Goal: Task Accomplishment & Management: Use online tool/utility

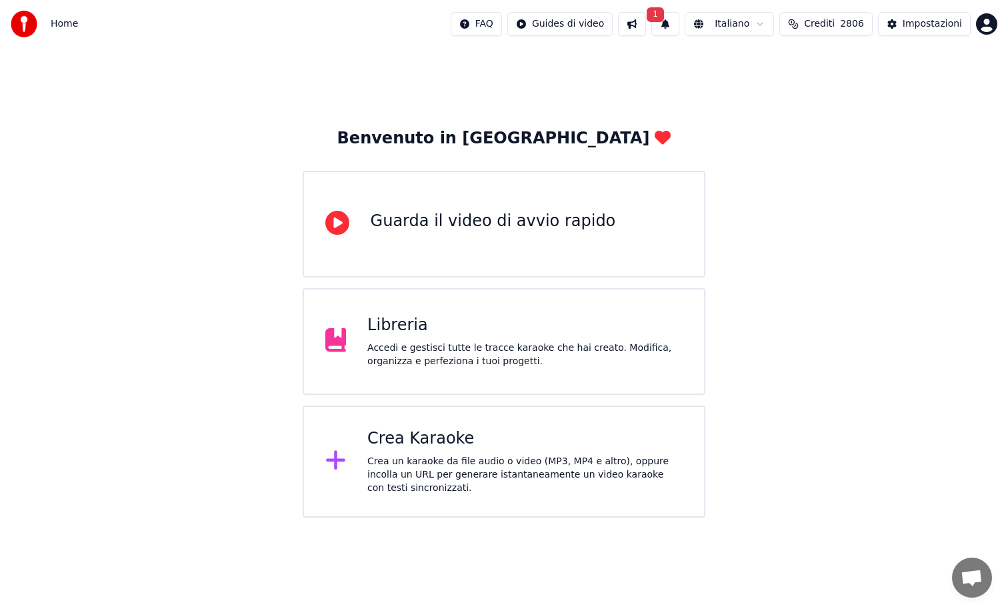
click at [659, 15] on span "1" at bounding box center [655, 14] width 17 height 15
click at [437, 326] on div "Libreria" at bounding box center [524, 325] width 315 height 21
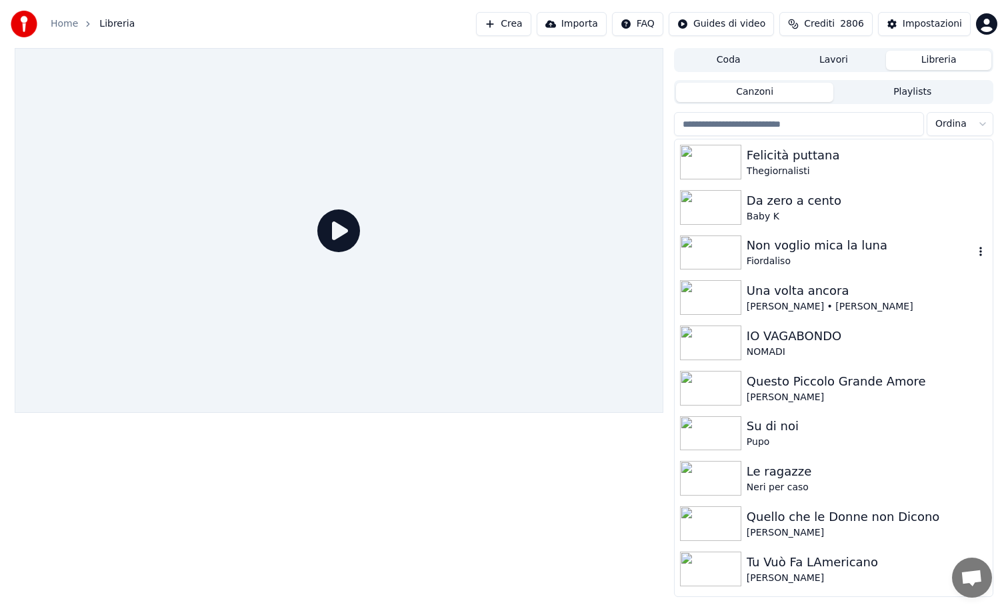
click at [707, 254] on img at bounding box center [710, 252] width 61 height 35
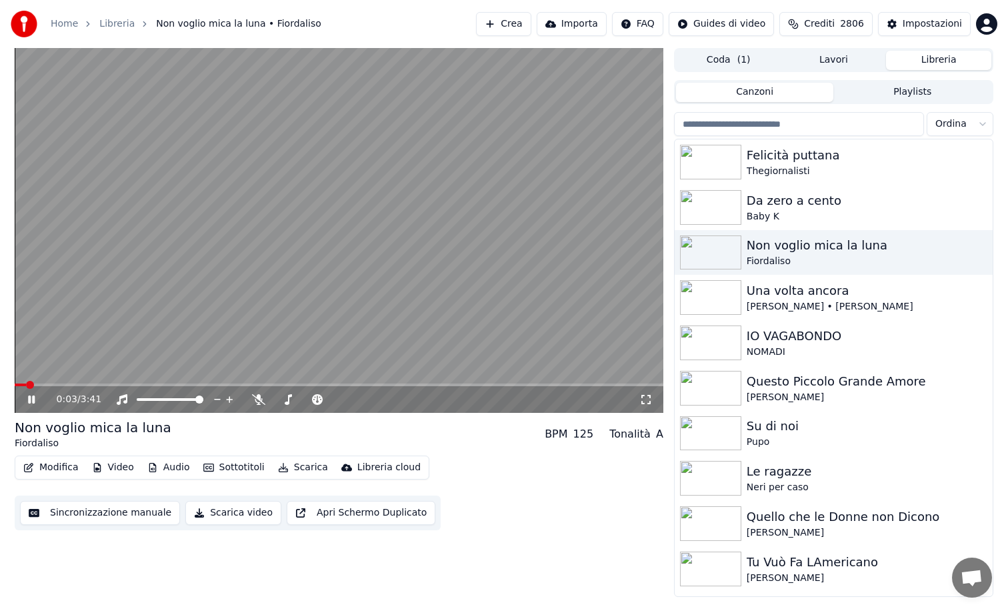
click at [55, 386] on span at bounding box center [339, 384] width 649 height 3
click at [257, 397] on icon at bounding box center [258, 399] width 13 height 11
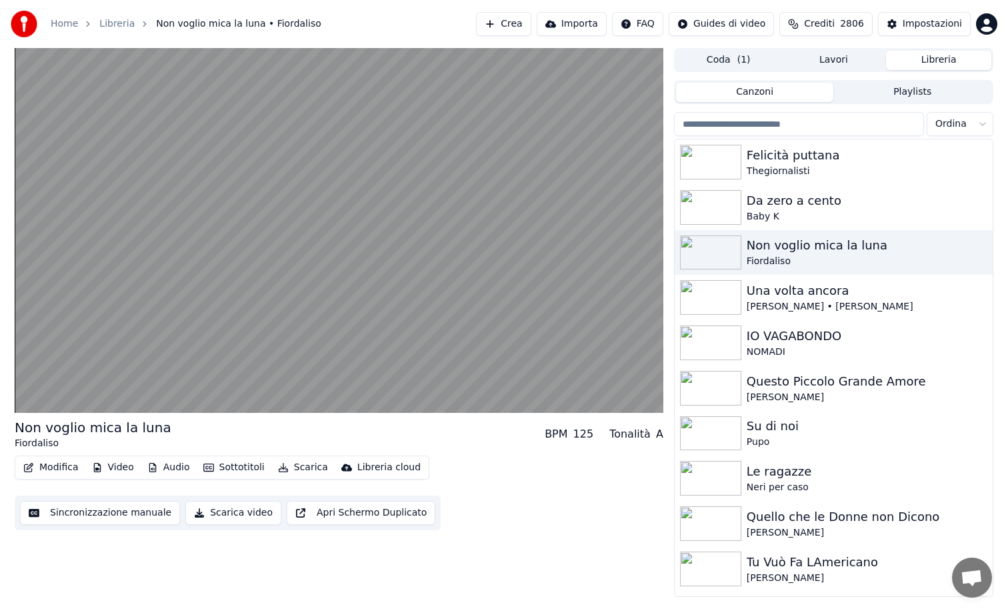
click at [61, 470] on button "Modifica" at bounding box center [51, 467] width 66 height 19
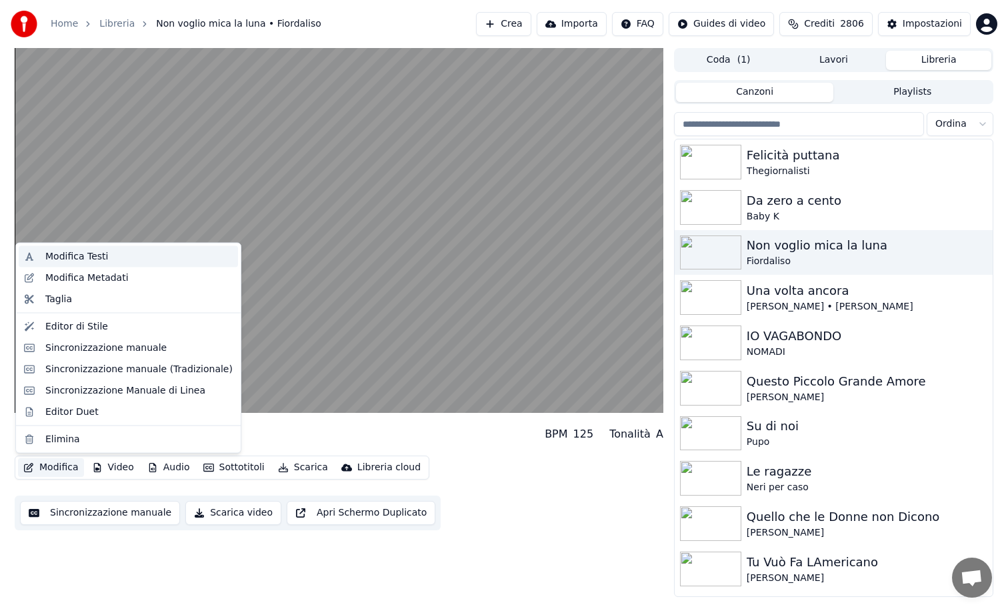
click at [64, 259] on div "Modifica Testi" at bounding box center [76, 256] width 63 height 13
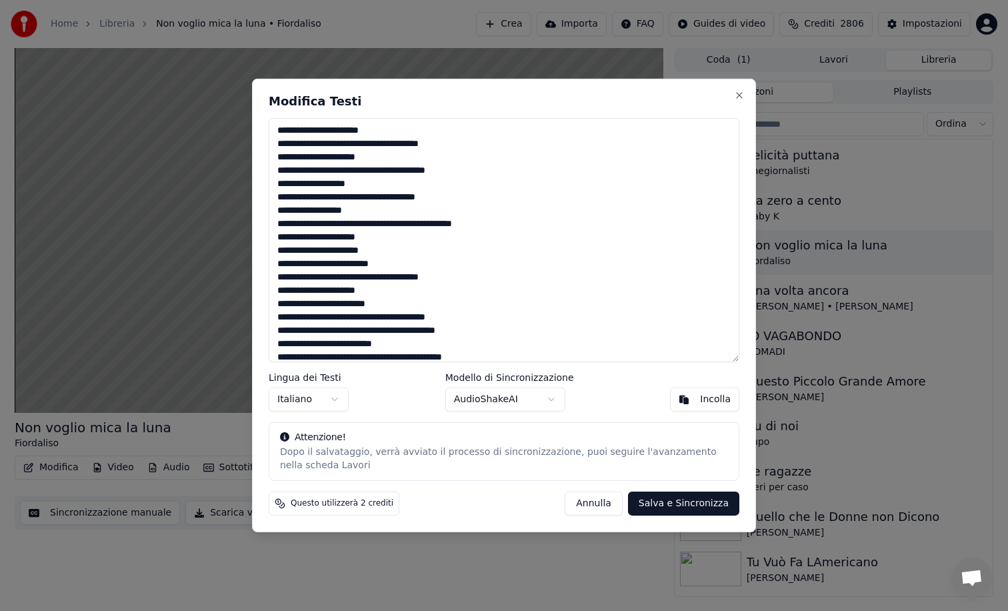
click at [745, 101] on div "Modifica Testi Lingua dei Testi Italiano Modello di Sincronizzazione AudioShake…" at bounding box center [504, 305] width 504 height 453
click at [742, 97] on button "Close" at bounding box center [739, 95] width 11 height 11
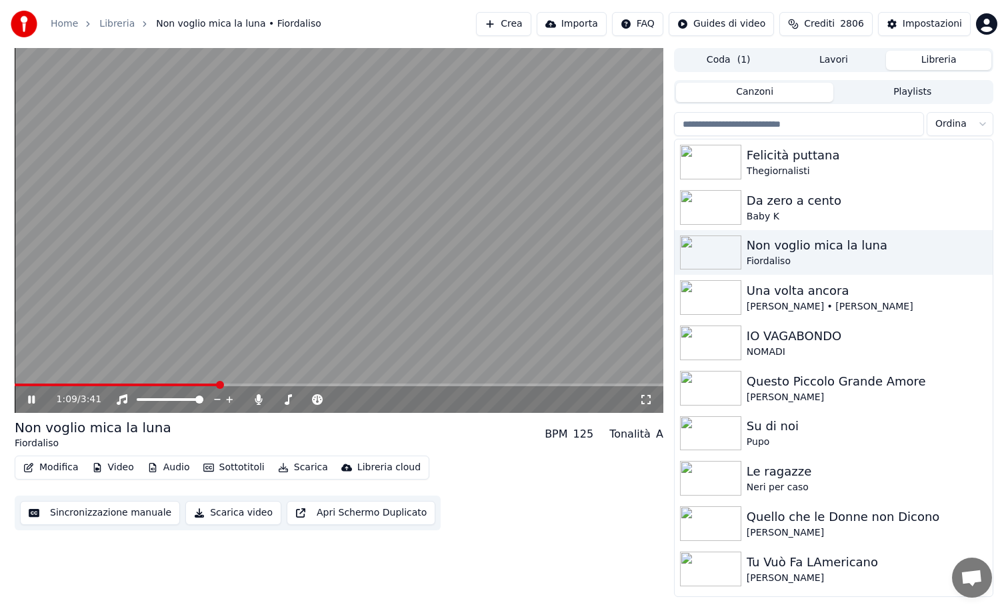
click at [117, 473] on button "Video" at bounding box center [113, 467] width 53 height 19
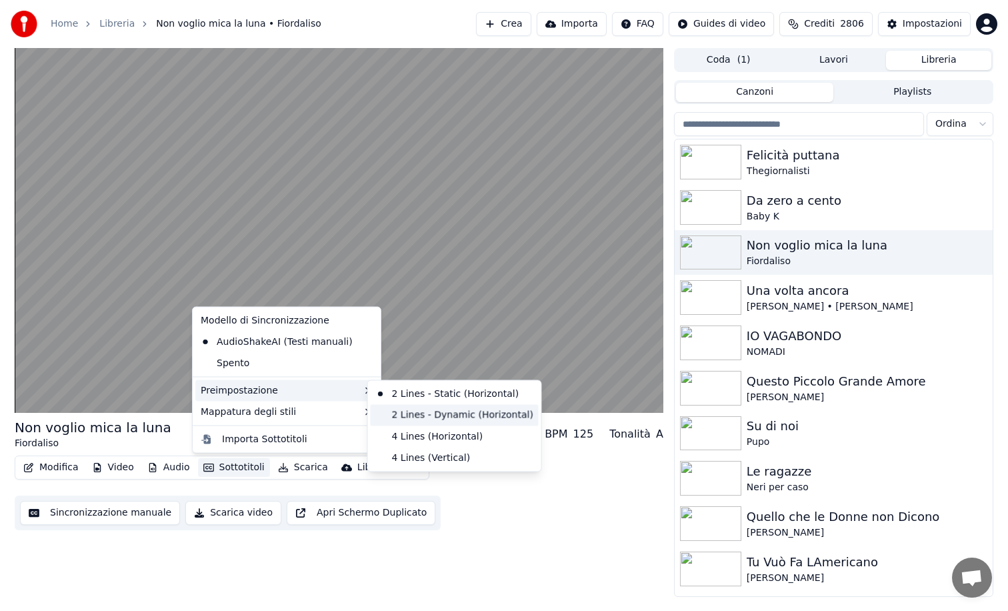
click at [402, 405] on div "2 Lines - Dynamic (Horizontal)" at bounding box center [455, 414] width 168 height 21
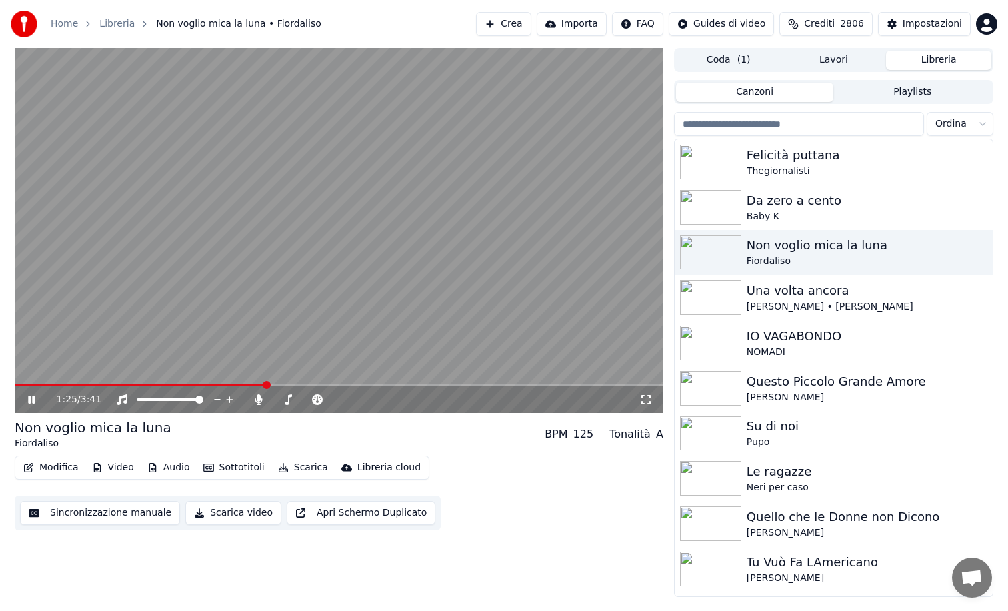
click at [23, 383] on span at bounding box center [140, 384] width 251 height 3
click at [23, 383] on span at bounding box center [22, 384] width 15 height 3
click at [15, 381] on span at bounding box center [19, 385] width 8 height 8
click at [33, 399] on icon at bounding box center [31, 399] width 7 height 8
click at [915, 15] on button "Impostazioni" at bounding box center [924, 24] width 93 height 24
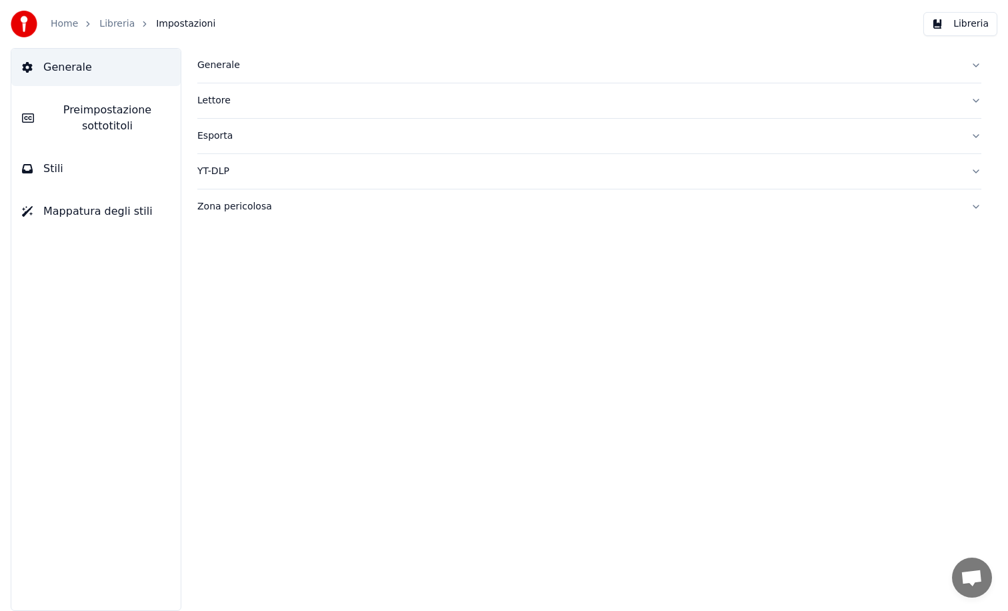
click at [215, 61] on div "Generale" at bounding box center [578, 65] width 763 height 13
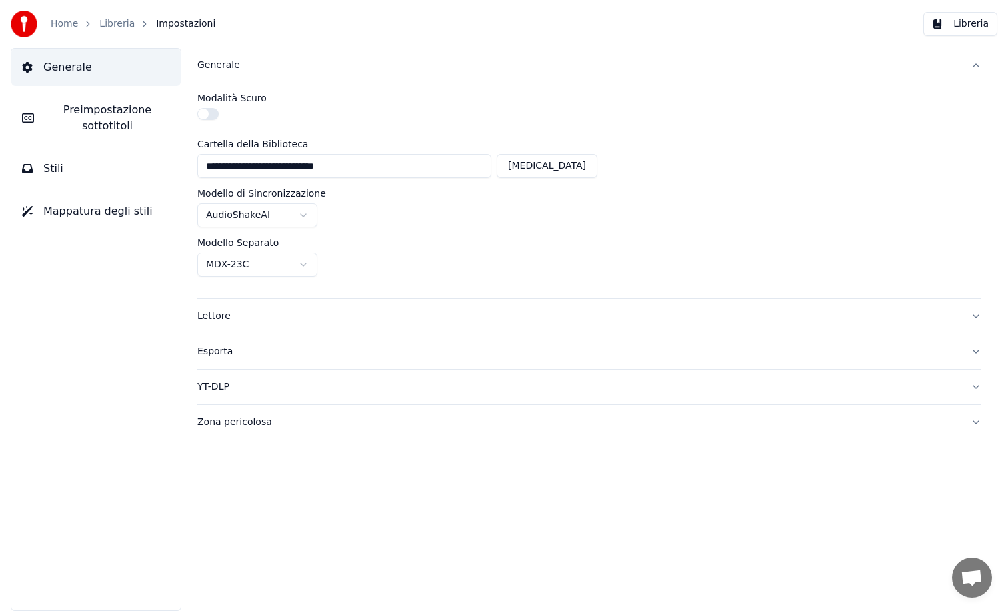
click at [38, 175] on button "Stili" at bounding box center [95, 168] width 169 height 37
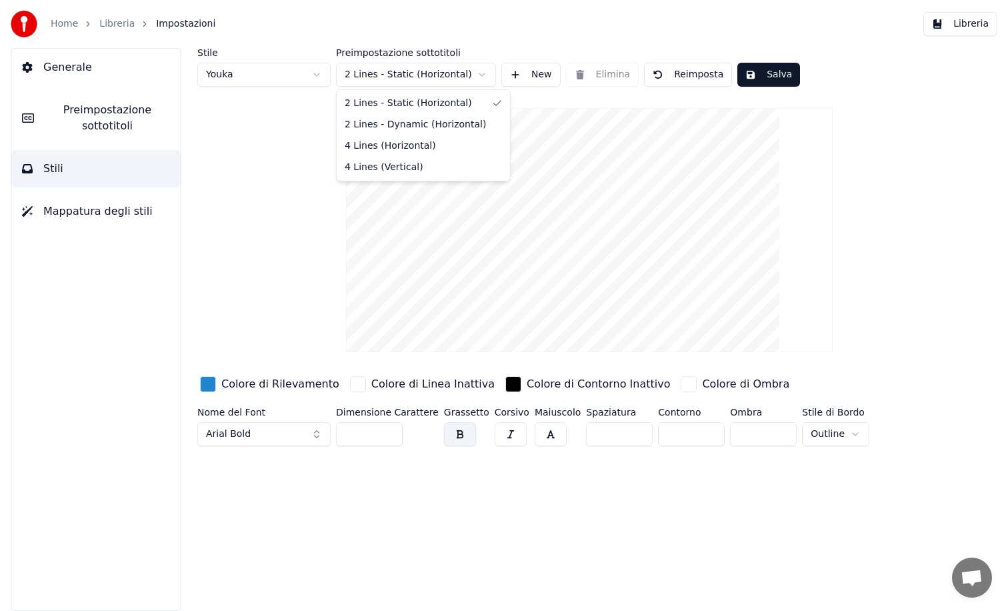
click at [482, 74] on html "Home Libreria Impostazioni Libreria Generale Preimpostazione sottotitoli Stili …" at bounding box center [504, 305] width 1008 height 611
click at [518, 73] on button "New" at bounding box center [530, 75] width 59 height 24
click at [479, 75] on html "Home Libreria Impostazioni Libreria Generale Preimpostazione sottotitoli Stili …" at bounding box center [504, 305] width 1008 height 611
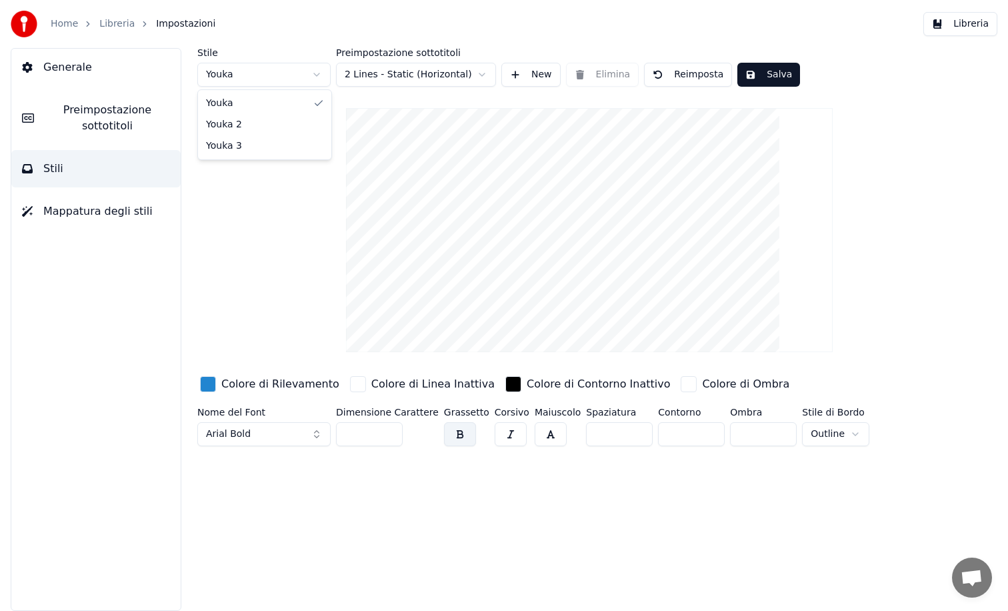
click at [312, 71] on html "Home Libreria Impostazioni Libreria Generale Preimpostazione sottotitoli Stili …" at bounding box center [504, 305] width 1008 height 611
click at [311, 71] on html "Home Libreria Impostazioni Libreria Generale Preimpostazione sottotitoli Stili …" at bounding box center [504, 305] width 1008 height 611
click at [481, 73] on html "Home Libreria Impostazioni Libreria Generale Preimpostazione sottotitoli Stili …" at bounding box center [504, 305] width 1008 height 611
click at [321, 74] on html "Home Libreria Impostazioni Libreria Generale Preimpostazione sottotitoli Stili …" at bounding box center [504, 305] width 1008 height 611
click at [481, 73] on html "Home Libreria Impostazioni Libreria Generale Preimpostazione sottotitoli Stili …" at bounding box center [504, 305] width 1008 height 611
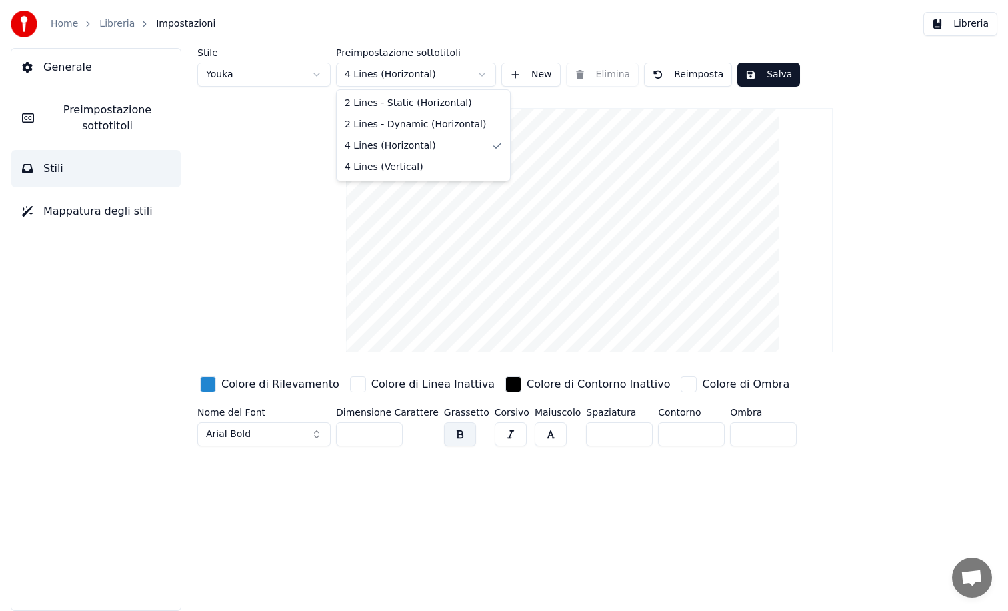
click at [471, 70] on html "Home Libreria Impostazioni Libreria Generale Preimpostazione sottotitoli Stili …" at bounding box center [504, 305] width 1008 height 611
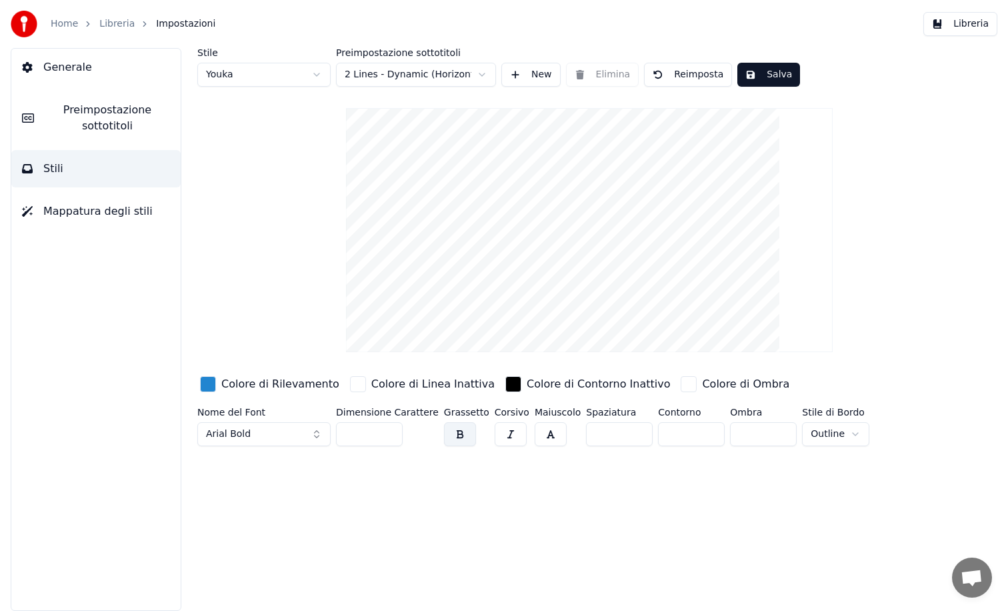
click at [694, 74] on button "Reimposta" at bounding box center [688, 75] width 88 height 24
click at [50, 165] on span "Stili" at bounding box center [53, 169] width 20 height 16
click at [57, 163] on span "Stili" at bounding box center [53, 169] width 20 height 16
click at [83, 209] on span "Mappatura degli stili" at bounding box center [97, 211] width 109 height 16
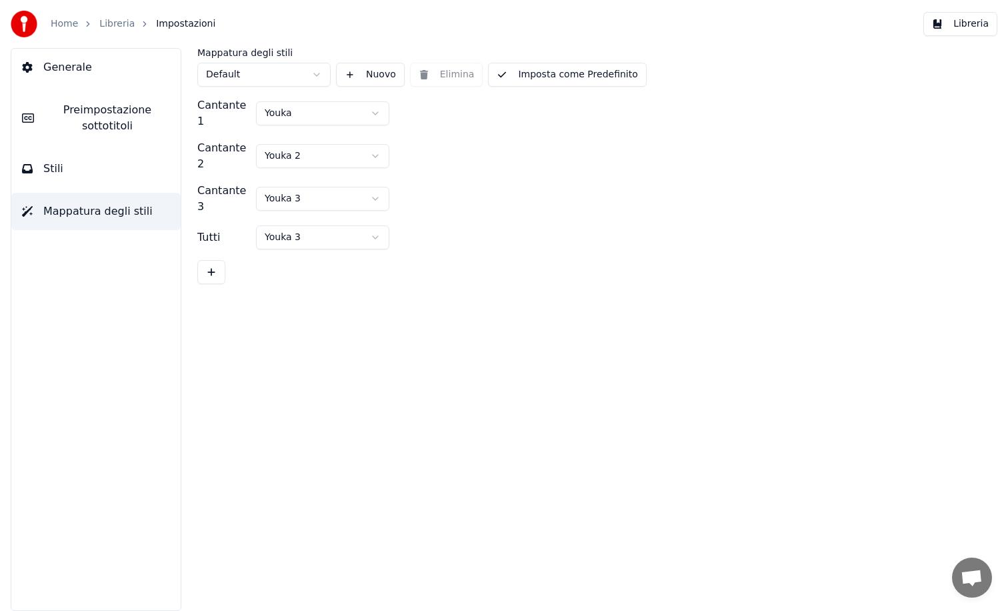
click at [58, 167] on span "Stili" at bounding box center [53, 169] width 20 height 16
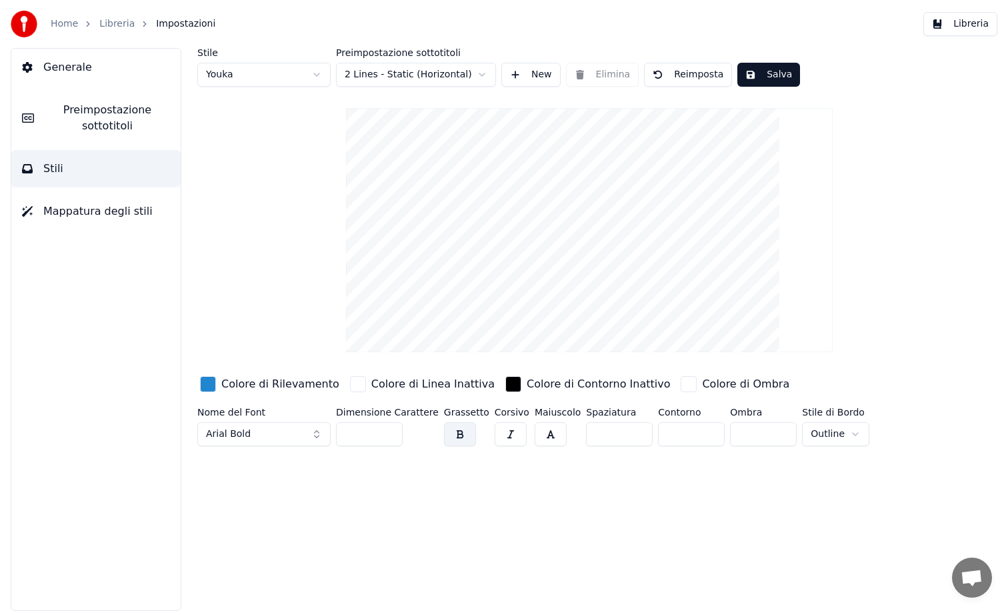
click at [83, 105] on span "Preimpostazione sottotitoli" at bounding box center [107, 118] width 125 height 32
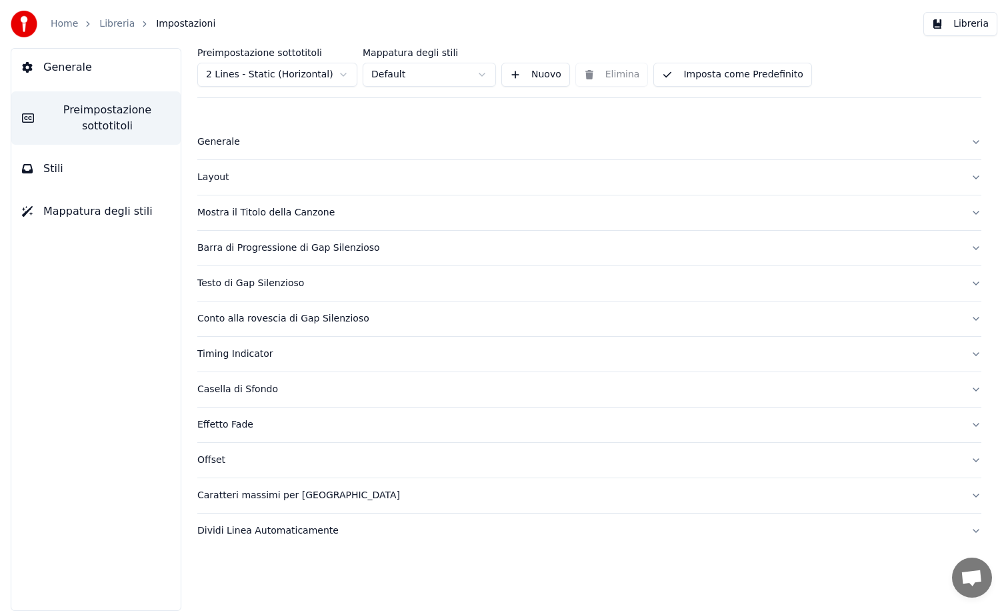
click at [221, 141] on div "Generale" at bounding box center [578, 141] width 763 height 13
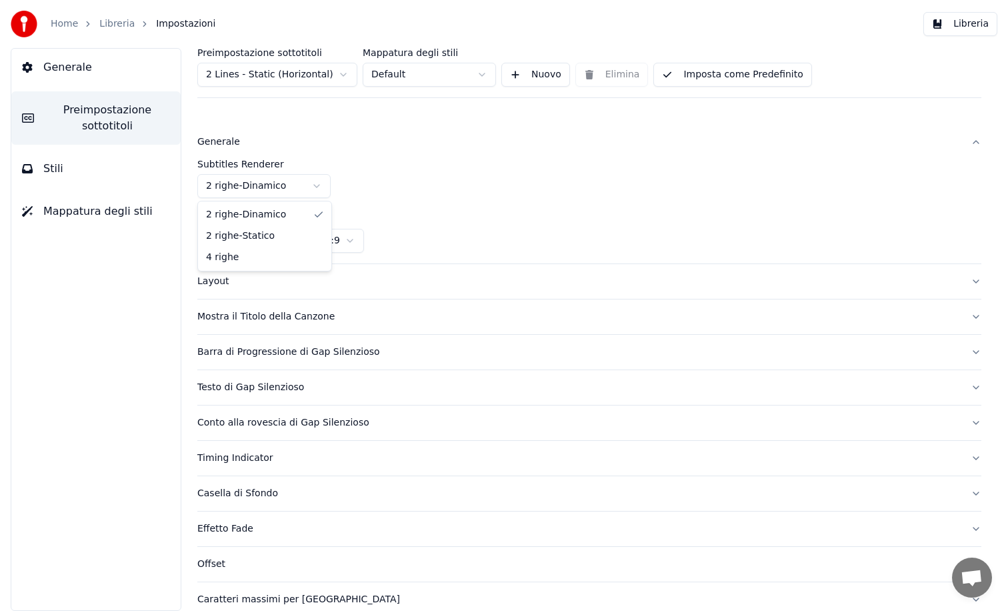
click at [317, 185] on html "Home Libreria Impostazioni Libreria Generale Preimpostazione sottotitoli Stili …" at bounding box center [504, 305] width 1008 height 611
click at [318, 183] on html "Home Libreria Impostazioni Libreria Generale Preimpostazione sottotitoli Stili …" at bounding box center [504, 305] width 1008 height 611
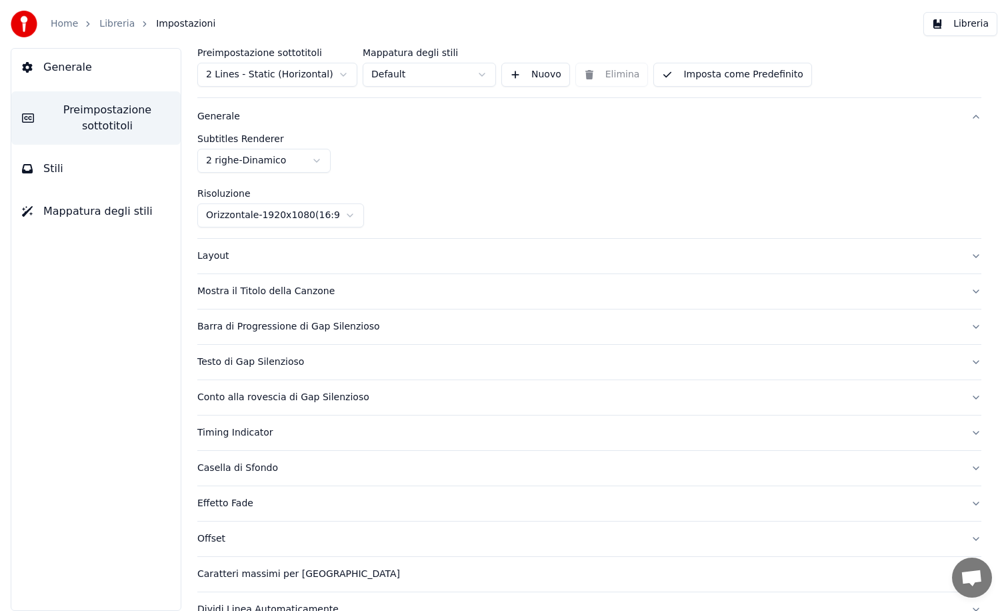
scroll to position [35, 0]
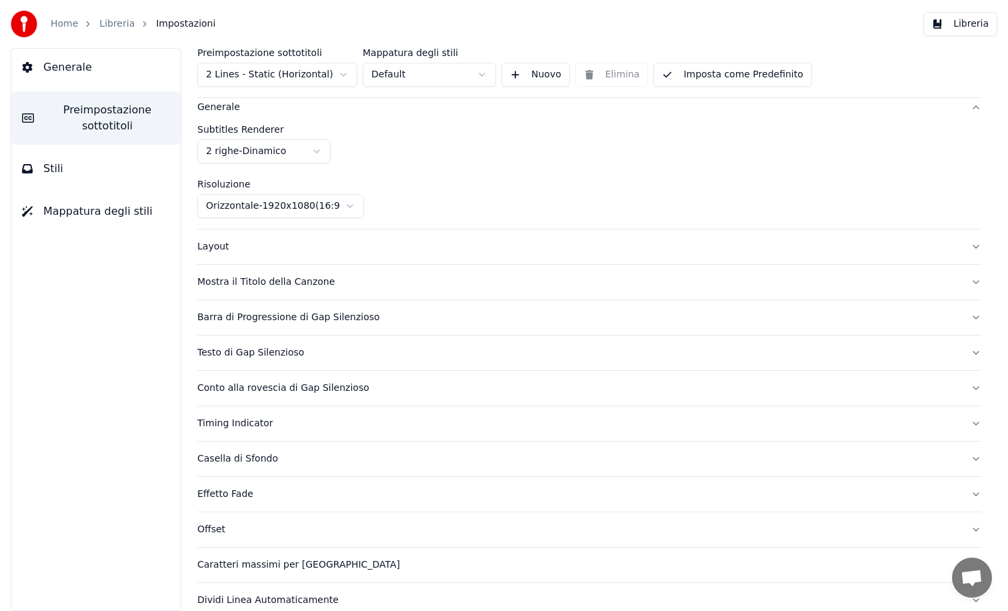
click at [287, 281] on div "Mostra il Titolo della Canzone" at bounding box center [578, 281] width 763 height 13
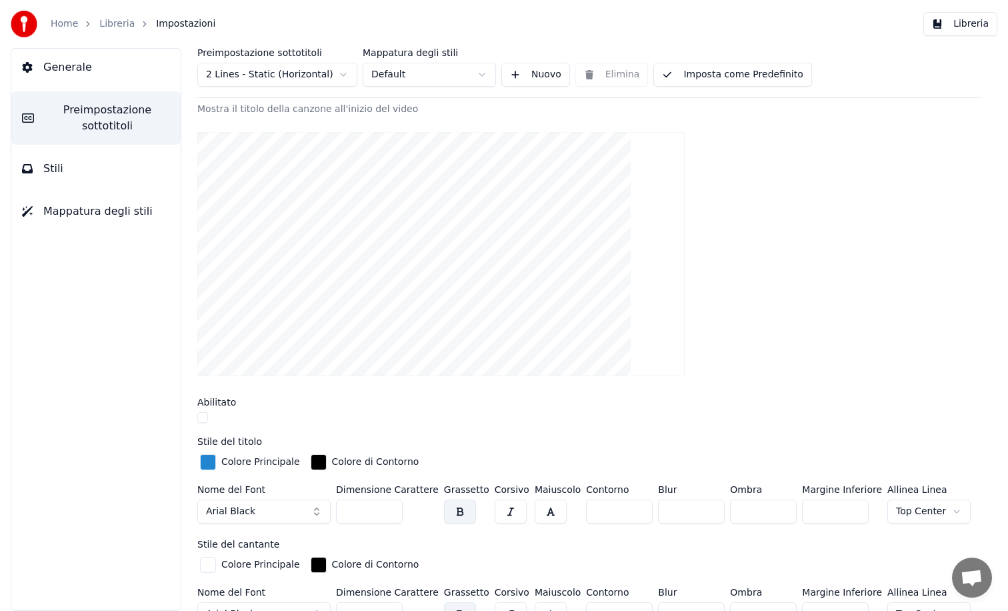
scroll to position [139, 0]
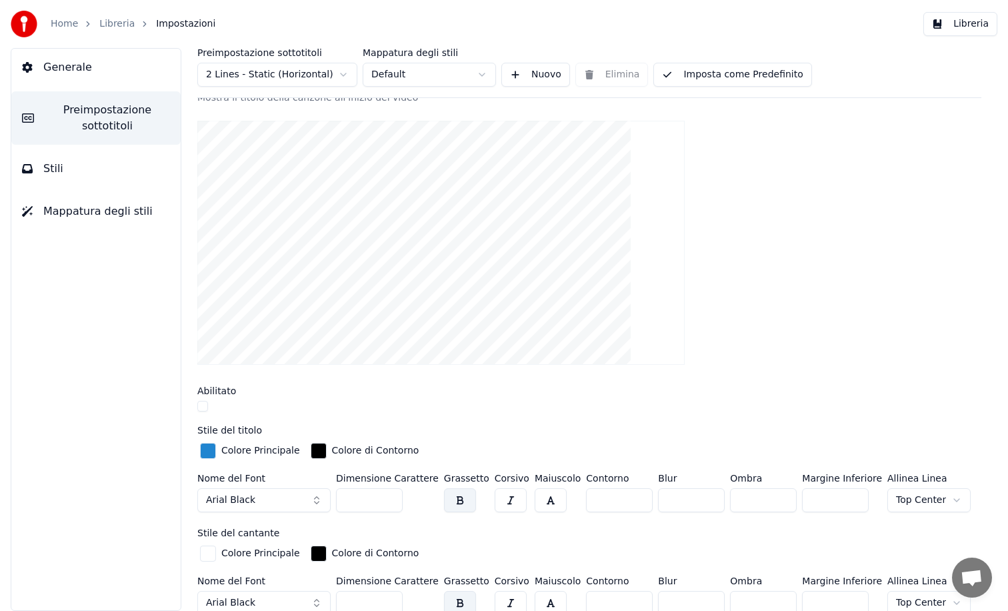
click at [205, 407] on button "button" at bounding box center [202, 406] width 11 height 11
click at [201, 409] on button "button" at bounding box center [202, 406] width 11 height 11
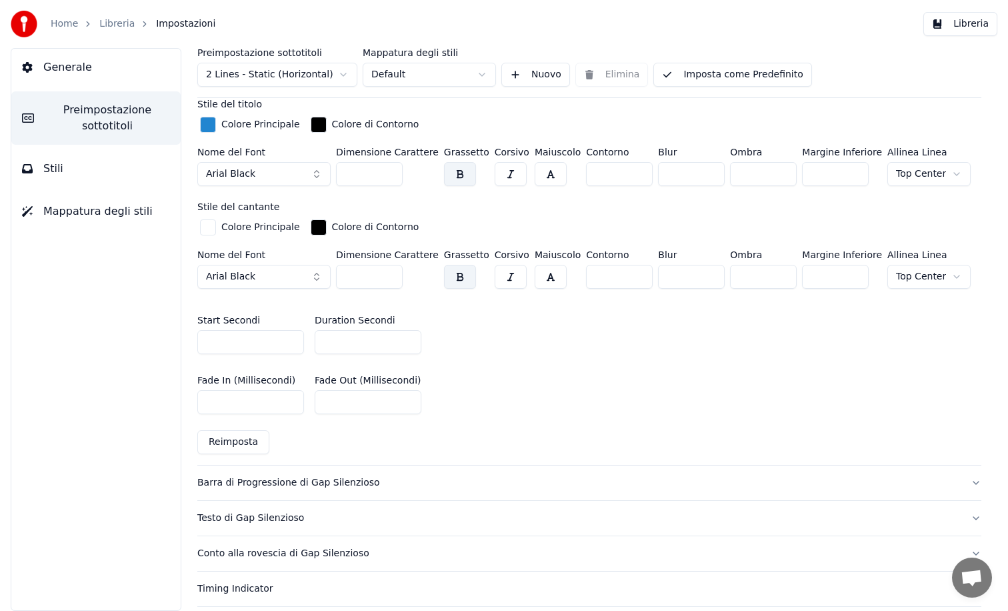
scroll to position [468, 0]
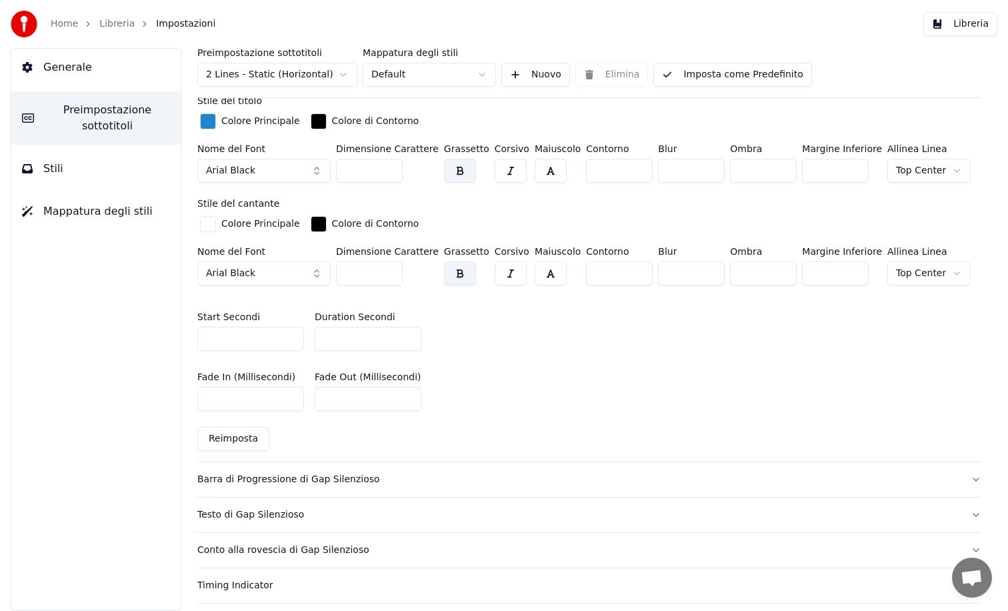
type input "*"
click at [289, 341] on input "*" at bounding box center [250, 339] width 107 height 24
click at [341, 340] on input "*" at bounding box center [368, 339] width 107 height 24
click at [407, 341] on input "*" at bounding box center [368, 339] width 107 height 24
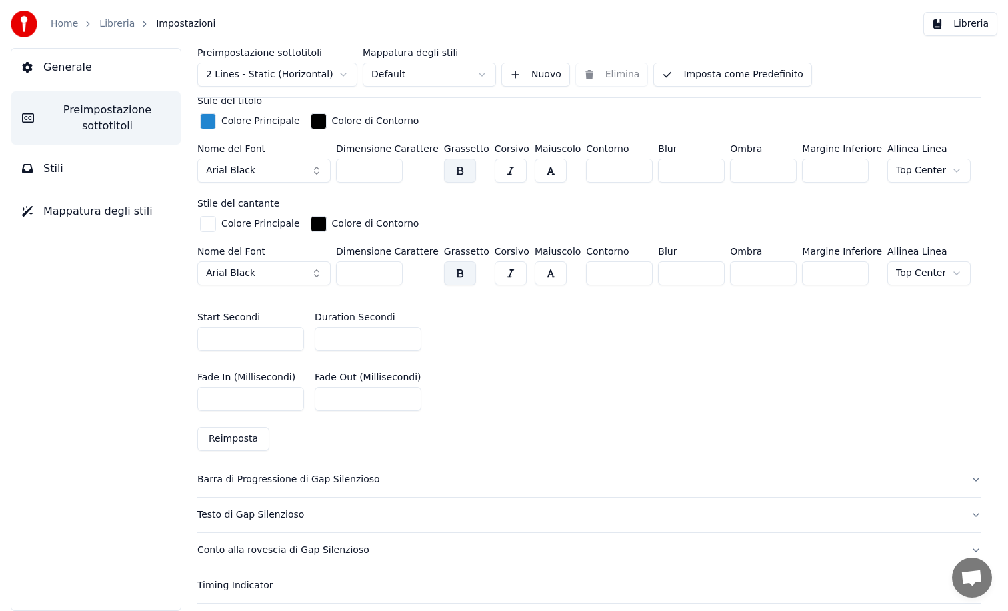
click at [407, 341] on input "*" at bounding box center [368, 339] width 107 height 24
type input "*"
click at [407, 341] on input "*" at bounding box center [368, 339] width 107 height 24
click at [186, 363] on div "Preimpostazione sottotitoli 2 Lines - Static (Horizontal) Mappatura degli stili…" at bounding box center [589, 329] width 837 height 563
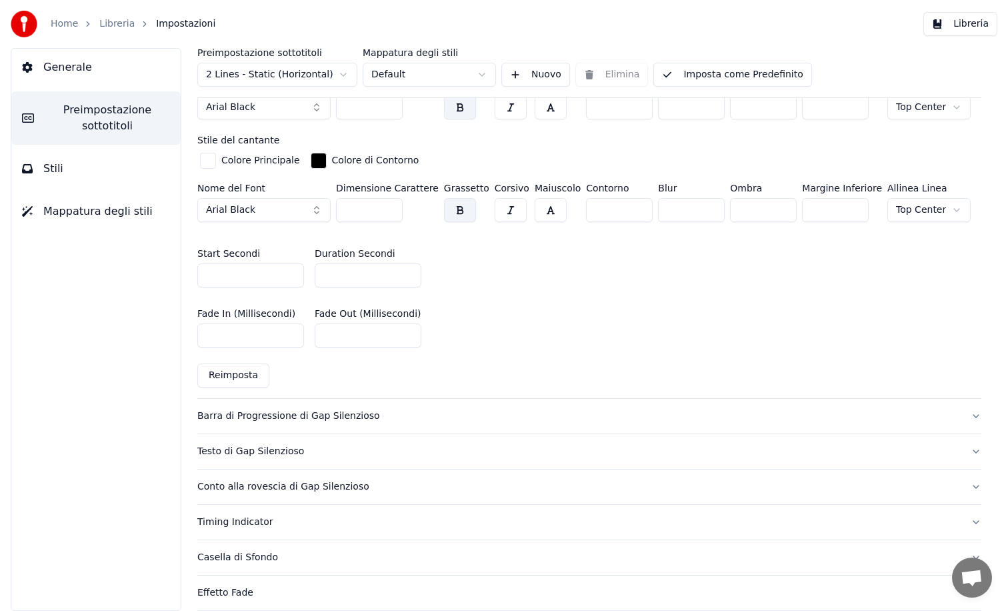
scroll to position [545, 0]
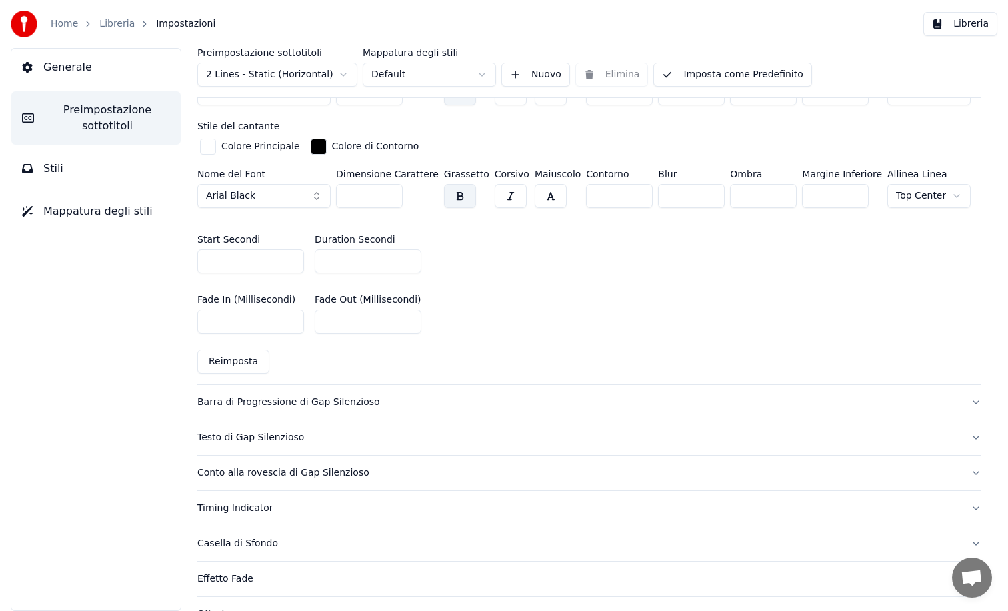
click at [291, 325] on input "***" at bounding box center [250, 321] width 107 height 24
click at [289, 323] on input "***" at bounding box center [250, 321] width 107 height 24
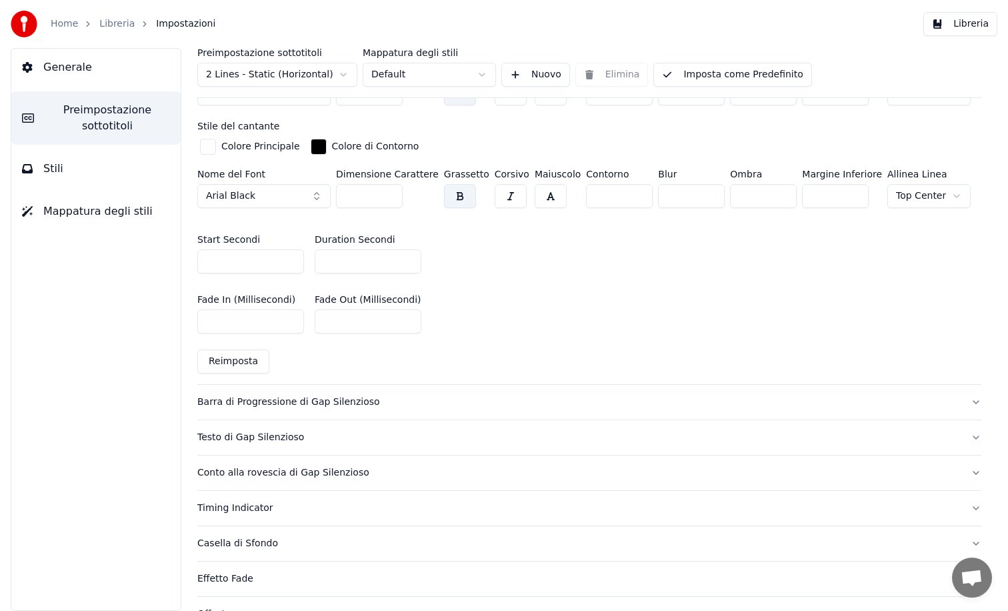
type input "***"
click at [289, 323] on input "***" at bounding box center [250, 321] width 107 height 24
click at [406, 321] on input "***" at bounding box center [368, 321] width 107 height 24
type input "***"
click at [406, 321] on input "***" at bounding box center [368, 321] width 107 height 24
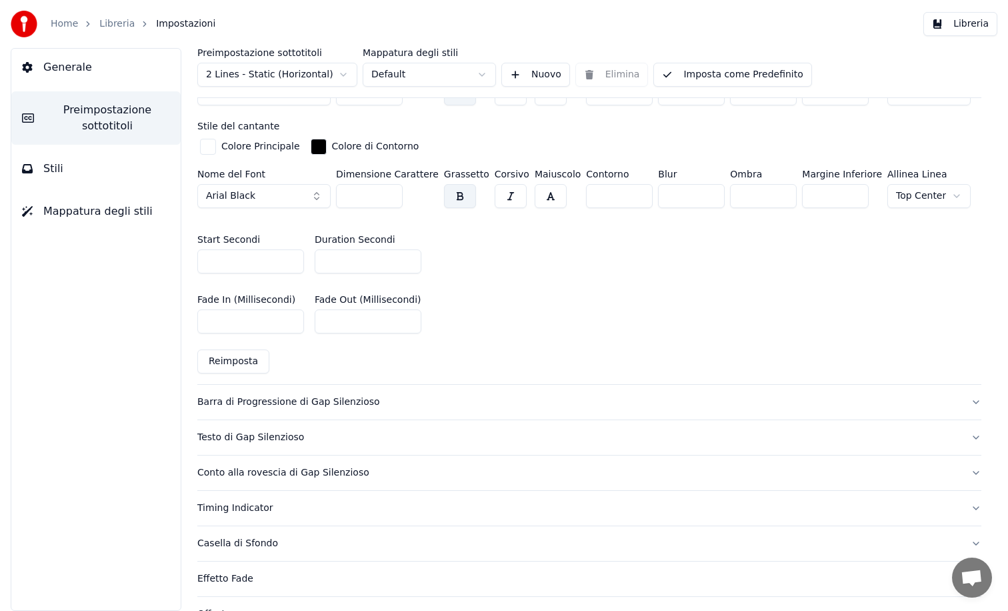
click at [217, 391] on button "Barra di Progressione di Gap Silenzioso" at bounding box center [589, 402] width 784 height 35
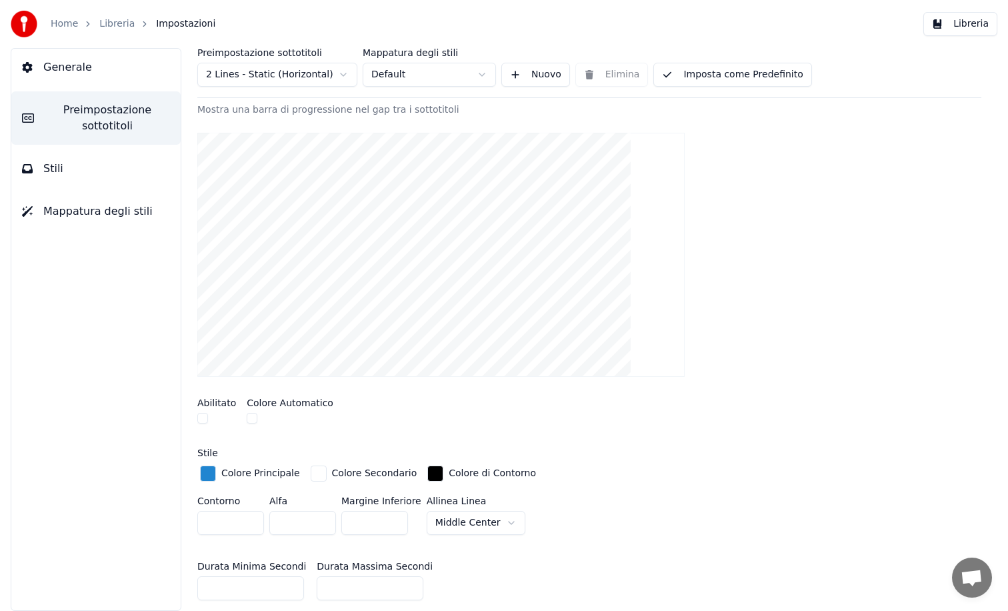
scroll to position [163, 0]
click at [249, 419] on button "button" at bounding box center [252, 417] width 11 height 11
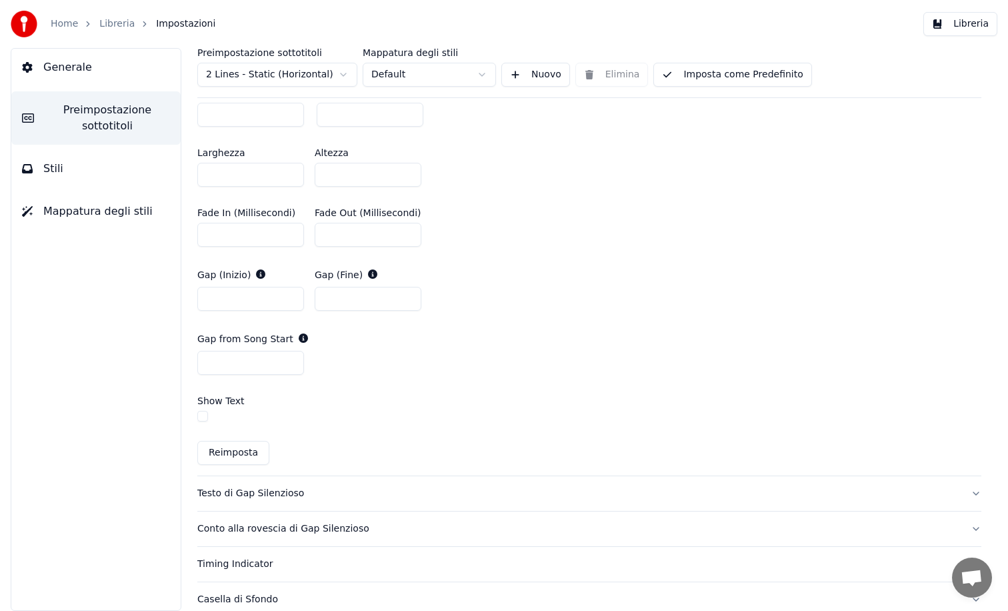
scroll to position [625, 0]
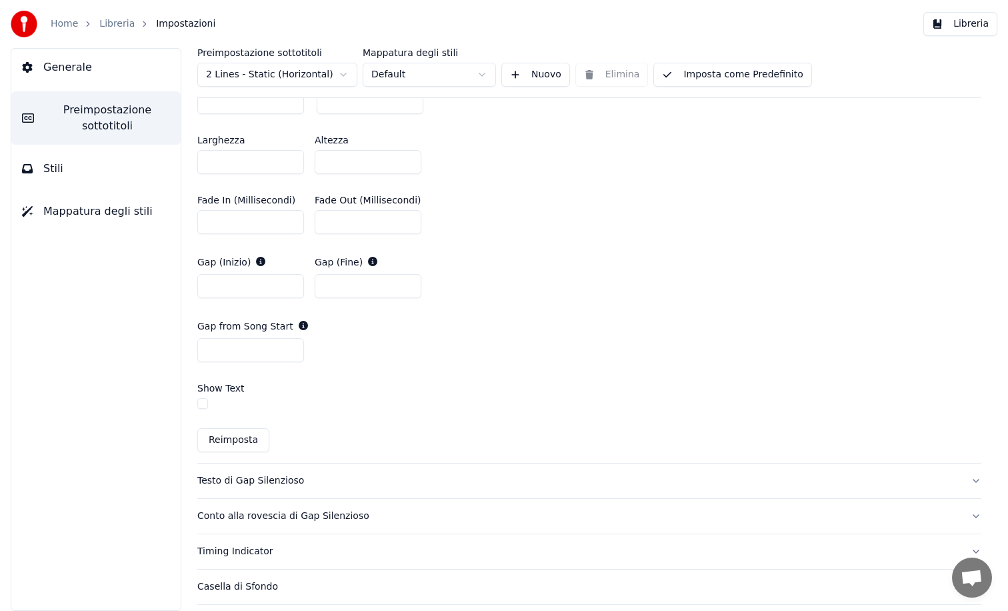
click at [237, 481] on div "Testo di Gap Silenzioso" at bounding box center [578, 480] width 763 height 13
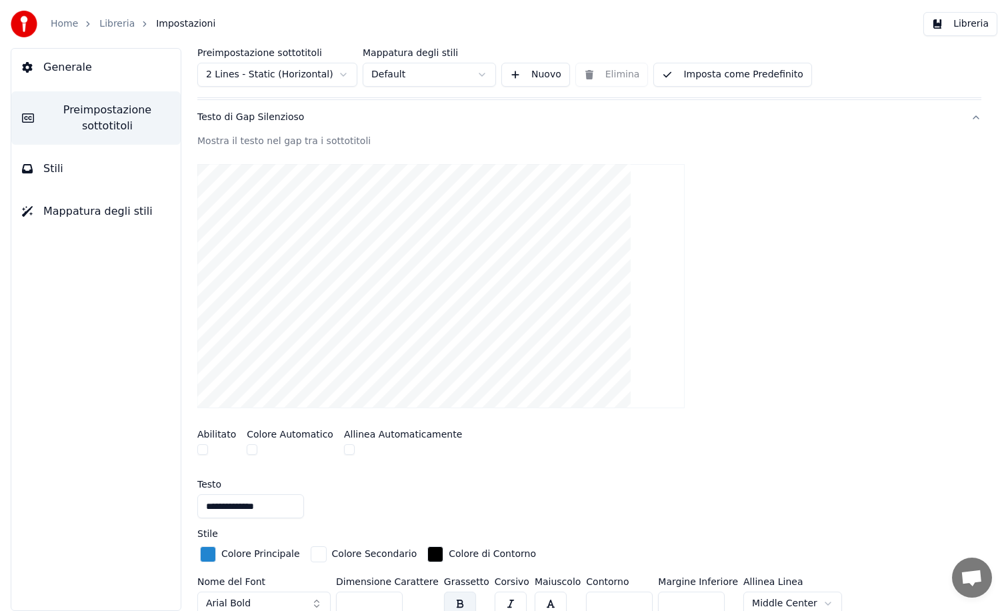
scroll to position [154, 0]
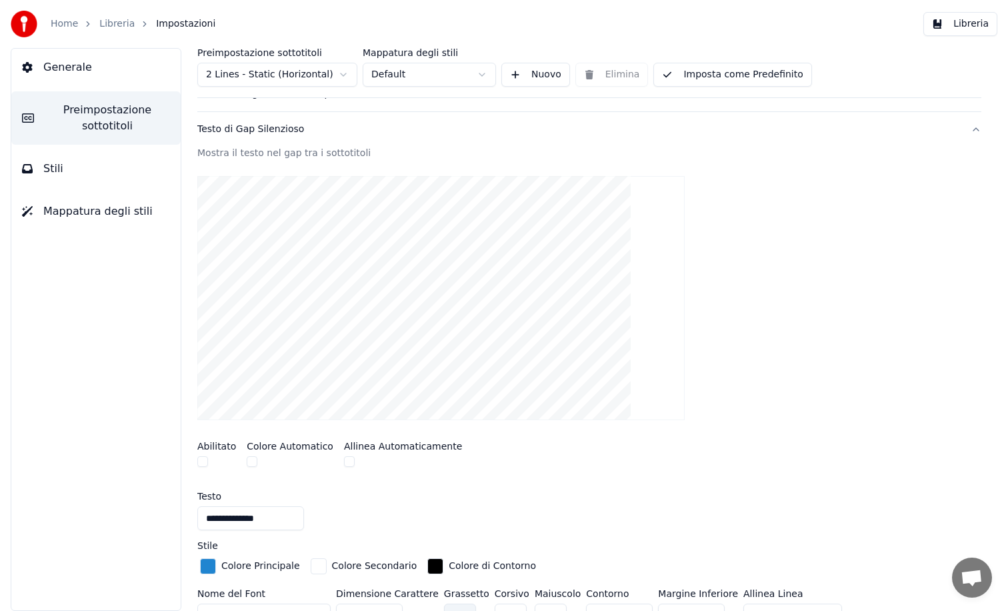
click at [199, 464] on button "button" at bounding box center [202, 461] width 11 height 11
click at [344, 464] on button "button" at bounding box center [349, 461] width 11 height 11
click at [202, 461] on button "button" at bounding box center [202, 461] width 11 height 11
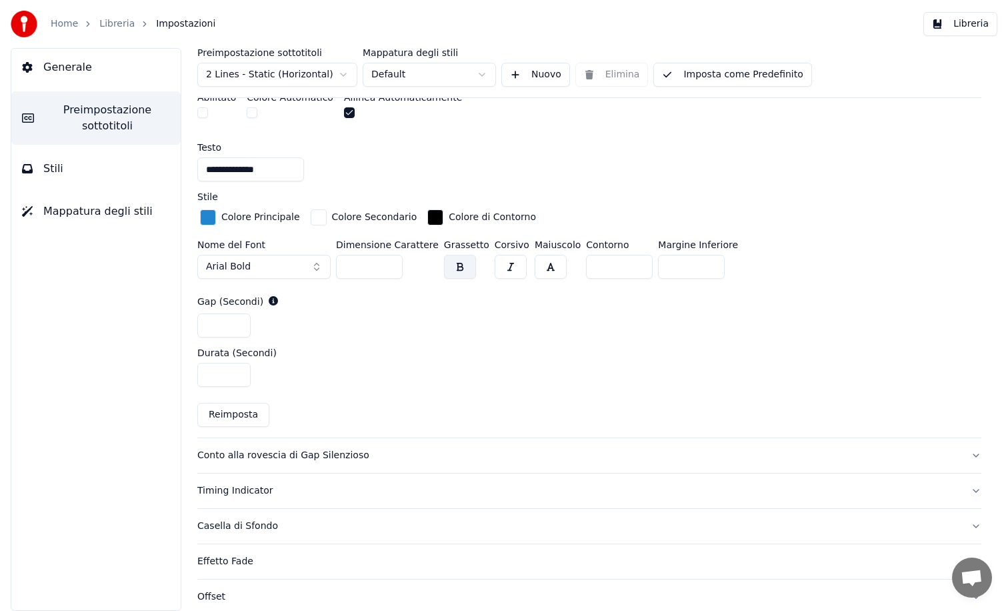
scroll to position [510, 0]
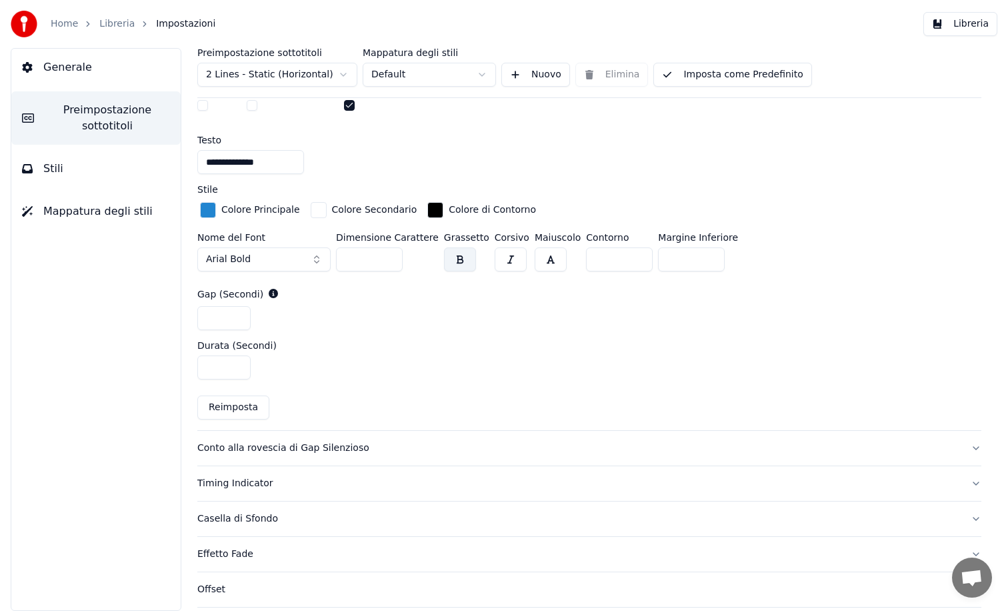
click at [235, 448] on div "Conto alla rovescia di Gap Silenzioso" at bounding box center [578, 447] width 763 height 13
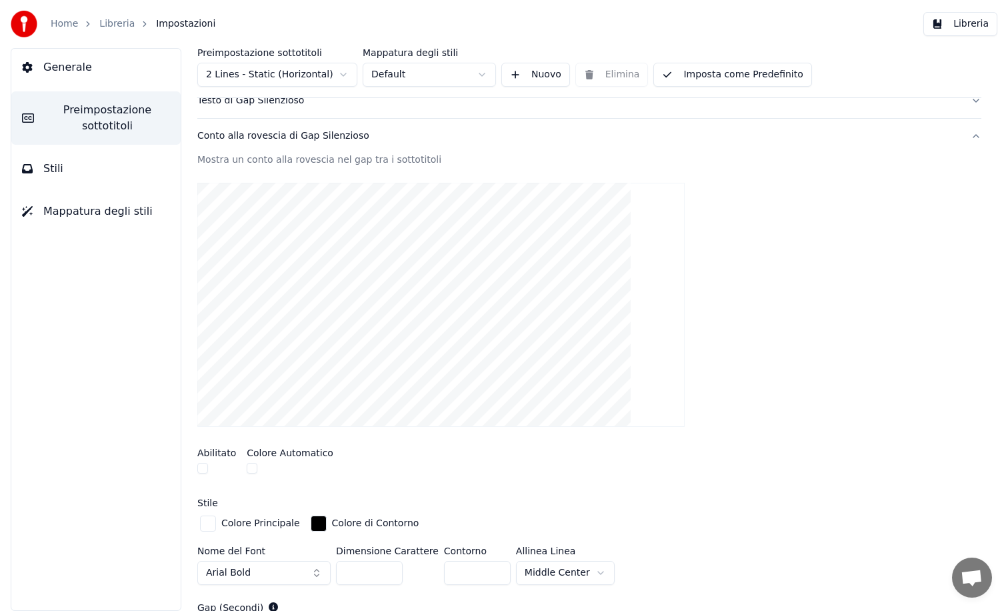
scroll to position [173, 0]
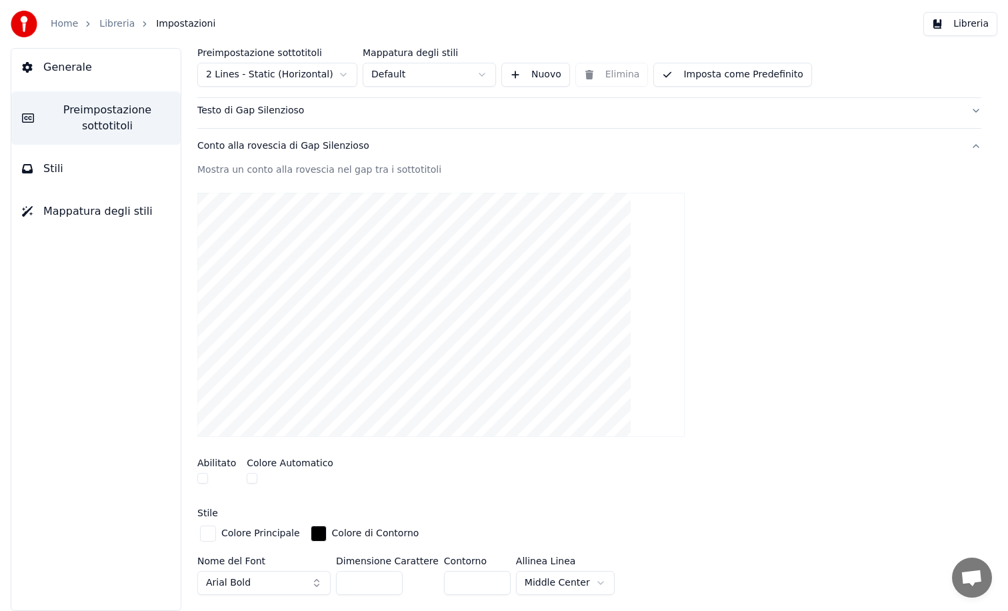
click at [204, 480] on button "button" at bounding box center [202, 478] width 11 height 11
click at [251, 479] on button "button" at bounding box center [252, 478] width 11 height 11
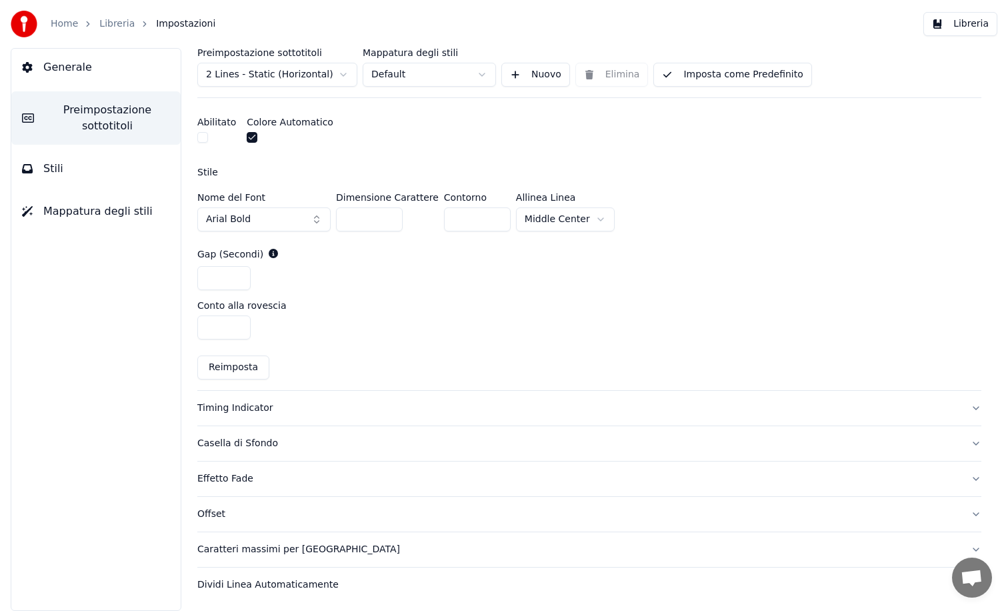
scroll to position [515, 0]
click at [246, 402] on div "Timing Indicator" at bounding box center [578, 406] width 763 height 13
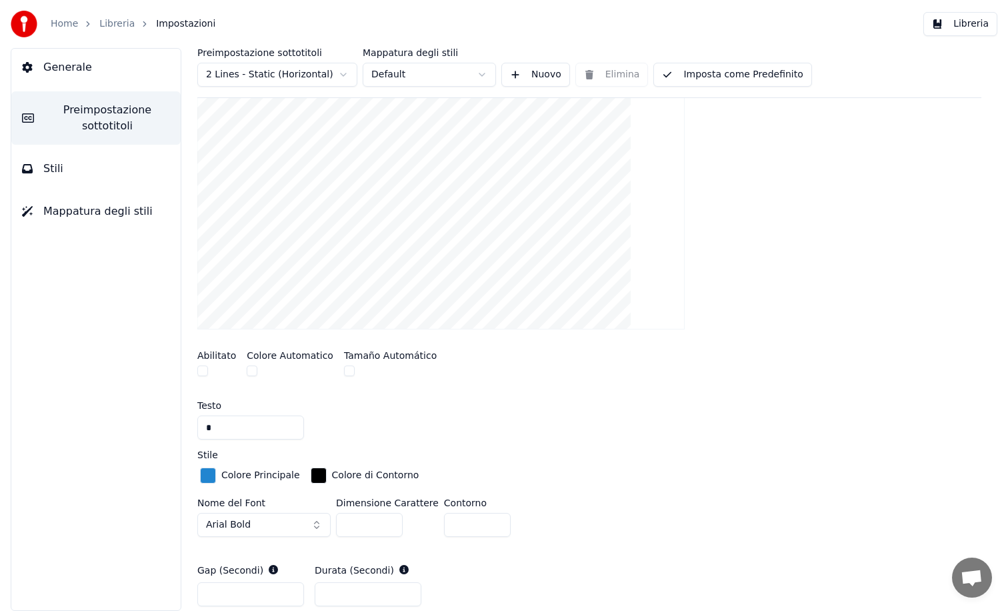
scroll to position [295, 0]
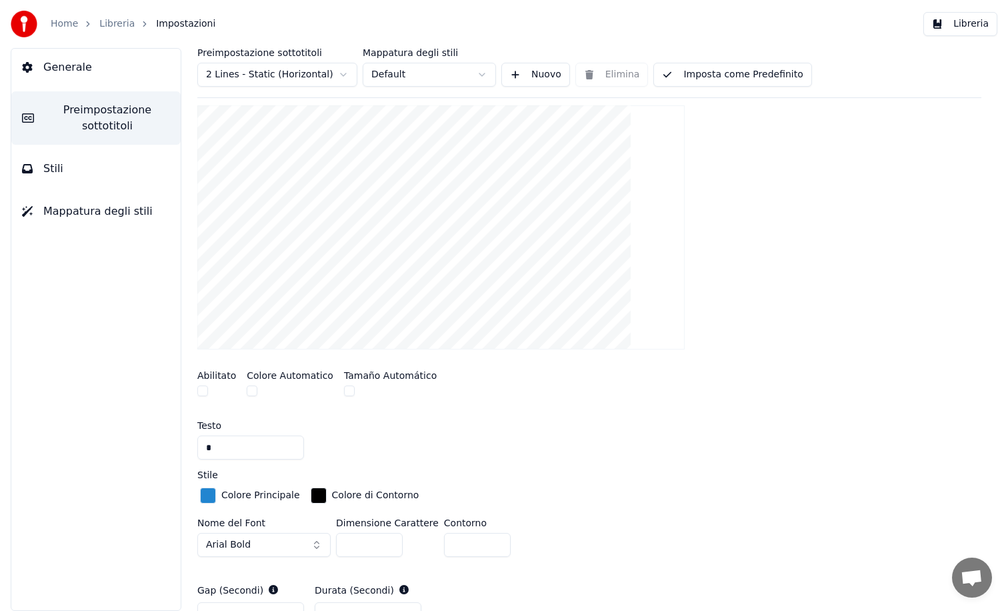
click at [202, 386] on button "button" at bounding box center [202, 390] width 11 height 11
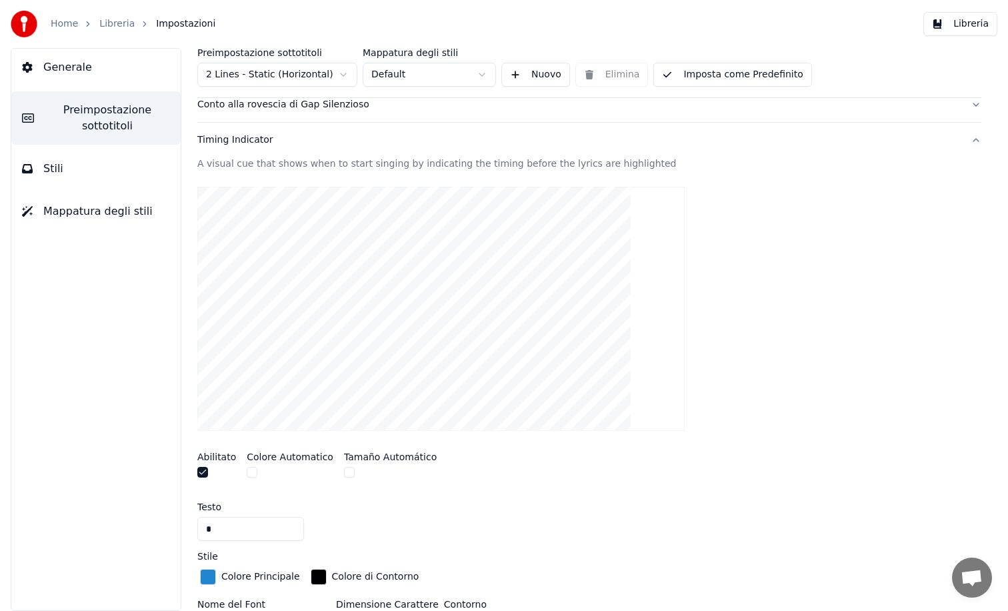
scroll to position [127, 0]
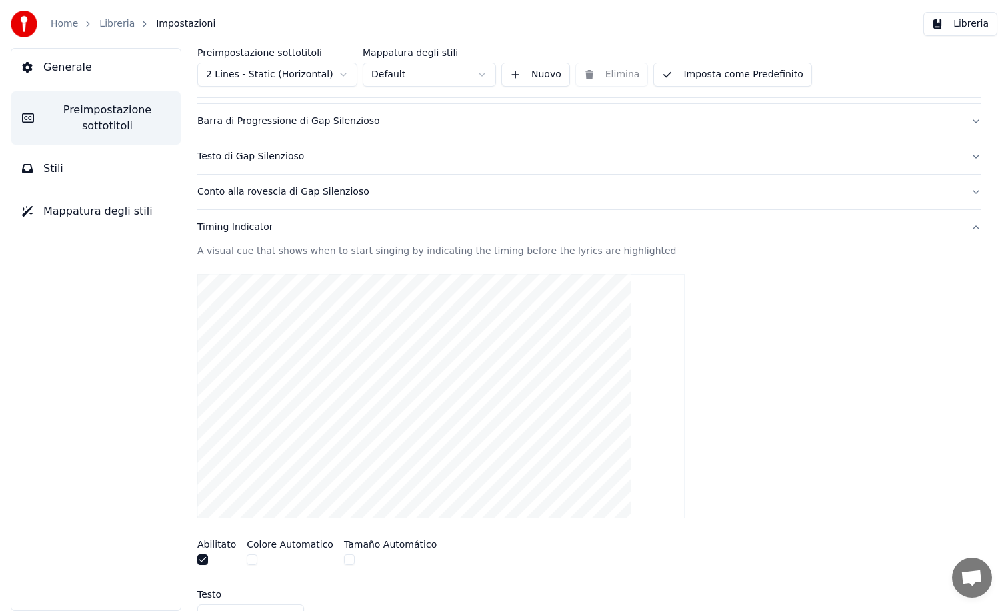
click at [344, 562] on button "button" at bounding box center [349, 559] width 11 height 11
click at [201, 556] on button "button" at bounding box center [202, 559] width 11 height 11
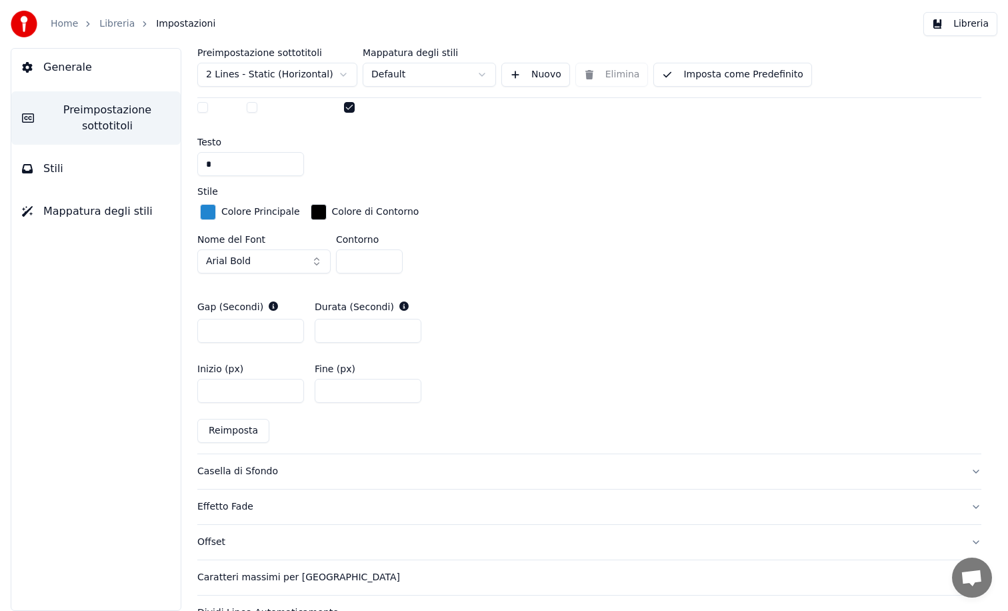
scroll to position [607, 0]
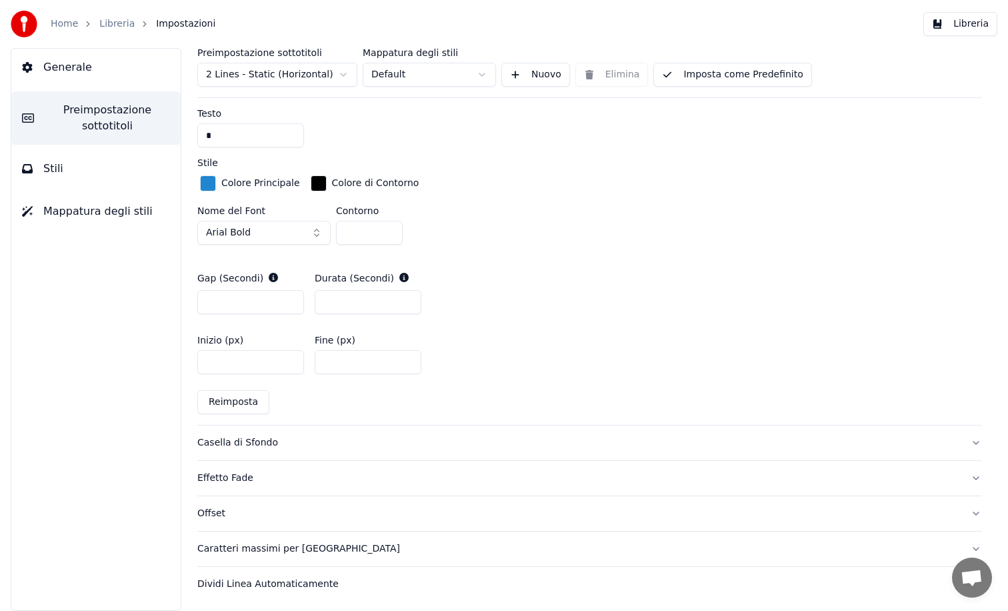
click at [250, 439] on div "Casella di Sfondo" at bounding box center [578, 442] width 763 height 13
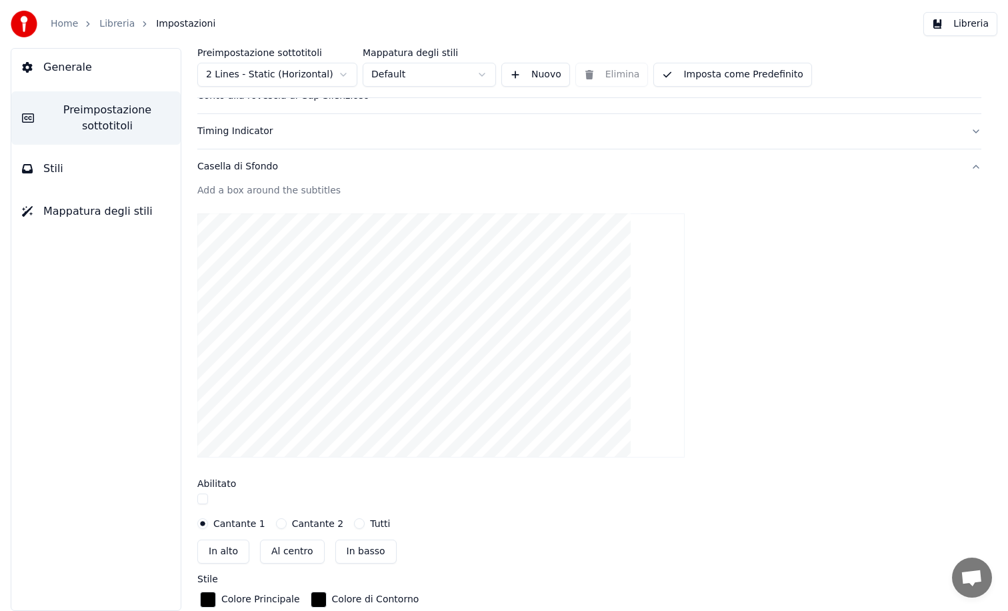
scroll to position [222, 0]
click at [202, 495] on button "button" at bounding box center [202, 499] width 11 height 11
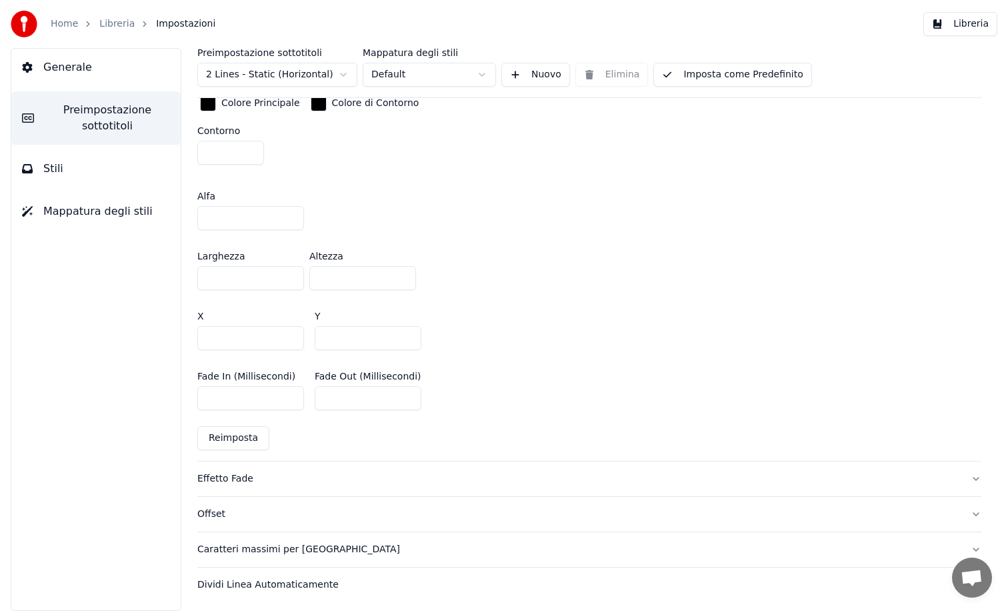
scroll to position [719, 0]
click at [225, 473] on div "Effetto Fade" at bounding box center [578, 477] width 763 height 13
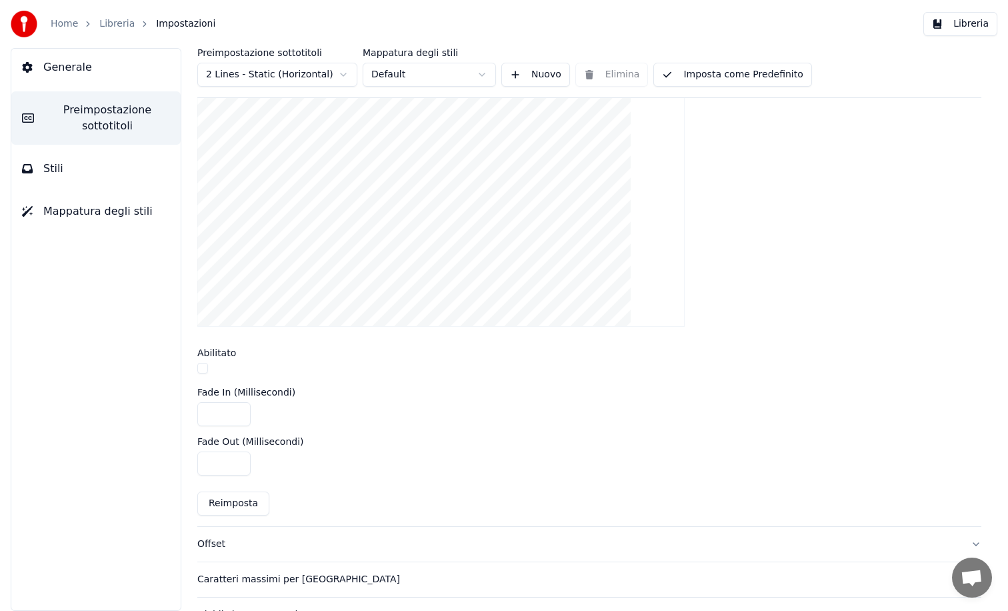
scroll to position [369, 0]
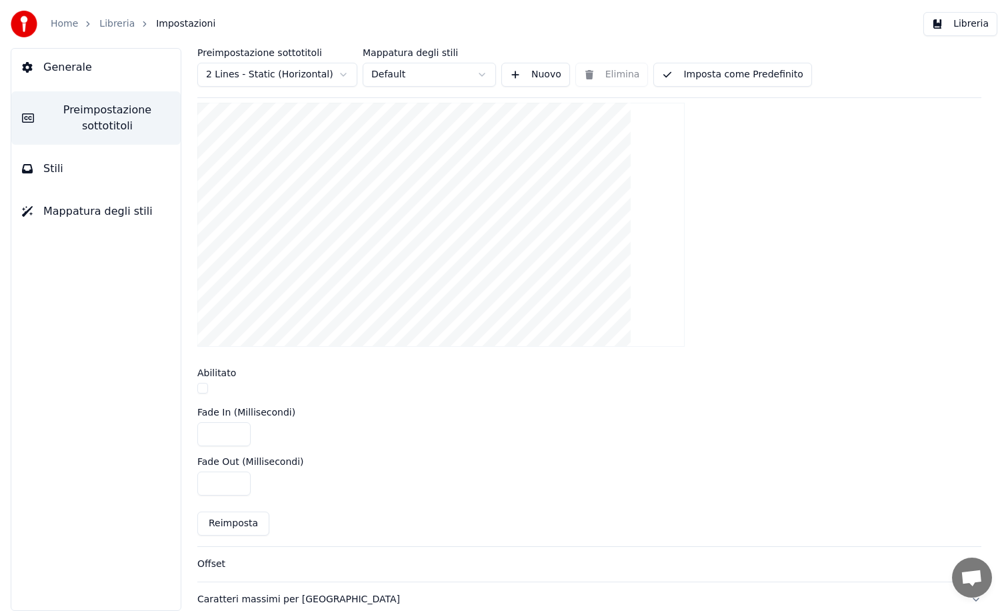
click at [203, 387] on button "button" at bounding box center [202, 388] width 11 height 11
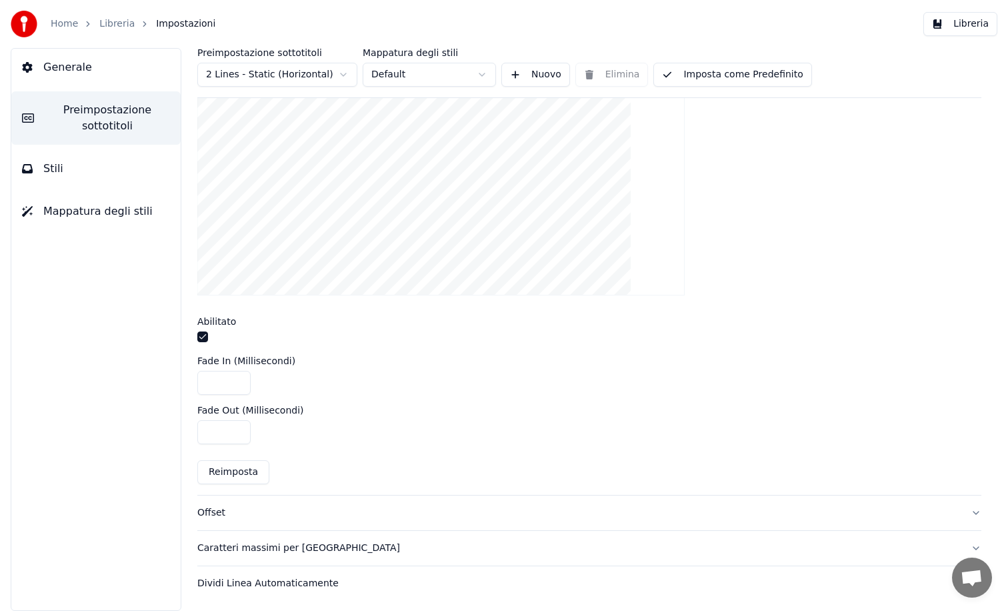
scroll to position [420, 0]
click at [218, 513] on div "Offset" at bounding box center [578, 512] width 763 height 13
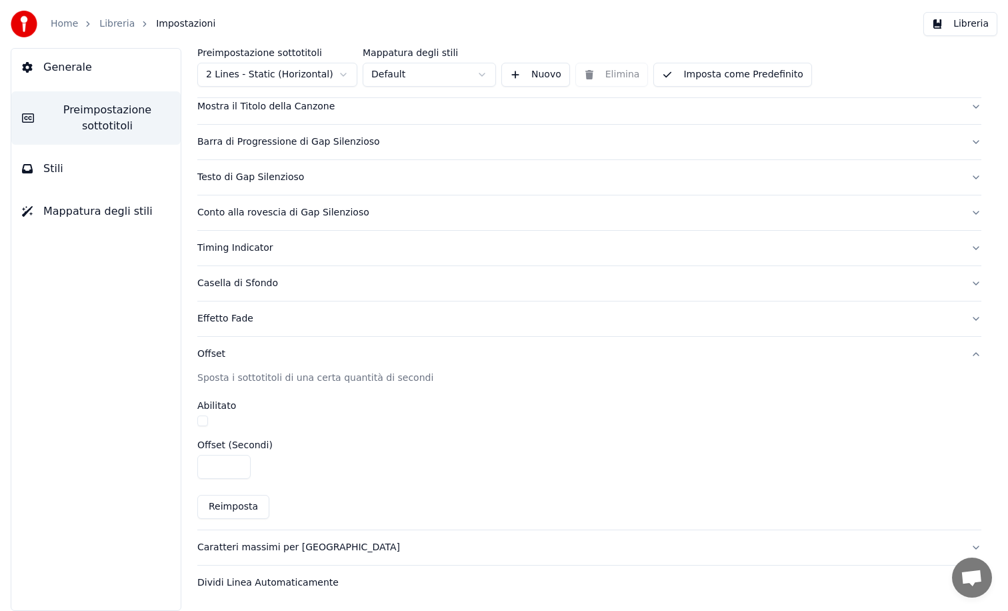
scroll to position [105, 0]
click at [224, 546] on div "Caratteri massimi per [GEOGRAPHIC_DATA]" at bounding box center [578, 547] width 763 height 13
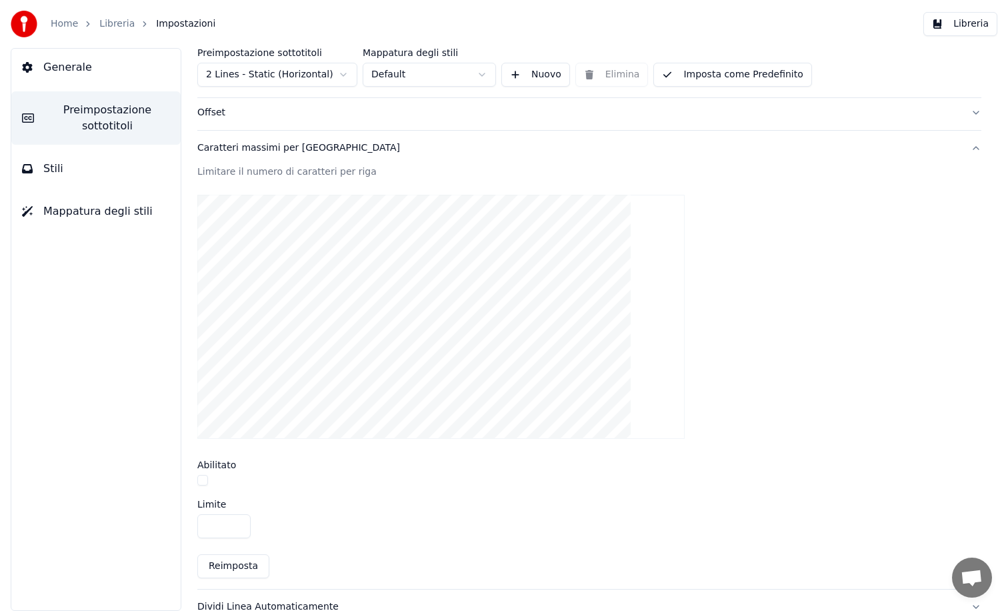
scroll to position [369, 0]
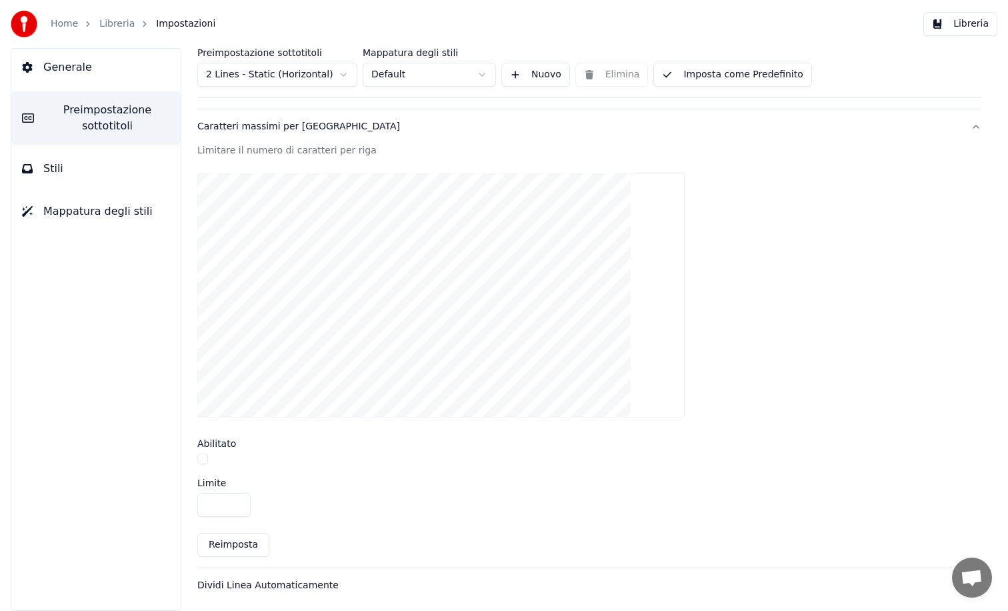
click at [237, 501] on input "**" at bounding box center [223, 505] width 53 height 24
click at [202, 456] on button "button" at bounding box center [202, 458] width 11 height 11
click at [238, 502] on input "**" at bounding box center [223, 505] width 53 height 24
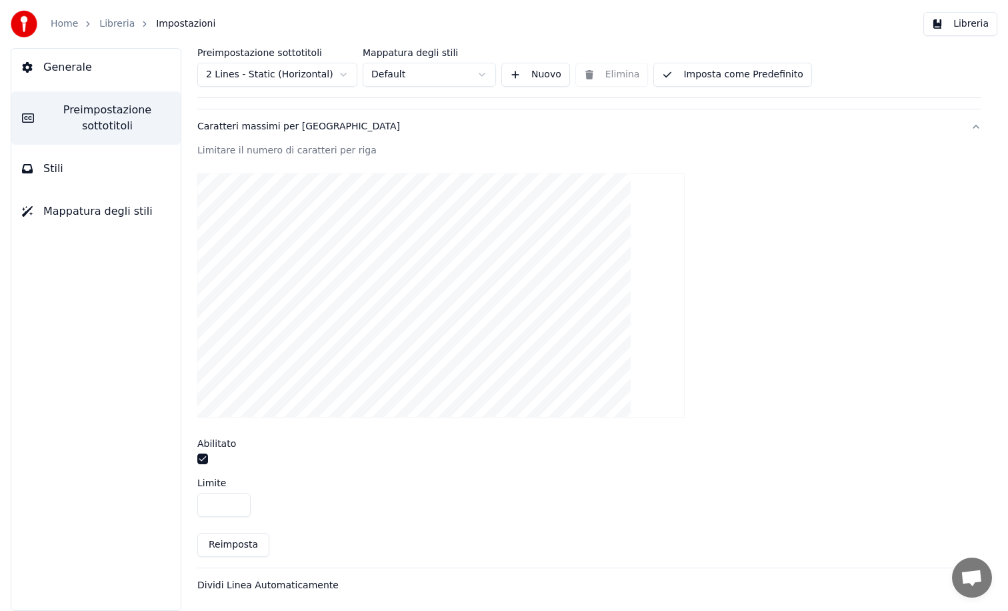
type input "**"
click at [238, 502] on input "**" at bounding box center [223, 505] width 53 height 24
click at [253, 581] on div "Dividi Linea Automaticamente" at bounding box center [578, 583] width 763 height 13
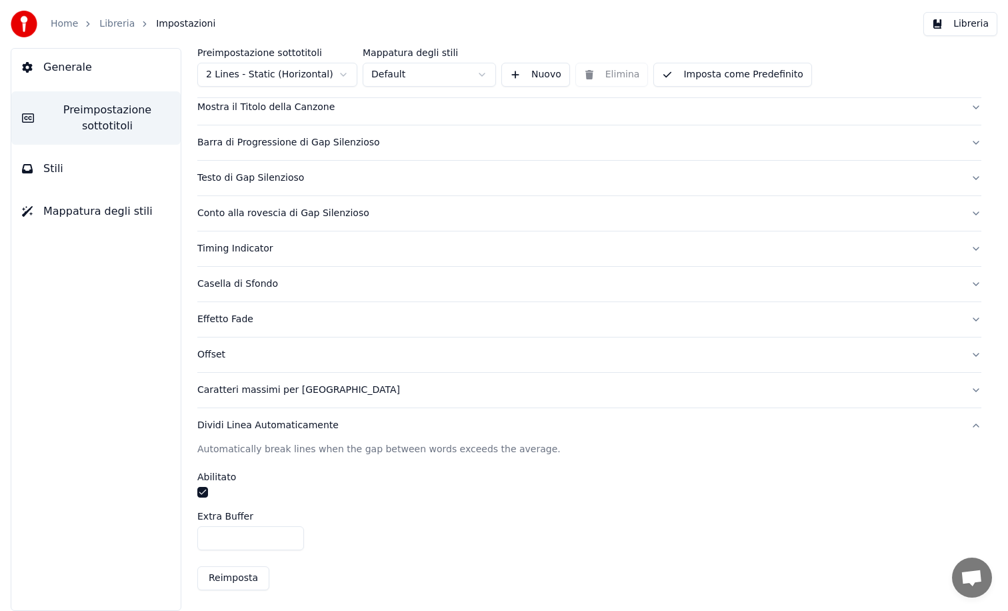
scroll to position [0, 0]
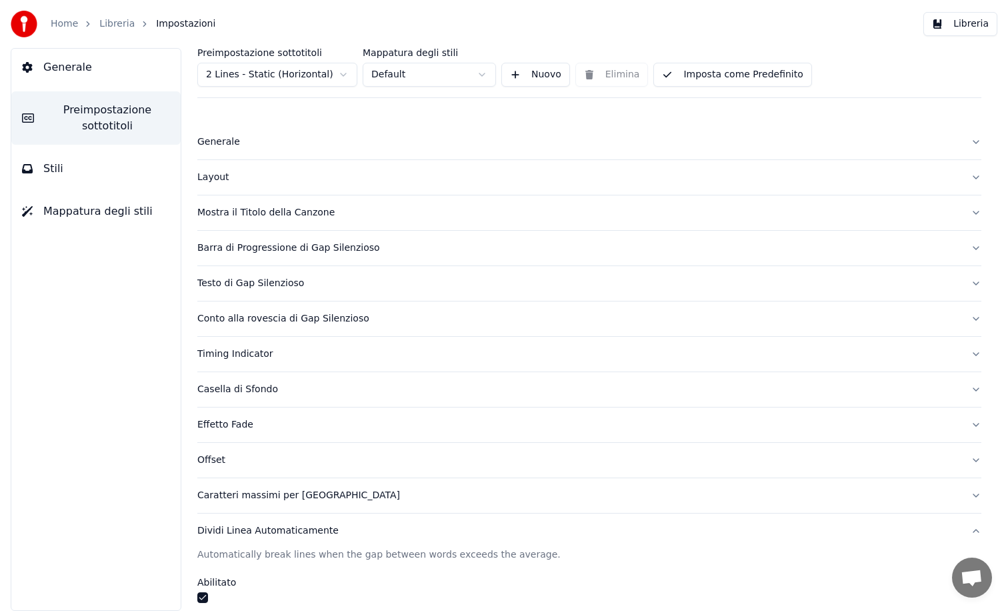
click at [209, 142] on div "Generale" at bounding box center [578, 141] width 763 height 13
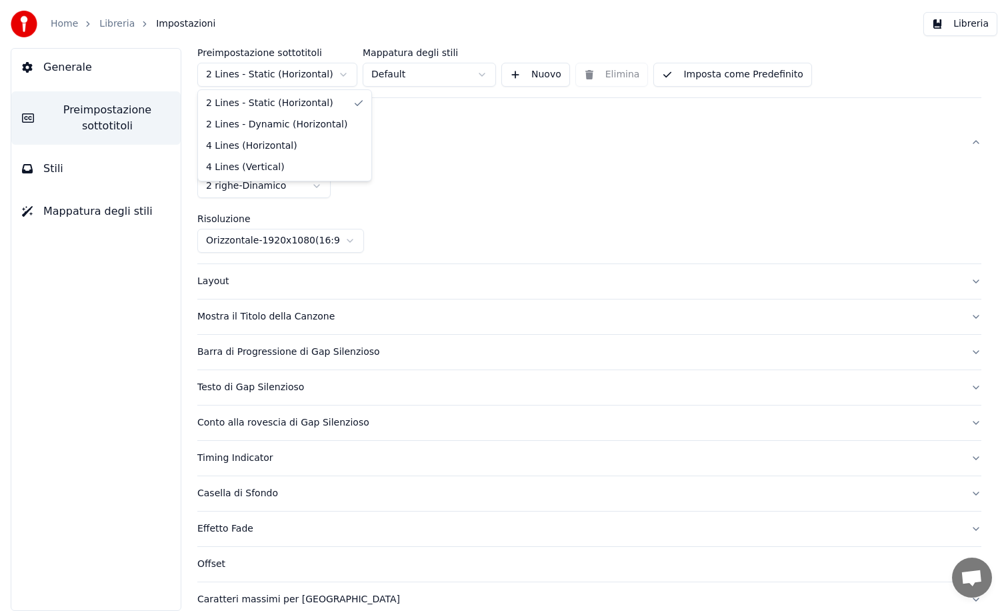
click at [343, 75] on html "Home Libreria Impostazioni Libreria Generale Preimpostazione sottotitoli Stili …" at bounding box center [504, 305] width 1008 height 611
click at [435, 167] on html "Home Libreria Impostazioni Libreria Generale Preimpostazione sottotitoli Stili …" at bounding box center [504, 305] width 1008 height 611
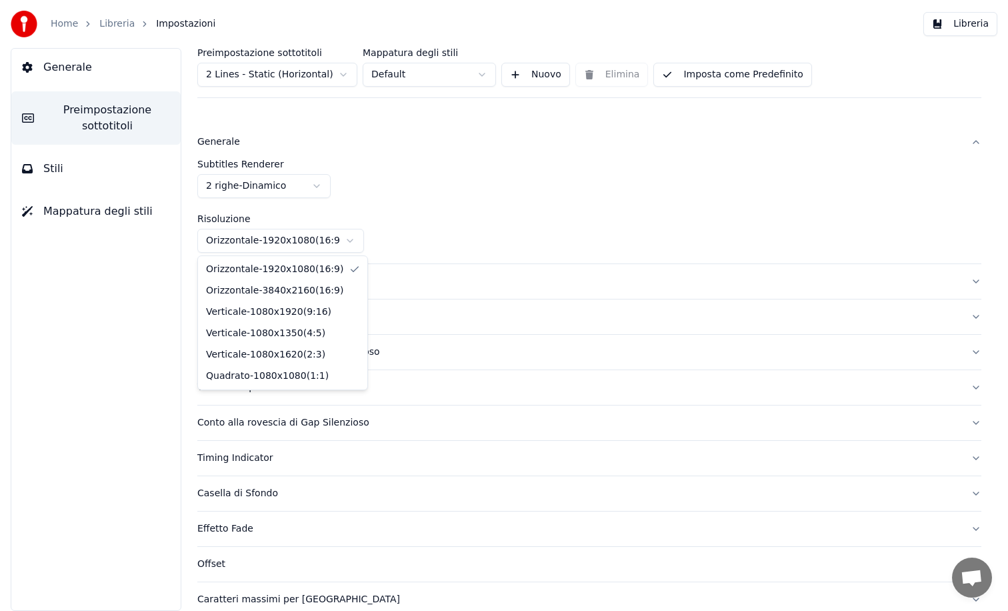
click at [347, 241] on html "Home Libreria Impostazioni Libreria Generale Preimpostazione sottotitoli Stili …" at bounding box center [504, 305] width 1008 height 611
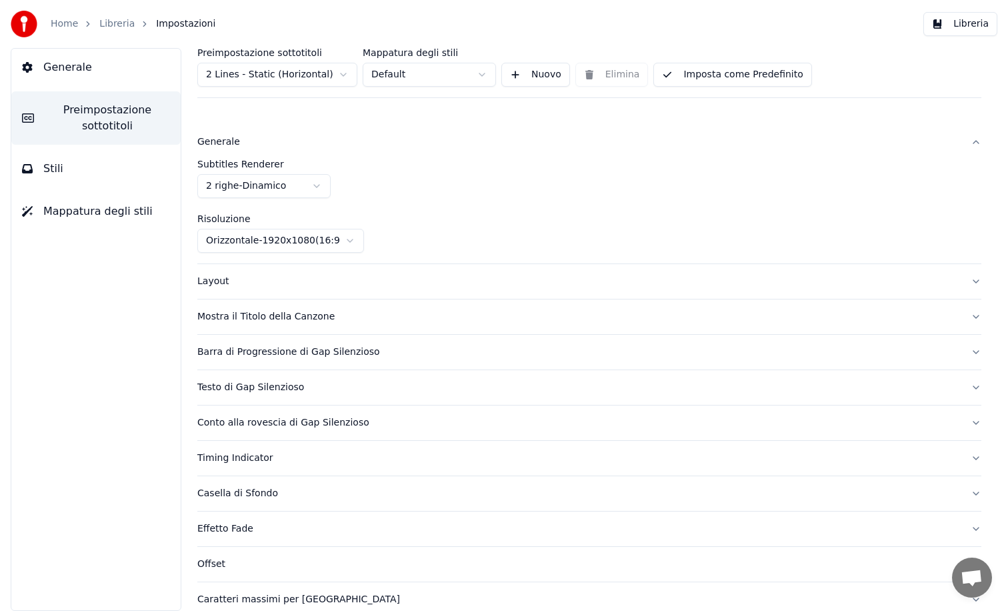
click at [208, 279] on div "Layout" at bounding box center [578, 281] width 763 height 13
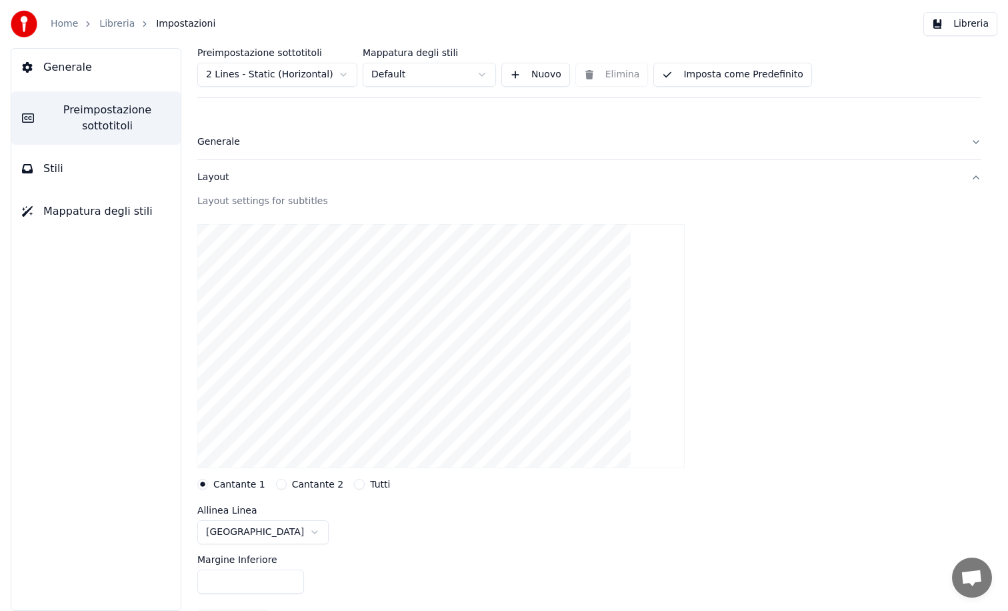
click at [276, 484] on button "Cantante 2" at bounding box center [281, 484] width 11 height 11
click at [354, 481] on button "Tutti" at bounding box center [359, 484] width 11 height 11
click at [203, 480] on button "Cantante 1" at bounding box center [202, 484] width 11 height 11
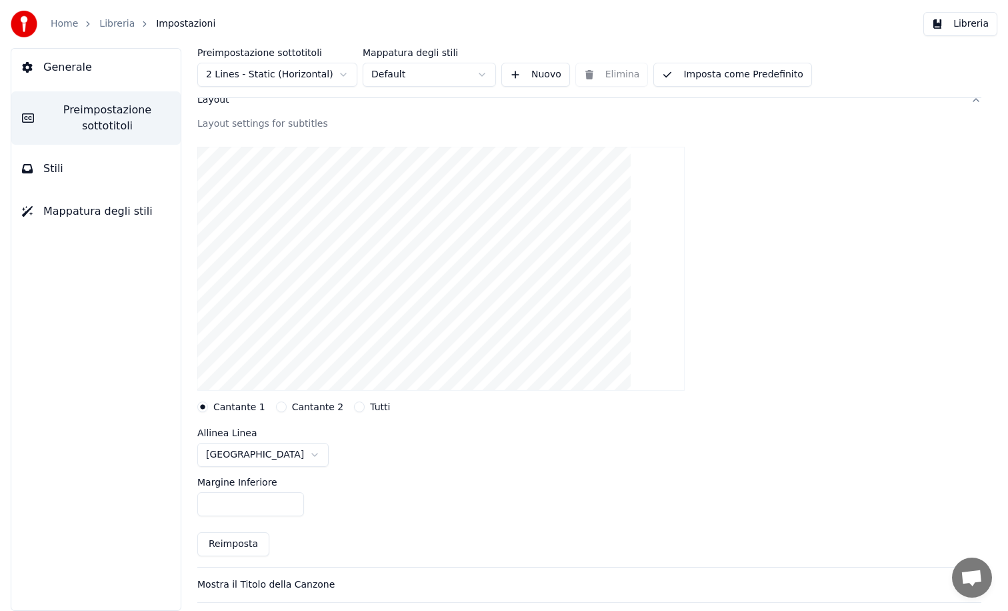
scroll to position [79, 0]
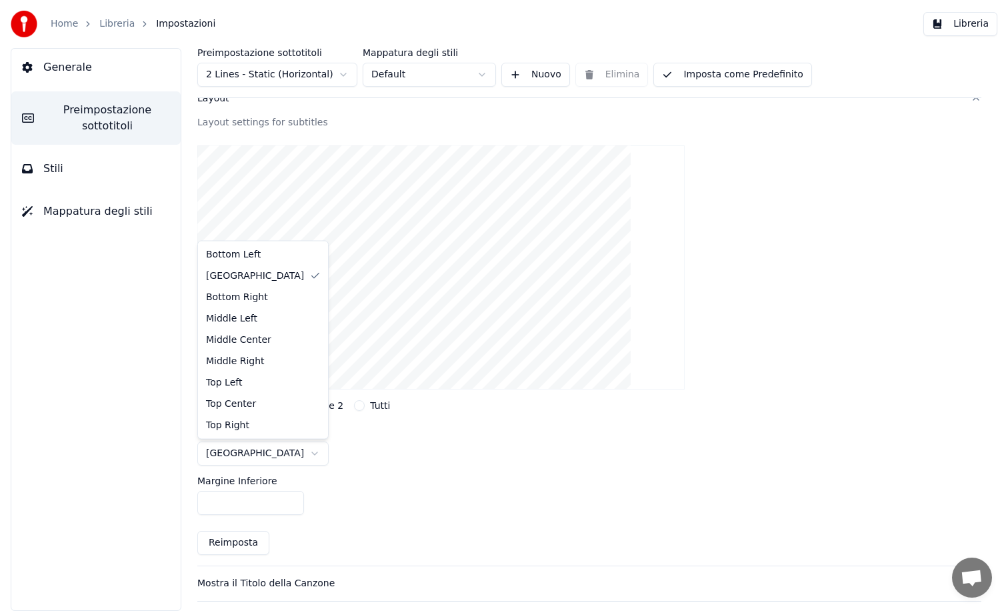
click at [280, 452] on html "Home Libreria Impostazioni Libreria Generale Preimpostazione sottotitoli Stili …" at bounding box center [504, 305] width 1008 height 611
click at [388, 471] on html "Home Libreria Impostazioni Libreria Generale Preimpostazione sottotitoli Stili …" at bounding box center [504, 305] width 1008 height 611
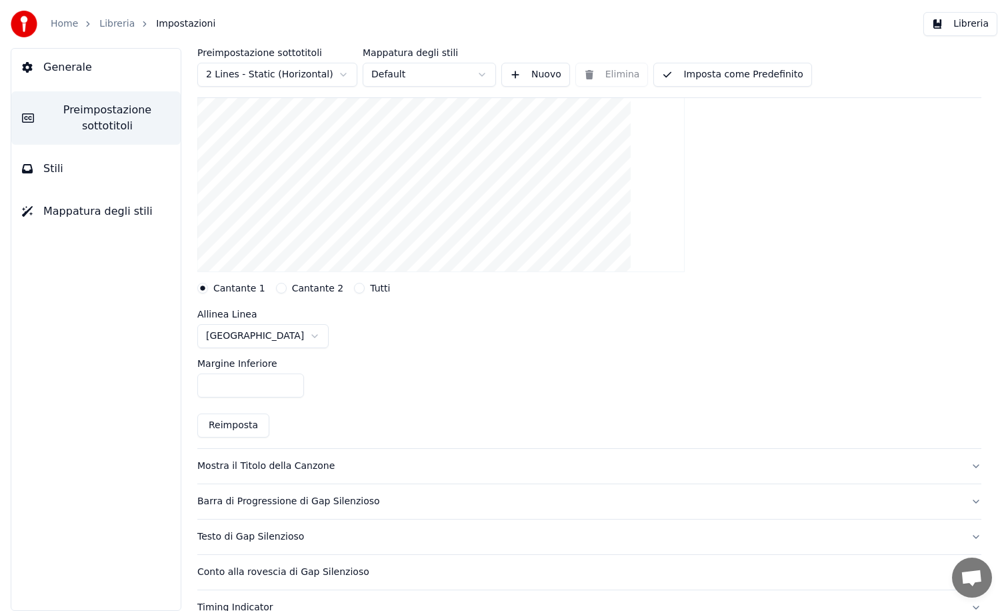
scroll to position [214, 0]
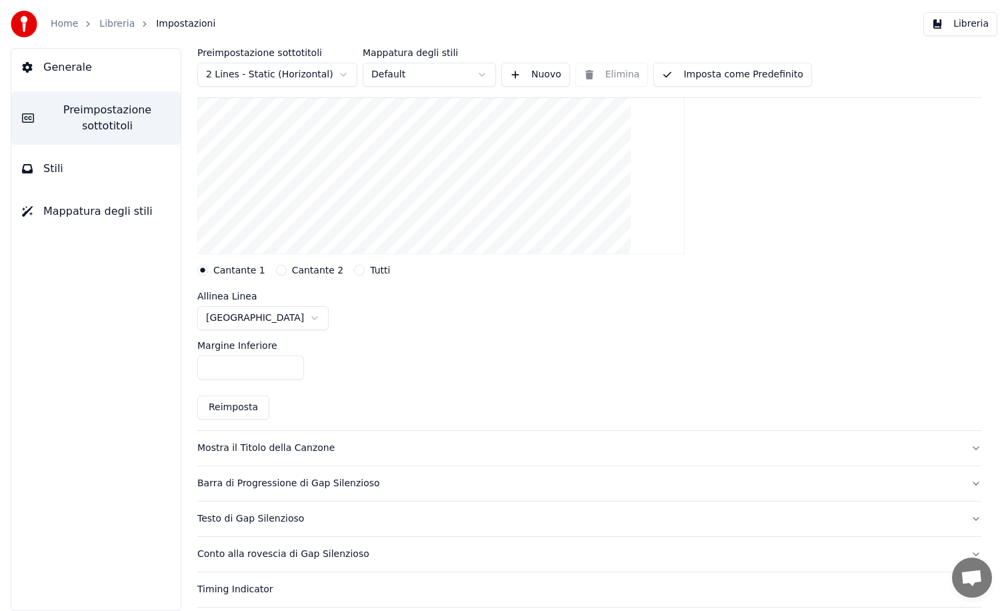
click at [291, 447] on div "Mostra il Titolo della Canzone" at bounding box center [578, 447] width 763 height 13
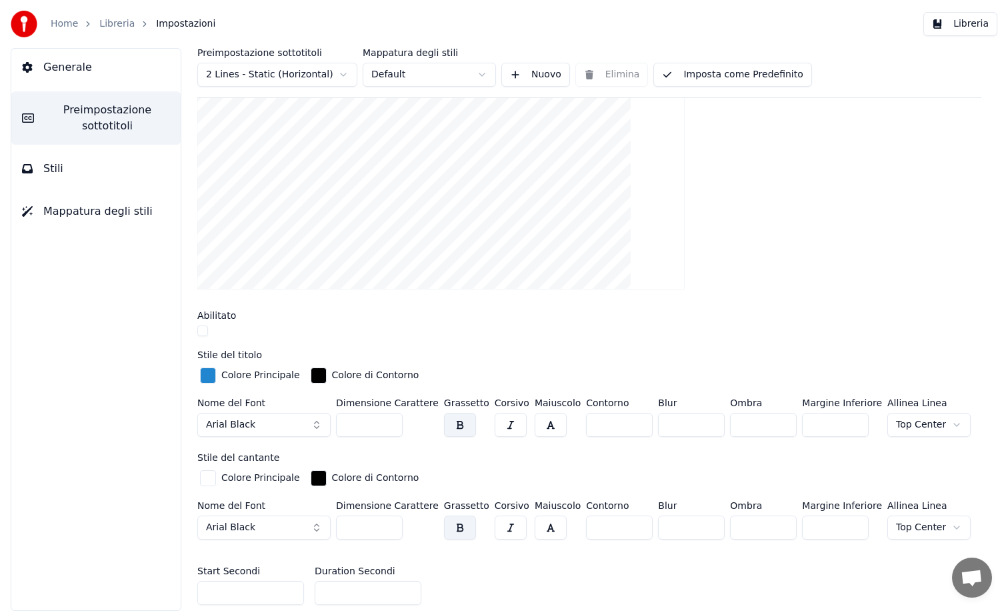
click at [203, 333] on button "button" at bounding box center [202, 330] width 11 height 11
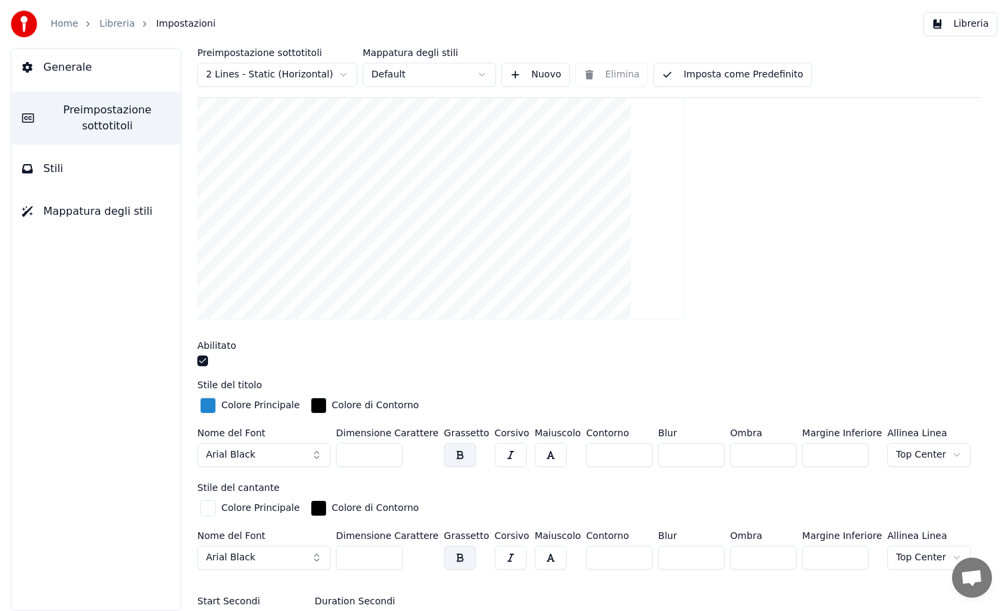
scroll to position [179, 0]
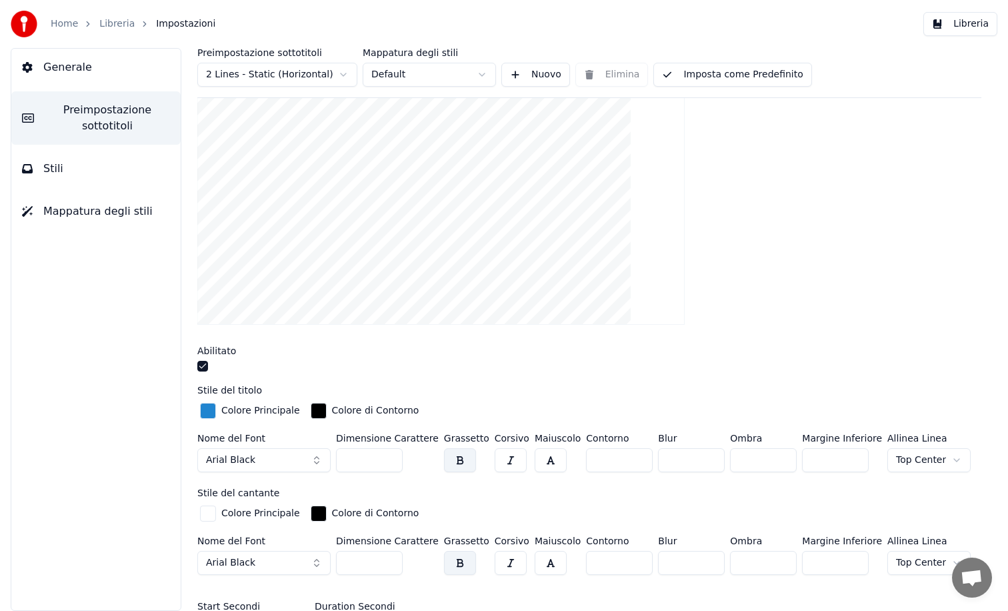
click at [201, 366] on button "button" at bounding box center [202, 366] width 11 height 11
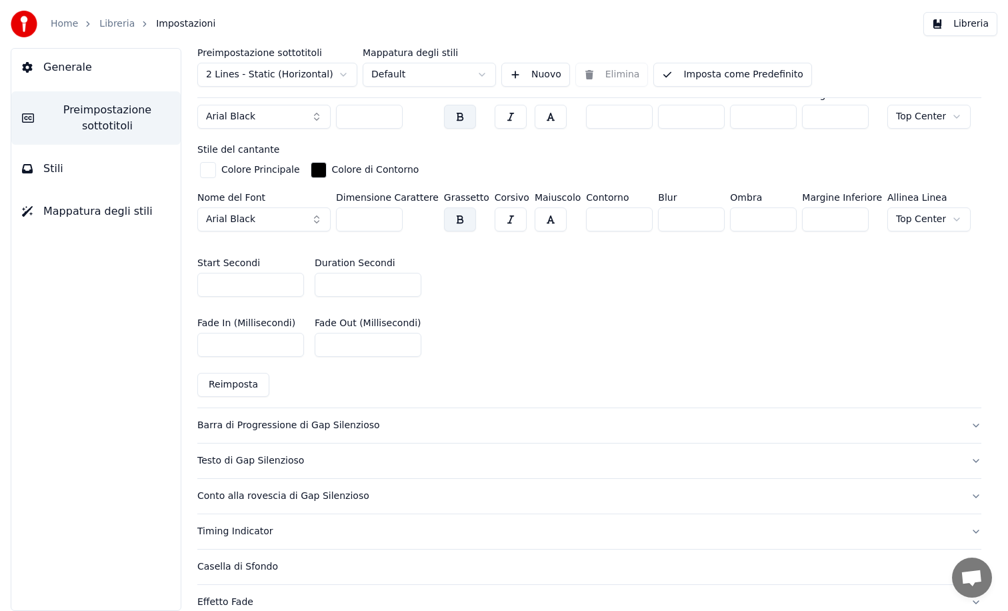
scroll to position [519, 0]
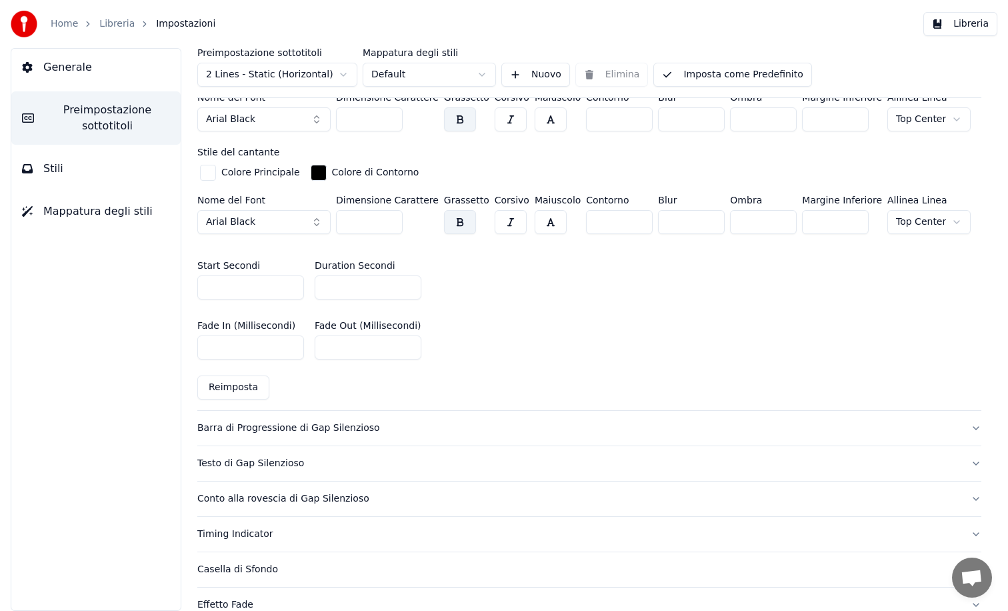
click at [253, 424] on div "Barra di Progressione di Gap Silenzioso" at bounding box center [578, 427] width 763 height 13
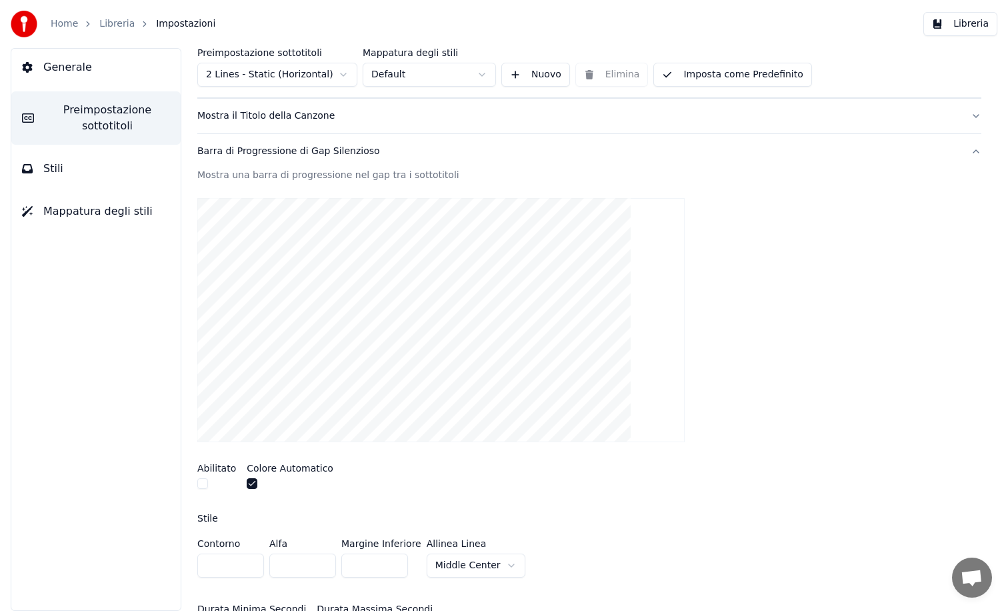
scroll to position [183, 0]
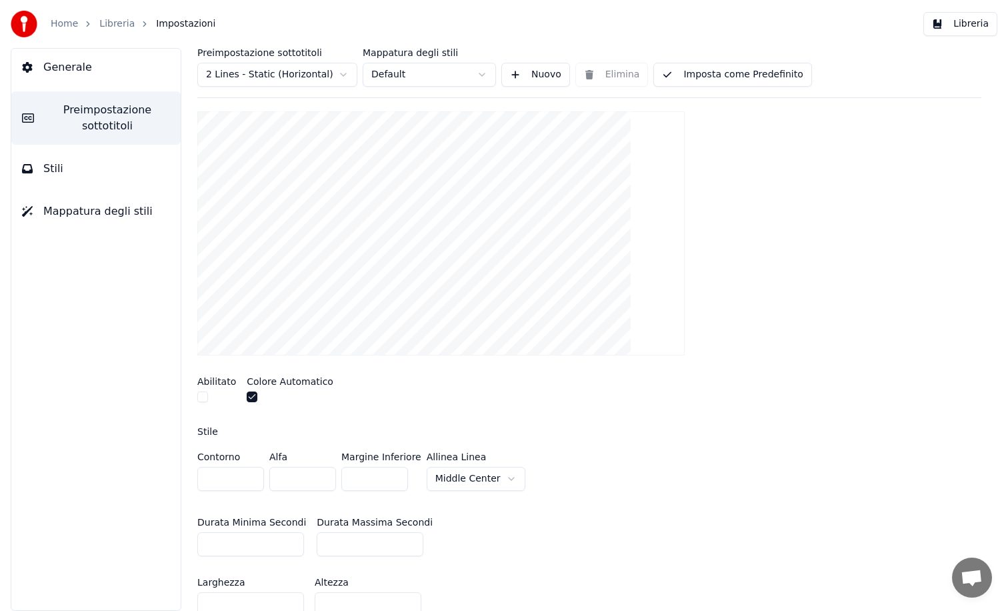
click at [202, 399] on button "button" at bounding box center [202, 396] width 11 height 11
click at [250, 399] on button "button" at bounding box center [252, 396] width 11 height 11
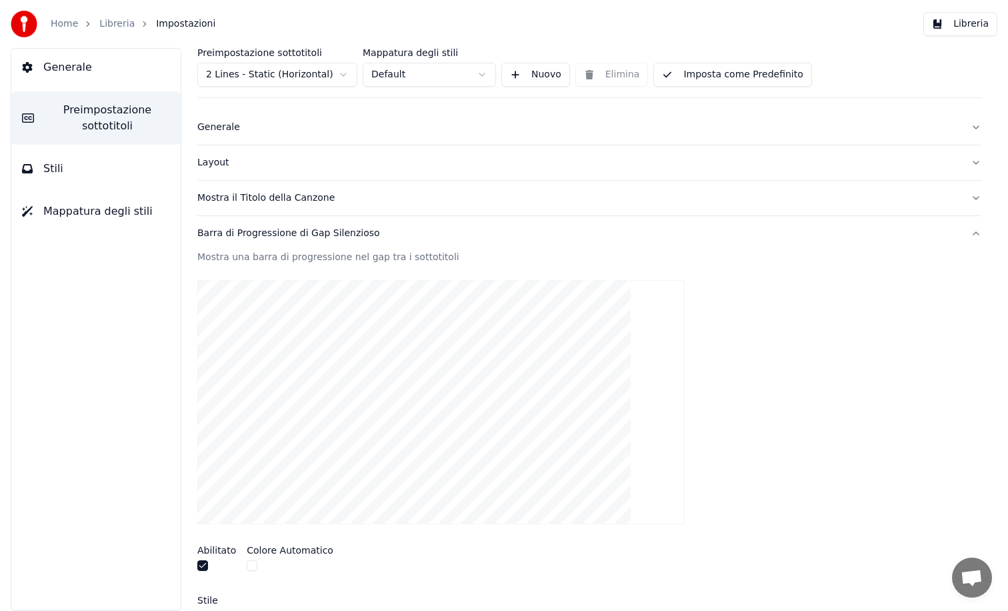
scroll to position [0, 0]
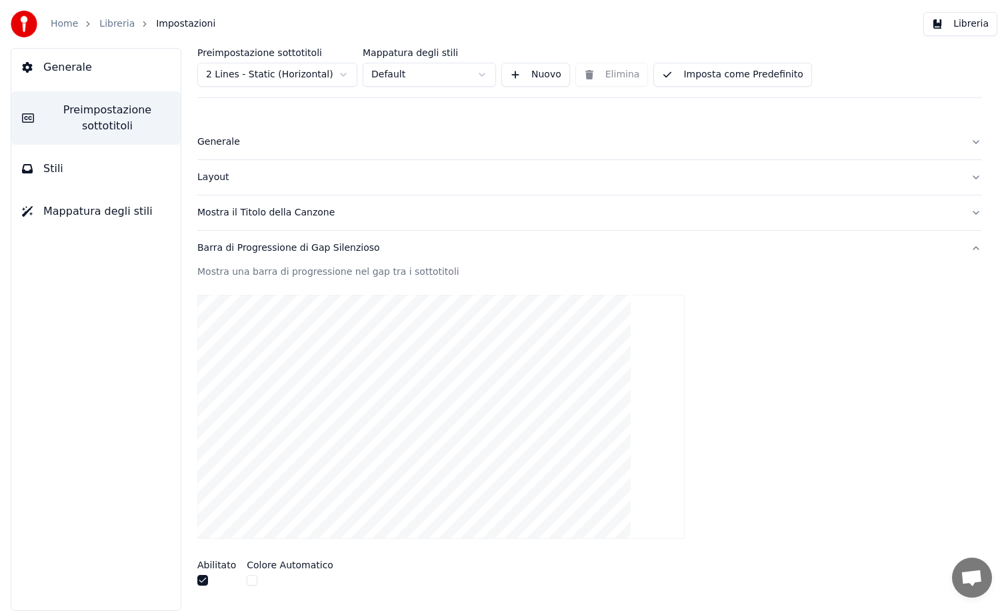
click at [202, 580] on button "button" at bounding box center [202, 580] width 11 height 11
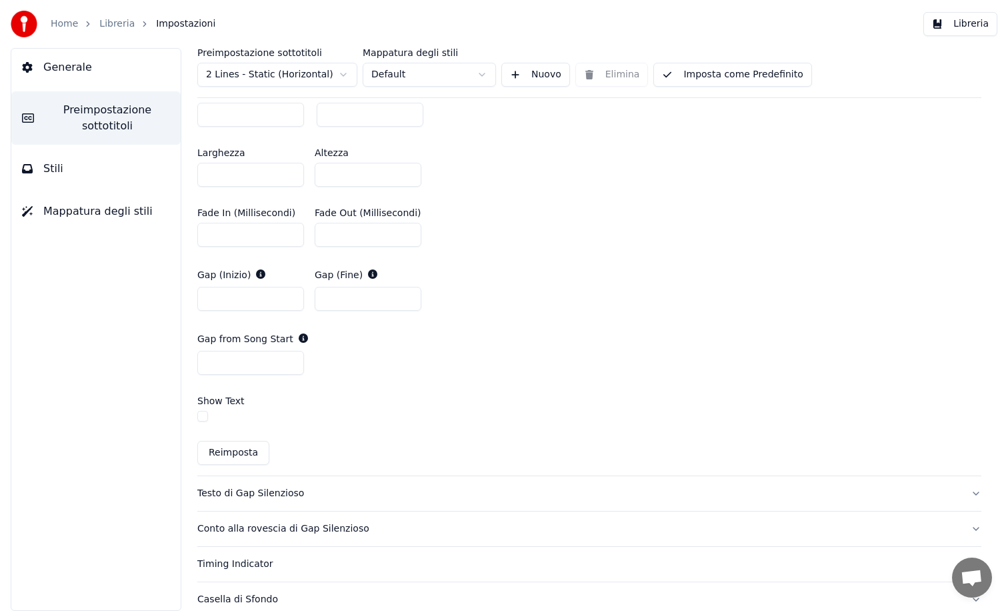
scroll to position [637, 0]
click at [228, 489] on div "Testo di Gap Silenzioso" at bounding box center [578, 491] width 763 height 13
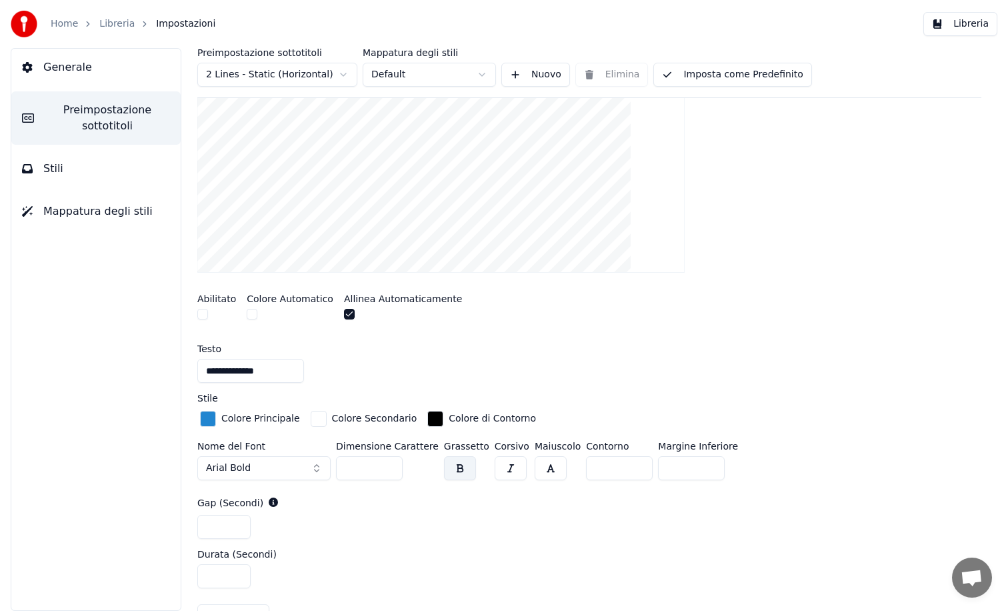
scroll to position [303, 0]
click at [336, 316] on div "Abilitato Colore Automatico Allinea Automaticamente" at bounding box center [589, 306] width 784 height 50
click at [345, 313] on button "button" at bounding box center [349, 312] width 11 height 11
click at [344, 313] on button "button" at bounding box center [349, 312] width 11 height 11
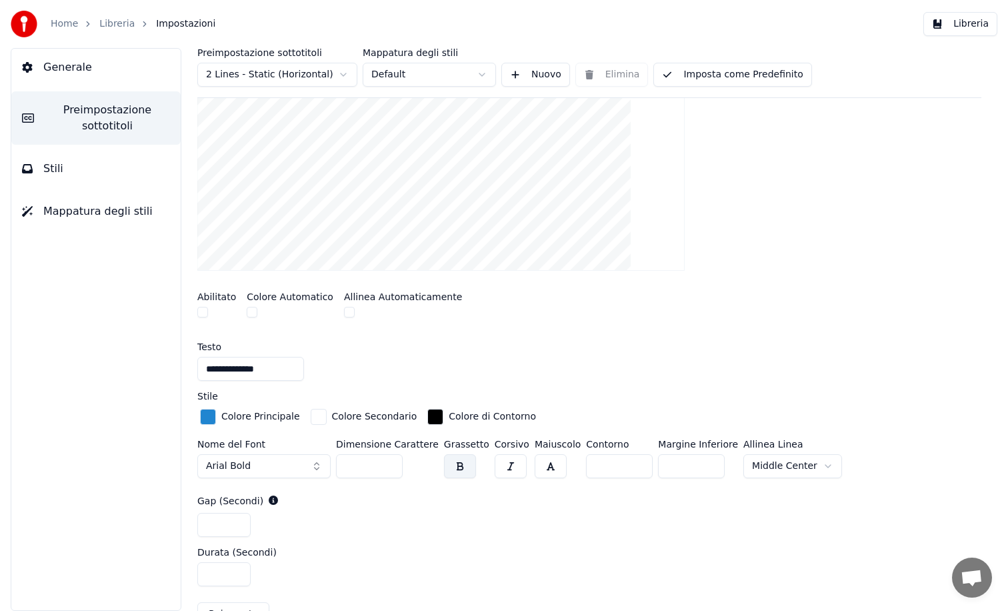
click at [344, 313] on button "button" at bounding box center [349, 312] width 11 height 11
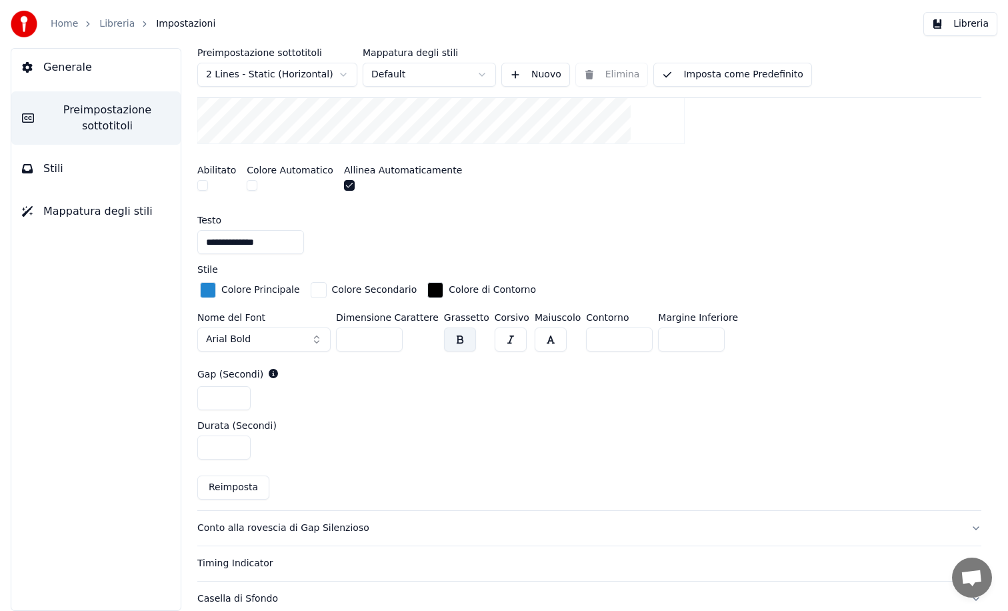
scroll to position [586, 0]
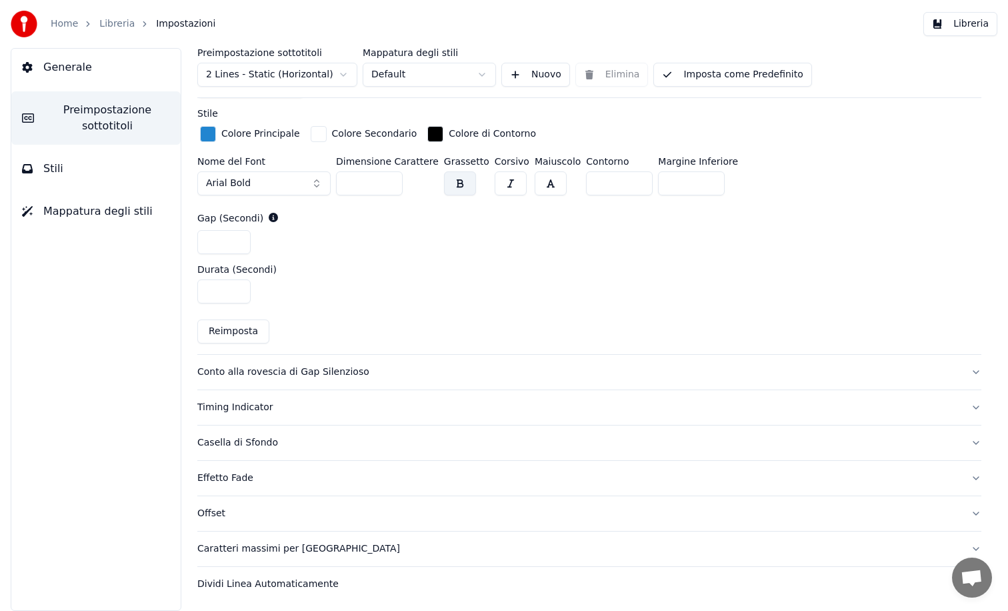
click at [297, 369] on div "Conto alla rovescia di Gap Silenzioso" at bounding box center [578, 371] width 763 height 13
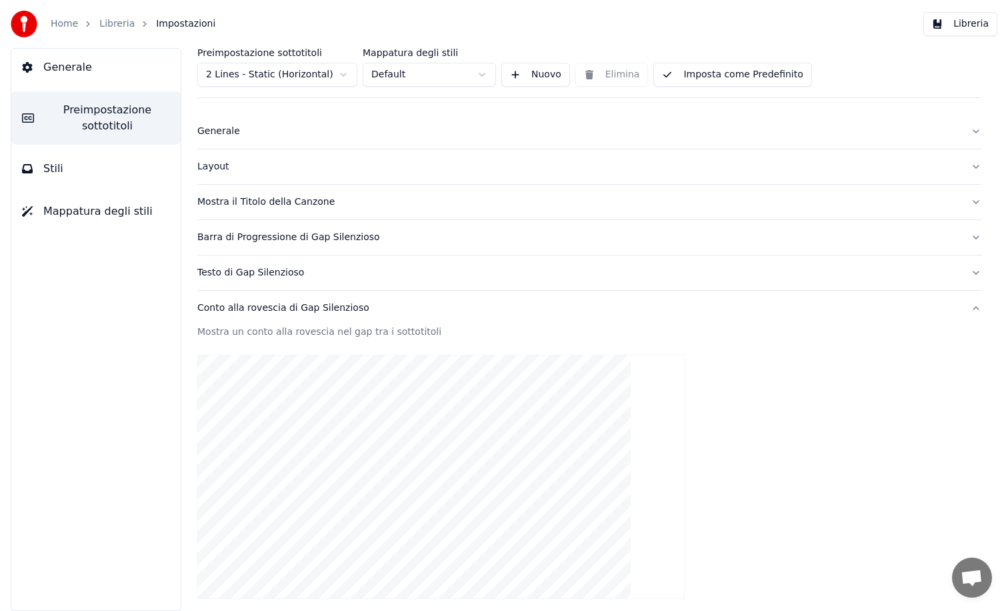
scroll to position [0, 0]
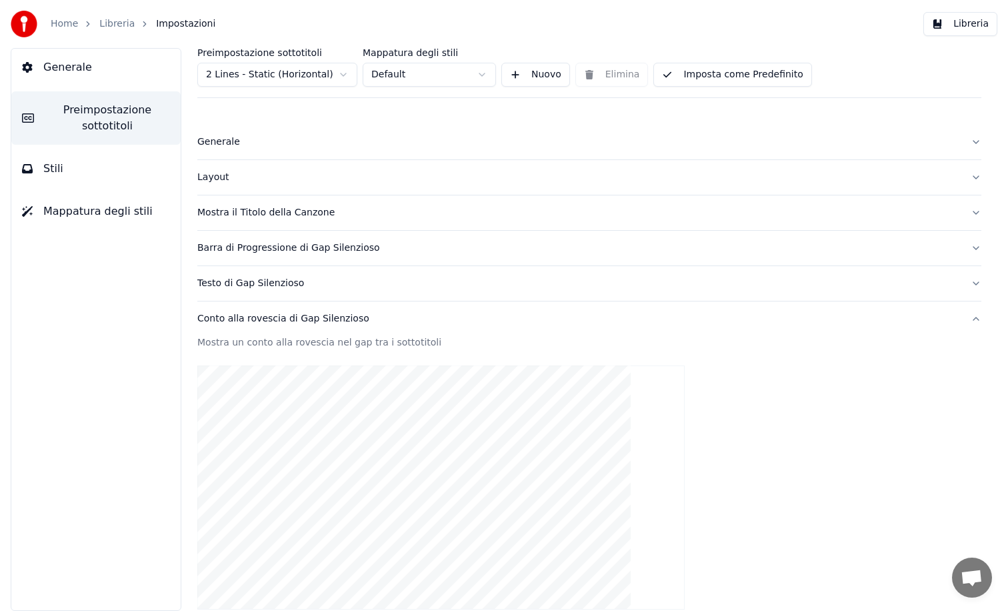
click at [341, 79] on html "Home Libreria Impostazioni Libreria Generale Preimpostazione sottotitoli Stili …" at bounding box center [504, 305] width 1008 height 611
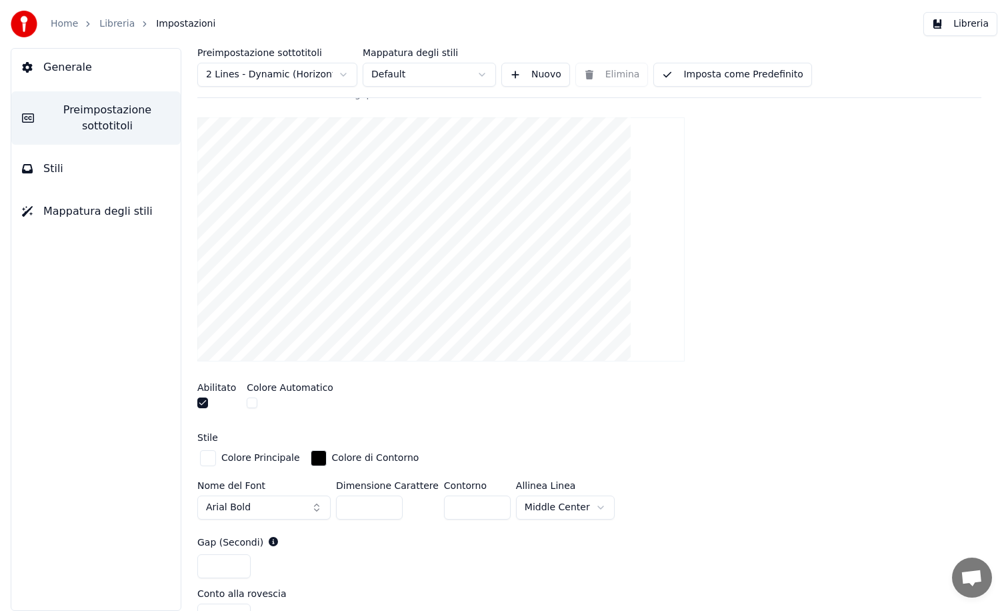
scroll to position [219, 0]
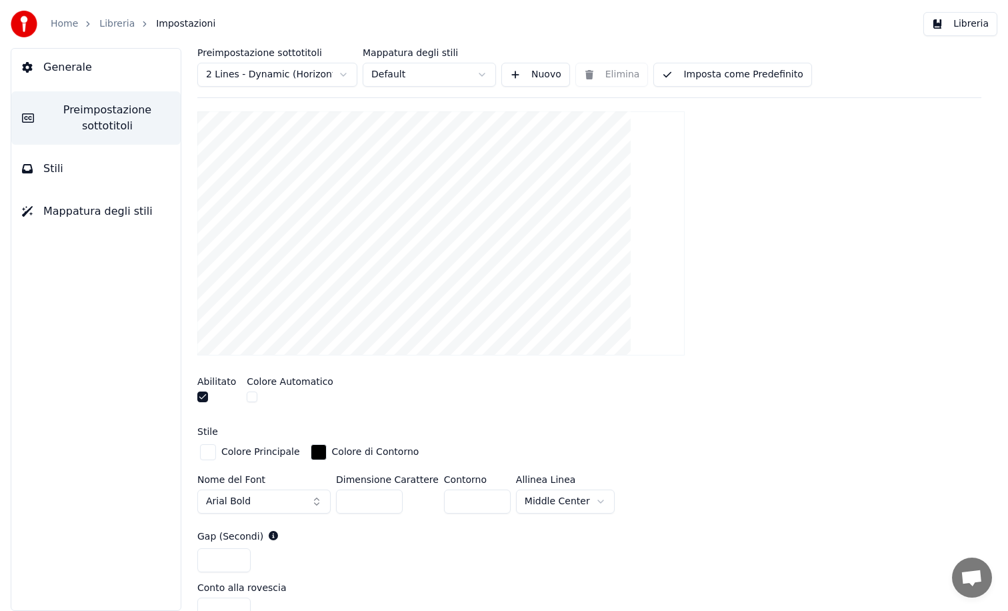
click at [203, 398] on button "button" at bounding box center [202, 396] width 11 height 11
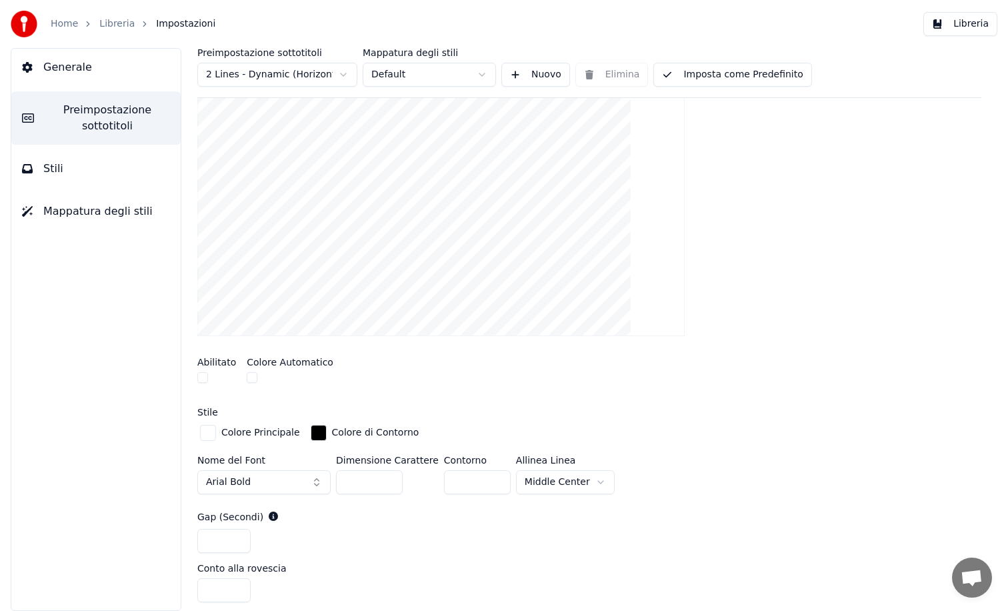
scroll to position [235, 0]
click at [337, 73] on html "Home Libreria Impostazioni Libreria Generale Preimpostazione sottotitoli Stili …" at bounding box center [504, 305] width 1008 height 611
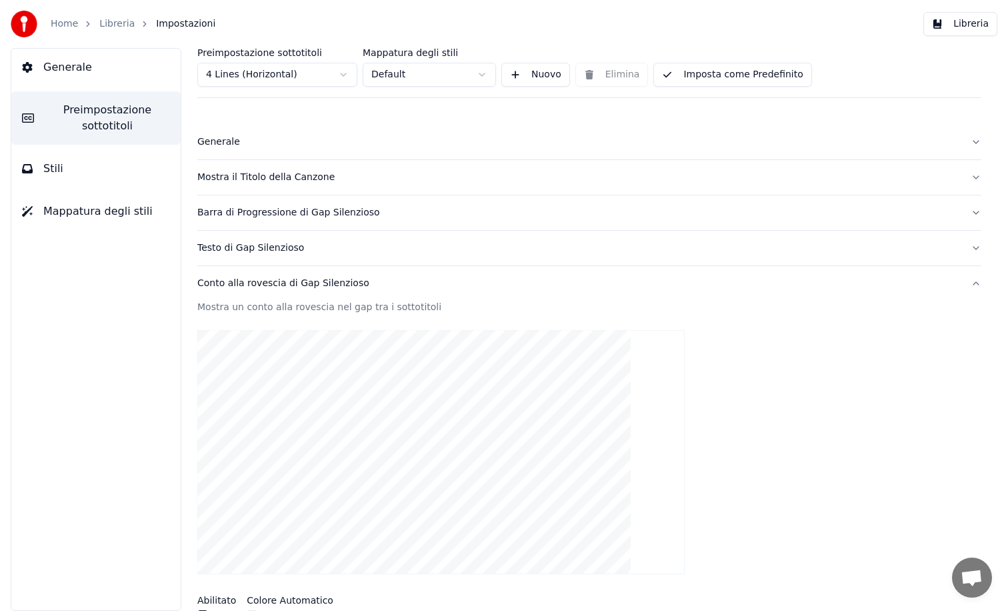
click at [473, 72] on html "Home Libreria Impostazioni Libreria Generale Preimpostazione sottotitoli Stili …" at bounding box center [504, 305] width 1008 height 611
click at [338, 74] on html "Home Libreria Impostazioni Libreria Generale Preimpostazione sottotitoli Stili …" at bounding box center [504, 305] width 1008 height 611
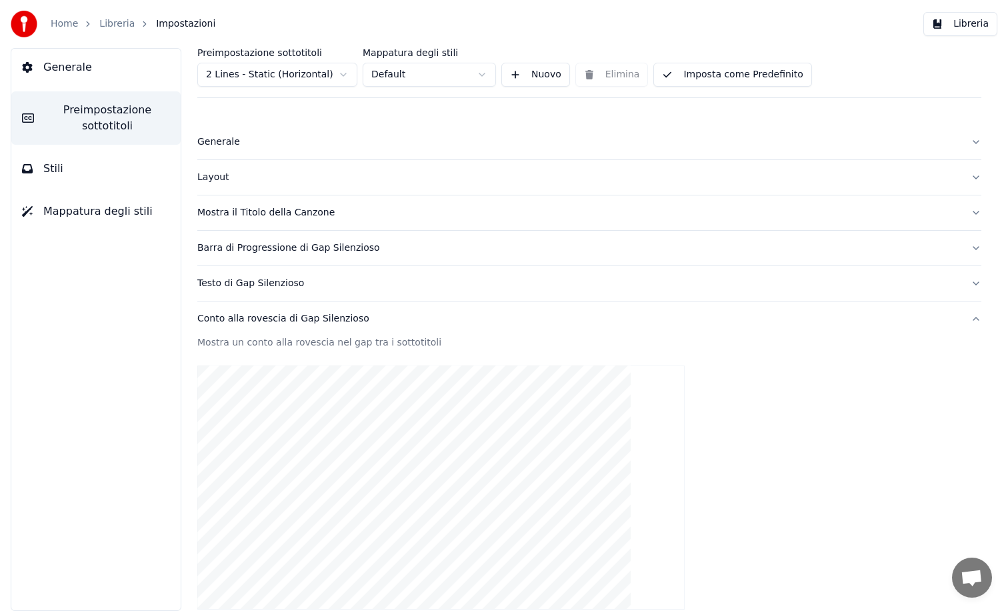
click at [221, 136] on div "Generale" at bounding box center [578, 141] width 763 height 13
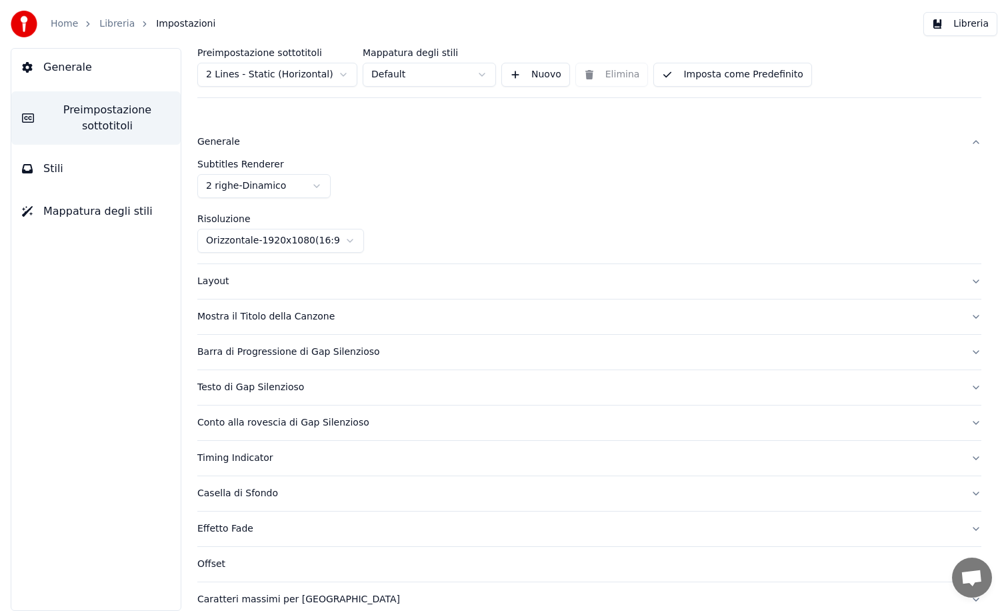
scroll to position [20, 0]
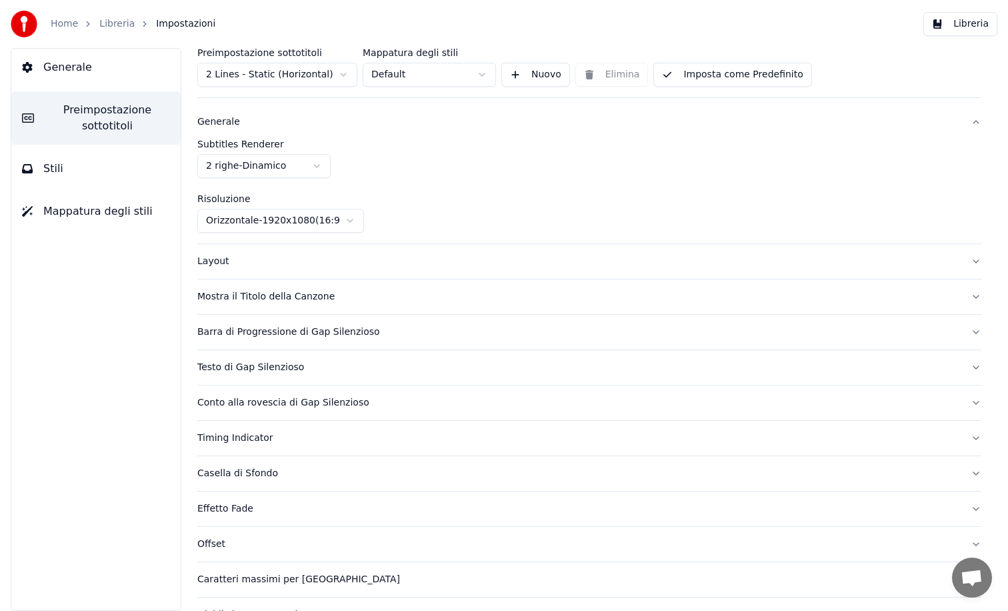
click at [213, 255] on div "Layout" at bounding box center [578, 261] width 763 height 13
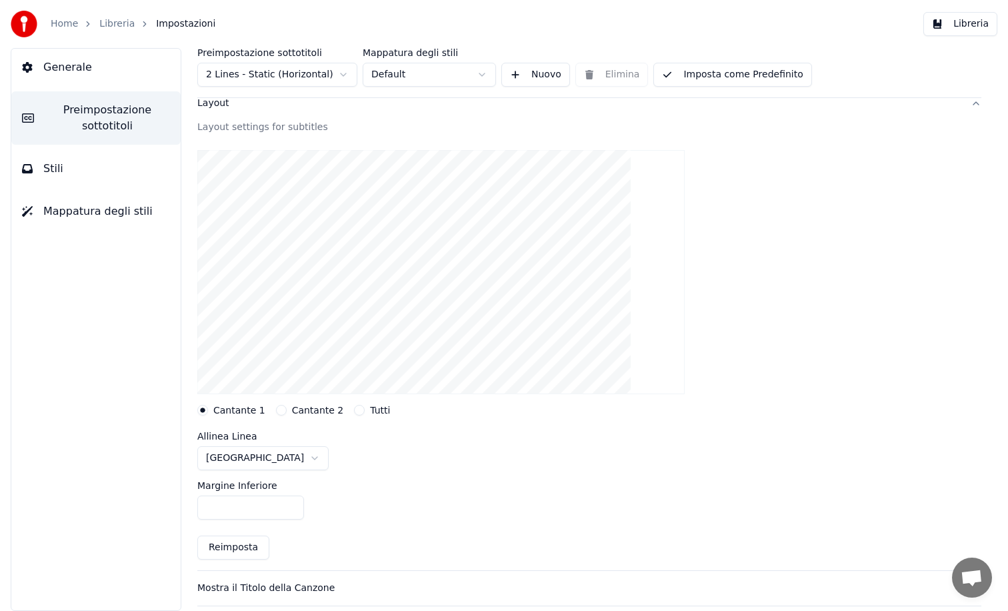
scroll to position [33, 0]
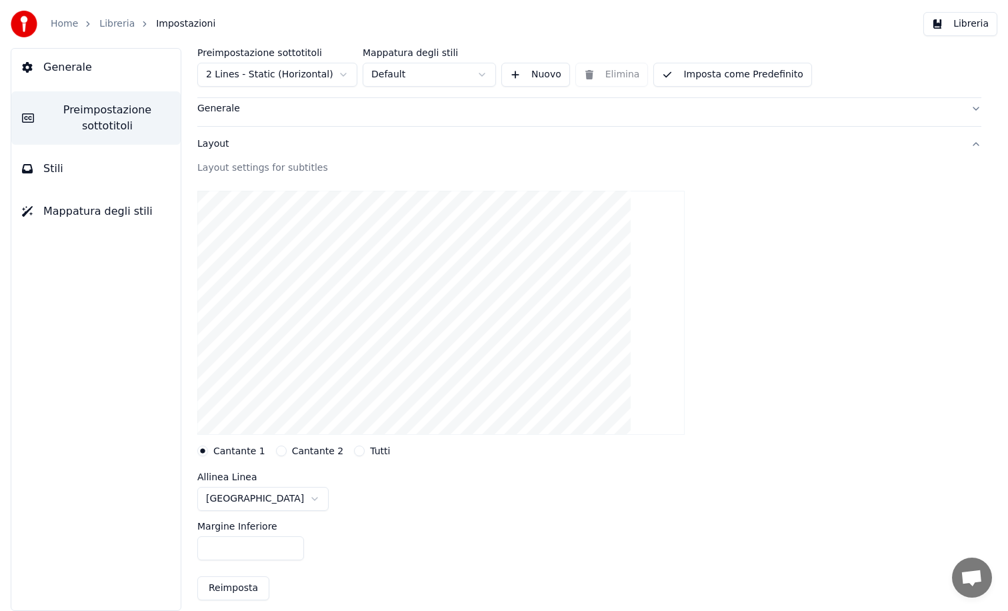
click at [69, 175] on button "Stili" at bounding box center [95, 168] width 169 height 37
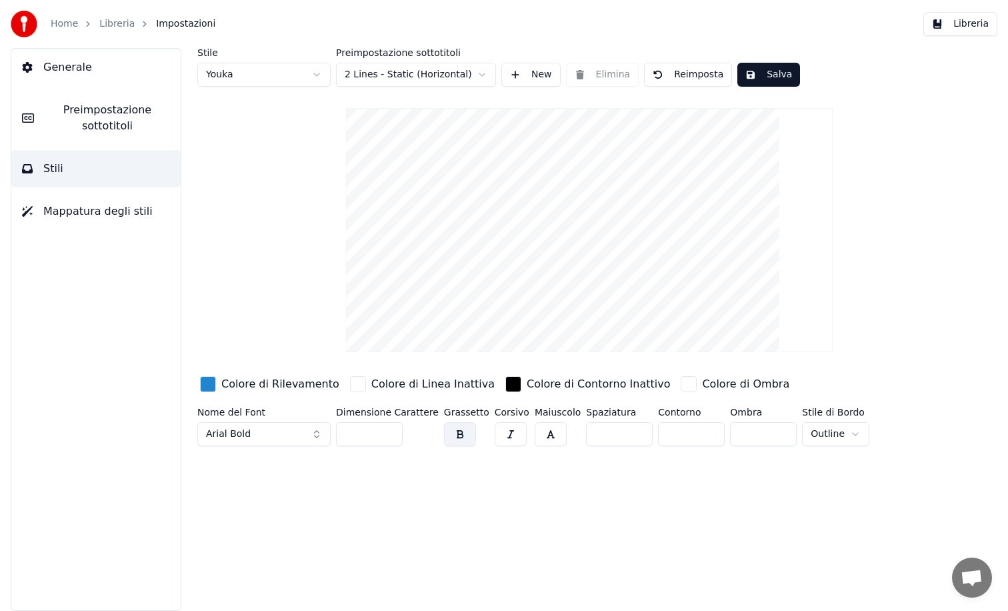
scroll to position [0, 0]
click at [318, 436] on button "Arial Bold" at bounding box center [263, 434] width 133 height 24
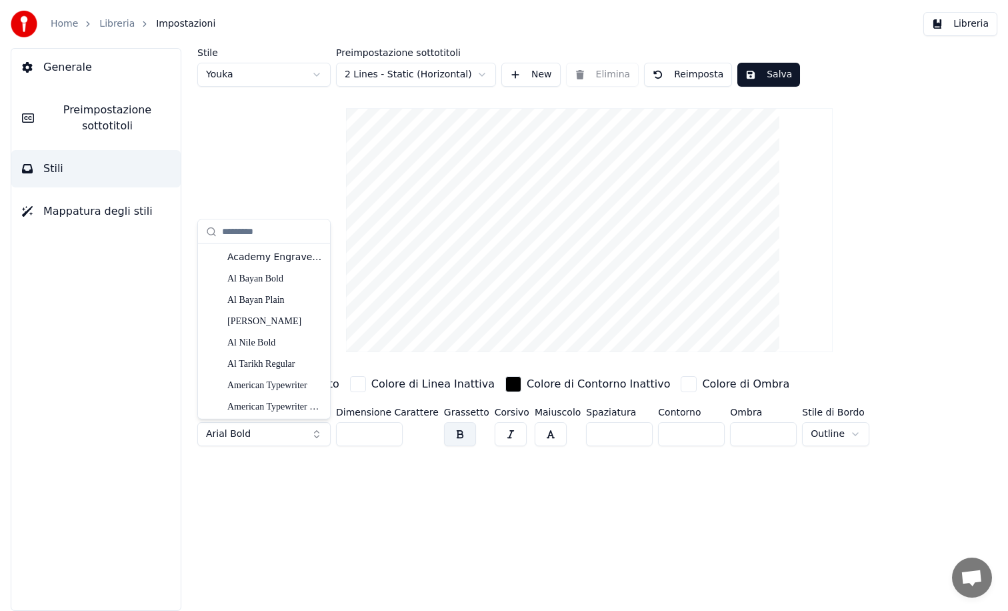
click at [318, 436] on button "Arial Bold" at bounding box center [263, 434] width 133 height 24
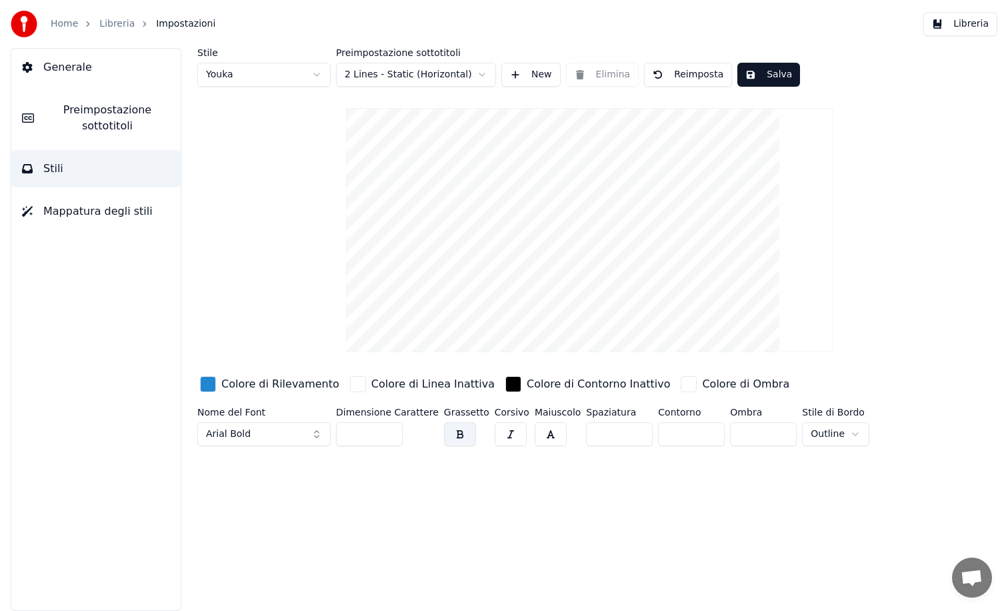
click at [318, 436] on button "Arial Bold" at bounding box center [263, 434] width 133 height 24
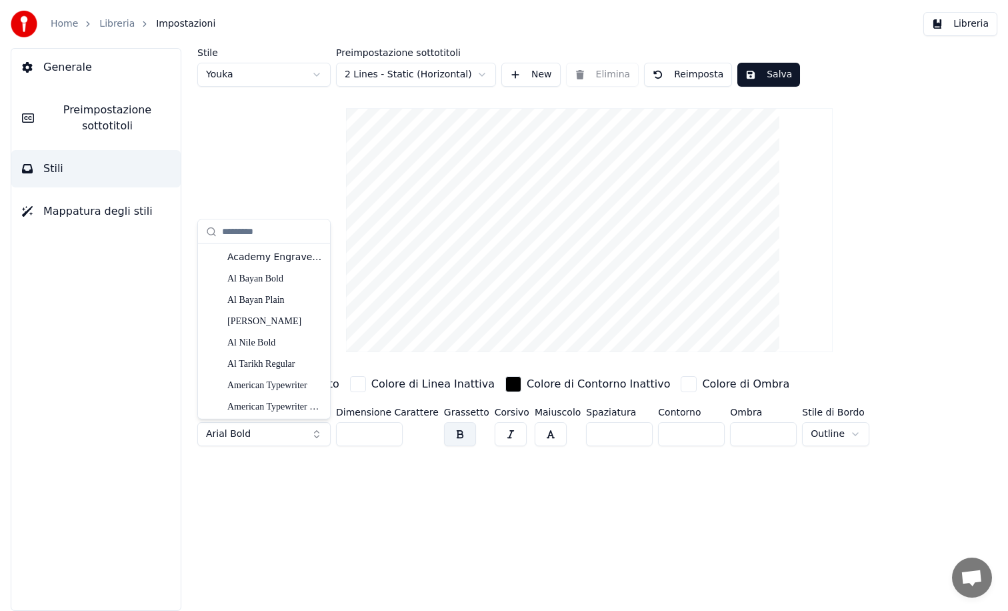
click at [318, 436] on button "Arial Bold" at bounding box center [263, 434] width 133 height 24
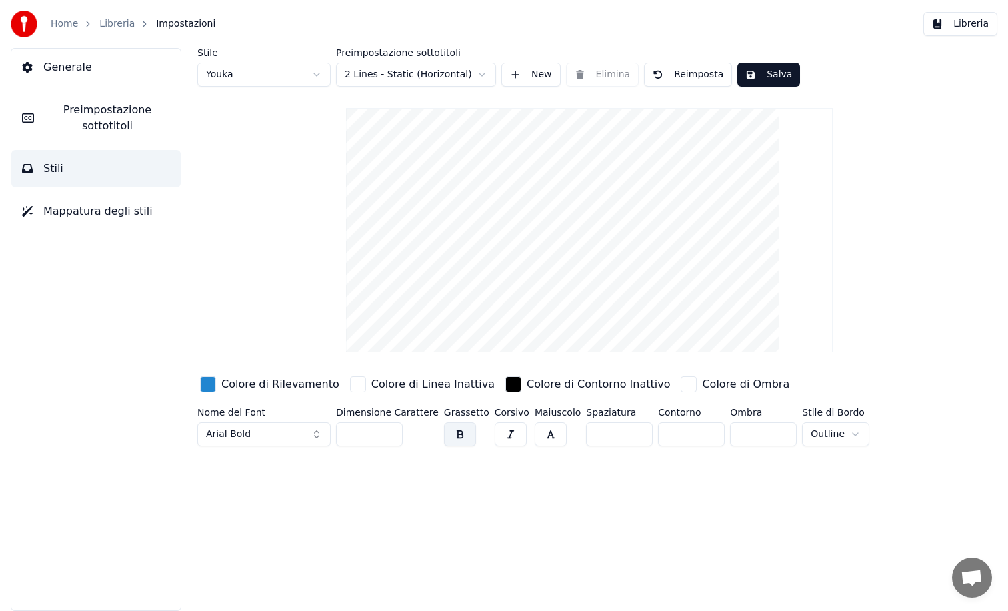
click at [391, 430] on input "**" at bounding box center [369, 434] width 67 height 24
type input "**"
click at [391, 430] on input "**" at bounding box center [369, 434] width 67 height 24
click at [681, 381] on div "button" at bounding box center [689, 384] width 16 height 16
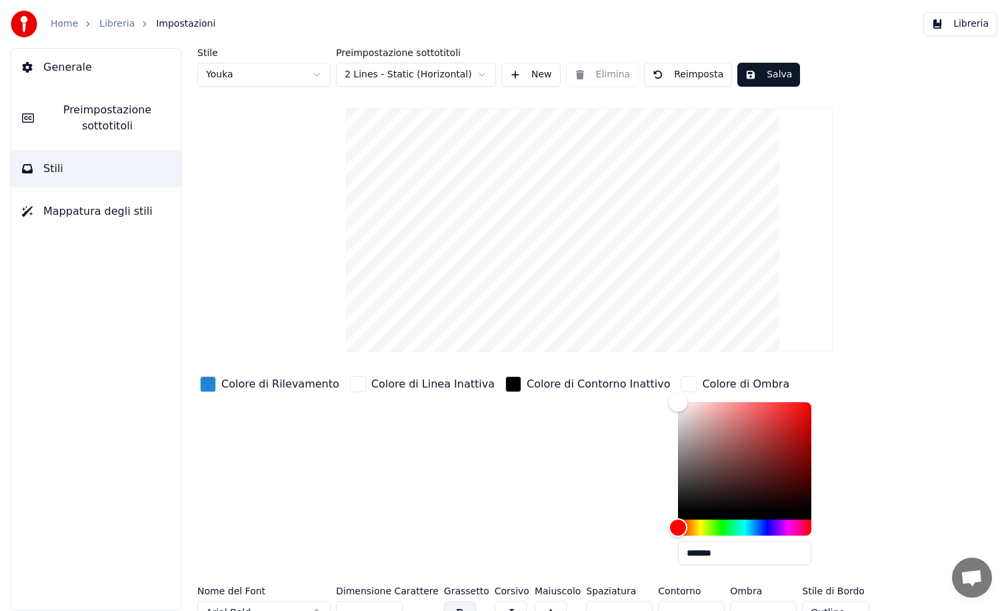
drag, startPoint x: 685, startPoint y: 551, endPoint x: 635, endPoint y: 547, distance: 50.1
click at [635, 547] on div "Colore di Rilevamento Colore di Linea Inattiva Colore di Contorno Inattivo Colo…" at bounding box center [549, 474] width 705 height 202
click at [834, 429] on div "Colore di Rilevamento Colore di Linea Inattiva Colore di Contorno Inattivo Colo…" at bounding box center [549, 474] width 705 height 202
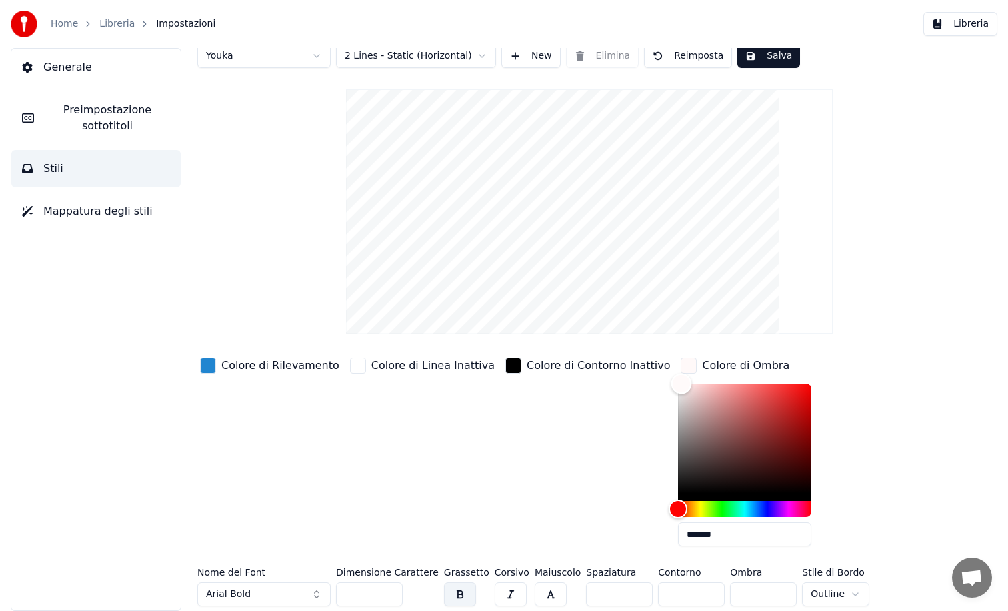
type input "*******"
drag, startPoint x: 639, startPoint y: 384, endPoint x: 627, endPoint y: 358, distance: 28.9
click at [627, 358] on div "Colore di Rilevamento Colore di Linea Inattiva Colore di Contorno Inattivo Colo…" at bounding box center [549, 456] width 705 height 202
click at [350, 365] on div "button" at bounding box center [358, 365] width 16 height 16
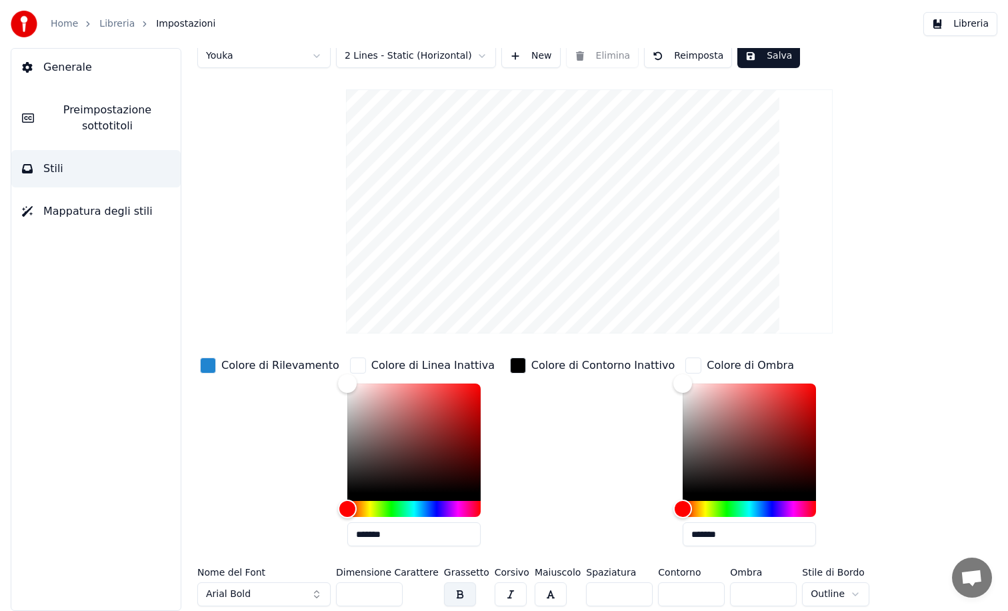
click at [350, 365] on div "button" at bounding box center [358, 365] width 16 height 16
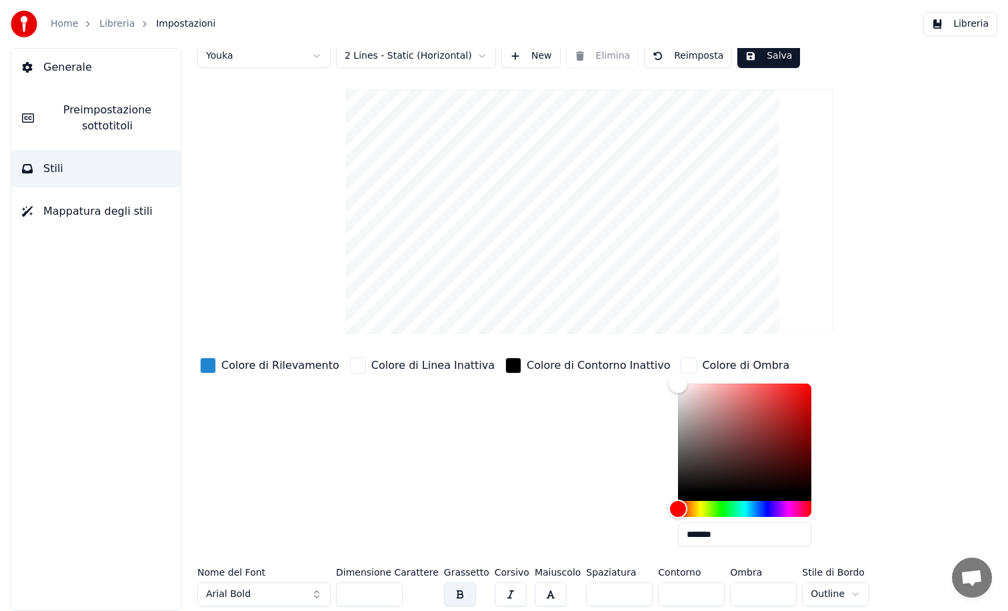
click at [505, 365] on div "button" at bounding box center [513, 365] width 16 height 16
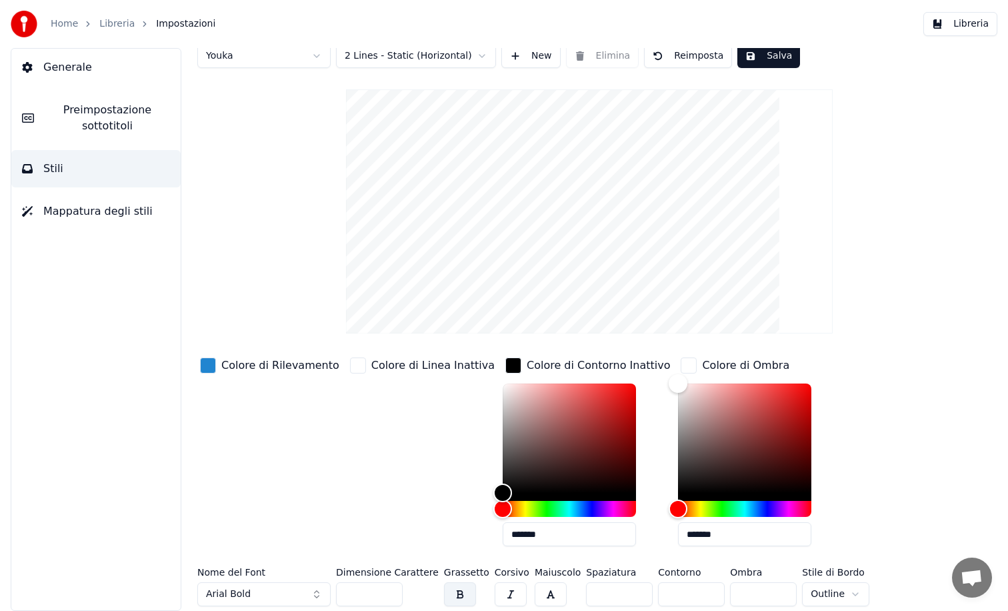
click at [681, 362] on div "button" at bounding box center [689, 365] width 16 height 16
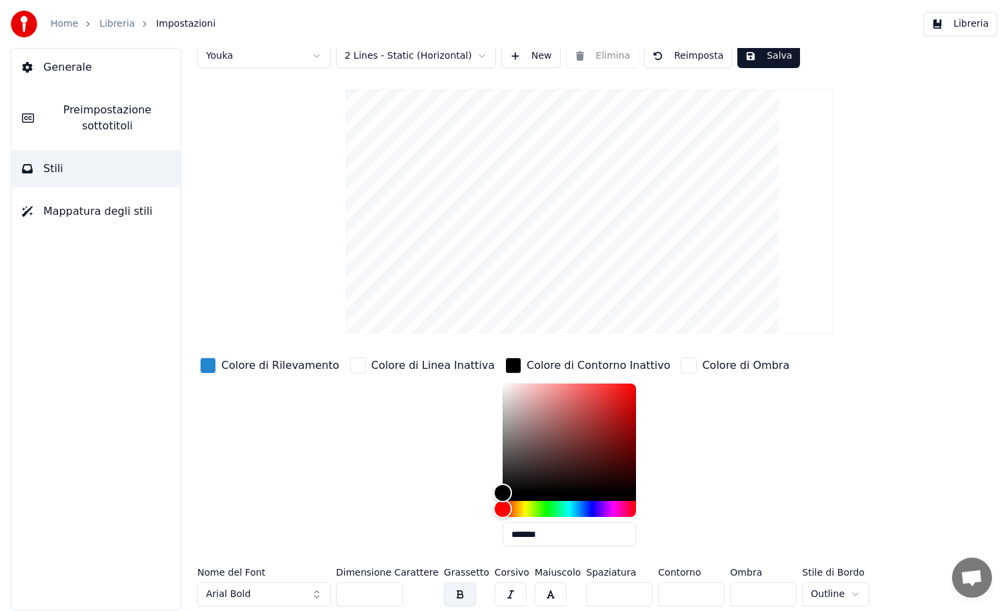
click at [351, 364] on div "button" at bounding box center [358, 365] width 16 height 16
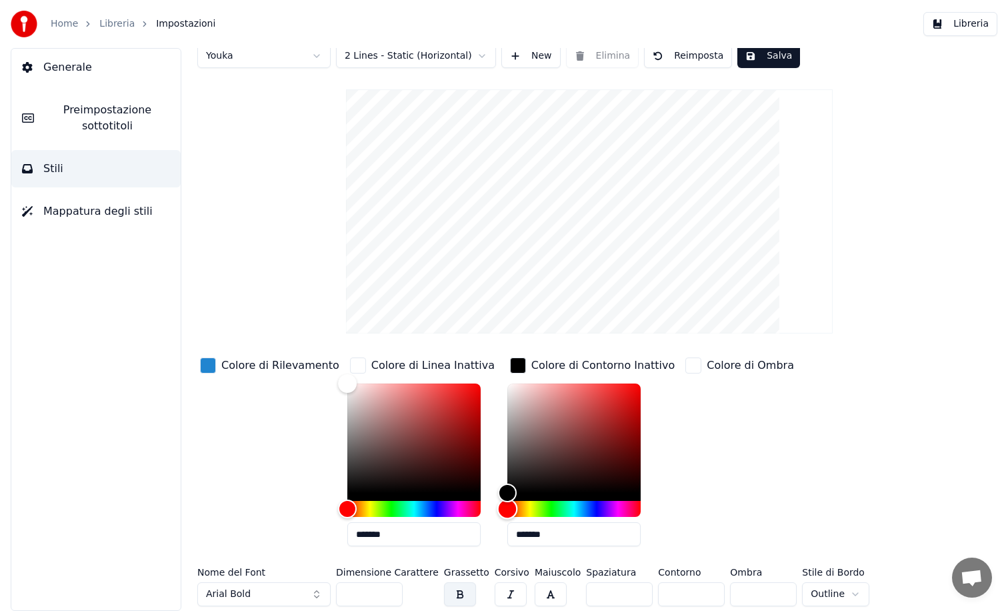
drag, startPoint x: 497, startPoint y: 511, endPoint x: 477, endPoint y: 501, distance: 22.7
click at [477, 501] on div "Colore di Rilevamento Colore di Linea Inattiva ******* Colore di Contorno Inatt…" at bounding box center [549, 456] width 705 height 202
click at [53, 167] on span "Stili" at bounding box center [53, 169] width 20 height 16
click at [79, 203] on span "Mappatura degli stili" at bounding box center [97, 211] width 109 height 16
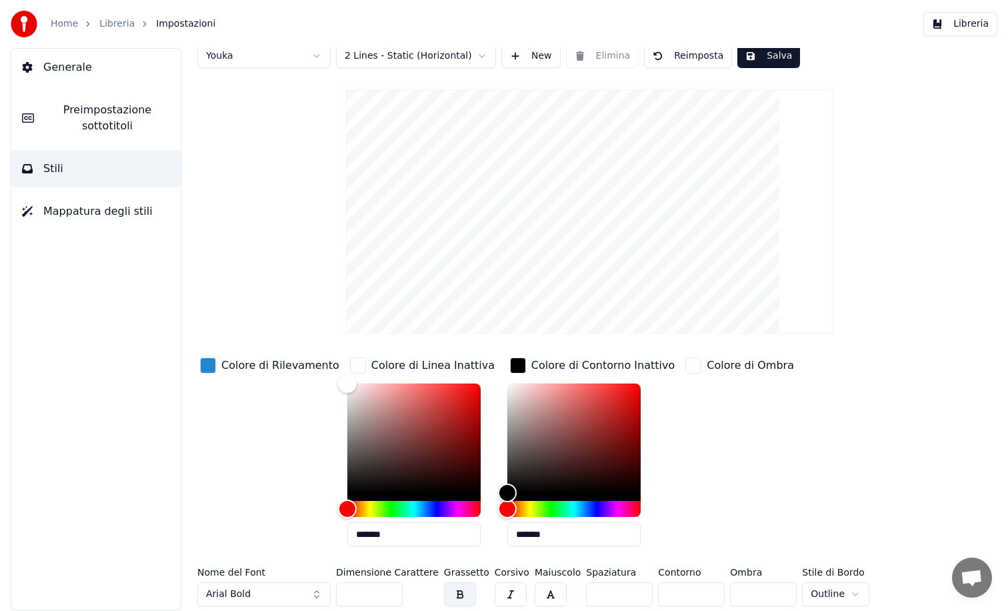
scroll to position [0, 0]
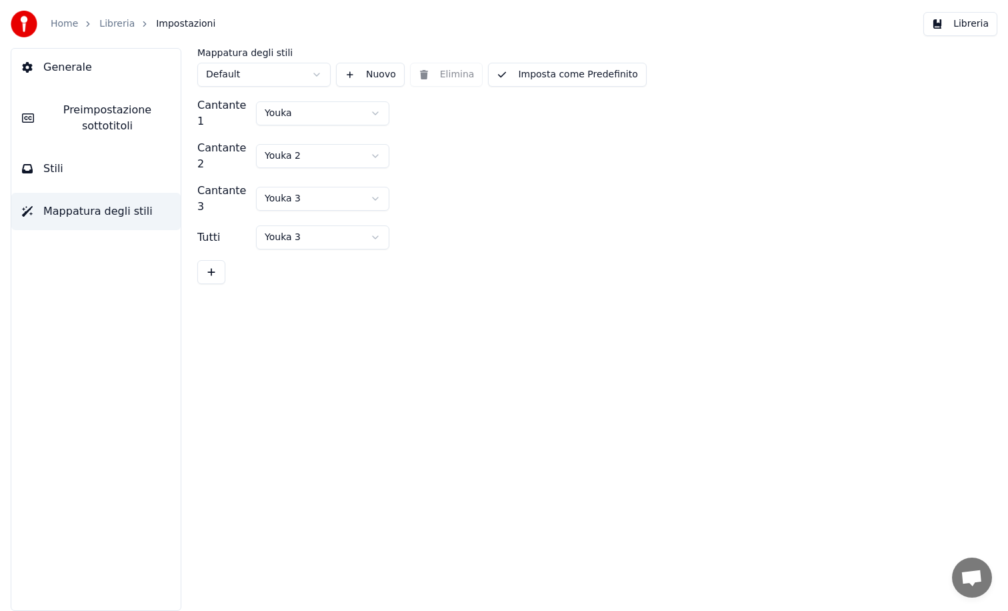
click at [61, 65] on span "Generale" at bounding box center [67, 67] width 49 height 16
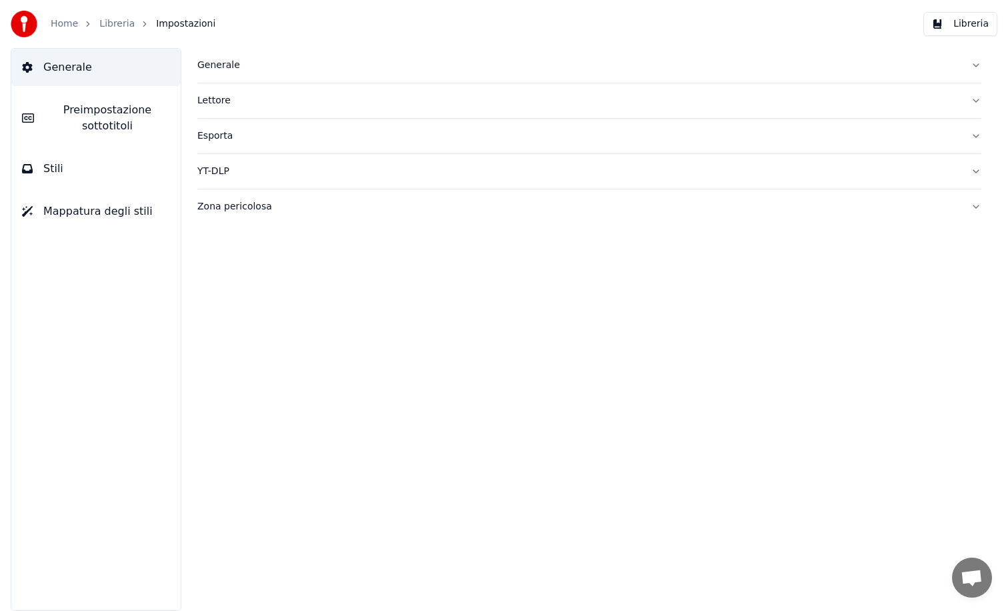
click at [220, 202] on div "Zona pericolosa" at bounding box center [578, 206] width 763 height 13
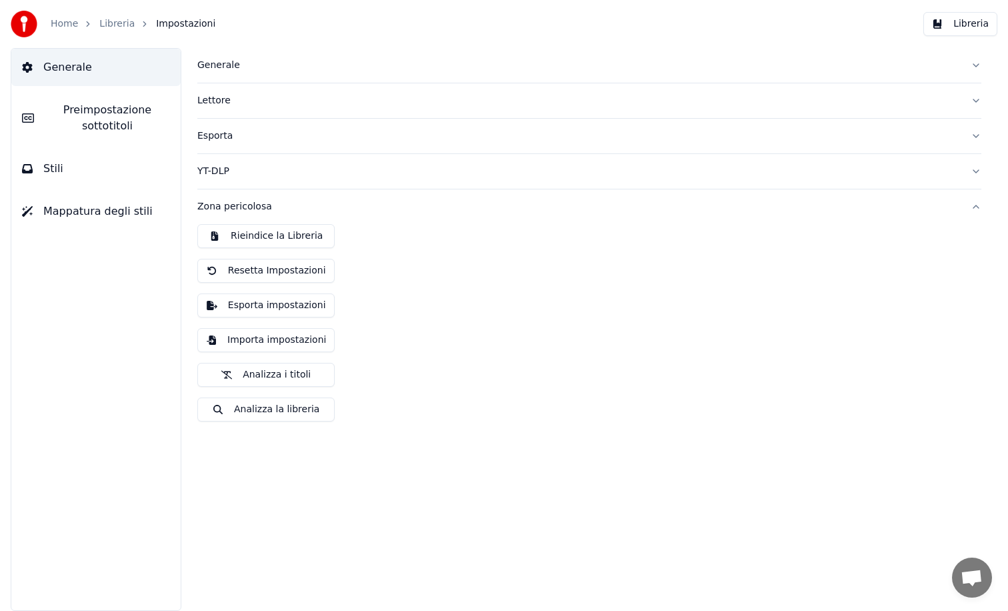
click at [215, 169] on div "YT-DLP" at bounding box center [578, 171] width 763 height 13
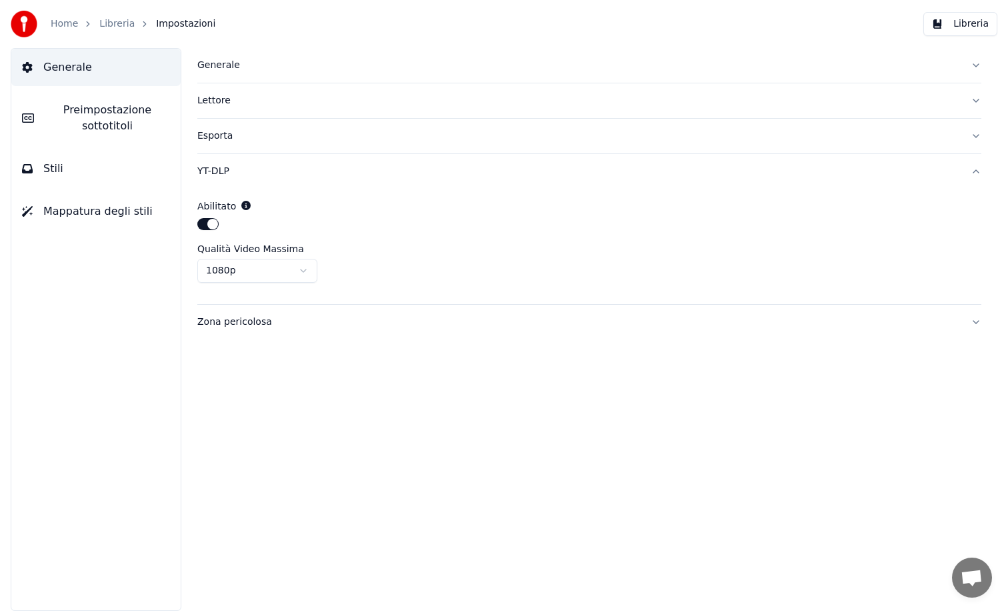
click at [215, 134] on div "Esporta" at bounding box center [578, 135] width 763 height 13
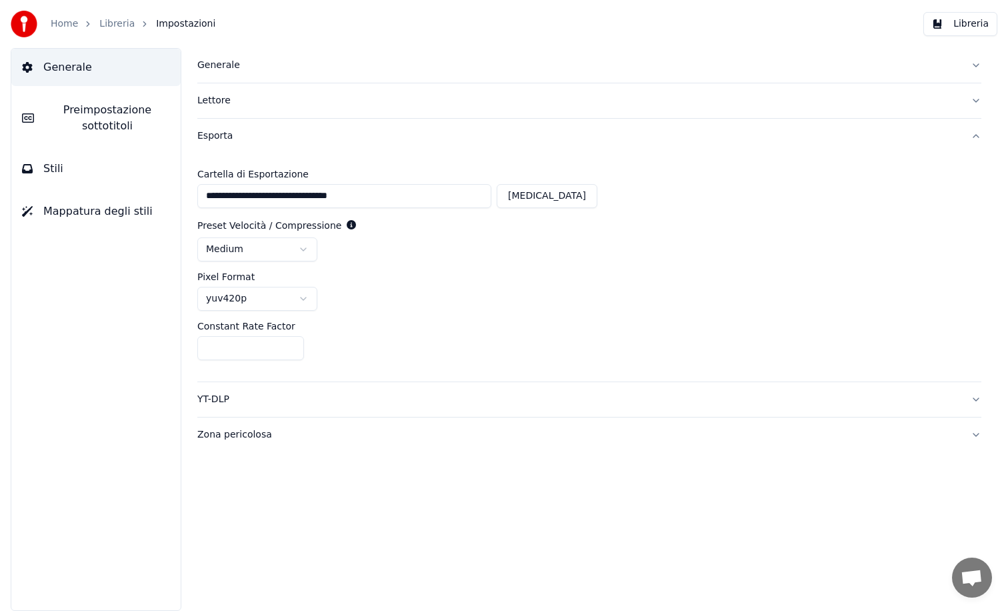
click at [211, 103] on div "Lettore" at bounding box center [578, 100] width 763 height 13
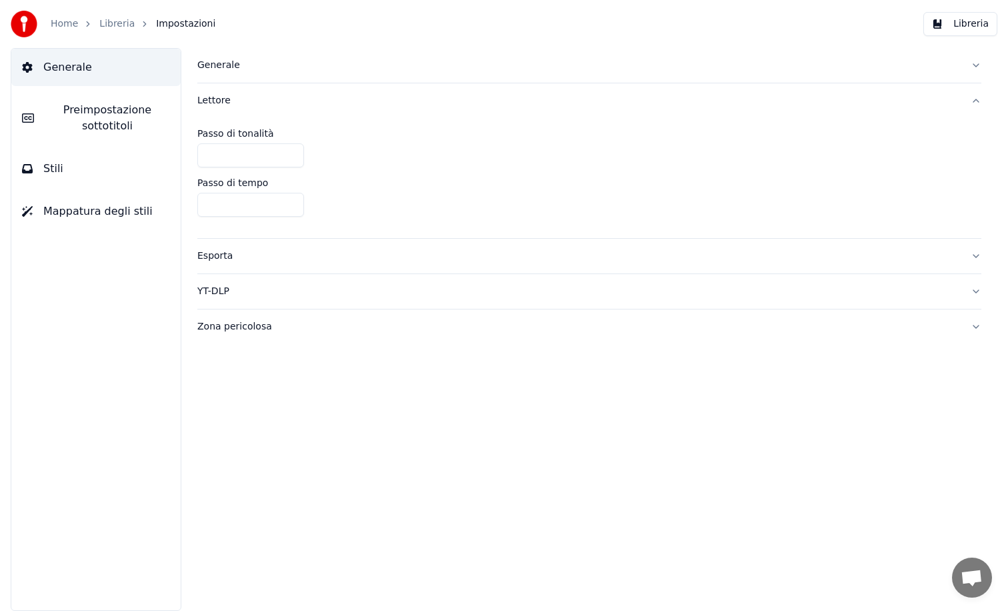
click at [969, 25] on button "Libreria" at bounding box center [960, 24] width 74 height 24
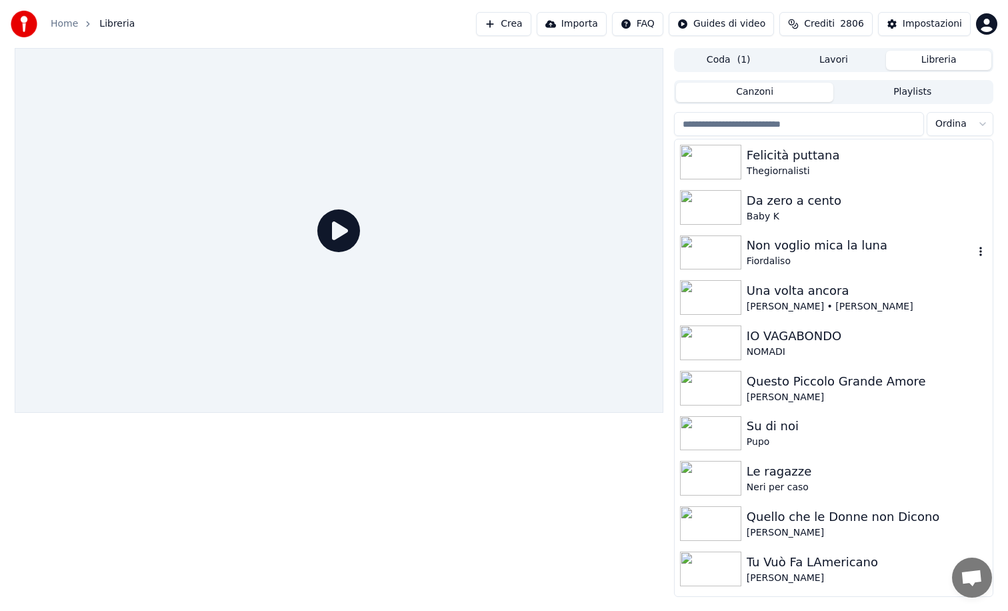
click at [731, 247] on img at bounding box center [710, 252] width 61 height 35
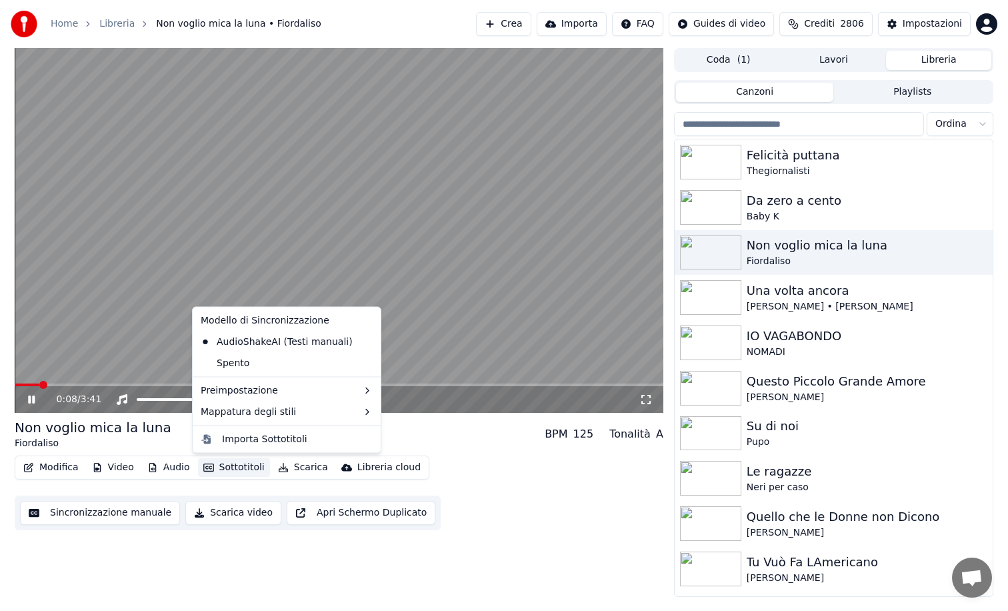
click at [219, 467] on button "Sottotitoli" at bounding box center [234, 467] width 72 height 19
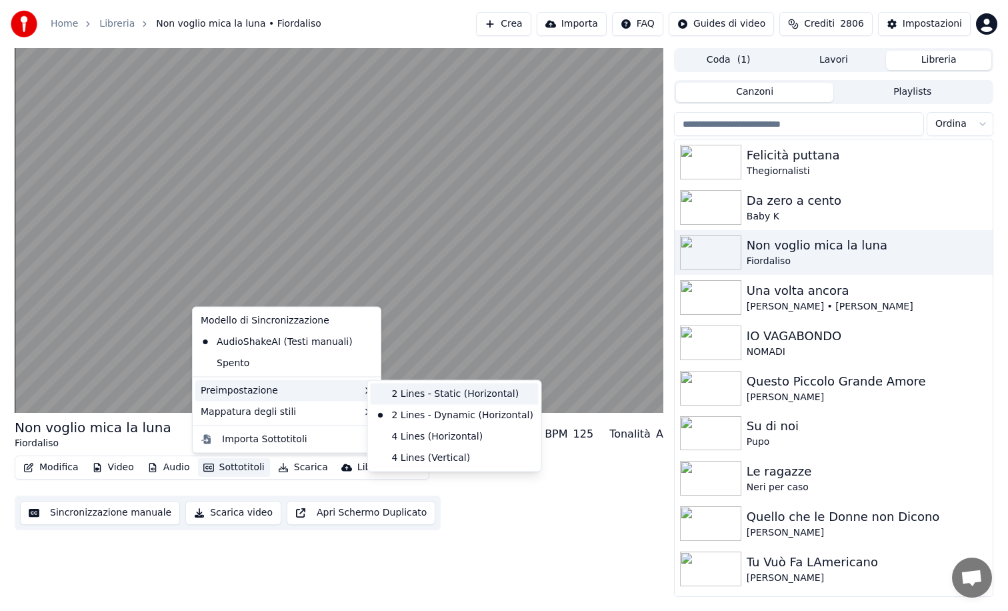
click at [399, 390] on div "2 Lines - Static (Horizontal)" at bounding box center [455, 393] width 168 height 21
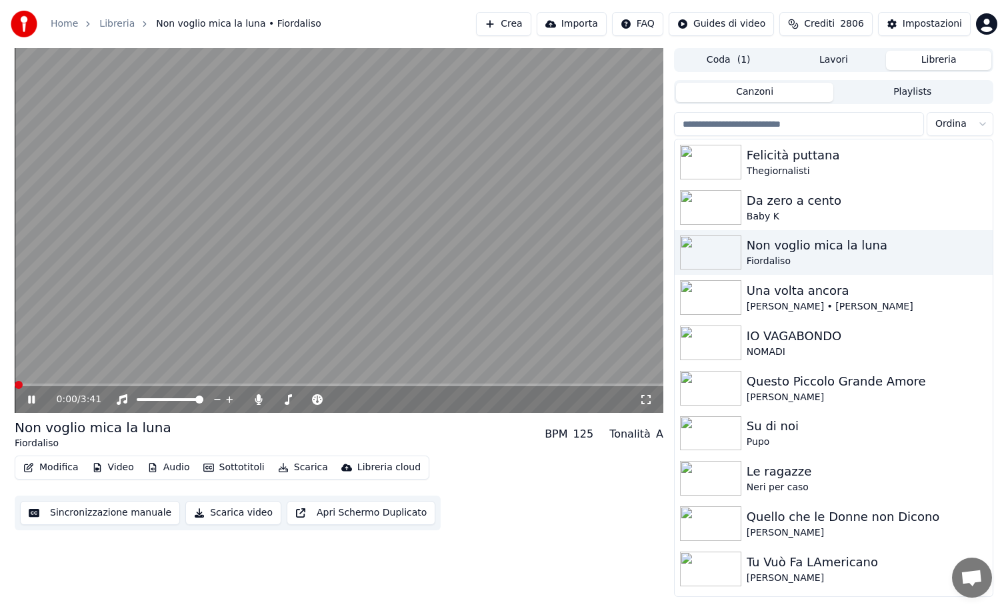
click at [15, 381] on span at bounding box center [19, 385] width 8 height 8
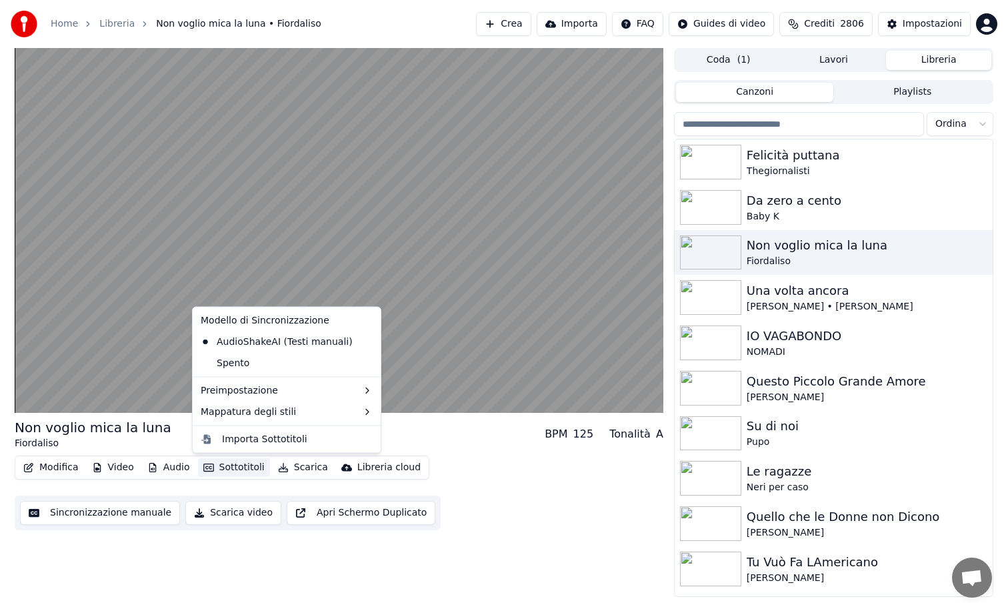
click at [243, 468] on button "Sottotitoli" at bounding box center [234, 467] width 72 height 19
click at [274, 363] on div "Spento" at bounding box center [286, 362] width 183 height 21
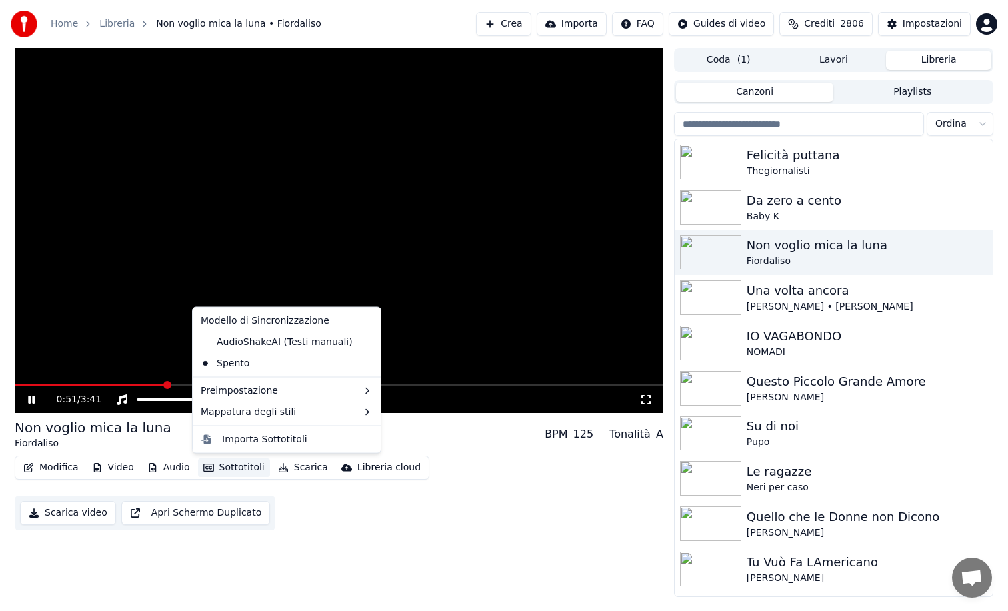
click at [223, 465] on button "Sottotitoli" at bounding box center [234, 467] width 72 height 19
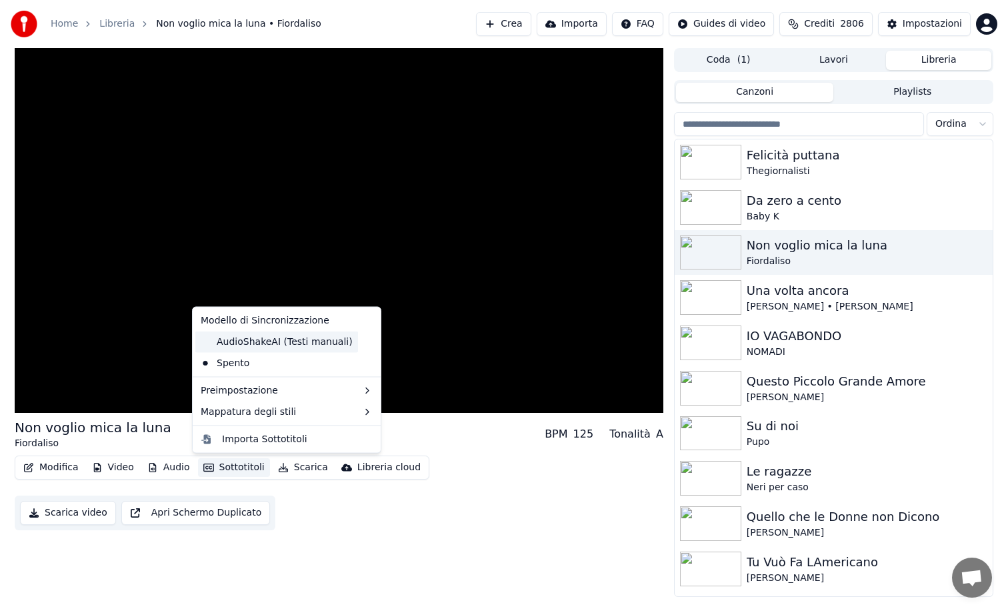
click at [208, 342] on div "AudioShakeAI (Testi manuali)" at bounding box center [276, 341] width 163 height 21
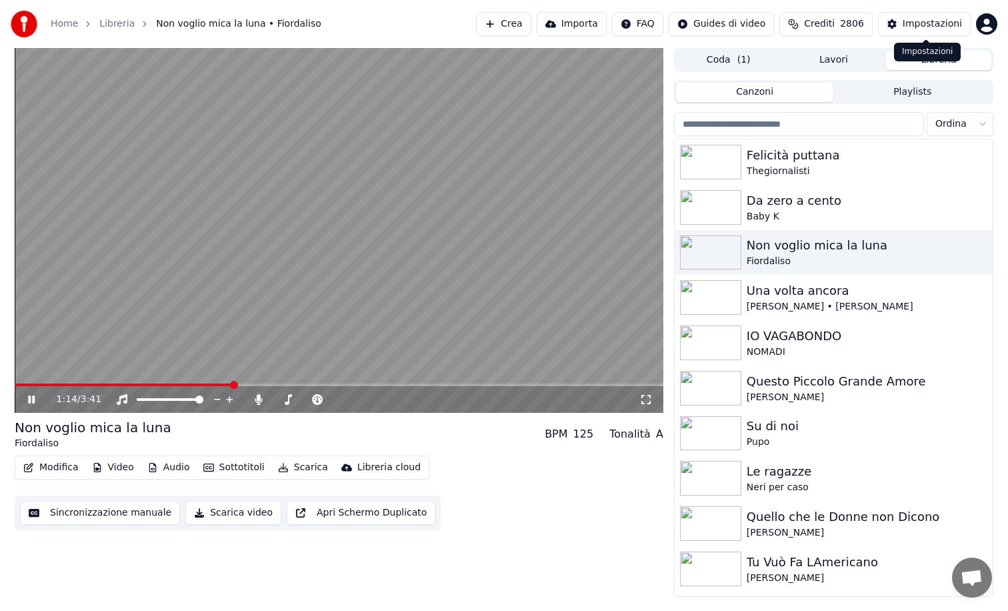
click at [913, 24] on div "Impostazioni" at bounding box center [932, 23] width 59 height 13
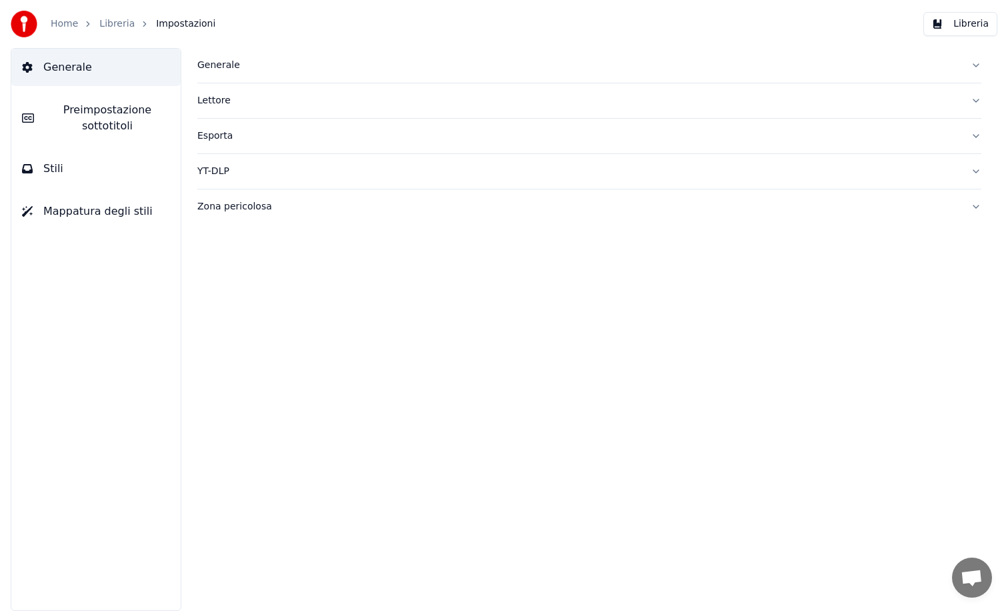
click at [45, 167] on span "Stili" at bounding box center [53, 169] width 20 height 16
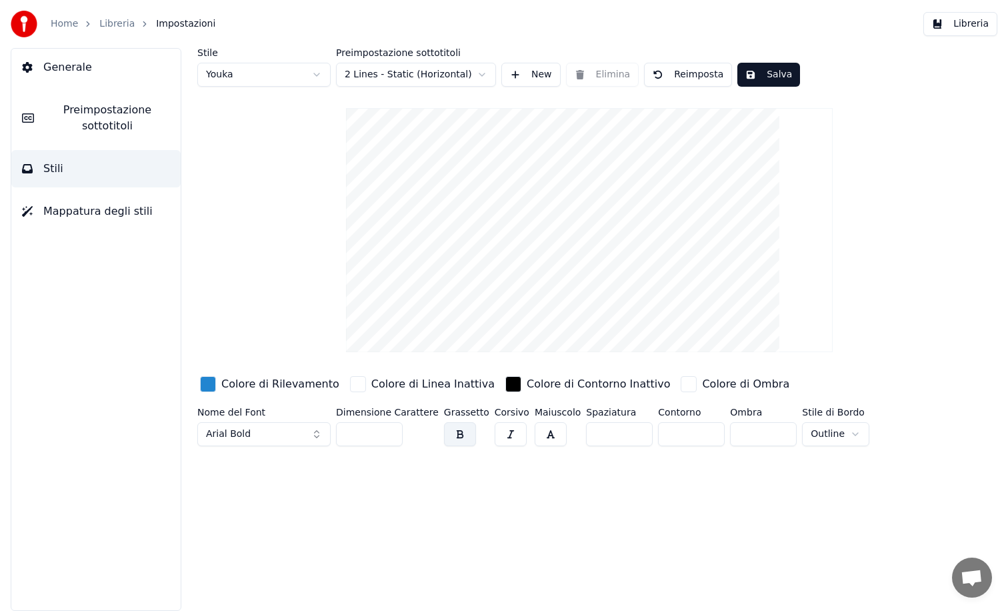
click at [350, 383] on div "button" at bounding box center [358, 384] width 16 height 16
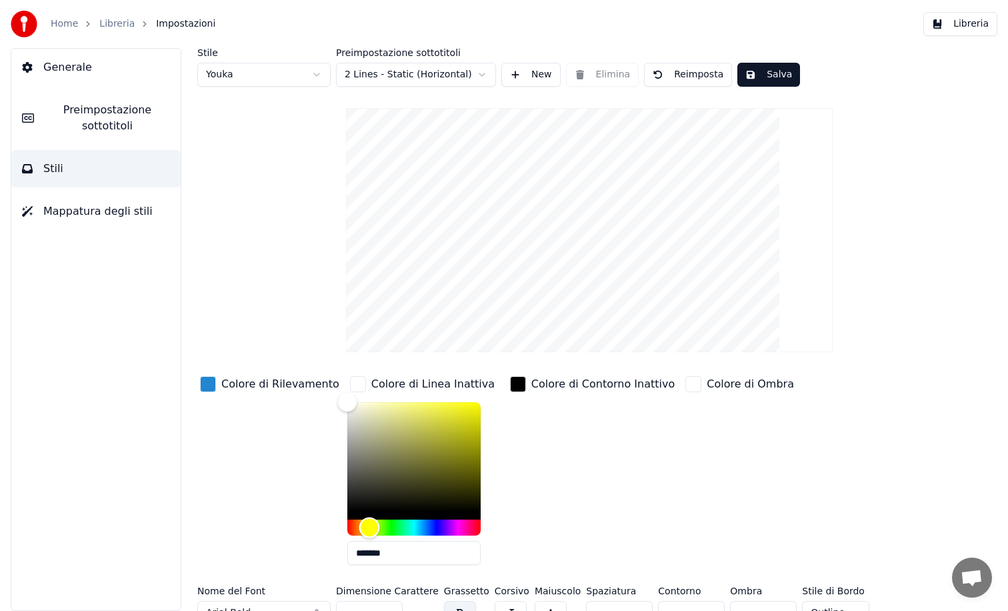
drag, startPoint x: 335, startPoint y: 523, endPoint x: 357, endPoint y: 517, distance: 22.8
click at [359, 517] on div "Hue" at bounding box center [369, 527] width 21 height 21
click at [350, 387] on div "button" at bounding box center [358, 384] width 16 height 16
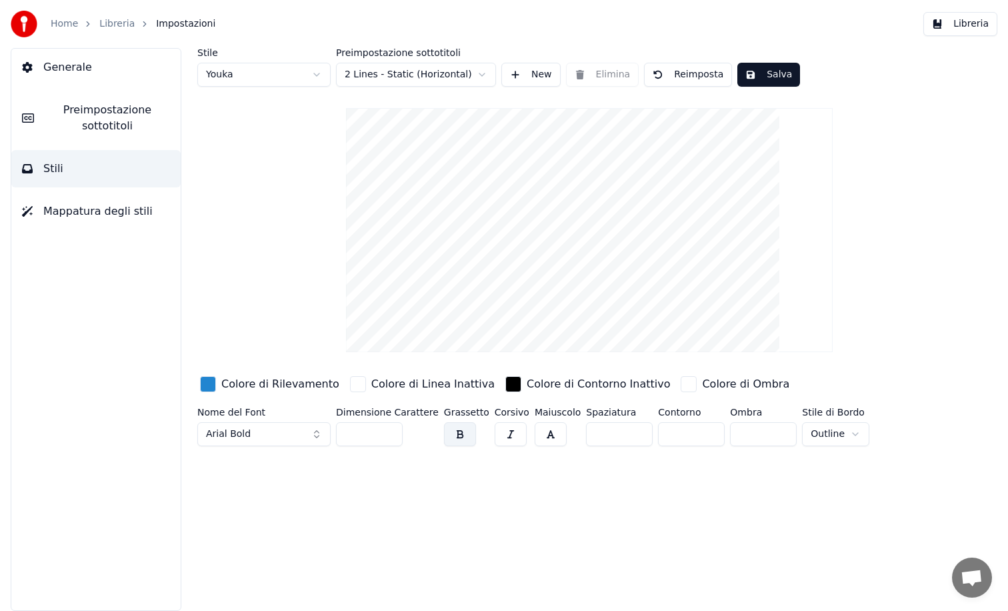
click at [350, 387] on div "button" at bounding box center [358, 384] width 16 height 16
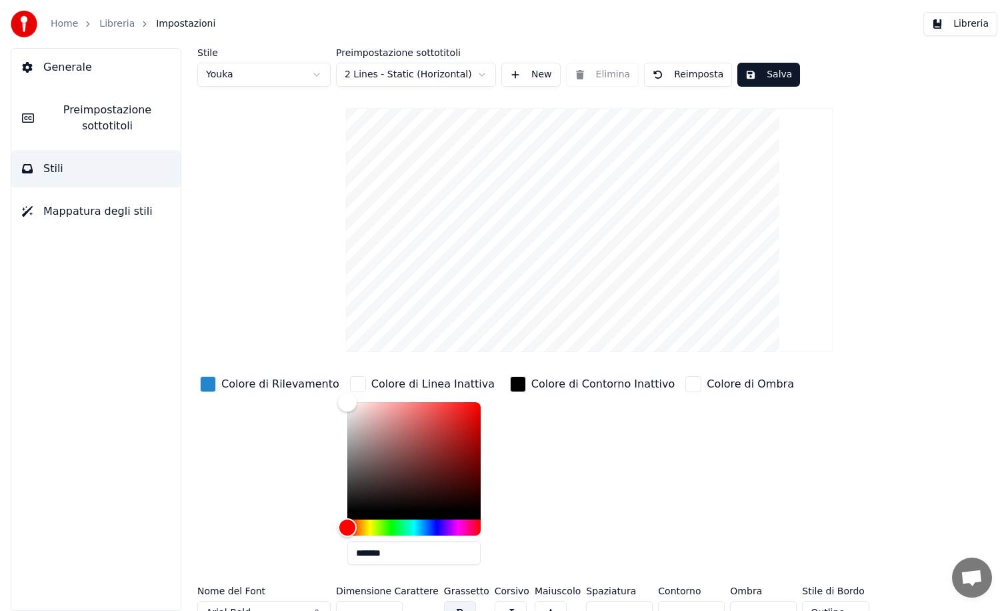
scroll to position [19, 0]
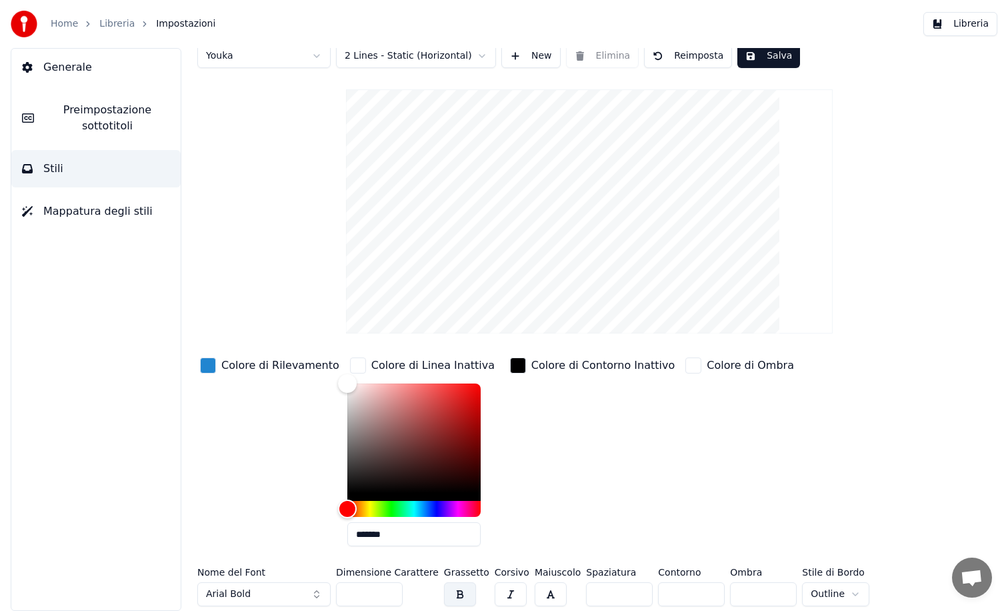
click at [841, 590] on html "Home Libreria Impostazioni Libreria Generale Preimpostazione sottotitoli Stili …" at bounding box center [504, 305] width 1008 height 611
click at [350, 363] on div "button" at bounding box center [358, 365] width 16 height 16
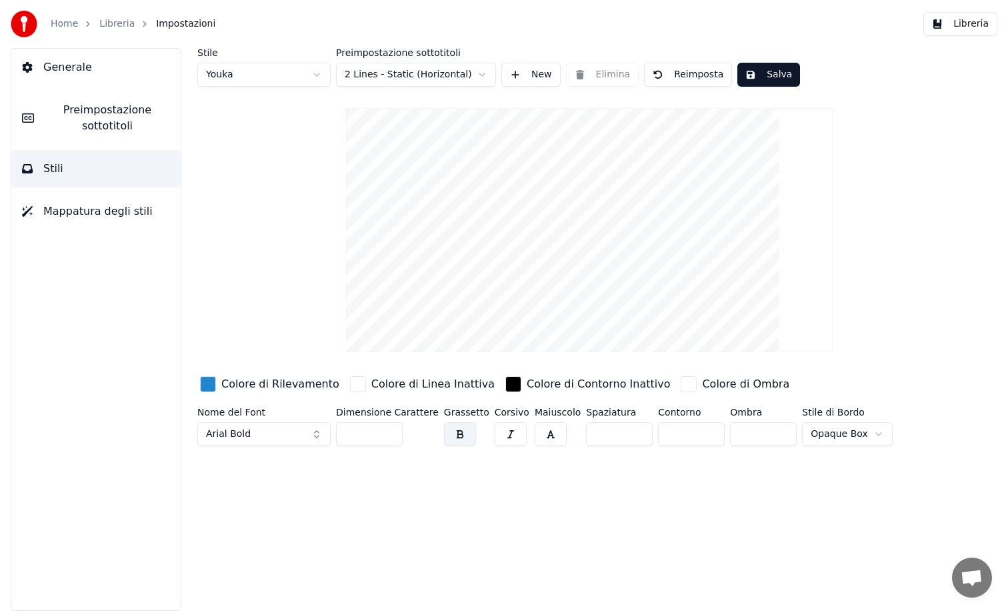
click at [681, 383] on div "button" at bounding box center [689, 384] width 16 height 16
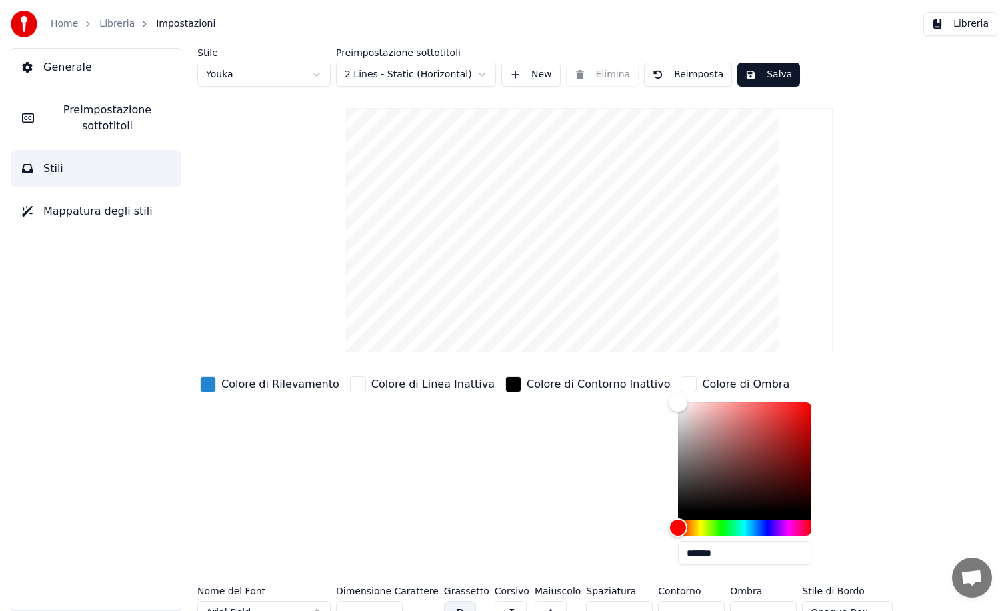
click at [681, 383] on div "button" at bounding box center [689, 384] width 16 height 16
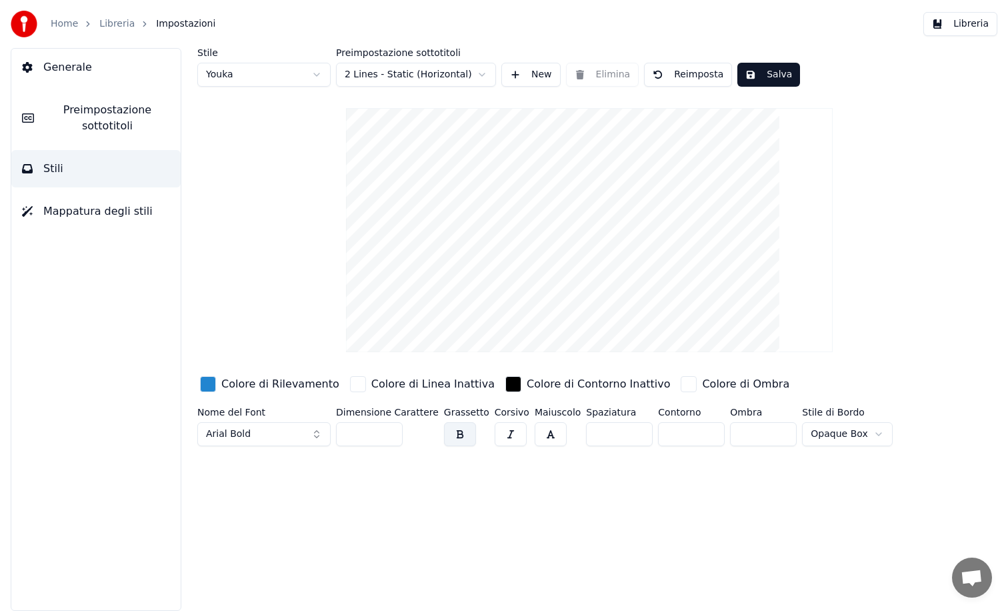
click at [209, 384] on div "button" at bounding box center [208, 384] width 16 height 16
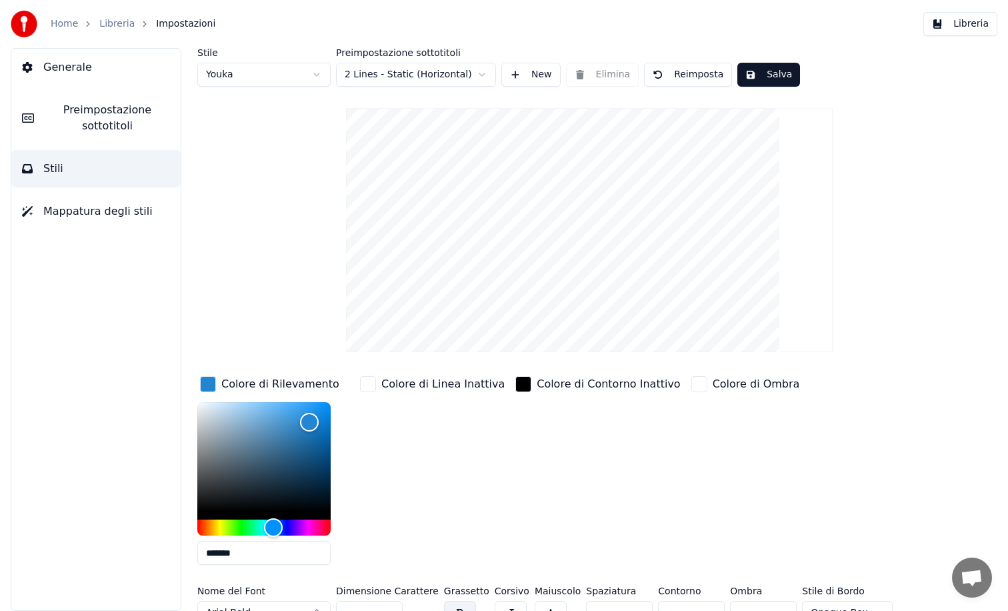
click at [368, 383] on div "button" at bounding box center [368, 384] width 16 height 16
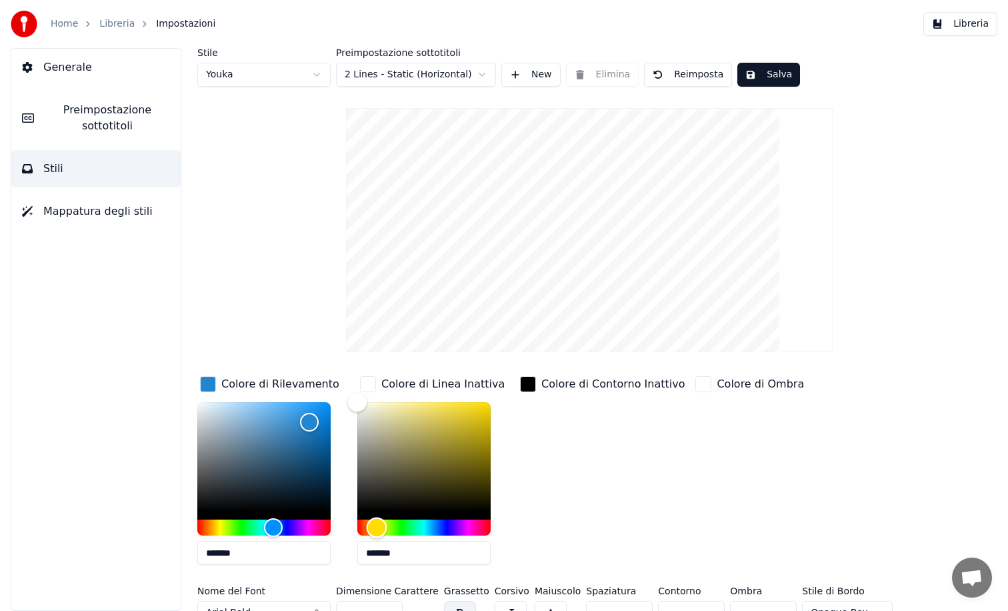
drag, startPoint x: 360, startPoint y: 527, endPoint x: 377, endPoint y: 529, distance: 16.7
click at [377, 529] on div "Hue" at bounding box center [377, 527] width 21 height 21
click at [380, 525] on div "Hue" at bounding box center [380, 527] width 21 height 21
type input "*******"
drag, startPoint x: 361, startPoint y: 403, endPoint x: 391, endPoint y: 407, distance: 31.0
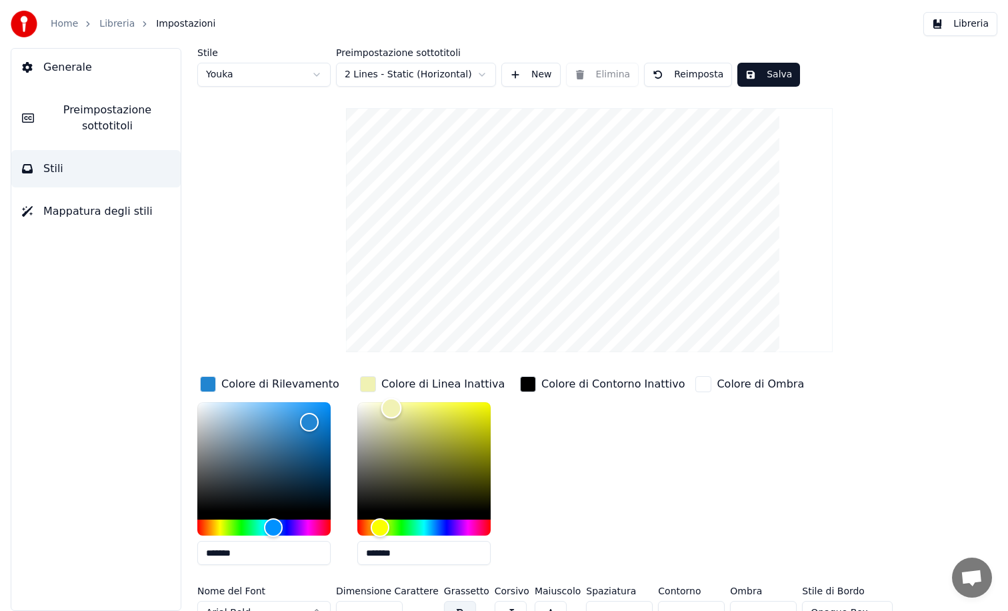
click at [391, 407] on div "Color" at bounding box center [391, 408] width 21 height 21
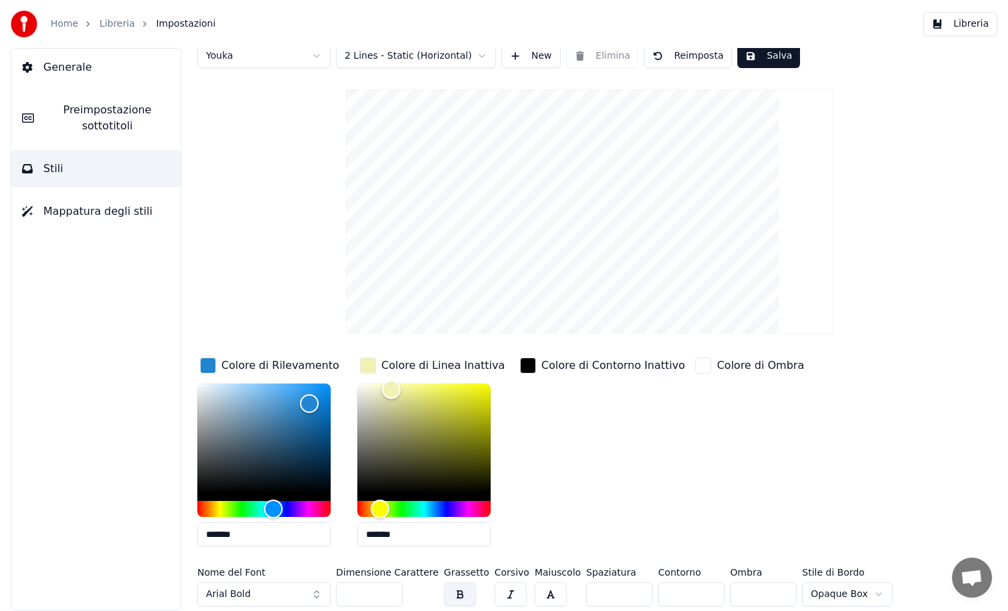
click at [75, 65] on span "Generale" at bounding box center [67, 67] width 49 height 16
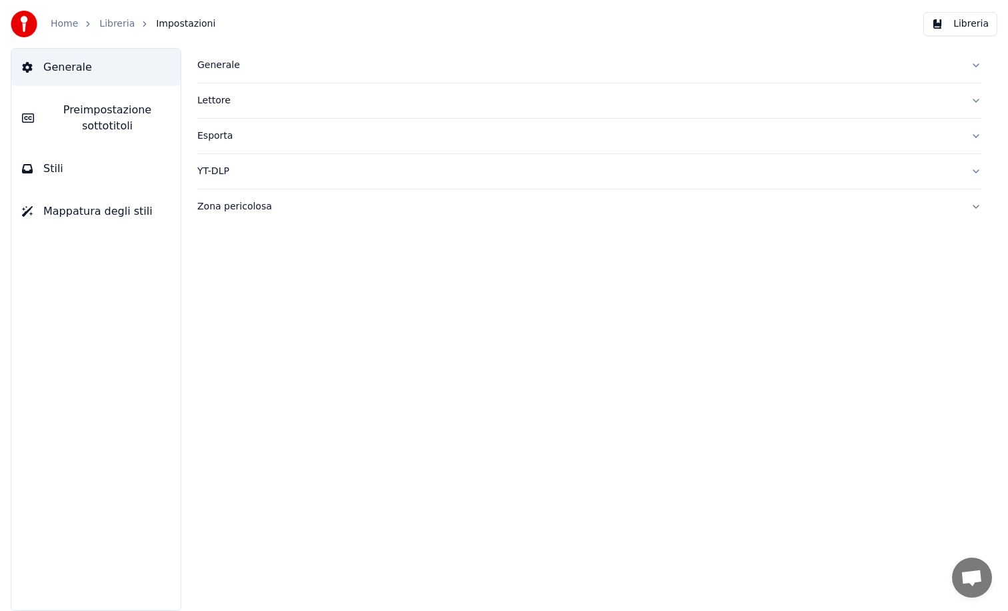
click at [976, 29] on button "Libreria" at bounding box center [960, 24] width 74 height 24
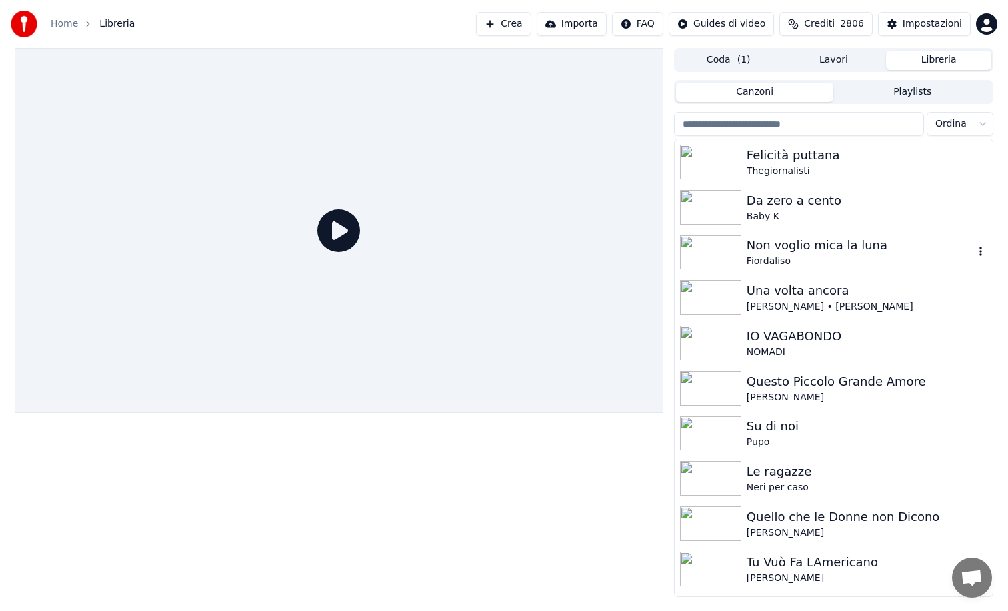
click at [715, 249] on img at bounding box center [710, 252] width 61 height 35
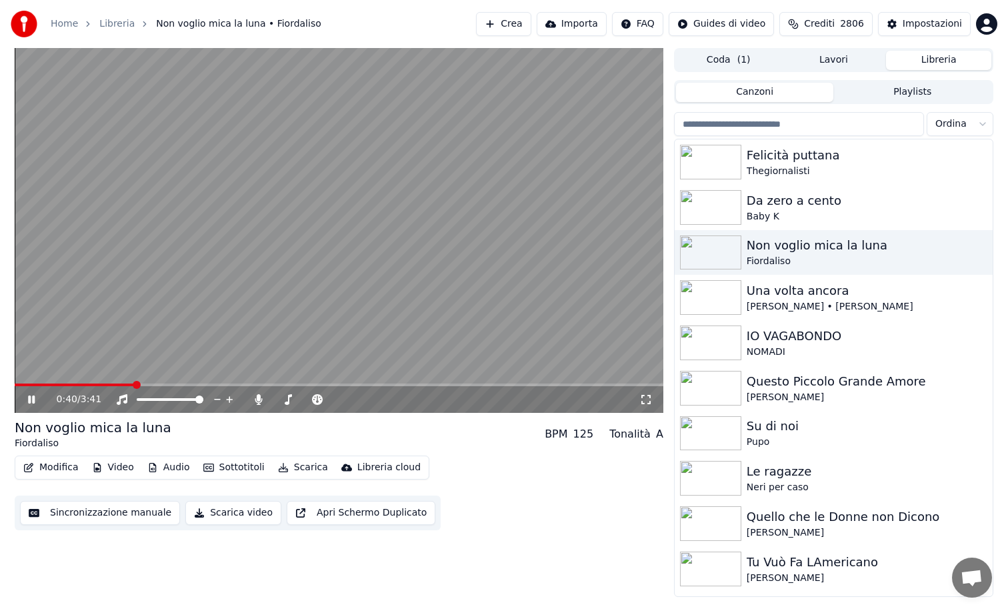
click at [34, 399] on icon at bounding box center [31, 399] width 7 height 8
click at [34, 399] on icon at bounding box center [31, 399] width 8 height 9
click at [915, 21] on div "Impostazioni" at bounding box center [932, 23] width 59 height 13
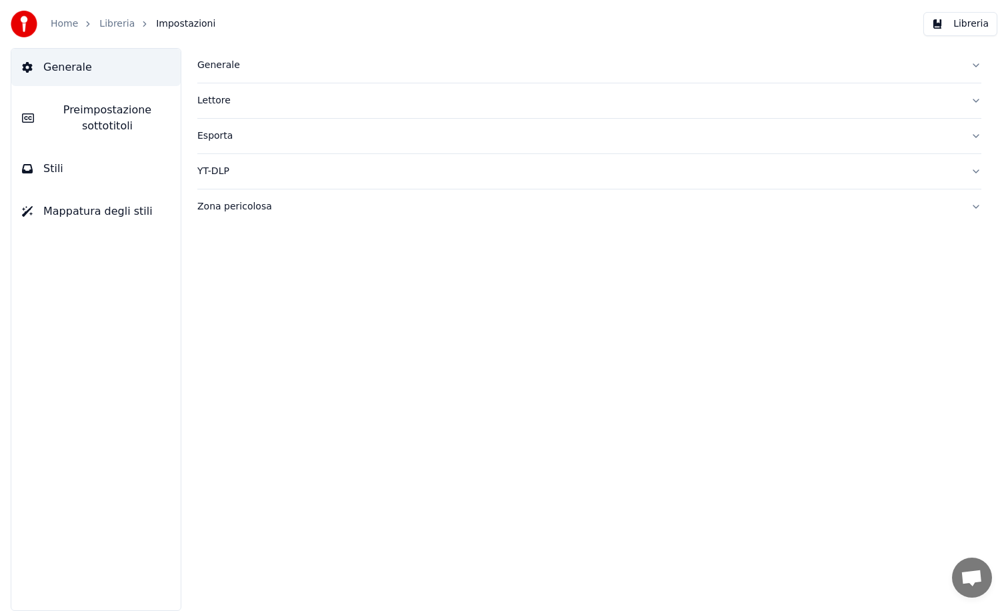
click at [47, 164] on span "Stili" at bounding box center [53, 169] width 20 height 16
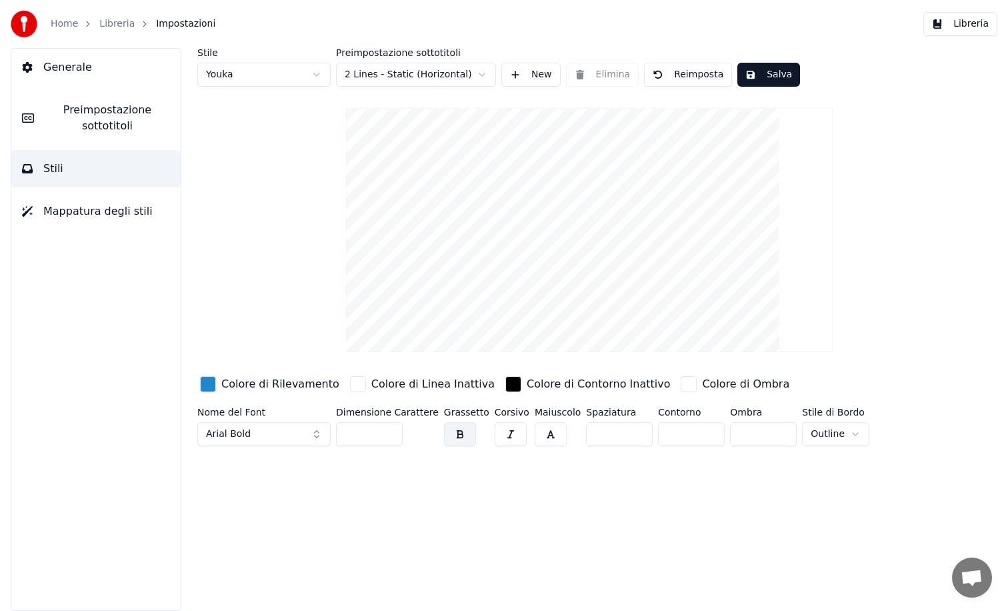
click at [350, 385] on div "button" at bounding box center [358, 384] width 16 height 16
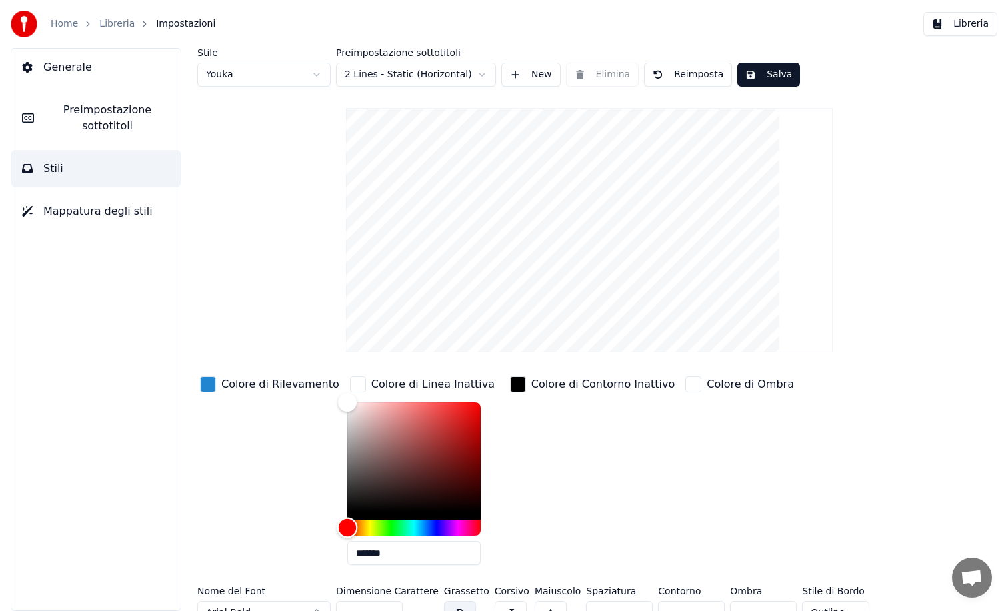
drag, startPoint x: 341, startPoint y: 525, endPoint x: 324, endPoint y: 517, distance: 18.8
click at [324, 517] on div "Colore di Rilevamento Colore di Linea Inattiva ******* Colore di Contorno Inatt…" at bounding box center [549, 474] width 705 height 202
drag, startPoint x: 341, startPoint y: 403, endPoint x: 330, endPoint y: 391, distance: 16.6
click at [330, 391] on div "Colore di Rilevamento Colore di Linea Inattiva ******* Colore di Contorno Inatt…" at bounding box center [549, 474] width 705 height 202
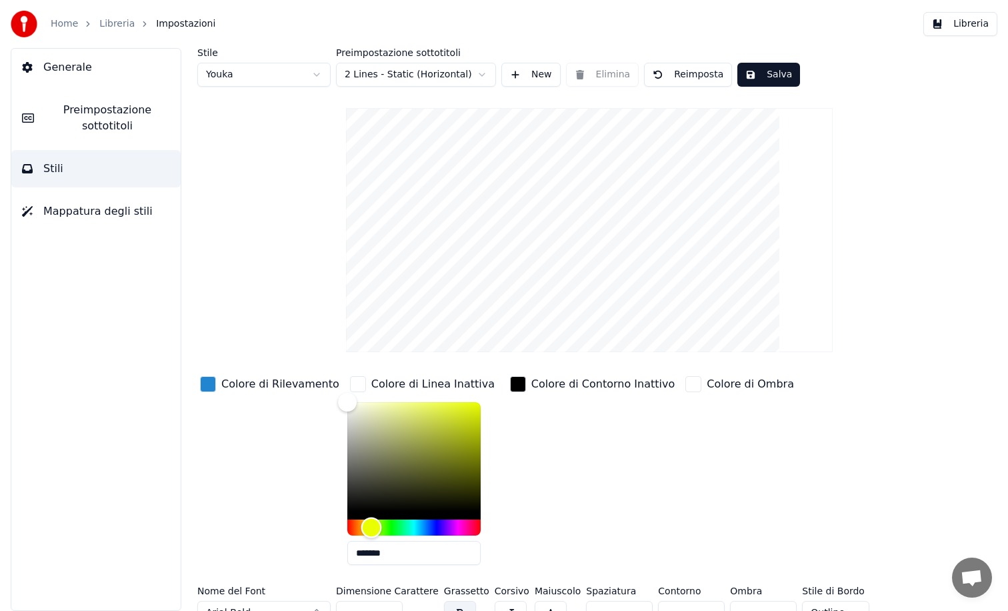
drag, startPoint x: 336, startPoint y: 524, endPoint x: 359, endPoint y: 525, distance: 22.7
click at [361, 525] on div "Hue" at bounding box center [371, 527] width 21 height 21
click at [358, 528] on div "Hue" at bounding box center [368, 527] width 21 height 21
drag, startPoint x: 335, startPoint y: 399, endPoint x: 471, endPoint y: 403, distance: 136.0
click at [471, 403] on div "Color" at bounding box center [480, 403] width 21 height 21
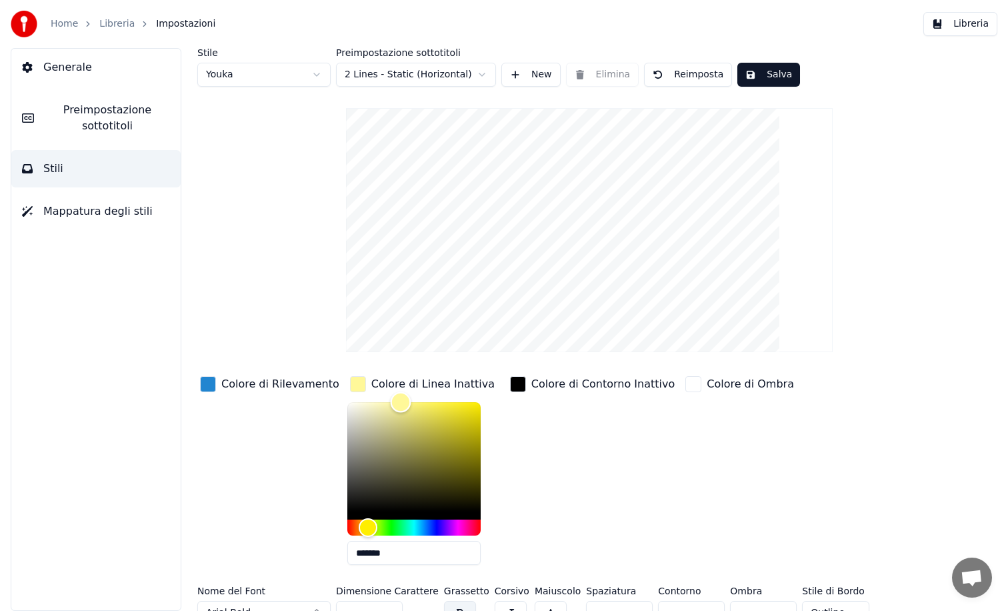
type input "*******"
drag, startPoint x: 468, startPoint y: 405, endPoint x: 383, endPoint y: 397, distance: 85.1
click at [386, 397] on div "Color" at bounding box center [396, 402] width 21 height 21
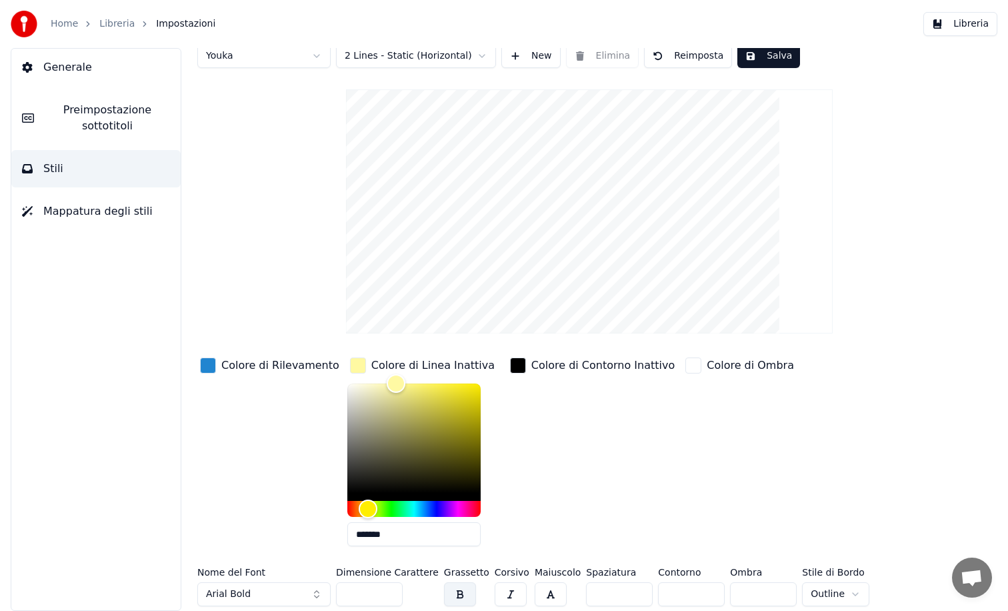
click at [771, 57] on button "Salva" at bounding box center [768, 56] width 63 height 24
click at [972, 26] on button "Libreria" at bounding box center [960, 24] width 74 height 24
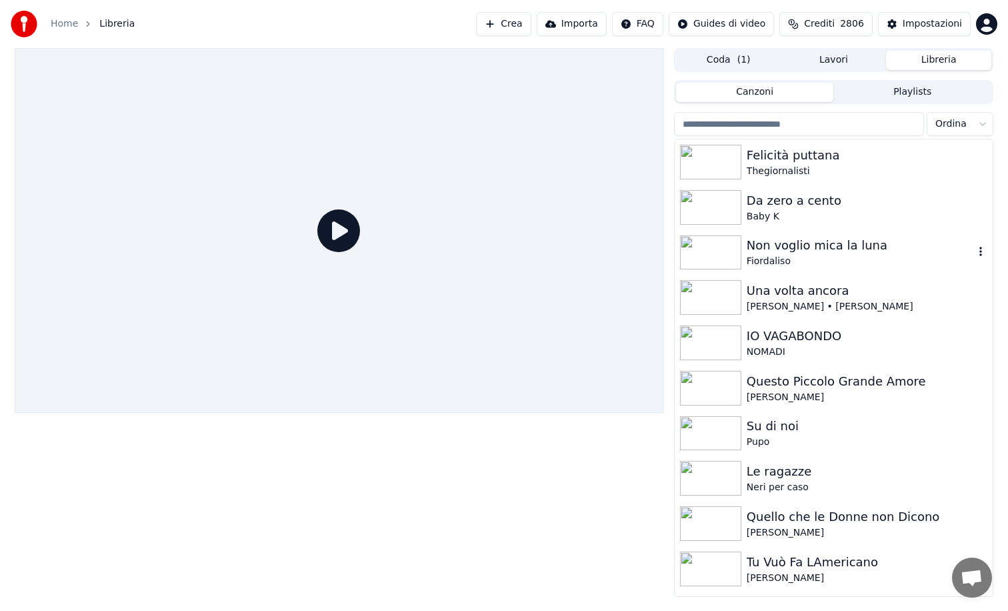
click at [715, 244] on img at bounding box center [710, 252] width 61 height 35
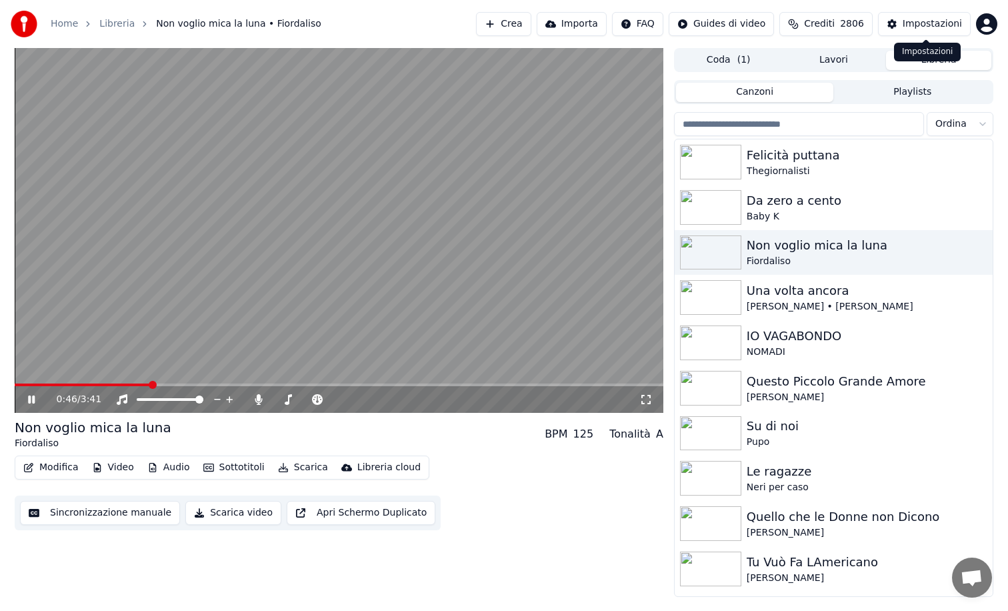
click at [938, 23] on div "Impostazioni" at bounding box center [932, 23] width 59 height 13
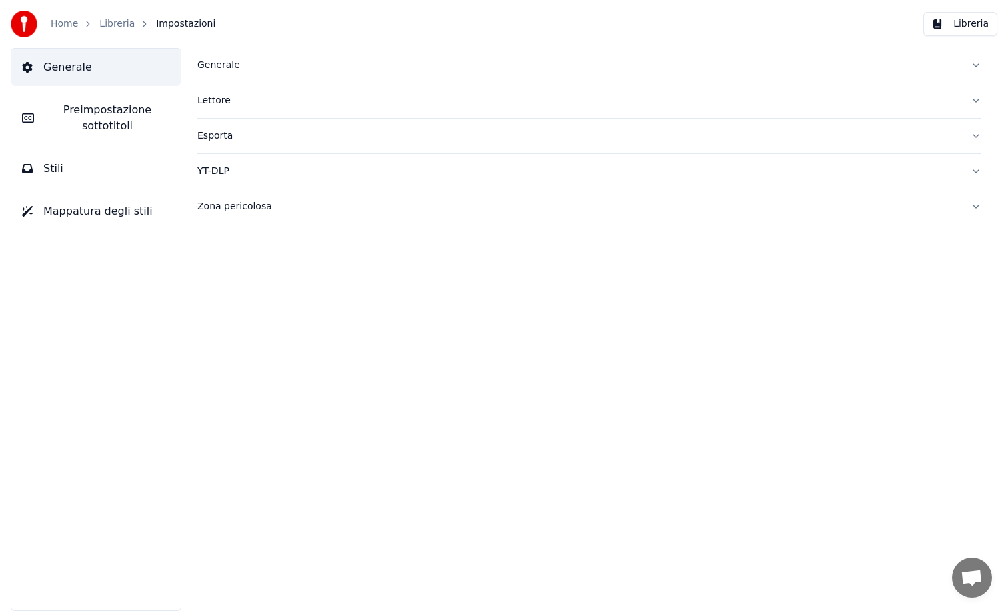
click at [51, 163] on span "Stili" at bounding box center [53, 169] width 20 height 16
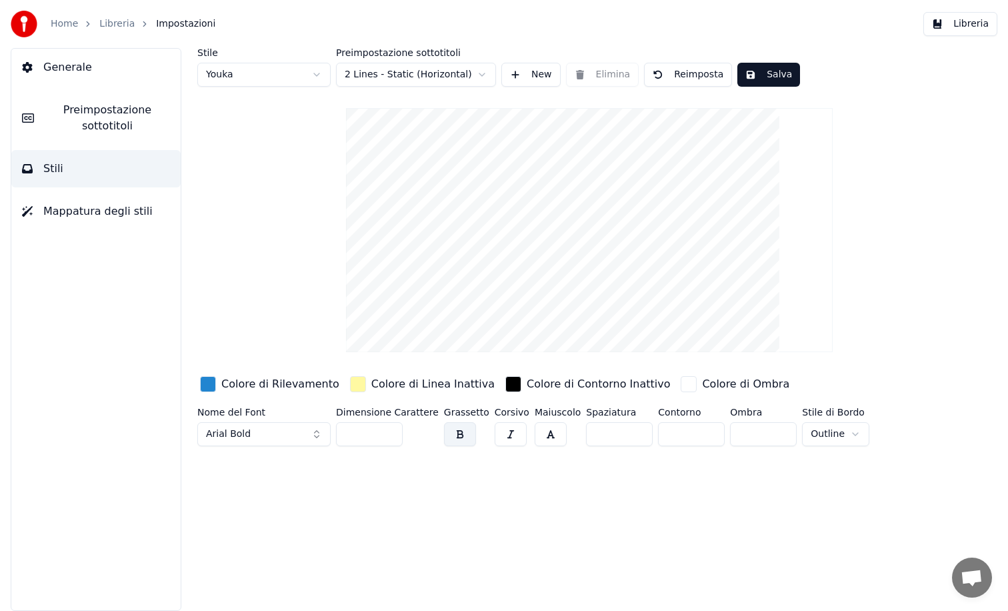
click at [353, 385] on div "button" at bounding box center [358, 384] width 16 height 16
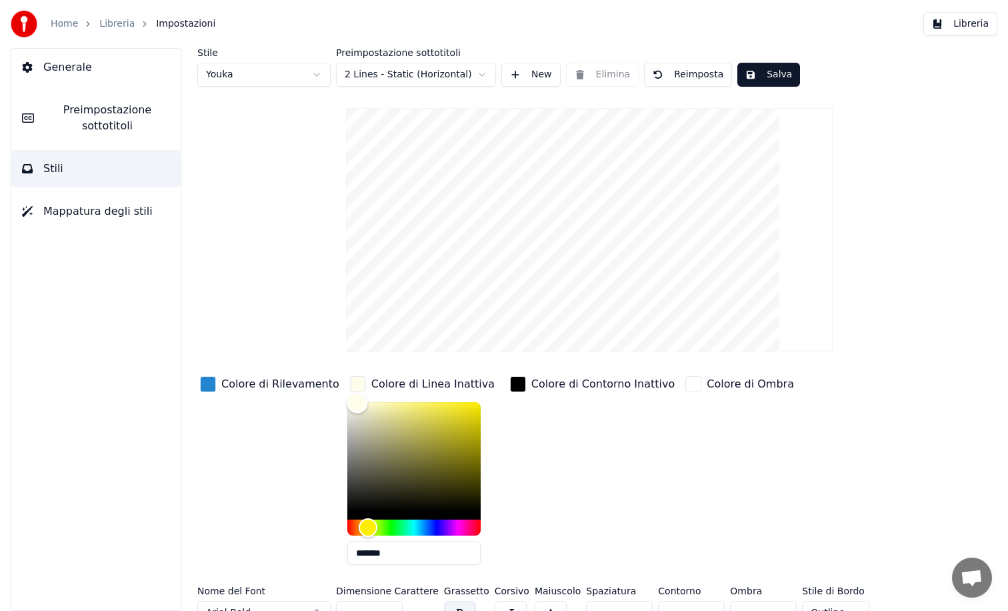
type input "*******"
drag, startPoint x: 385, startPoint y: 405, endPoint x: 328, endPoint y: 399, distance: 57.0
click at [337, 399] on div "Color" at bounding box center [347, 402] width 21 height 21
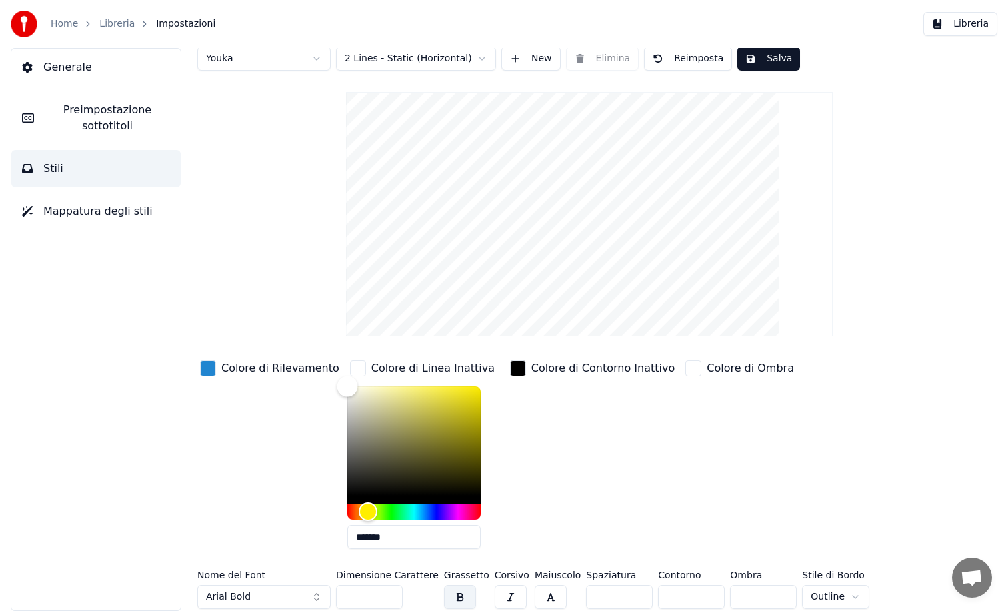
scroll to position [19, 0]
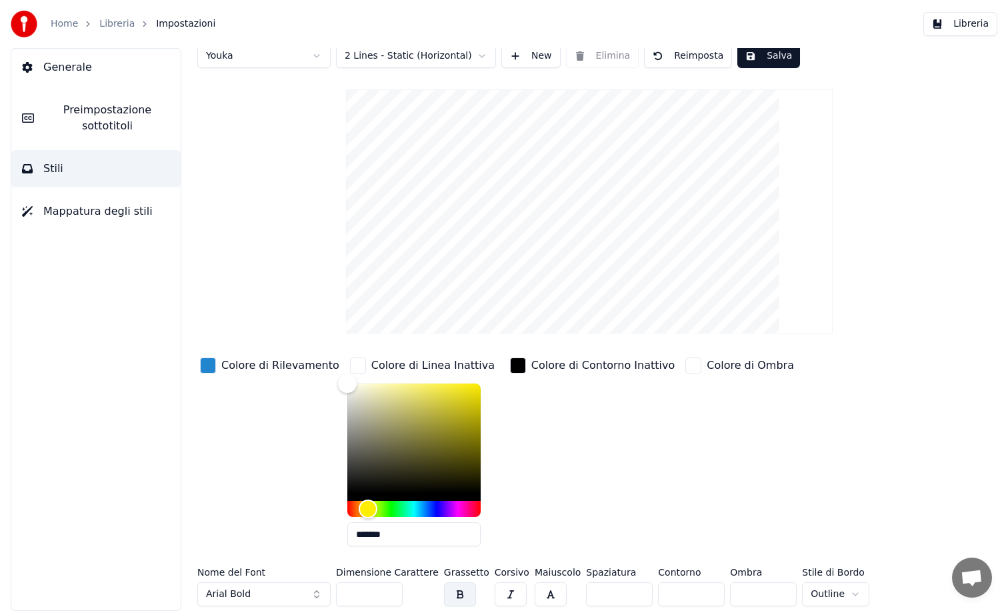
click at [510, 367] on div "button" at bounding box center [518, 365] width 16 height 16
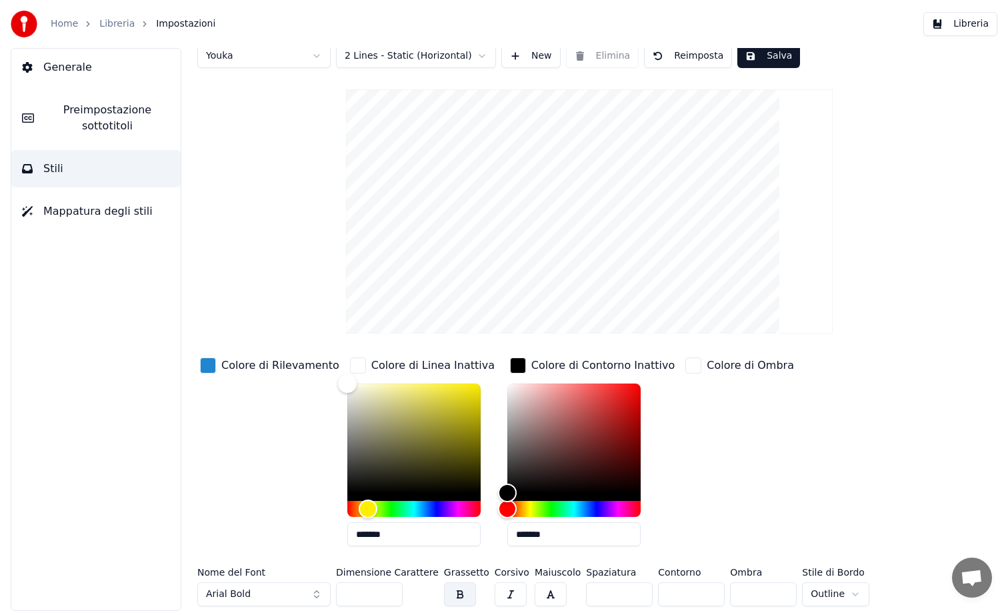
click at [510, 367] on div "button" at bounding box center [518, 365] width 16 height 16
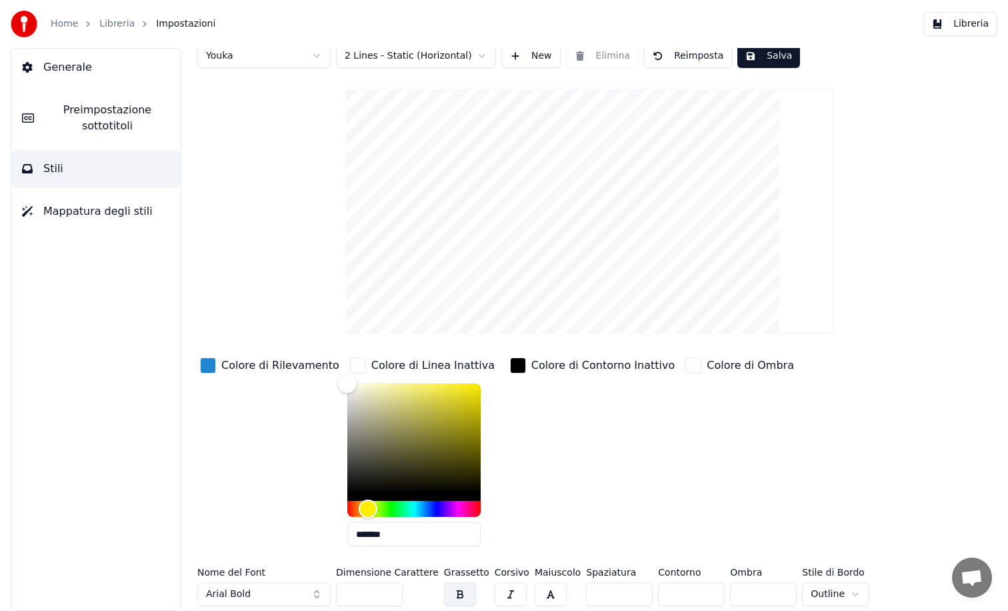
click at [685, 365] on div "button" at bounding box center [693, 365] width 16 height 16
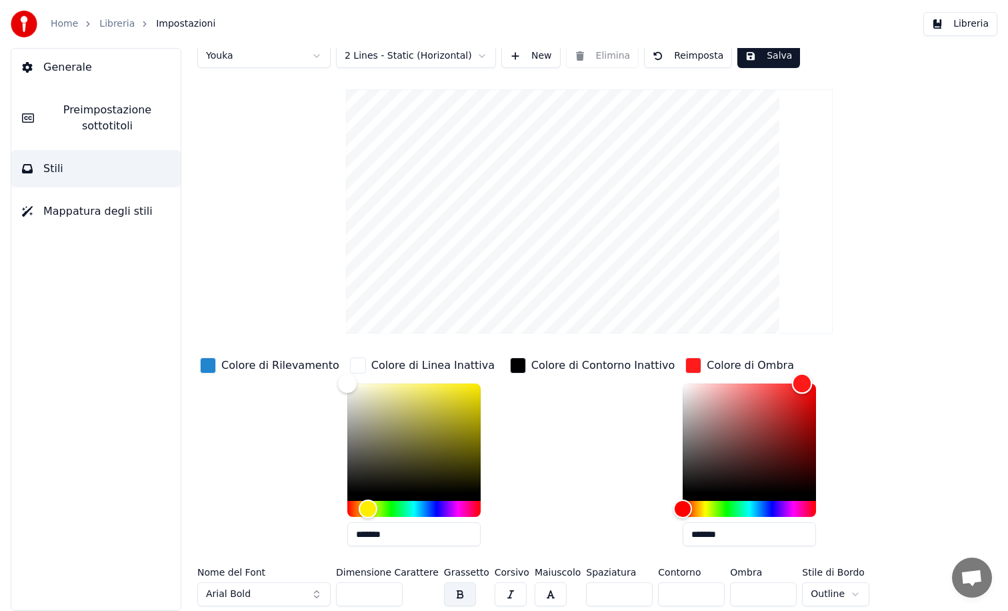
drag, startPoint x: 659, startPoint y: 381, endPoint x: 775, endPoint y: 377, distance: 116.1
click at [792, 377] on div "Color" at bounding box center [802, 383] width 21 height 21
drag, startPoint x: 659, startPoint y: 509, endPoint x: 637, endPoint y: 501, distance: 23.2
click at [637, 501] on div "Colore di Rilevamento Colore di Linea Inattiva ******* Colore di Contorno Inatt…" at bounding box center [549, 456] width 705 height 202
type input "*******"
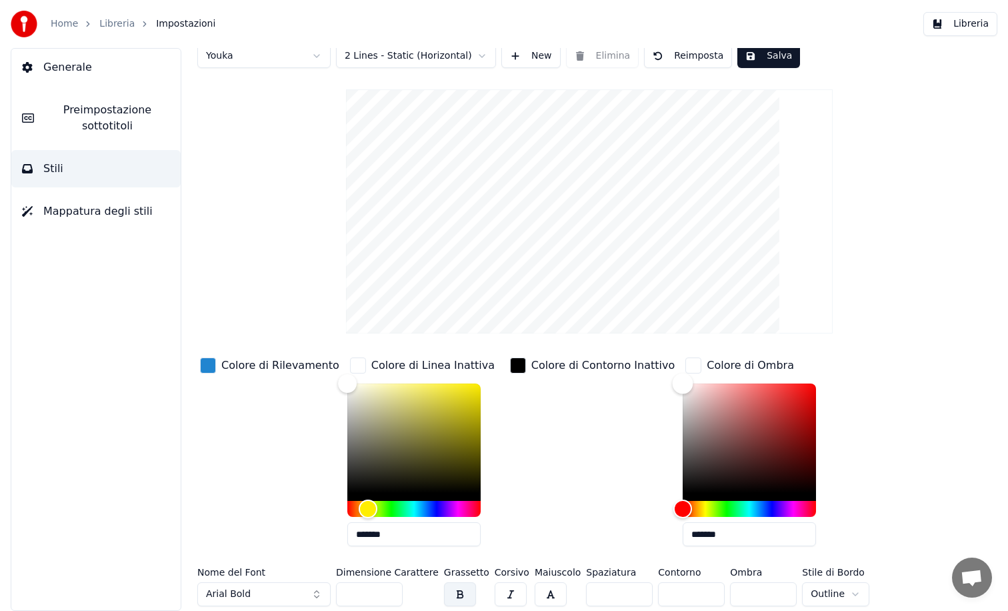
drag, startPoint x: 770, startPoint y: 382, endPoint x: 641, endPoint y: 383, distance: 128.6
click at [641, 383] on div "Colore di Rilevamento Colore di Linea Inattiva ******* Colore di Contorno Inatt…" at bounding box center [549, 456] width 705 height 202
click at [685, 365] on div "button" at bounding box center [693, 365] width 16 height 16
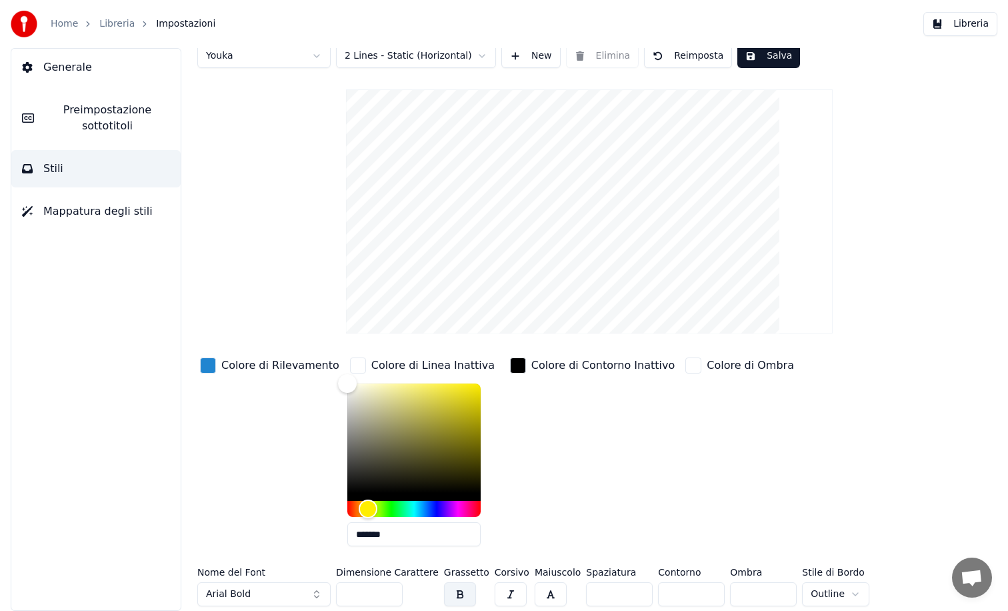
click at [350, 367] on div "button" at bounding box center [358, 365] width 16 height 16
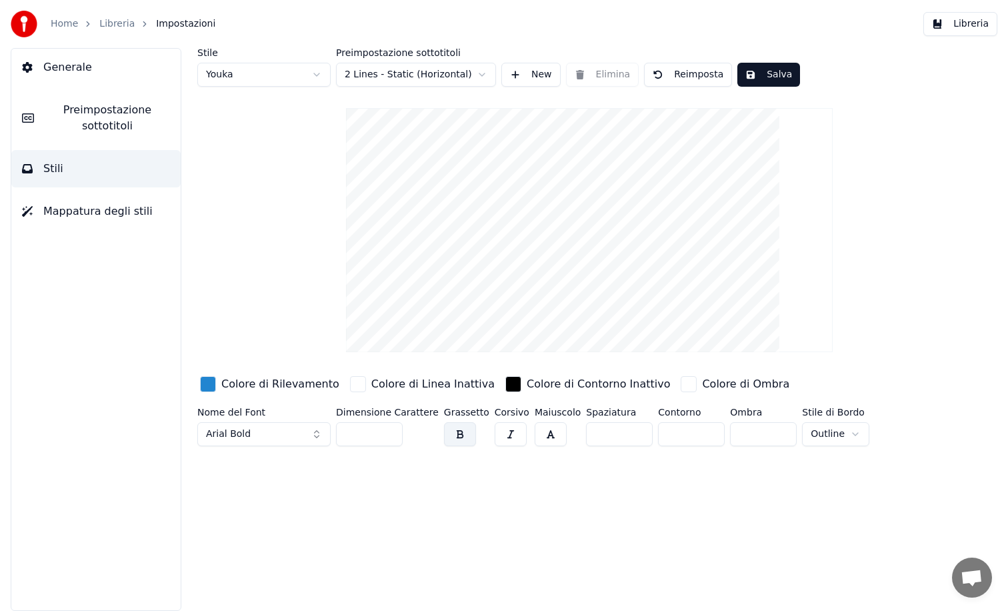
click at [318, 435] on button "Arial Bold" at bounding box center [263, 434] width 133 height 24
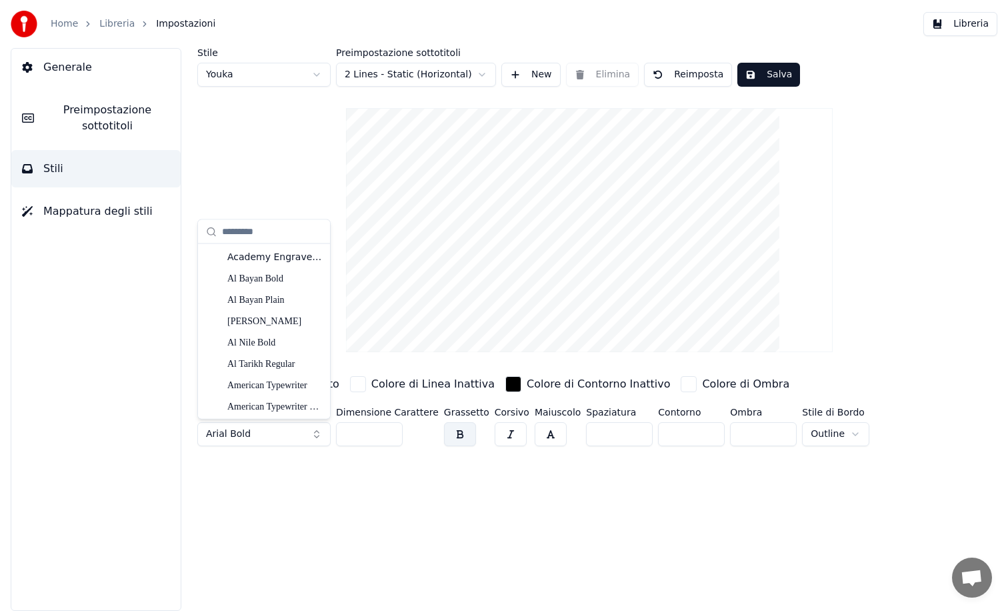
click at [318, 435] on button "Arial Bold" at bounding box center [263, 434] width 133 height 24
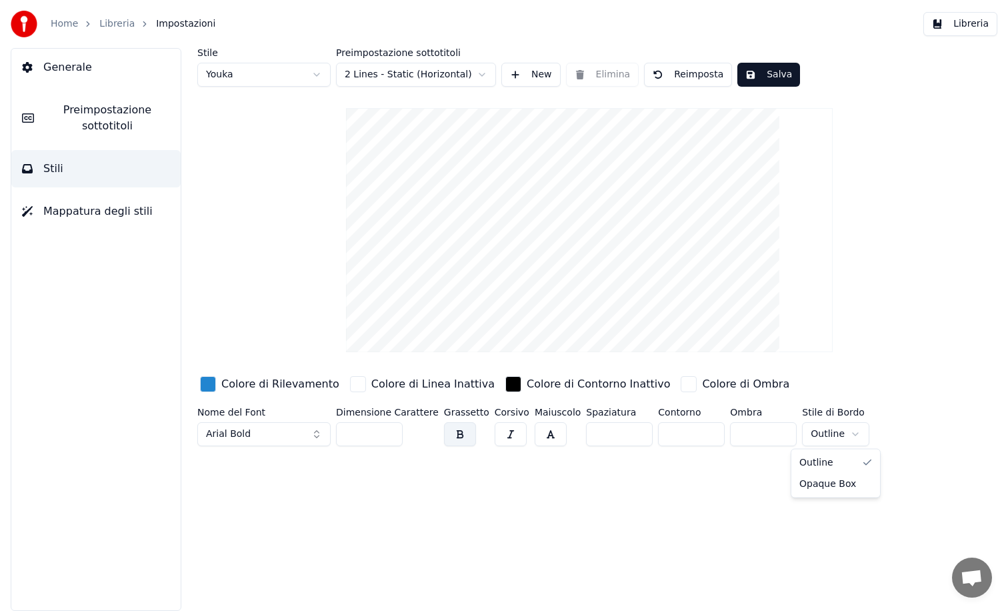
click at [841, 432] on html "Home Libreria Impostazioni Libreria Generale Preimpostazione sottotitoli Stili …" at bounding box center [504, 305] width 1008 height 611
click at [843, 435] on html "Home Libreria Impostazioni Libreria Generale Preimpostazione sottotitoli Stili …" at bounding box center [504, 305] width 1008 height 611
click at [831, 437] on html "Home Libreria Impostazioni Libreria Generale Preimpostazione sottotitoli Stili …" at bounding box center [504, 305] width 1008 height 611
click at [769, 65] on button "Salva" at bounding box center [768, 75] width 63 height 24
click at [958, 21] on button "Libreria" at bounding box center [960, 24] width 74 height 24
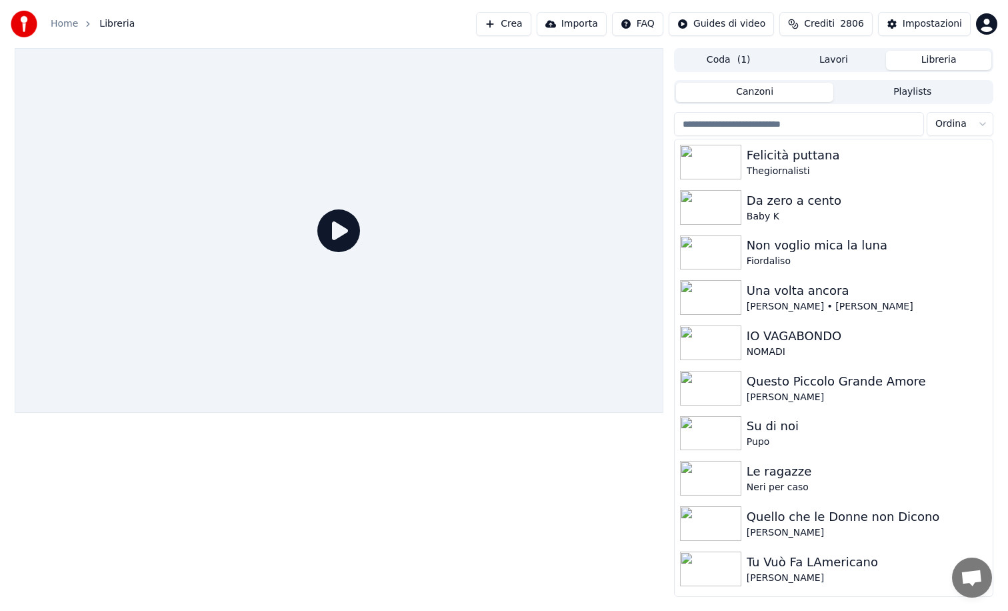
click at [330, 234] on icon at bounding box center [338, 230] width 43 height 43
click at [717, 255] on img at bounding box center [710, 252] width 61 height 35
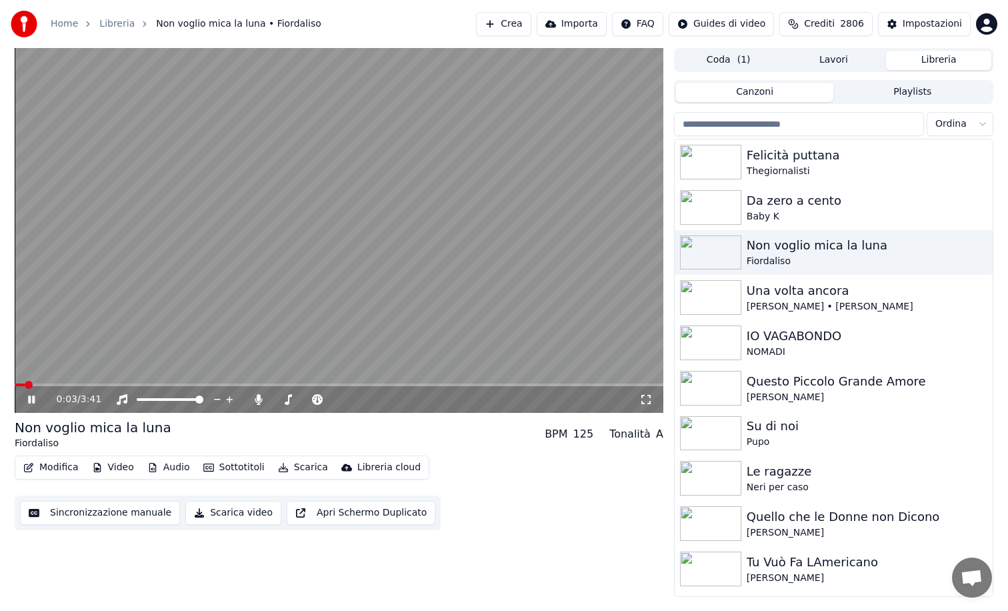
click at [37, 383] on span at bounding box center [339, 384] width 649 height 3
click at [71, 380] on video at bounding box center [339, 230] width 649 height 365
click at [24, 400] on div "0:10 / 3:41" at bounding box center [339, 399] width 638 height 13
click at [36, 401] on icon at bounding box center [40, 399] width 31 height 11
click at [31, 407] on div "0:20 / 3:41" at bounding box center [339, 399] width 649 height 27
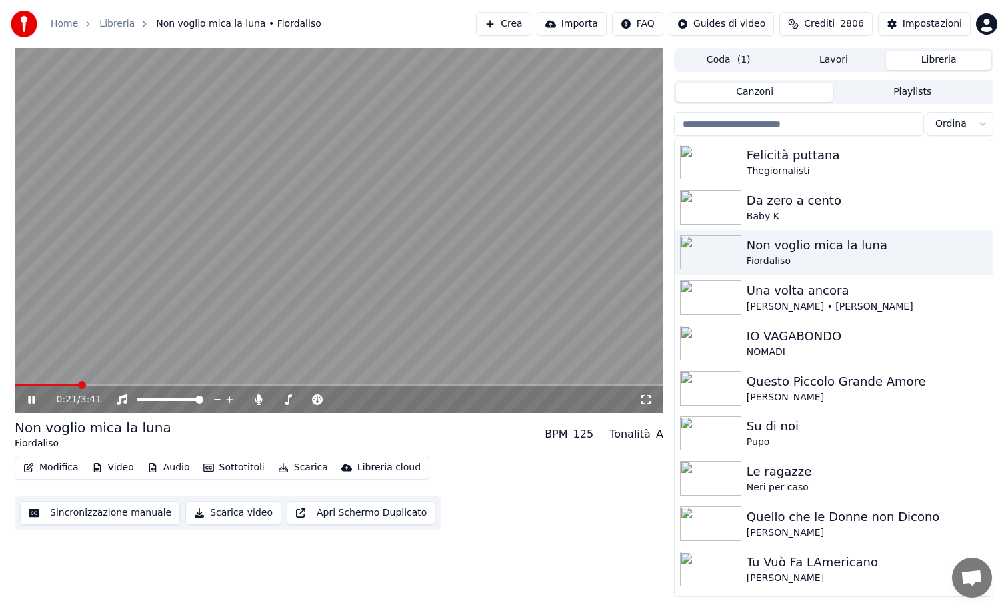
click at [29, 403] on icon at bounding box center [31, 399] width 7 height 8
click at [926, 31] on button "Impostazioni" at bounding box center [924, 24] width 93 height 24
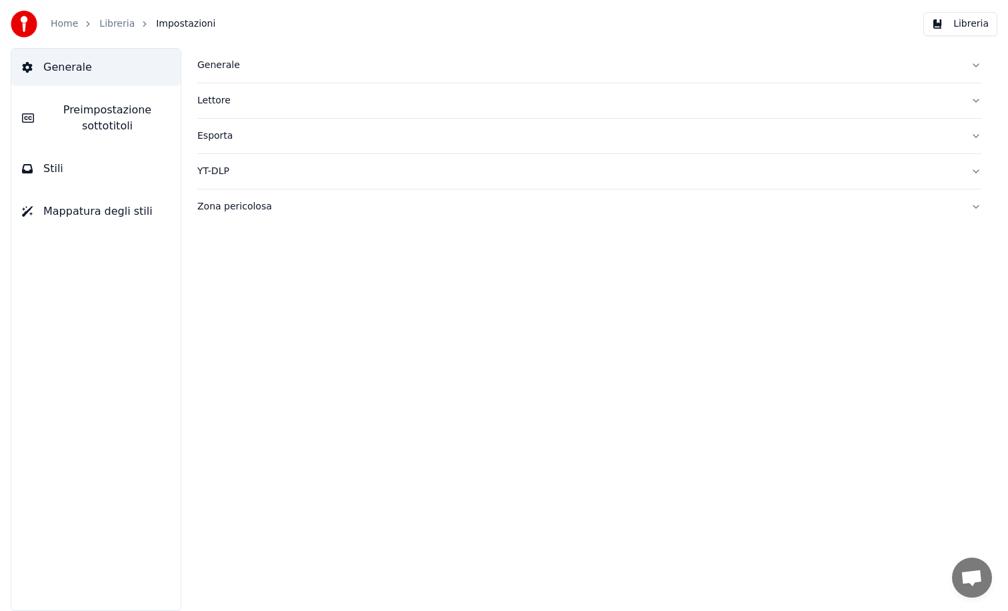
click at [55, 165] on span "Stili" at bounding box center [53, 169] width 20 height 16
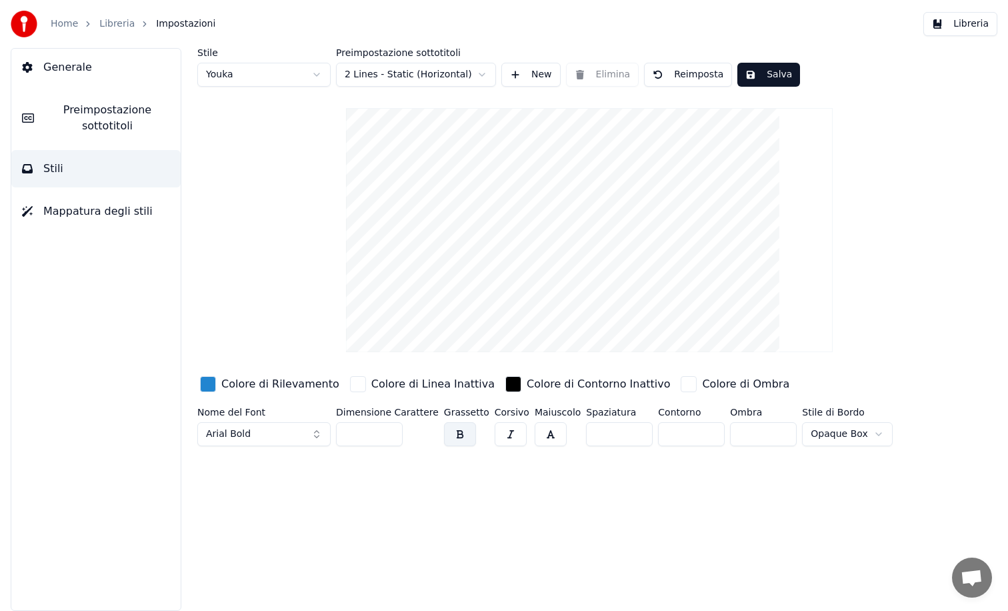
click at [860, 432] on html "Home Libreria Impostazioni Libreria Generale Preimpostazione sottotitoli Stili …" at bounding box center [504, 305] width 1008 height 611
click at [763, 73] on button "Salva" at bounding box center [768, 75] width 63 height 24
click at [967, 25] on button "Libreria" at bounding box center [960, 24] width 74 height 24
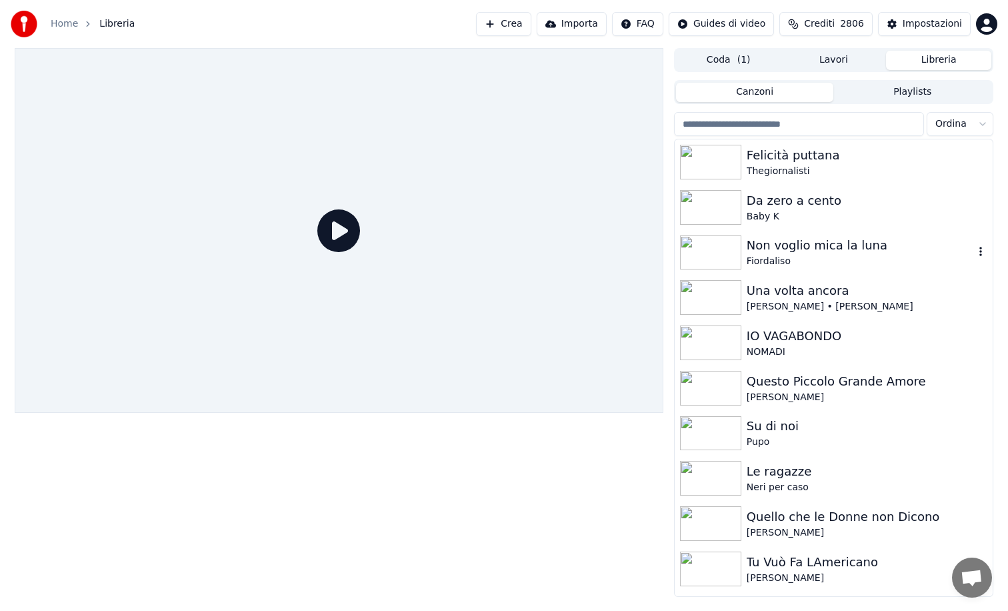
click at [736, 247] on img at bounding box center [710, 252] width 61 height 35
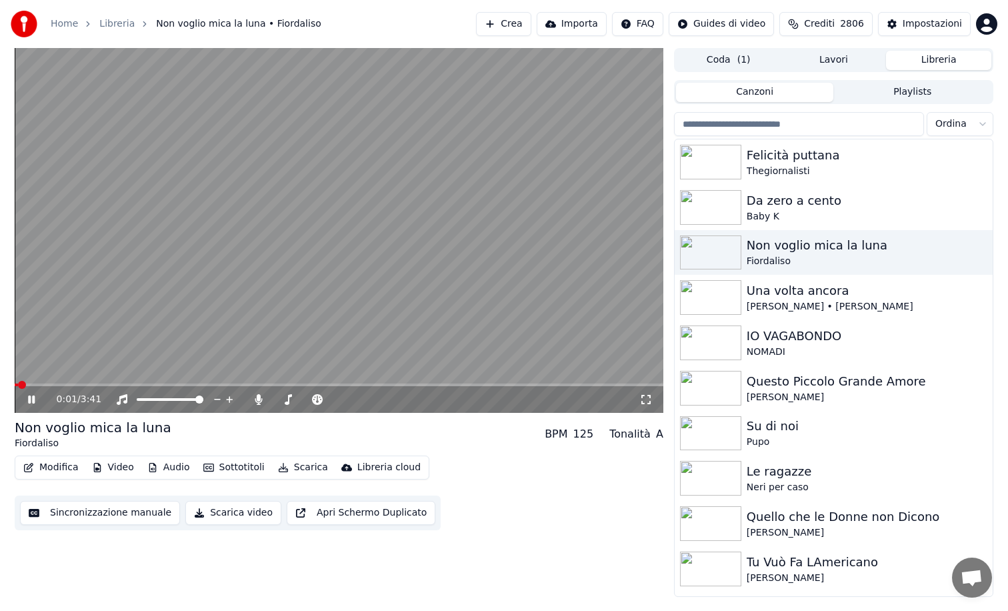
click at [41, 385] on span at bounding box center [339, 384] width 649 height 3
click at [67, 380] on video at bounding box center [339, 230] width 649 height 365
click at [30, 402] on icon at bounding box center [31, 399] width 8 height 9
click at [81, 386] on span at bounding box center [339, 384] width 649 height 3
click at [114, 384] on span at bounding box center [65, 384] width 100 height 3
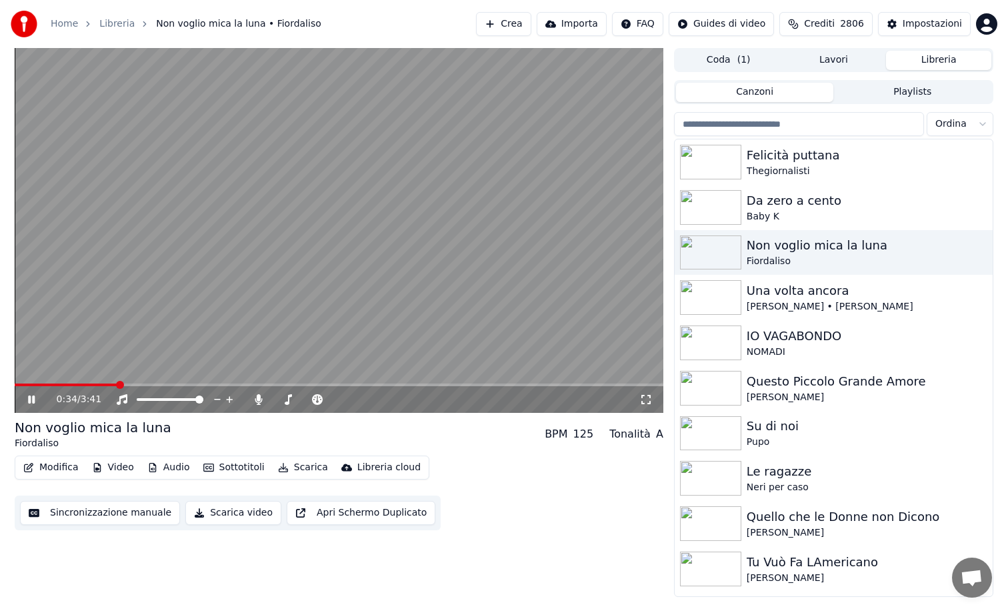
click at [95, 381] on video at bounding box center [339, 230] width 649 height 365
click at [87, 385] on span at bounding box center [66, 384] width 103 height 3
click at [39, 399] on icon at bounding box center [40, 399] width 31 height 11
click at [71, 384] on span at bounding box center [44, 384] width 59 height 3
click at [59, 384] on span at bounding box center [37, 384] width 44 height 3
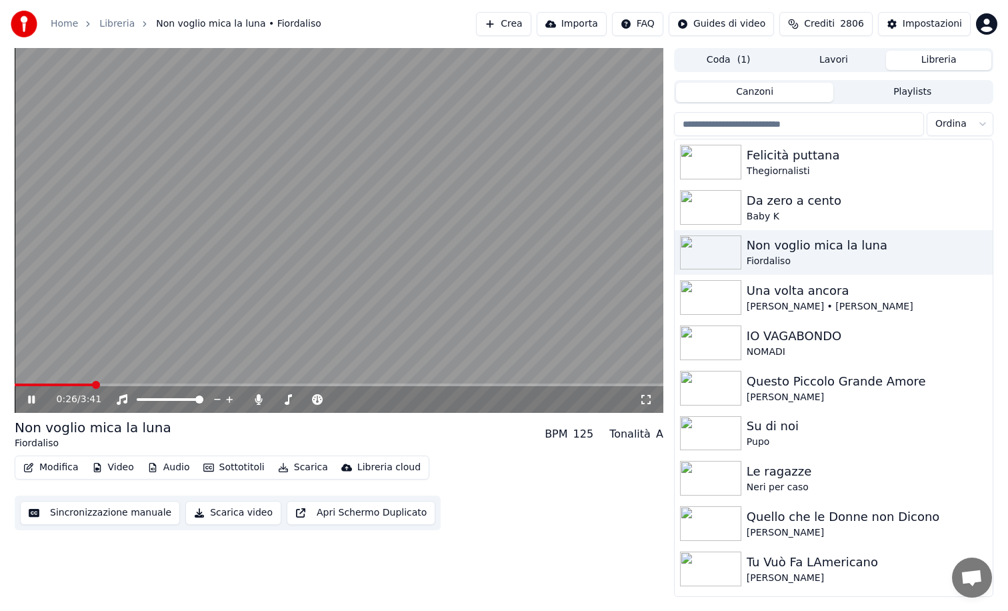
click at [37, 399] on icon at bounding box center [40, 399] width 31 height 11
click at [236, 509] on button "Scarica video" at bounding box center [233, 513] width 96 height 24
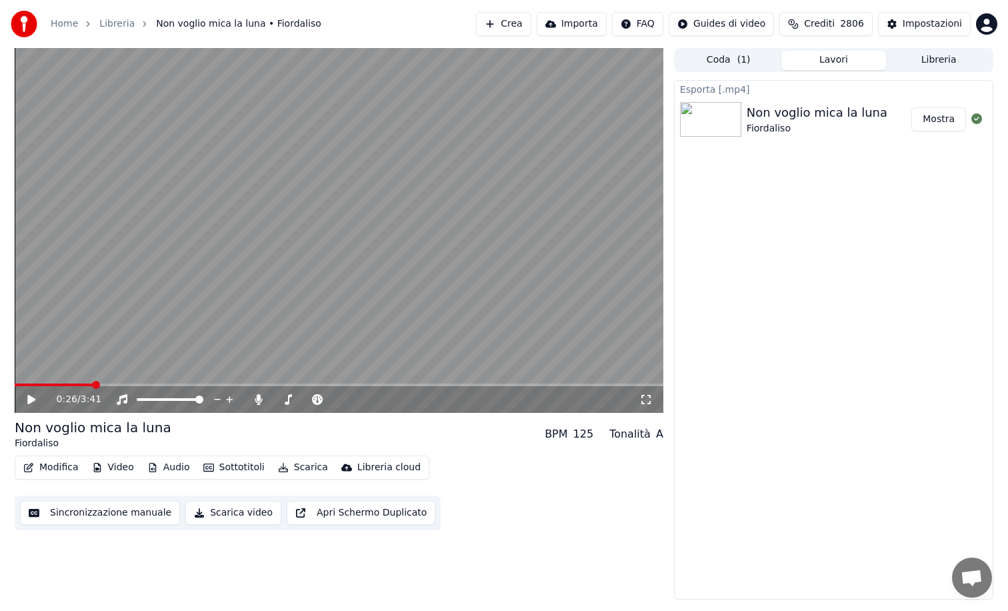
click at [943, 117] on button "Mostra" at bounding box center [938, 119] width 55 height 24
click at [939, 56] on button "Libreria" at bounding box center [938, 60] width 105 height 19
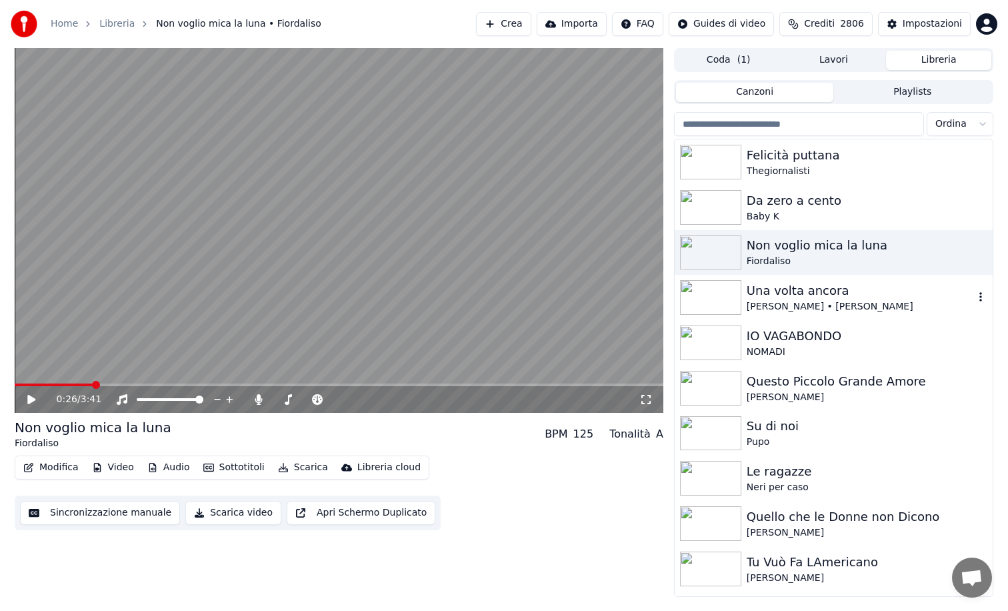
click at [773, 295] on div "Una volta ancora" at bounding box center [860, 290] width 227 height 19
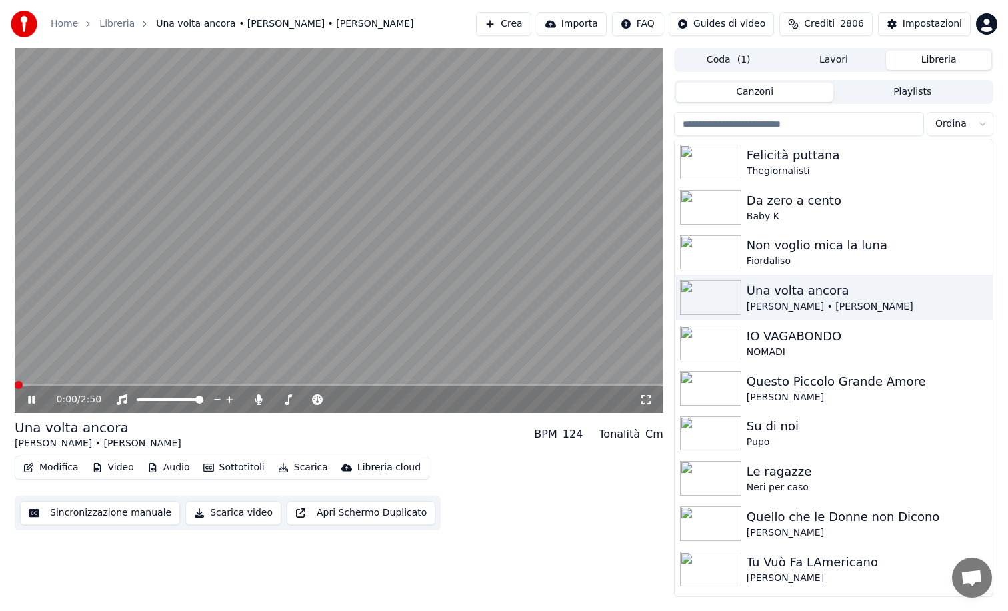
click at [15, 383] on span at bounding box center [19, 385] width 8 height 8
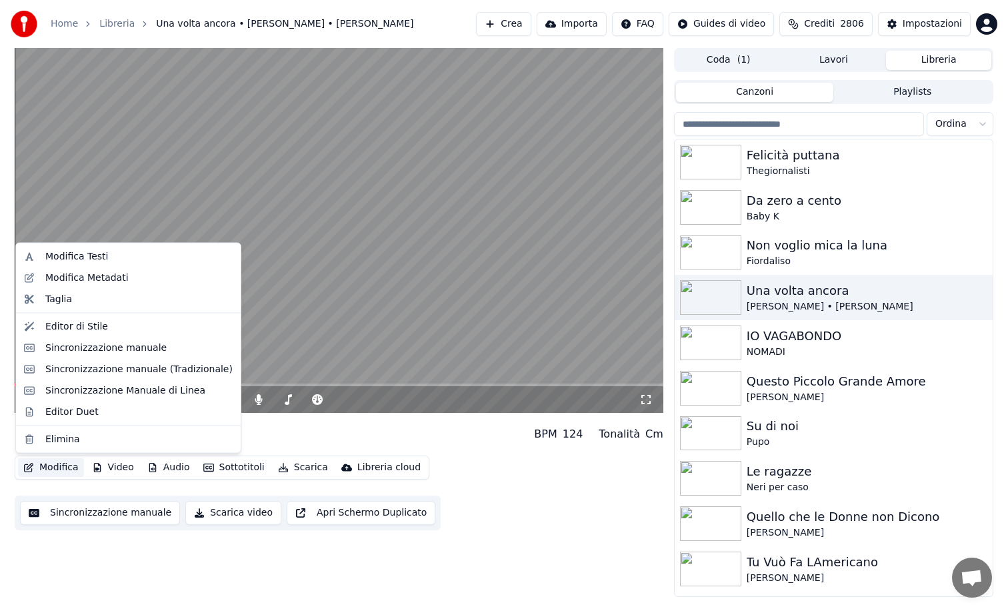
click at [66, 471] on button "Modifica" at bounding box center [51, 467] width 66 height 19
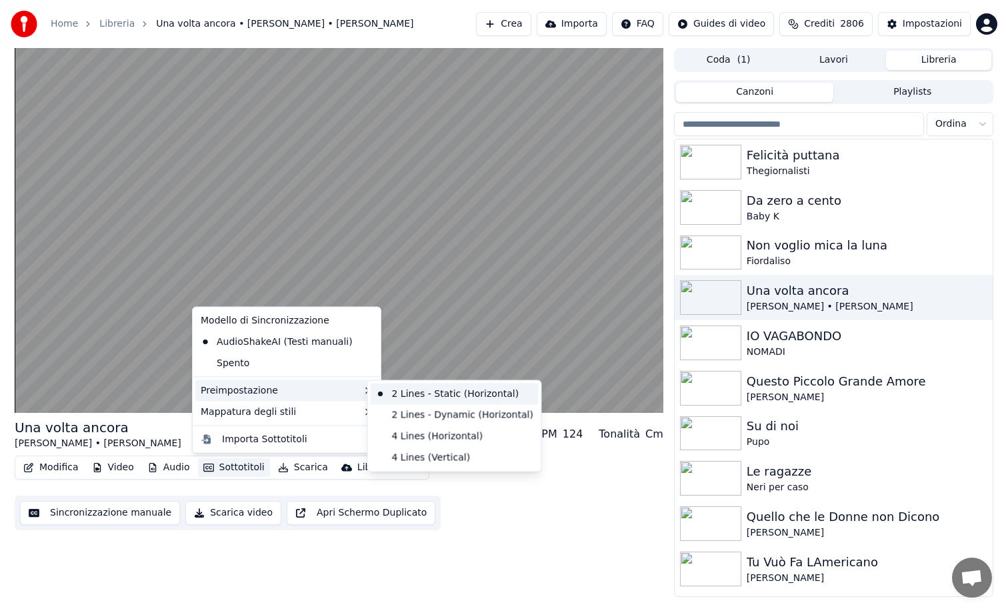
click at [398, 393] on div "2 Lines - Static (Horizontal)" at bounding box center [455, 393] width 168 height 21
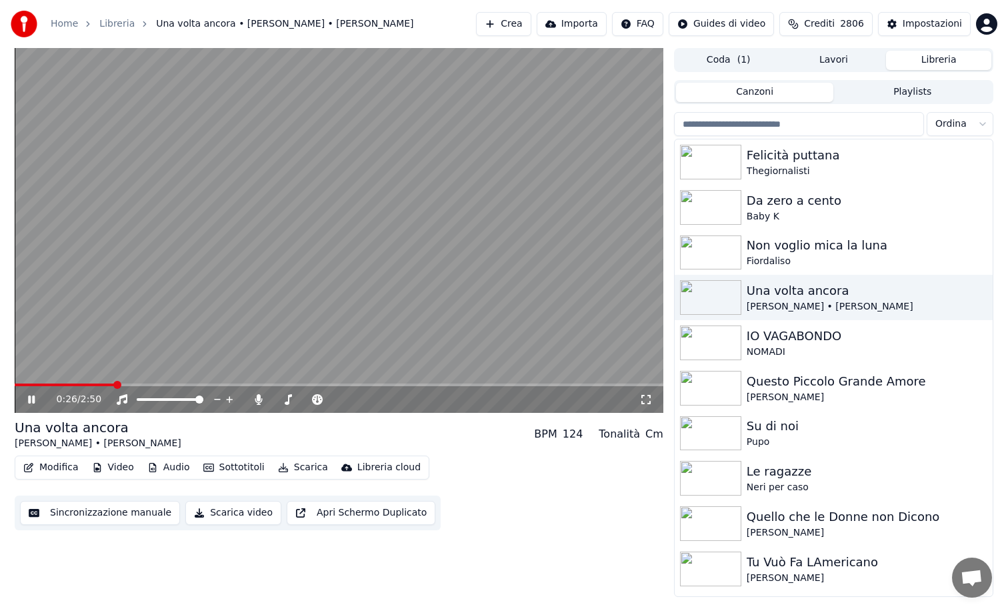
click at [37, 381] on video at bounding box center [339, 230] width 649 height 365
click at [32, 383] on span at bounding box center [65, 384] width 101 height 3
click at [31, 401] on icon at bounding box center [31, 399] width 8 height 9
click at [924, 19] on div "Impostazioni" at bounding box center [932, 23] width 59 height 13
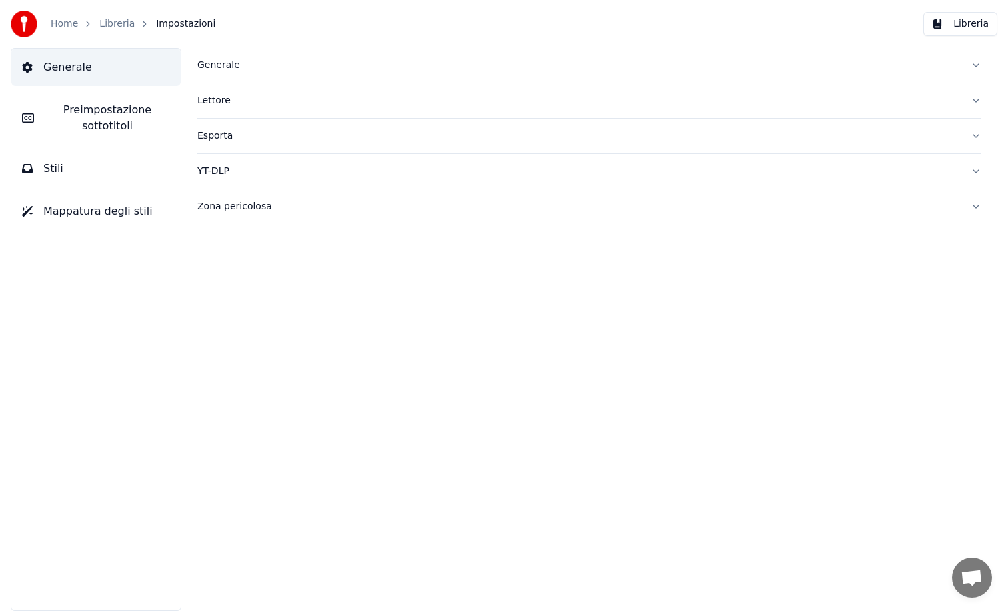
click at [209, 61] on div "Generale" at bounding box center [578, 65] width 763 height 13
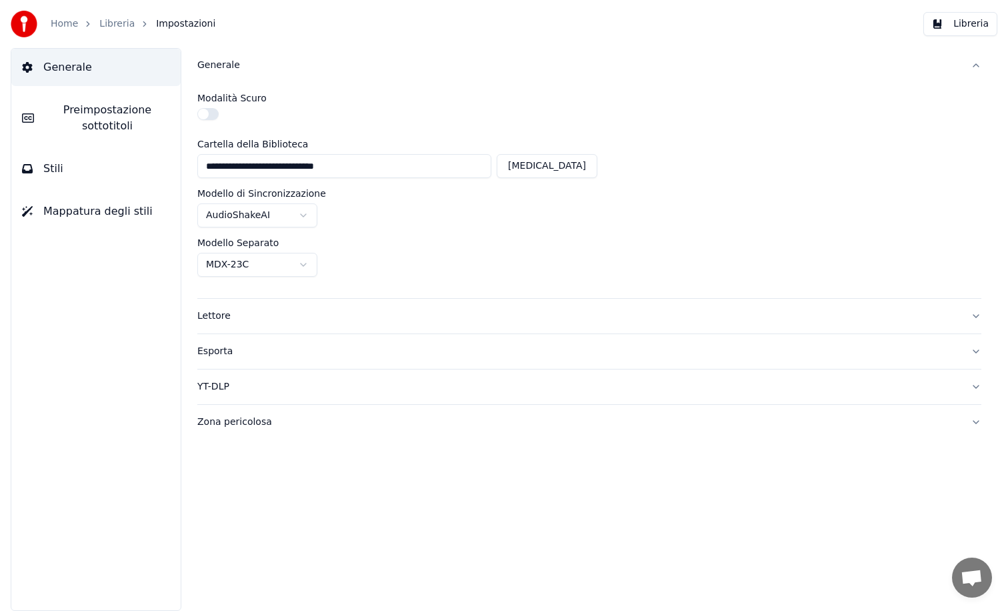
click at [63, 128] on span "Preimpostazione sottotitoli" at bounding box center [107, 118] width 125 height 32
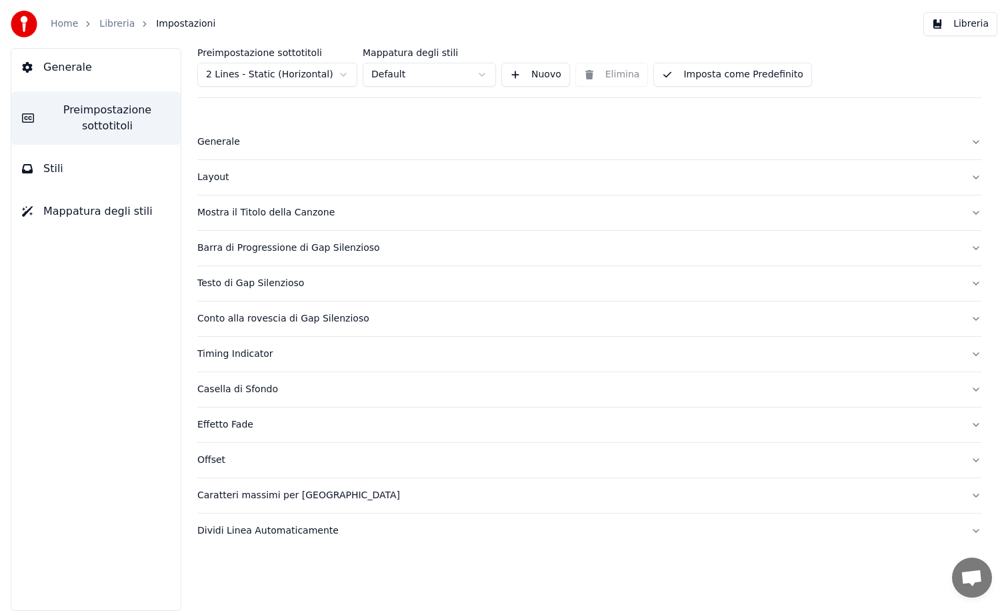
click at [343, 73] on html "Home Libreria Impostazioni Libreria Generale Preimpostazione sottotitoli Stili …" at bounding box center [504, 305] width 1008 height 611
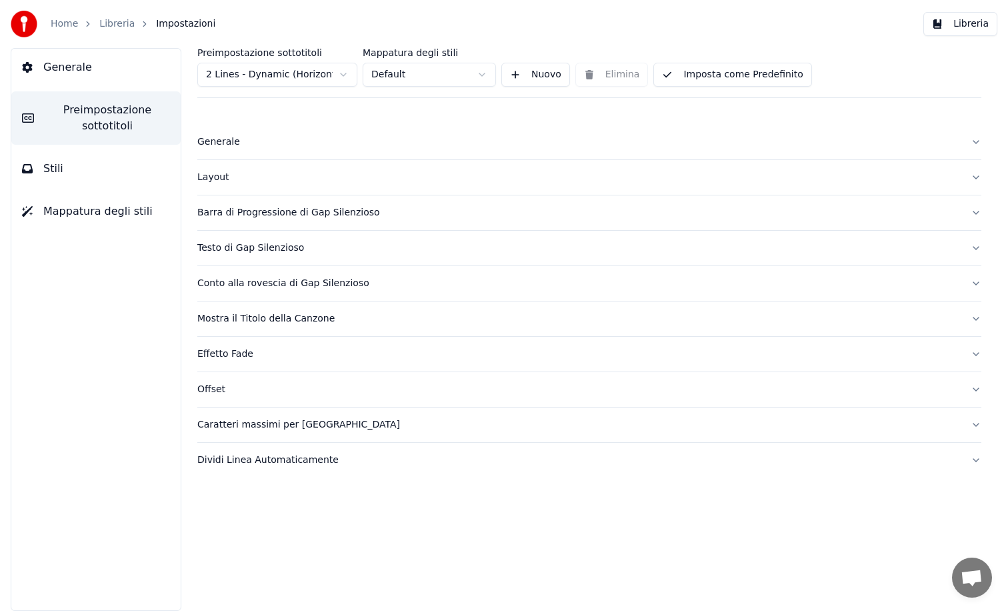
click at [729, 68] on button "Imposta come Predefinito" at bounding box center [732, 75] width 158 height 24
click at [211, 141] on div "Generale" at bounding box center [578, 141] width 763 height 13
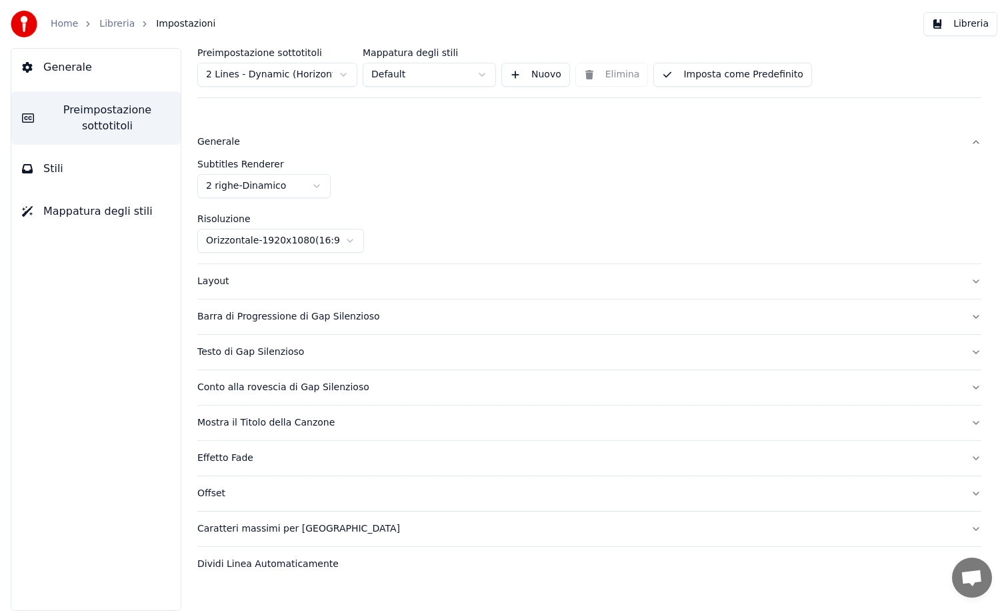
click at [209, 286] on div "Layout" at bounding box center [578, 281] width 763 height 13
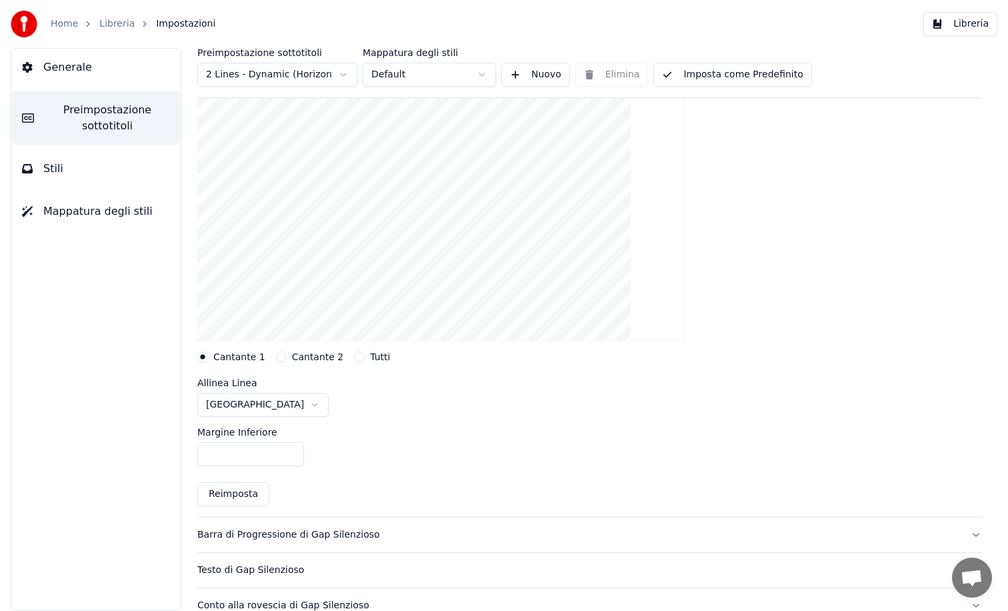
scroll to position [131, 0]
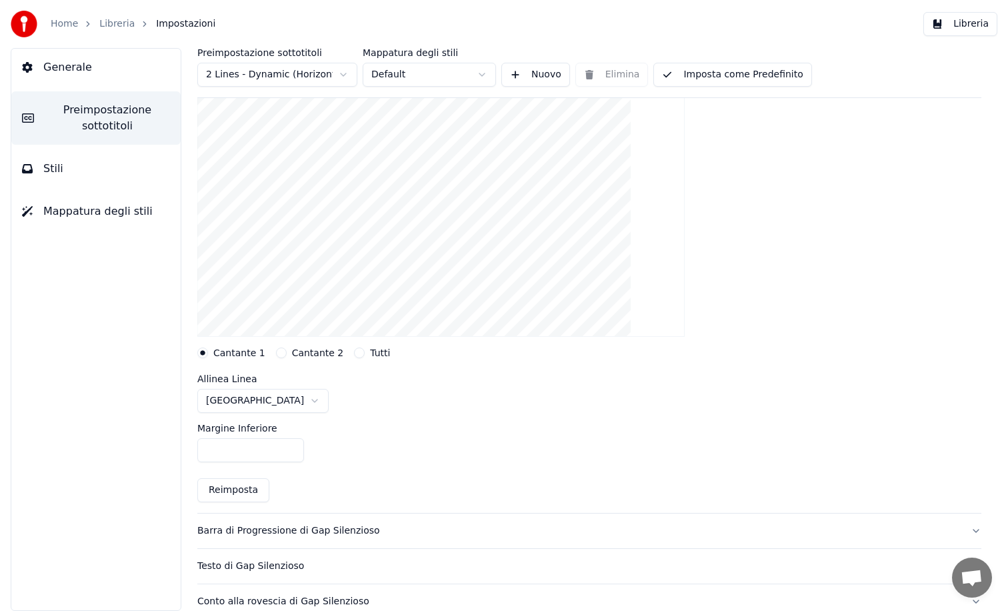
click at [202, 353] on circle "button" at bounding box center [203, 353] width 5 height 5
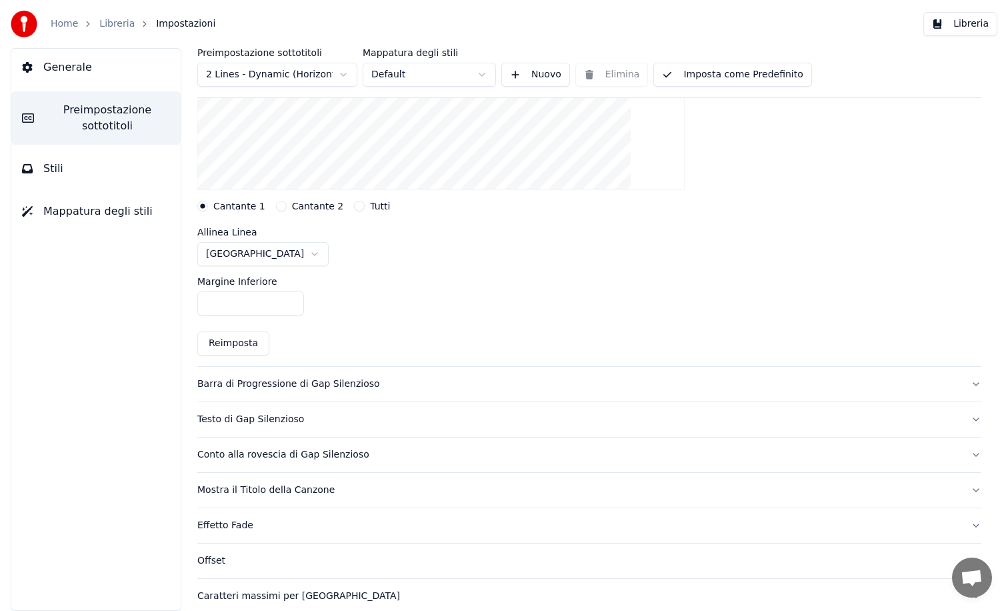
scroll to position [279, 0]
click at [231, 387] on div "Barra di Progressione di Gap Silenzioso" at bounding box center [578, 383] width 763 height 13
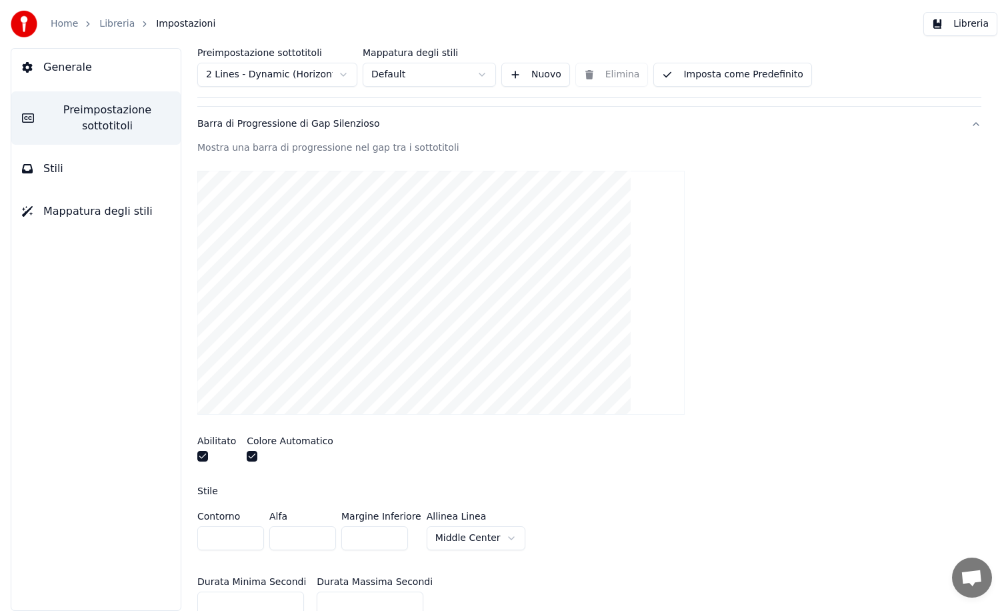
scroll to position [83, 0]
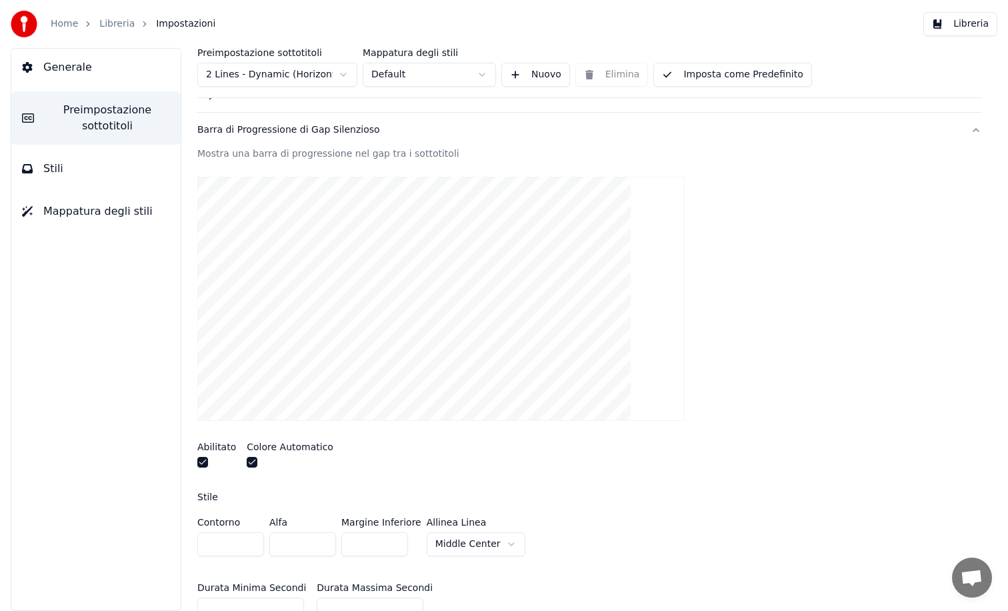
click at [203, 465] on button "button" at bounding box center [202, 462] width 11 height 11
click at [248, 463] on button "button" at bounding box center [252, 462] width 11 height 11
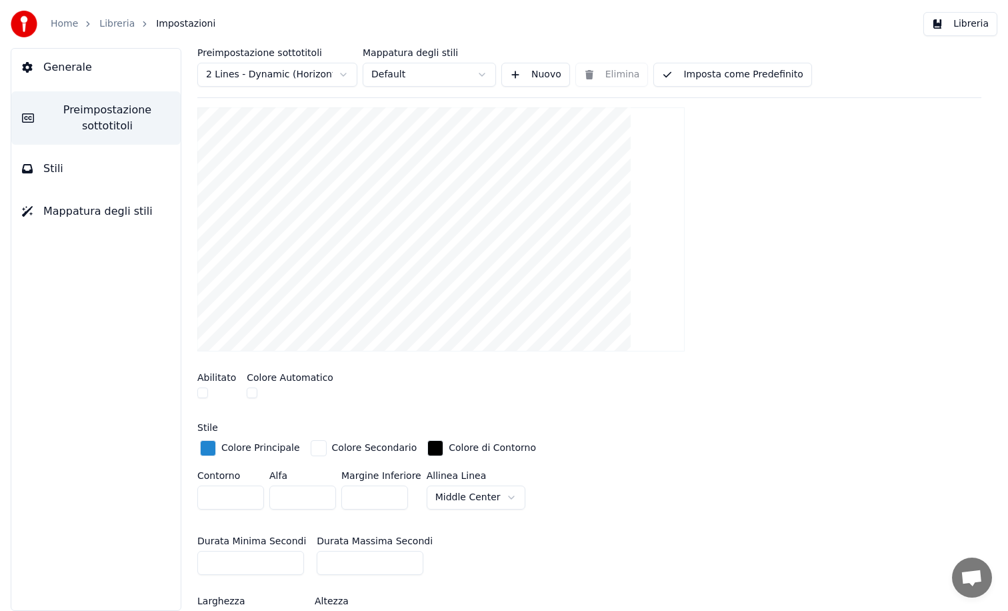
scroll to position [167, 0]
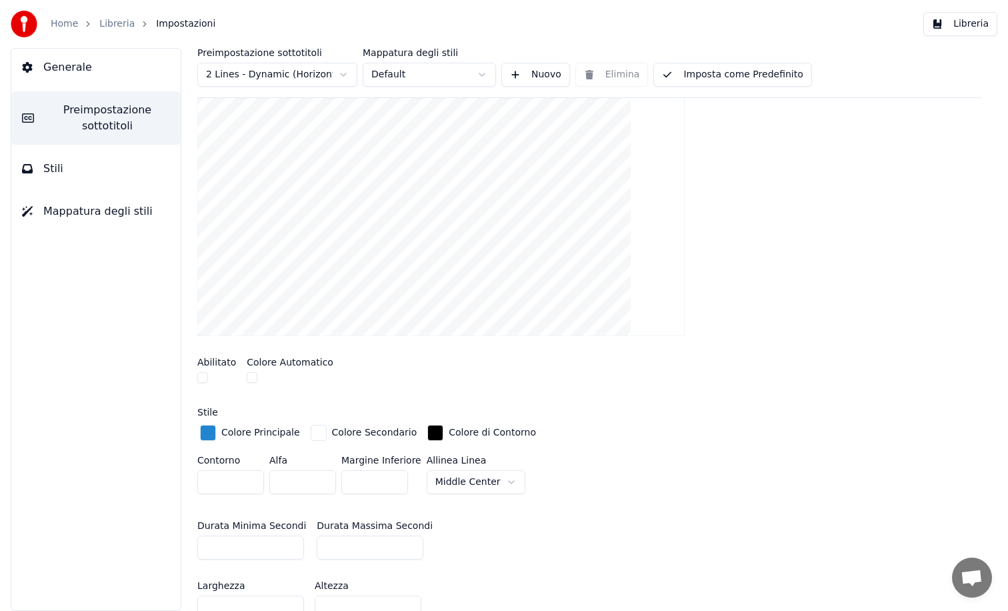
click at [202, 375] on button "button" at bounding box center [202, 377] width 11 height 11
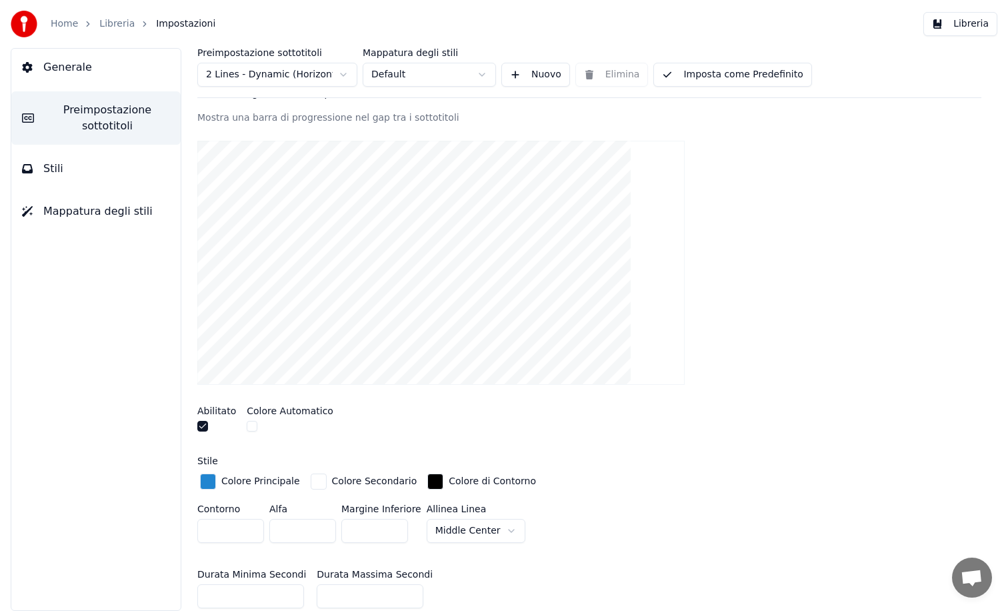
scroll to position [113, 0]
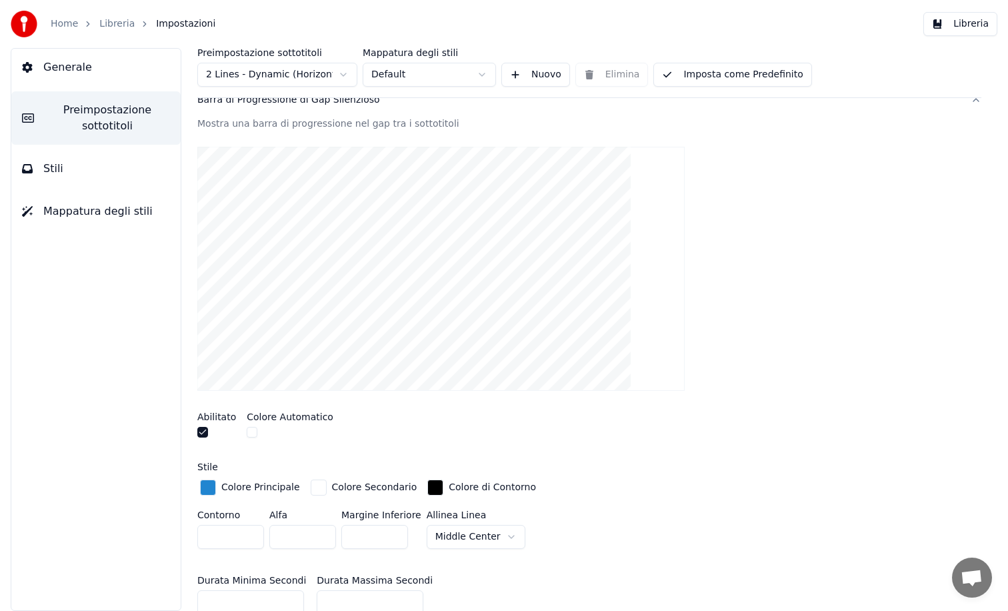
click at [205, 431] on button "button" at bounding box center [202, 432] width 11 height 11
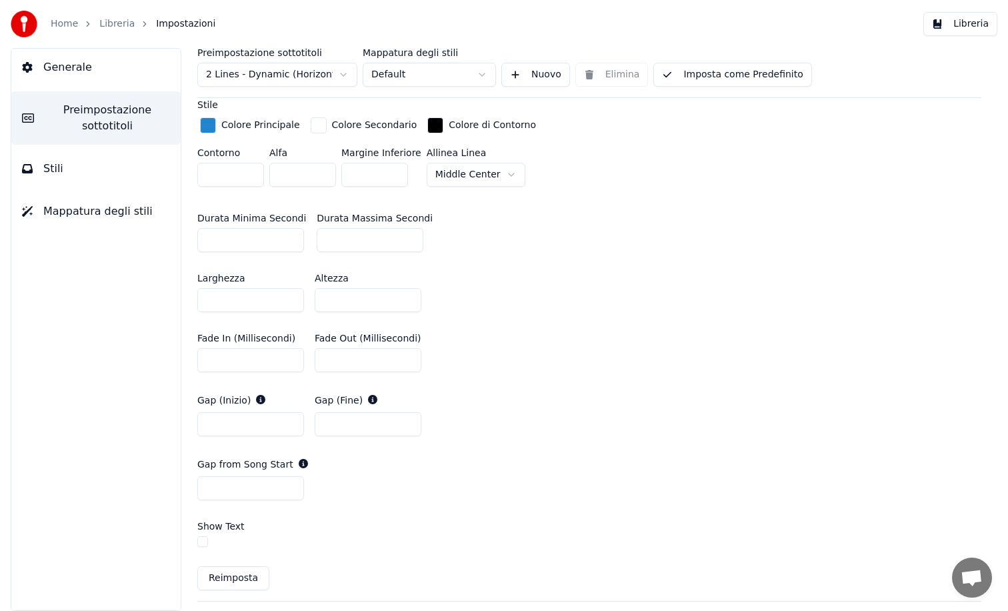
scroll to position [478, 0]
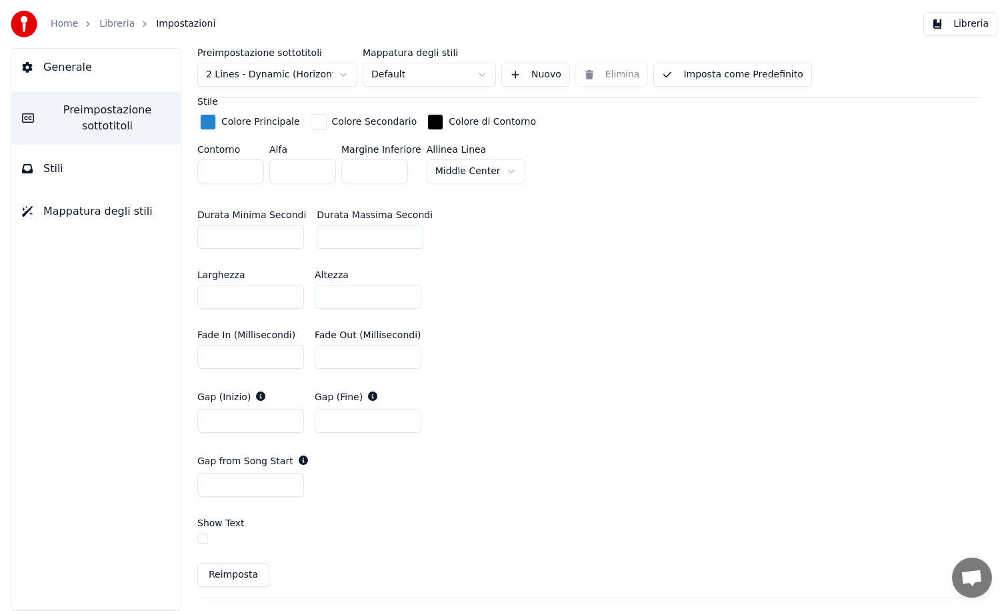
click at [316, 119] on div "button" at bounding box center [319, 122] width 16 height 16
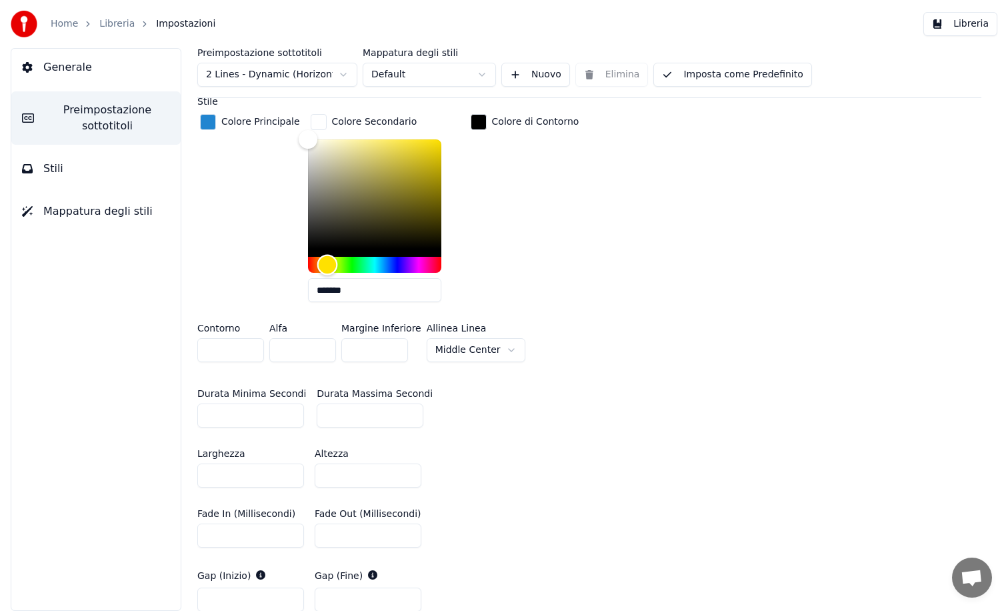
click at [322, 265] on div "Hue" at bounding box center [374, 265] width 133 height 16
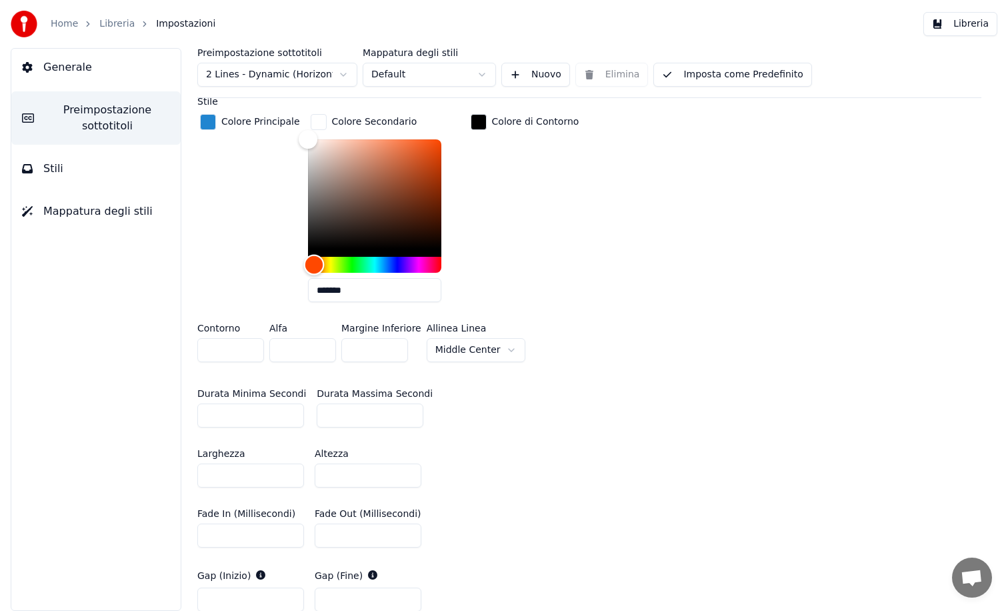
drag, startPoint x: 322, startPoint y: 265, endPoint x: 305, endPoint y: 261, distance: 17.1
click at [305, 261] on div "Hue" at bounding box center [314, 265] width 21 height 21
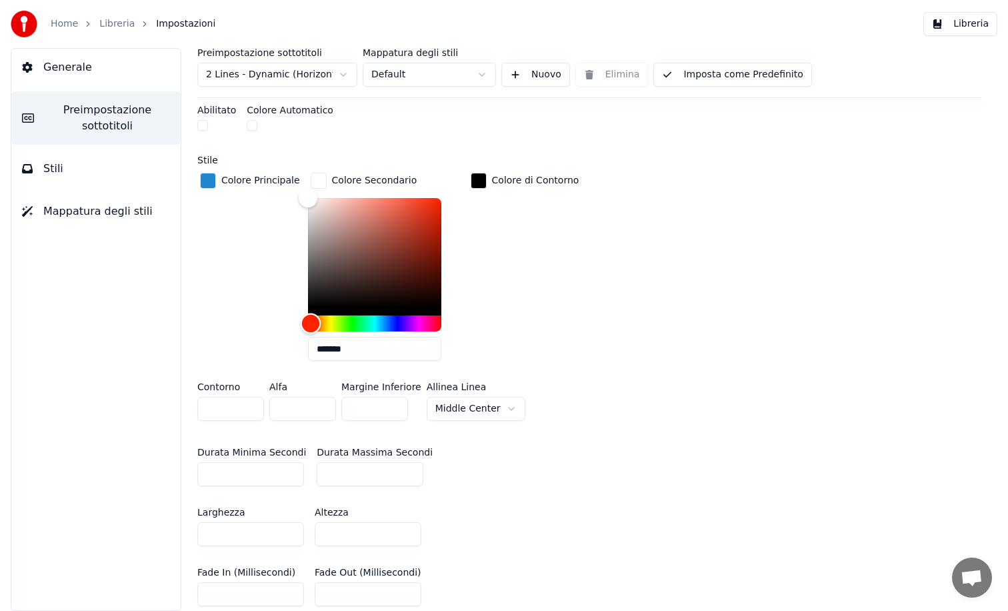
scroll to position [327, 0]
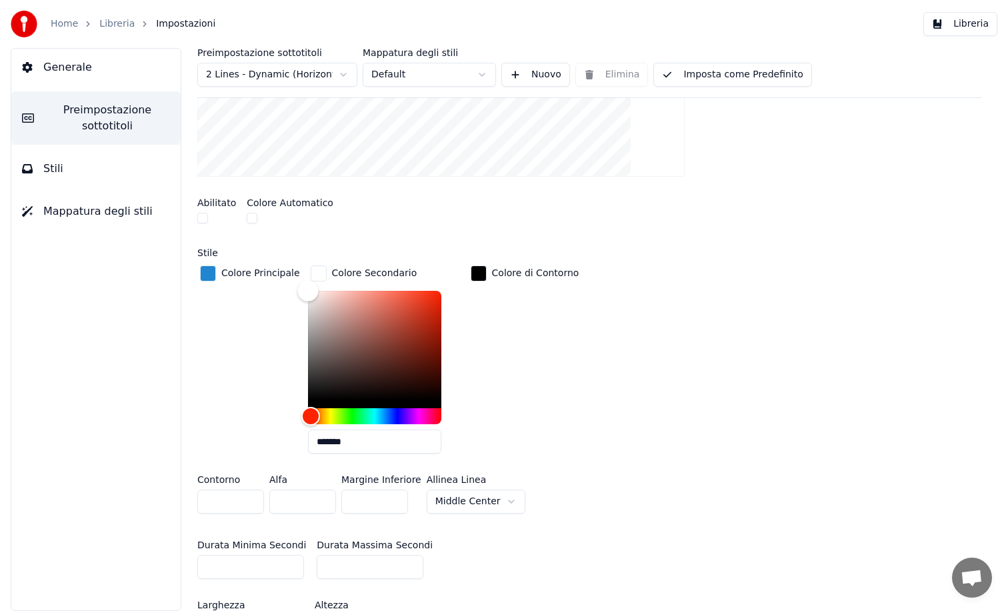
click at [305, 289] on div "Color" at bounding box center [307, 291] width 21 height 21
click at [304, 291] on div "Color" at bounding box center [310, 291] width 21 height 21
drag, startPoint x: 304, startPoint y: 291, endPoint x: 376, endPoint y: 291, distance: 72.0
click at [376, 291] on div "Color" at bounding box center [383, 292] width 21 height 21
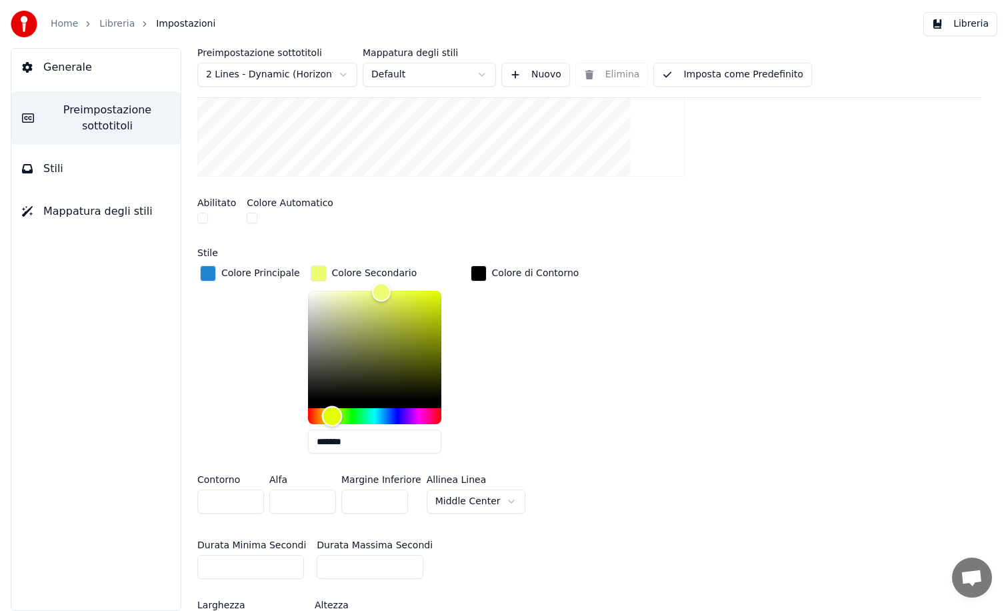
click at [327, 417] on div "Hue" at bounding box center [374, 416] width 133 height 16
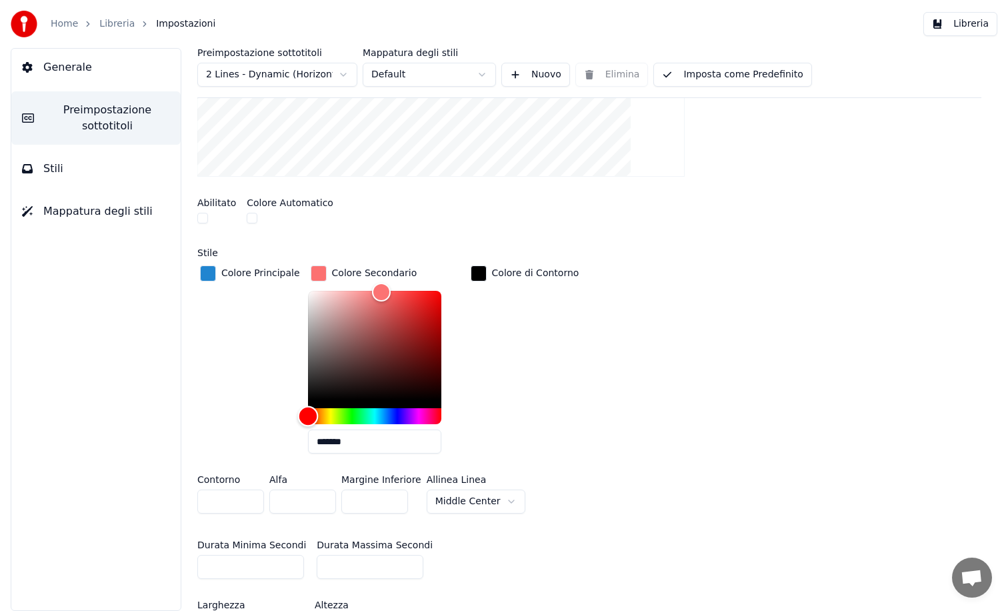
drag, startPoint x: 327, startPoint y: 413, endPoint x: 282, endPoint y: 407, distance: 45.2
click at [282, 407] on div "Colore Principale Colore Secondario ******* Colore di Contorno" at bounding box center [589, 363] width 784 height 201
type input "*******"
drag, startPoint x: 374, startPoint y: 293, endPoint x: 280, endPoint y: 291, distance: 94.0
click at [280, 291] on div "Colore Principale Colore Secondario ******* Colore di Contorno" at bounding box center [589, 363] width 784 height 201
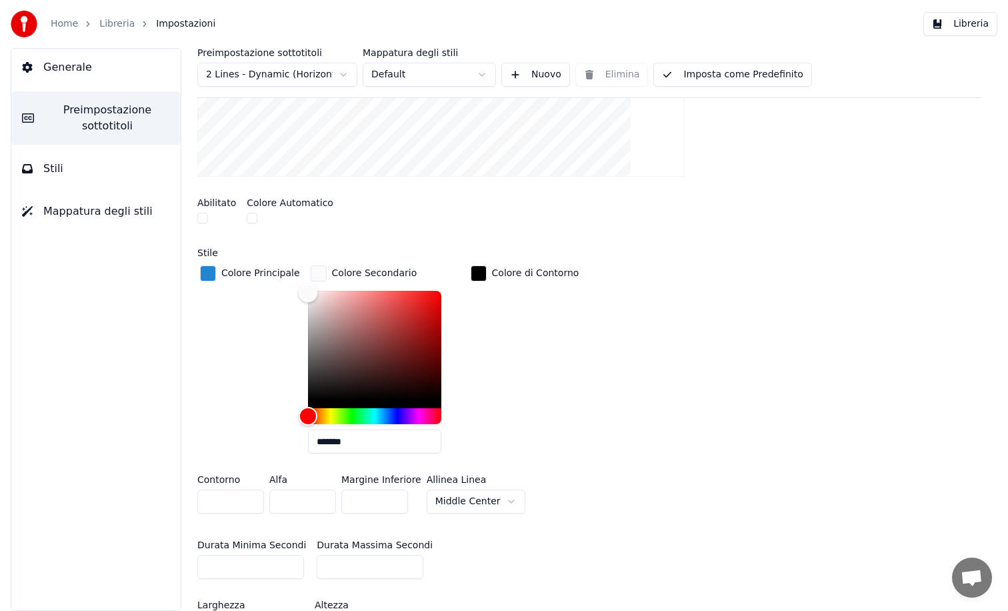
click at [311, 268] on div "button" at bounding box center [319, 273] width 16 height 16
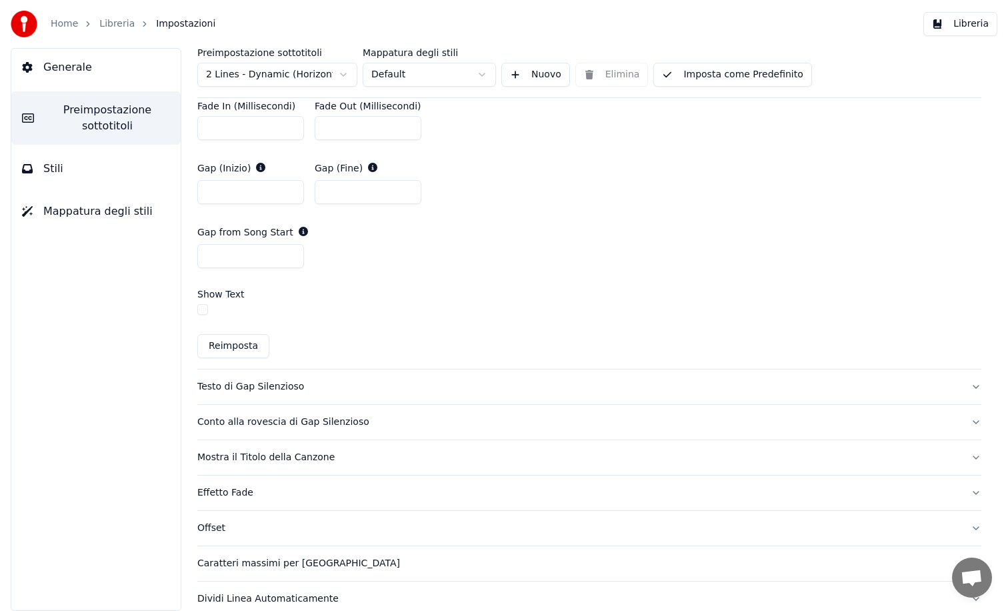
scroll to position [721, 0]
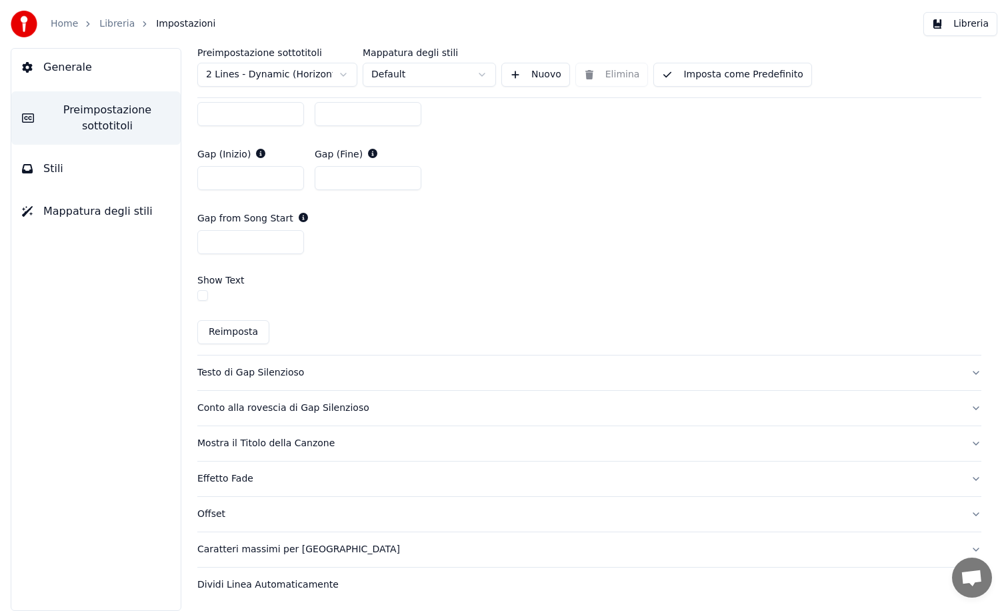
click at [201, 291] on button "button" at bounding box center [202, 295] width 11 height 11
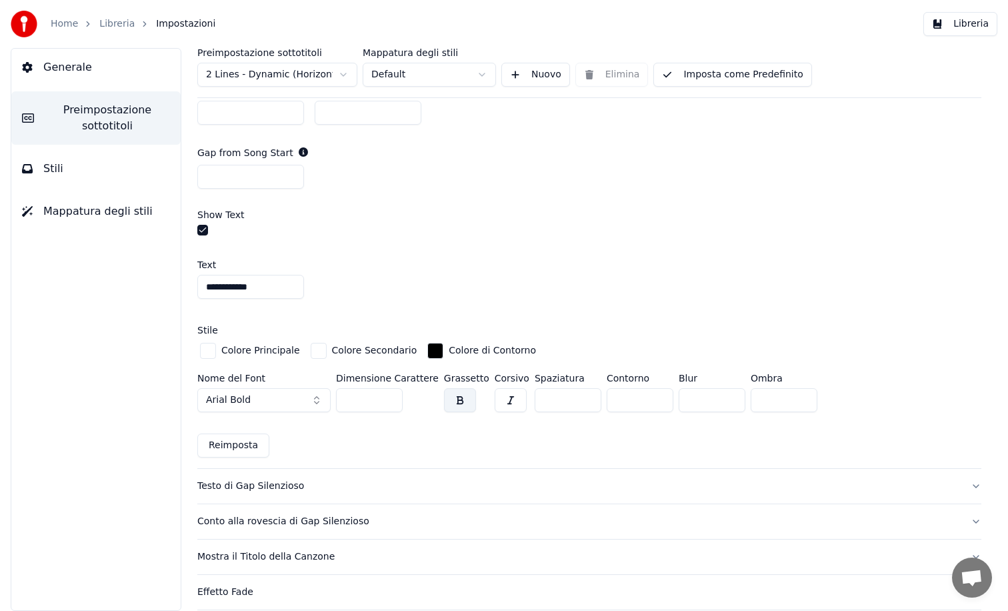
scroll to position [787, 0]
click at [199, 227] on button "button" at bounding box center [202, 228] width 11 height 11
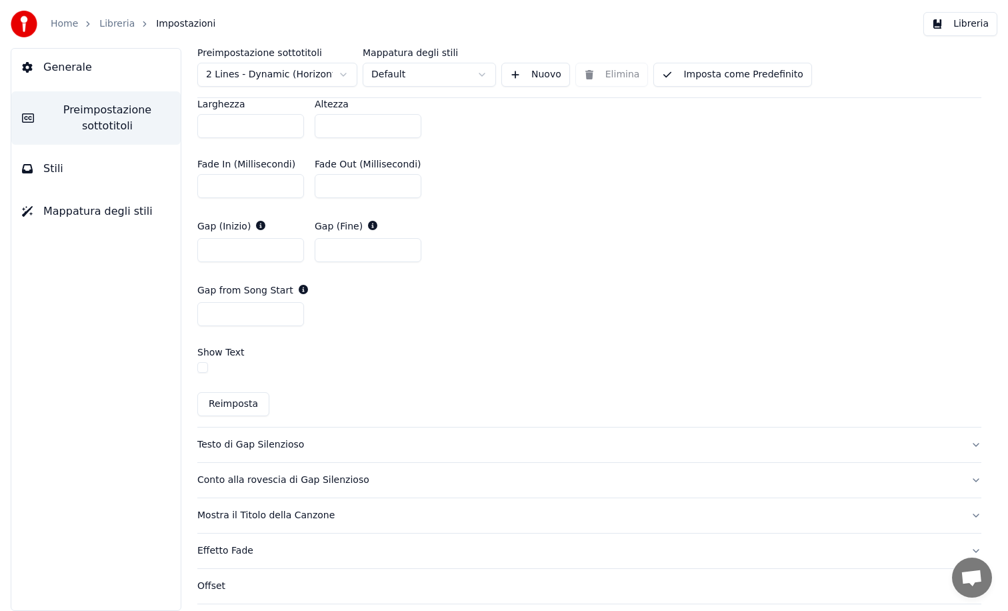
scroll to position [654, 0]
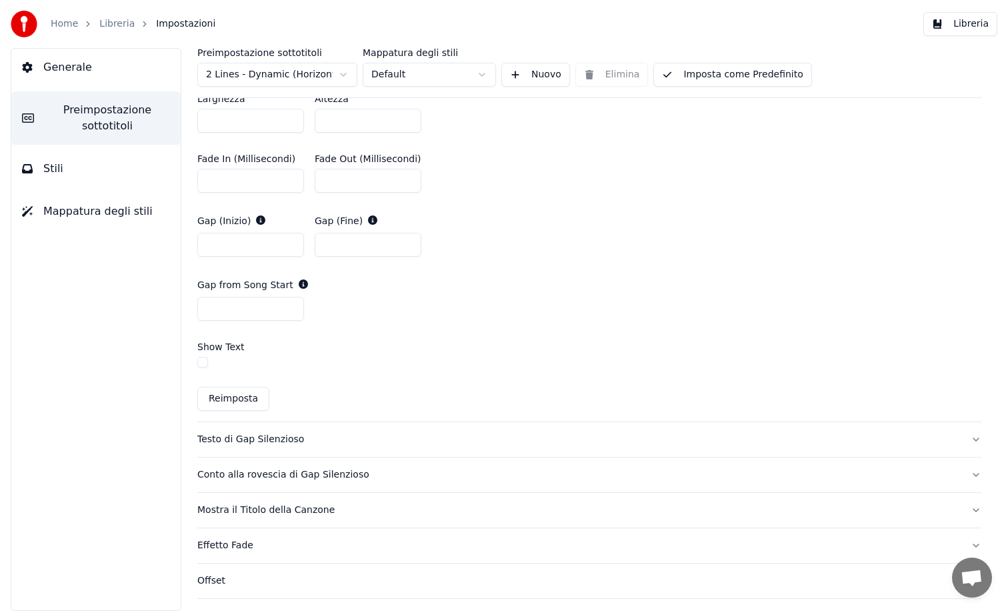
click at [717, 75] on button "Imposta come Predefinito" at bounding box center [732, 75] width 158 height 24
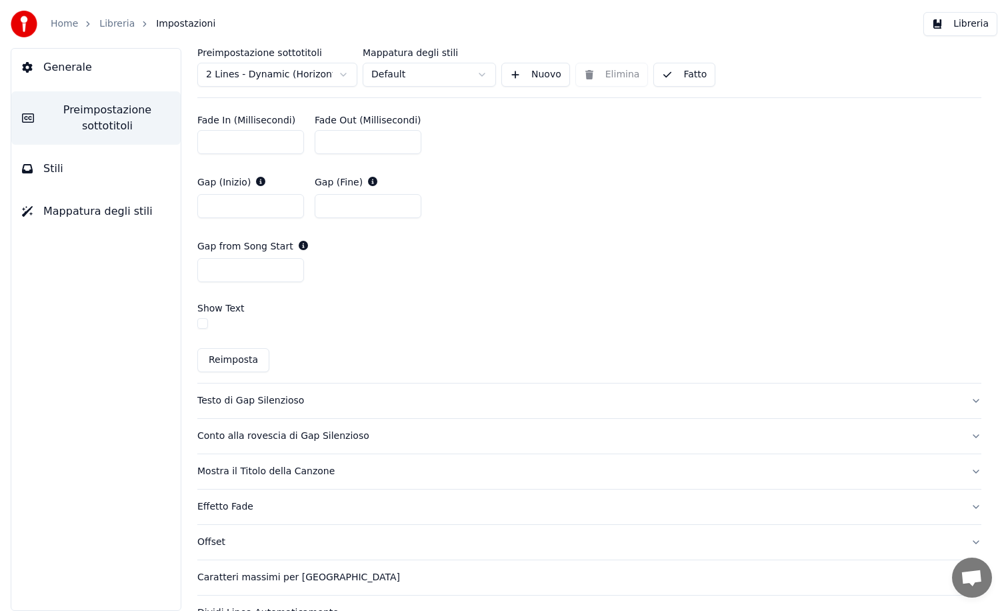
scroll to position [721, 0]
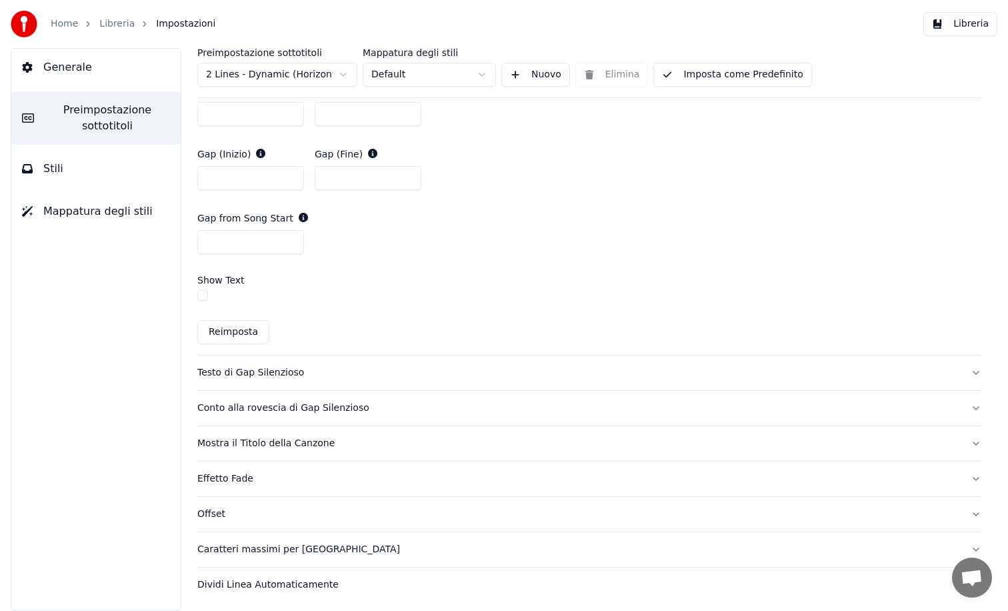
click at [221, 369] on div "Testo di Gap Silenzioso" at bounding box center [578, 372] width 763 height 13
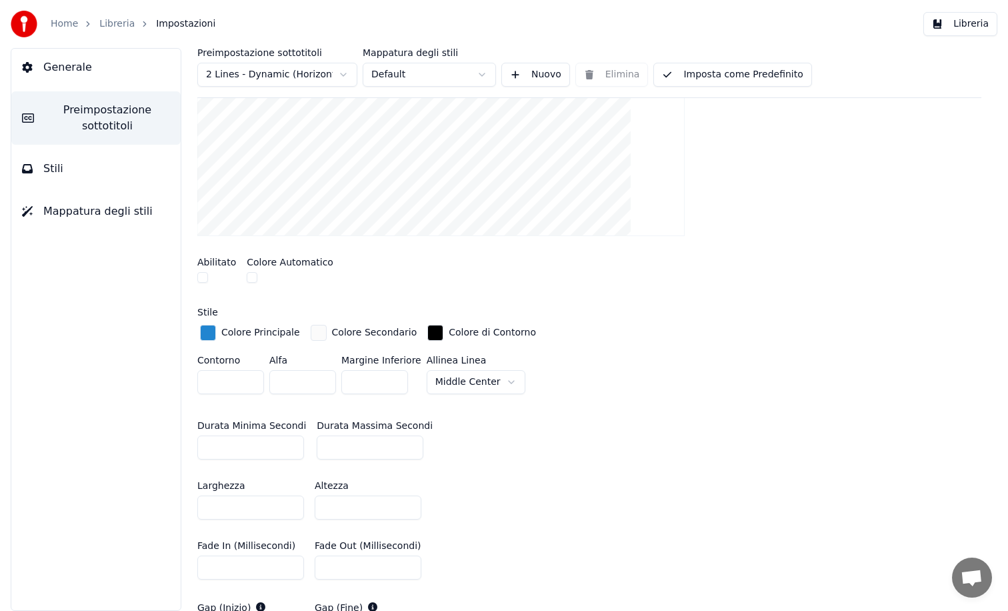
scroll to position [211, 0]
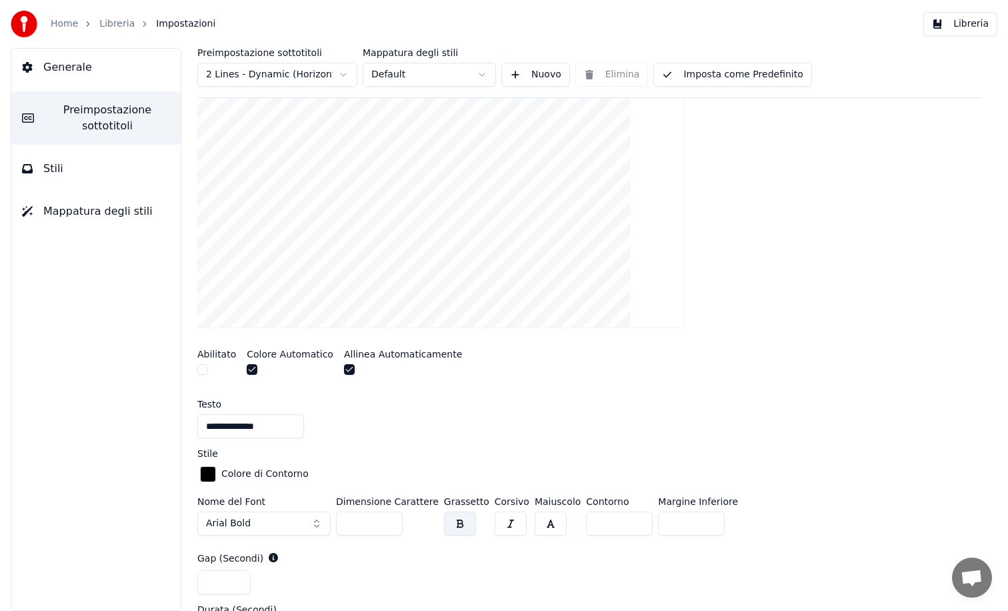
click at [344, 371] on button "button" at bounding box center [349, 369] width 11 height 11
click at [250, 370] on button "button" at bounding box center [252, 369] width 11 height 11
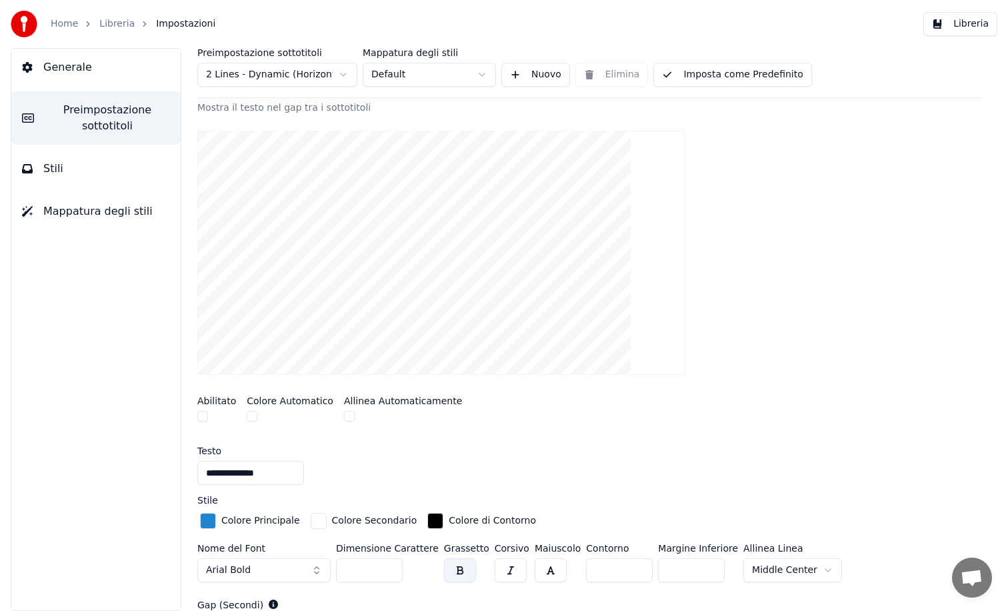
scroll to position [144, 0]
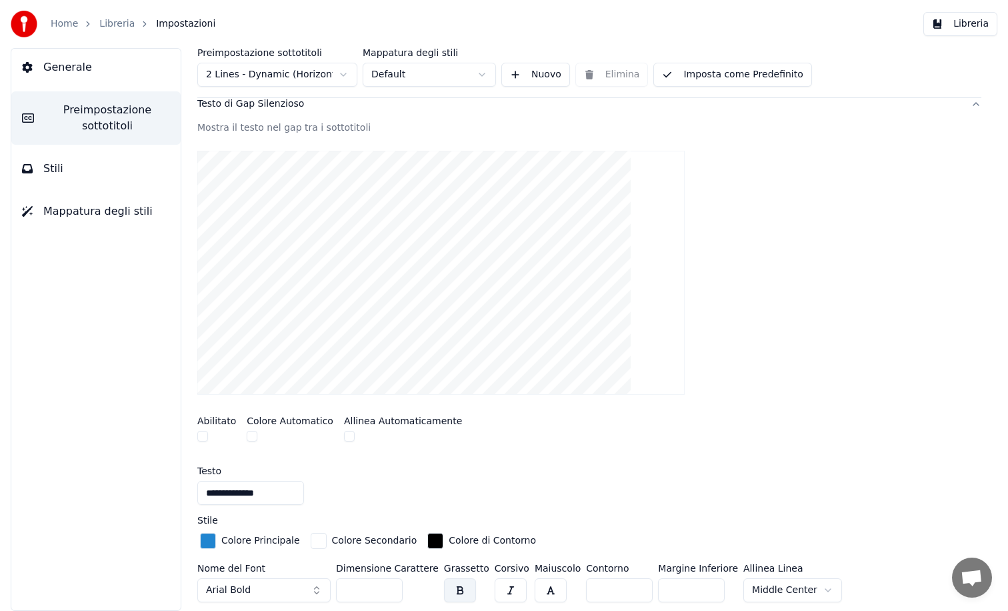
click at [709, 77] on button "Imposta come Predefinito" at bounding box center [732, 75] width 158 height 24
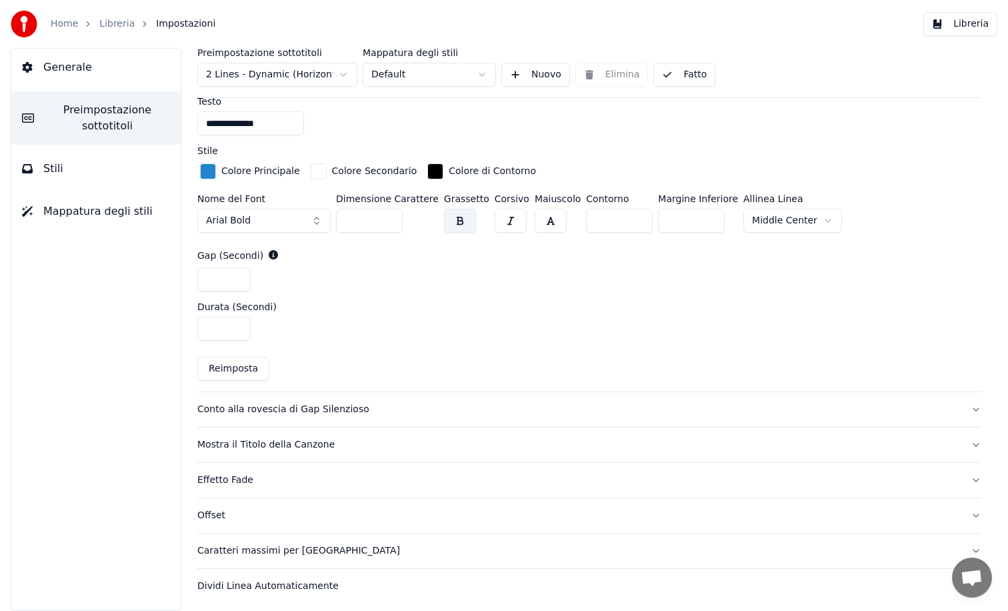
scroll to position [515, 0]
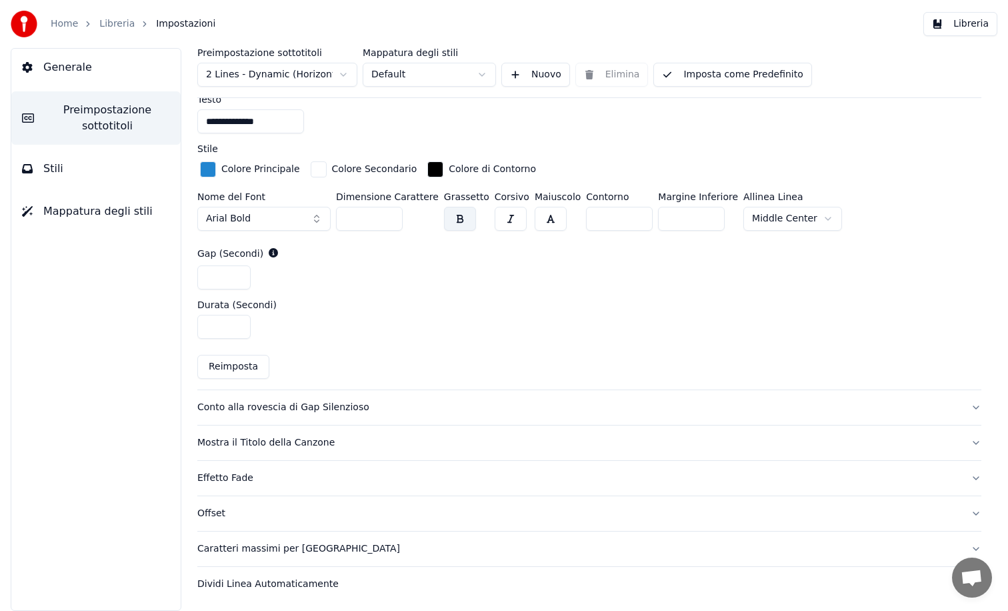
click at [267, 405] on div "Conto alla rovescia di Gap Silenzioso" at bounding box center [578, 407] width 763 height 13
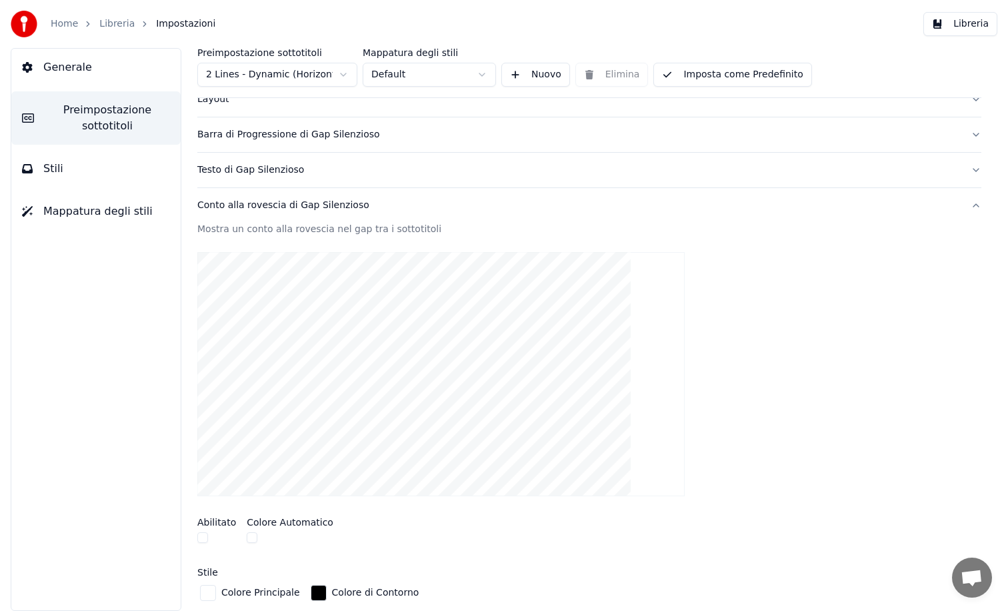
scroll to position [0, 0]
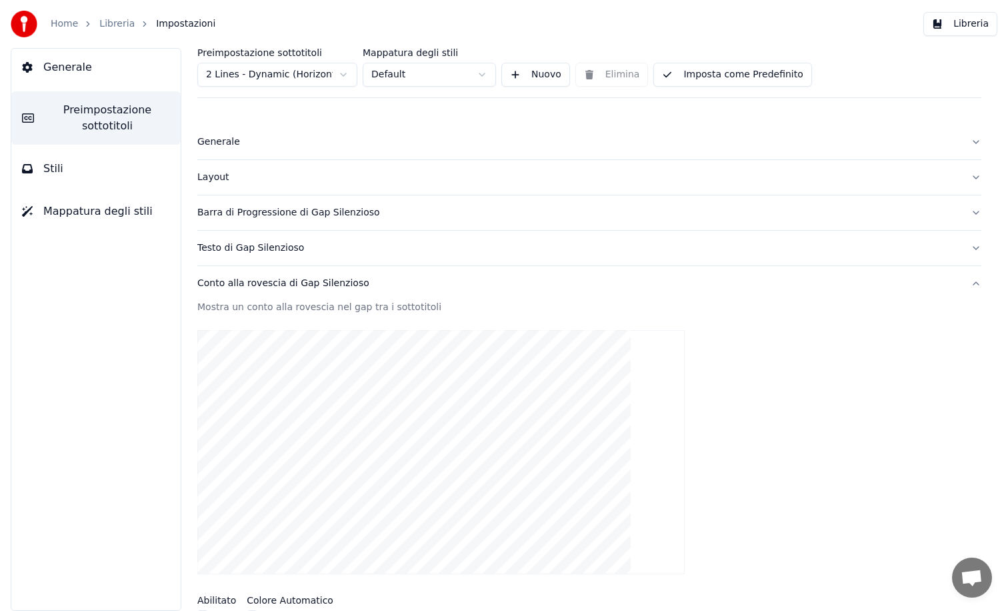
click at [700, 80] on button "Imposta come Predefinito" at bounding box center [732, 75] width 158 height 24
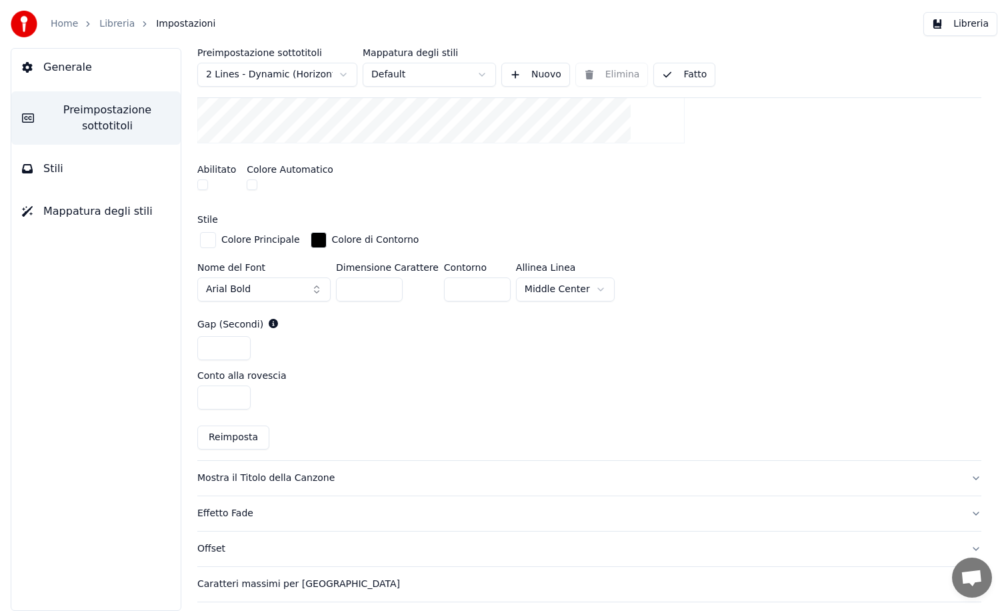
scroll to position [466, 0]
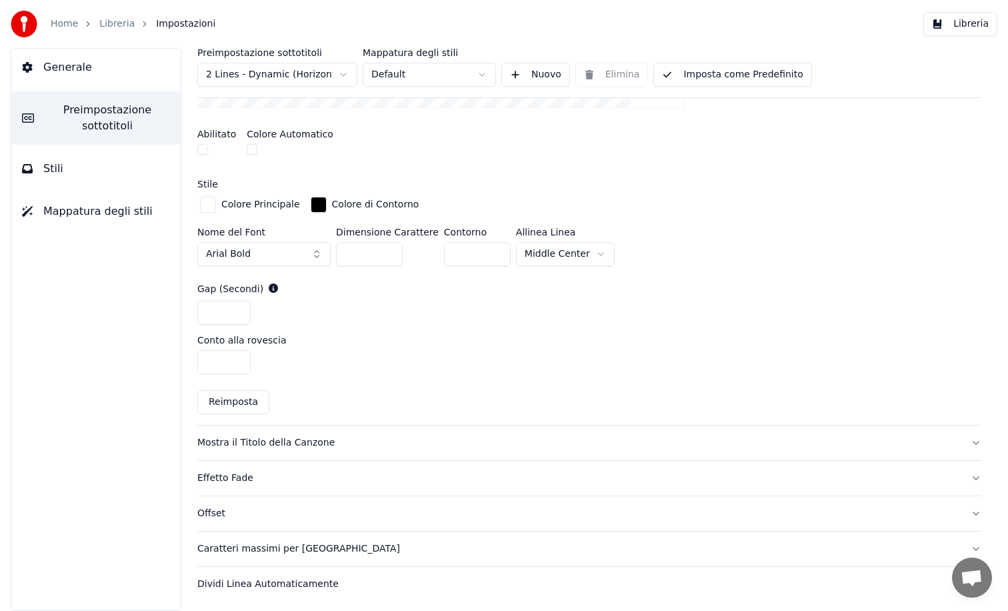
click at [229, 440] on div "Mostra il Titolo della Canzone" at bounding box center [578, 442] width 763 height 13
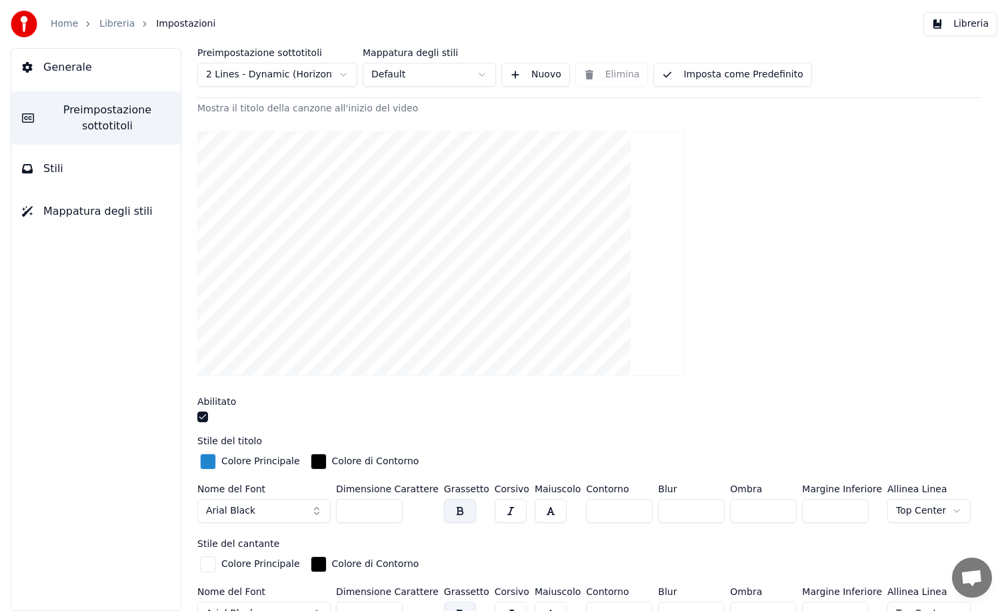
scroll to position [233, 0]
click at [201, 423] on button "button" at bounding box center [202, 418] width 11 height 11
click at [717, 77] on button "Imposta come Predefinito" at bounding box center [732, 75] width 158 height 24
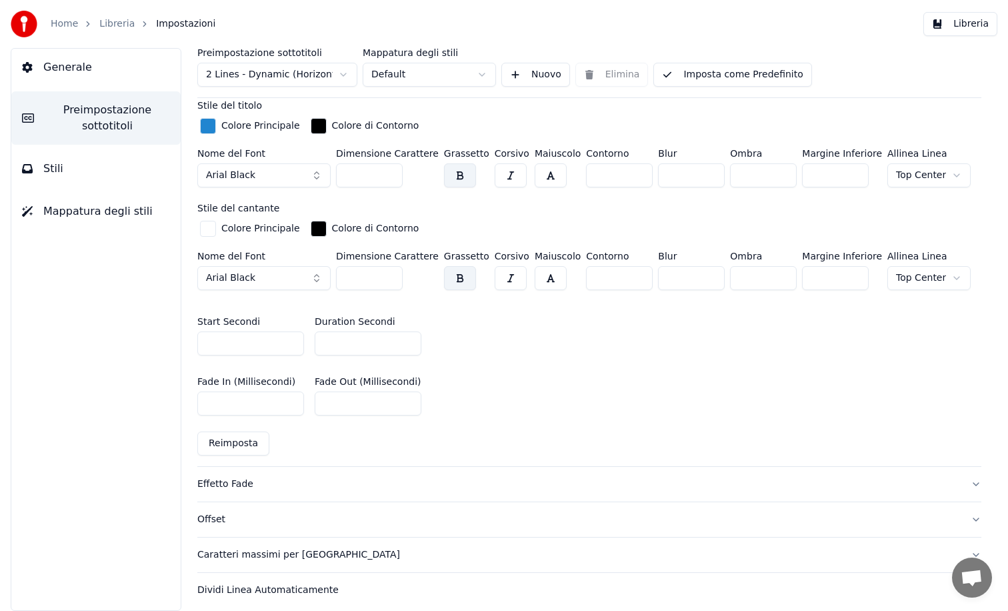
scroll to position [575, 0]
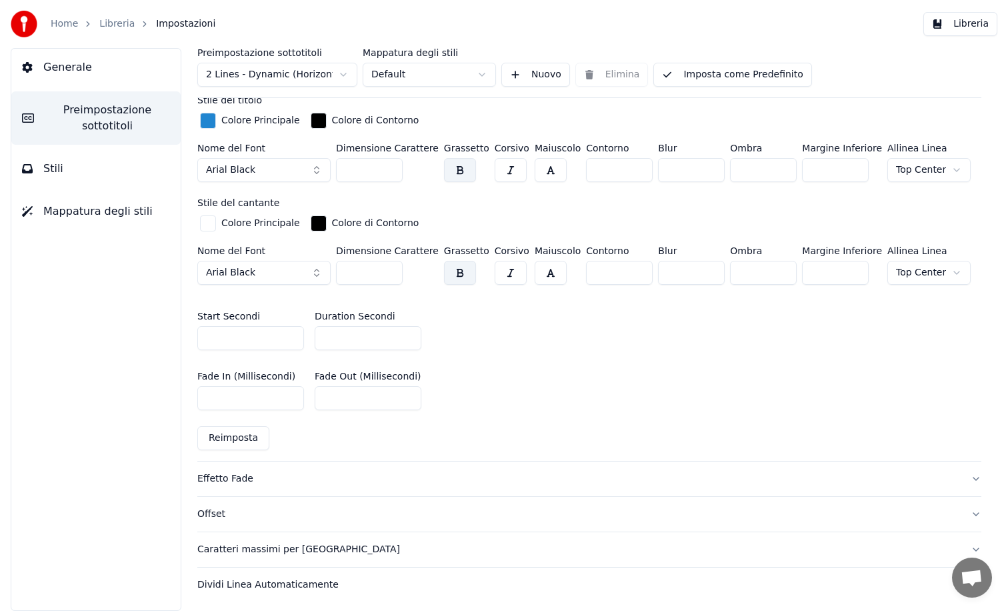
click at [218, 477] on div "Effetto Fade" at bounding box center [578, 478] width 763 height 13
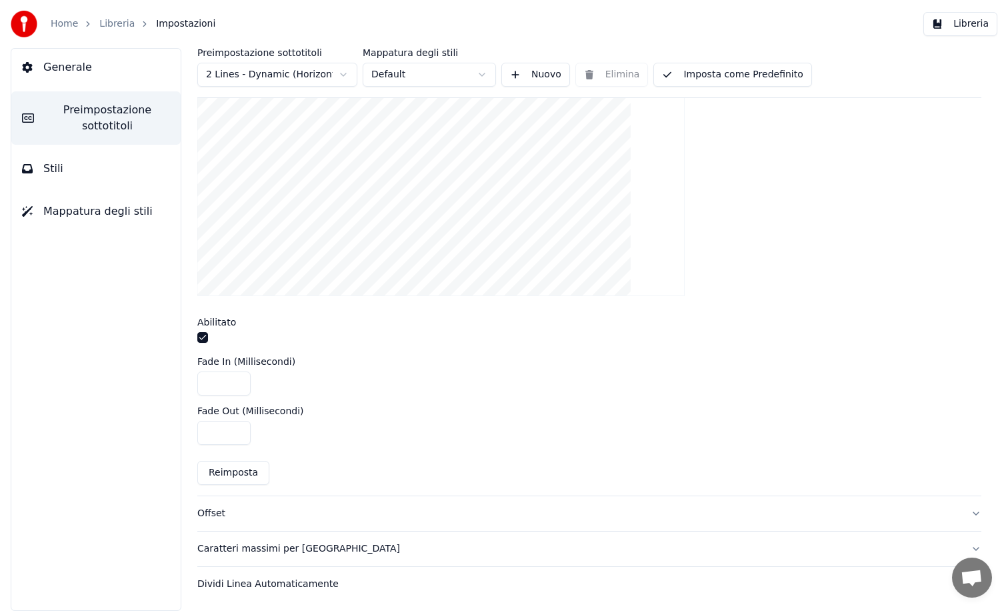
scroll to position [349, 0]
click at [703, 78] on button "Imposta come Predefinito" at bounding box center [732, 75] width 158 height 24
click at [207, 515] on div "Offset" at bounding box center [578, 512] width 763 height 13
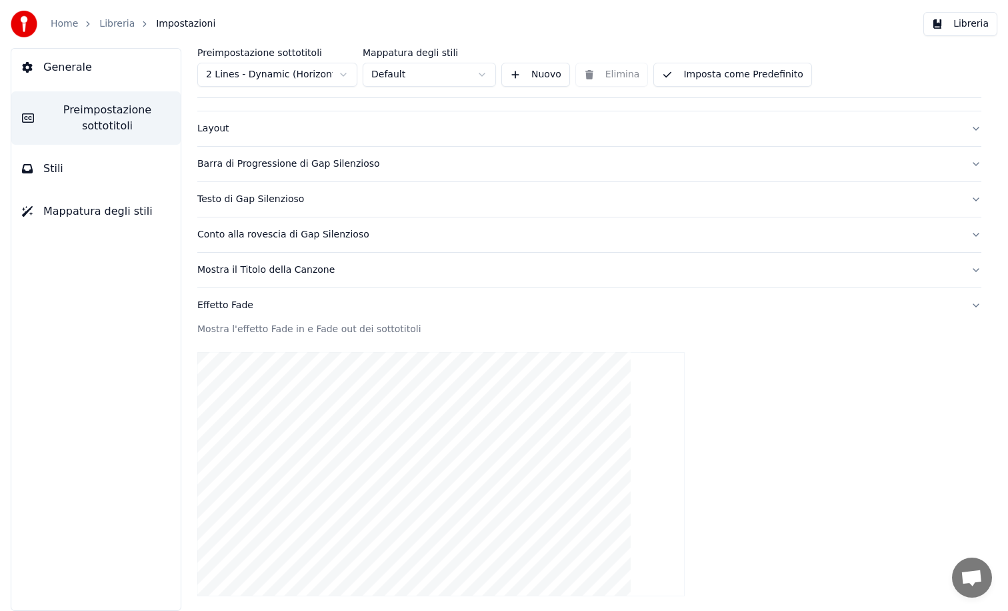
scroll to position [35, 0]
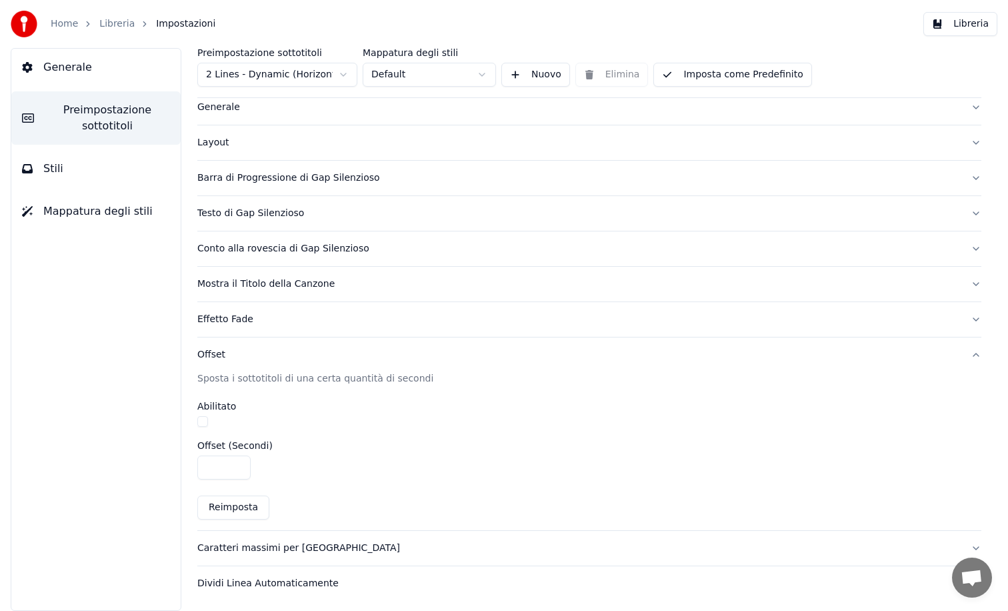
click at [259, 545] on div "Caratteri massimi per [GEOGRAPHIC_DATA]" at bounding box center [578, 547] width 763 height 13
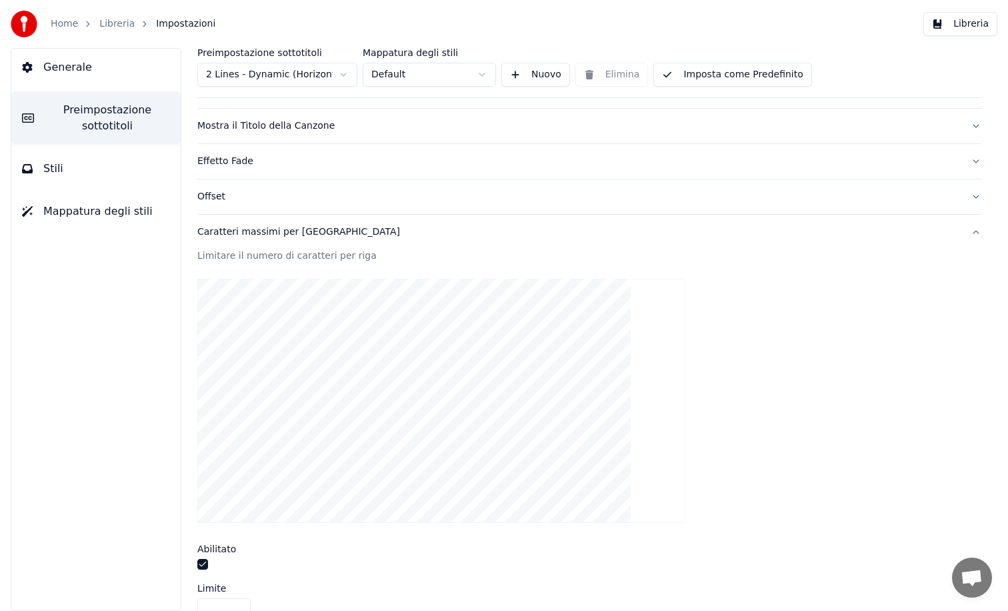
scroll to position [300, 0]
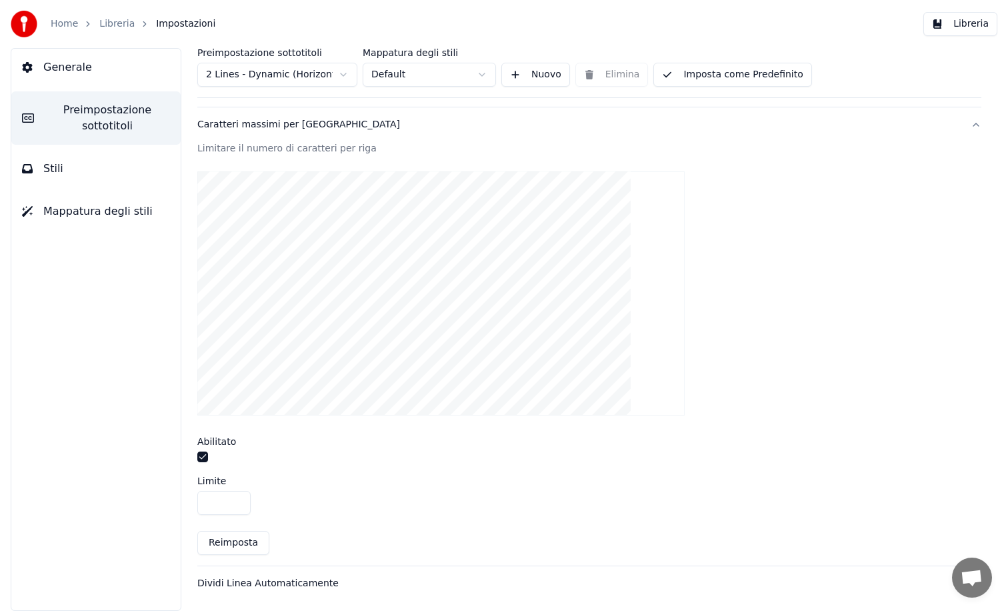
click at [203, 457] on button "button" at bounding box center [202, 456] width 11 height 11
click at [237, 497] on input "**" at bounding box center [223, 503] width 53 height 24
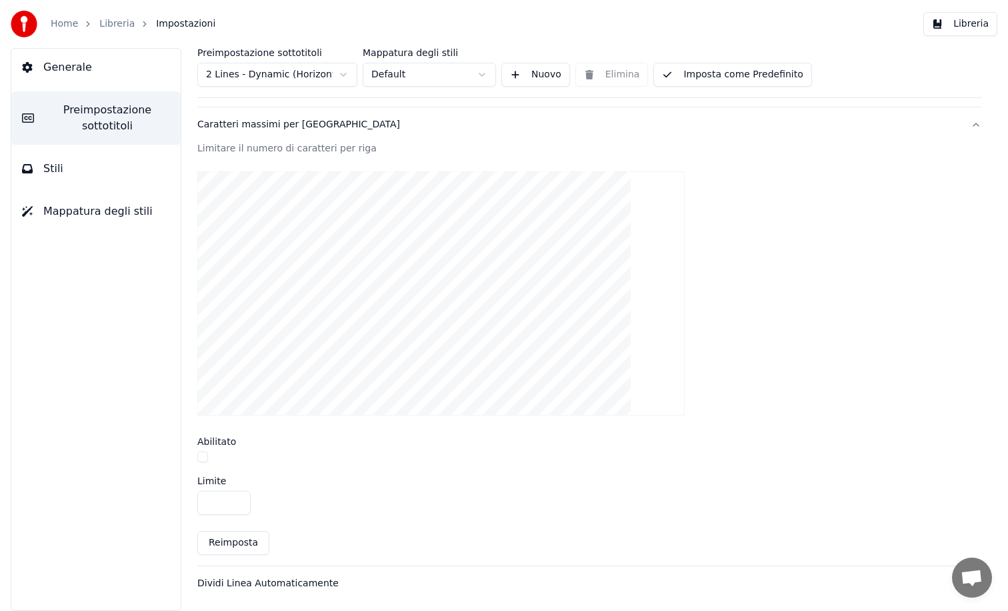
type input "**"
click at [237, 497] on input "**" at bounding box center [223, 503] width 53 height 24
click at [715, 85] on button "Imposta come Predefinito" at bounding box center [732, 75] width 158 height 24
click at [258, 582] on div "Dividi Linea Automaticamente" at bounding box center [578, 583] width 763 height 13
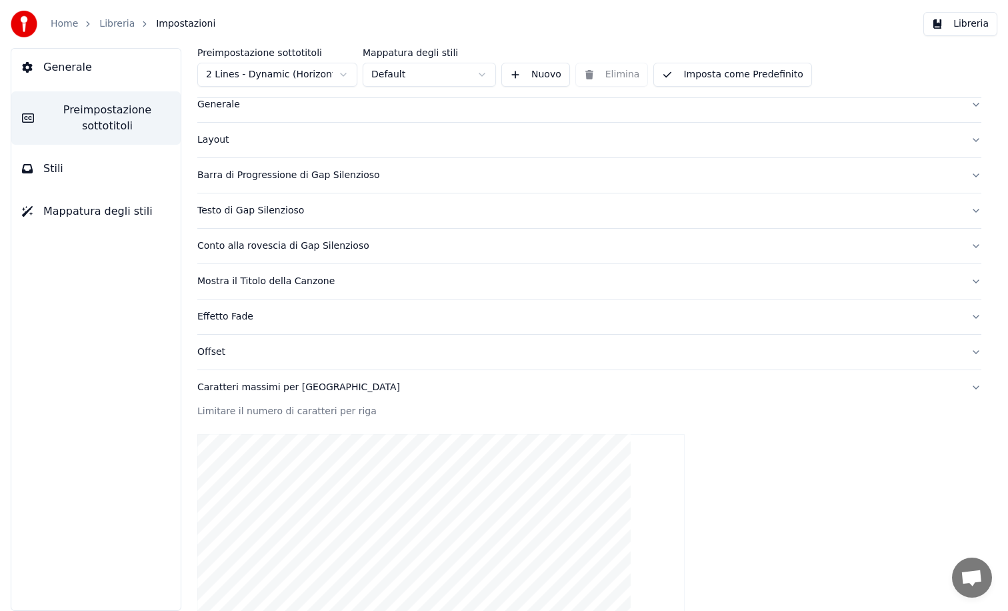
scroll to position [35, 0]
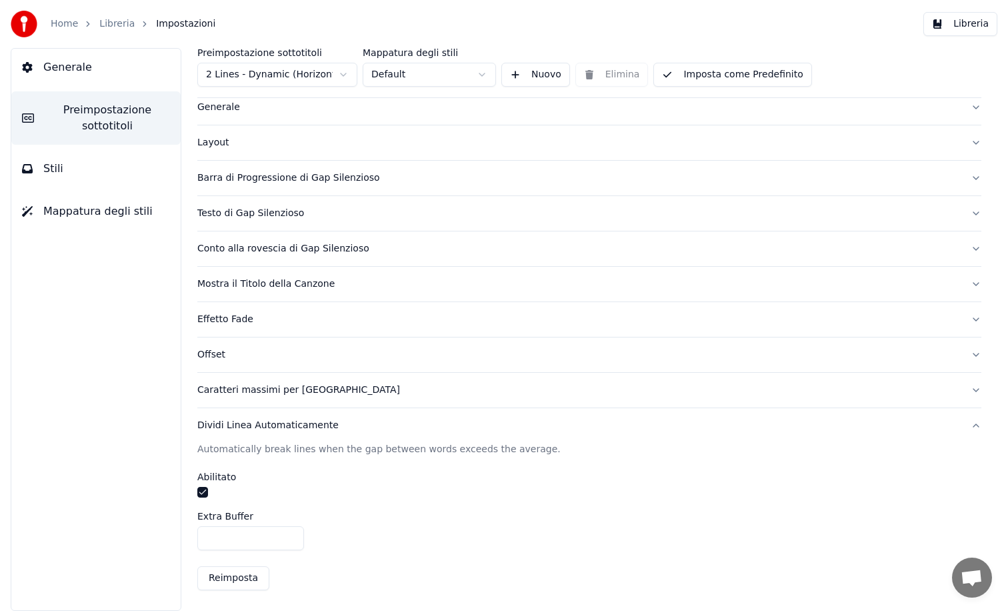
click at [203, 492] on button "button" at bounding box center [202, 492] width 11 height 11
click at [711, 74] on button "Imposta come Predefinito" at bounding box center [732, 75] width 158 height 24
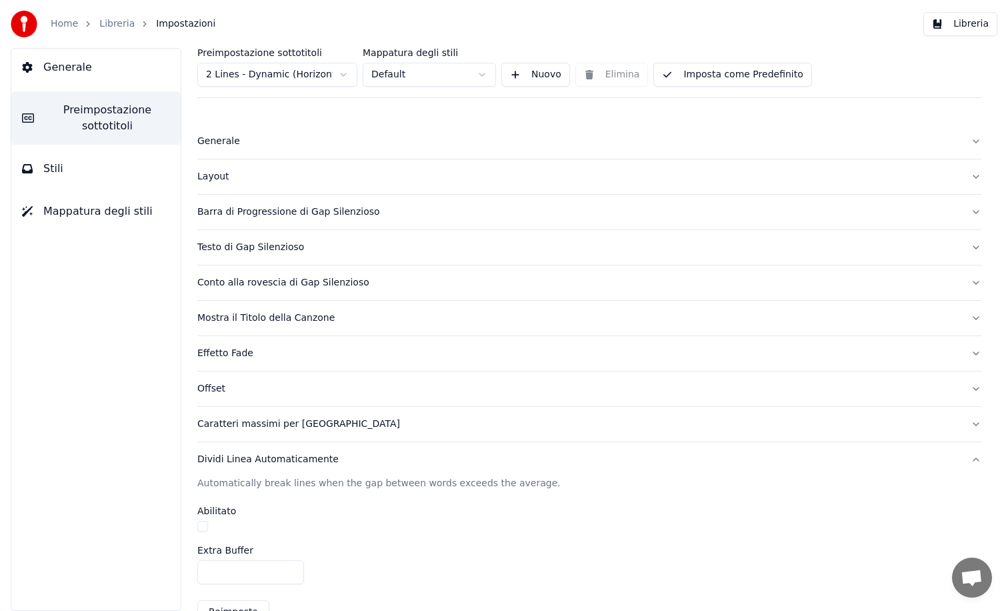
scroll to position [0, 0]
click at [60, 171] on span "Stili" at bounding box center [53, 169] width 20 height 16
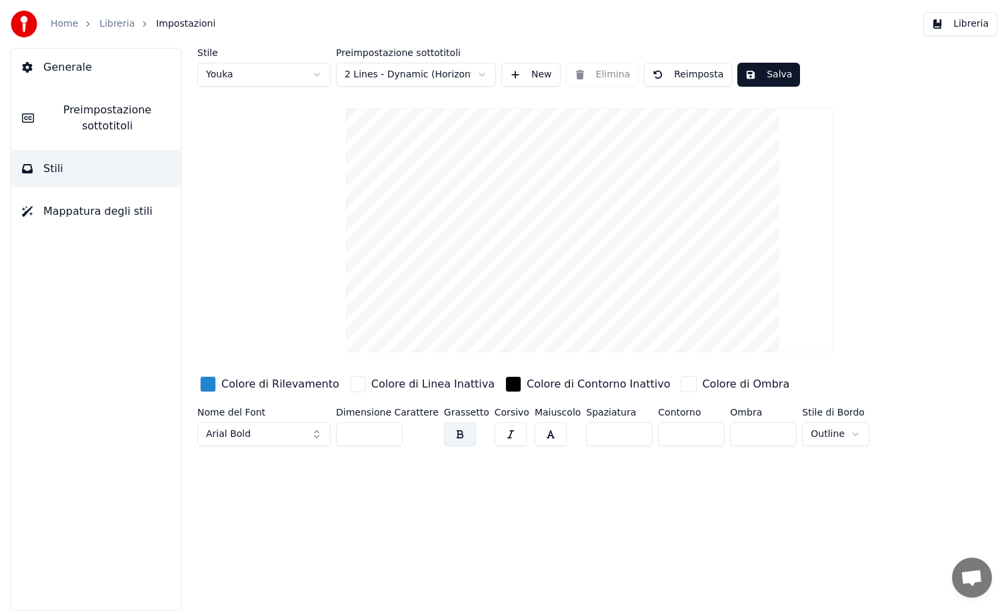
click at [390, 431] on input "**" at bounding box center [369, 434] width 67 height 24
type input "***"
click at [390, 431] on input "***" at bounding box center [369, 434] width 67 height 24
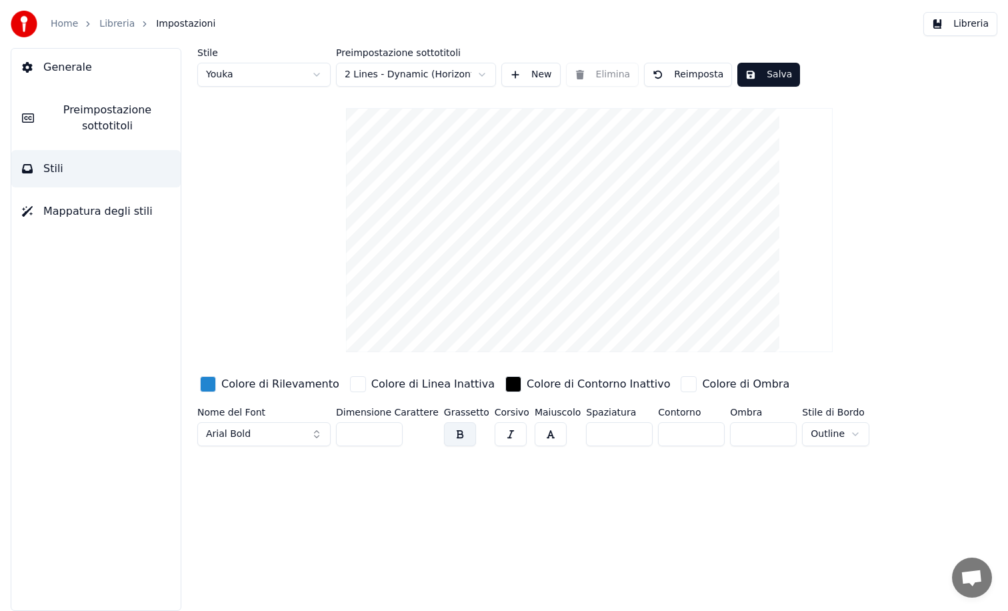
click at [111, 219] on span "Mappatura degli stili" at bounding box center [97, 211] width 109 height 16
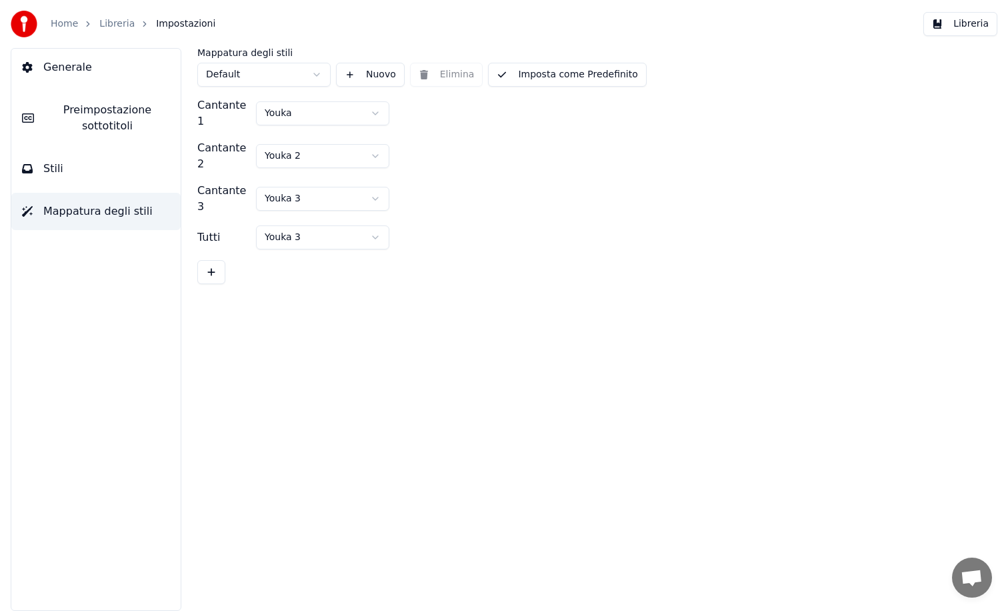
click at [91, 177] on button "Stili" at bounding box center [95, 168] width 169 height 37
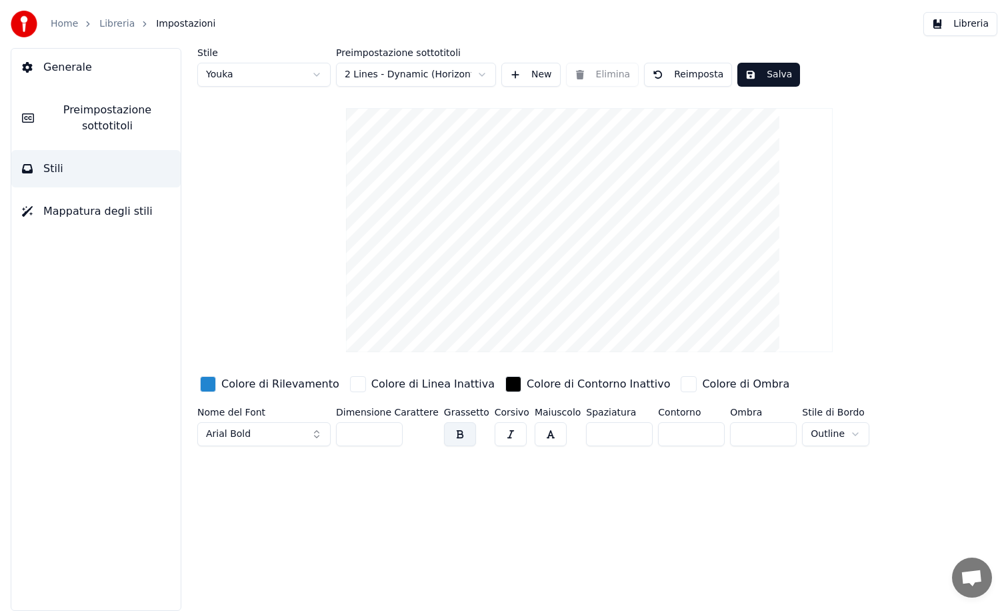
click at [390, 430] on input "**" at bounding box center [369, 434] width 67 height 24
type input "***"
click at [390, 430] on input "***" at bounding box center [369, 434] width 67 height 24
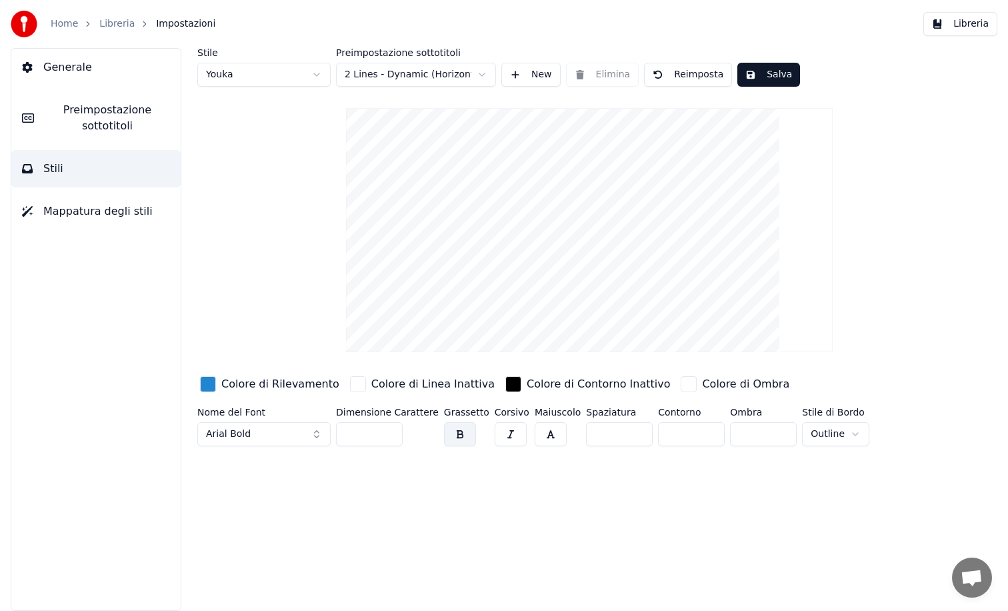
click at [763, 70] on button "Salva" at bounding box center [768, 75] width 63 height 24
click at [104, 210] on span "Mappatura degli stili" at bounding box center [97, 211] width 109 height 16
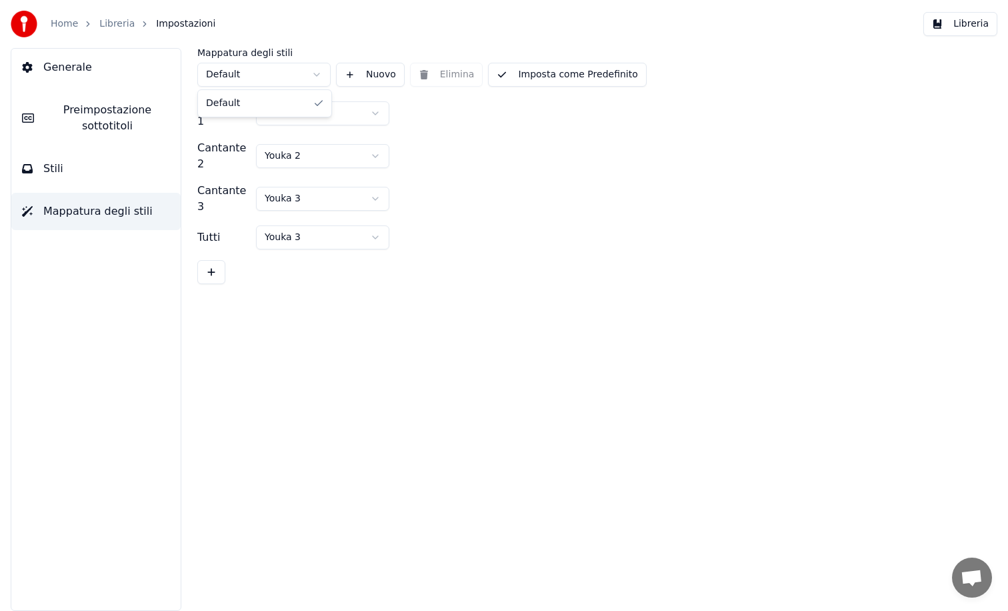
click at [315, 77] on html "Home Libreria Impostazioni Libreria Generale Preimpostazione sottotitoli Stili …" at bounding box center [504, 305] width 1008 height 611
click at [318, 107] on html "Home Libreria Impostazioni Libreria Generale Preimpostazione sottotitoli Stili …" at bounding box center [504, 305] width 1008 height 611
click at [71, 65] on span "Generale" at bounding box center [67, 67] width 49 height 16
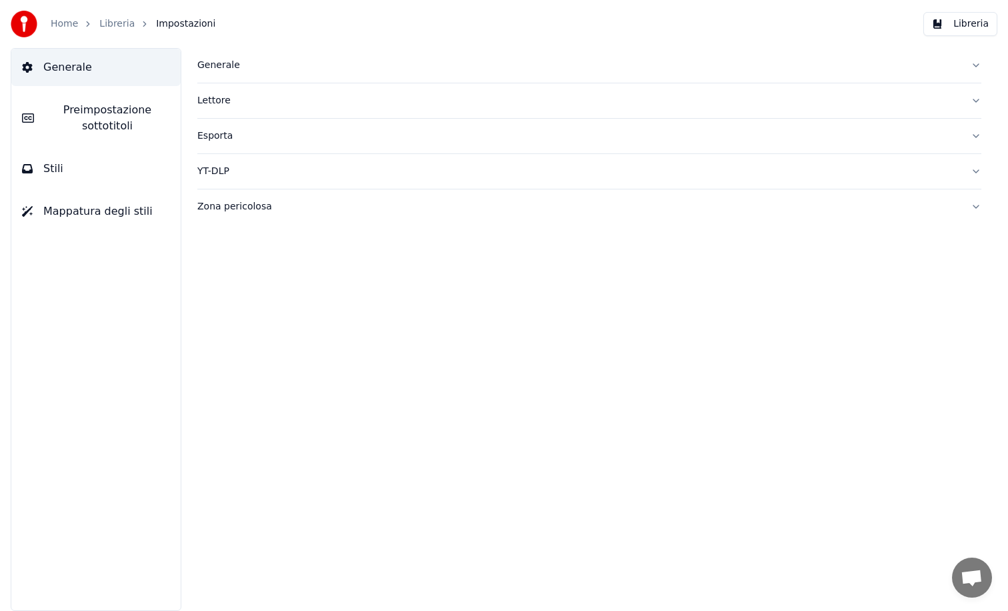
click at [969, 18] on button "Libreria" at bounding box center [960, 24] width 74 height 24
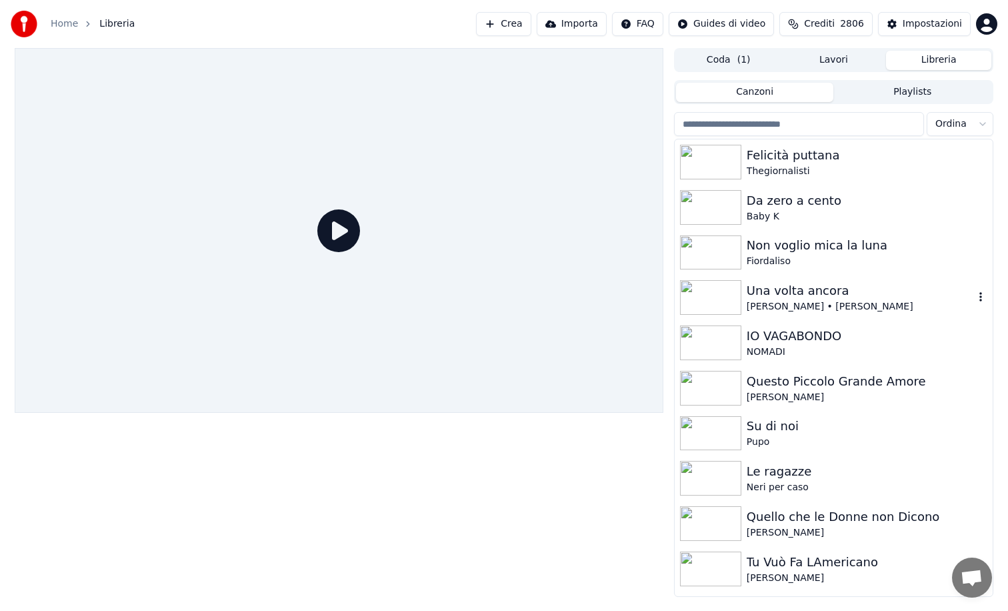
click at [752, 300] on div "[PERSON_NAME] • [PERSON_NAME]" at bounding box center [860, 306] width 227 height 13
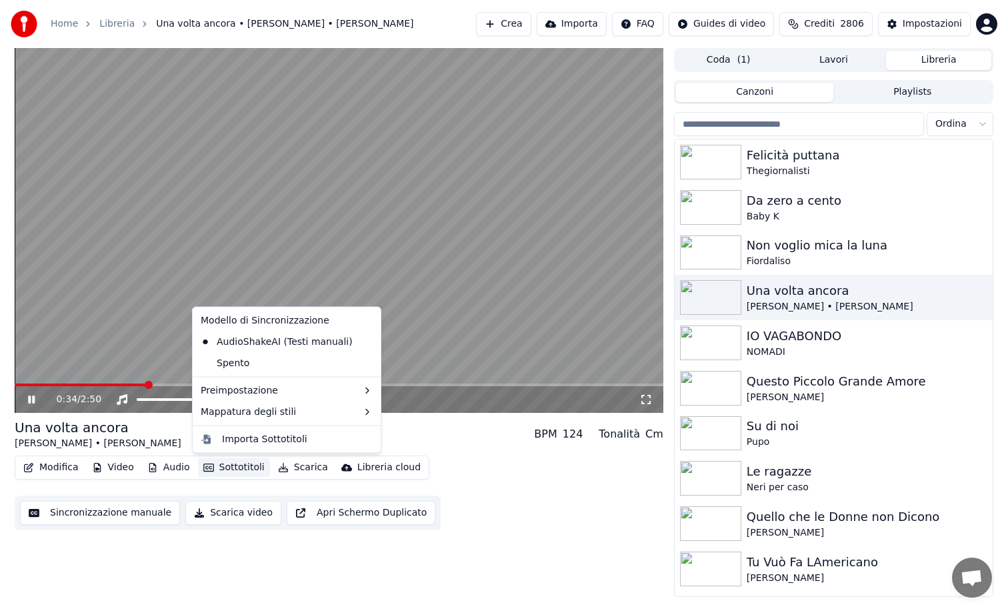
click at [230, 467] on button "Sottotitoli" at bounding box center [234, 467] width 72 height 19
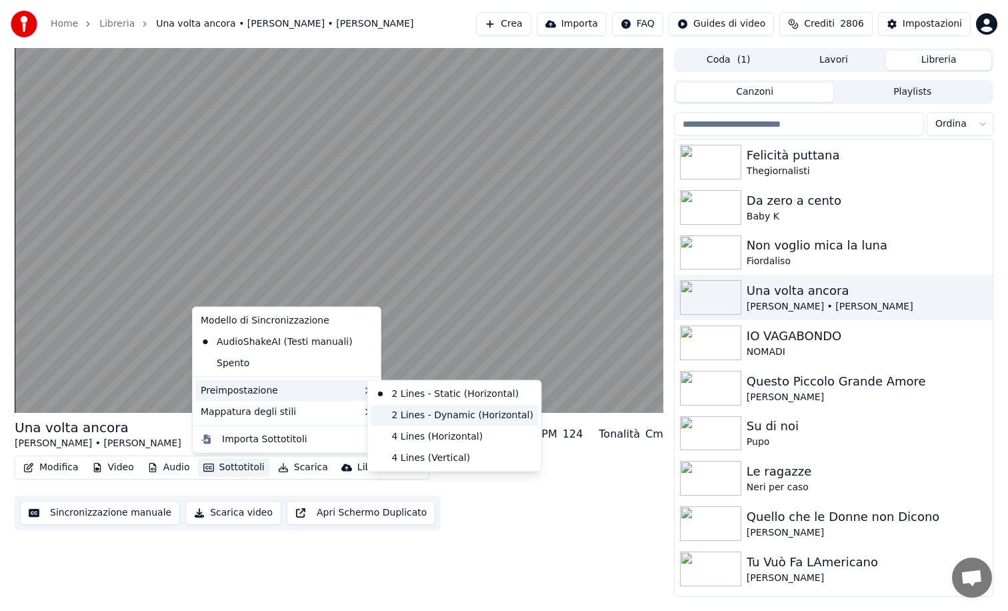
click at [431, 406] on div "2 Lines - Dynamic (Horizontal)" at bounding box center [455, 414] width 168 height 21
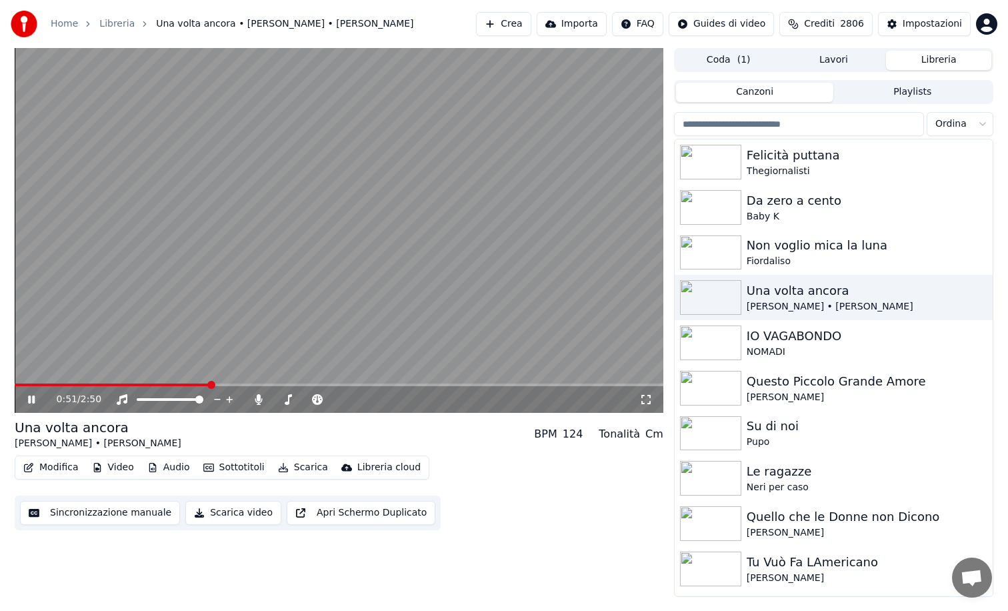
click at [249, 463] on button "Sottotitoli" at bounding box center [234, 467] width 72 height 19
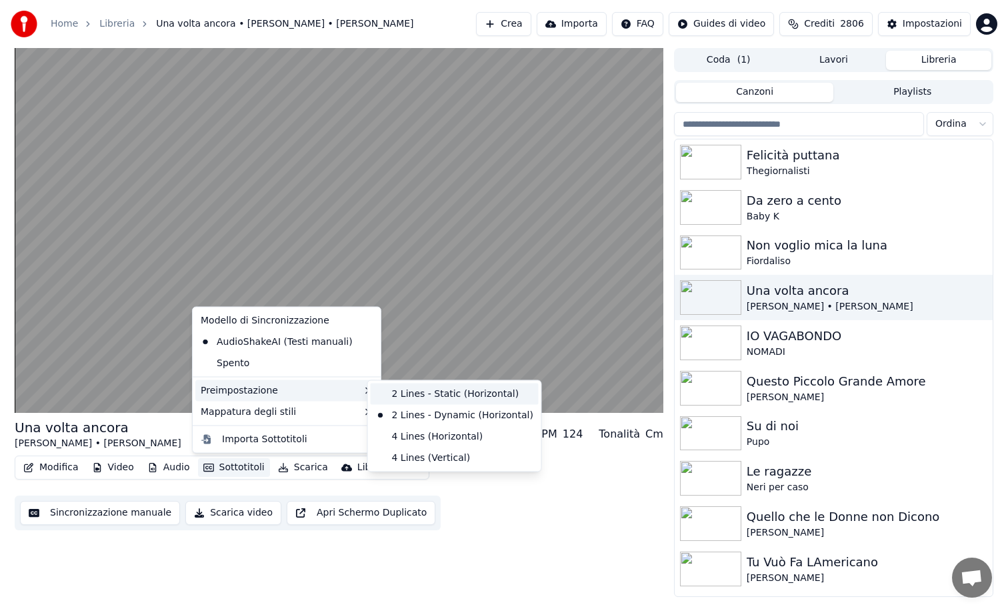
click at [409, 391] on div "2 Lines - Static (Horizontal)" at bounding box center [455, 393] width 168 height 21
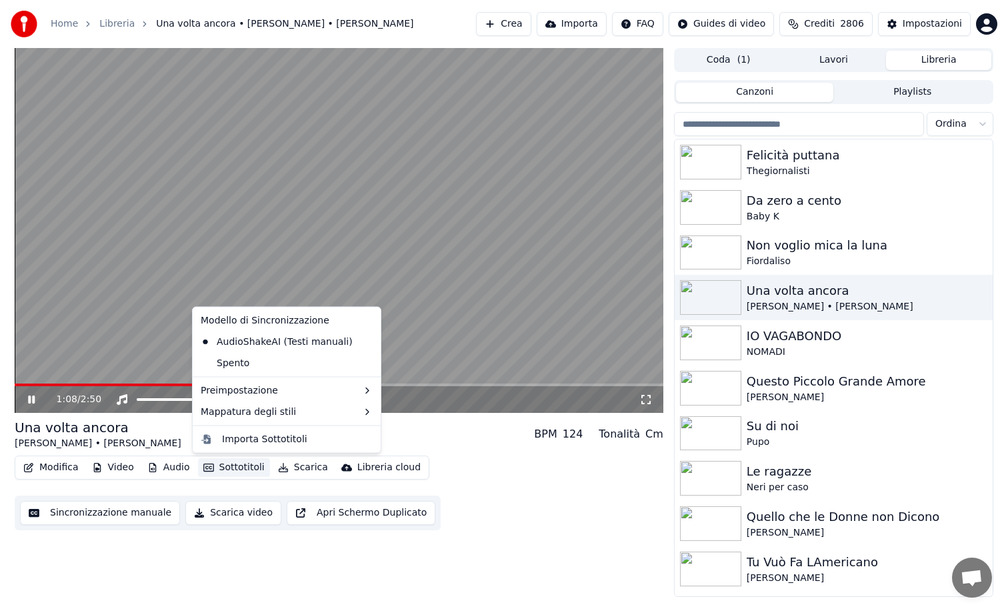
click at [239, 469] on button "Sottotitoli" at bounding box center [234, 467] width 72 height 19
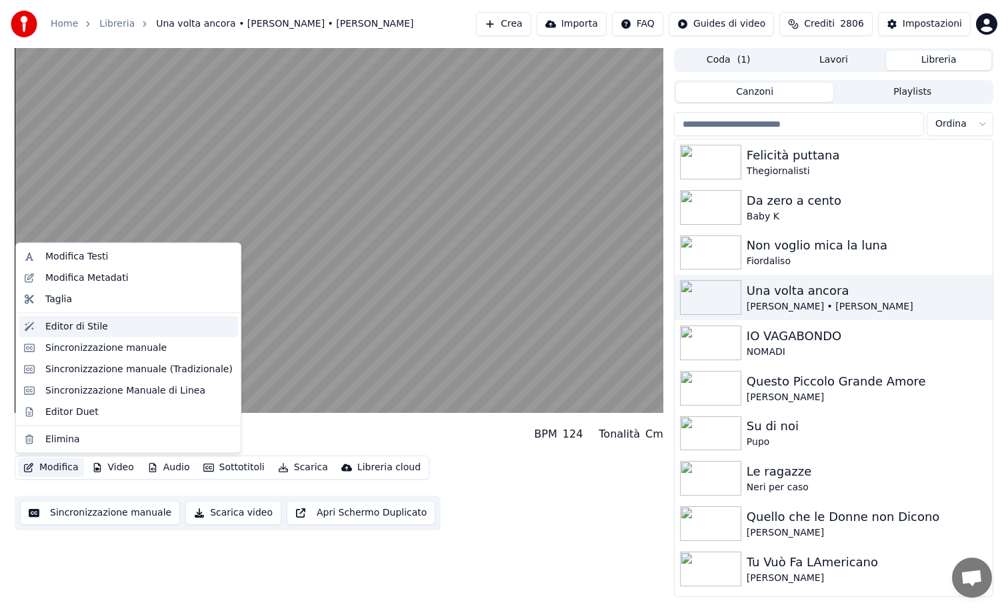
click at [78, 323] on div "Editor di Stile" at bounding box center [76, 325] width 63 height 13
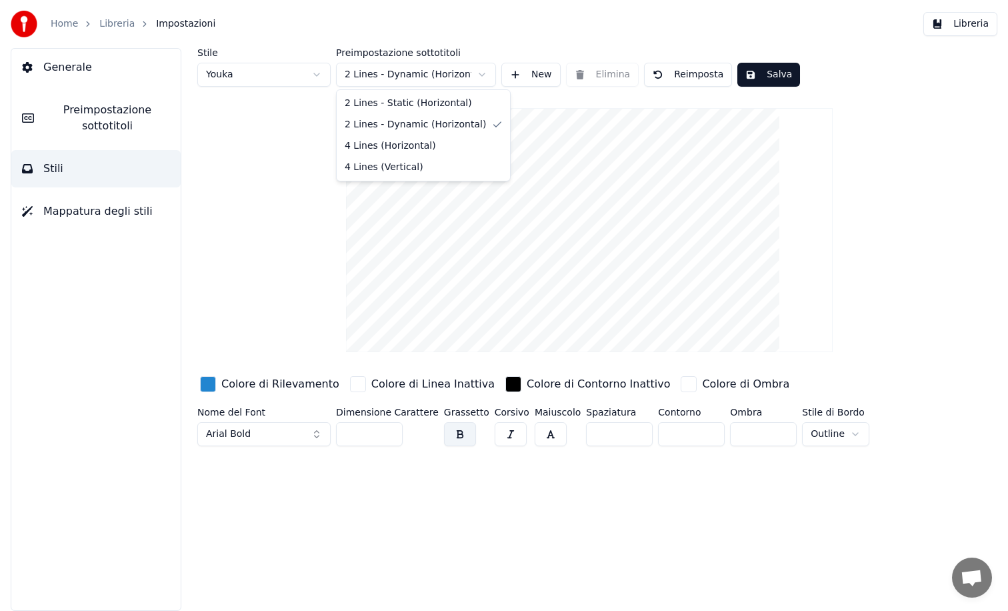
click at [481, 74] on html "Home Libreria Impostazioni Libreria Generale Preimpostazione sottotitoli Stili …" at bounding box center [504, 305] width 1008 height 611
click at [763, 68] on button "Salva" at bounding box center [768, 75] width 63 height 24
click at [965, 26] on button "Libreria" at bounding box center [960, 24] width 74 height 24
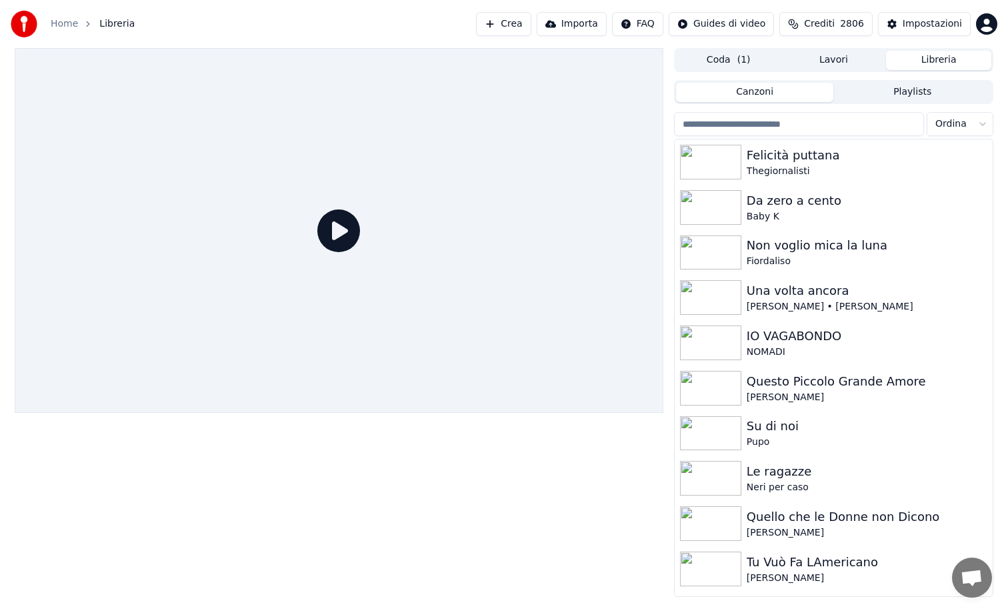
click at [329, 239] on icon at bounding box center [338, 230] width 43 height 43
click at [339, 232] on icon at bounding box center [338, 230] width 43 height 43
click at [747, 287] on div "Una volta ancora" at bounding box center [860, 290] width 227 height 19
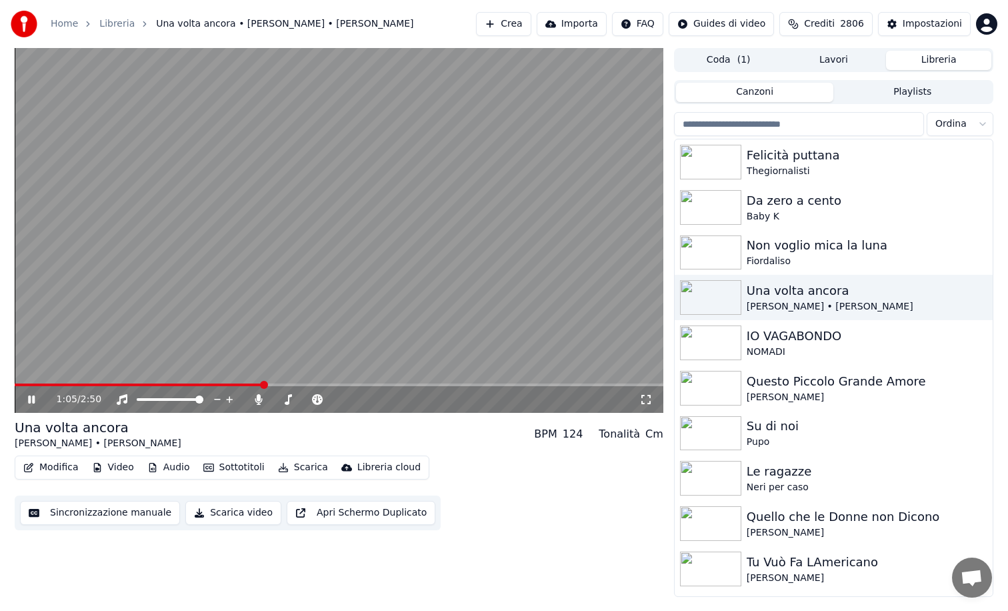
click at [229, 513] on button "Scarica video" at bounding box center [233, 513] width 96 height 24
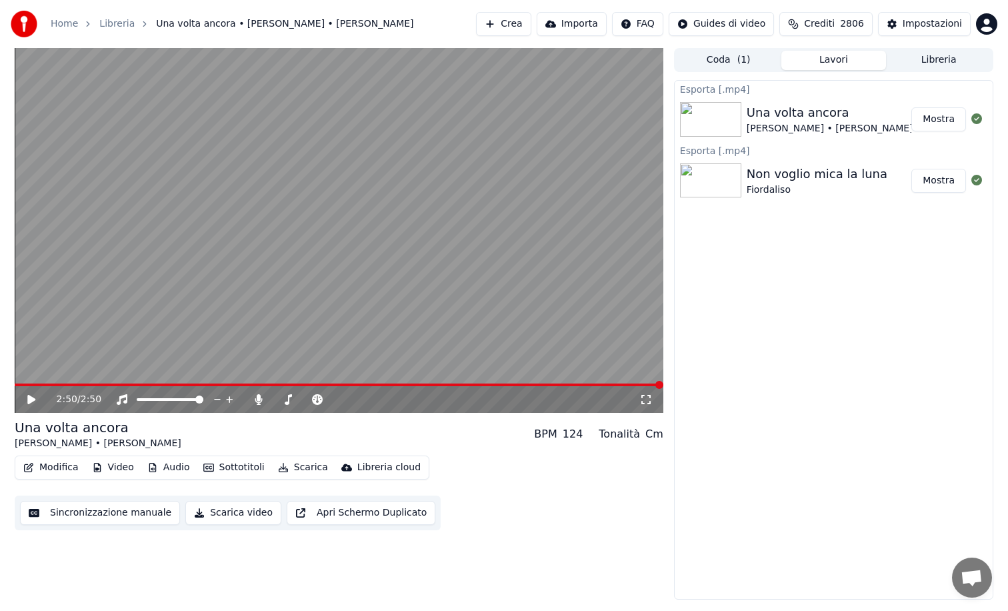
click at [939, 116] on button "Mostra" at bounding box center [938, 119] width 55 height 24
click at [921, 66] on button "Libreria" at bounding box center [938, 60] width 105 height 19
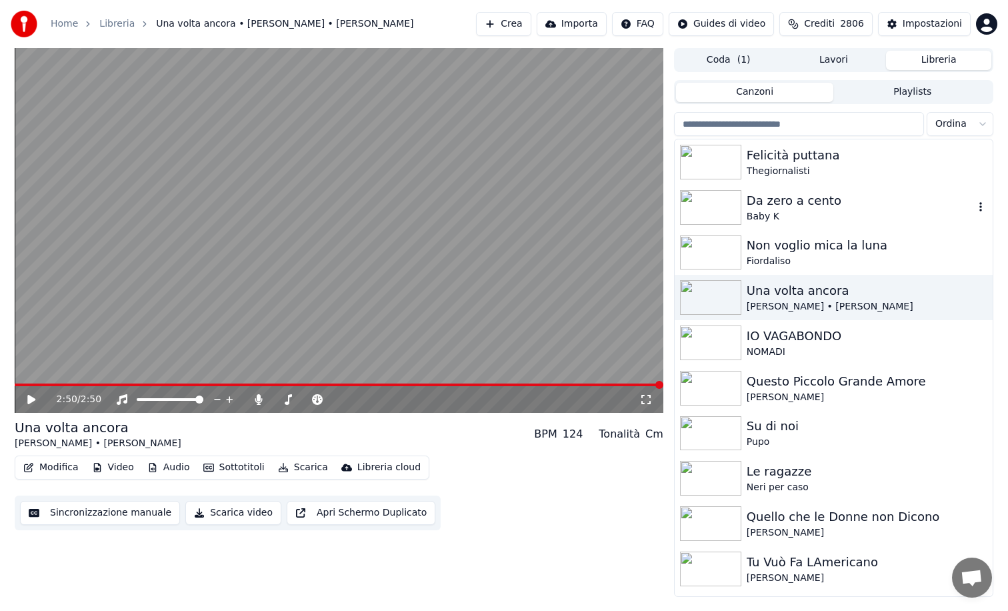
click at [713, 207] on img at bounding box center [710, 207] width 61 height 35
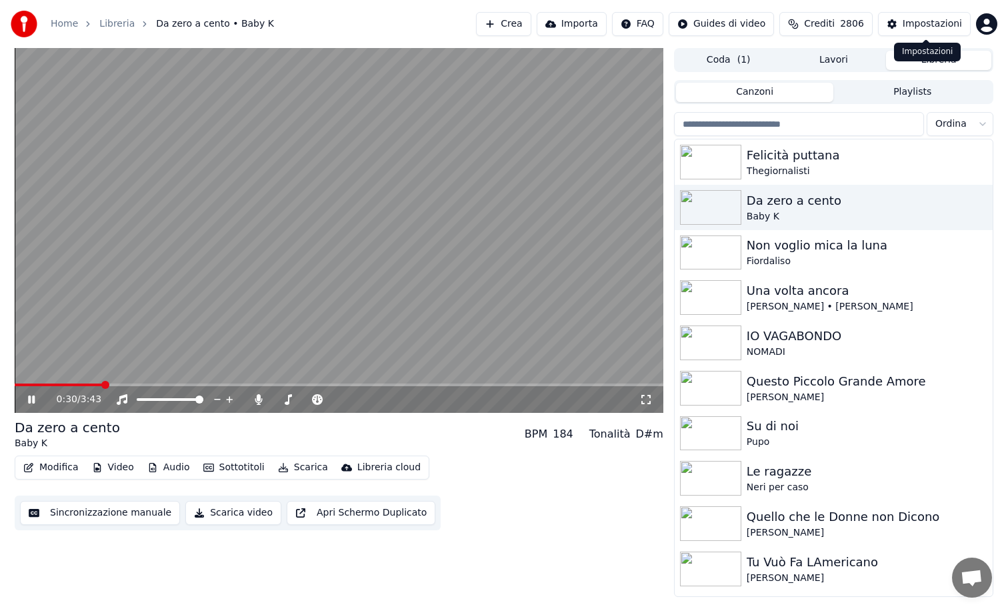
click at [911, 25] on div "Impostazioni" at bounding box center [932, 23] width 59 height 13
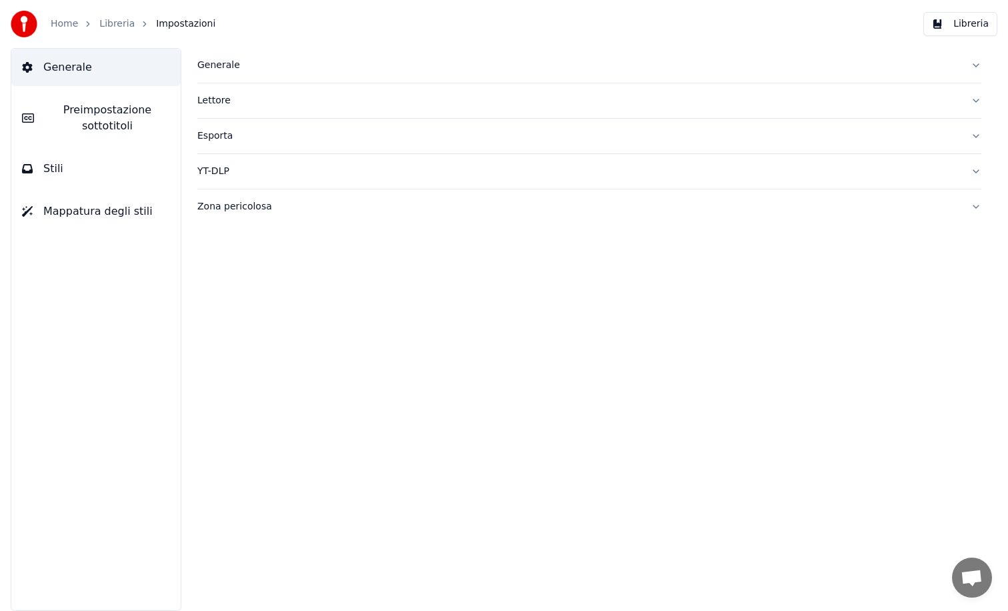
click at [225, 63] on div "Generale" at bounding box center [578, 65] width 763 height 13
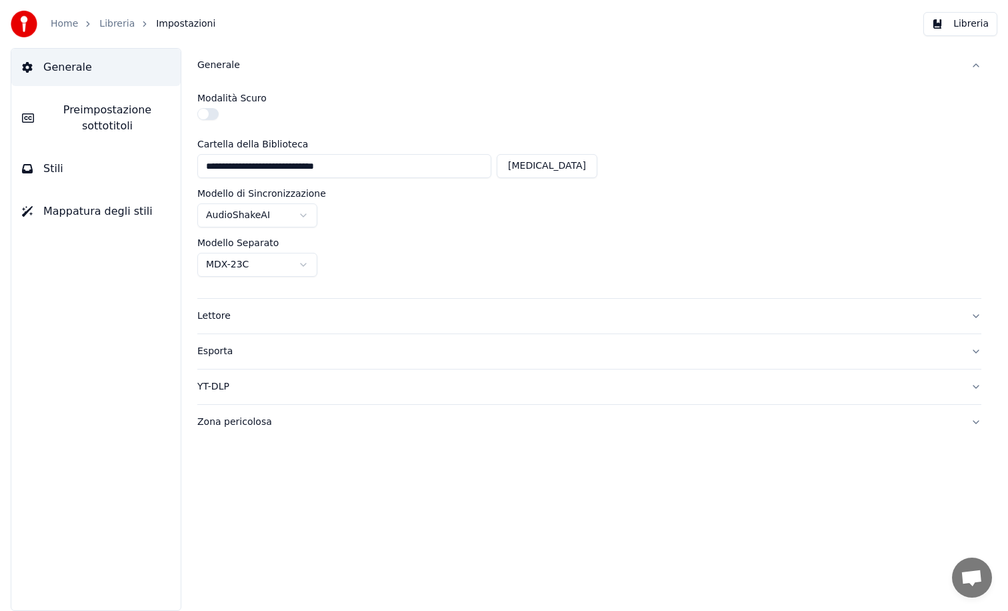
click at [209, 113] on button "button" at bounding box center [207, 114] width 21 height 12
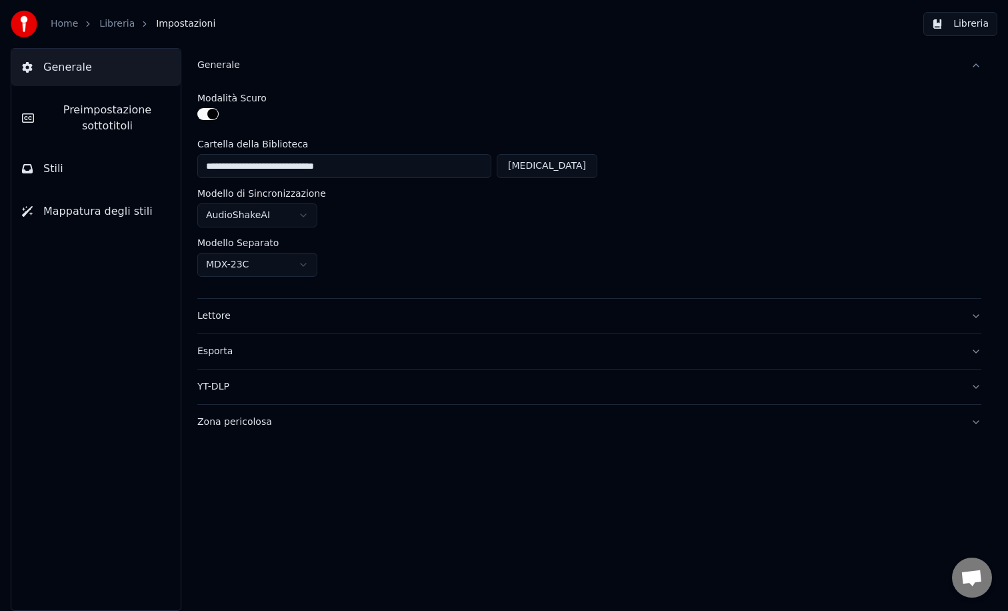
click at [199, 113] on button "button" at bounding box center [207, 114] width 21 height 12
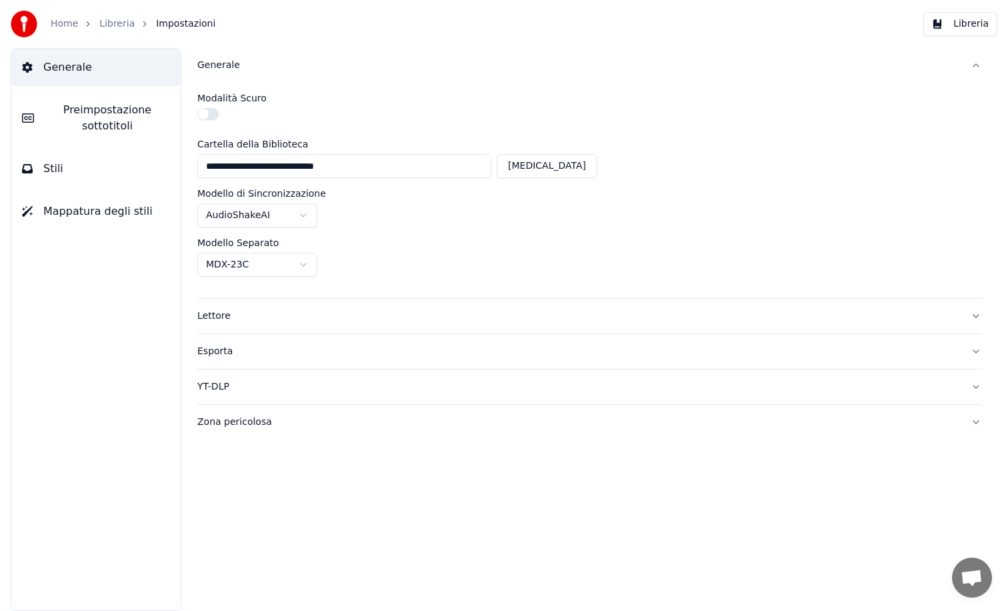
click at [89, 113] on span "Preimpostazione sottotitoli" at bounding box center [107, 118] width 125 height 32
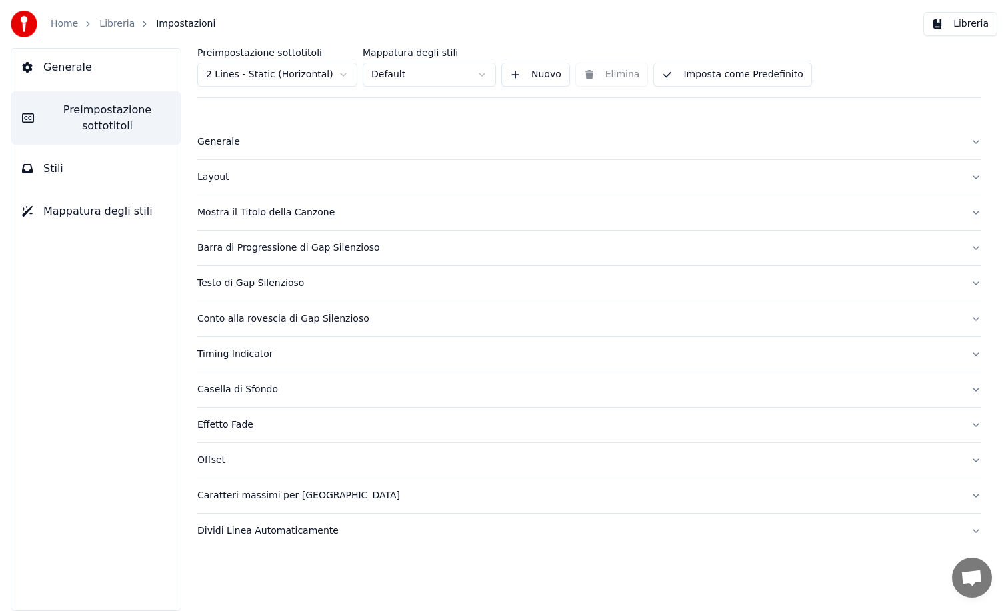
click at [725, 79] on button "Imposta come Predefinito" at bounding box center [732, 75] width 158 height 24
click at [217, 141] on div "Generale" at bounding box center [578, 141] width 763 height 13
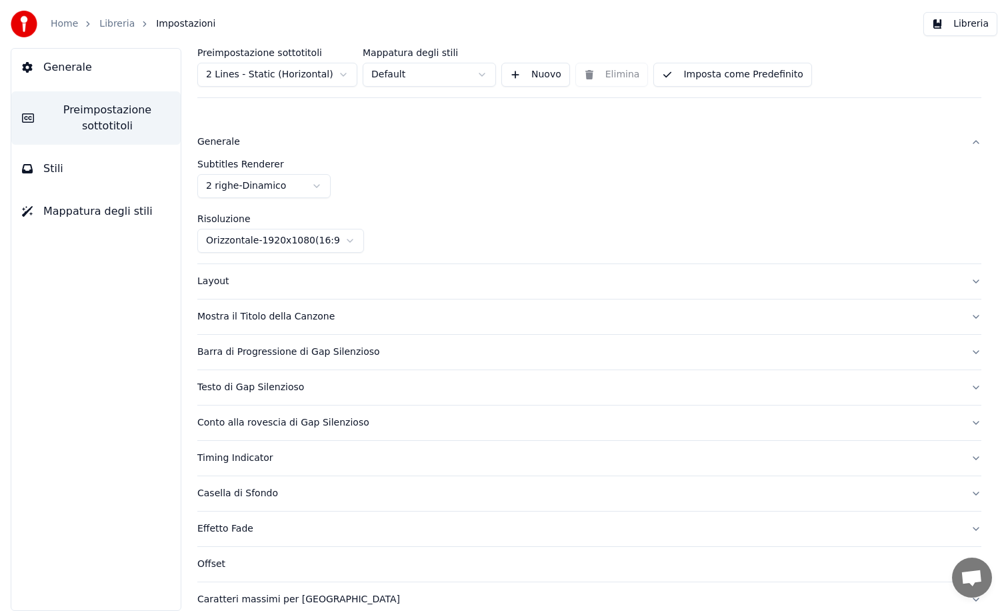
click at [742, 75] on button "Imposta come Predefinito" at bounding box center [732, 75] width 158 height 24
click at [211, 281] on div "Layout" at bounding box center [578, 281] width 763 height 13
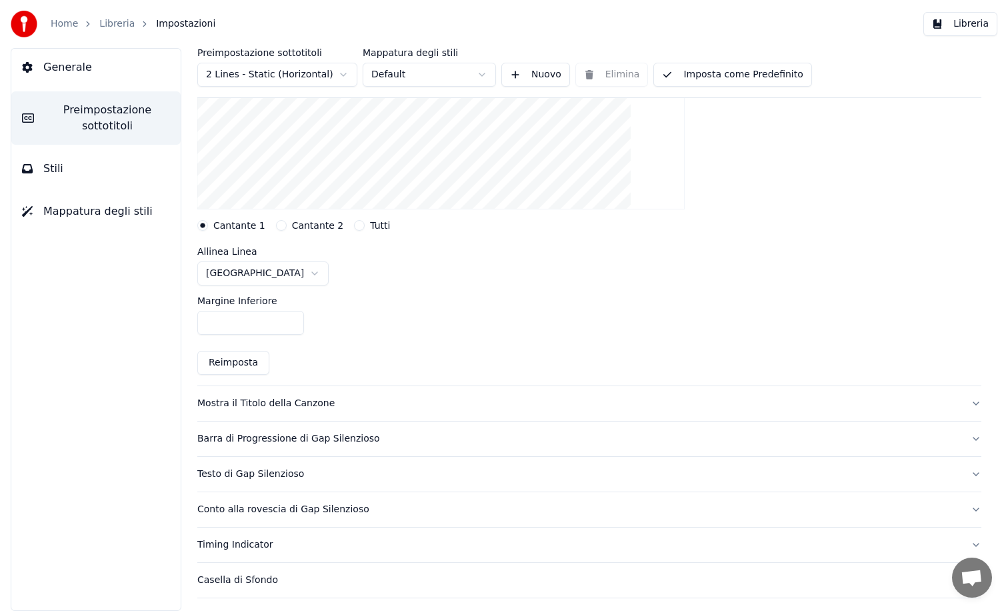
scroll to position [301, 0]
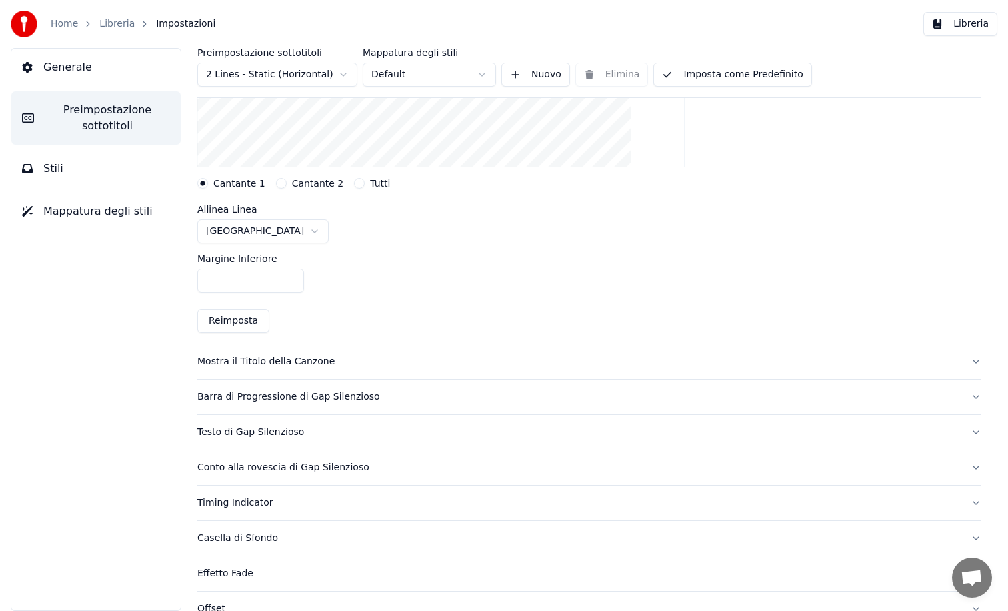
click at [715, 77] on button "Imposta come Predefinito" at bounding box center [732, 75] width 158 height 24
click at [248, 357] on div "Mostra il Titolo della Canzone" at bounding box center [578, 361] width 763 height 13
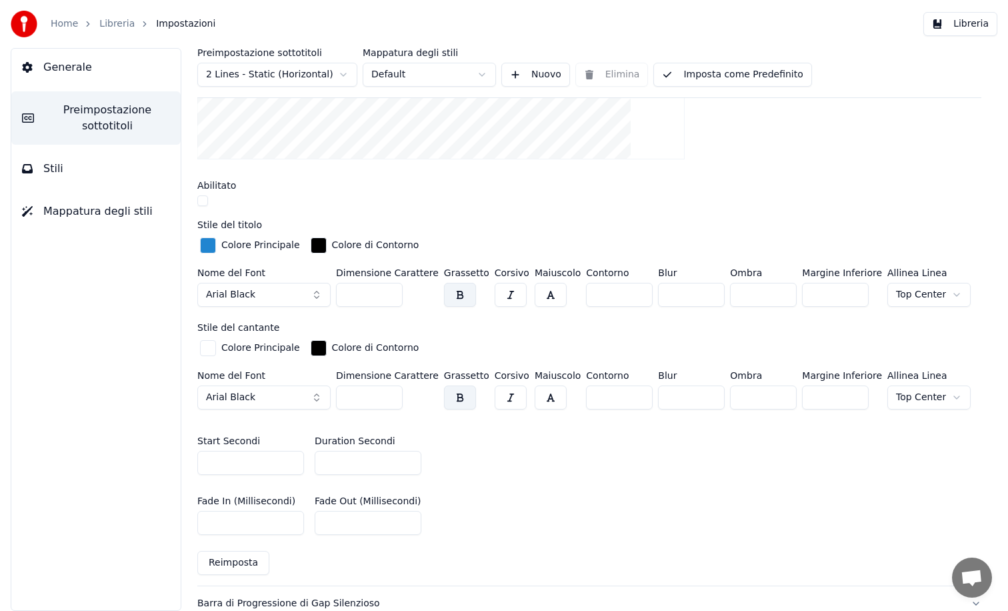
scroll to position [334, 0]
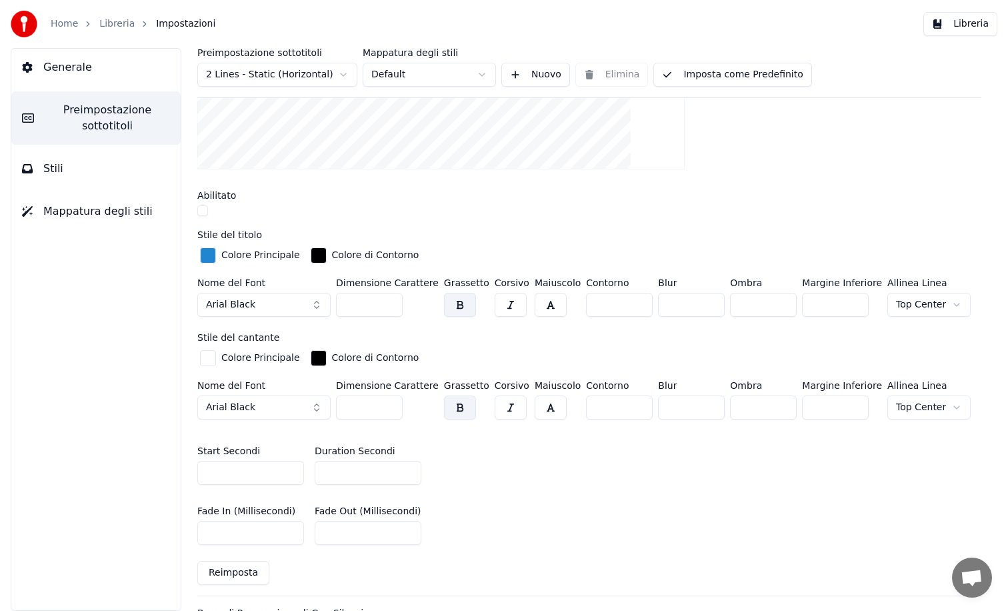
click at [698, 72] on button "Imposta come Predefinito" at bounding box center [732, 75] width 158 height 24
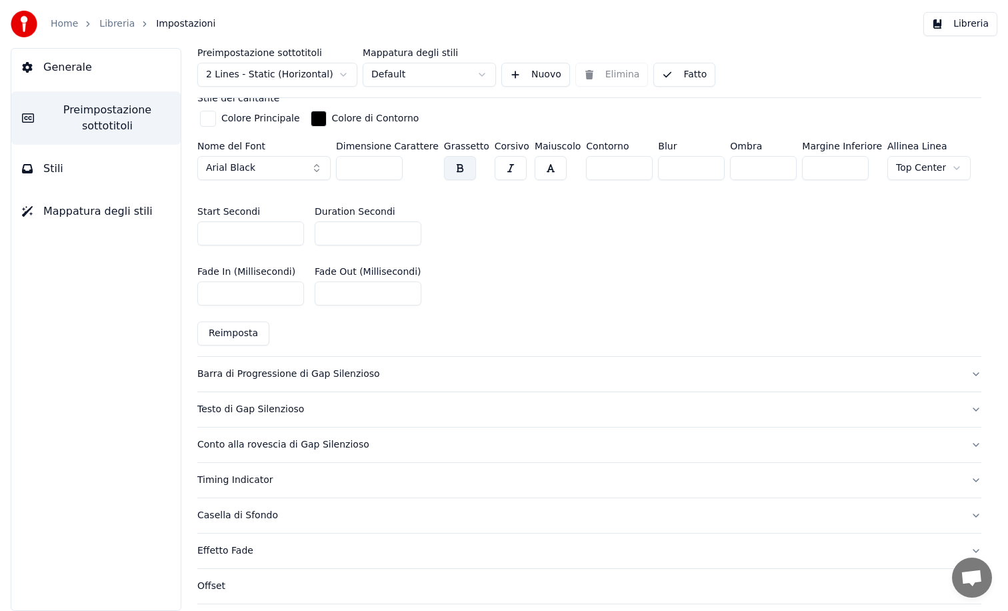
scroll to position [596, 0]
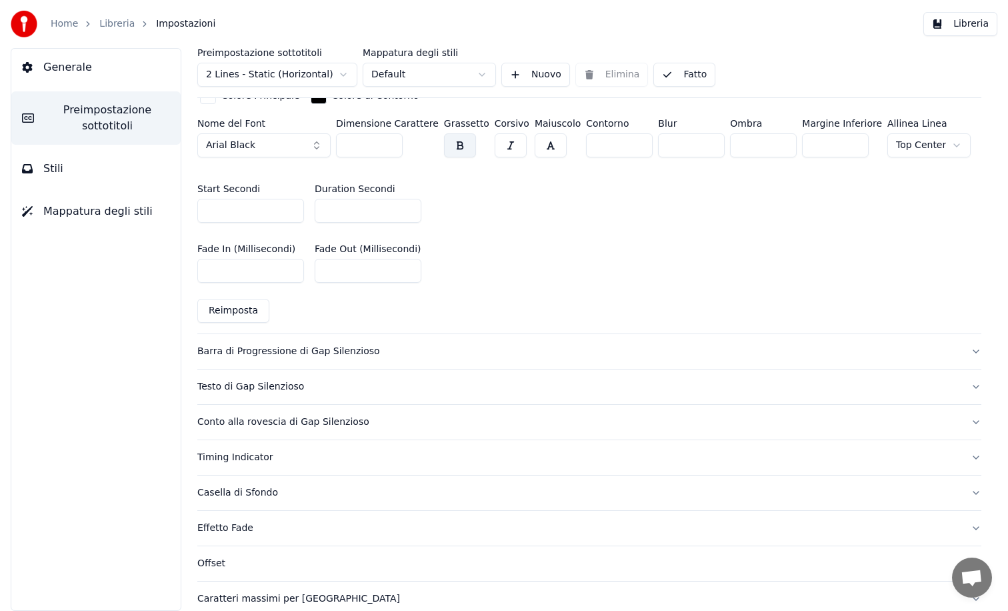
click at [240, 345] on div "Barra di Progressione di Gap Silenzioso" at bounding box center [578, 351] width 763 height 13
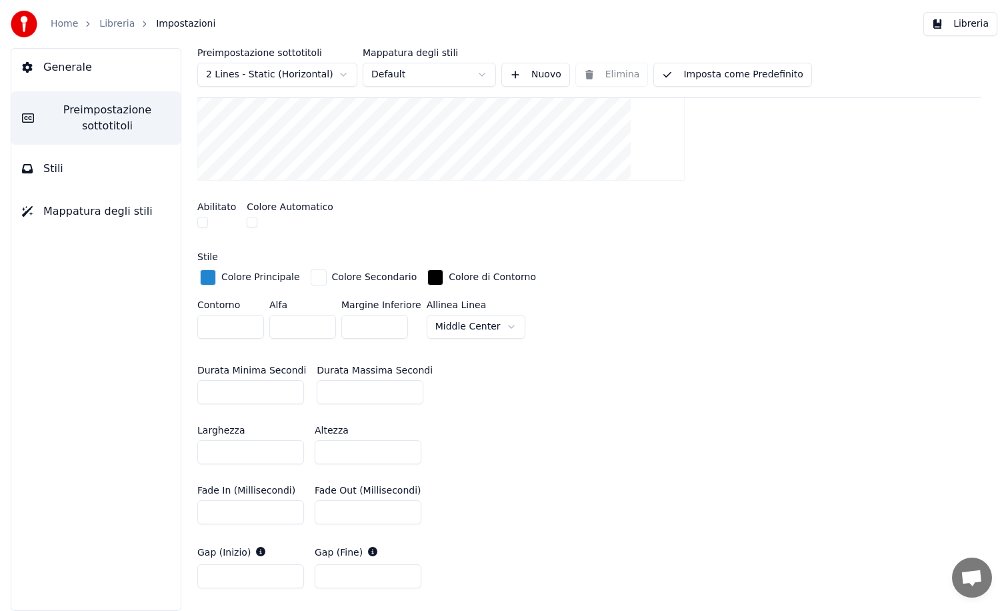
scroll to position [365, 0]
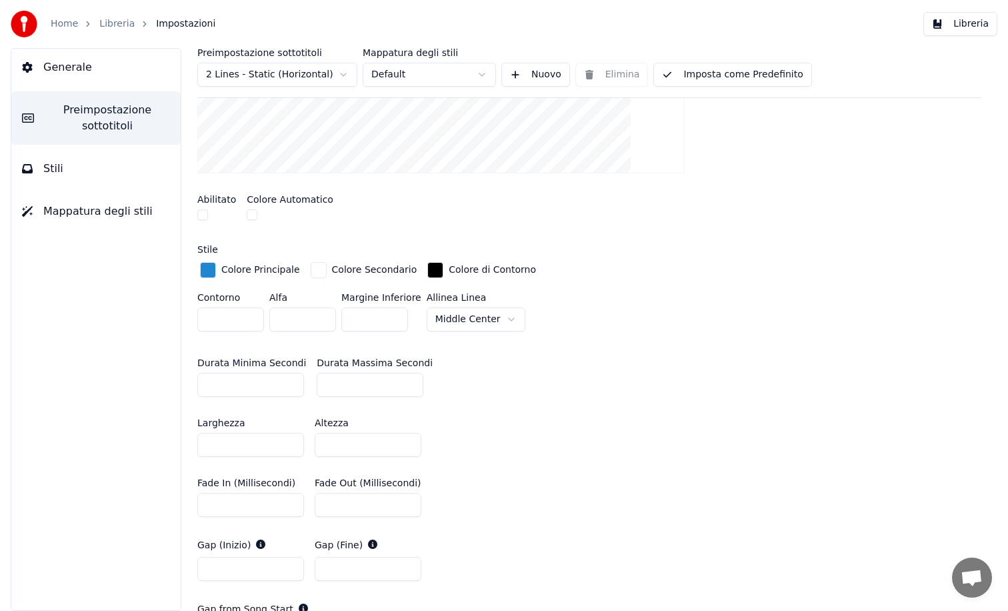
click at [728, 70] on button "Imposta come Predefinito" at bounding box center [732, 75] width 158 height 24
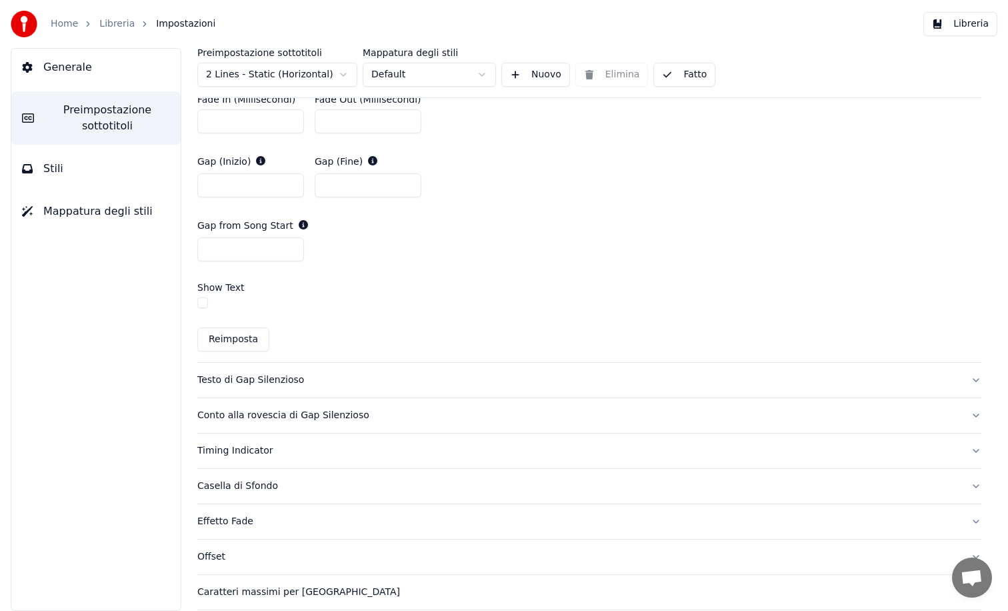
scroll to position [754, 0]
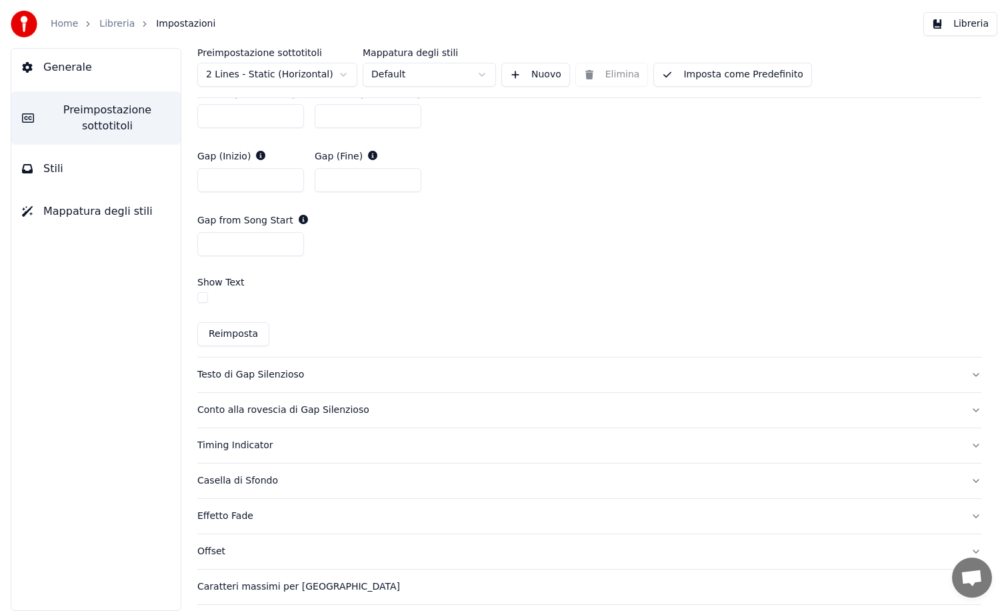
click at [231, 371] on div "Testo di Gap Silenzioso" at bounding box center [578, 374] width 763 height 13
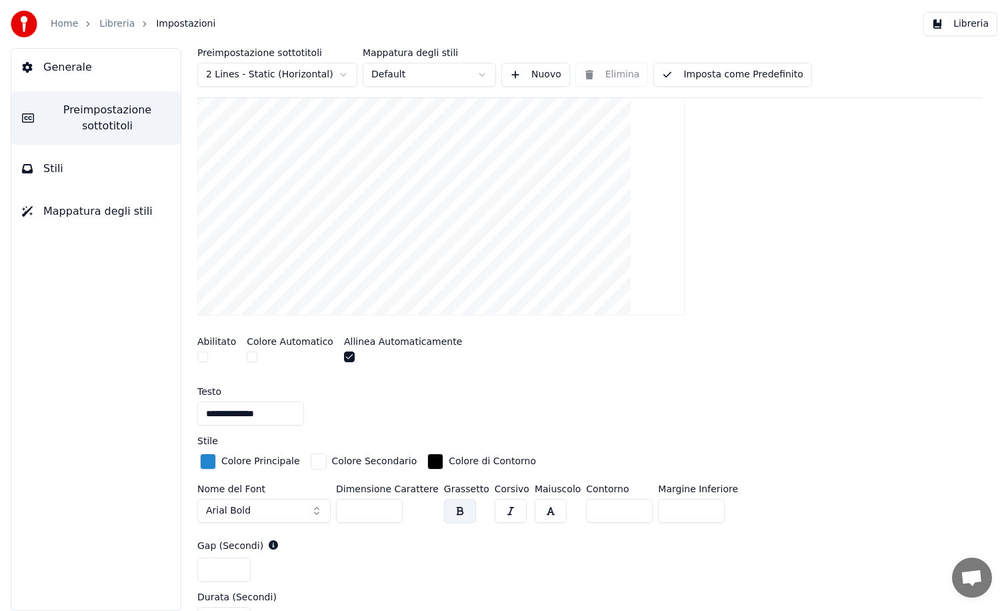
scroll to position [249, 0]
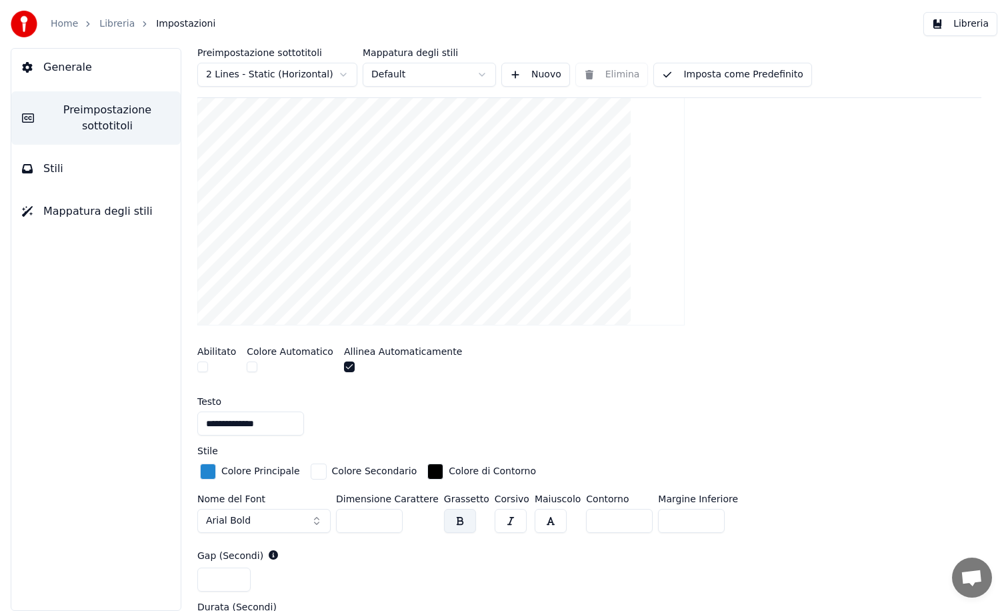
click at [349, 369] on div at bounding box center [403, 368] width 118 height 14
click at [344, 366] on button "button" at bounding box center [349, 366] width 11 height 11
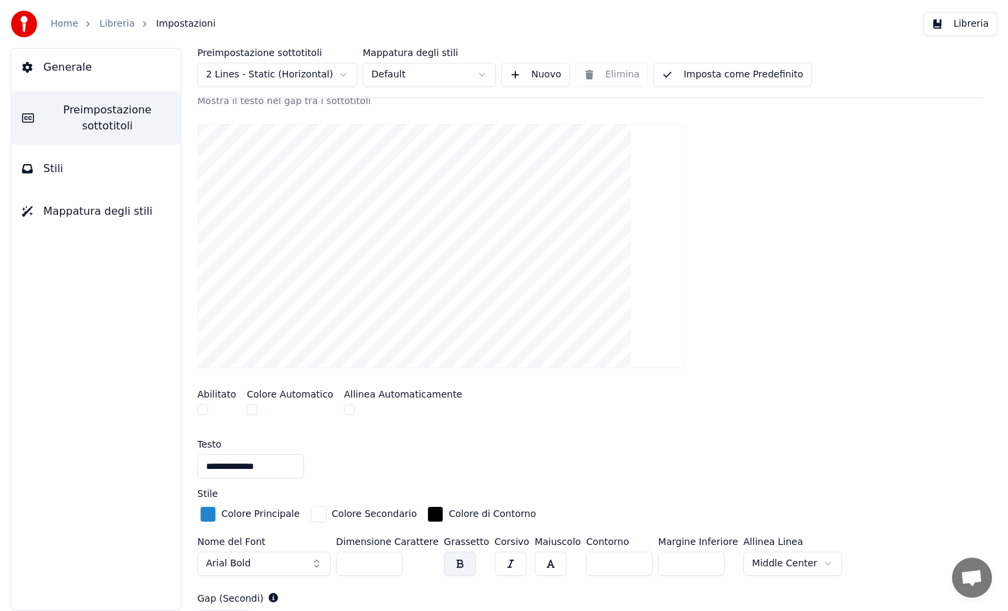
scroll to position [189, 0]
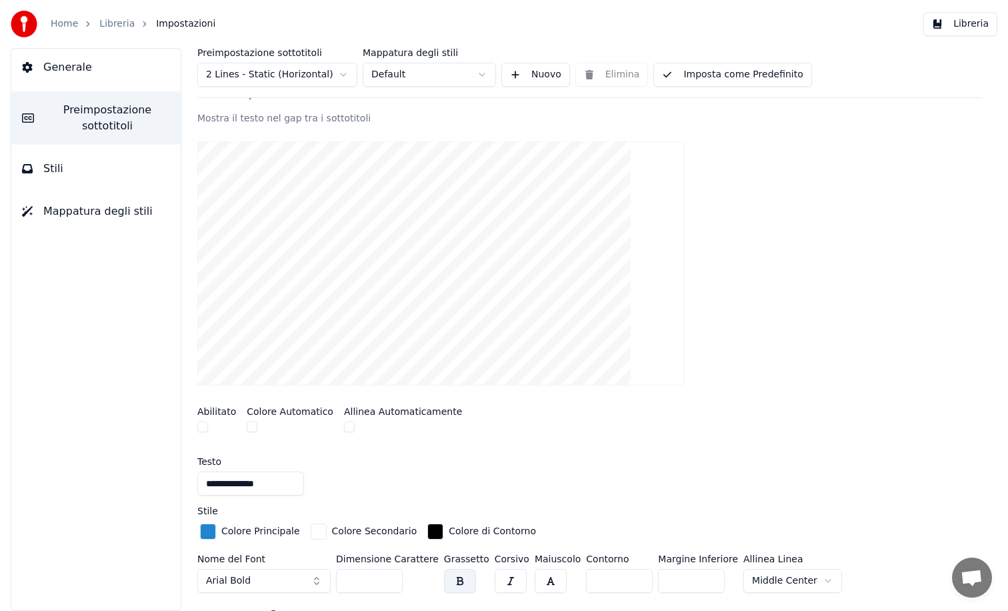
click at [697, 75] on button "Imposta come Predefinito" at bounding box center [732, 75] width 158 height 24
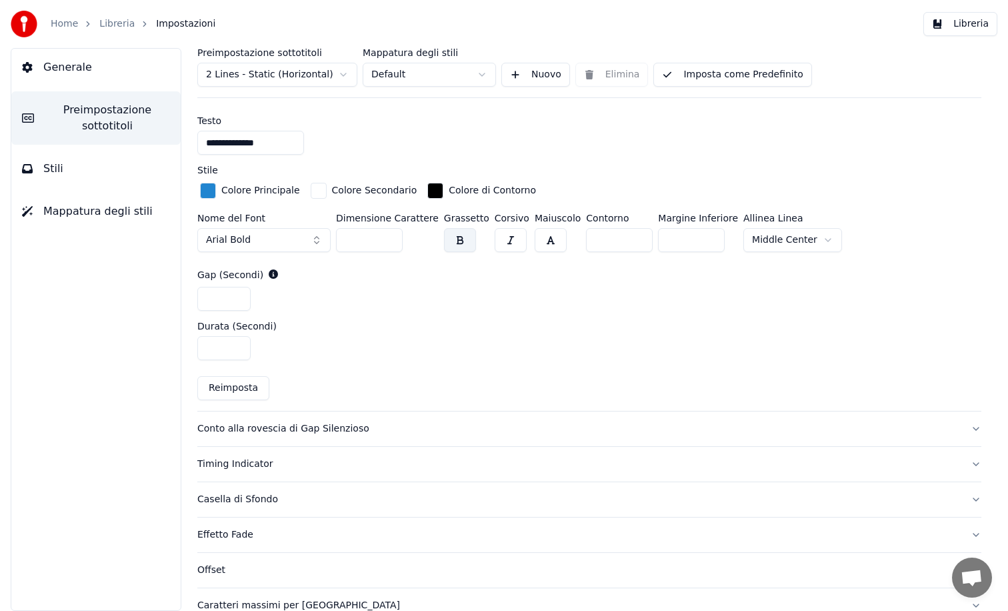
scroll to position [586, 0]
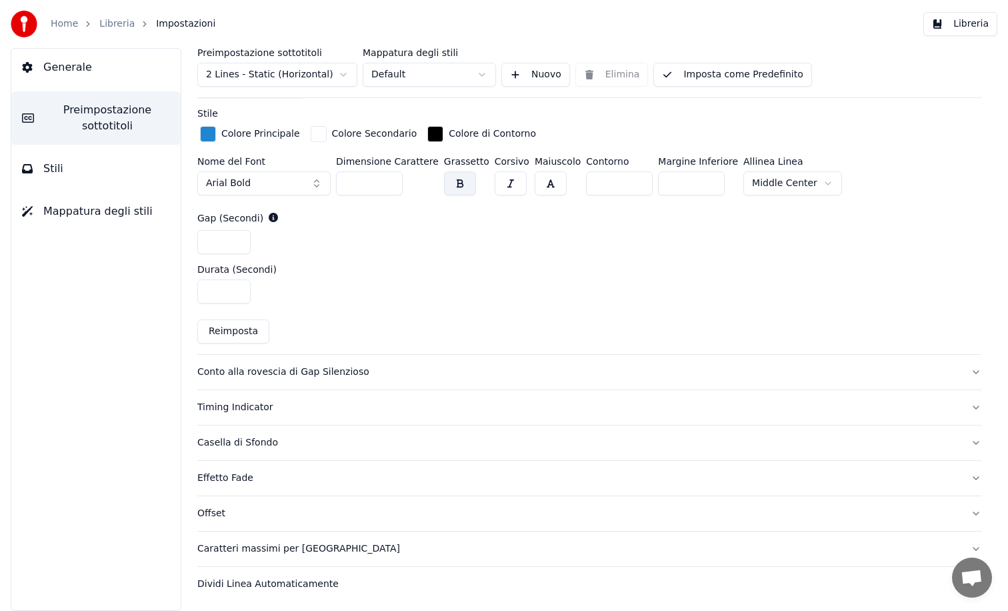
click at [227, 372] on div "Conto alla rovescia di Gap Silenzioso" at bounding box center [578, 371] width 763 height 13
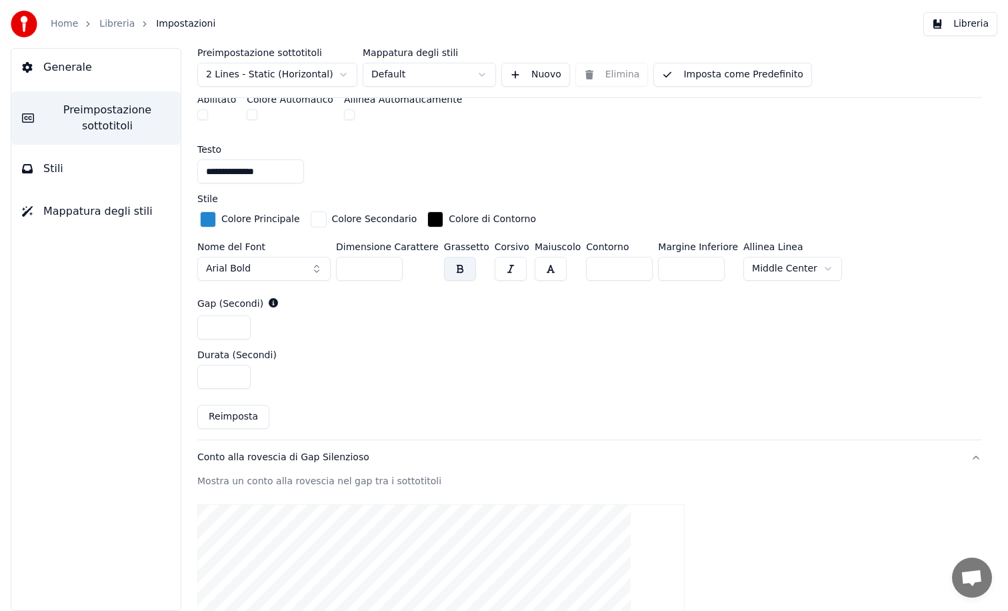
scroll to position [270, 0]
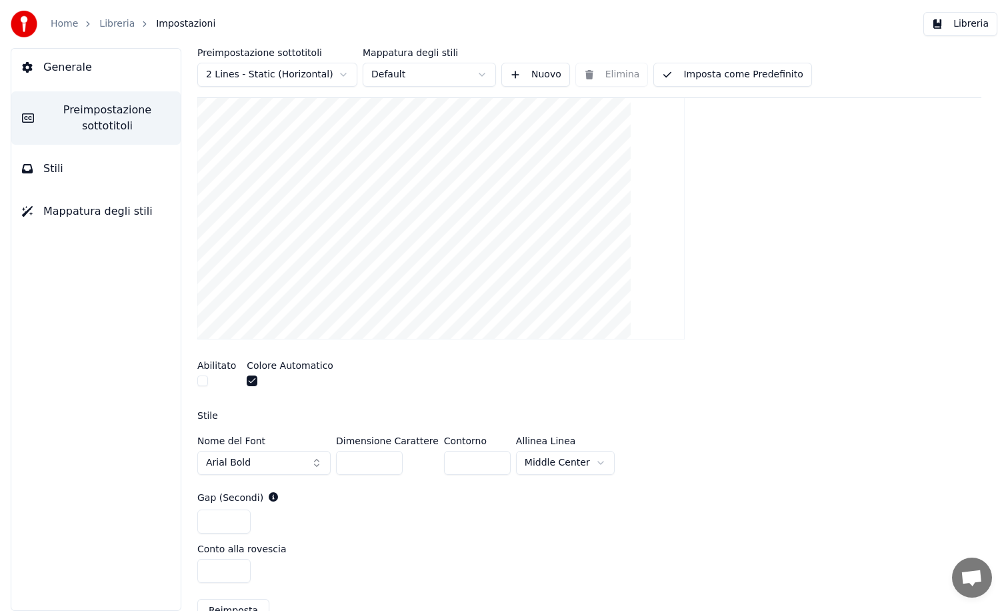
click at [247, 379] on button "button" at bounding box center [252, 380] width 11 height 11
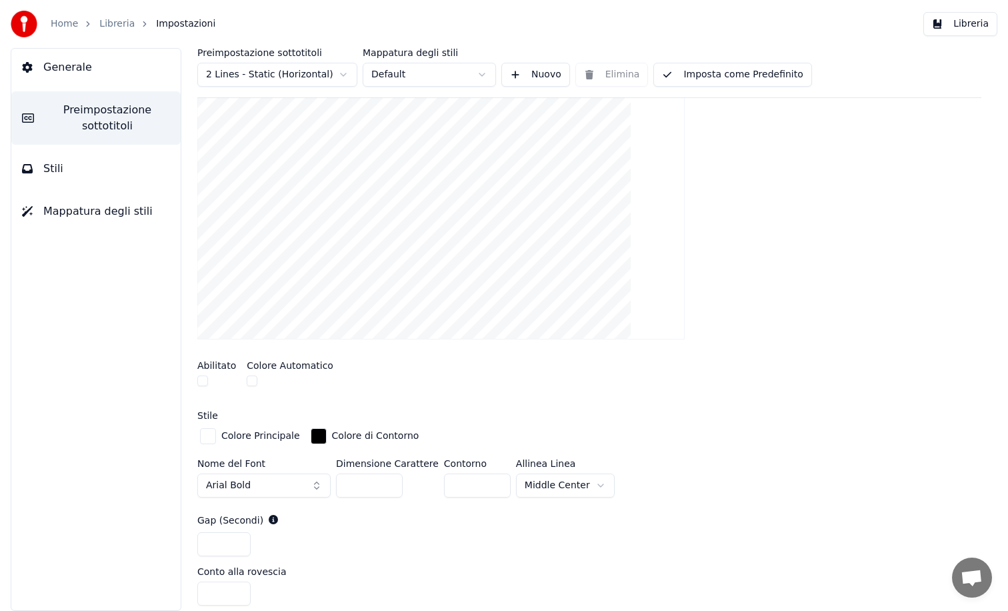
click at [733, 78] on button "Imposta come Predefinito" at bounding box center [732, 75] width 158 height 24
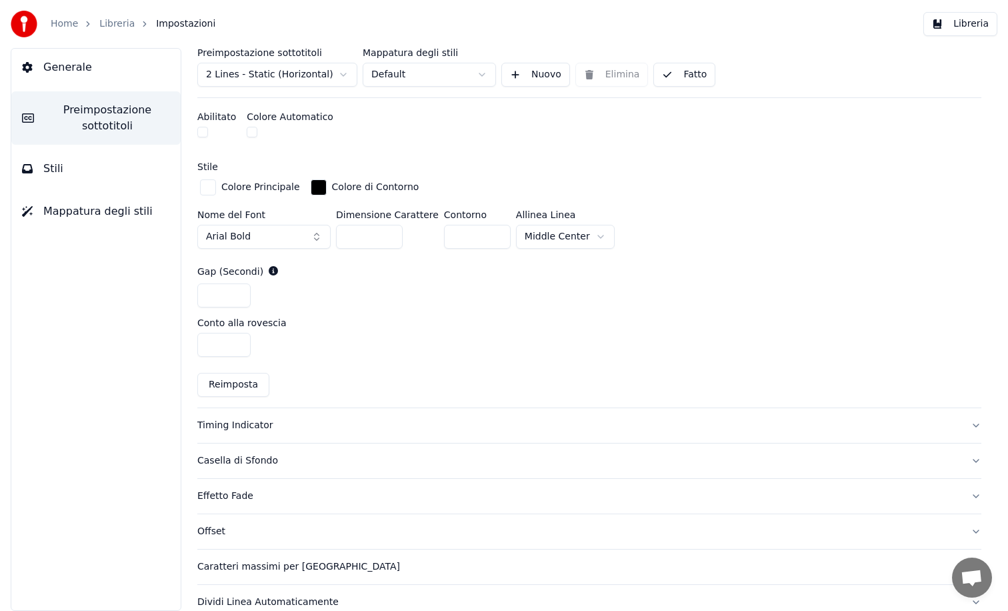
scroll to position [537, 0]
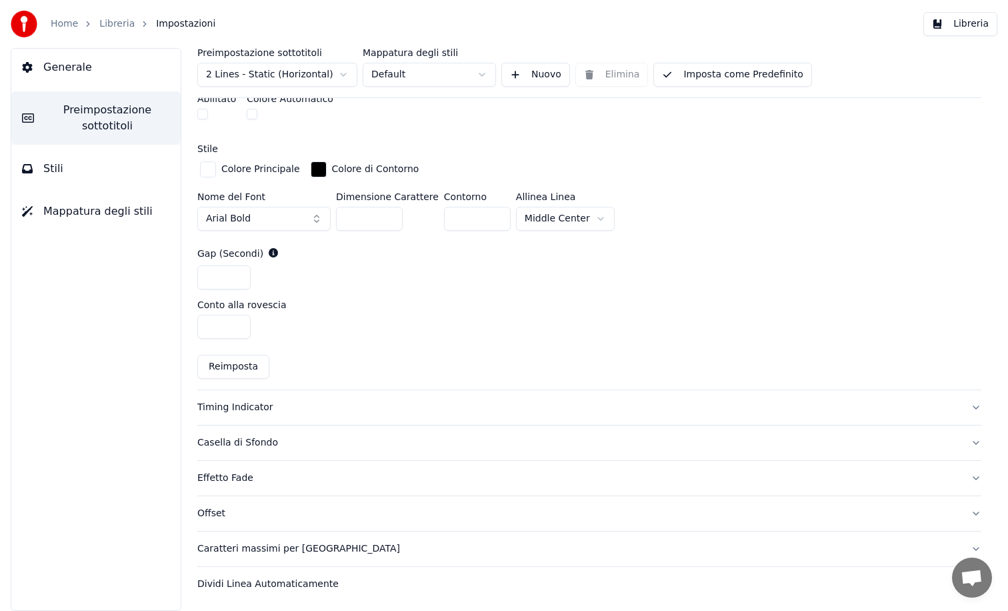
click at [219, 407] on div "Timing Indicator" at bounding box center [578, 407] width 763 height 13
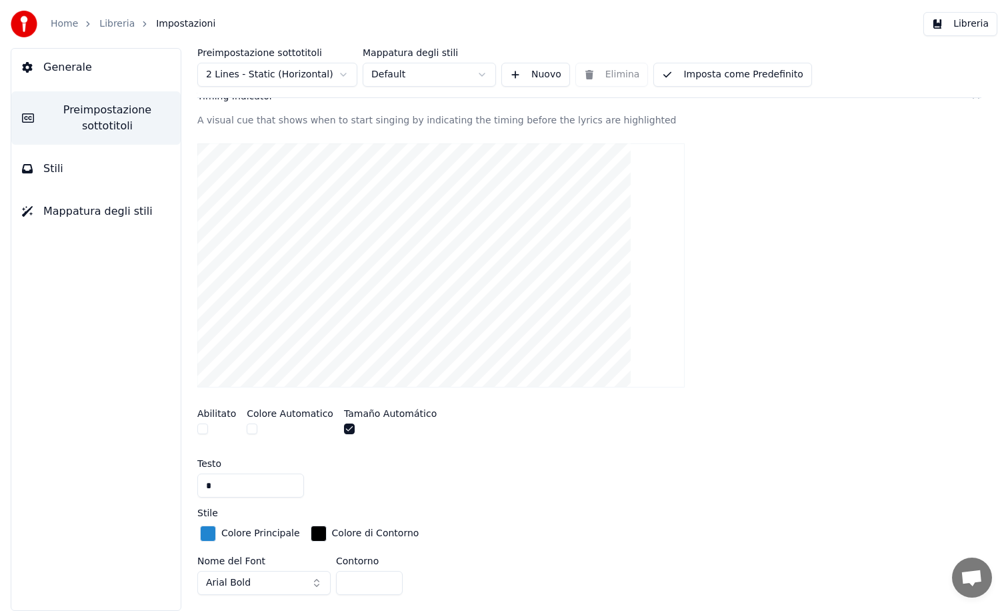
scroll to position [251, 0]
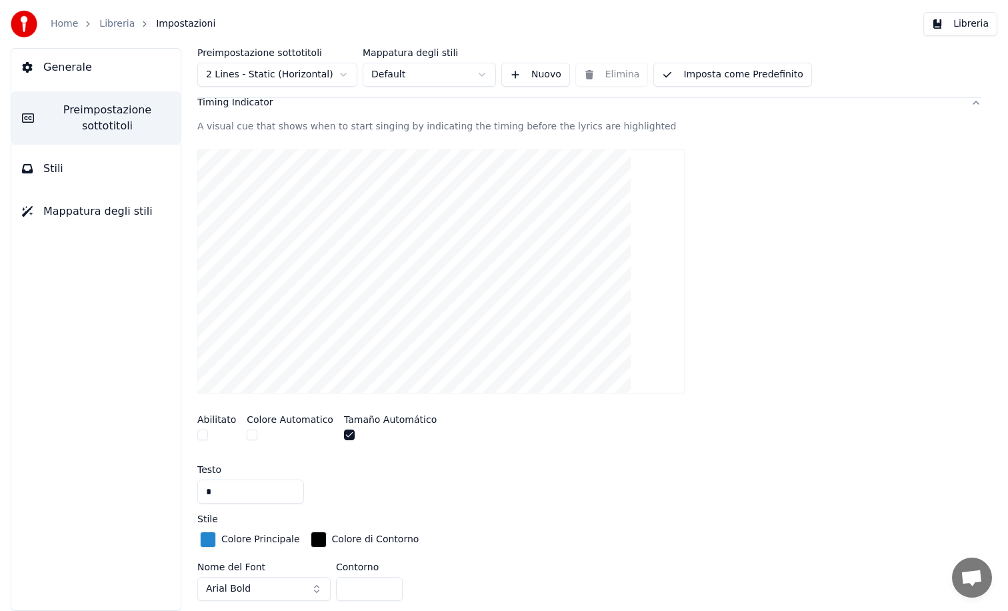
click at [344, 434] on button "button" at bounding box center [349, 434] width 11 height 11
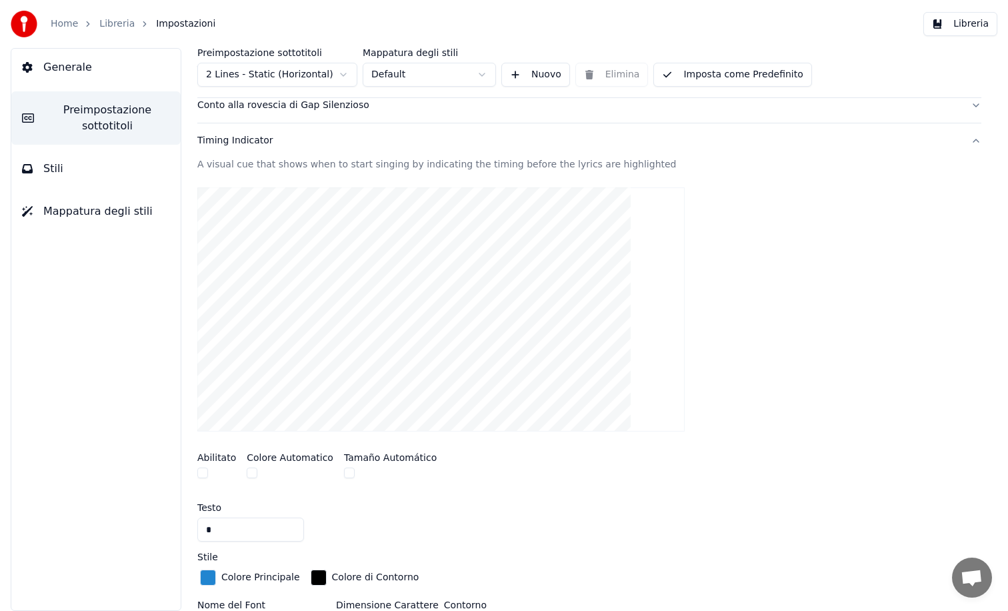
scroll to position [201, 0]
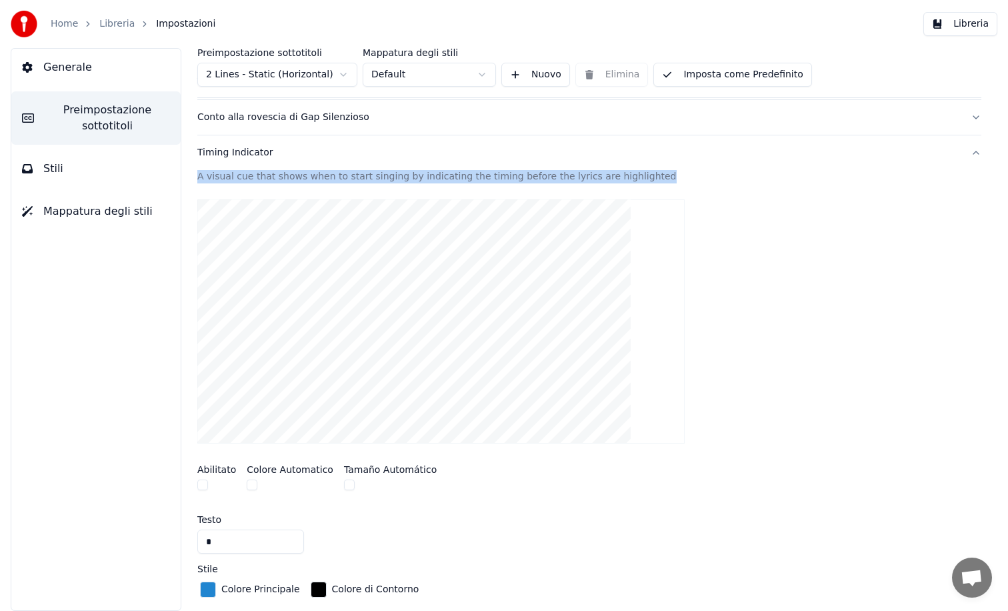
drag, startPoint x: 636, startPoint y: 176, endPoint x: 428, endPoint y: 155, distance: 209.0
click at [428, 155] on div "Timing Indicator A visual cue that shows when to start singing by indicating th…" at bounding box center [589, 483] width 784 height 696
copy div "A visual cue that shows when to start singing by indicating the timing before t…"
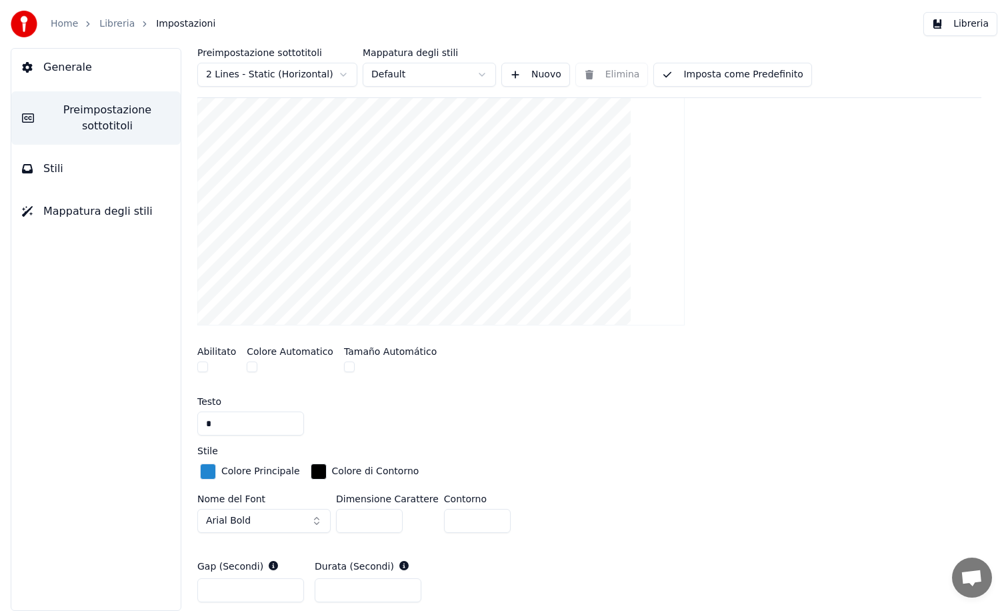
scroll to position [323, 0]
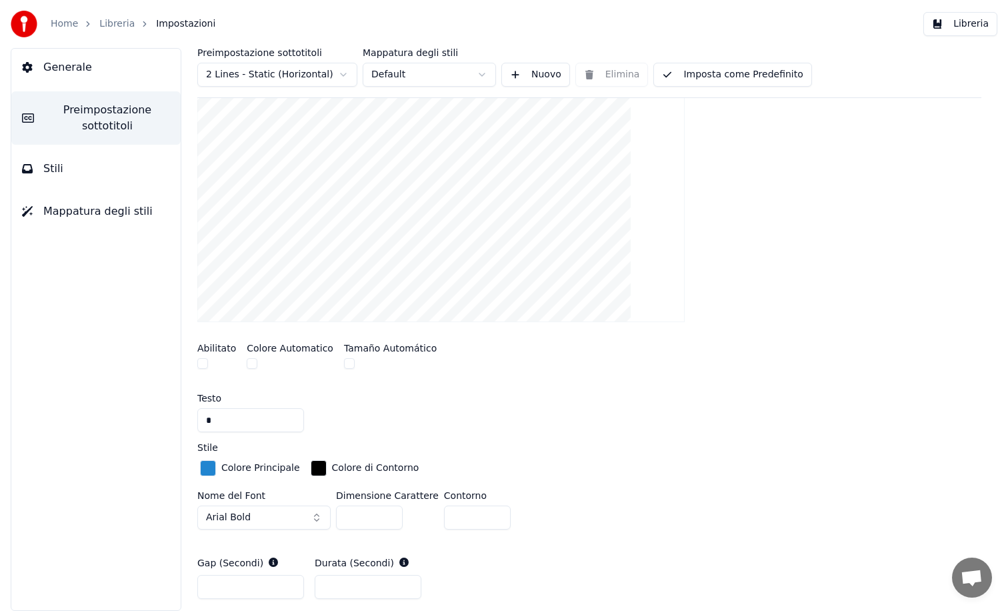
click at [249, 363] on button "button" at bounding box center [252, 363] width 11 height 11
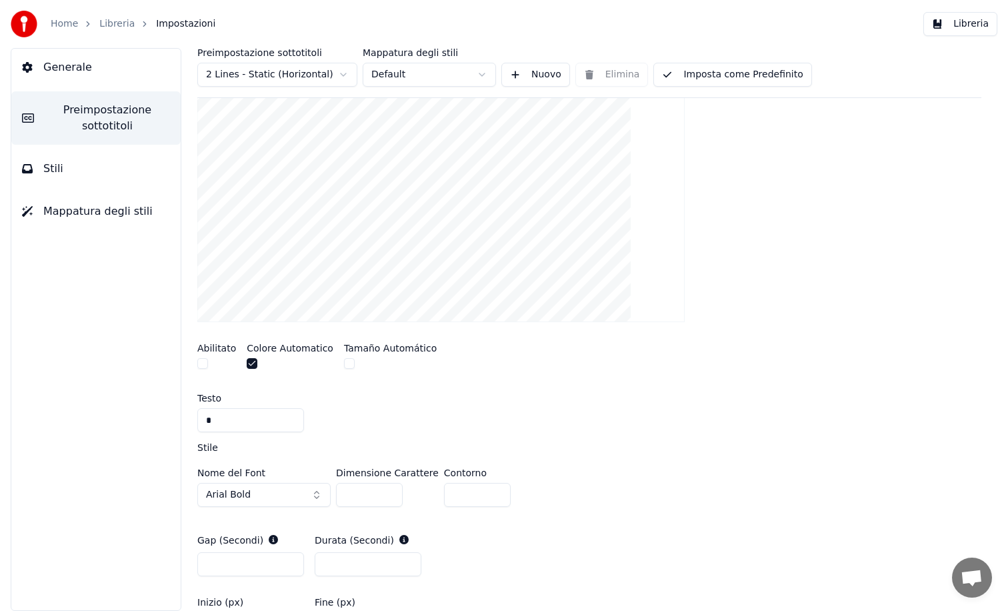
click at [717, 77] on button "Imposta come Predefinito" at bounding box center [732, 75] width 158 height 24
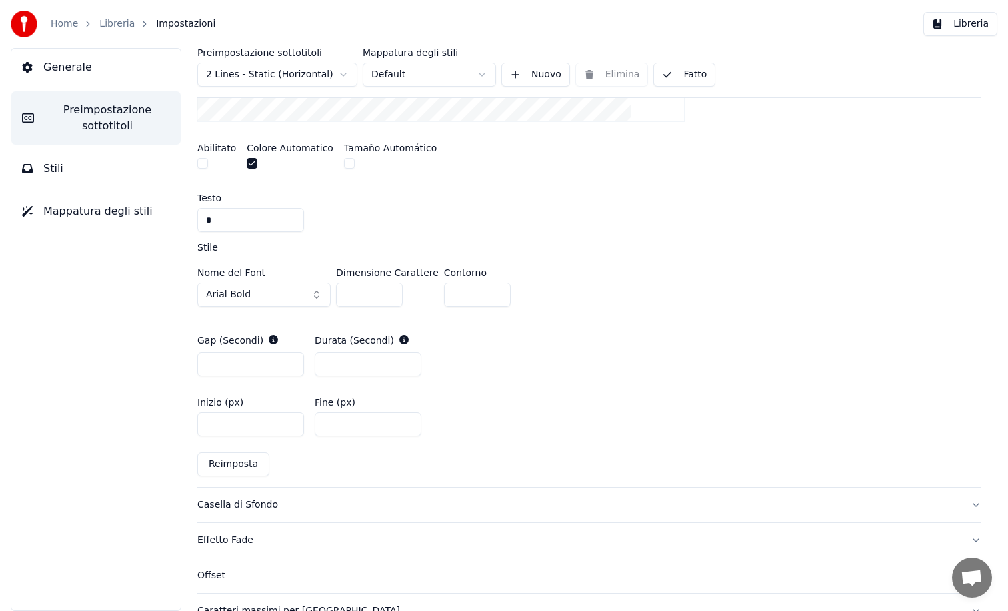
scroll to position [585, 0]
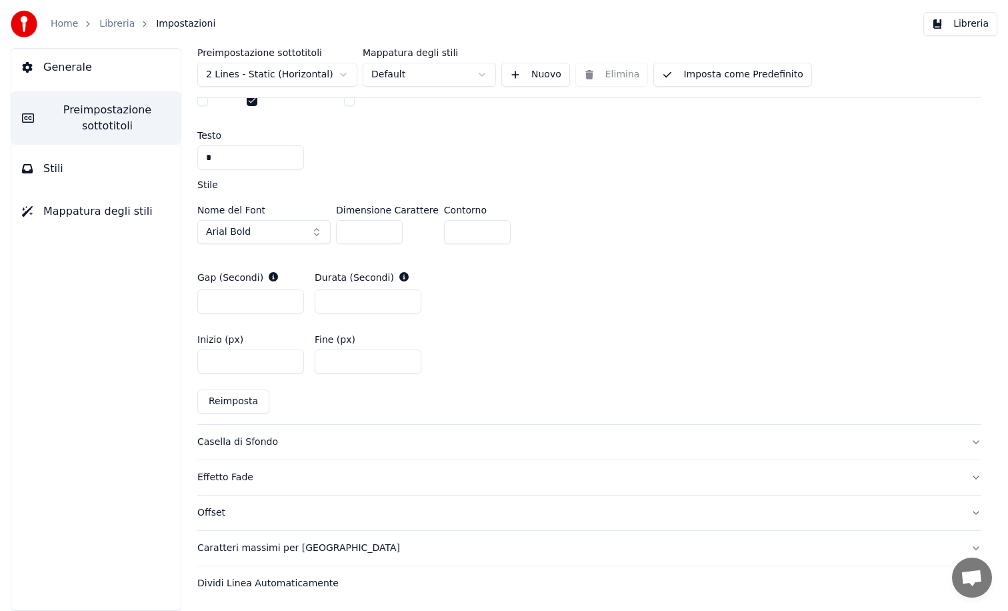
click at [231, 442] on div "Casella di Sfondo" at bounding box center [578, 441] width 763 height 13
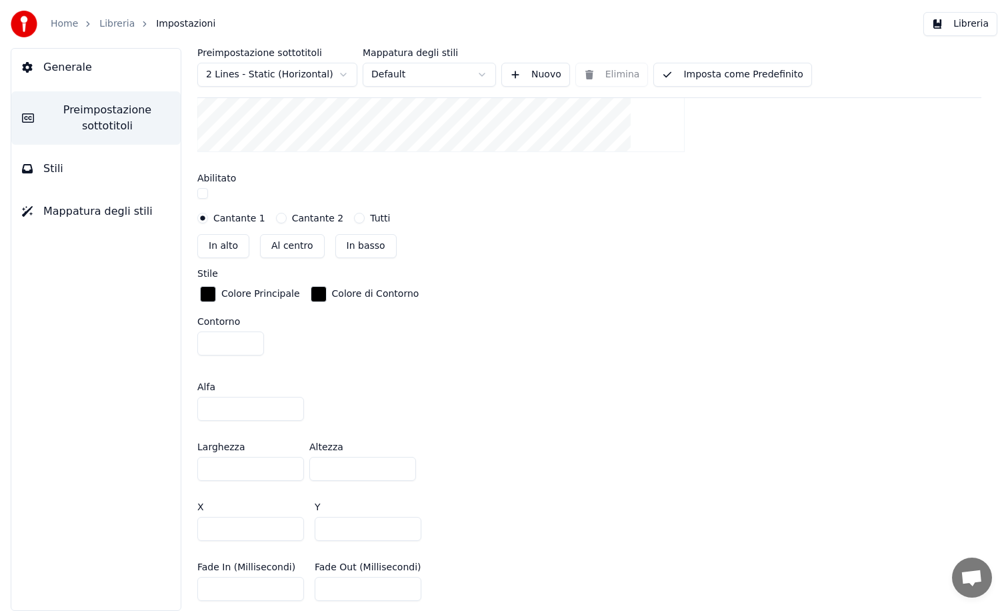
scroll to position [719, 0]
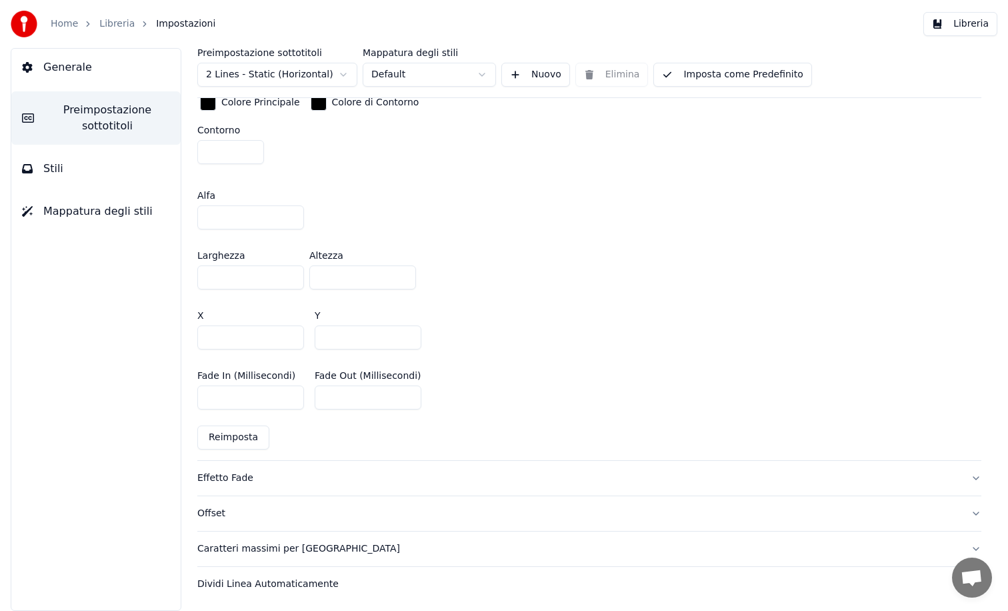
click at [218, 475] on div "Effetto Fade" at bounding box center [578, 477] width 763 height 13
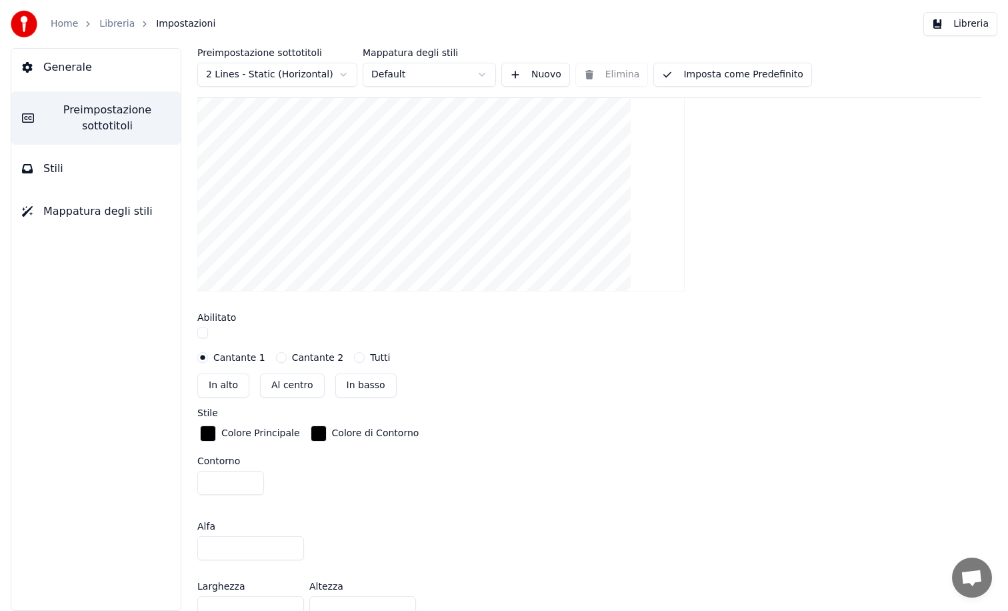
scroll to position [369, 0]
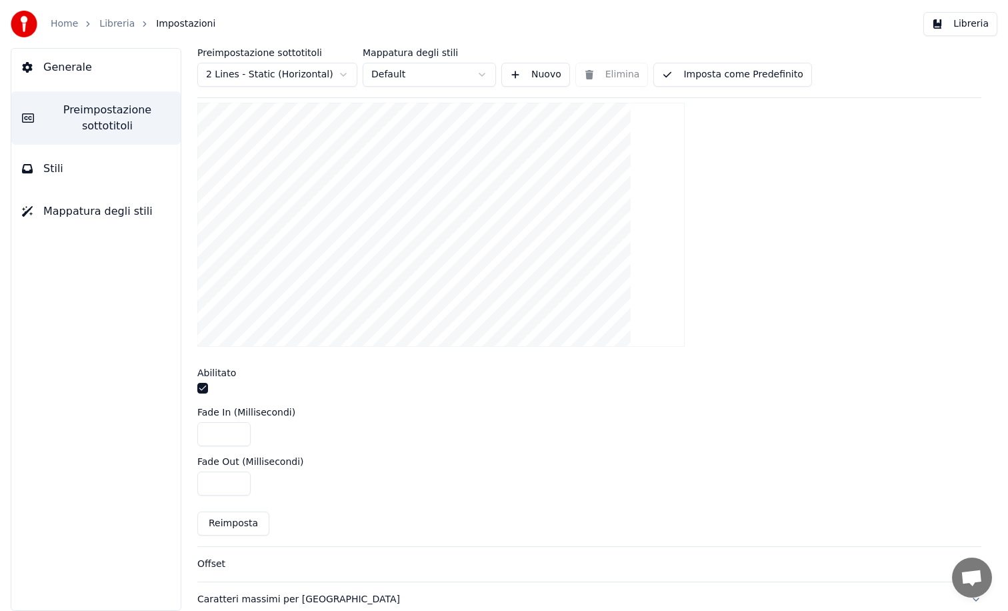
click at [202, 386] on button "button" at bounding box center [202, 388] width 11 height 11
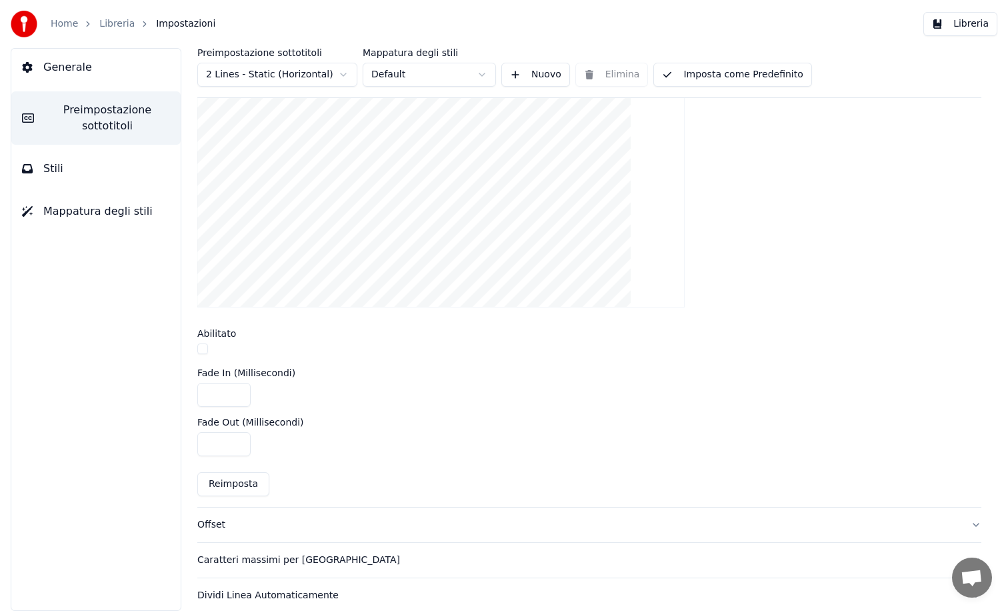
scroll to position [420, 0]
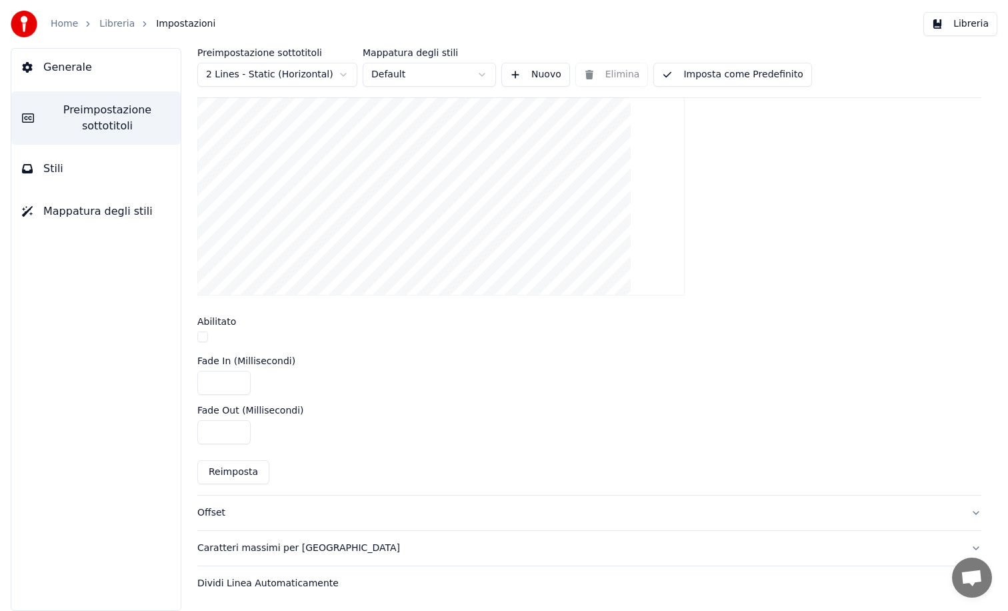
click at [204, 338] on button "button" at bounding box center [202, 336] width 11 height 11
click at [214, 509] on div "Offset" at bounding box center [578, 512] width 763 height 13
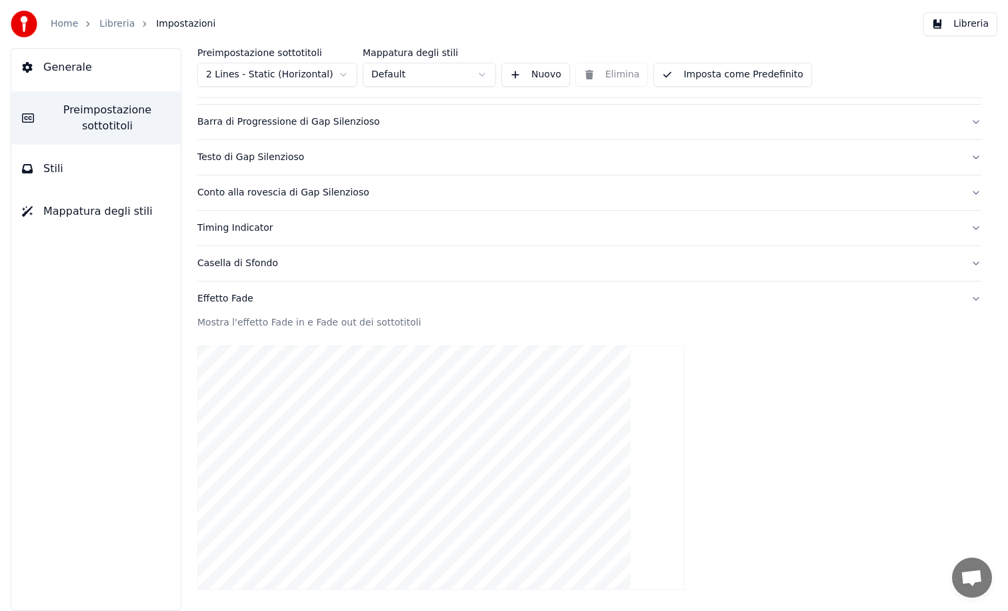
scroll to position [105, 0]
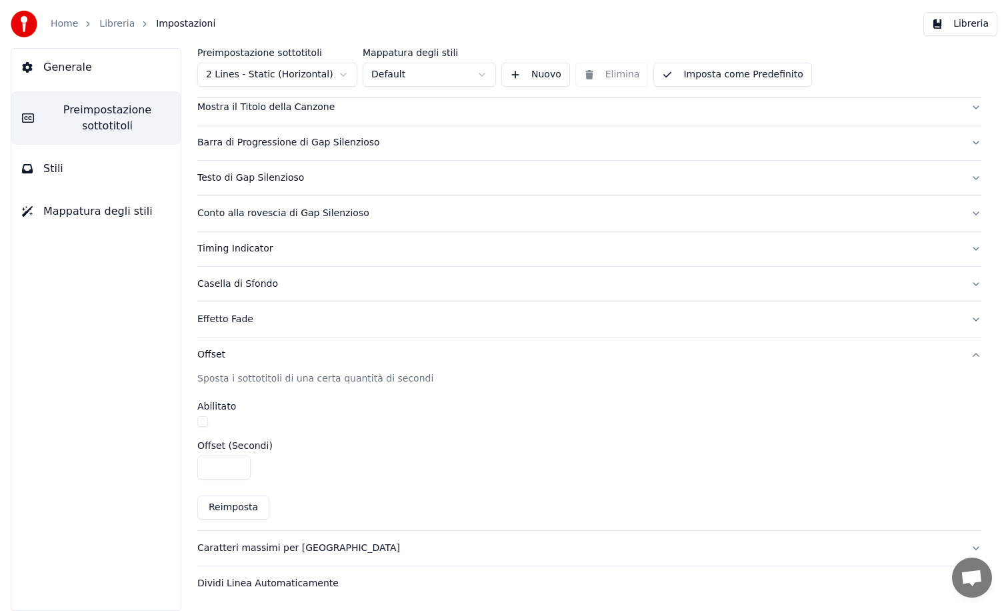
click at [217, 544] on div "Caratteri massimi per [GEOGRAPHIC_DATA]" at bounding box center [578, 547] width 763 height 13
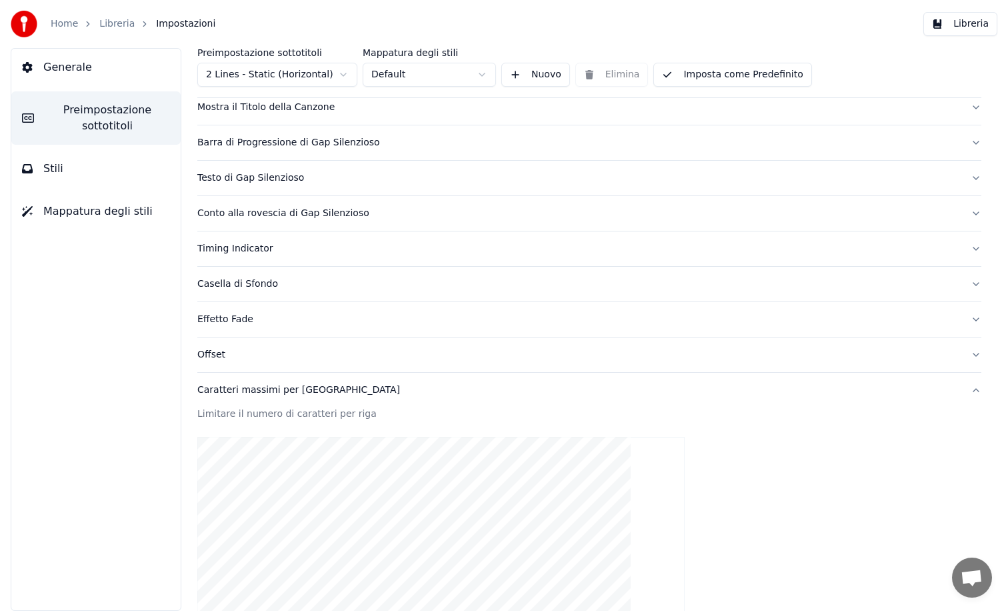
click at [751, 70] on button "Imposta come Predefinito" at bounding box center [732, 75] width 158 height 24
click at [217, 318] on div "Effetto Fade" at bounding box center [578, 319] width 763 height 13
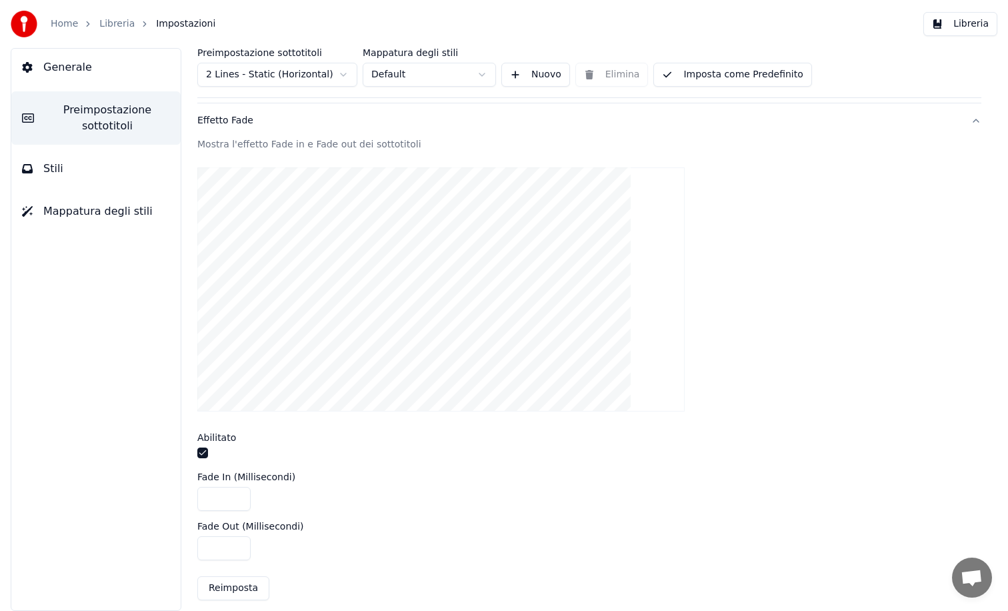
scroll to position [420, 0]
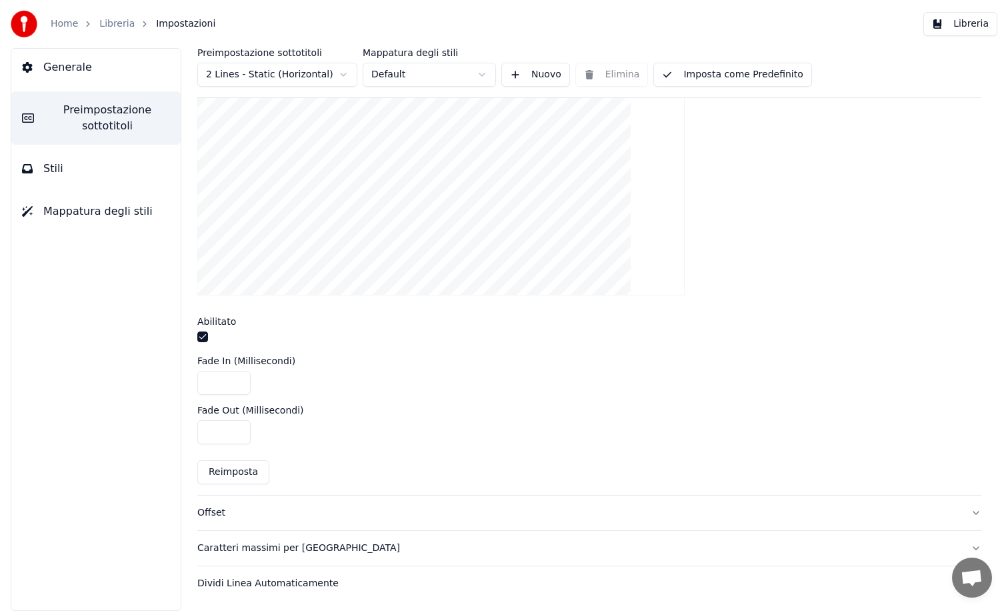
click at [725, 69] on button "Imposta come Predefinito" at bounding box center [732, 75] width 158 height 24
click at [104, 223] on button "Mappatura degli stili" at bounding box center [95, 211] width 169 height 37
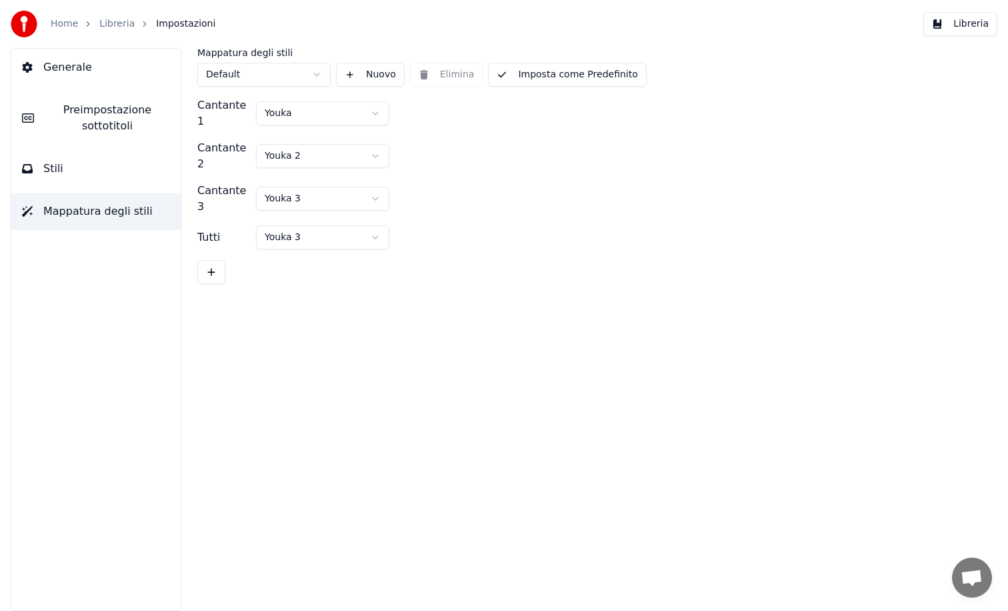
scroll to position [0, 0]
click at [958, 33] on button "Libreria" at bounding box center [960, 24] width 74 height 24
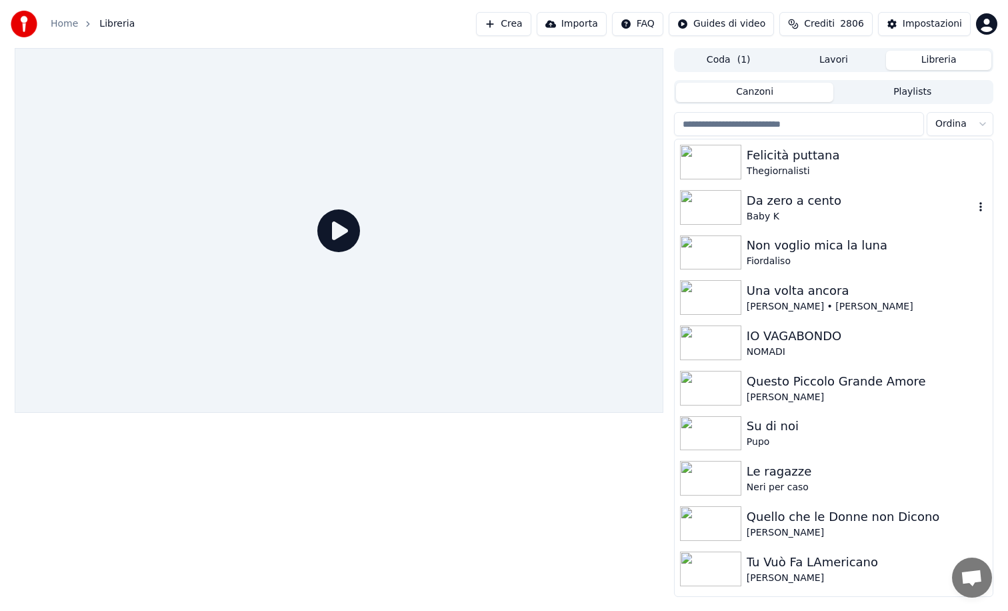
click at [716, 205] on img at bounding box center [710, 207] width 61 height 35
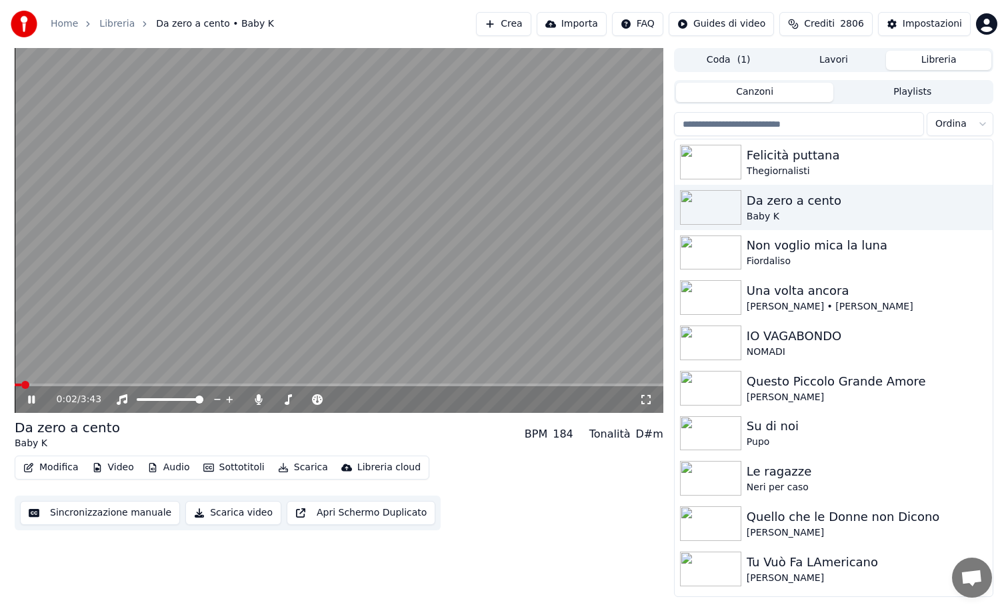
click at [38, 386] on div "0:02 / 3:43" at bounding box center [339, 399] width 649 height 27
click at [31, 399] on icon at bounding box center [40, 399] width 31 height 11
click at [245, 509] on button "Scarica video" at bounding box center [233, 513] width 96 height 24
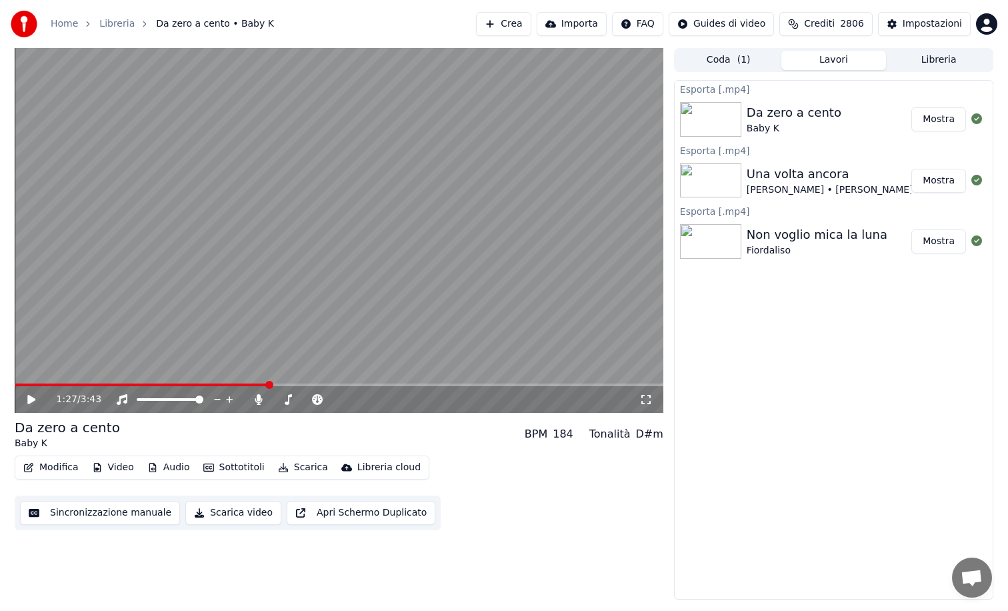
click at [939, 125] on button "Mostra" at bounding box center [938, 119] width 55 height 24
click at [924, 21] on div "Impostazioni" at bounding box center [932, 23] width 59 height 13
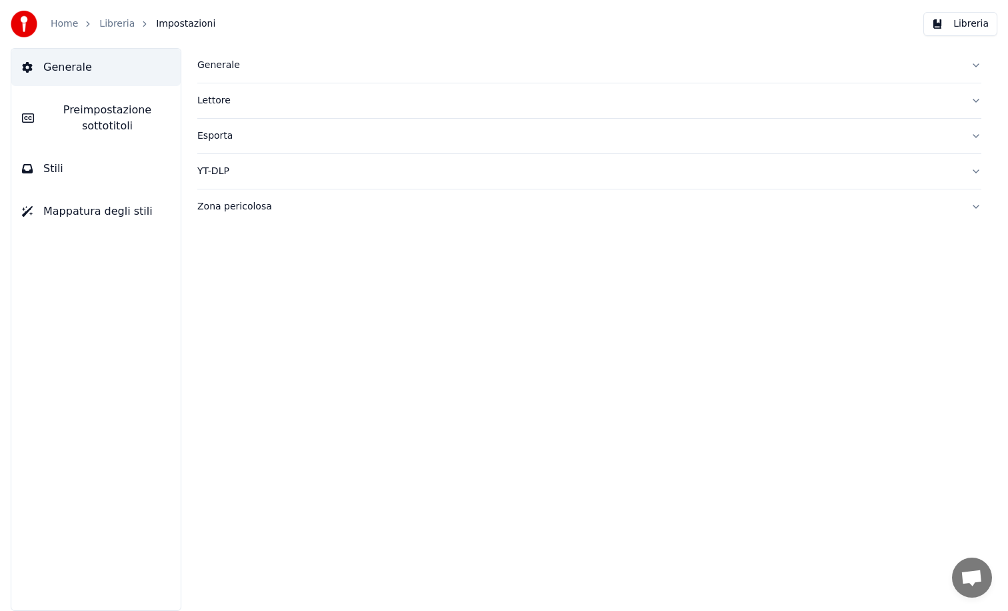
click at [951, 28] on button "Libreria" at bounding box center [960, 24] width 74 height 24
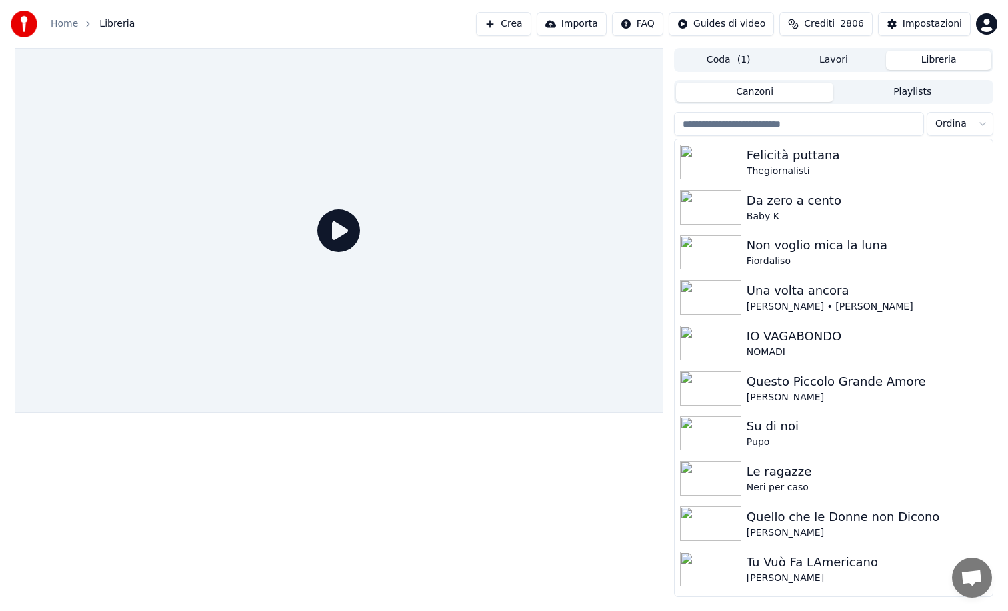
click at [581, 24] on button "Importa" at bounding box center [572, 24] width 70 height 24
click at [516, 24] on button "Crea" at bounding box center [503, 24] width 55 height 24
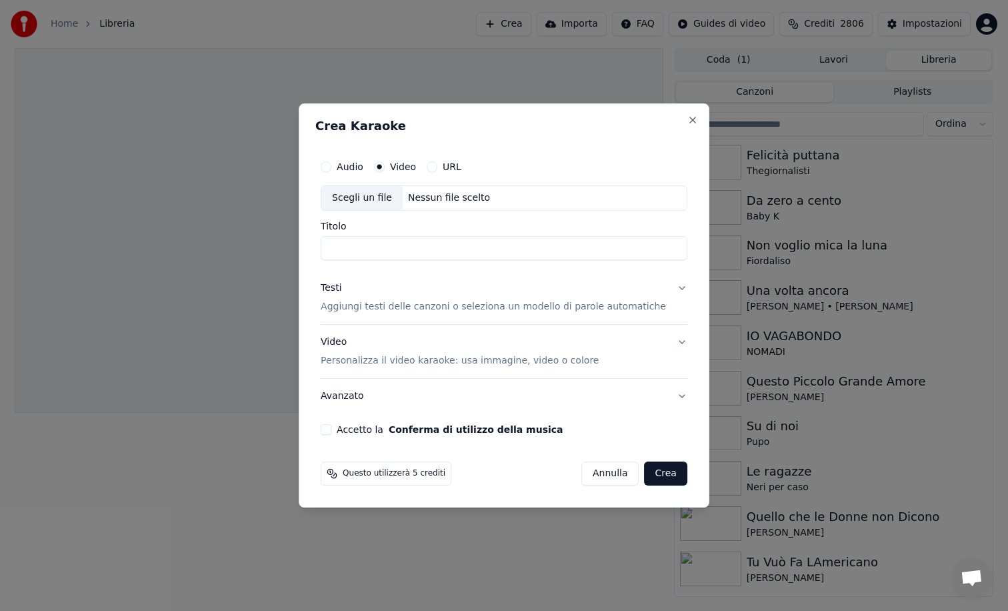
click at [405, 248] on input "Titolo" at bounding box center [504, 248] width 367 height 24
type input "**********"
click at [659, 470] on button "Crea" at bounding box center [666, 473] width 43 height 24
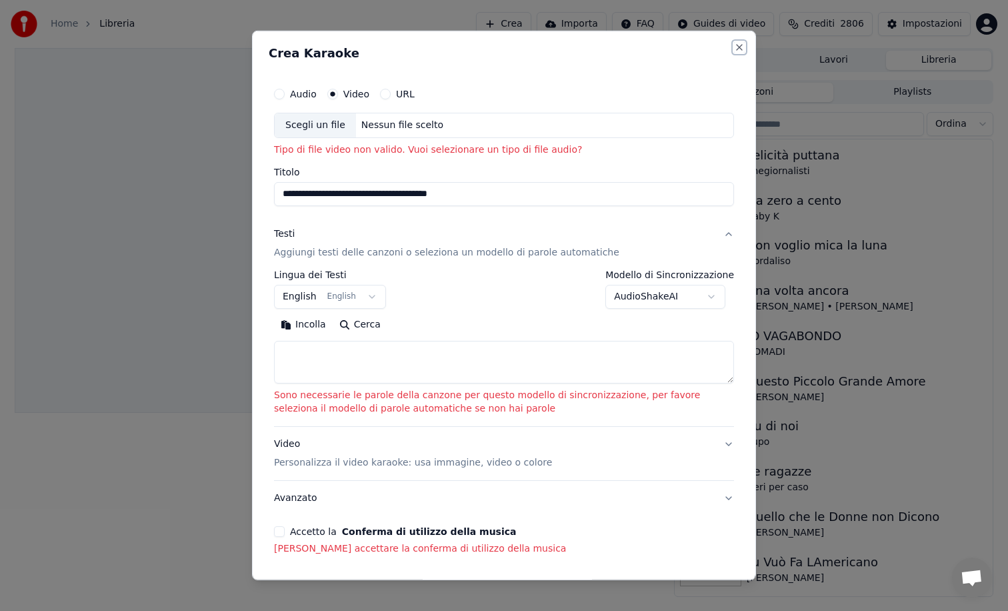
click at [737, 52] on button "Close" at bounding box center [739, 47] width 11 height 11
select select
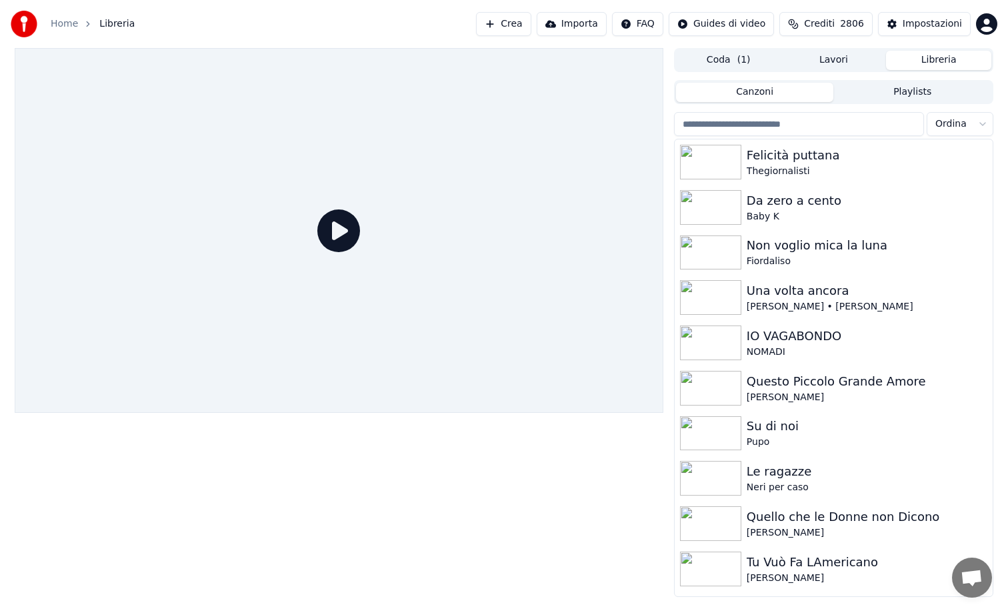
click at [576, 25] on button "Importa" at bounding box center [572, 24] width 70 height 24
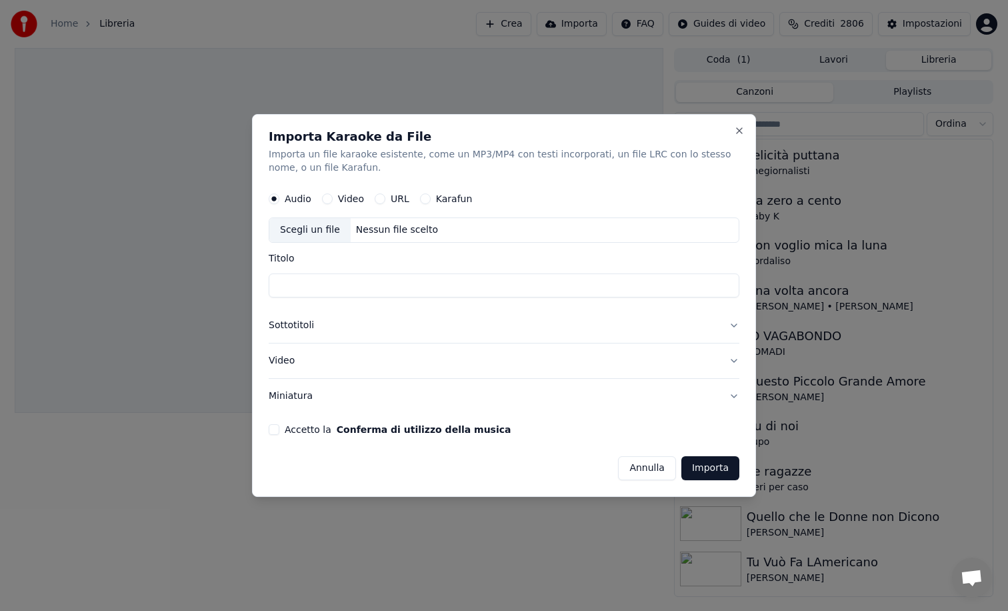
click at [377, 280] on input "Titolo" at bounding box center [504, 285] width 471 height 24
type input "**********"
click at [705, 473] on button "Importa" at bounding box center [710, 468] width 58 height 24
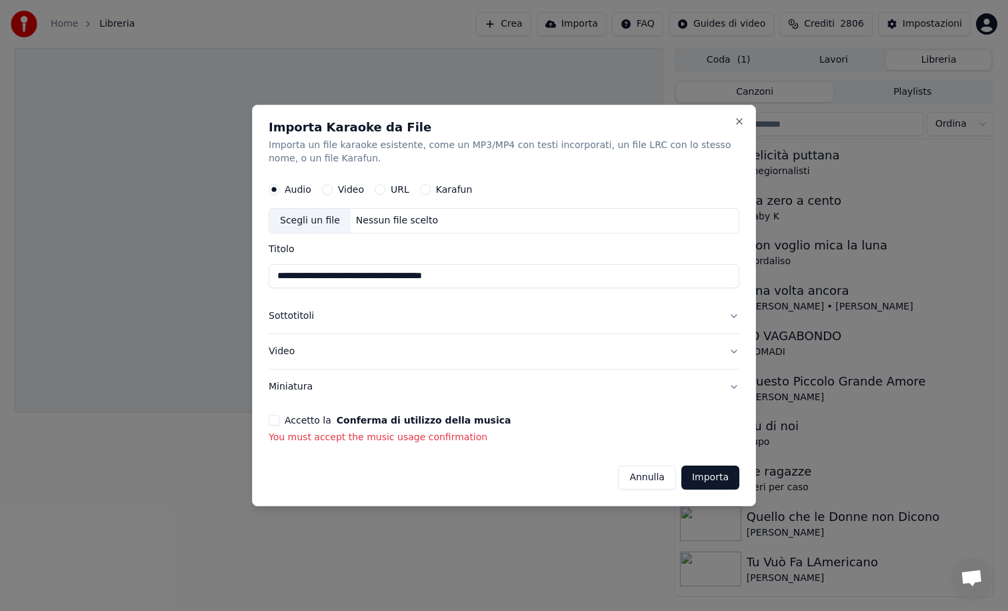
click at [274, 421] on button "Accetto la Conferma di utilizzo della musica" at bounding box center [274, 420] width 11 height 11
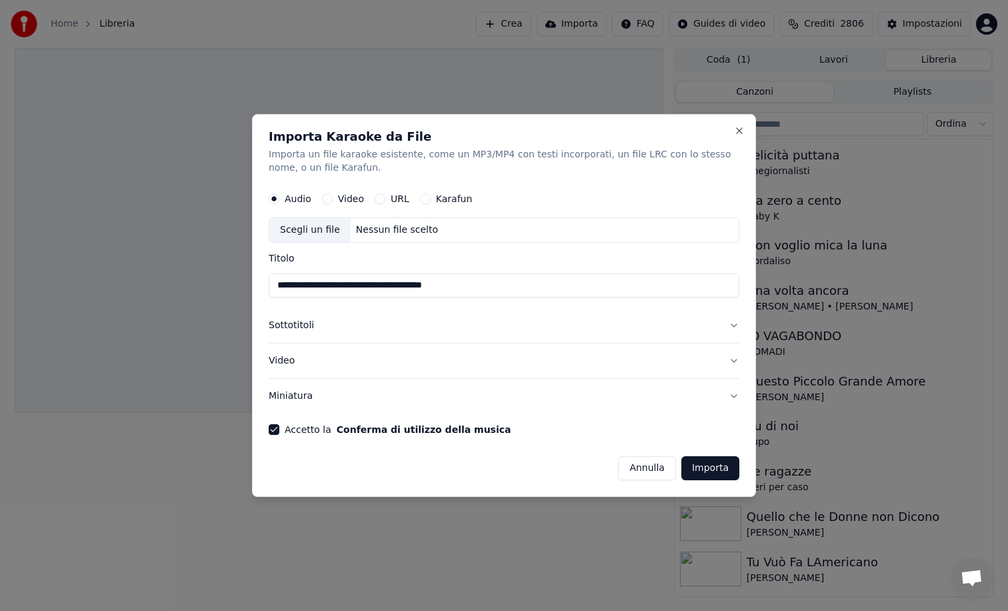
click at [700, 470] on button "Importa" at bounding box center [710, 468] width 58 height 24
click at [697, 466] on button "Importa" at bounding box center [710, 468] width 58 height 24
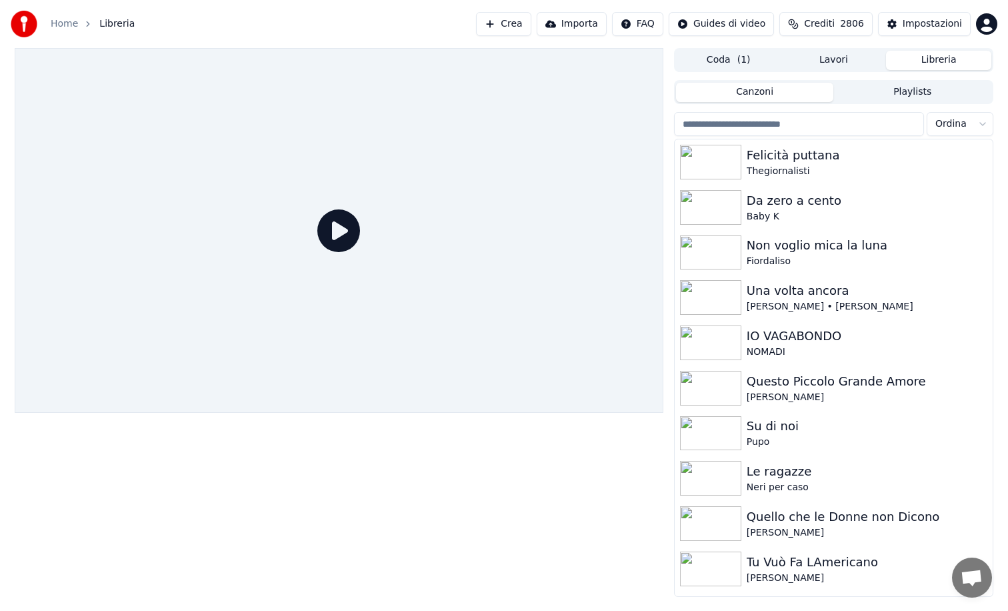
click at [522, 25] on button "Crea" at bounding box center [503, 24] width 55 height 24
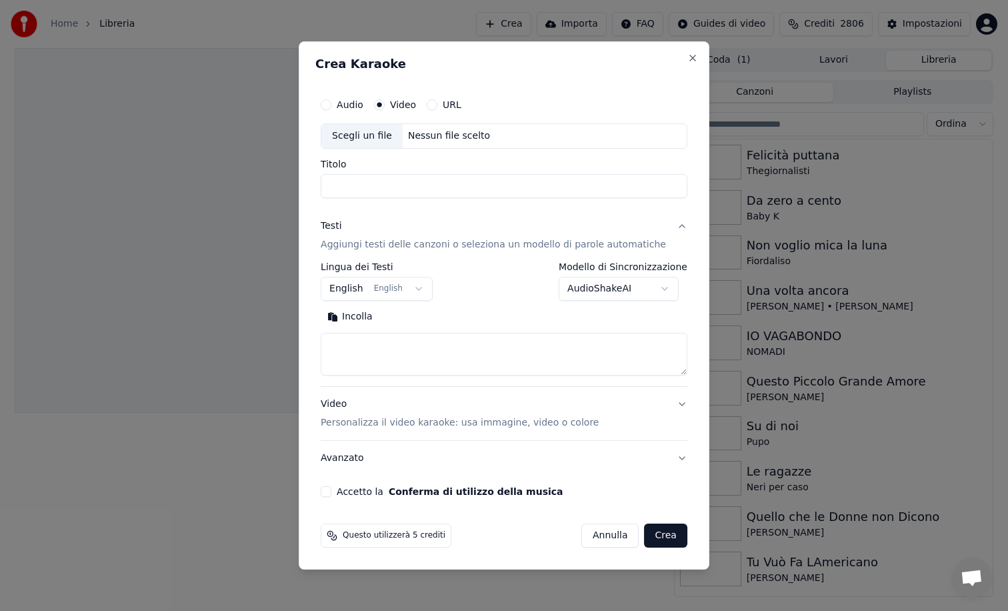
click at [331, 104] on button "Audio" at bounding box center [326, 104] width 11 height 11
click at [385, 105] on button "Video" at bounding box center [379, 104] width 11 height 11
click at [349, 141] on div "Scegli un file" at bounding box center [361, 136] width 81 height 24
type input "**********"
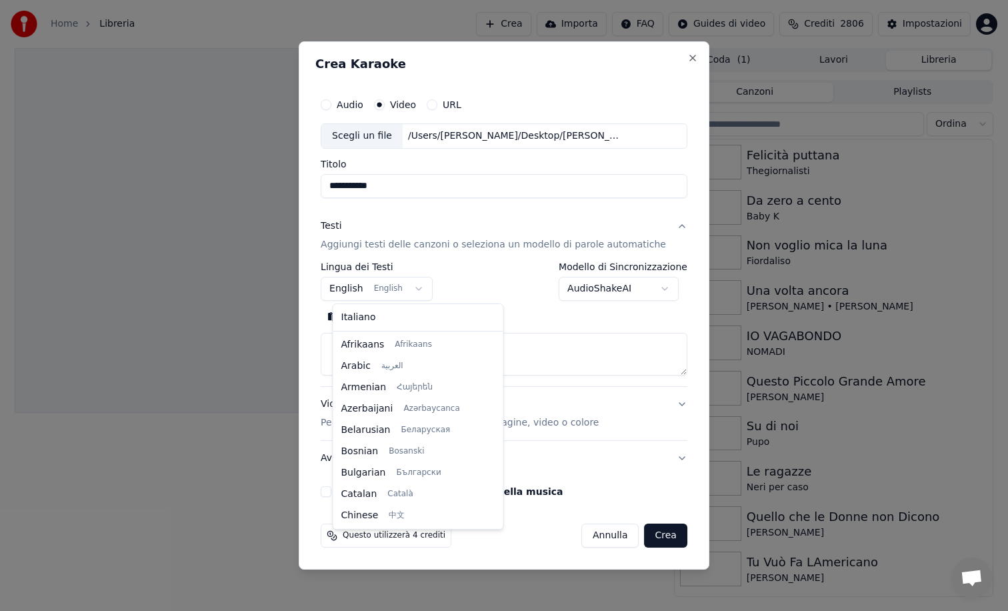
click at [427, 289] on body "**********" at bounding box center [504, 305] width 1008 height 611
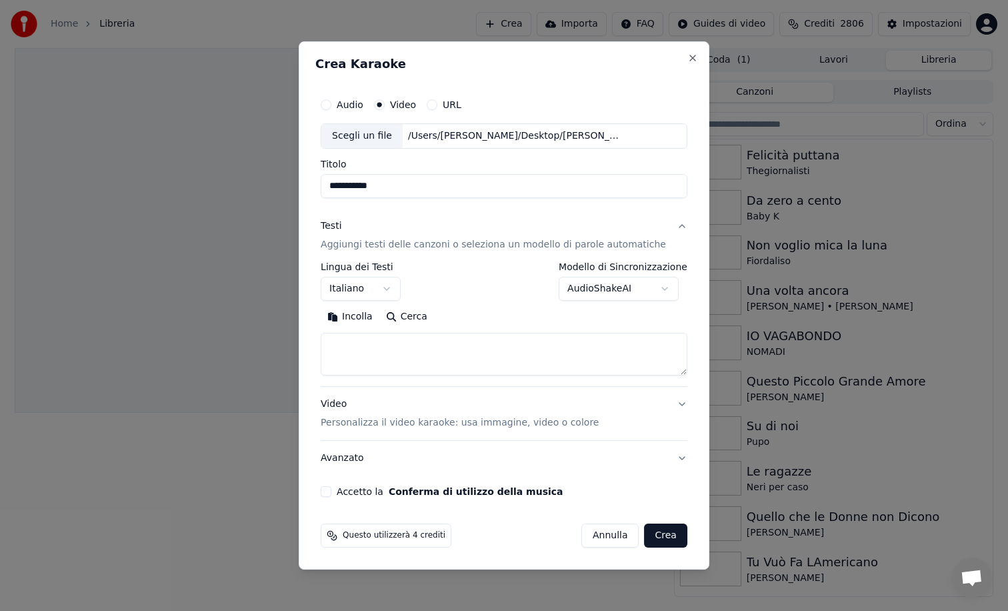
click at [399, 318] on button "Cerca" at bounding box center [406, 316] width 55 height 21
click at [331, 490] on button "Accetto la Conferma di utilizzo della musica" at bounding box center [326, 491] width 11 height 11
click at [657, 529] on button "Crea" at bounding box center [666, 535] width 43 height 24
select select "**"
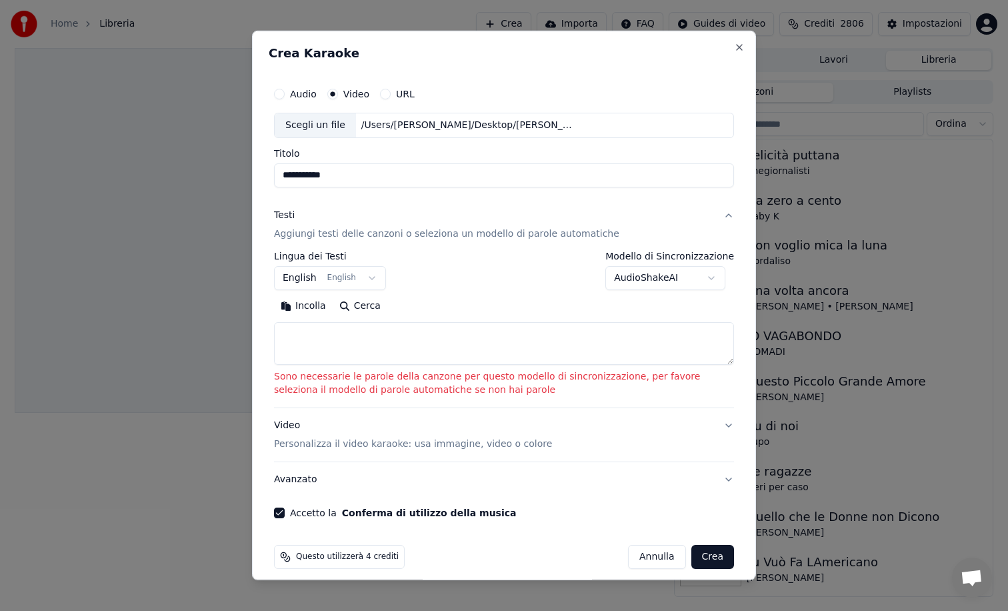
click at [339, 333] on textarea at bounding box center [504, 343] width 460 height 43
paste textarea "**********"
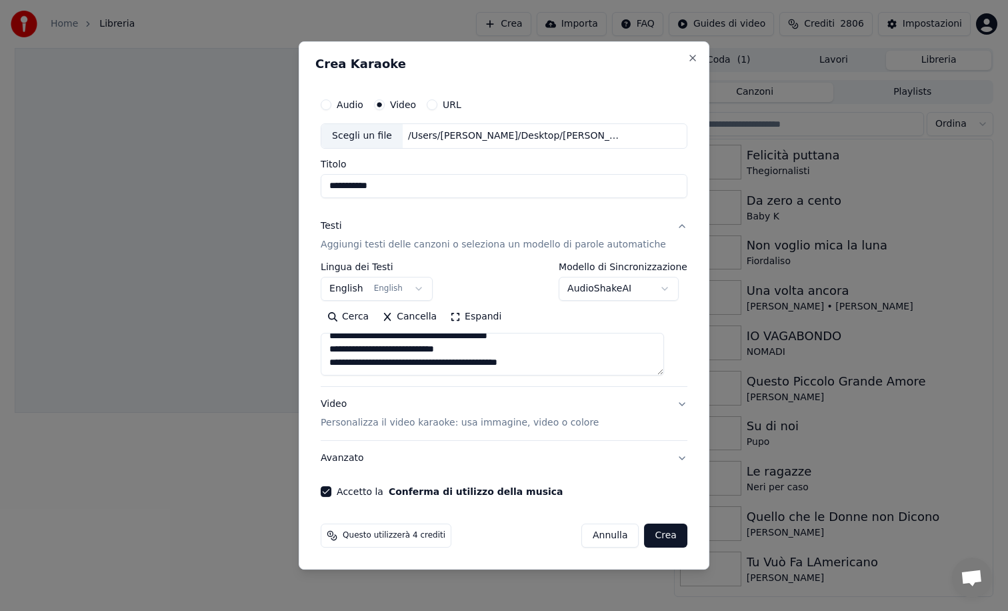
scroll to position [635, 0]
type textarea "**********"
click at [661, 533] on button "Crea" at bounding box center [666, 535] width 43 height 24
select select "**"
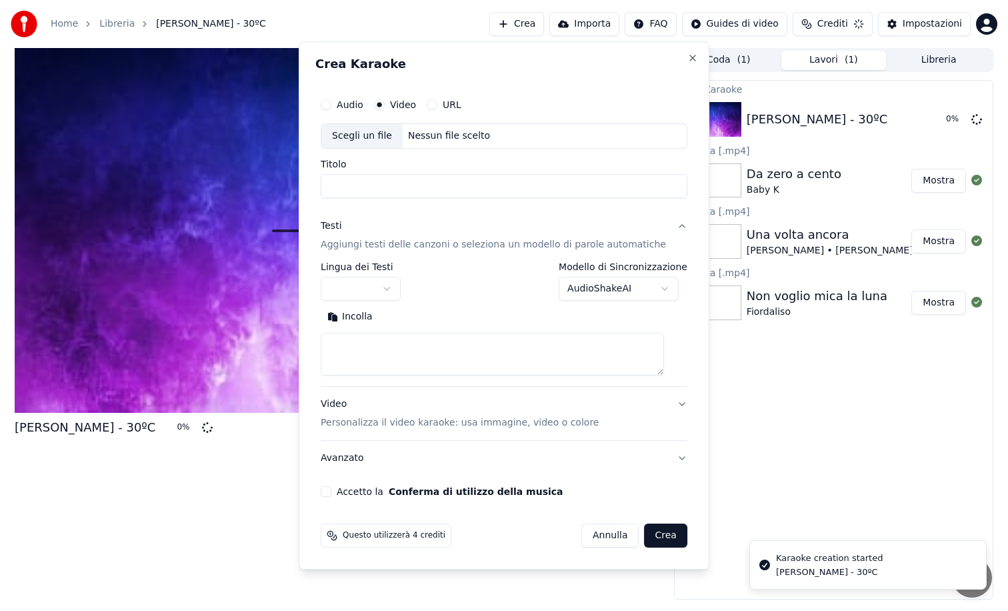
scroll to position [0, 0]
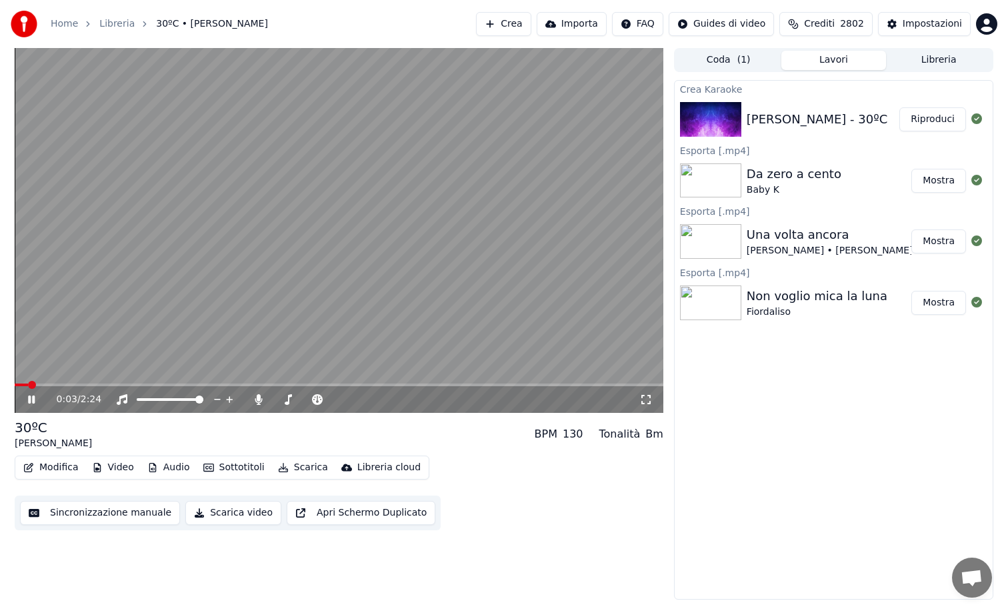
click at [25, 383] on span at bounding box center [21, 384] width 13 height 3
click at [32, 399] on icon at bounding box center [31, 399] width 7 height 8
click at [32, 399] on icon at bounding box center [31, 399] width 8 height 9
click at [32, 399] on icon at bounding box center [31, 399] width 7 height 8
click at [32, 399] on icon at bounding box center [31, 399] width 8 height 9
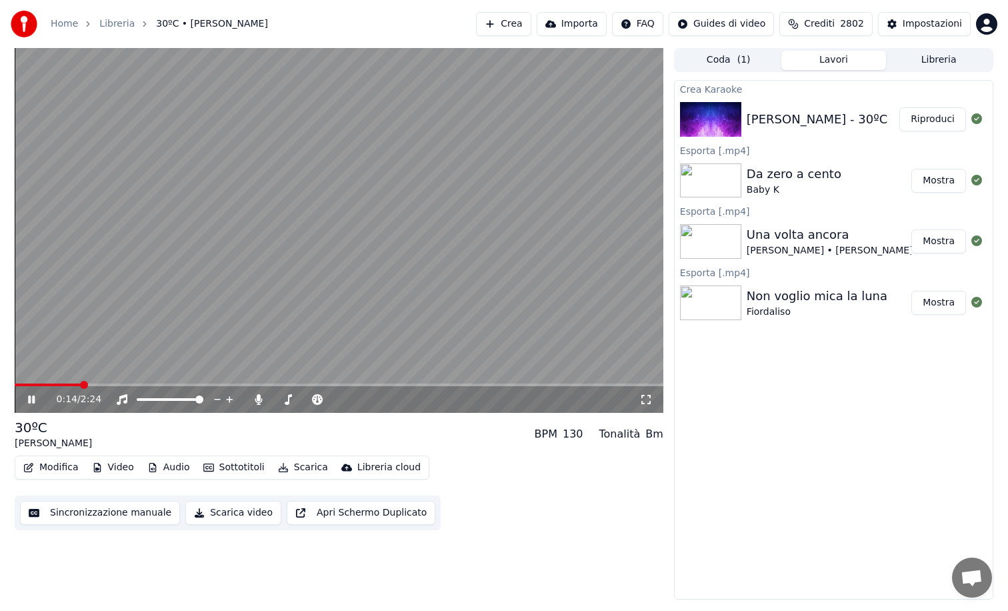
click at [32, 399] on icon at bounding box center [31, 399] width 7 height 8
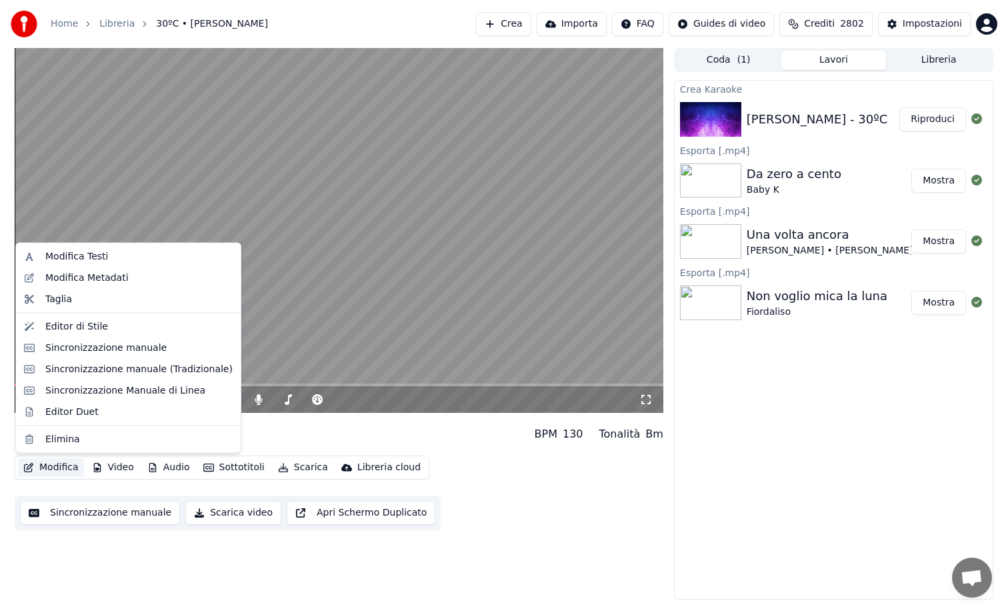
click at [54, 468] on button "Modifica" at bounding box center [51, 467] width 66 height 19
click at [66, 257] on div "Modifica Testi" at bounding box center [76, 256] width 63 height 13
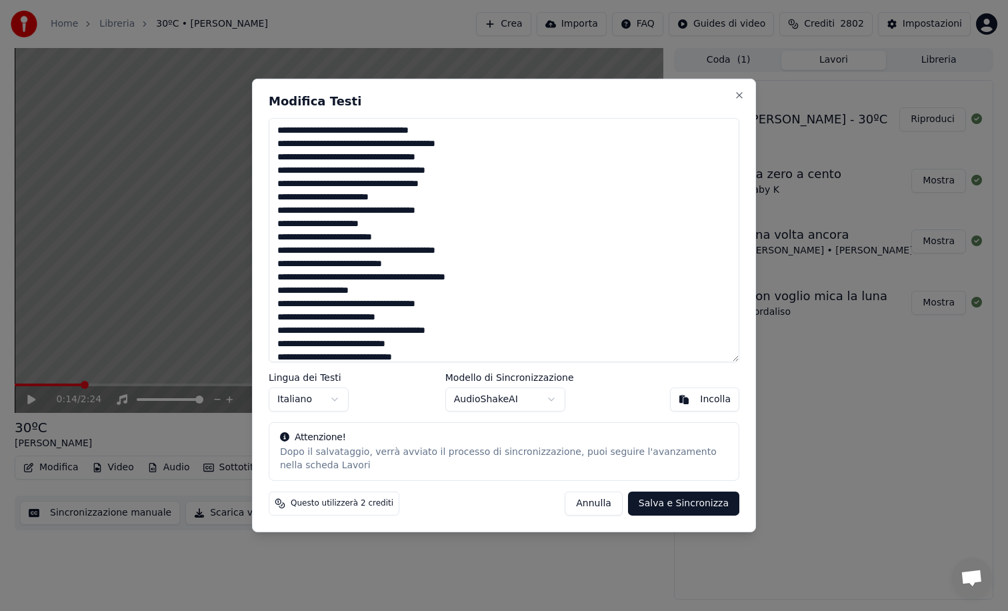
click at [601, 504] on button "Annulla" at bounding box center [594, 503] width 58 height 24
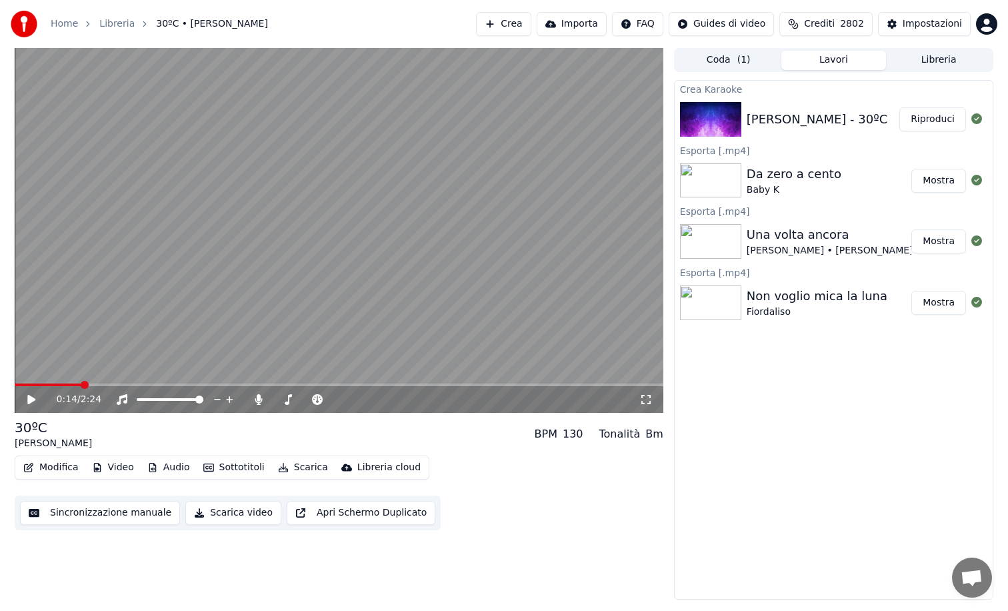
click at [27, 382] on video at bounding box center [339, 230] width 649 height 365
click at [22, 385] on span at bounding box center [19, 384] width 9 height 3
click at [31, 399] on icon at bounding box center [40, 399] width 31 height 11
click at [31, 399] on icon at bounding box center [31, 399] width 8 height 9
click at [31, 399] on icon at bounding box center [40, 399] width 31 height 11
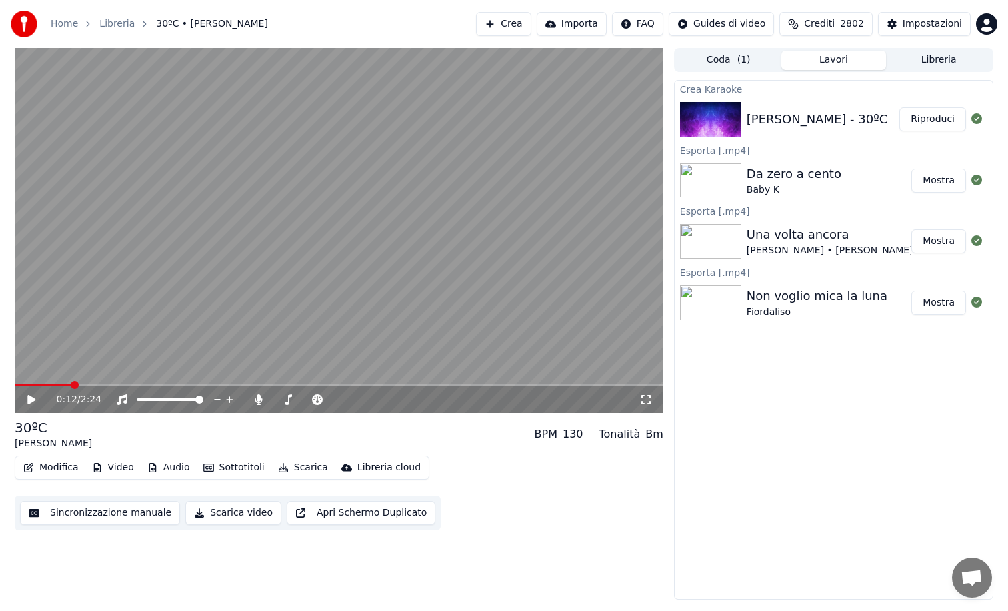
click at [31, 399] on icon at bounding box center [31, 399] width 8 height 9
click at [222, 513] on button "Scarica video" at bounding box center [233, 513] width 96 height 24
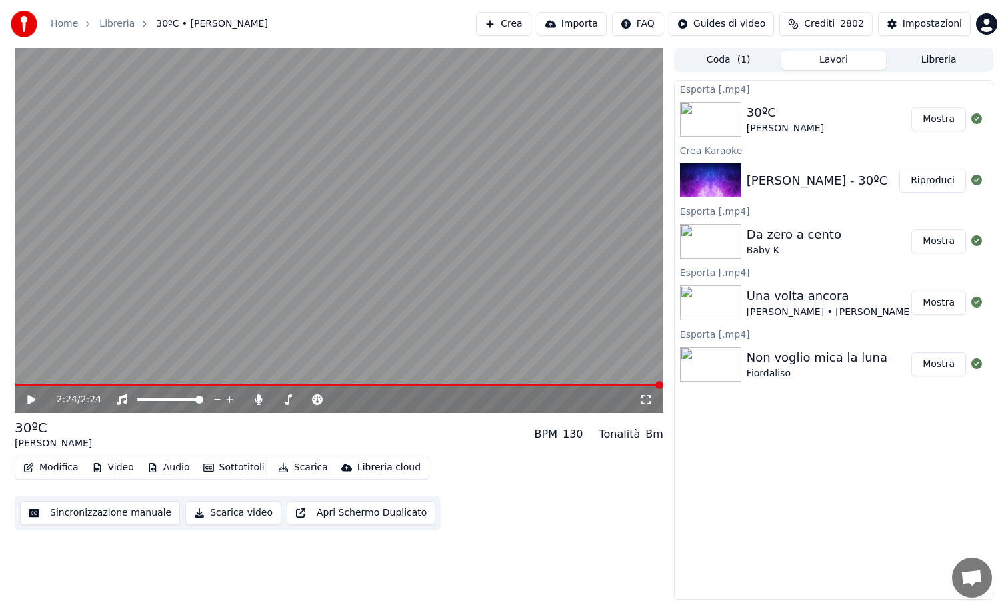
click at [945, 118] on button "Mostra" at bounding box center [938, 119] width 55 height 24
click at [933, 57] on button "Libreria" at bounding box center [938, 60] width 105 height 19
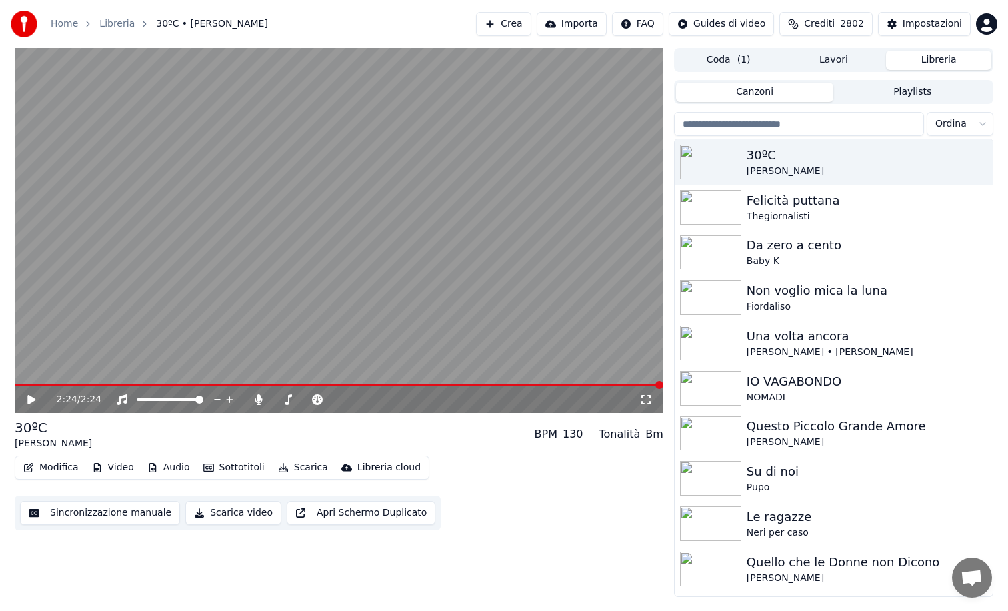
click at [559, 24] on button "Importa" at bounding box center [572, 24] width 70 height 24
click at [515, 25] on button "Crea" at bounding box center [503, 24] width 55 height 24
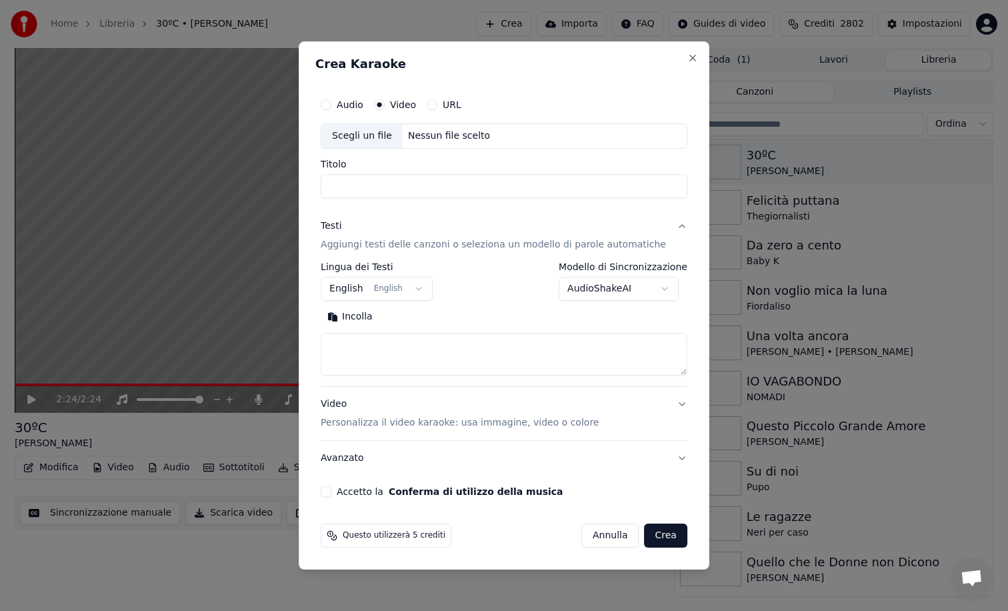
click at [437, 107] on button "URL" at bounding box center [432, 104] width 11 height 11
click at [409, 183] on input "Titolo" at bounding box center [504, 187] width 367 height 24
paste input "**********"
type input "**********"
click at [651, 529] on button "Crea" at bounding box center [666, 536] width 43 height 24
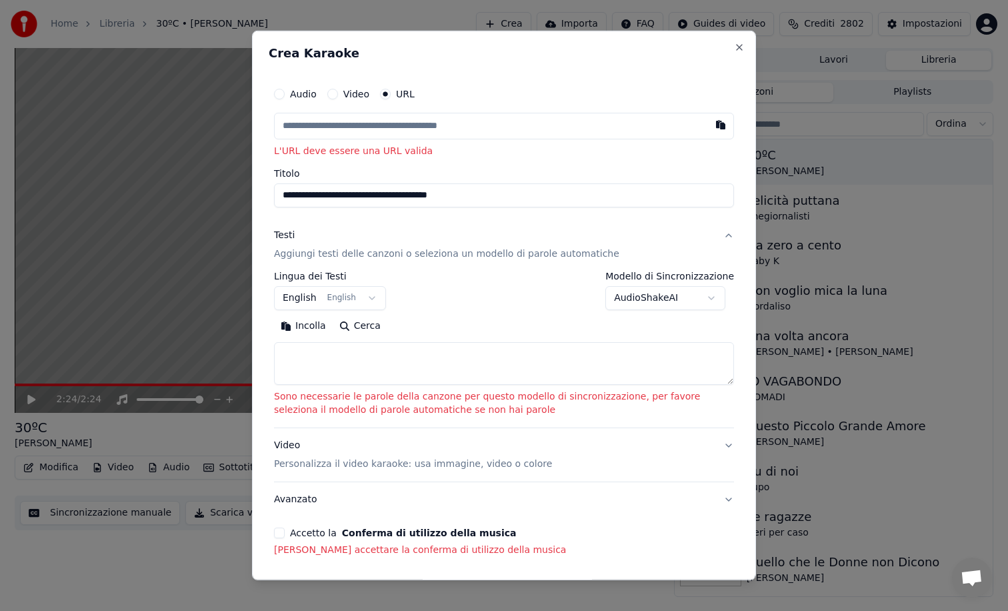
click at [433, 129] on input "text" at bounding box center [504, 126] width 460 height 27
click at [493, 129] on input "text" at bounding box center [504, 126] width 460 height 27
click at [355, 119] on input "text" at bounding box center [504, 126] width 460 height 27
paste input "**********"
type input "**********"
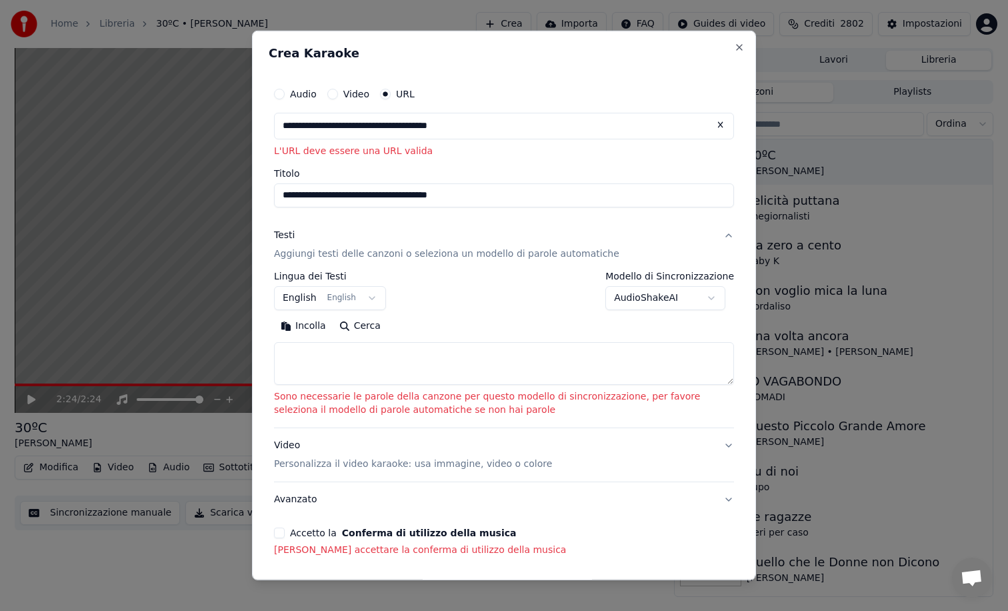
type input "**********"
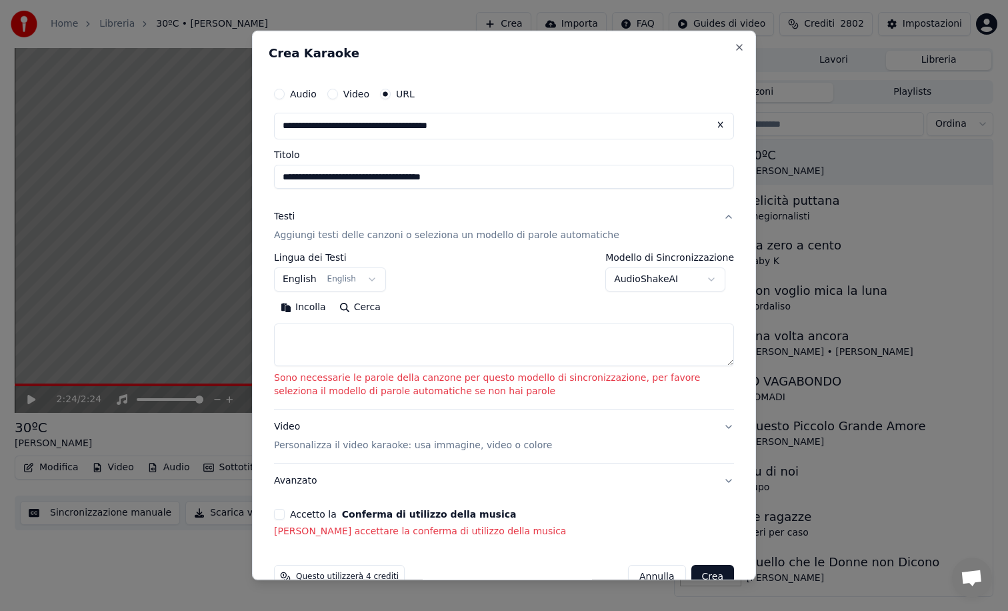
type input "**********"
click at [372, 280] on body "**********" at bounding box center [504, 305] width 1008 height 611
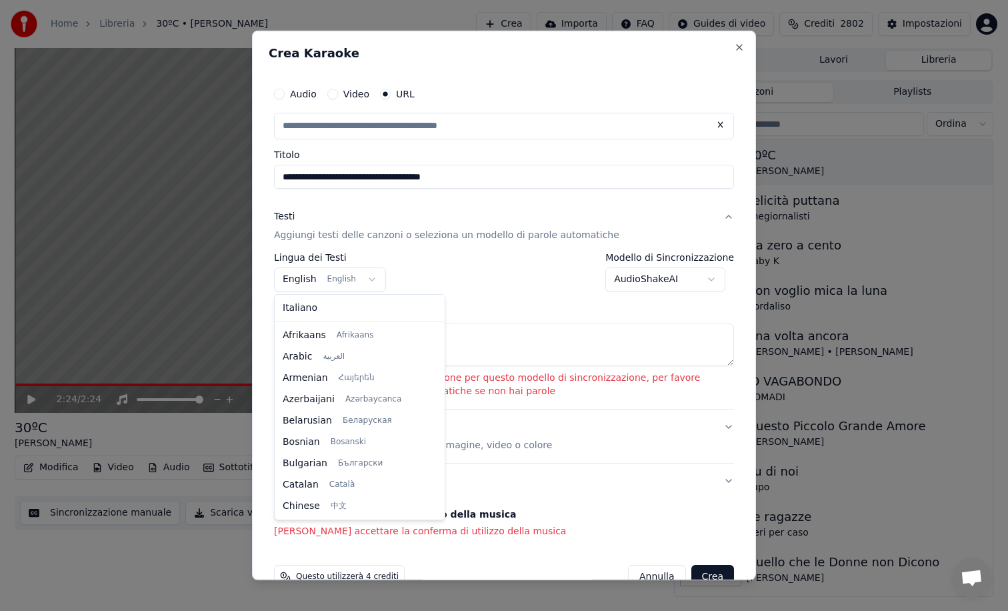
scroll to position [107, 0]
select select "**"
type input "**********"
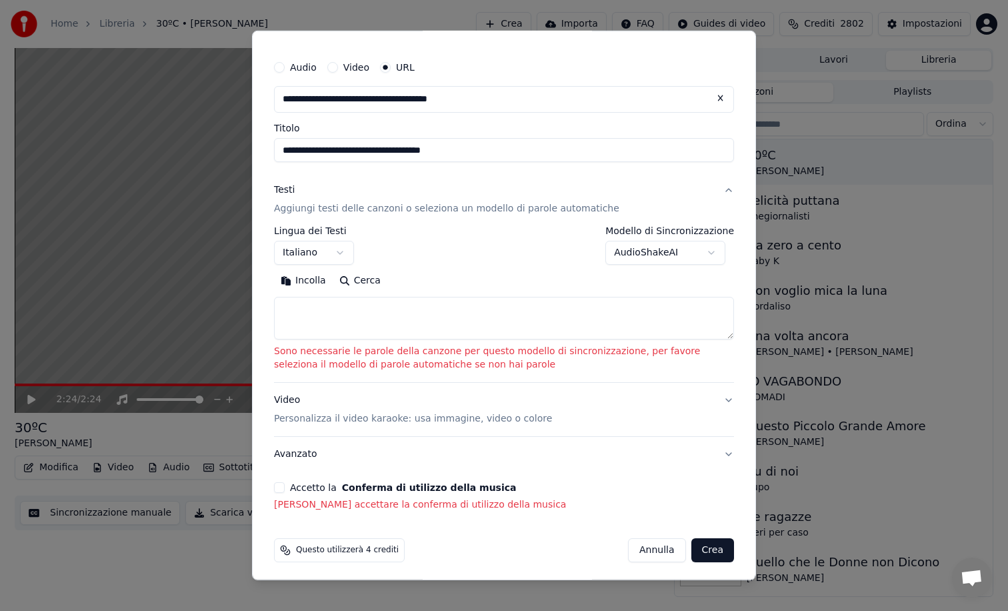
scroll to position [30, 0]
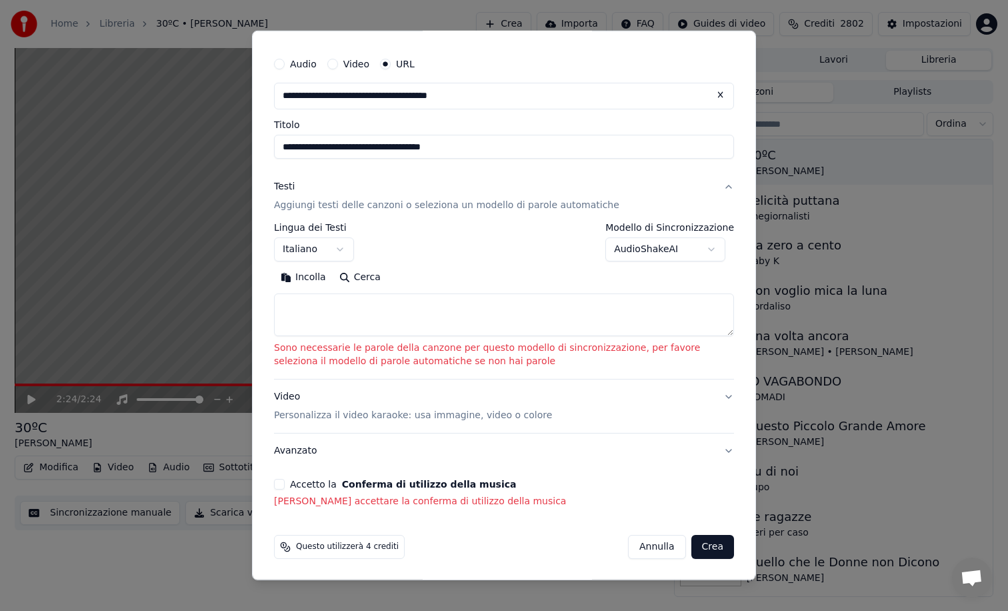
click at [285, 483] on div "Accetto la Conferma di utilizzo della musica" at bounding box center [504, 484] width 460 height 11
click at [280, 483] on button "Accetto la Conferma di utilizzo della musica" at bounding box center [279, 484] width 11 height 11
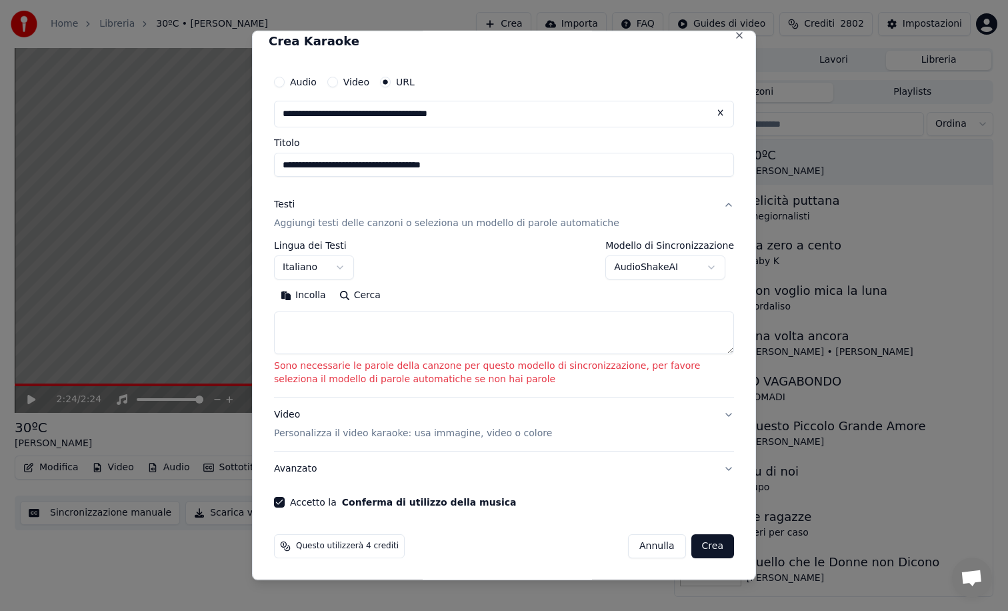
scroll to position [11, 0]
click at [711, 544] on button "Crea" at bounding box center [712, 547] width 43 height 24
select select "**"
click at [711, 544] on button "Crea" at bounding box center [712, 547] width 43 height 24
click at [475, 326] on textarea at bounding box center [504, 333] width 460 height 43
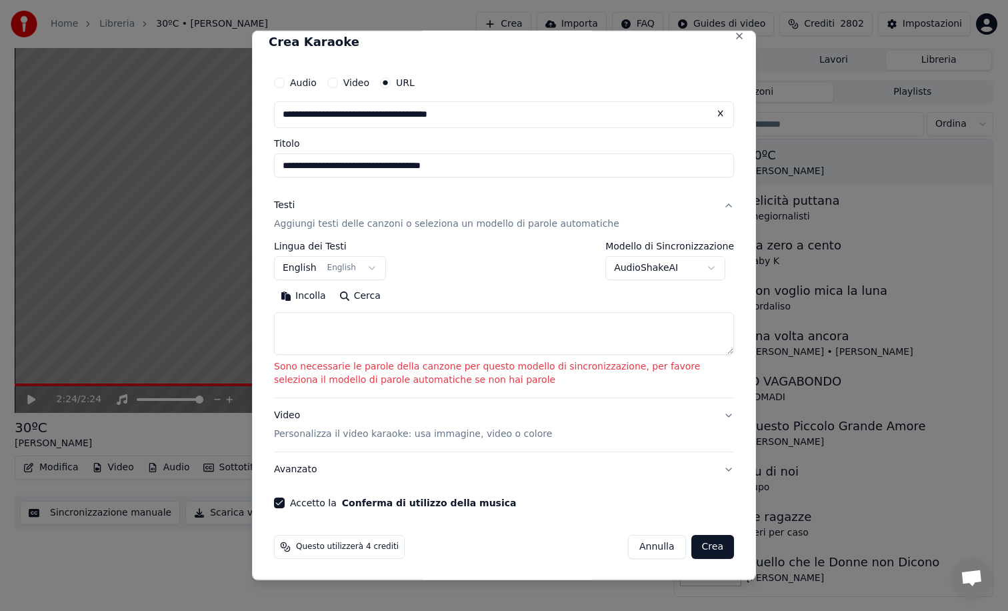
click at [347, 324] on textarea at bounding box center [504, 333] width 460 height 43
paste textarea "**********"
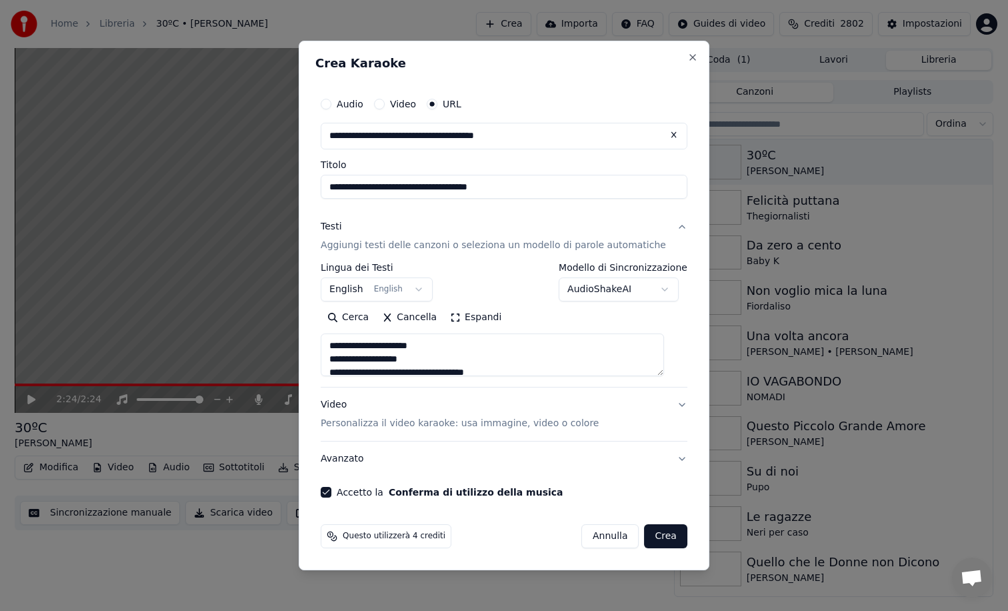
scroll to position [0, 0]
type textarea "**********"
click at [651, 535] on button "Crea" at bounding box center [666, 536] width 43 height 24
select select "**"
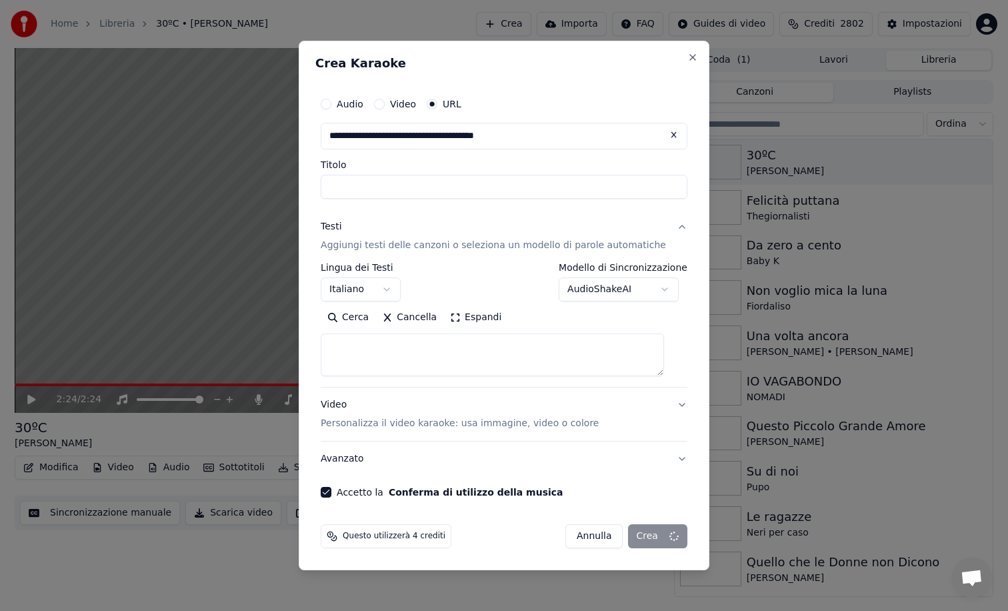
select select
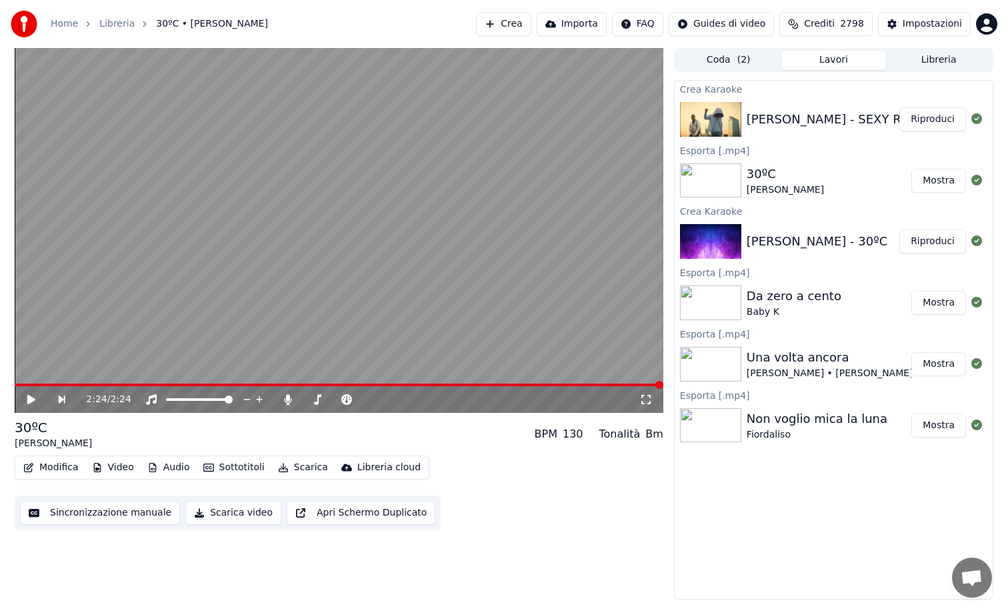
click at [918, 115] on button "Riproduci" at bounding box center [932, 119] width 67 height 24
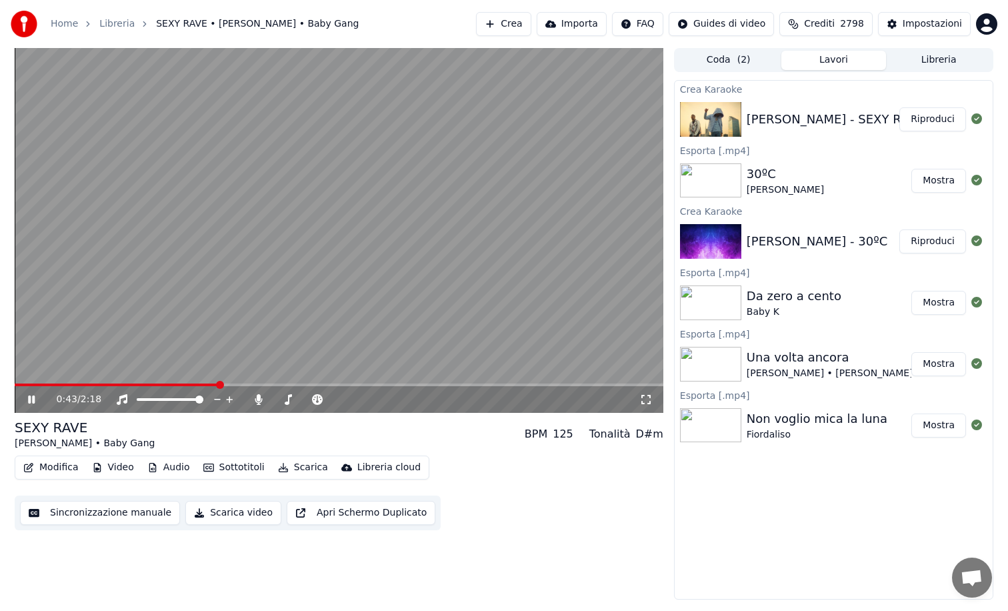
click at [399, 382] on video at bounding box center [339, 230] width 649 height 365
click at [423, 383] on span at bounding box center [339, 384] width 649 height 3
click at [29, 398] on icon at bounding box center [31, 399] width 8 height 9
click at [561, 383] on span at bounding box center [339, 384] width 649 height 3
click at [579, 387] on div "2:17 / 2:18" at bounding box center [339, 399] width 649 height 27
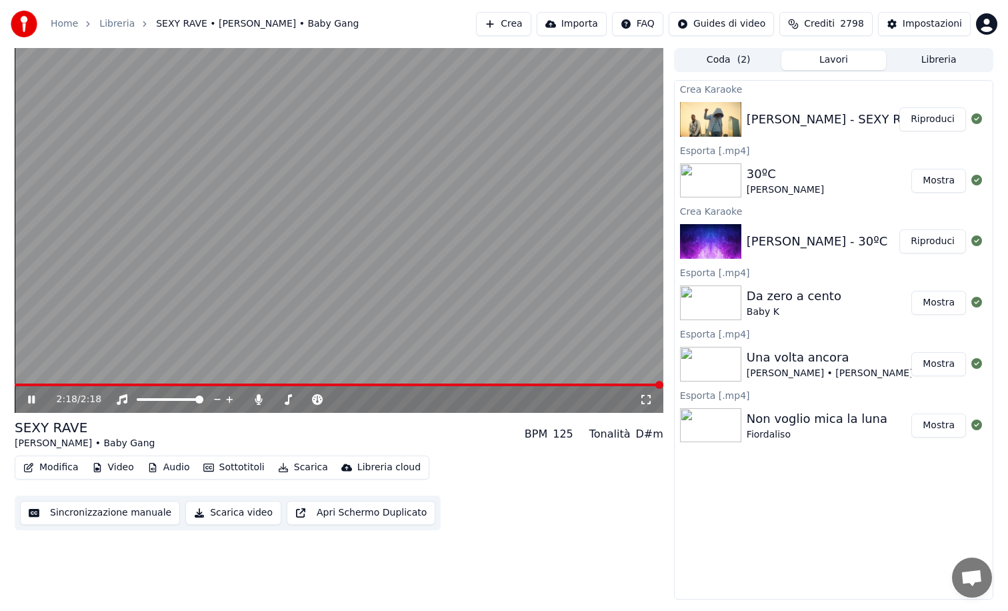
click at [563, 383] on video at bounding box center [339, 230] width 649 height 365
click at [575, 386] on div "0:02 / 2:18" at bounding box center [339, 399] width 649 height 27
click at [551, 383] on span at bounding box center [339, 384] width 649 height 3
click at [565, 384] on span at bounding box center [305, 384] width 581 height 3
click at [32, 399] on icon at bounding box center [31, 399] width 8 height 9
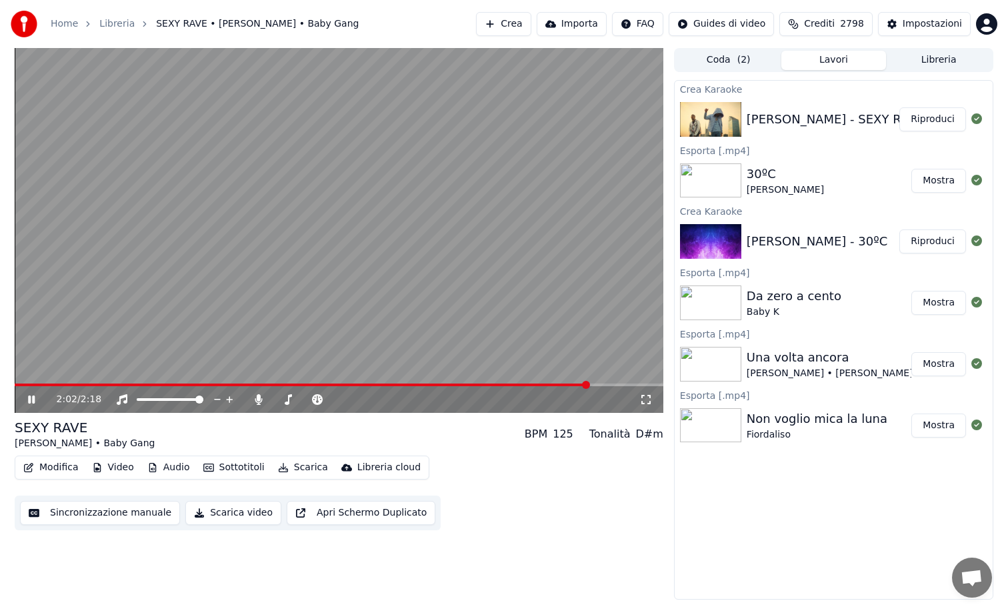
click at [32, 399] on icon at bounding box center [40, 399] width 31 height 11
click at [95, 513] on button "Sincronizzazione manuale" at bounding box center [100, 513] width 160 height 24
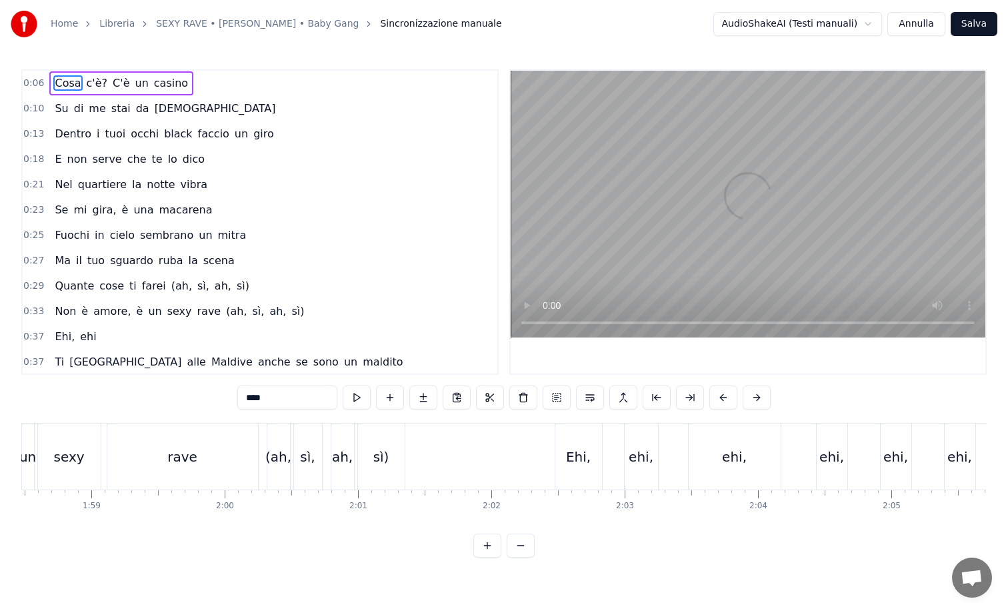
scroll to position [0, 15793]
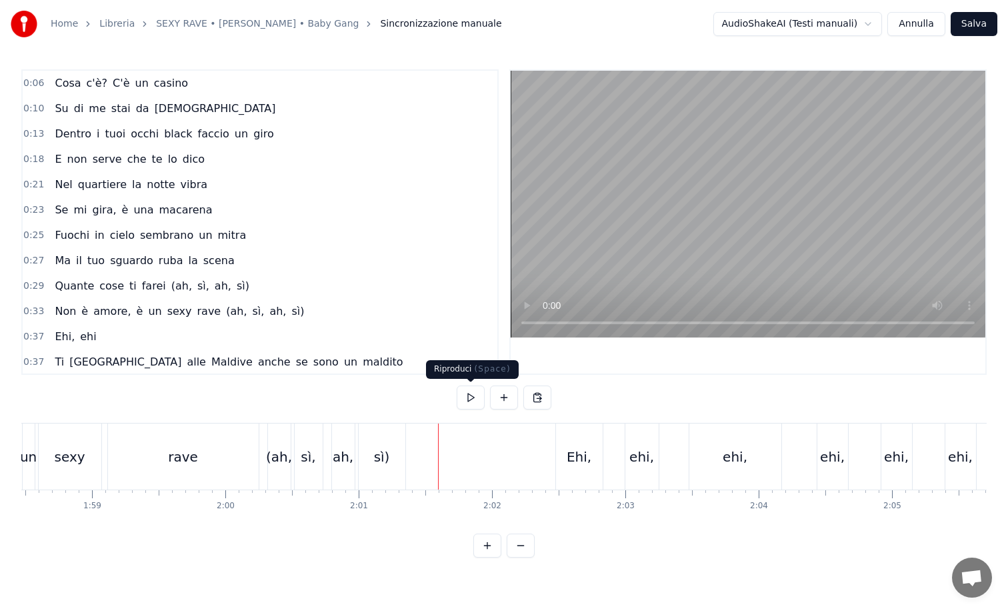
click at [469, 396] on button at bounding box center [471, 397] width 28 height 24
click at [589, 456] on div "Ehi," at bounding box center [579, 457] width 25 height 20
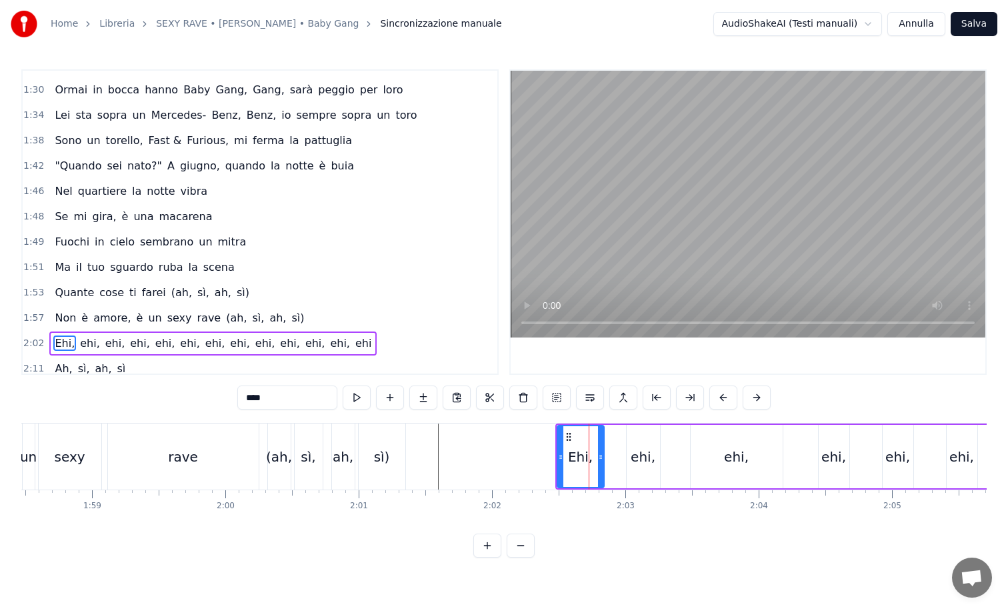
scroll to position [761, 0]
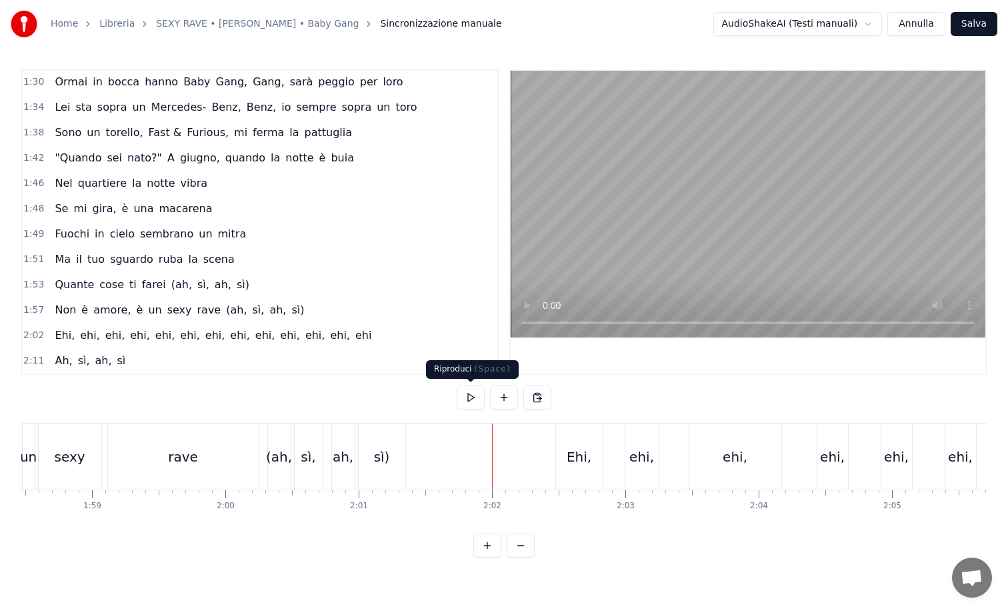
click at [474, 399] on button at bounding box center [471, 397] width 28 height 24
click at [475, 399] on button at bounding box center [471, 397] width 28 height 24
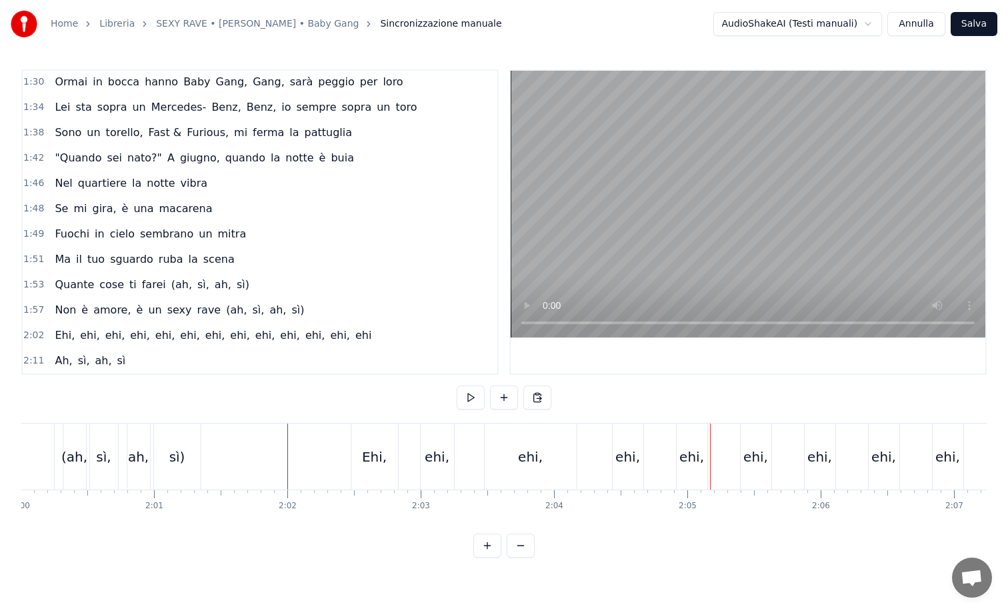
scroll to position [0, 16006]
drag, startPoint x: 374, startPoint y: 449, endPoint x: 385, endPoint y: 455, distance: 12.8
click at [385, 455] on div "Ehi," at bounding box center [366, 456] width 47 height 66
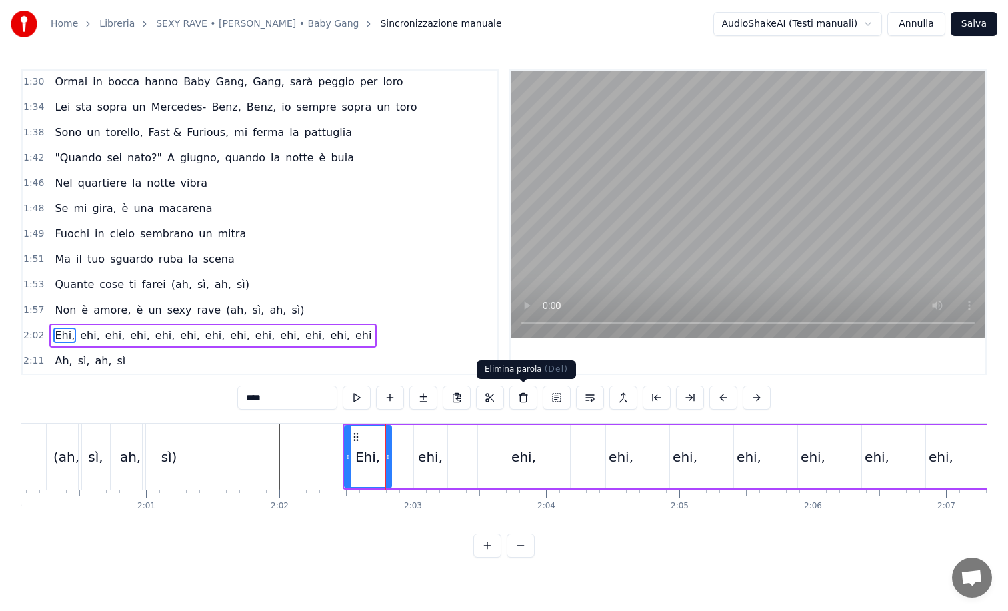
click at [519, 397] on button at bounding box center [523, 397] width 28 height 24
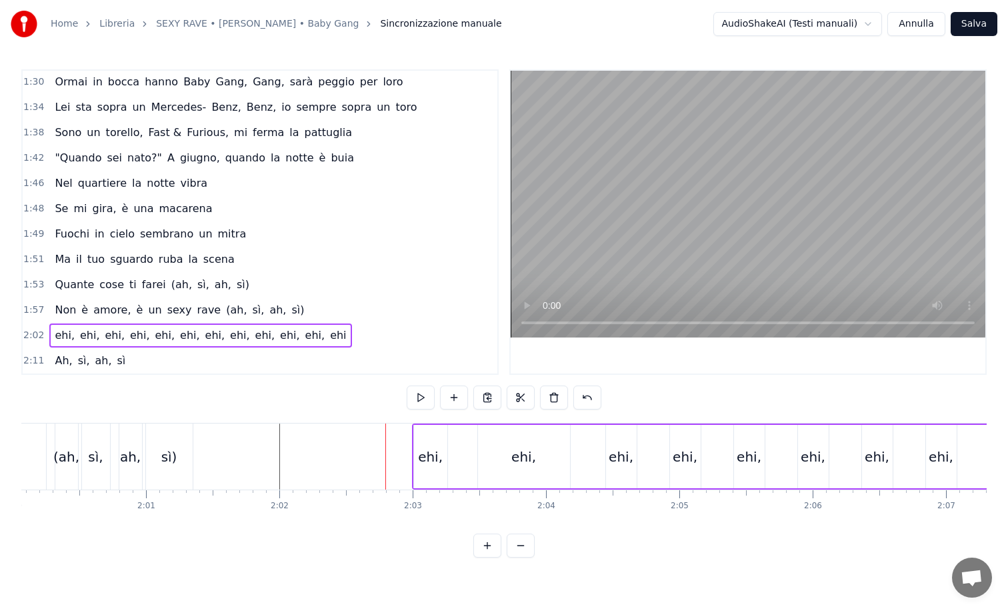
click at [412, 449] on div "ehi, ehi, ehi, ehi, ehi, ehi, ehi, ehi, ehi, ehi, ehi, ehi" at bounding box center [1010, 456] width 1197 height 66
click at [423, 447] on div "ehi," at bounding box center [430, 457] width 25 height 20
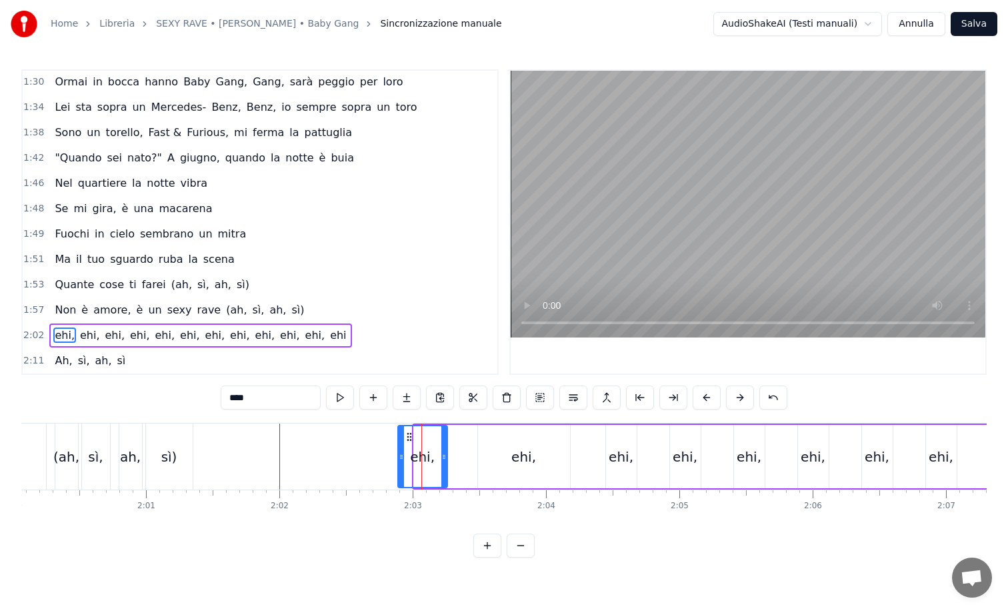
drag, startPoint x: 417, startPoint y: 455, endPoint x: 401, endPoint y: 456, distance: 16.0
click at [401, 456] on icon at bounding box center [401, 456] width 5 height 11
click at [233, 397] on input "****" at bounding box center [271, 397] width 100 height 24
type input "****"
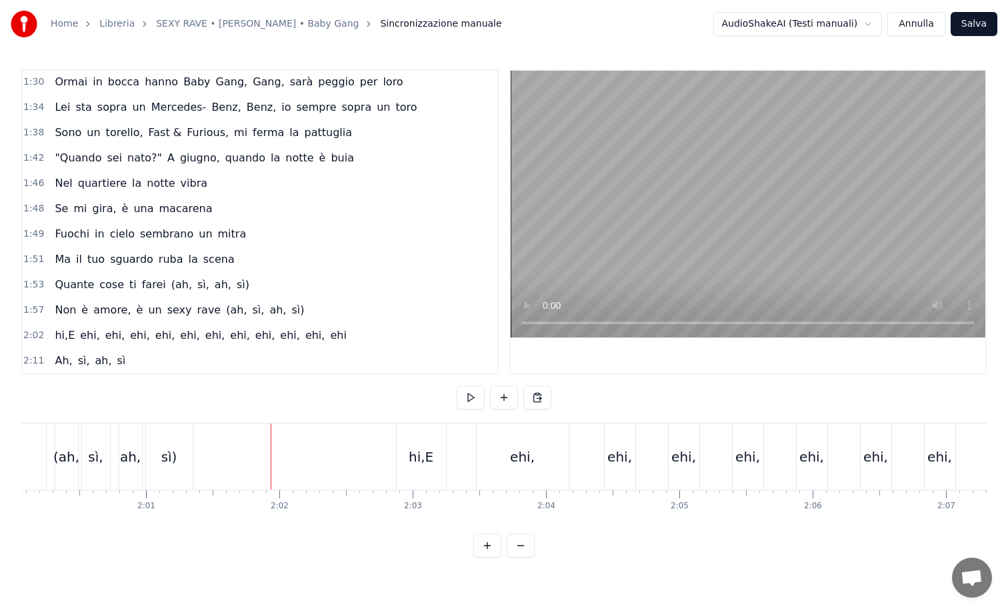
click at [271, 449] on div at bounding box center [271, 456] width 1 height 66
click at [466, 399] on button at bounding box center [471, 397] width 28 height 24
click at [409, 449] on div "hi,E" at bounding box center [421, 456] width 49 height 66
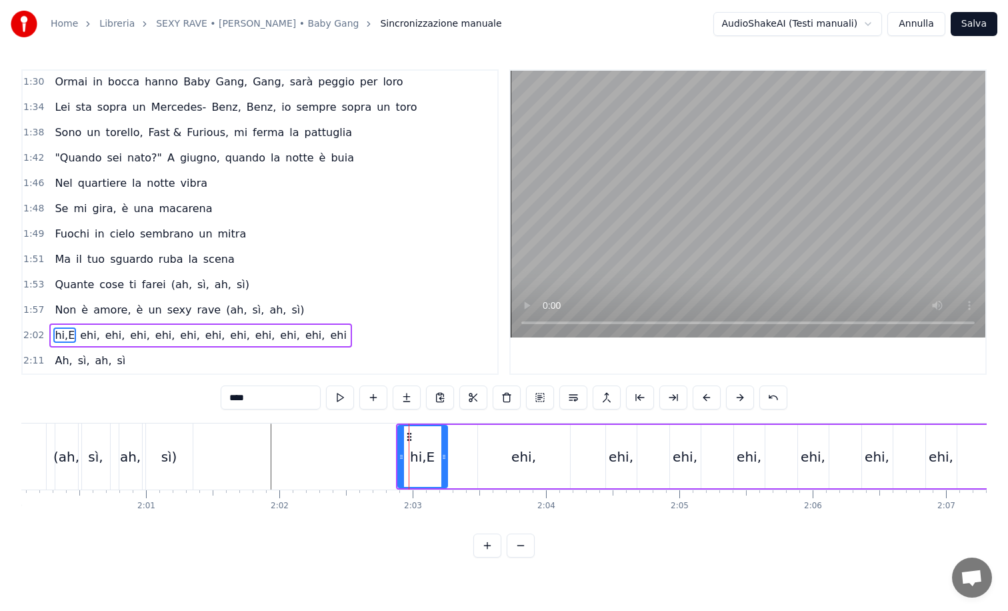
click at [248, 397] on input "****" at bounding box center [271, 397] width 100 height 24
click at [229, 397] on input "***" at bounding box center [271, 397] width 100 height 24
type input "****"
click at [344, 396] on button at bounding box center [340, 397] width 28 height 24
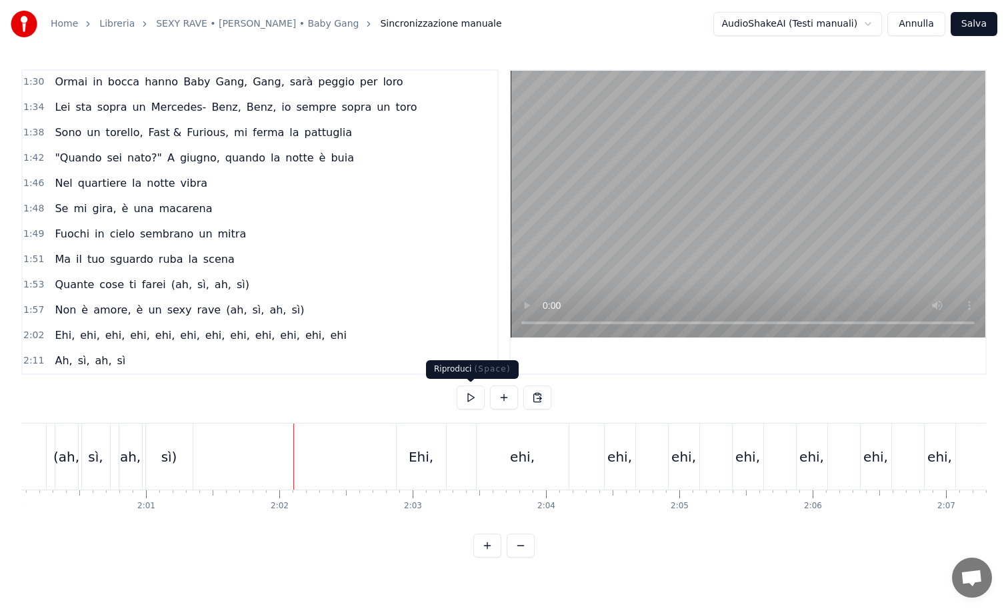
click at [466, 394] on button at bounding box center [471, 397] width 28 height 24
click at [508, 454] on div "ehi," at bounding box center [523, 456] width 92 height 66
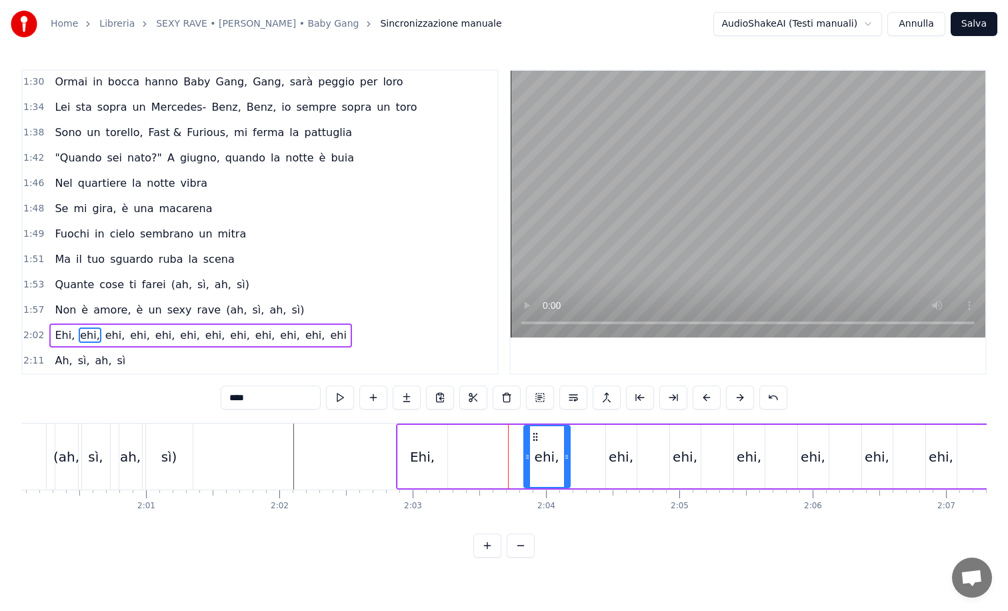
drag, startPoint x: 483, startPoint y: 451, endPoint x: 529, endPoint y: 455, distance: 46.2
click at [529, 455] on icon at bounding box center [527, 456] width 5 height 11
click at [469, 449] on div "Ehi, ehi, ehi, ehi, ehi, ehi, ehi, ehi, ehi, ehi, ehi, ehi" at bounding box center [1002, 456] width 1213 height 66
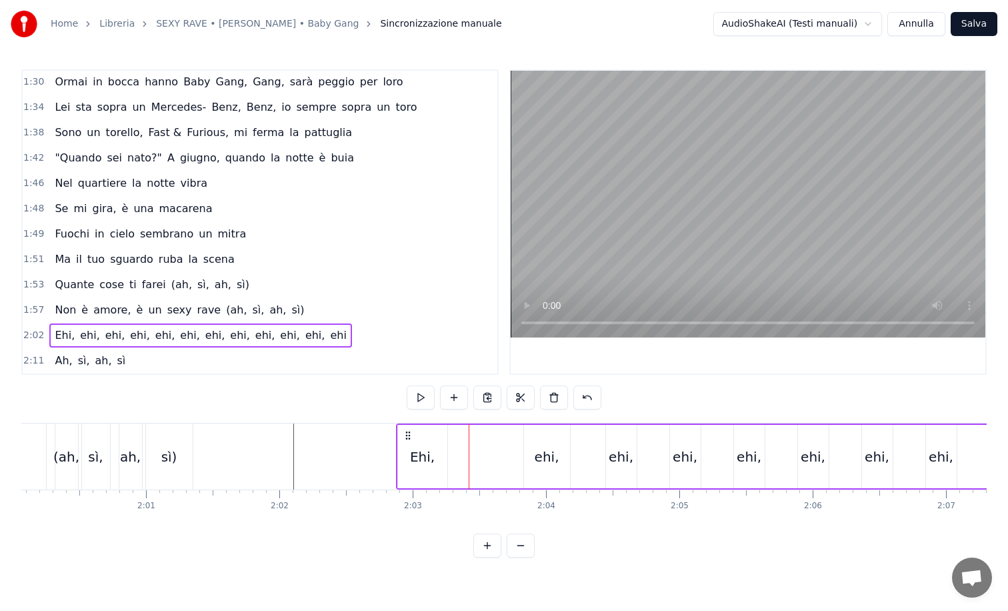
click at [464, 429] on div "Ehi, ehi, ehi, ehi, ehi, ehi, ehi, ehi, ehi, ehi, ehi, ehi" at bounding box center [1002, 456] width 1213 height 66
click at [459, 397] on button at bounding box center [454, 397] width 28 height 24
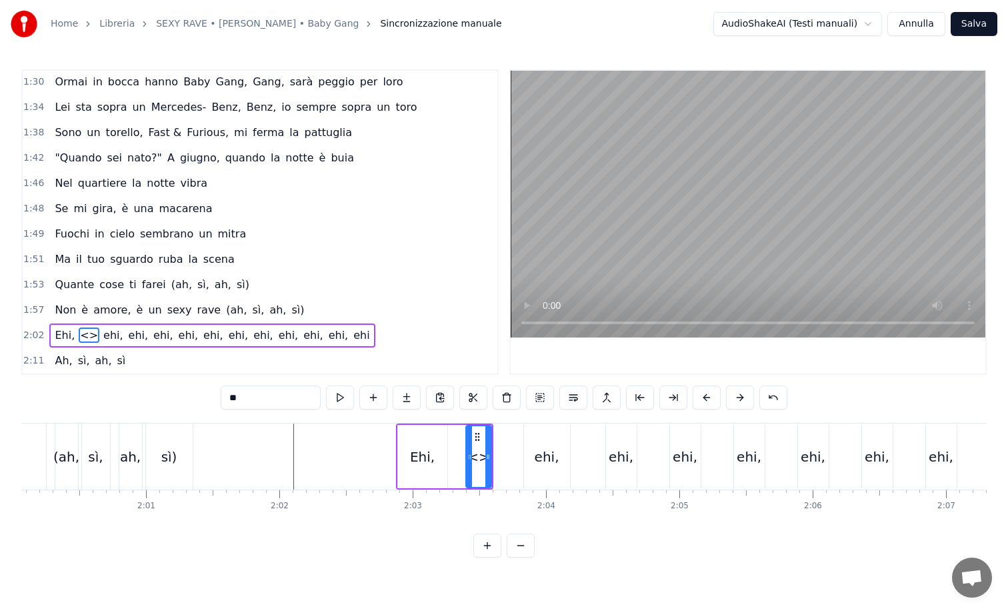
click at [263, 403] on input "**" at bounding box center [271, 397] width 100 height 24
type input "*"
drag, startPoint x: 489, startPoint y: 448, endPoint x: 501, endPoint y: 456, distance: 15.0
click at [501, 456] on div at bounding box center [501, 456] width 5 height 61
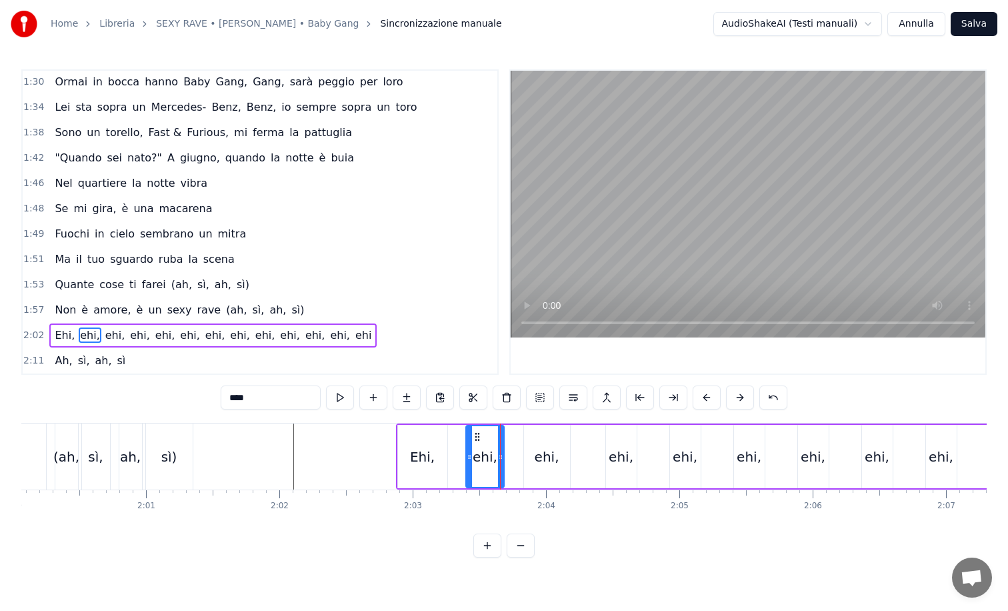
type input "****"
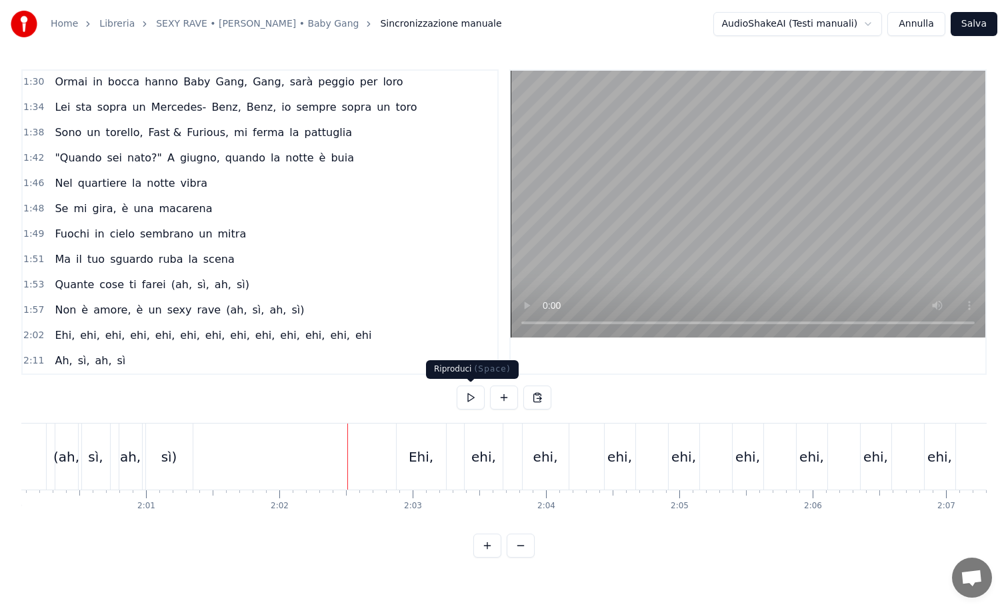
click at [471, 395] on button at bounding box center [471, 397] width 28 height 24
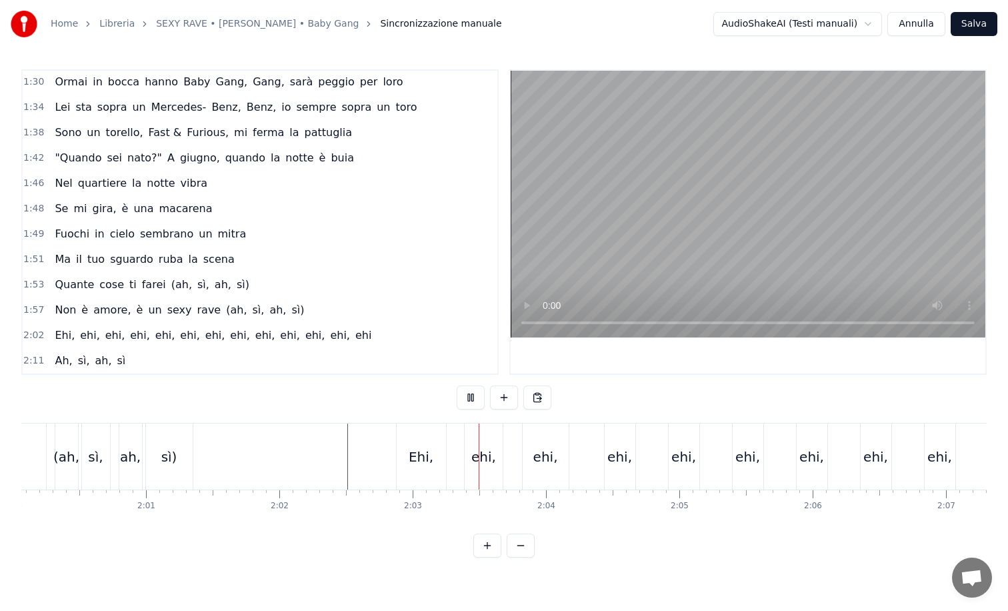
click at [471, 395] on button at bounding box center [471, 397] width 28 height 24
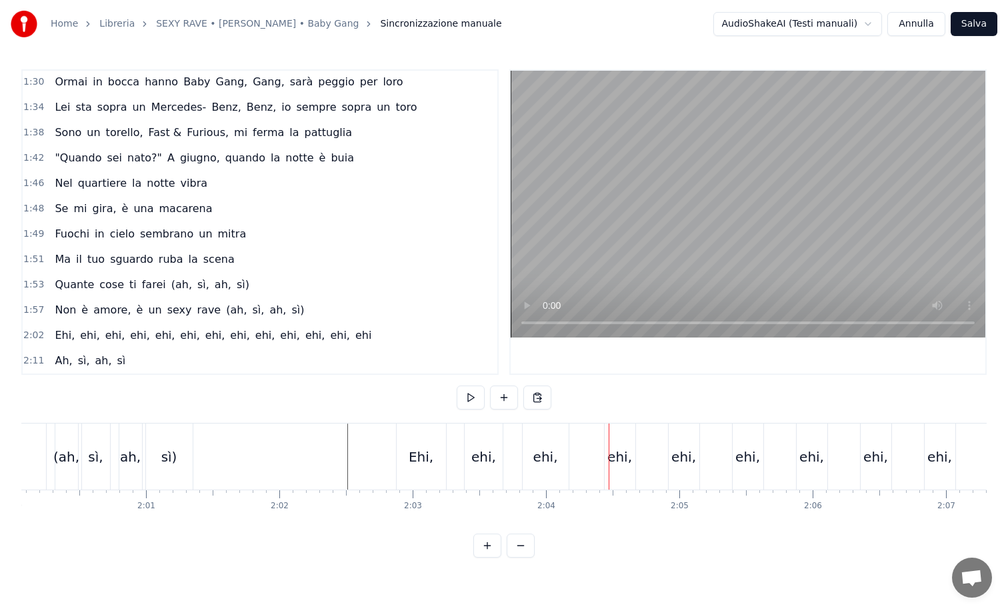
click at [609, 453] on div "ehi," at bounding box center [619, 457] width 25 height 20
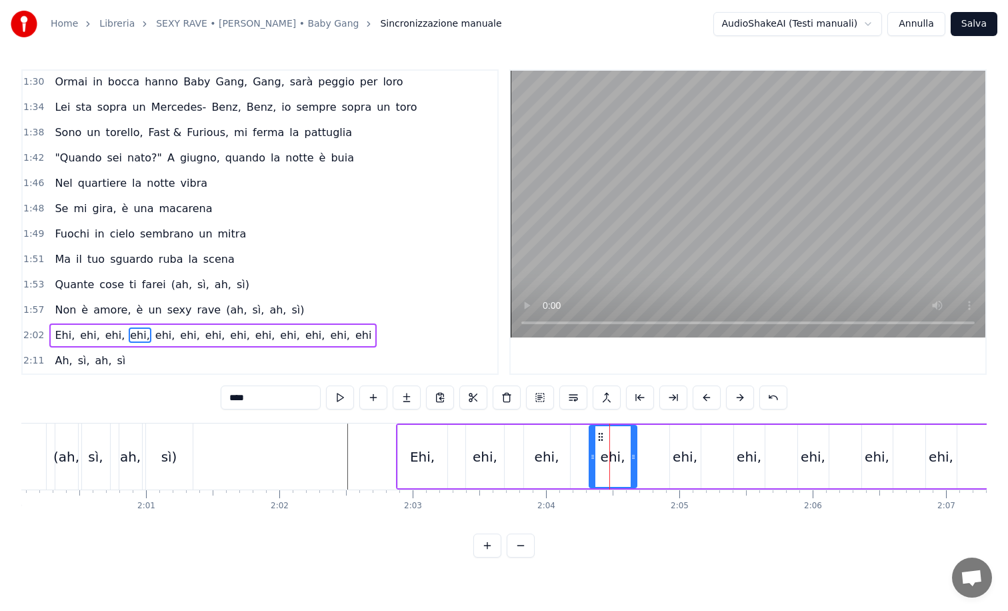
drag, startPoint x: 609, startPoint y: 451, endPoint x: 592, endPoint y: 451, distance: 16.7
click at [592, 451] on icon at bounding box center [592, 456] width 5 height 11
click at [467, 450] on div "ehi," at bounding box center [485, 456] width 38 height 63
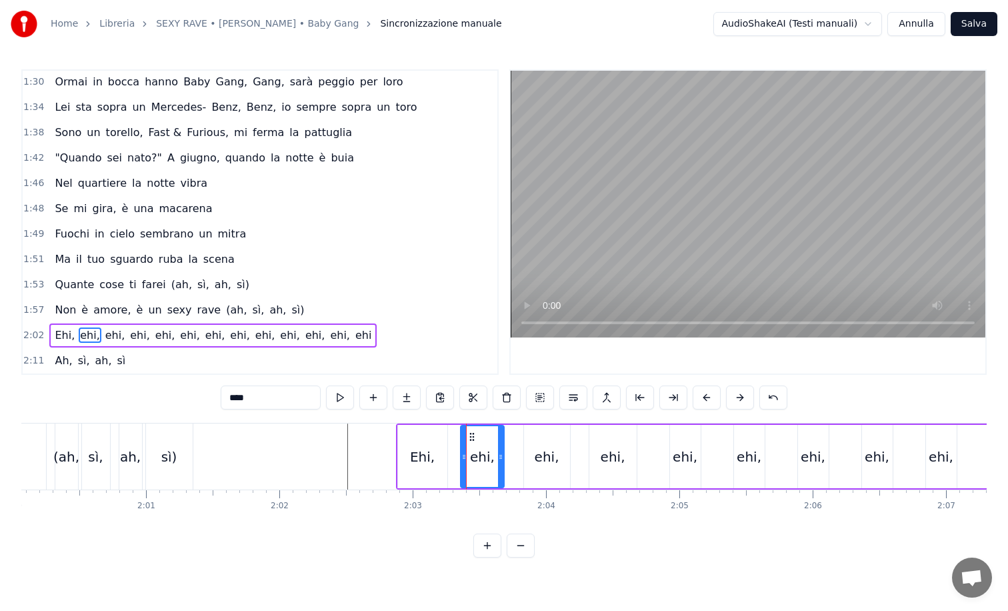
click at [462, 451] on div at bounding box center [463, 456] width 5 height 61
click at [339, 393] on button at bounding box center [340, 397] width 28 height 24
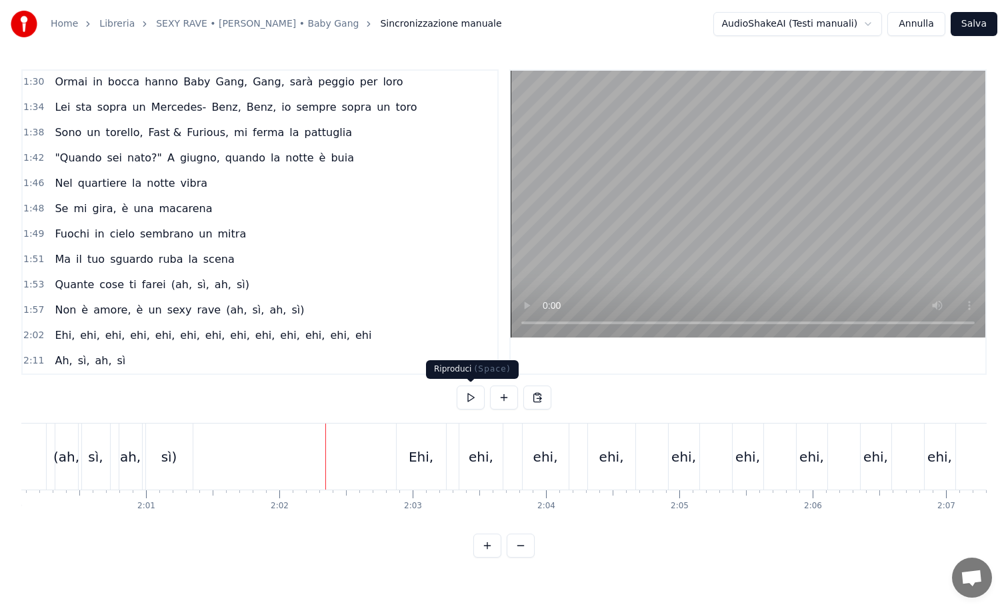
click at [462, 393] on button at bounding box center [471, 397] width 28 height 24
click at [457, 385] on button at bounding box center [471, 397] width 28 height 24
click at [462, 393] on button at bounding box center [471, 397] width 28 height 24
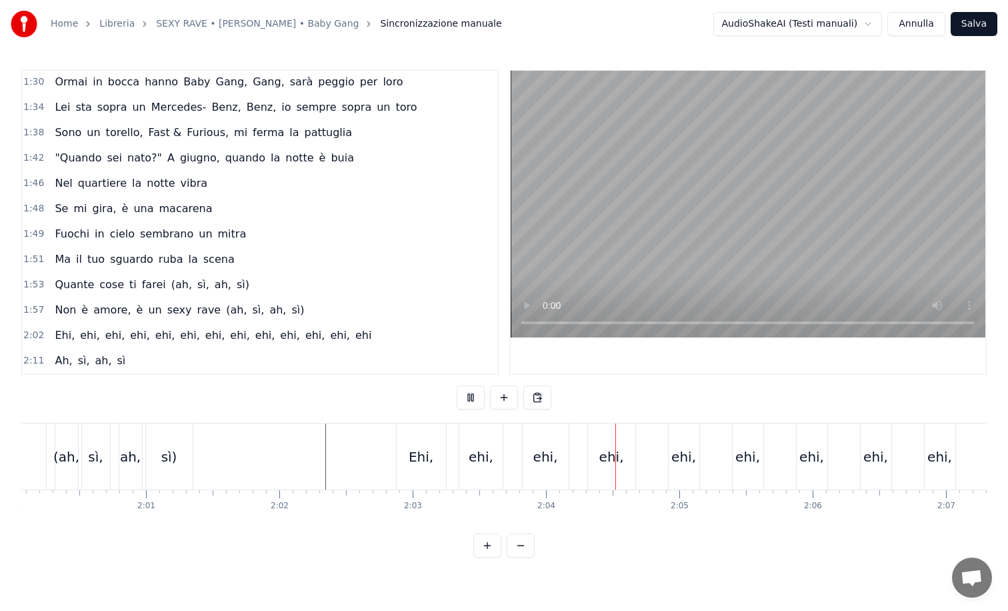
click at [462, 393] on button at bounding box center [471, 397] width 28 height 24
click at [683, 439] on div "ehi," at bounding box center [684, 456] width 31 height 66
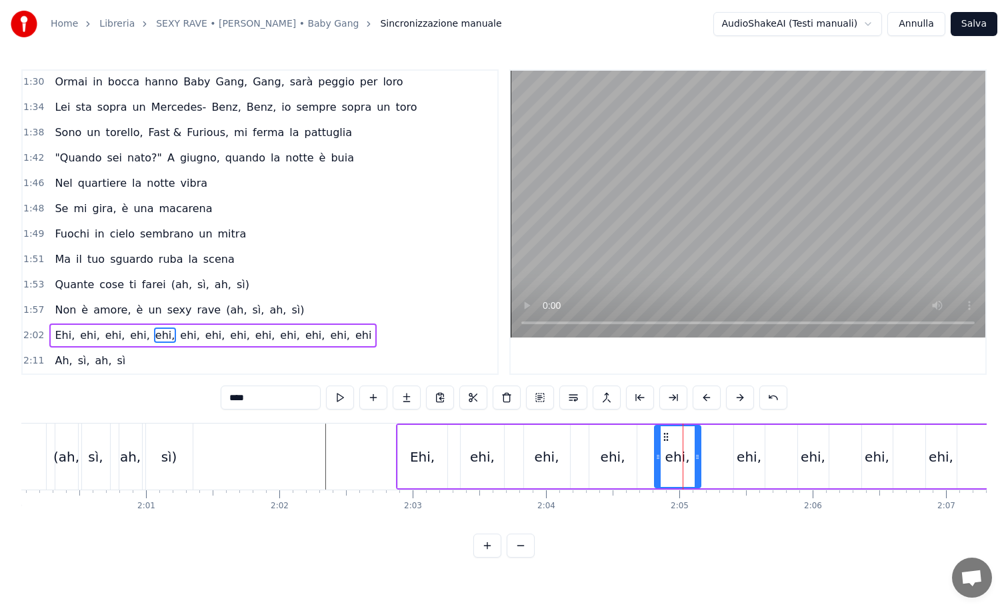
drag, startPoint x: 675, startPoint y: 456, endPoint x: 659, endPoint y: 456, distance: 15.3
click at [659, 456] on icon at bounding box center [657, 456] width 5 height 11
click at [739, 453] on div "ehi," at bounding box center [749, 457] width 25 height 20
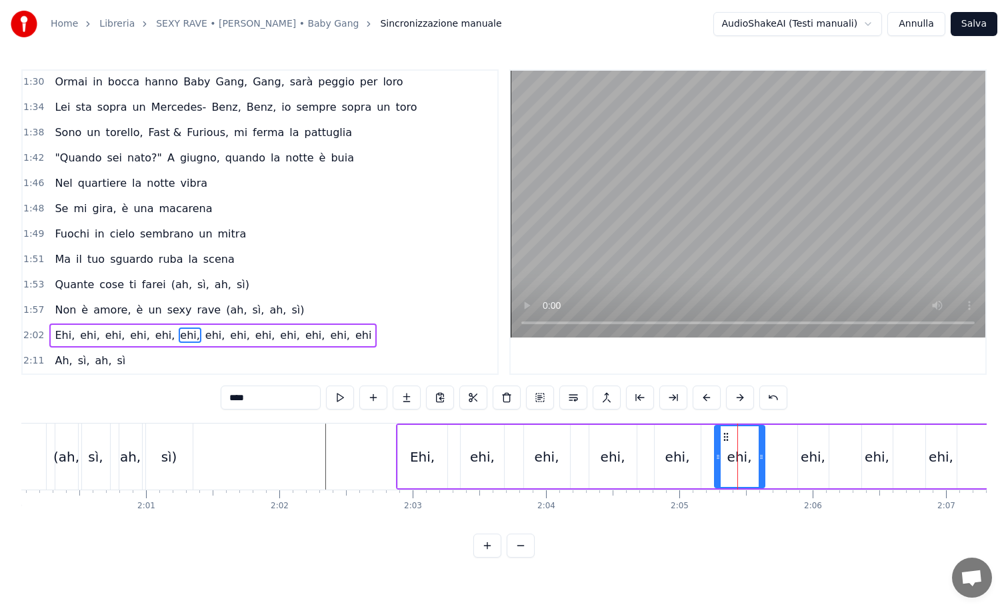
drag, startPoint x: 738, startPoint y: 453, endPoint x: 719, endPoint y: 452, distance: 19.4
click at [719, 452] on icon at bounding box center [717, 456] width 5 height 11
click at [782, 449] on div "Ehi, ehi, ehi, ehi, ehi, ehi, ehi, ehi, ehi, ehi, ehi, ehi, ehi" at bounding box center [1002, 456] width 1213 height 66
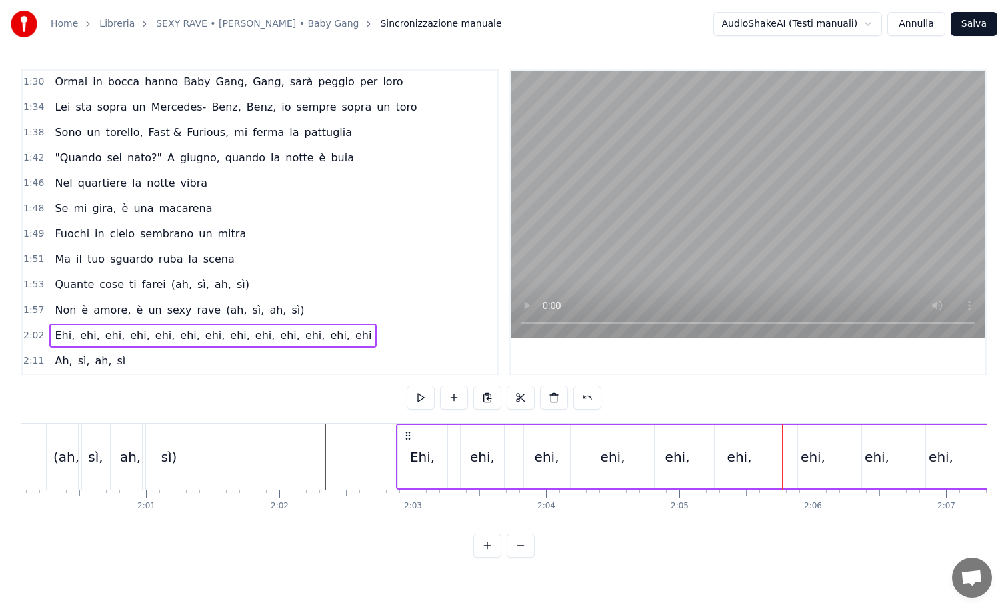
click at [813, 450] on div "ehi," at bounding box center [813, 457] width 25 height 20
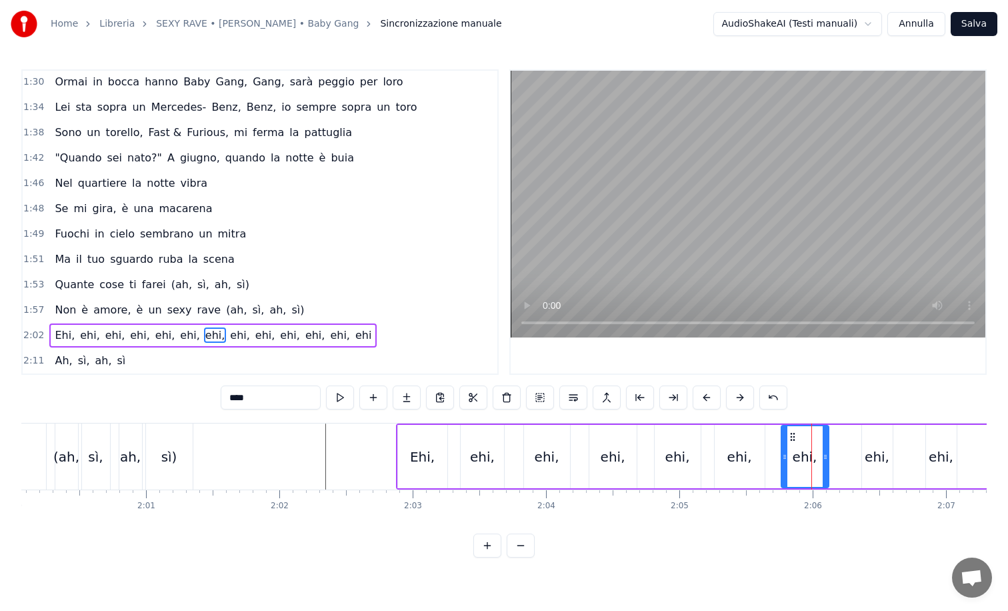
drag, startPoint x: 803, startPoint y: 455, endPoint x: 786, endPoint y: 455, distance: 16.7
click at [786, 455] on icon at bounding box center [784, 456] width 5 height 11
click at [870, 453] on div "ehi," at bounding box center [877, 457] width 25 height 20
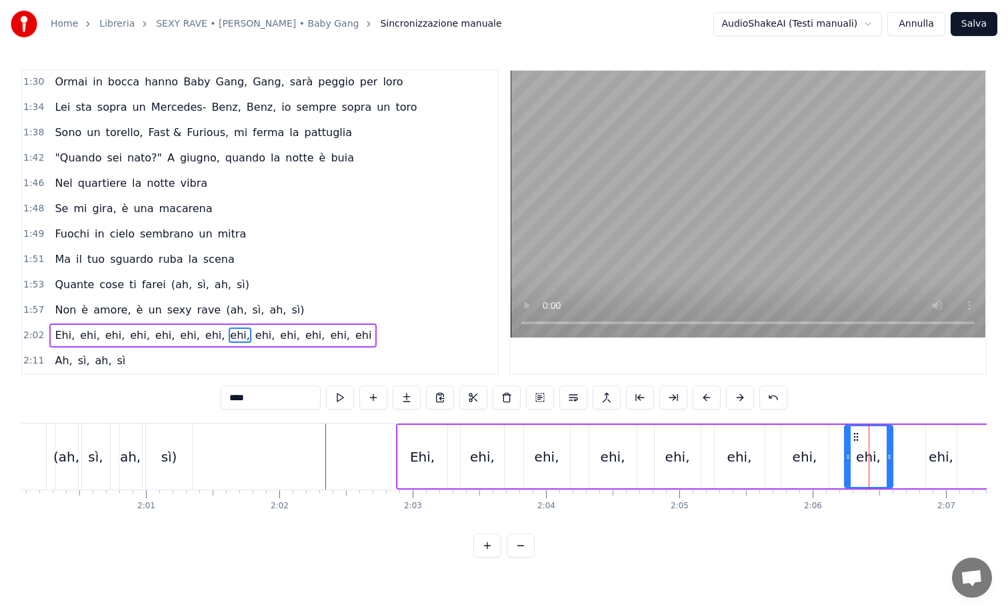
drag, startPoint x: 865, startPoint y: 453, endPoint x: 848, endPoint y: 452, distance: 17.3
click at [848, 452] on icon at bounding box center [847, 456] width 5 height 11
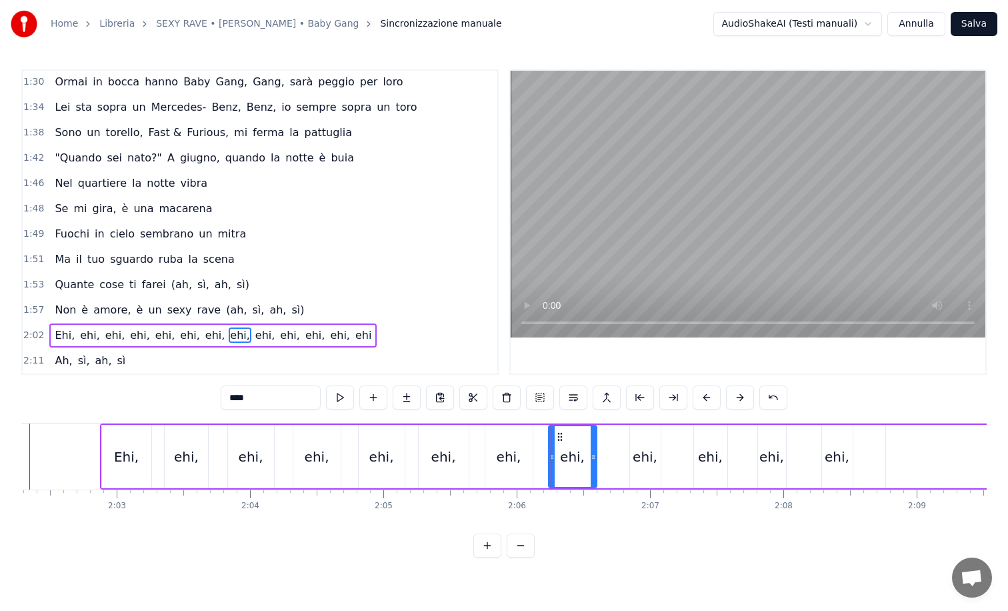
scroll to position [0, 16314]
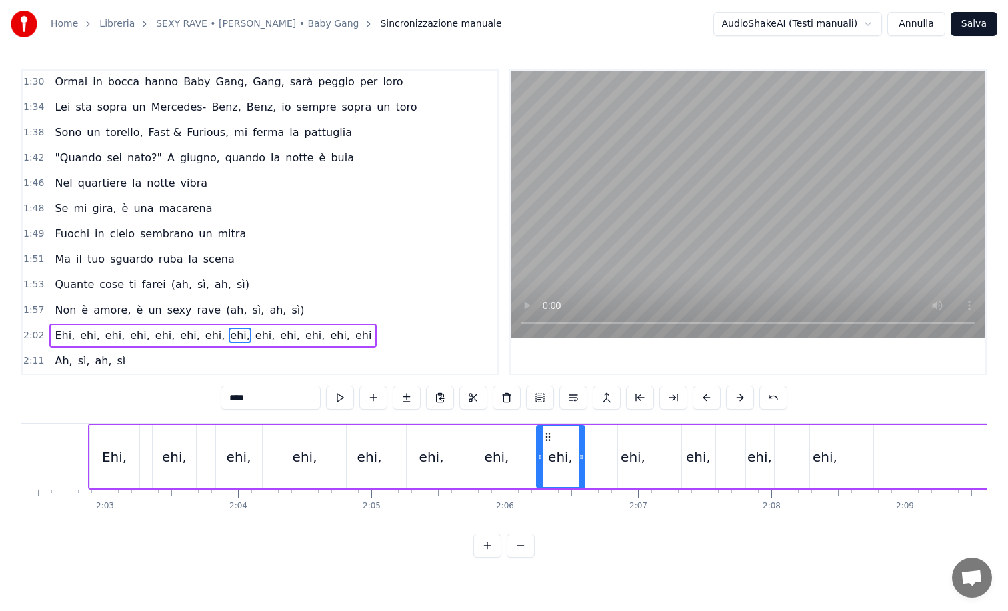
click at [629, 452] on div "ehi," at bounding box center [633, 457] width 25 height 20
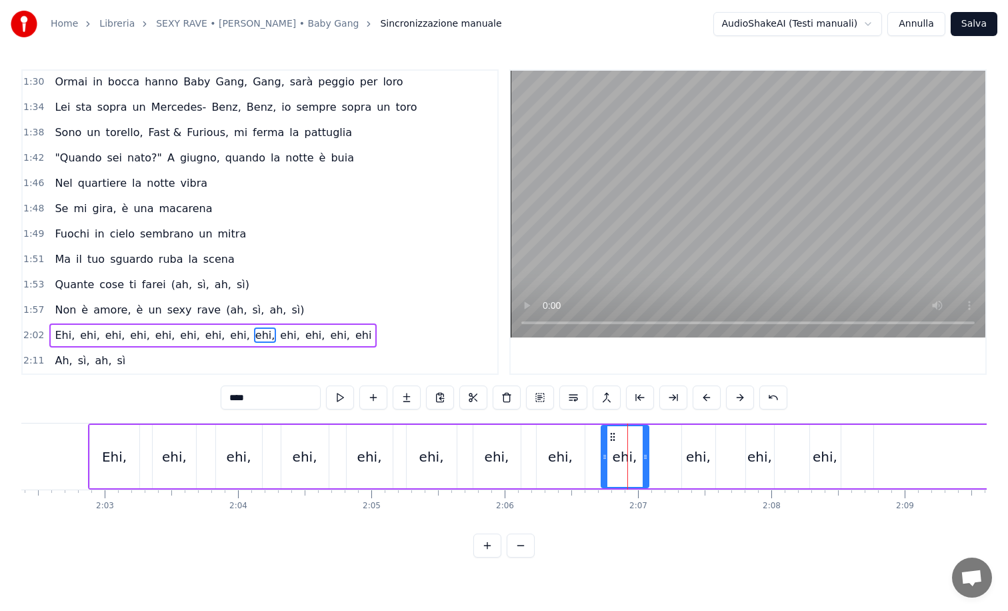
drag, startPoint x: 621, startPoint y: 449, endPoint x: 604, endPoint y: 449, distance: 16.7
click at [604, 449] on div at bounding box center [604, 456] width 5 height 61
click at [687, 449] on div "ehi," at bounding box center [698, 456] width 33 height 63
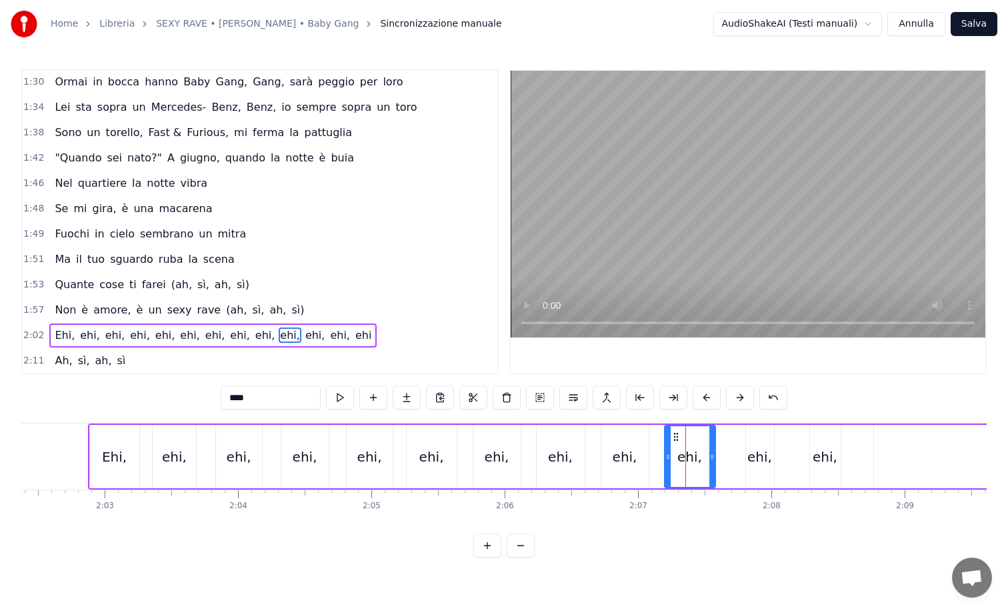
drag, startPoint x: 686, startPoint y: 450, endPoint x: 669, endPoint y: 448, distance: 17.4
click at [669, 448] on div at bounding box center [667, 456] width 5 height 61
click at [751, 453] on div "ehi," at bounding box center [759, 457] width 25 height 20
drag, startPoint x: 748, startPoint y: 452, endPoint x: 727, endPoint y: 449, distance: 20.8
click at [727, 449] on div at bounding box center [729, 456] width 5 height 61
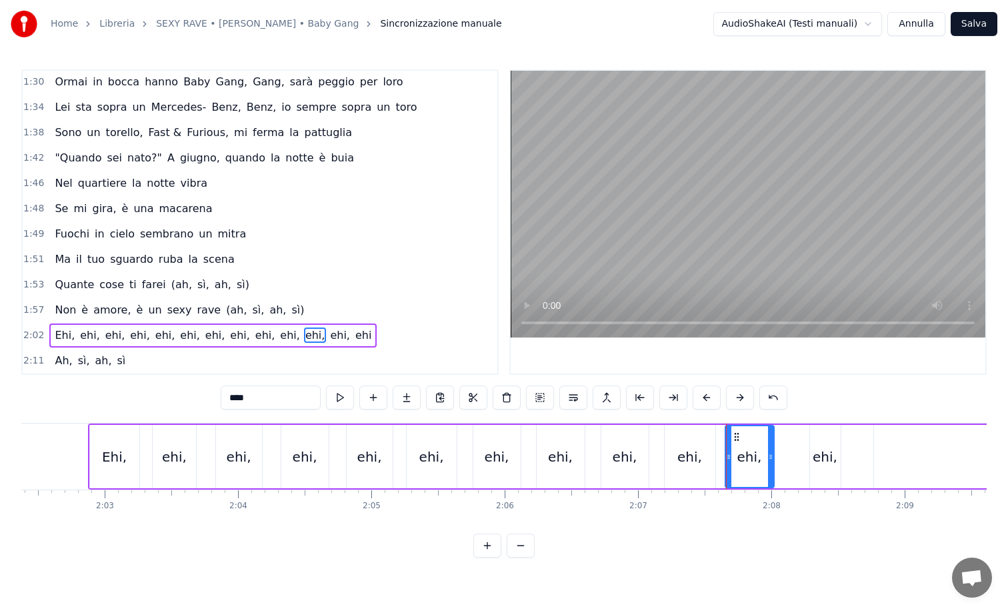
click at [821, 450] on div "ehi," at bounding box center [825, 457] width 25 height 20
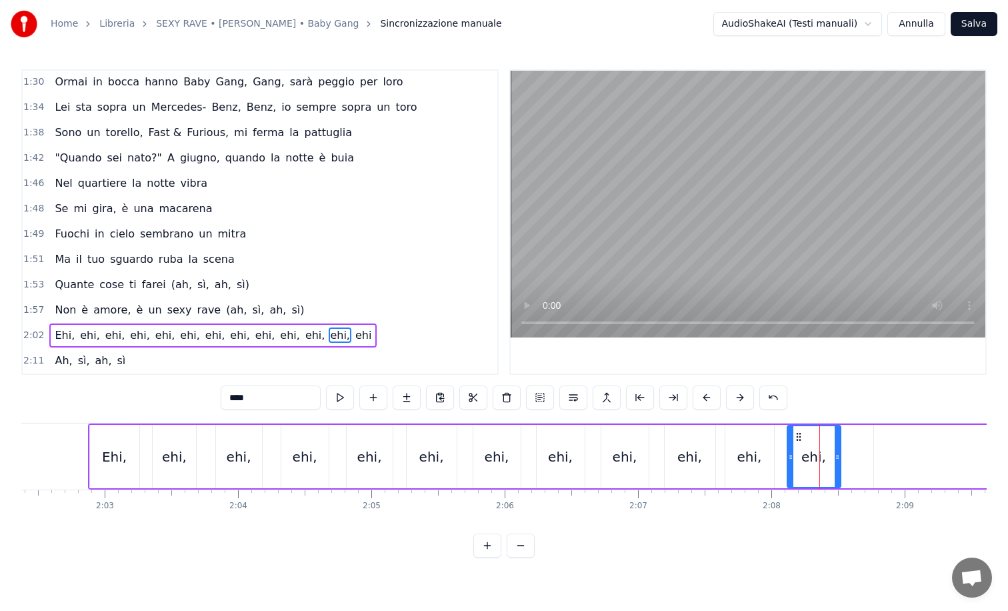
drag, startPoint x: 813, startPoint y: 451, endPoint x: 791, endPoint y: 451, distance: 22.7
click at [791, 451] on icon at bounding box center [790, 456] width 5 height 11
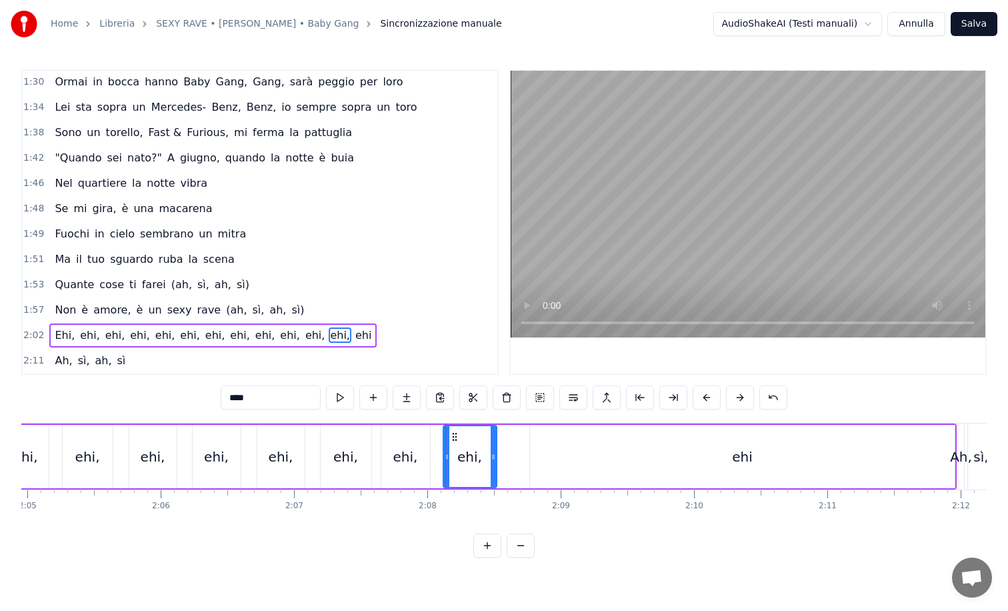
scroll to position [0, 16660]
drag, startPoint x: 623, startPoint y: 445, endPoint x: 611, endPoint y: 445, distance: 12.7
click at [611, 445] on div "ehi" at bounding box center [740, 456] width 425 height 63
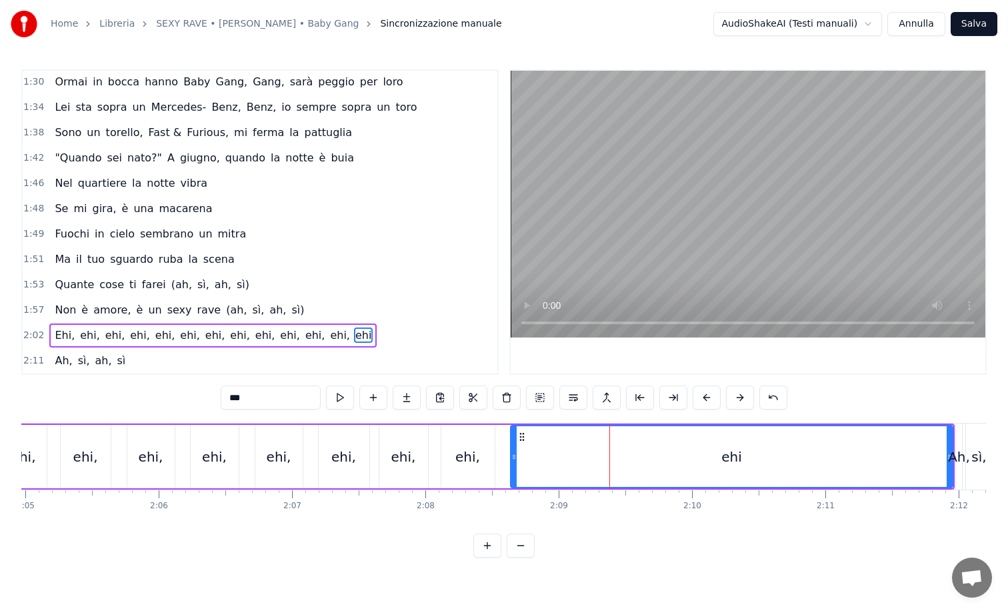
drag, startPoint x: 531, startPoint y: 453, endPoint x: 514, endPoint y: 453, distance: 17.3
click at [514, 453] on icon at bounding box center [513, 456] width 5 height 11
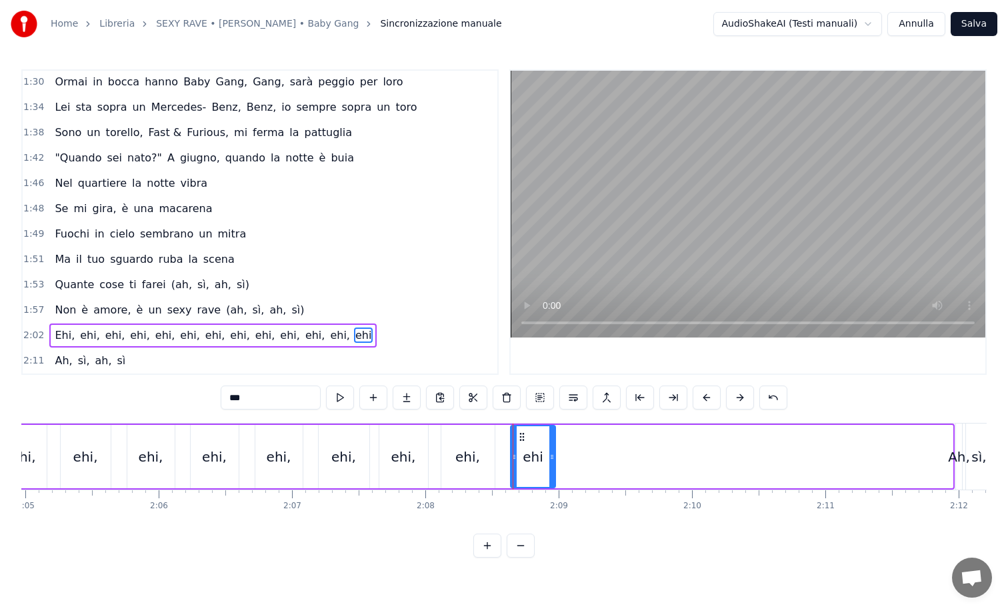
drag, startPoint x: 948, startPoint y: 447, endPoint x: 551, endPoint y: 477, distance: 398.4
click at [551, 477] on div at bounding box center [551, 456] width 5 height 61
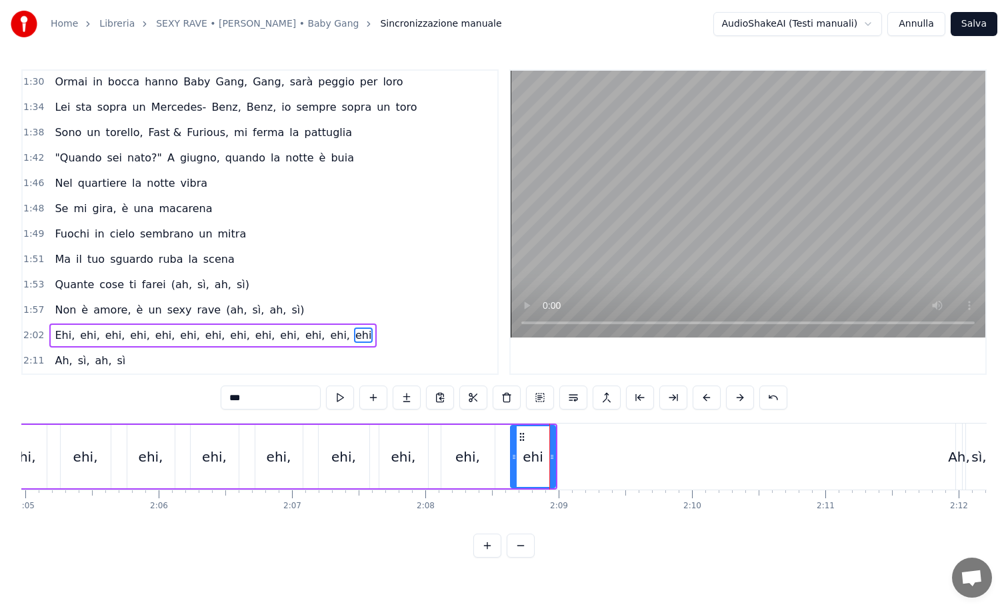
click at [958, 447] on div "Ah," at bounding box center [959, 457] width 22 height 20
type input "***"
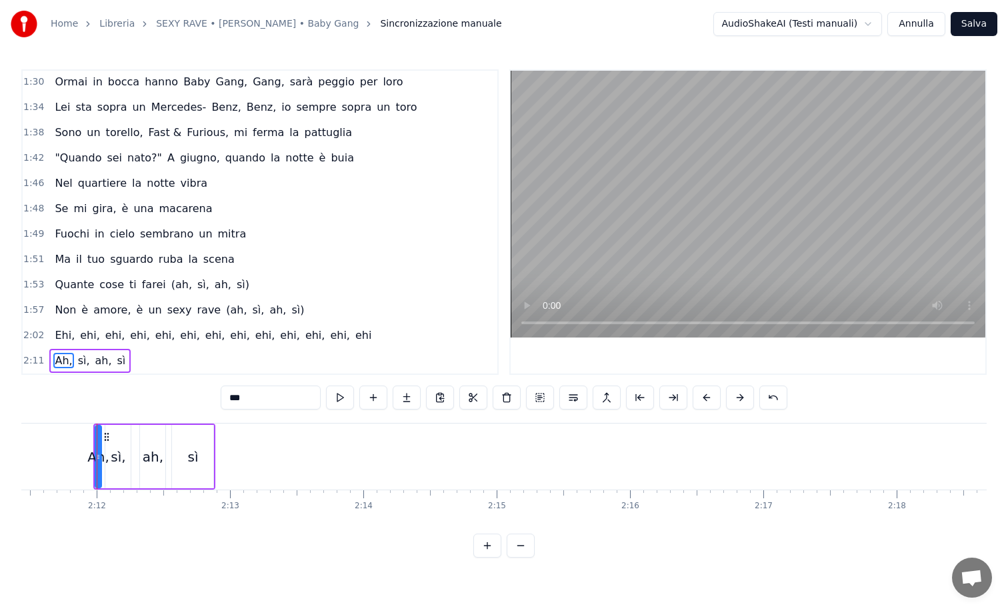
scroll to position [0, 17530]
drag, startPoint x: 87, startPoint y: 450, endPoint x: 152, endPoint y: 473, distance: 69.4
click at [152, 473] on div at bounding box center [150, 456] width 5 height 61
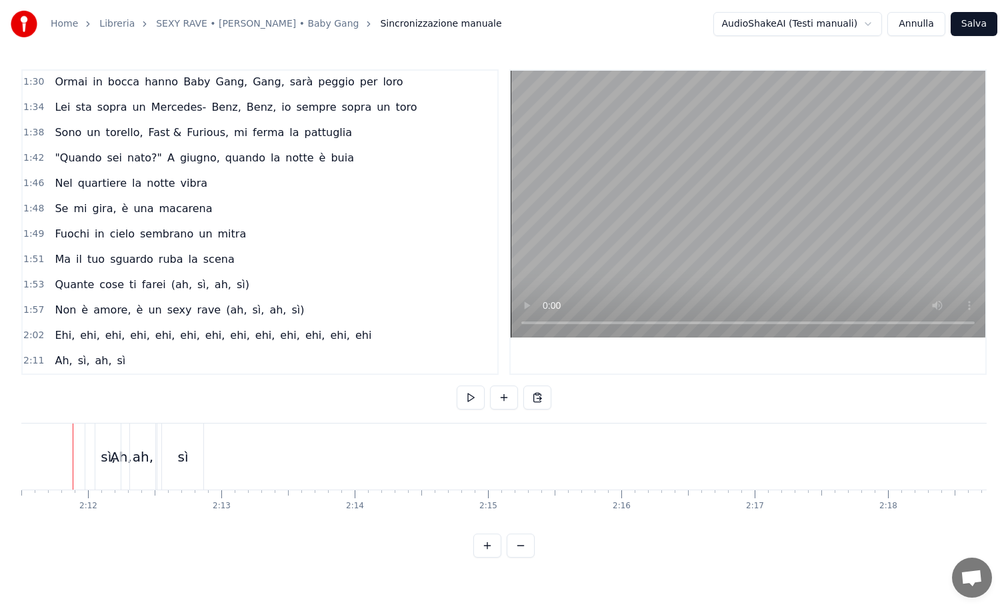
scroll to position [0, 17515]
click at [132, 456] on div "sì," at bounding box center [123, 456] width 25 height 66
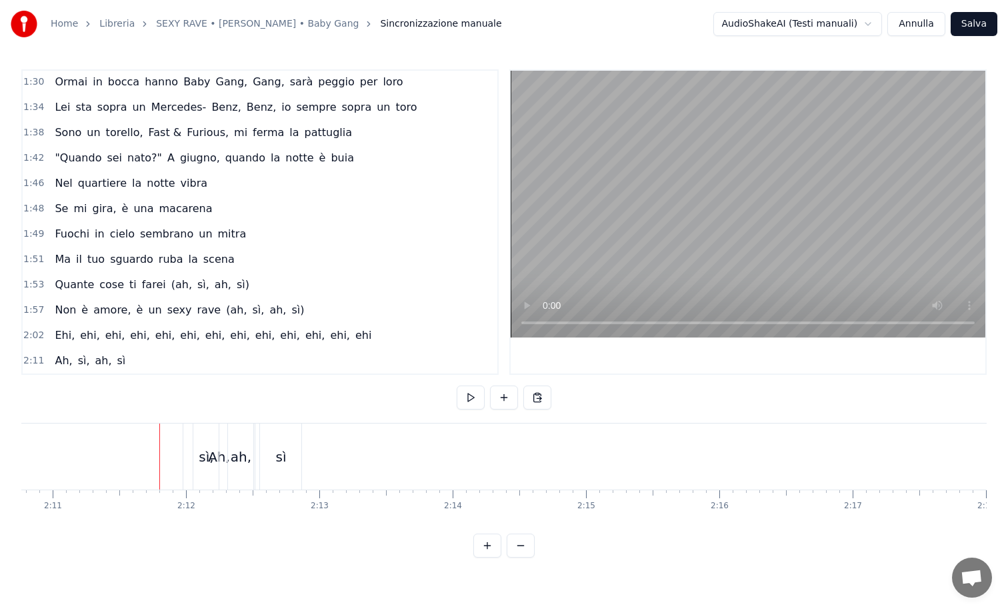
scroll to position [0, 17405]
click at [250, 436] on div "Ah," at bounding box center [247, 456] width 72 height 66
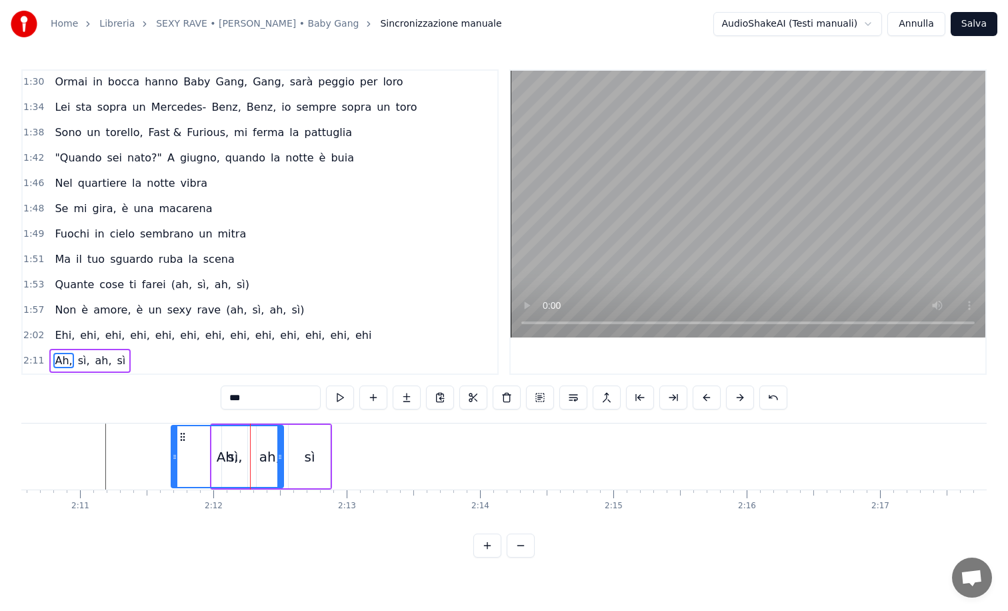
drag, startPoint x: 213, startPoint y: 448, endPoint x: 173, endPoint y: 446, distance: 40.7
click at [173, 446] on div at bounding box center [174, 456] width 5 height 61
drag, startPoint x: 280, startPoint y: 451, endPoint x: 216, endPoint y: 445, distance: 64.2
click at [216, 445] on div at bounding box center [215, 456] width 5 height 61
click at [238, 443] on div "sì," at bounding box center [234, 456] width 25 height 63
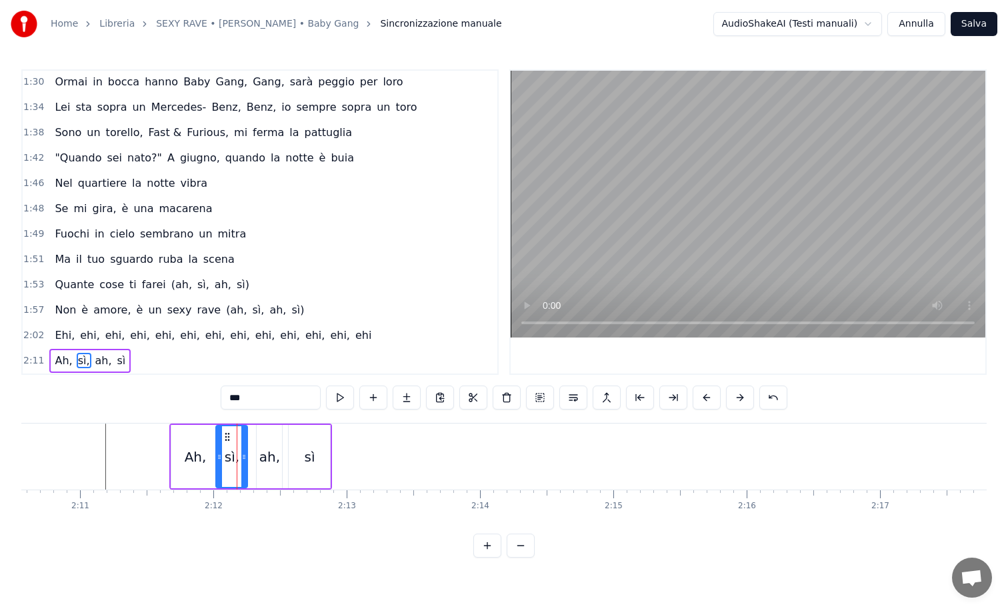
click at [219, 453] on icon at bounding box center [219, 456] width 5 height 11
click at [232, 444] on div "sì," at bounding box center [232, 456] width 30 height 61
click at [262, 452] on div "ah," at bounding box center [269, 457] width 21 height 20
drag, startPoint x: 262, startPoint y: 452, endPoint x: 242, endPoint y: 451, distance: 20.0
click at [242, 451] on icon at bounding box center [239, 456] width 5 height 11
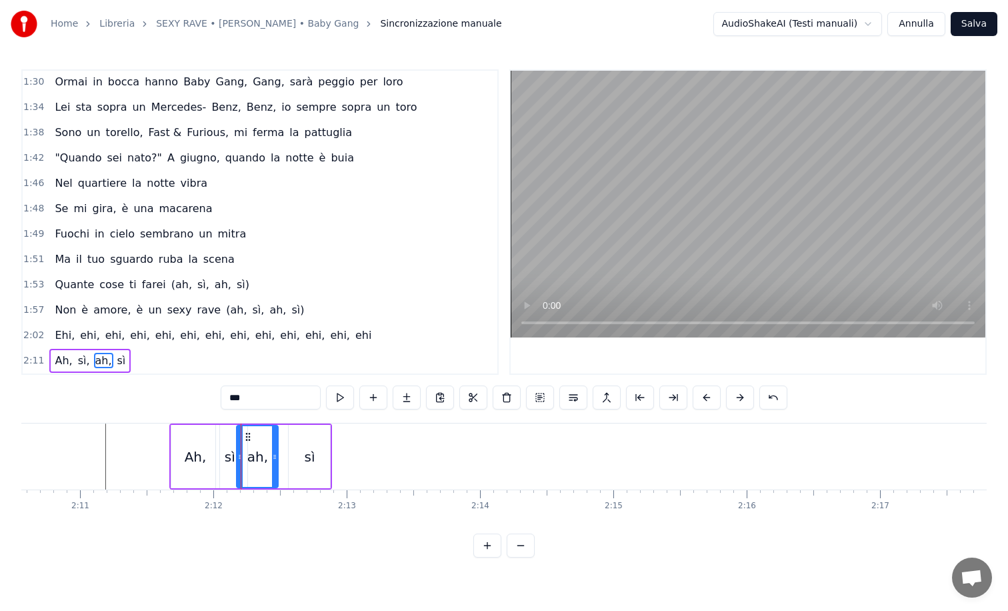
click at [275, 453] on icon at bounding box center [274, 456] width 5 height 11
click at [299, 451] on div "sì" at bounding box center [309, 456] width 41 height 63
type input "**"
drag, startPoint x: 292, startPoint y: 455, endPoint x: 278, endPoint y: 455, distance: 14.0
click at [278, 455] on icon at bounding box center [277, 456] width 5 height 11
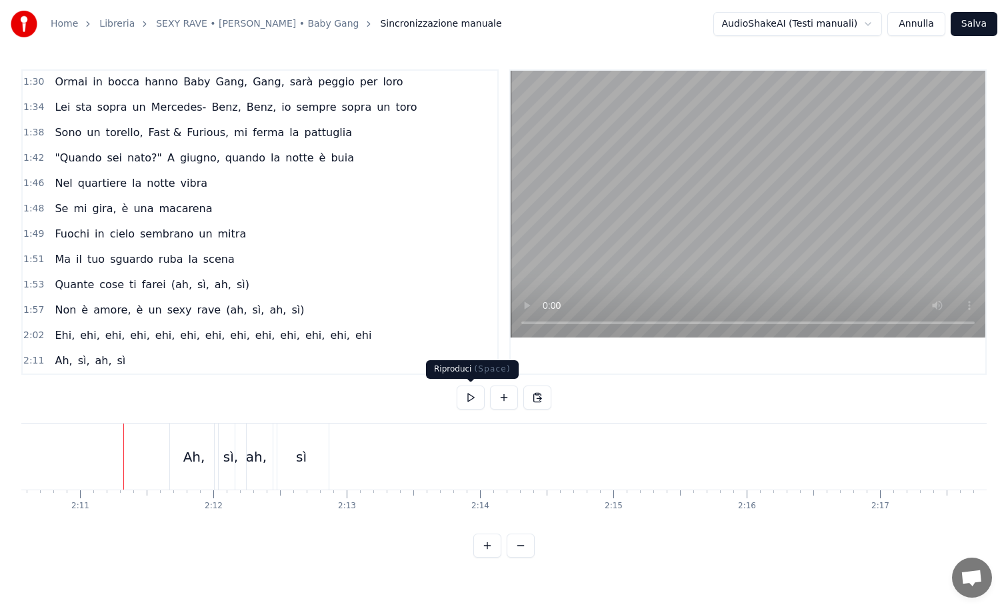
click at [473, 395] on button at bounding box center [471, 397] width 28 height 24
click at [319, 457] on div "sì" at bounding box center [300, 456] width 55 height 66
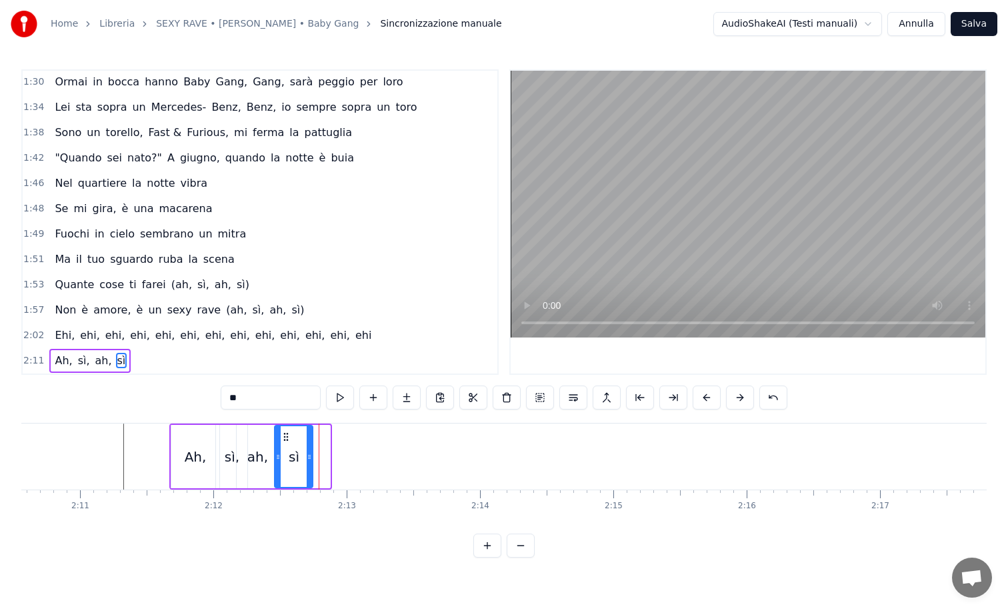
drag, startPoint x: 327, startPoint y: 457, endPoint x: 309, endPoint y: 459, distance: 17.4
click at [309, 459] on icon at bounding box center [309, 456] width 5 height 11
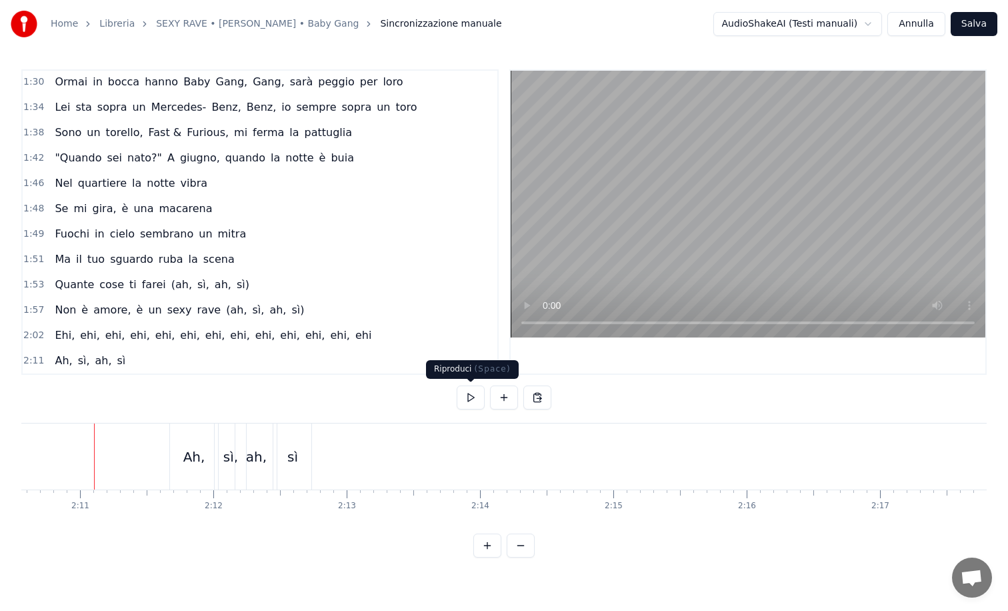
click at [469, 398] on button at bounding box center [471, 397] width 28 height 24
click at [457, 385] on button at bounding box center [471, 397] width 28 height 24
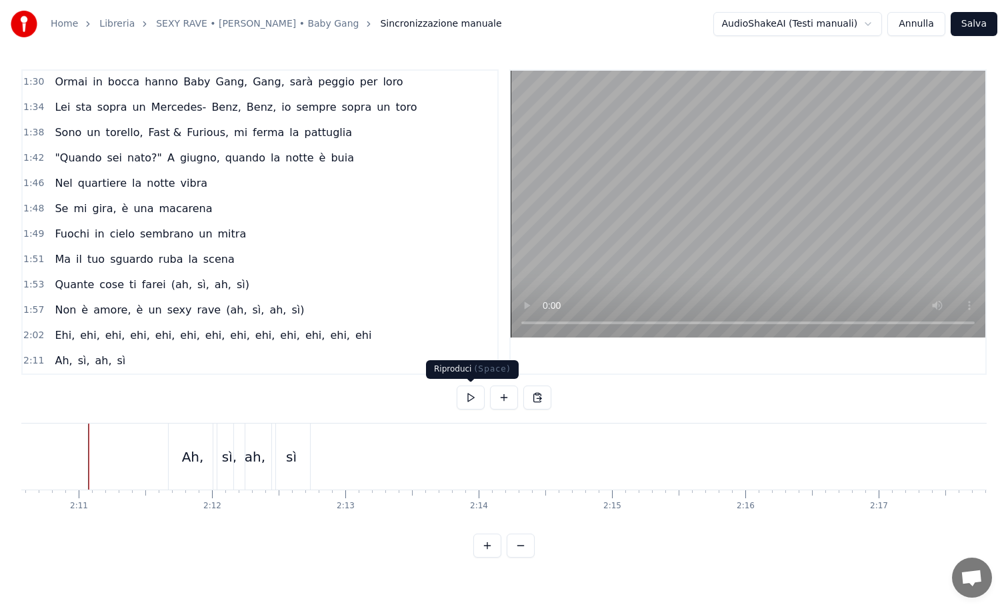
click at [460, 397] on button at bounding box center [471, 397] width 28 height 24
click at [473, 393] on button at bounding box center [471, 397] width 28 height 24
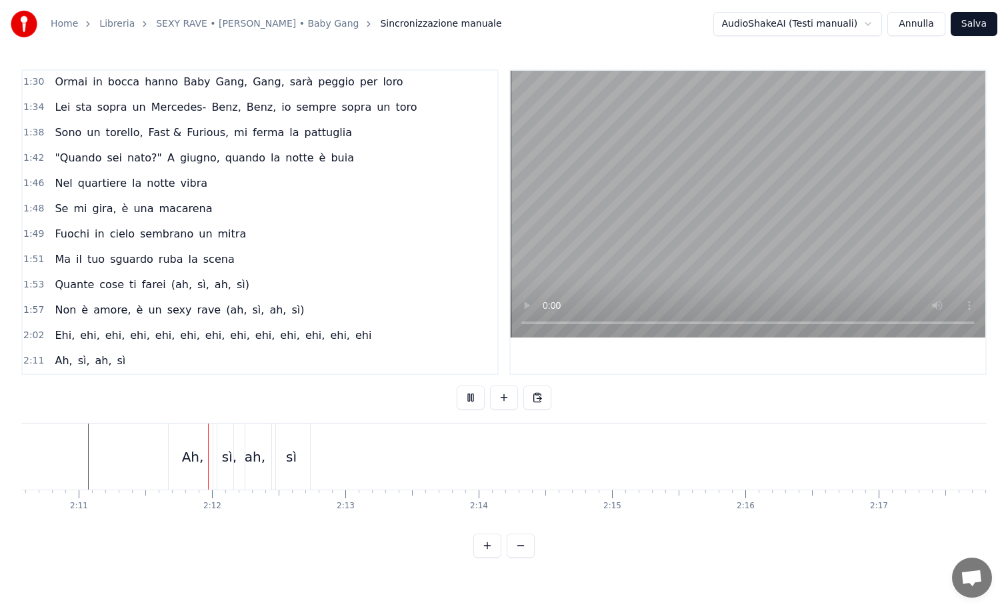
click at [473, 393] on button at bounding box center [471, 397] width 28 height 24
click at [254, 456] on div "ah," at bounding box center [255, 457] width 21 height 20
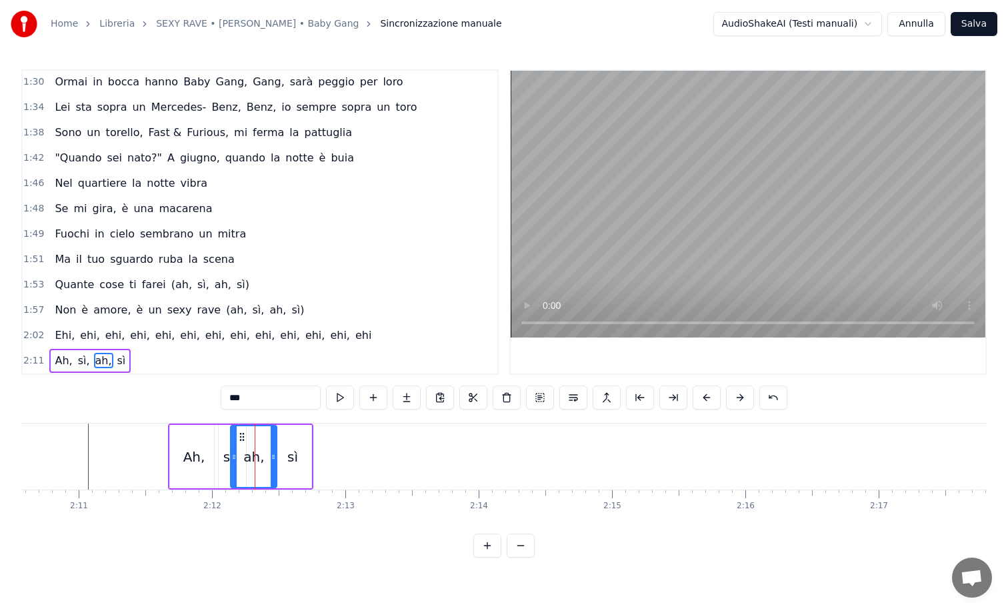
click at [235, 453] on icon at bounding box center [233, 456] width 5 height 11
drag, startPoint x: 271, startPoint y: 454, endPoint x: 254, endPoint y: 453, distance: 17.3
click at [254, 453] on icon at bounding box center [255, 456] width 5 height 11
click at [273, 451] on div "sì" at bounding box center [292, 456] width 39 height 63
type input "**"
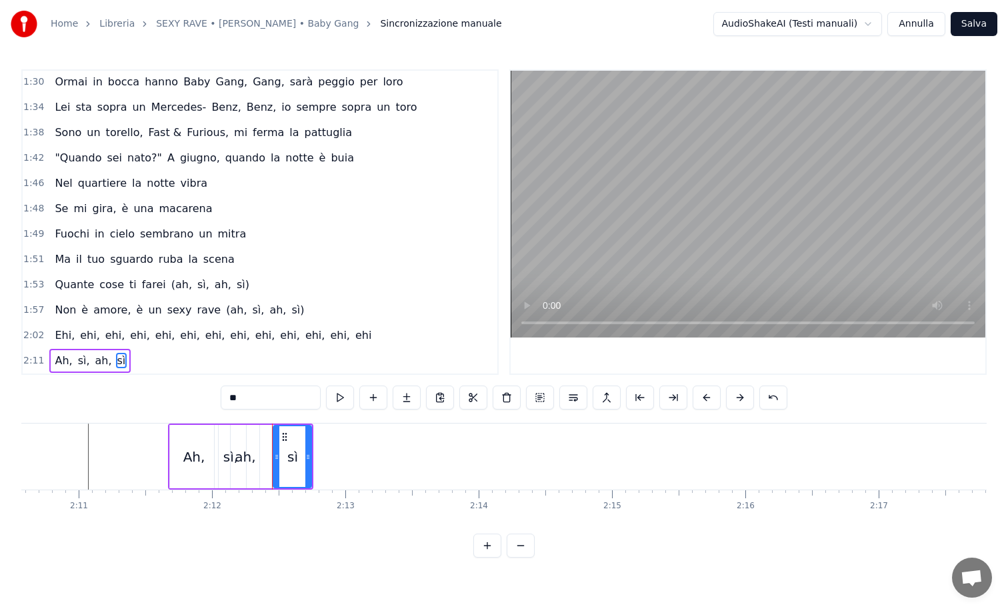
drag, startPoint x: 273, startPoint y: 451, endPoint x: 263, endPoint y: 451, distance: 9.3
click at [263, 451] on div "Ah, sì, ah, sì" at bounding box center [241, 456] width 146 height 66
click at [280, 451] on div "sì" at bounding box center [292, 456] width 38 height 63
drag, startPoint x: 277, startPoint y: 457, endPoint x: 260, endPoint y: 456, distance: 17.4
click at [260, 456] on icon at bounding box center [259, 456] width 5 height 11
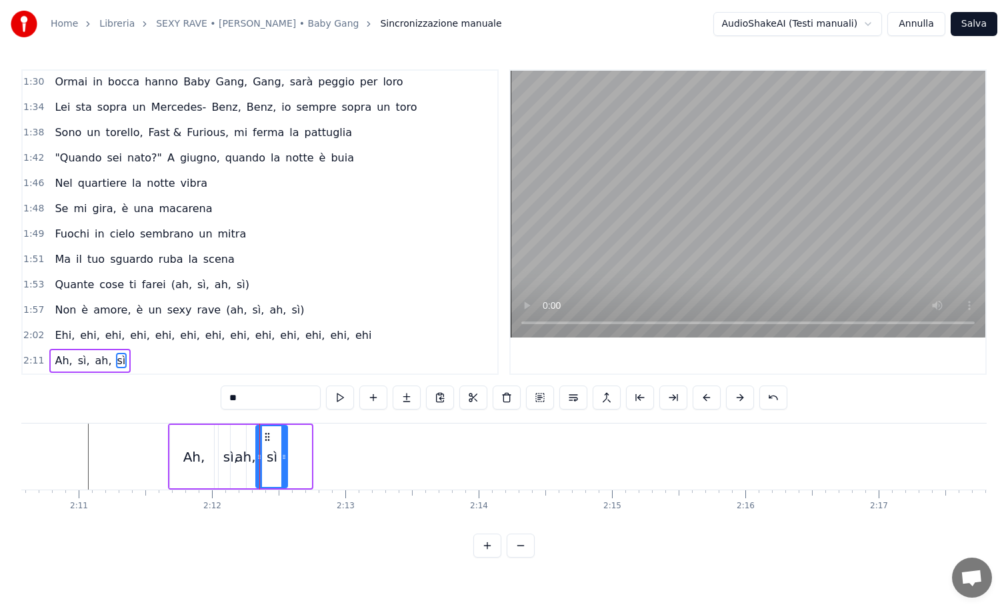
drag, startPoint x: 309, startPoint y: 455, endPoint x: 285, endPoint y: 458, distance: 24.1
click at [285, 458] on icon at bounding box center [283, 456] width 5 height 11
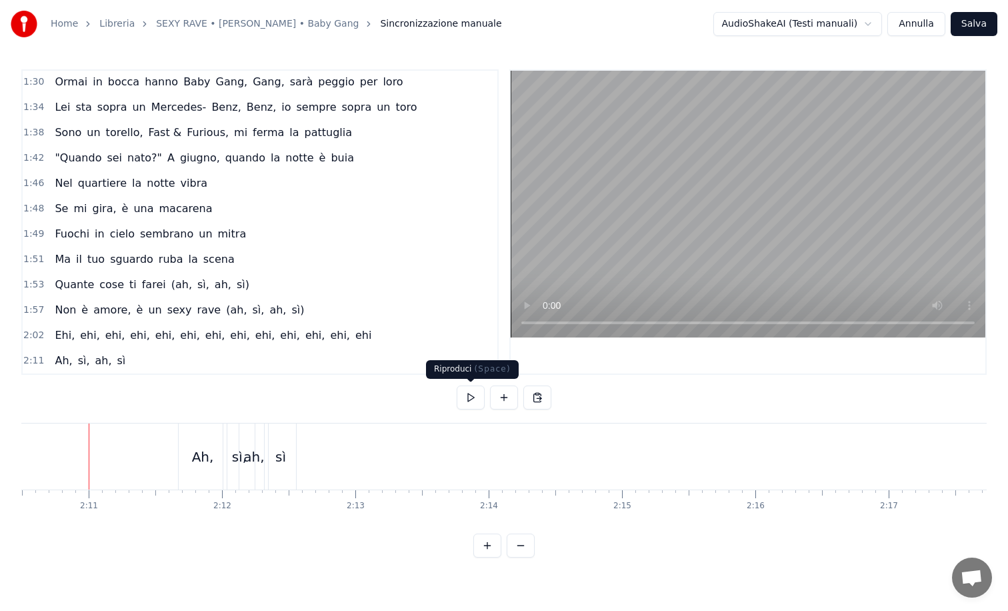
click at [474, 398] on button at bounding box center [471, 397] width 28 height 24
click at [966, 23] on button "Salva" at bounding box center [973, 24] width 47 height 24
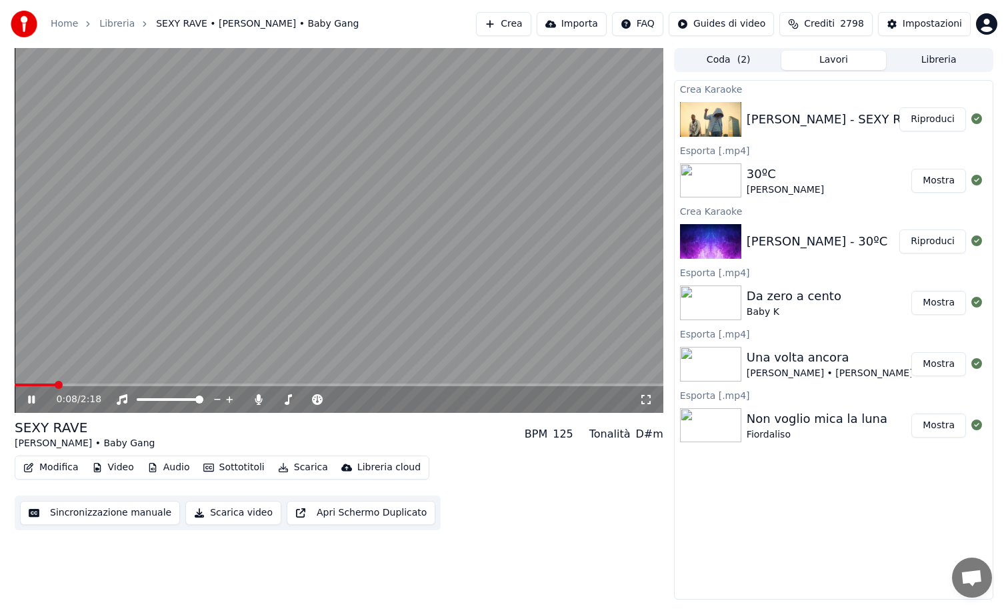
click at [485, 383] on span at bounding box center [339, 384] width 649 height 3
click at [568, 381] on video at bounding box center [339, 230] width 649 height 365
click at [561, 385] on span at bounding box center [339, 384] width 649 height 3
click at [28, 401] on icon at bounding box center [31, 399] width 8 height 9
click at [230, 517] on button "Scarica video" at bounding box center [233, 513] width 96 height 24
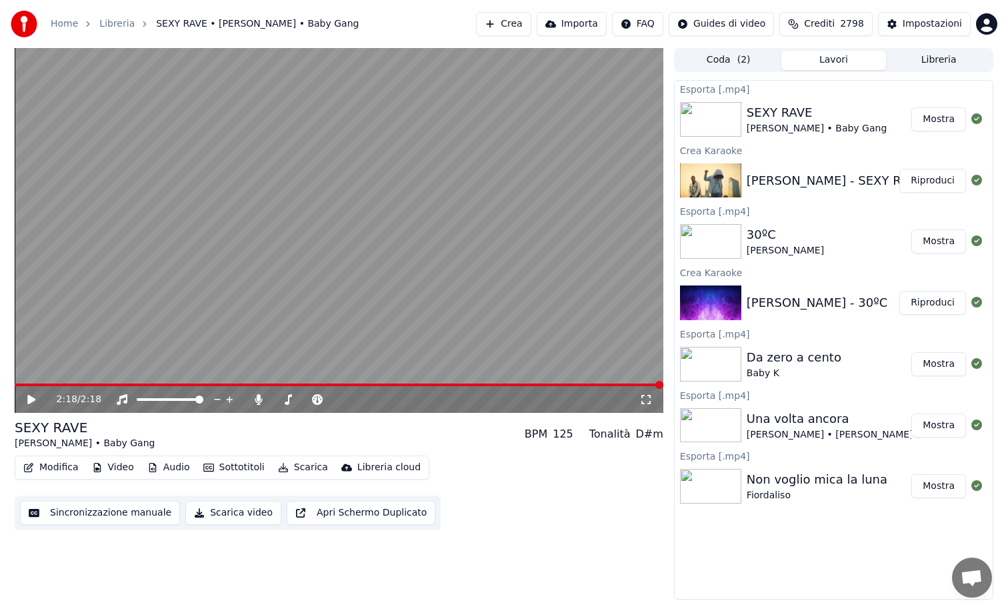
click at [931, 116] on button "Mostra" at bounding box center [938, 119] width 55 height 24
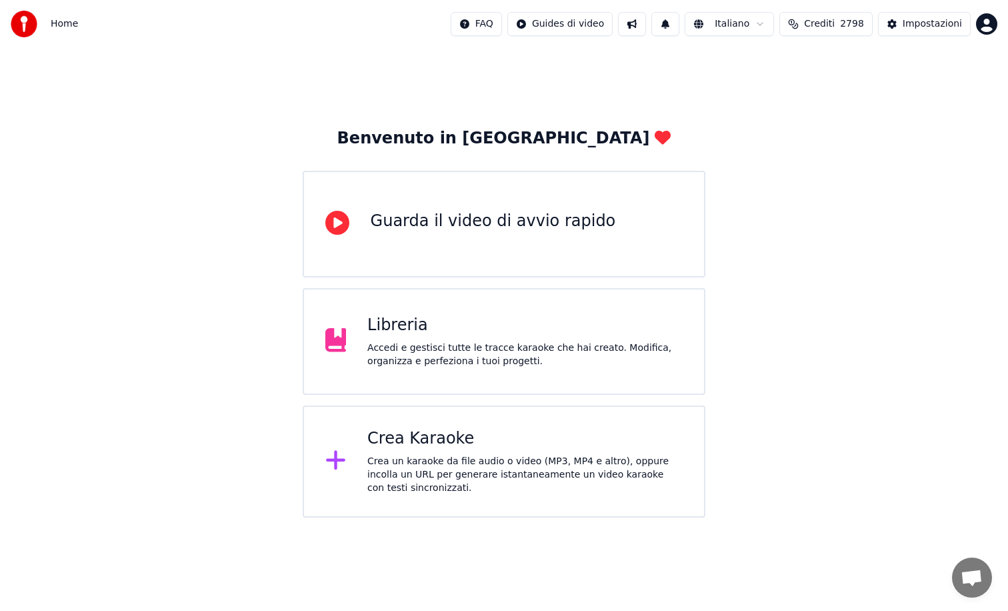
click at [412, 205] on div "Guarda il video di avvio rapido" at bounding box center [504, 224] width 403 height 107
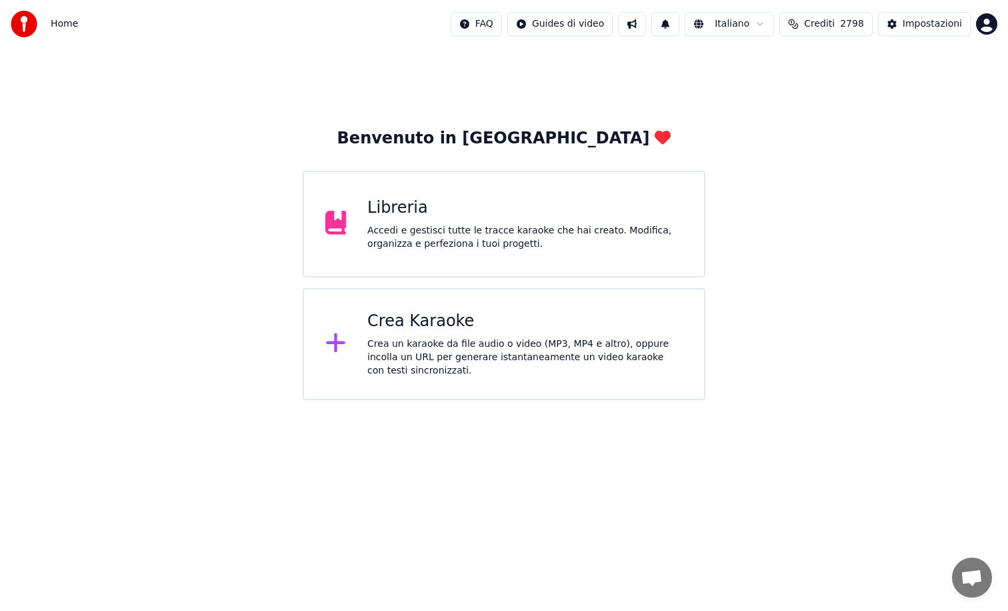
click at [377, 204] on div "Libreria" at bounding box center [524, 207] width 315 height 21
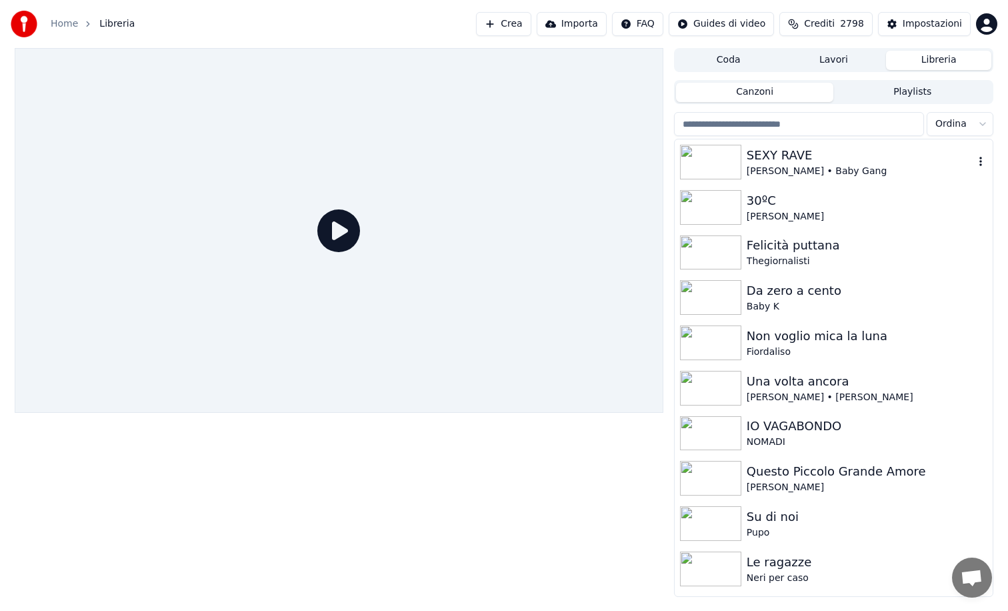
click at [718, 155] on img at bounding box center [710, 162] width 61 height 35
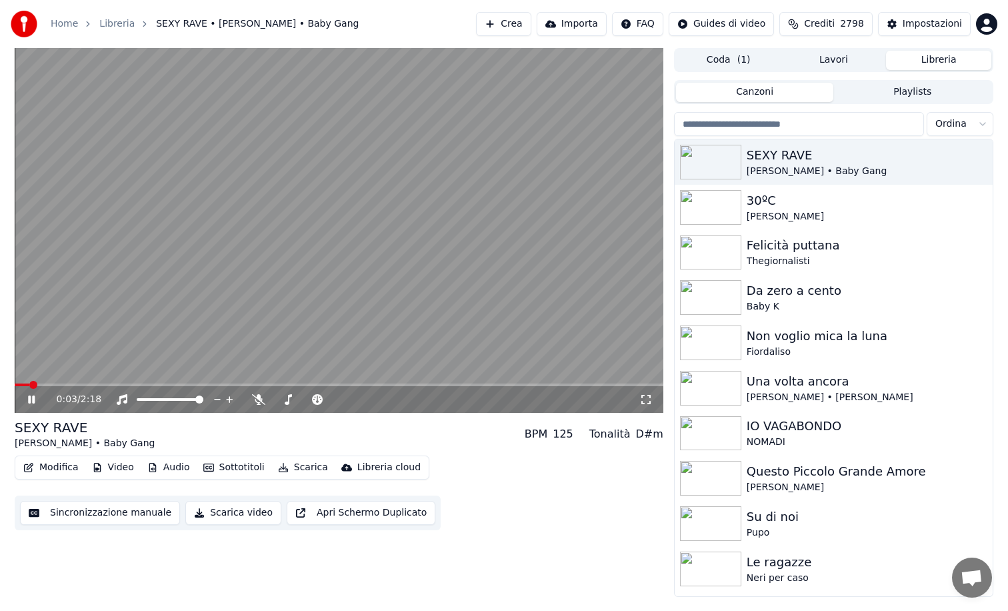
click at [29, 399] on icon at bounding box center [31, 399] width 7 height 8
click at [931, 17] on div "Impostazioni" at bounding box center [932, 23] width 59 height 13
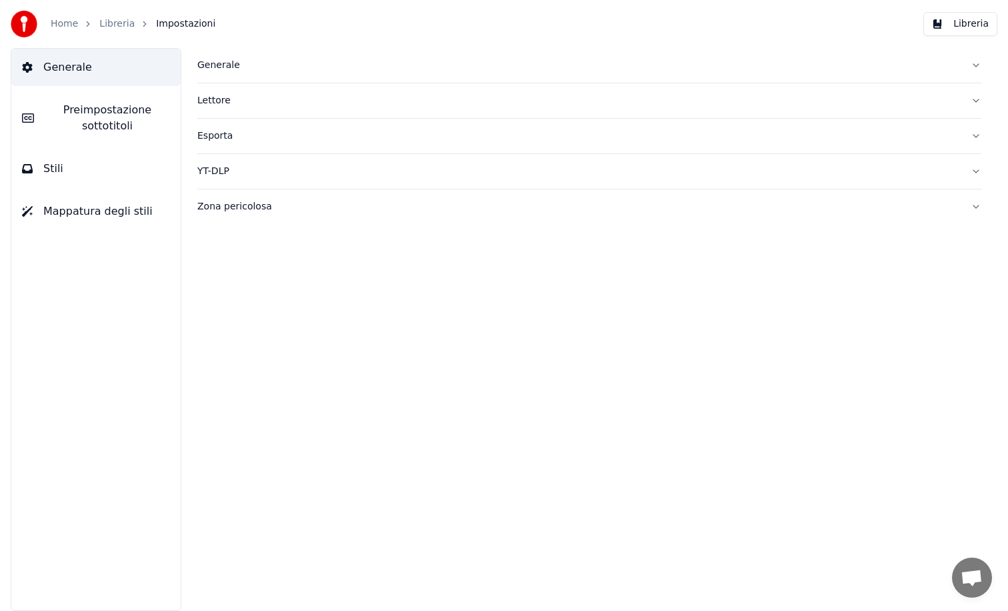
click at [86, 123] on span "Preimpostazione sottotitoli" at bounding box center [107, 118] width 125 height 32
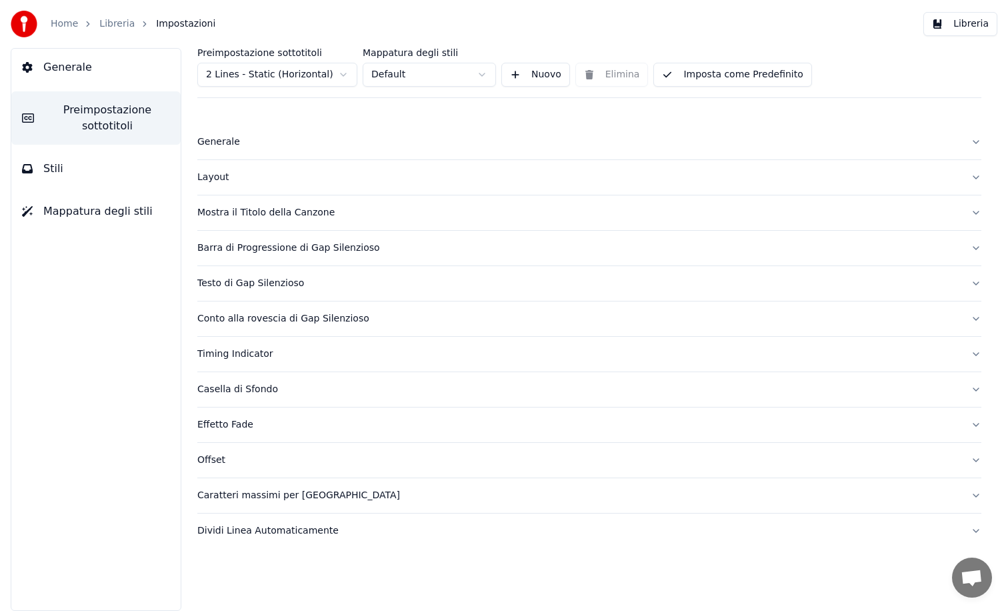
click at [240, 241] on div "Barra di Progressione di Gap Silenzioso" at bounding box center [578, 247] width 763 height 13
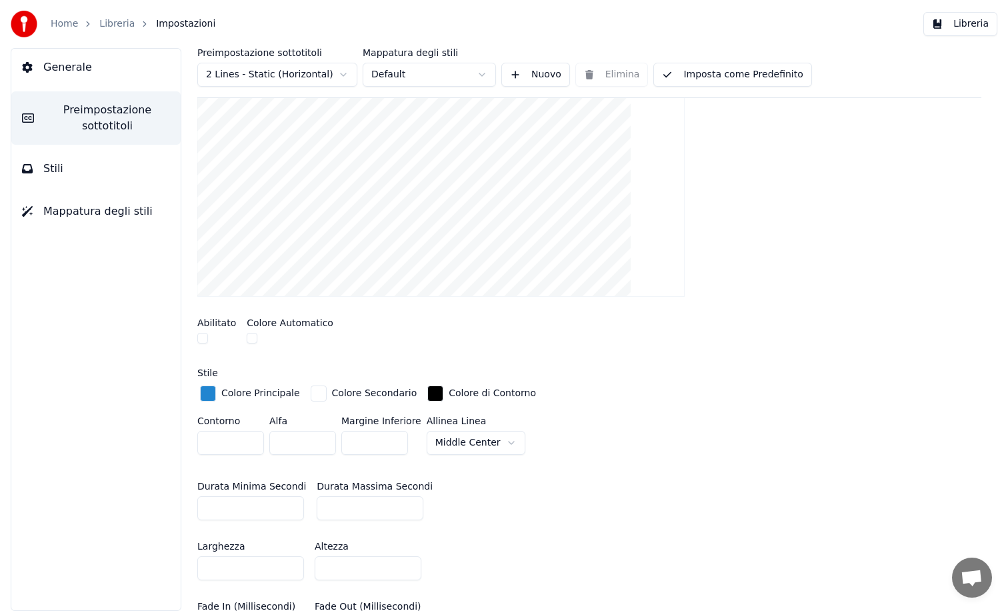
scroll to position [244, 0]
click at [251, 334] on button "button" at bounding box center [252, 336] width 11 height 11
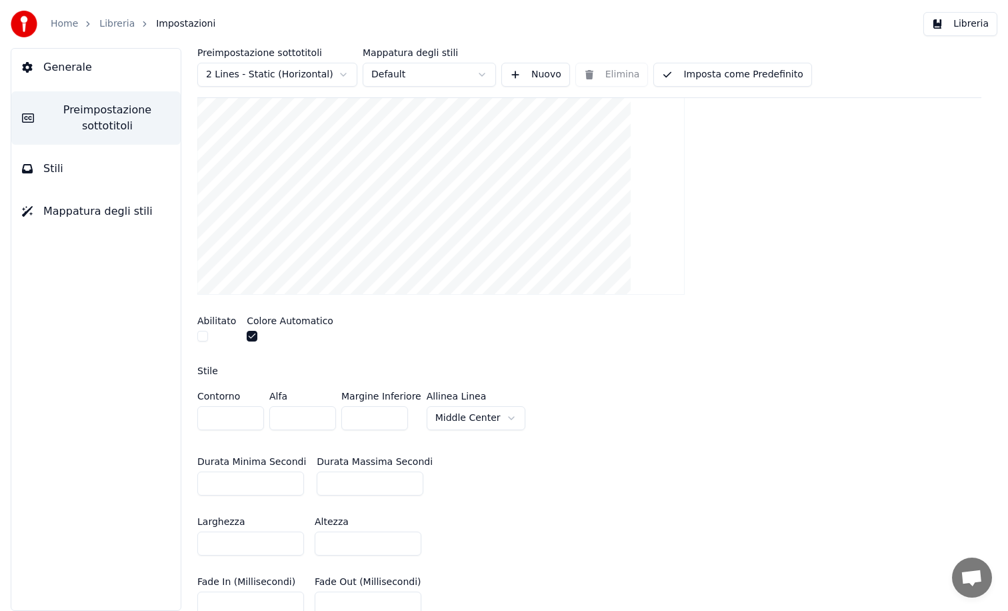
click at [716, 75] on button "Imposta come Predefinito" at bounding box center [732, 75] width 158 height 24
click at [952, 25] on button "Libreria" at bounding box center [960, 24] width 74 height 24
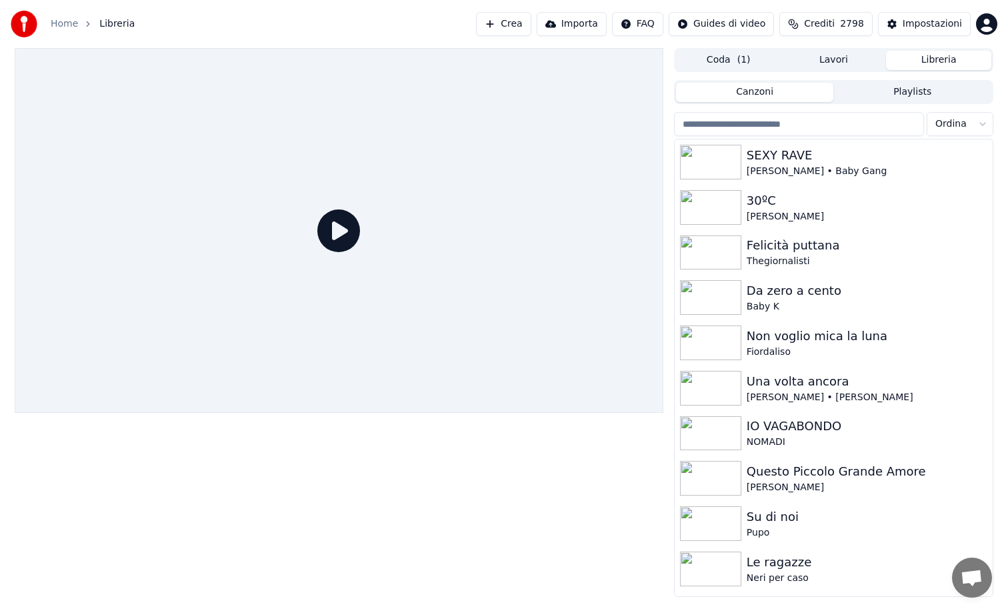
click at [337, 232] on icon at bounding box center [338, 230] width 43 height 43
click at [738, 153] on img at bounding box center [710, 162] width 61 height 35
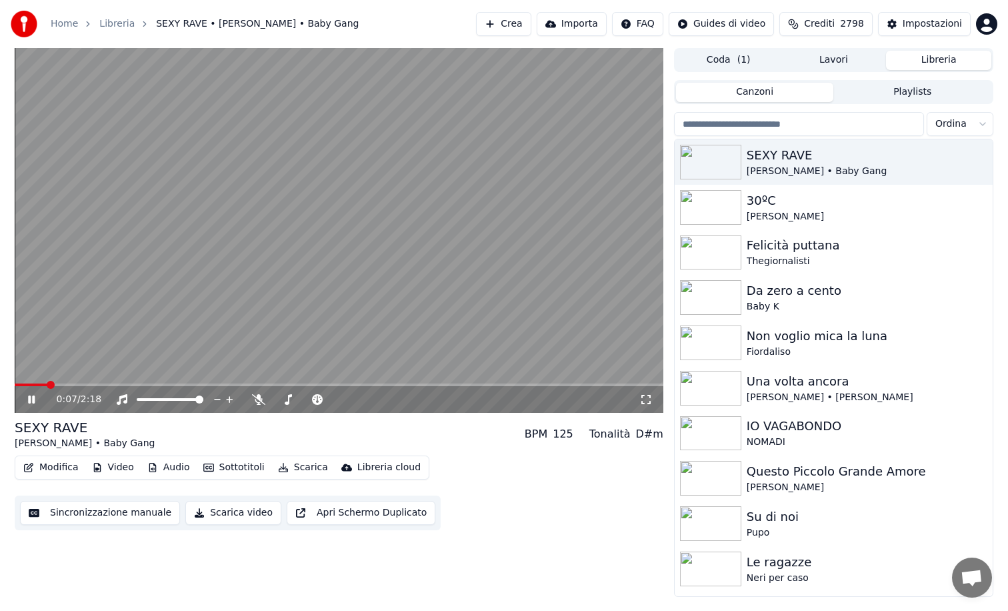
click at [47, 383] on span at bounding box center [339, 384] width 649 height 3
click at [261, 401] on icon at bounding box center [258, 399] width 13 height 11
click at [234, 467] on button "Sottotitoli" at bounding box center [234, 467] width 72 height 19
click at [30, 402] on icon at bounding box center [31, 399] width 7 height 8
click at [909, 24] on div "Impostazioni" at bounding box center [932, 23] width 59 height 13
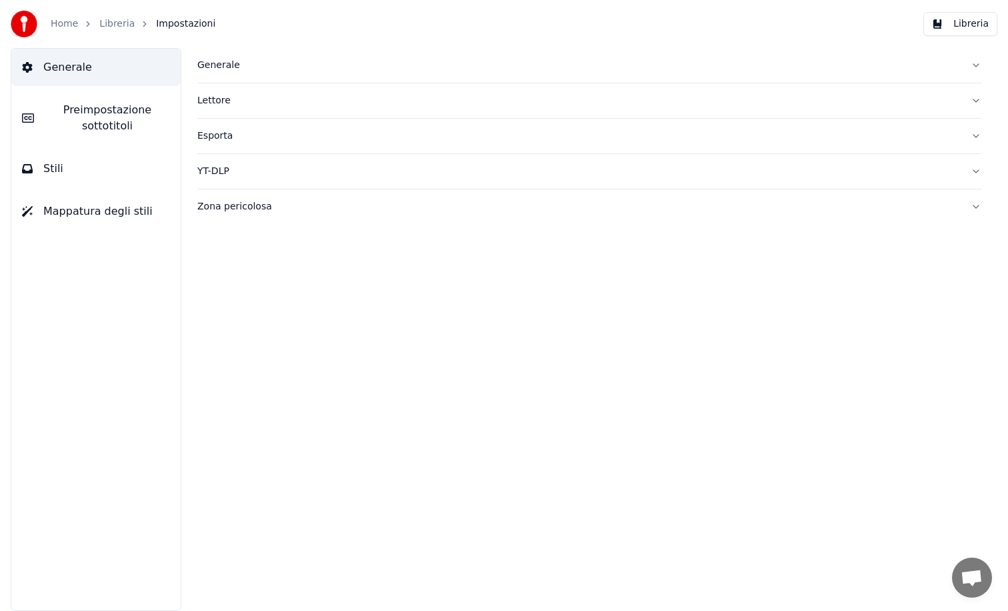
click at [111, 119] on span "Preimpostazione sottotitoli" at bounding box center [107, 118] width 125 height 32
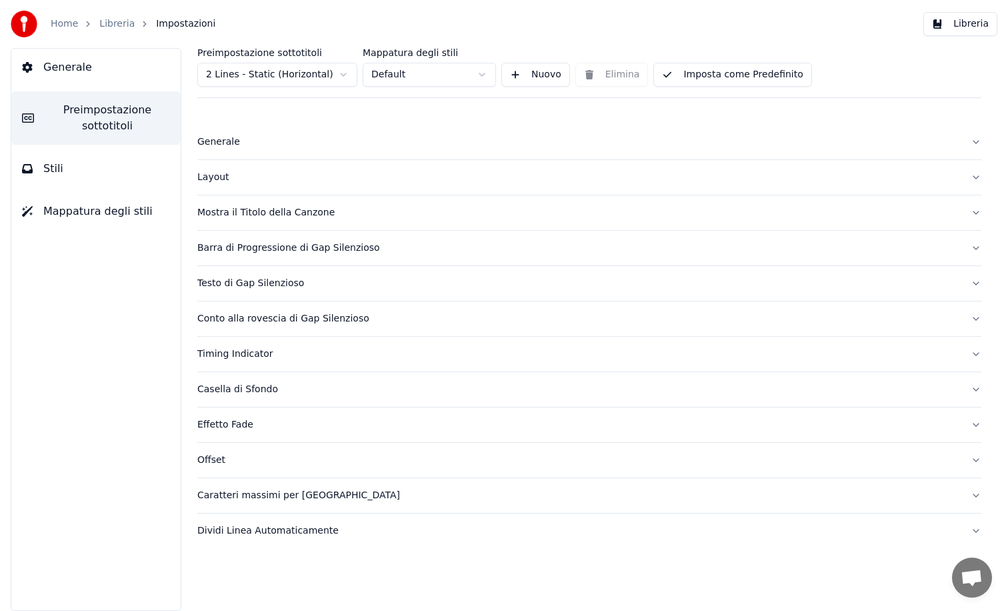
click at [218, 176] on div "Layout" at bounding box center [578, 177] width 763 height 13
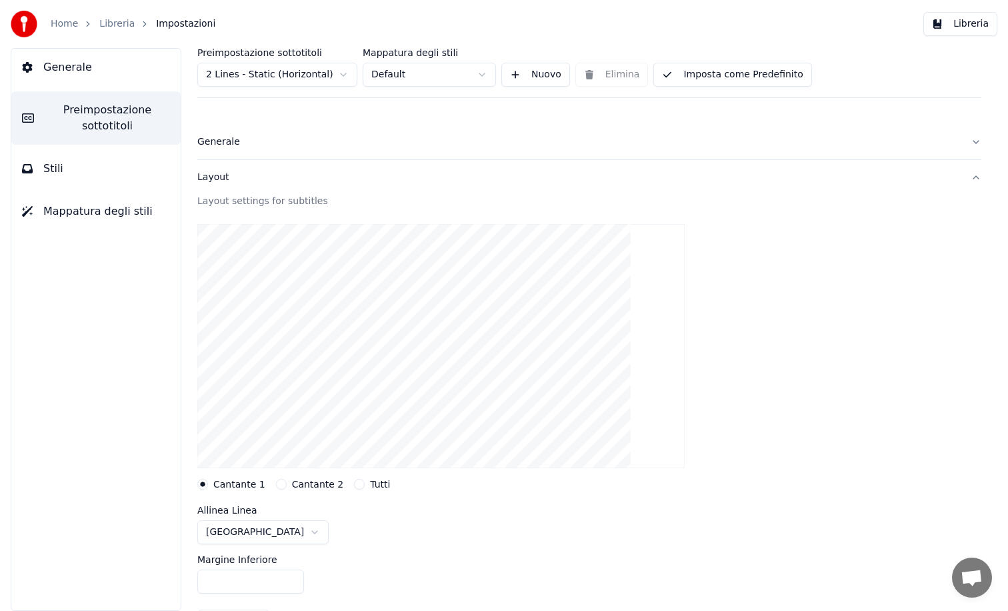
click at [218, 176] on div "Layout" at bounding box center [578, 177] width 763 height 13
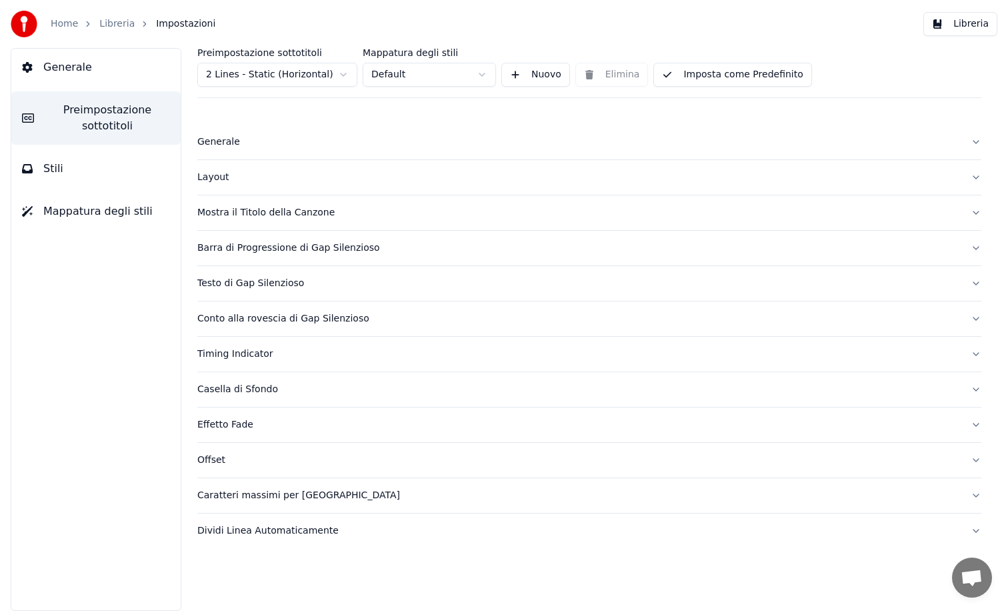
click at [215, 213] on div "Mostra il Titolo della Canzone" at bounding box center [578, 212] width 763 height 13
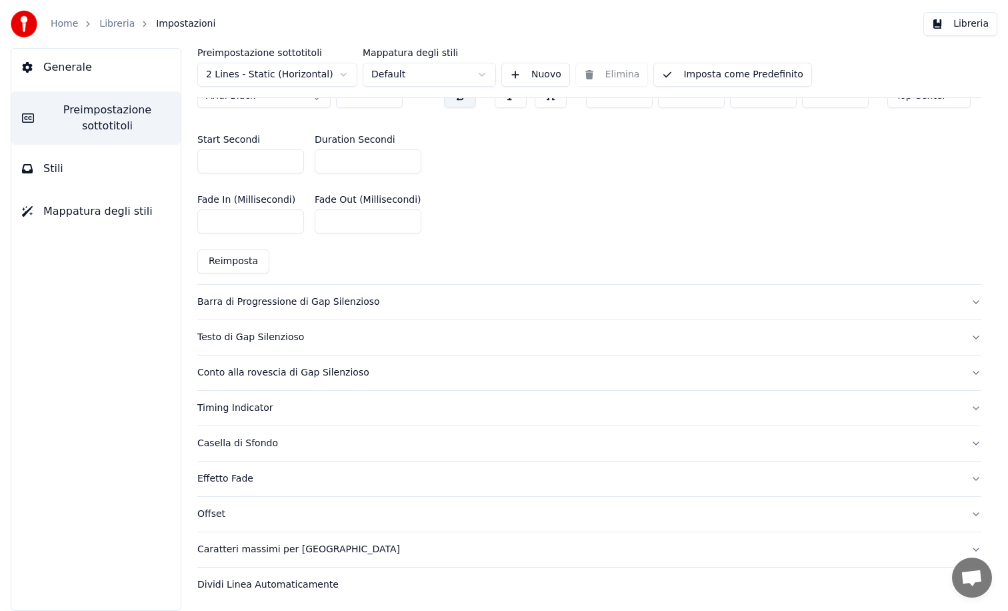
scroll to position [645, 0]
click at [231, 296] on div "Barra di Progressione di Gap Silenzioso" at bounding box center [578, 302] width 763 height 13
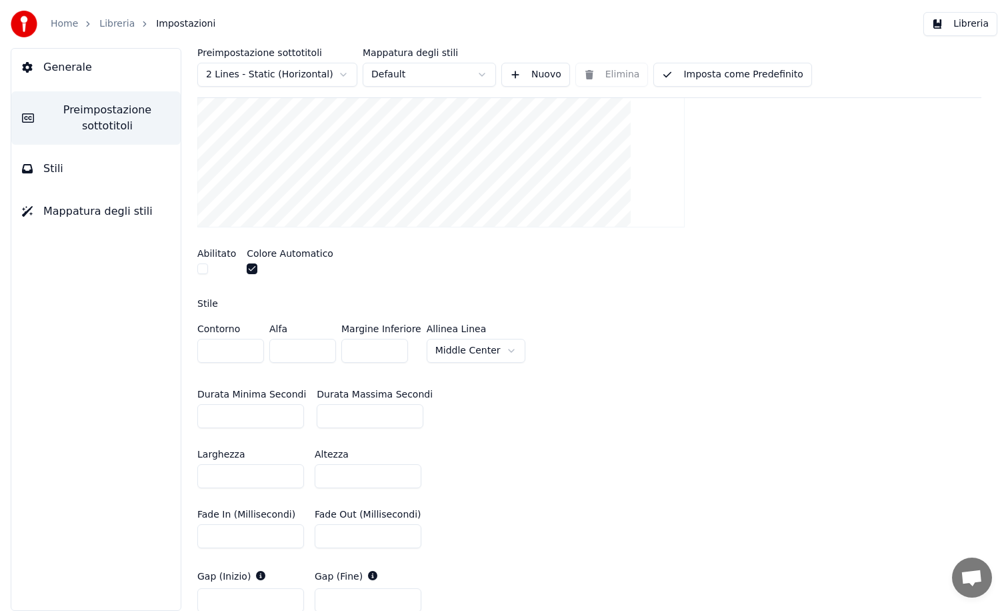
scroll to position [291, 0]
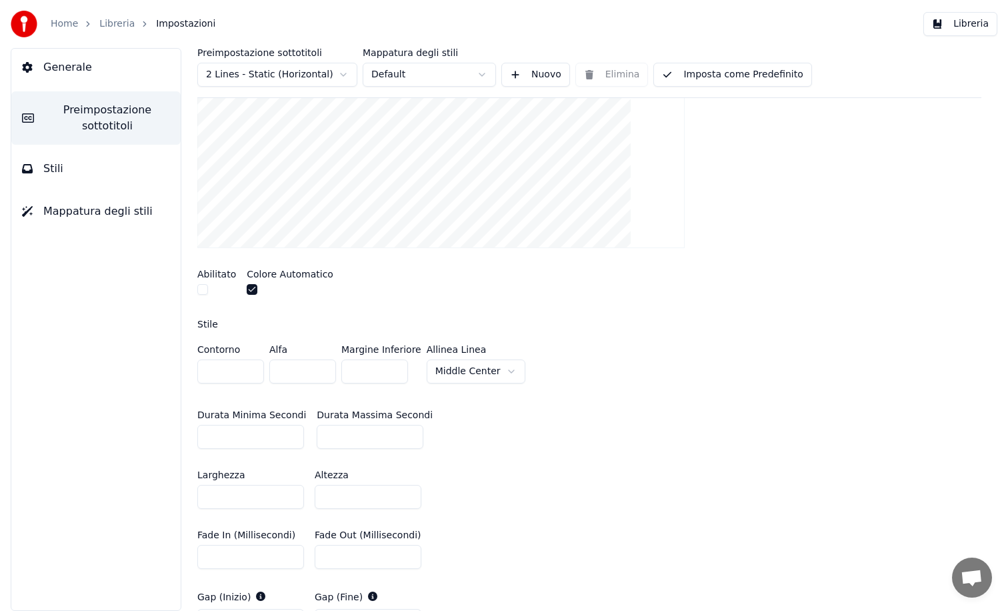
click at [201, 289] on button "button" at bounding box center [202, 289] width 11 height 11
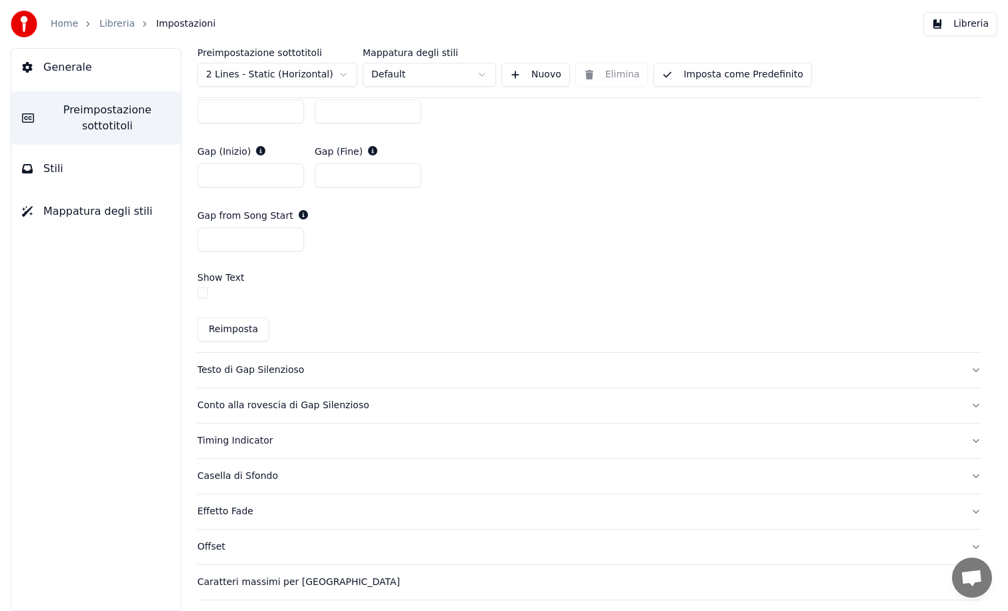
scroll to position [735, 0]
click at [201, 291] on button "button" at bounding box center [202, 294] width 11 height 11
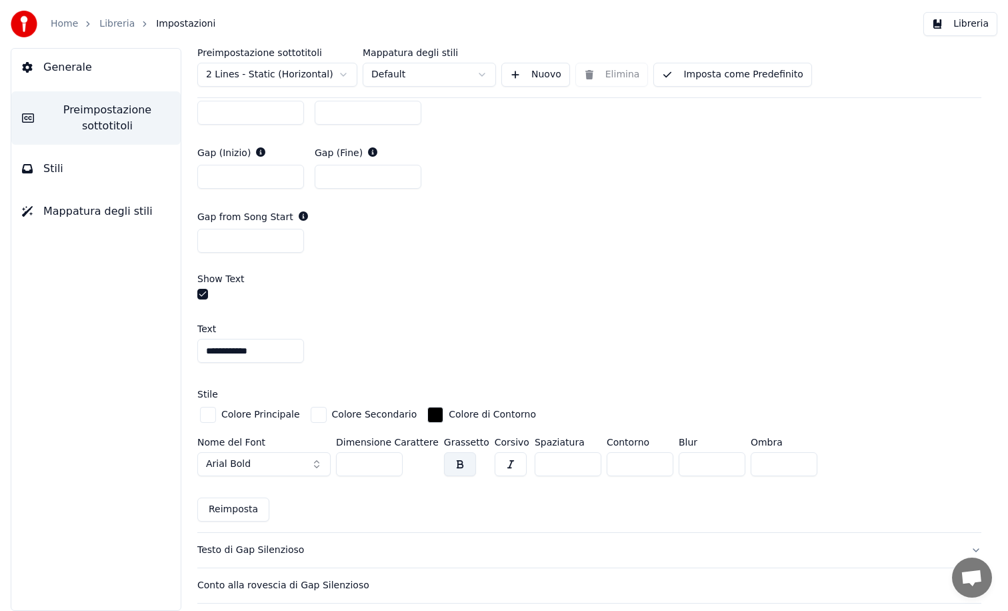
click at [201, 291] on button "button" at bounding box center [202, 294] width 11 height 11
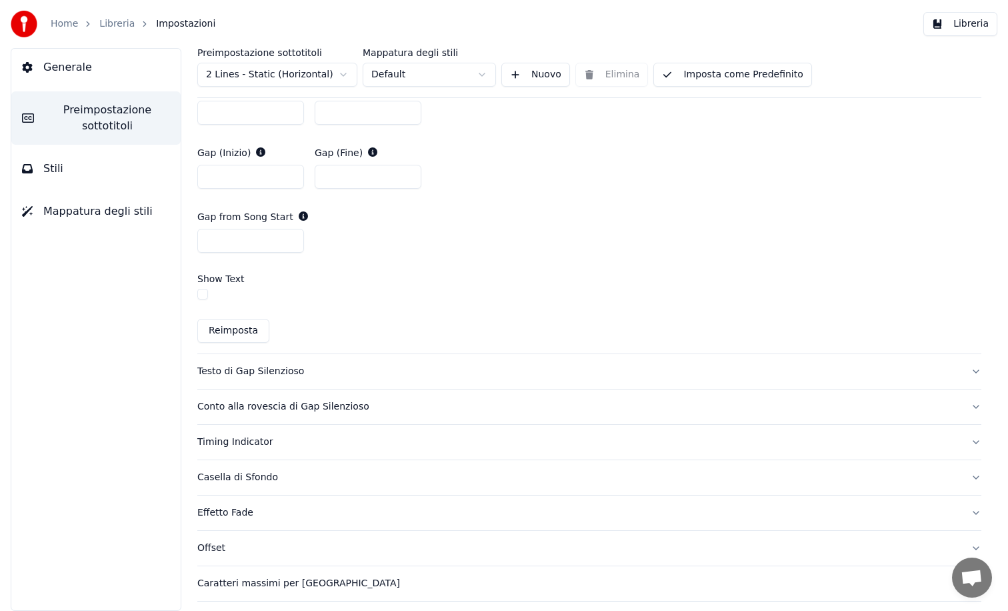
click at [245, 371] on div "Testo di Gap Silenzioso" at bounding box center [578, 371] width 763 height 13
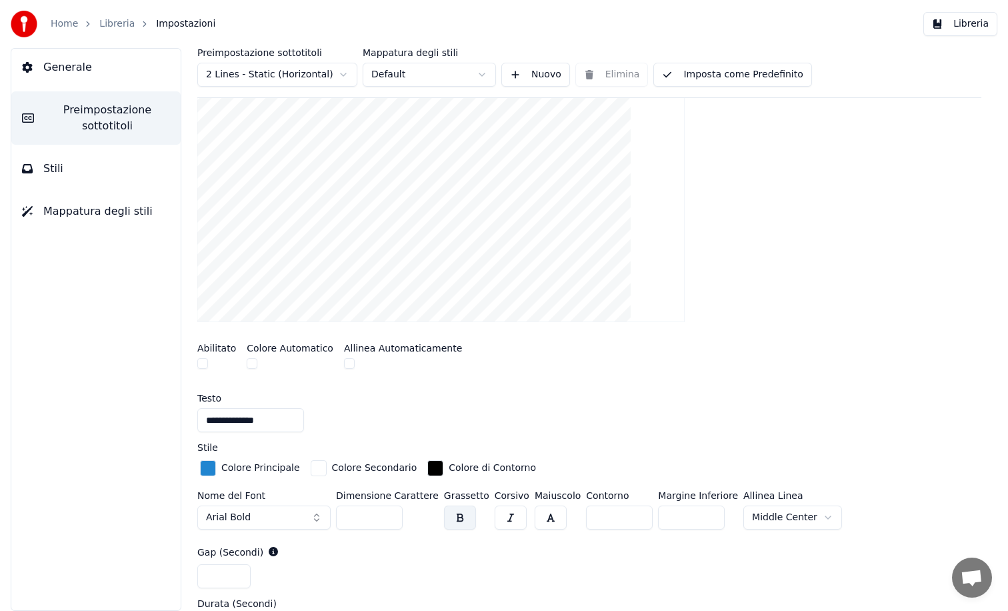
scroll to position [249, 0]
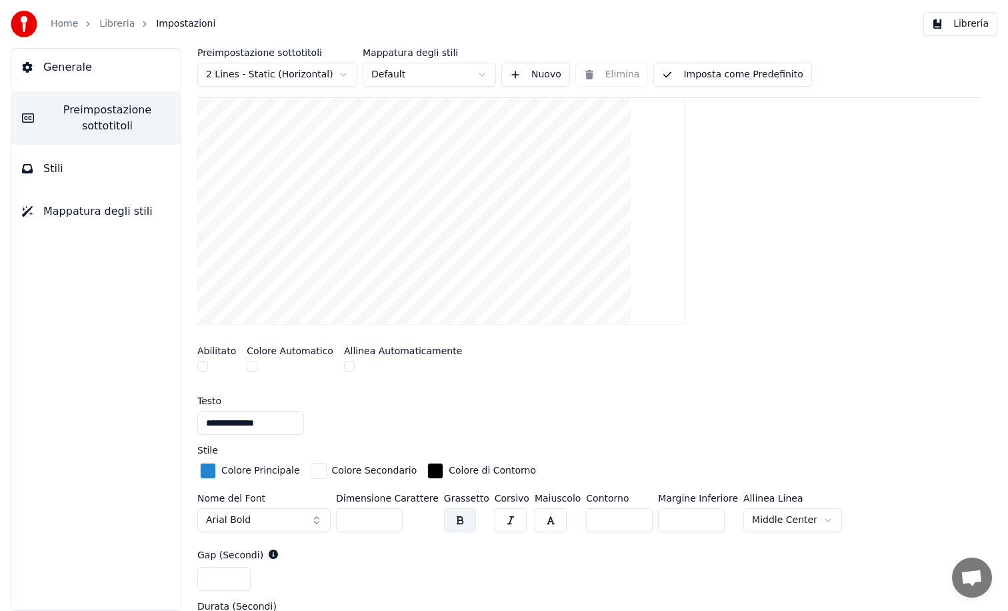
click at [344, 364] on button "button" at bounding box center [349, 366] width 11 height 11
click at [249, 367] on button "button" at bounding box center [252, 366] width 11 height 11
click at [205, 370] on button "button" at bounding box center [202, 366] width 11 height 11
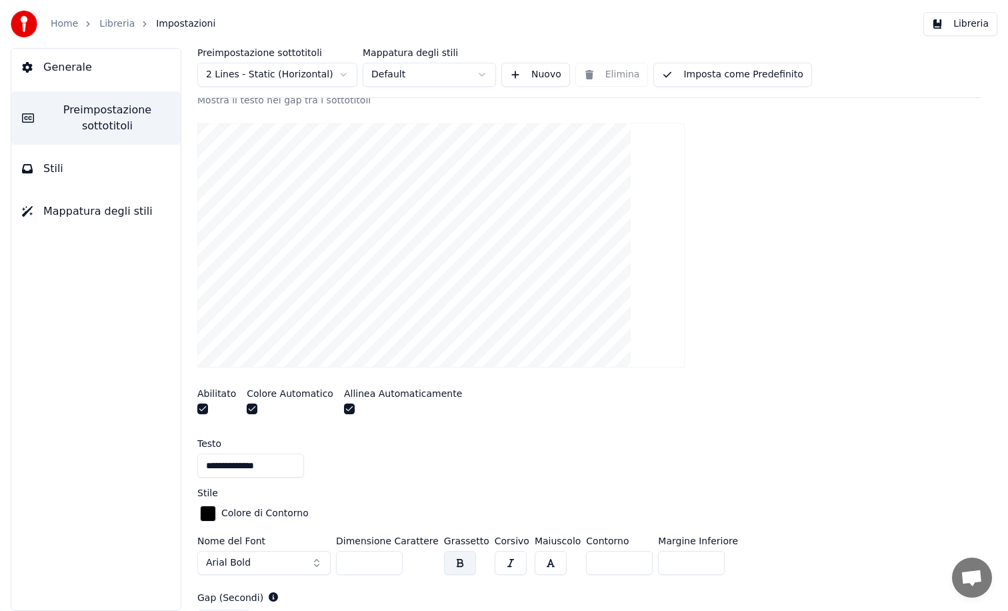
scroll to position [199, 0]
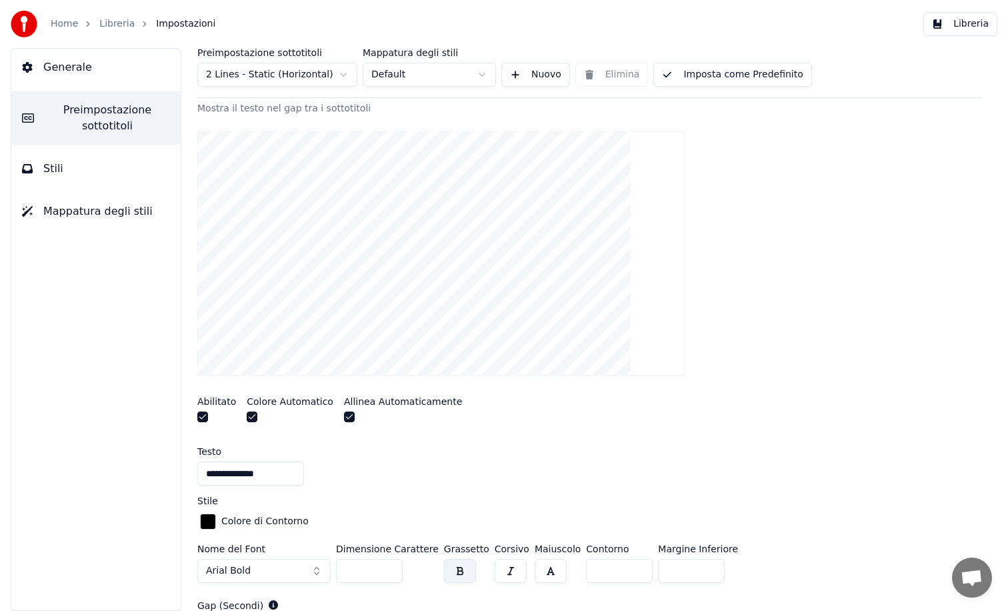
click at [205, 415] on button "button" at bounding box center [202, 416] width 11 height 11
click at [247, 415] on button "button" at bounding box center [252, 416] width 11 height 11
click at [344, 416] on button "button" at bounding box center [349, 416] width 11 height 11
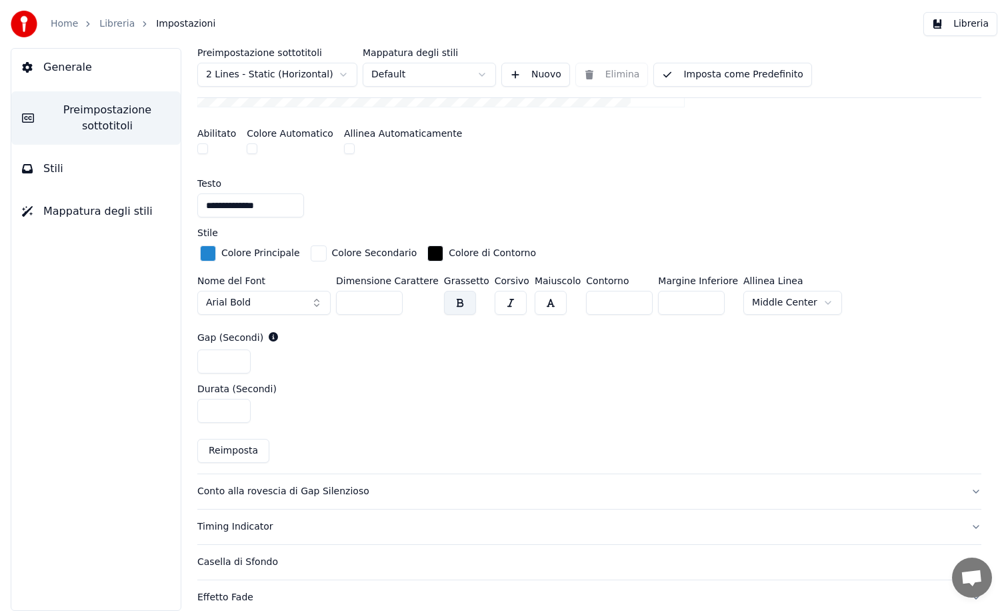
scroll to position [479, 0]
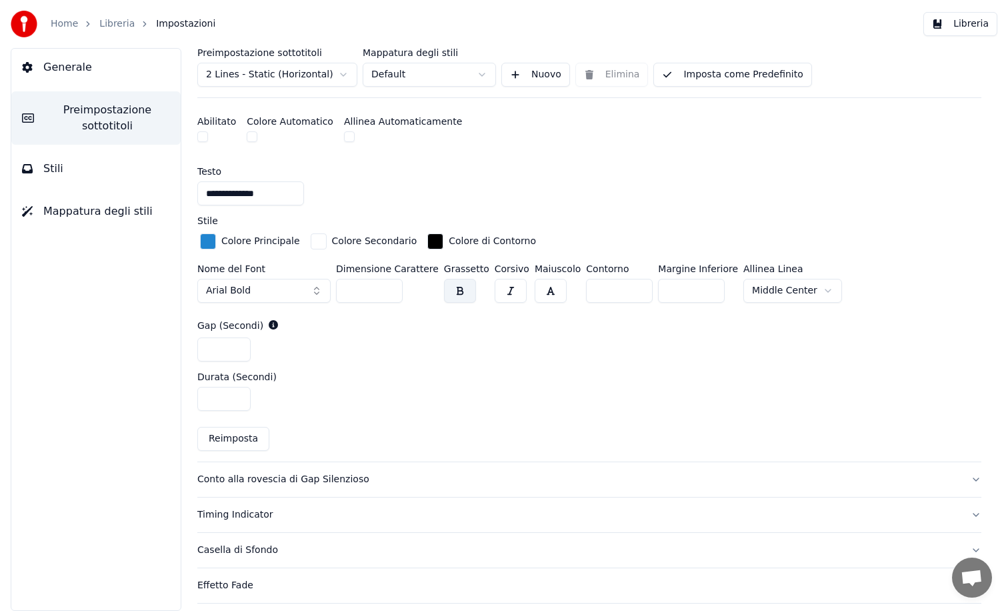
click at [287, 477] on div "Conto alla rovescia di Gap Silenzioso" at bounding box center [578, 479] width 763 height 13
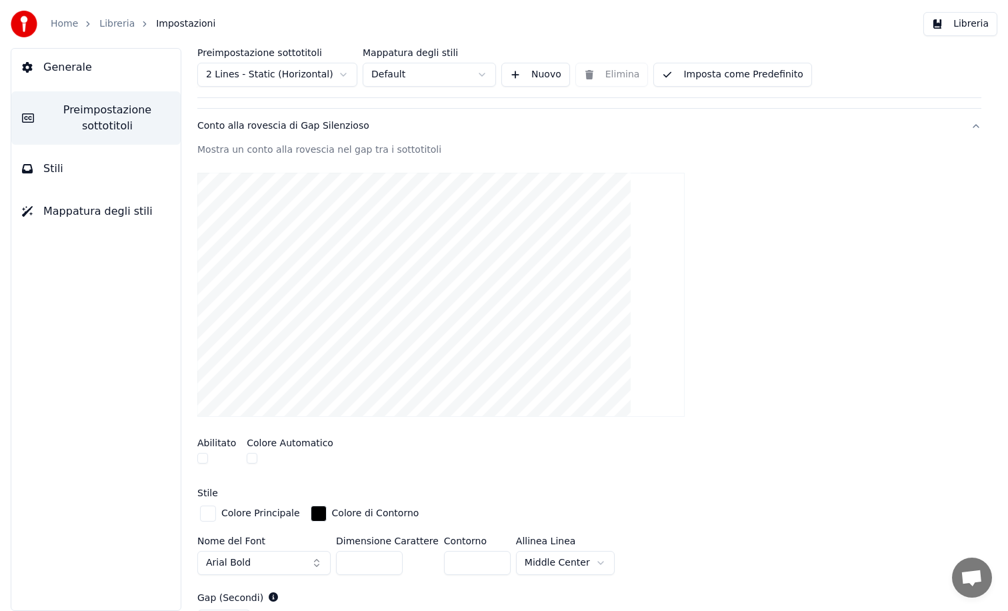
scroll to position [136, 0]
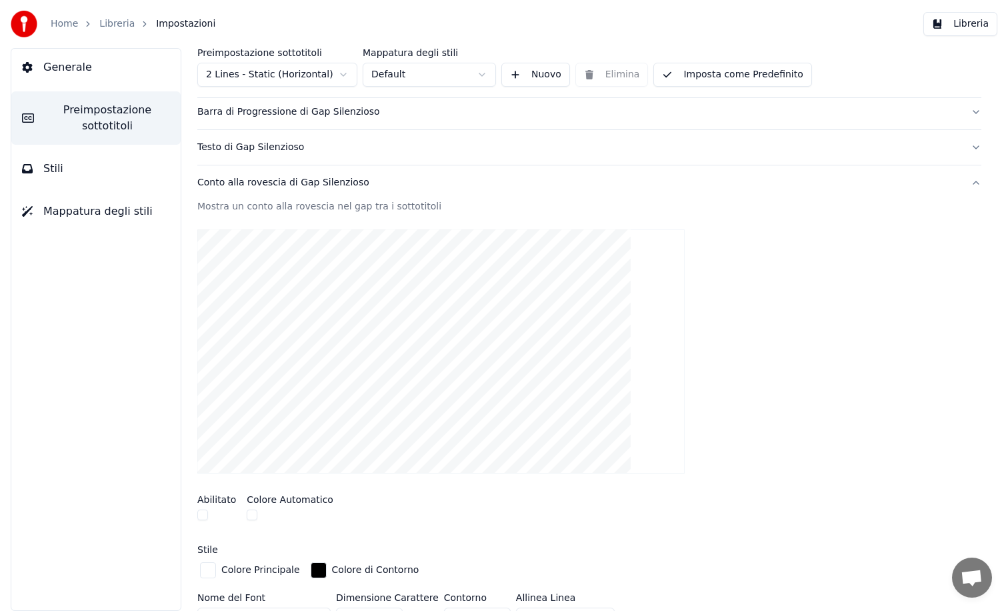
click at [203, 512] on button "button" at bounding box center [202, 514] width 11 height 11
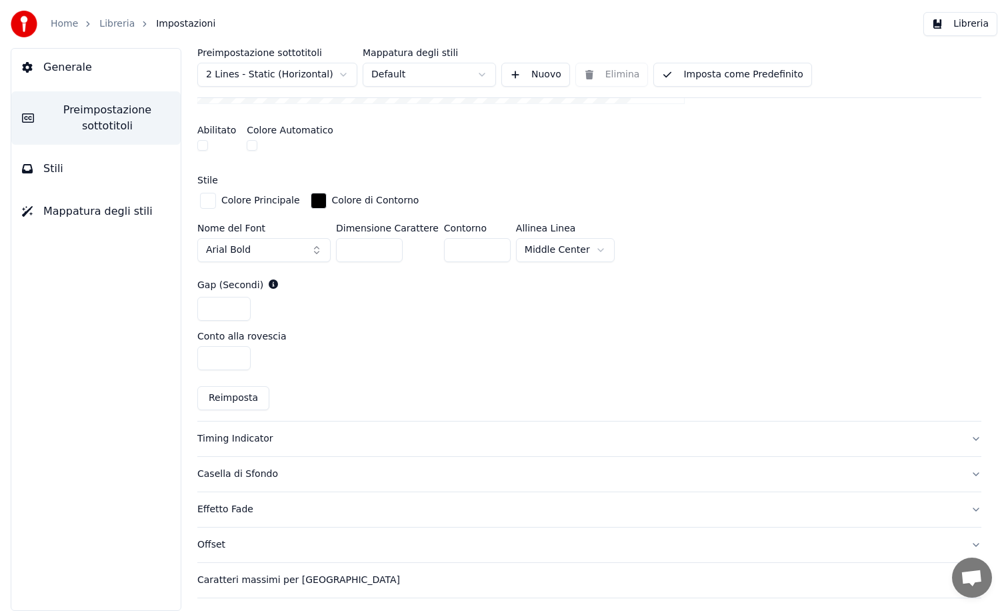
scroll to position [512, 0]
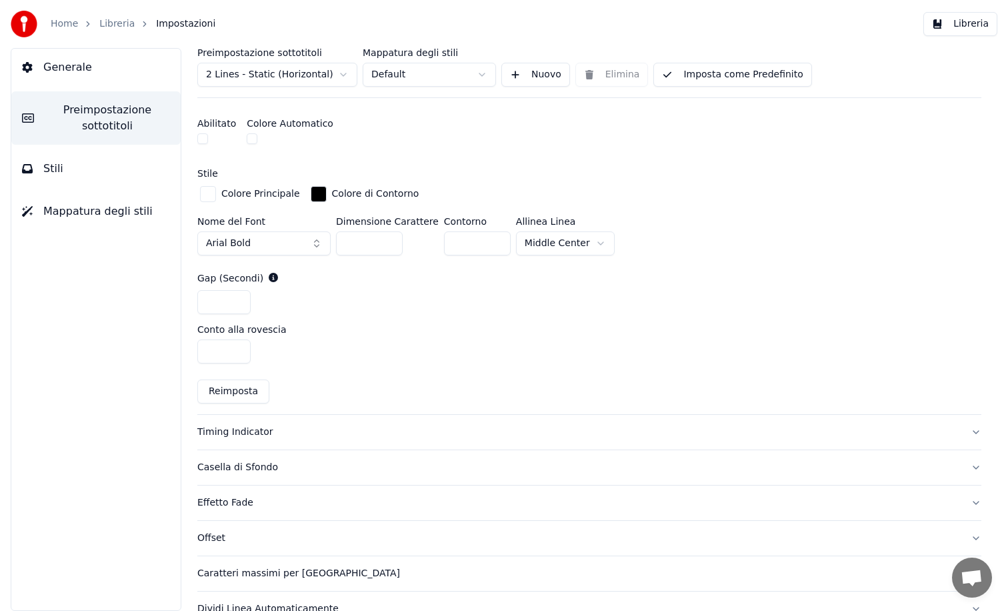
click at [219, 433] on div "Timing Indicator" at bounding box center [578, 431] width 763 height 13
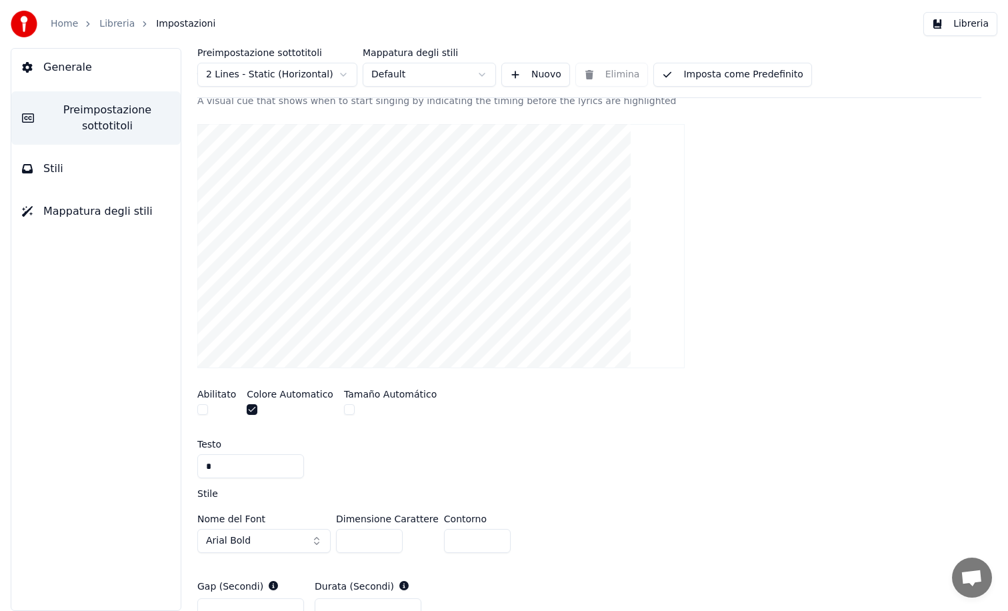
scroll to position [228, 0]
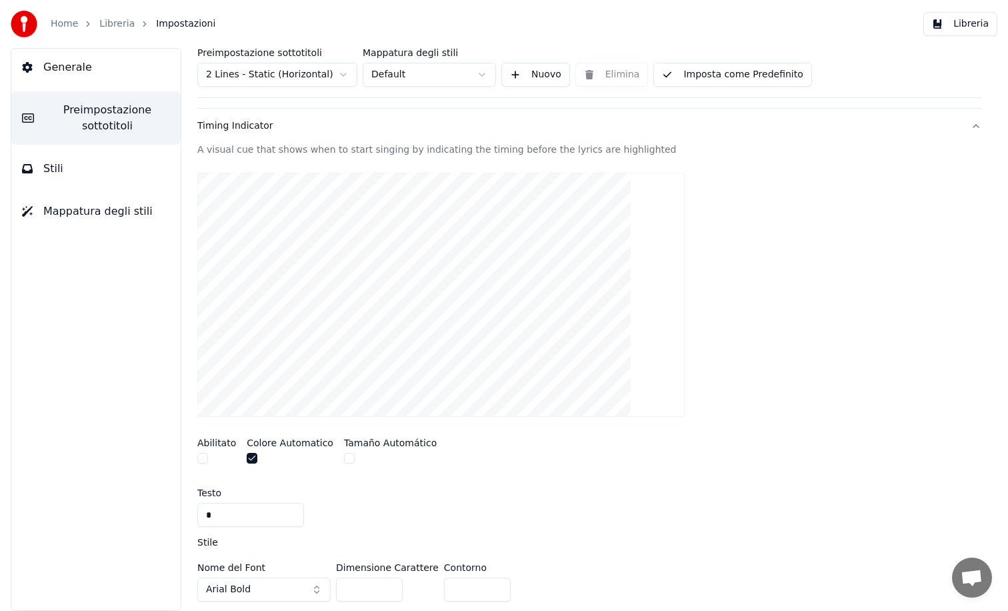
click at [201, 453] on button "button" at bounding box center [202, 458] width 11 height 11
click at [251, 457] on button "button" at bounding box center [252, 458] width 11 height 11
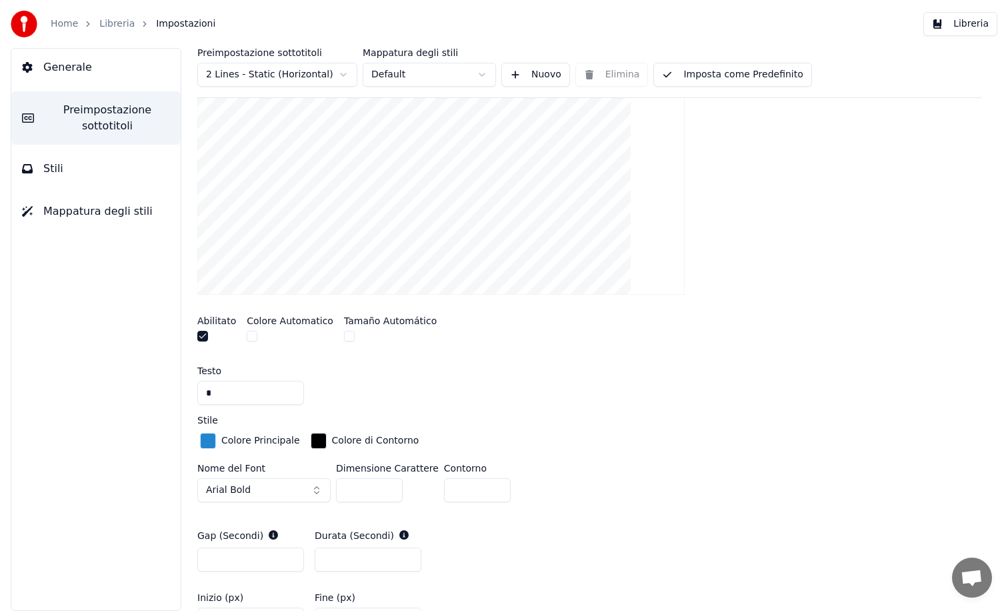
scroll to position [298, 0]
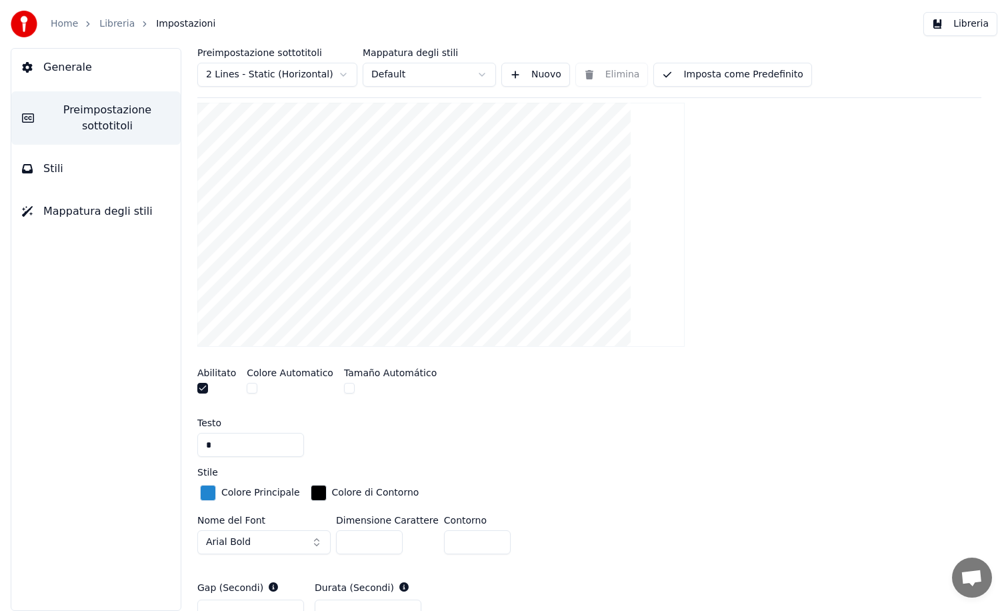
click at [701, 71] on button "Imposta come Predefinito" at bounding box center [732, 75] width 158 height 24
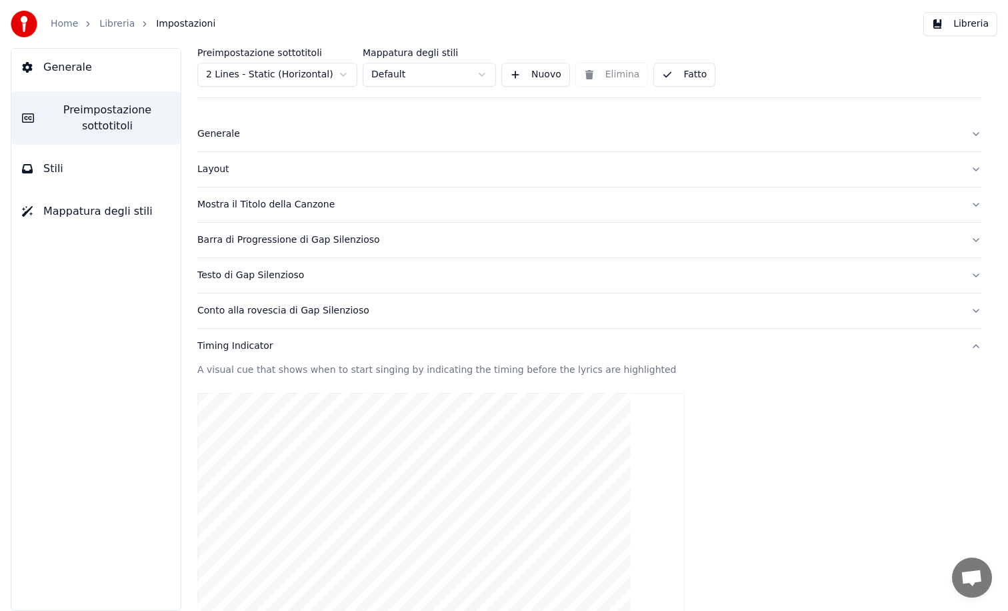
scroll to position [0, 0]
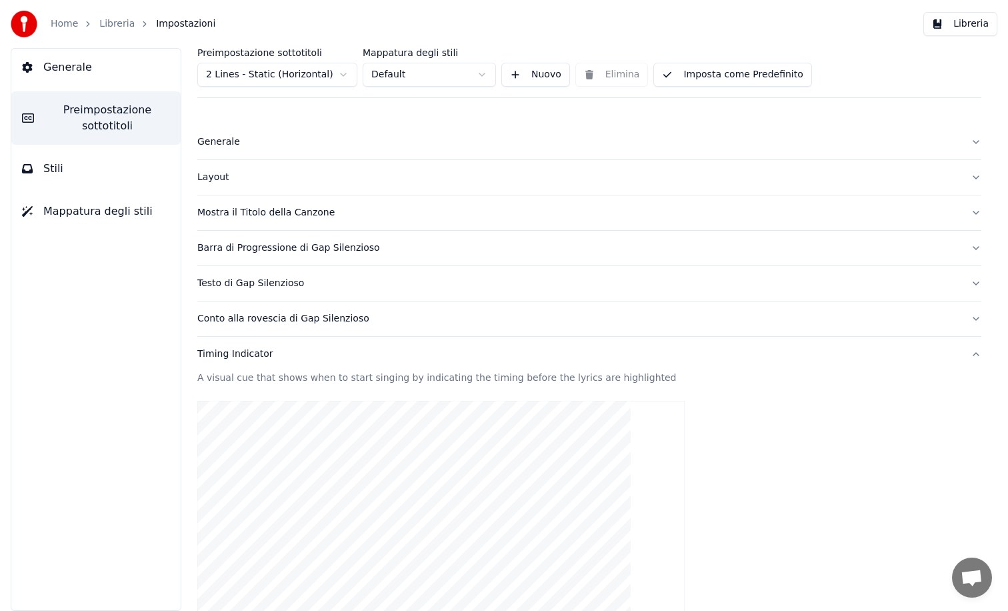
click at [250, 287] on div "Testo di Gap Silenzioso" at bounding box center [578, 283] width 763 height 13
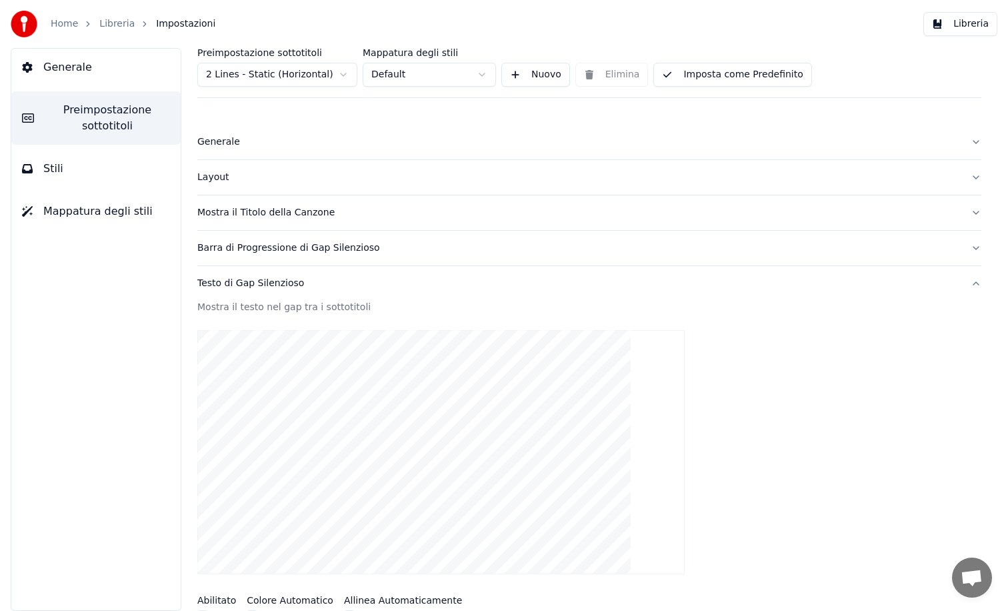
click at [255, 249] on div "Barra di Progressione di Gap Silenzioso" at bounding box center [578, 247] width 763 height 13
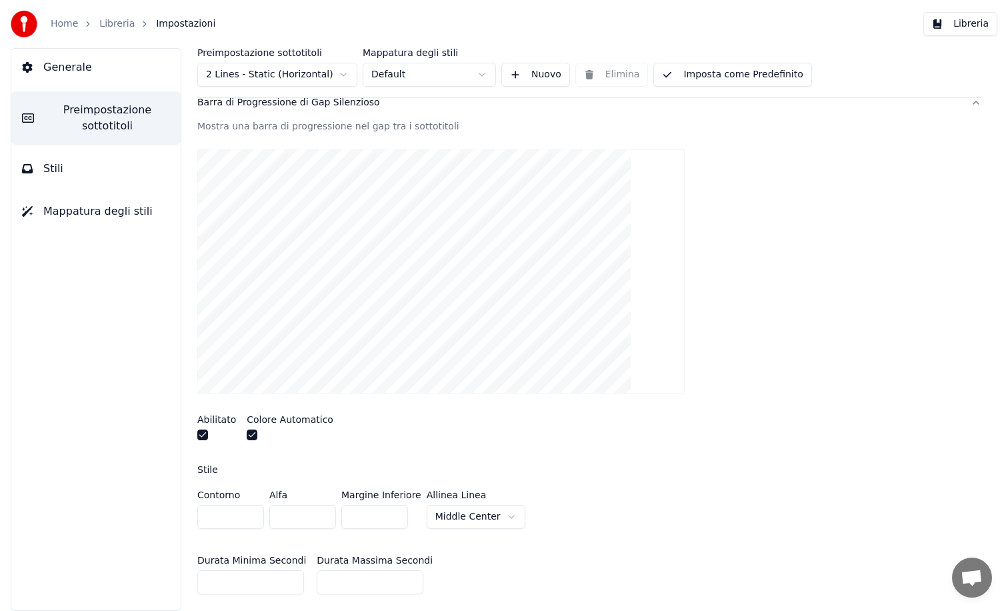
scroll to position [163, 0]
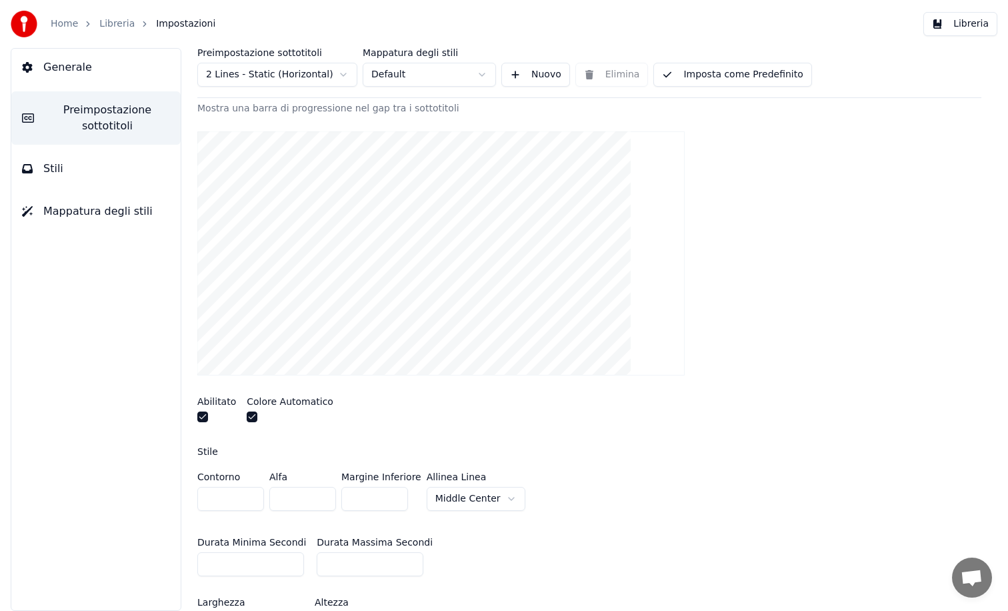
click at [251, 414] on button "button" at bounding box center [252, 416] width 11 height 11
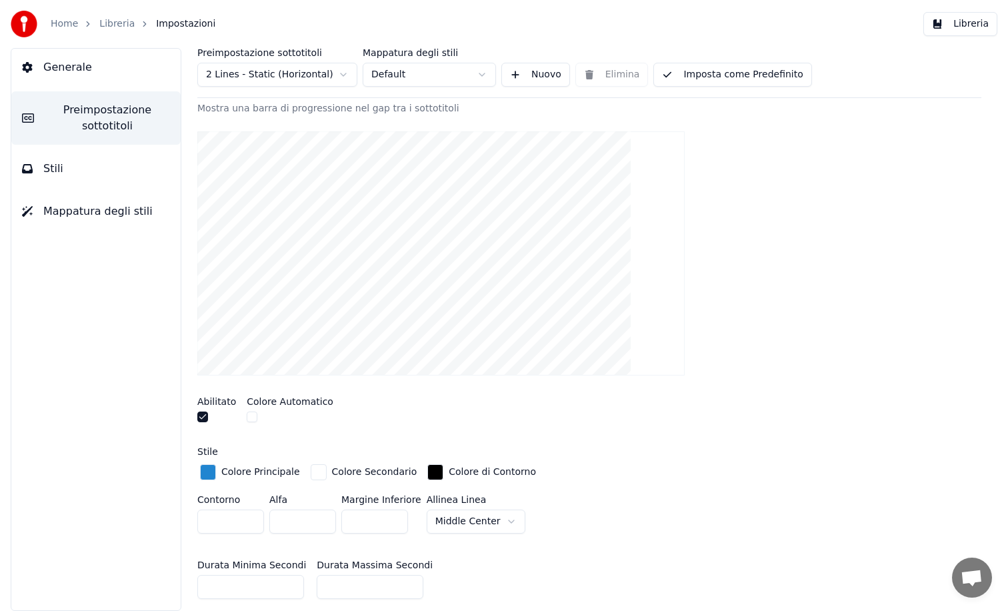
click at [703, 69] on button "Imposta come Predefinito" at bounding box center [732, 75] width 158 height 24
click at [948, 21] on button "Libreria" at bounding box center [960, 24] width 74 height 24
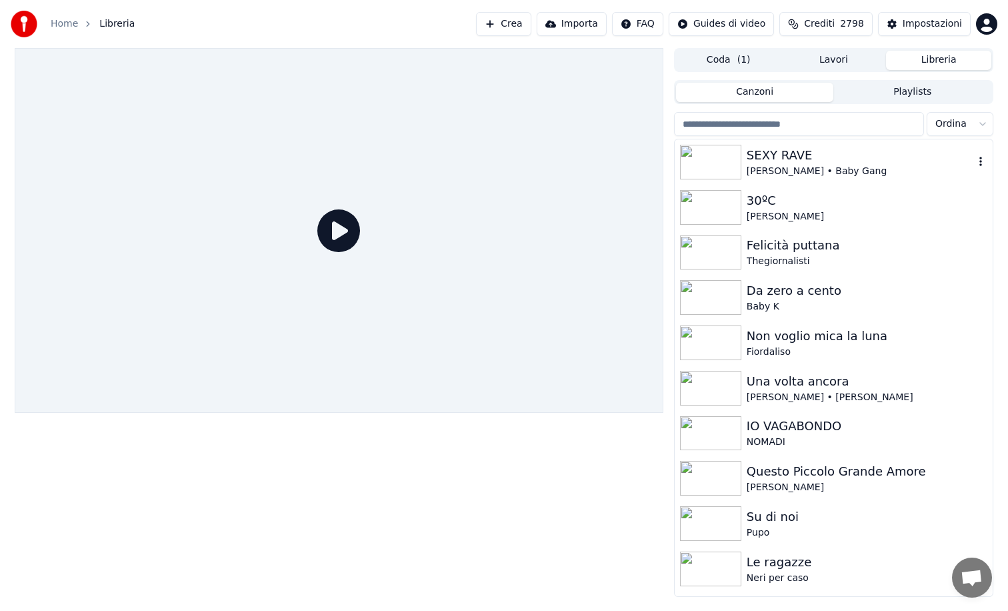
click at [764, 155] on div "SEXY RAVE" at bounding box center [860, 155] width 227 height 19
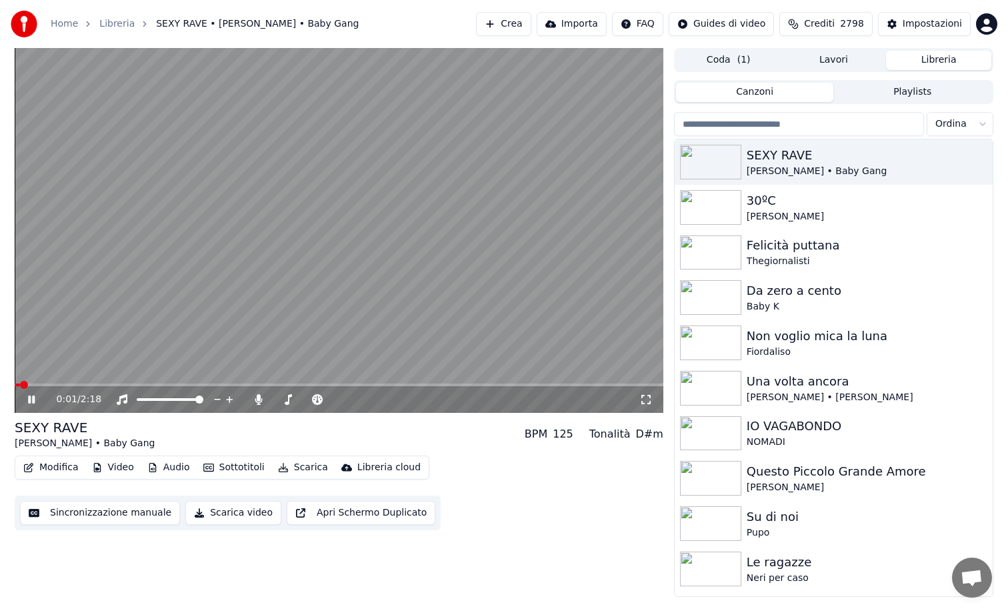
click at [113, 382] on video at bounding box center [339, 230] width 649 height 365
click at [117, 385] on span at bounding box center [339, 384] width 649 height 3
click at [30, 403] on icon at bounding box center [40, 399] width 31 height 11
click at [347, 385] on span at bounding box center [339, 384] width 649 height 3
click at [495, 381] on video at bounding box center [339, 230] width 649 height 365
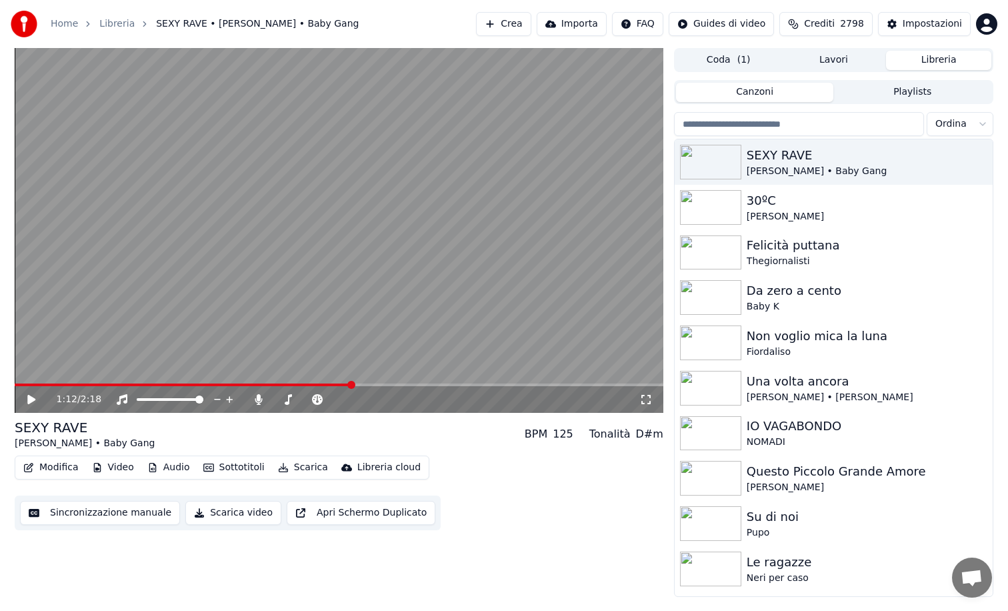
click at [495, 386] on div "1:12 / 2:18" at bounding box center [339, 399] width 649 height 27
click at [28, 403] on icon at bounding box center [31, 399] width 8 height 9
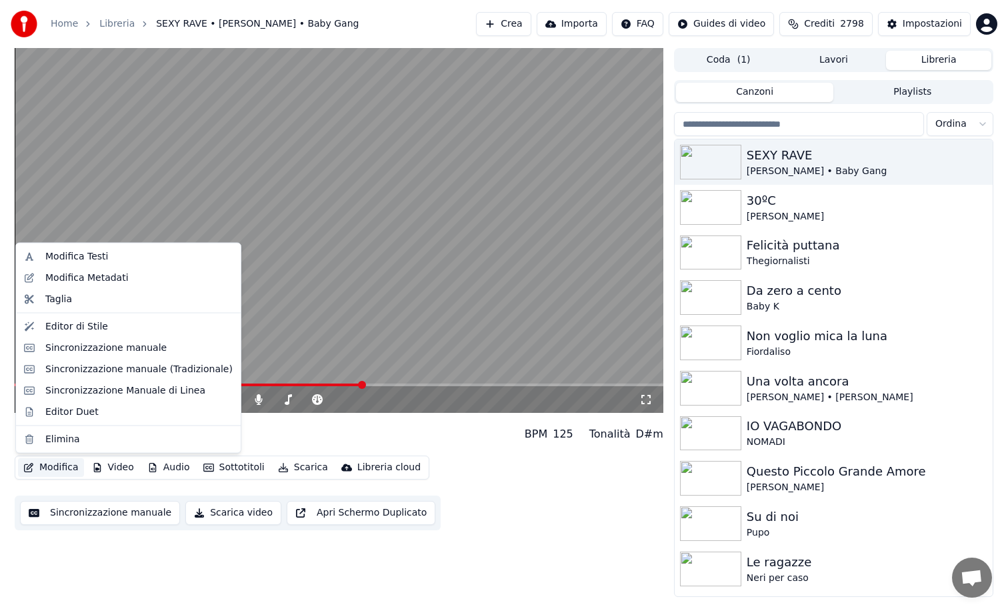
click at [45, 471] on button "Modifica" at bounding box center [51, 467] width 66 height 19
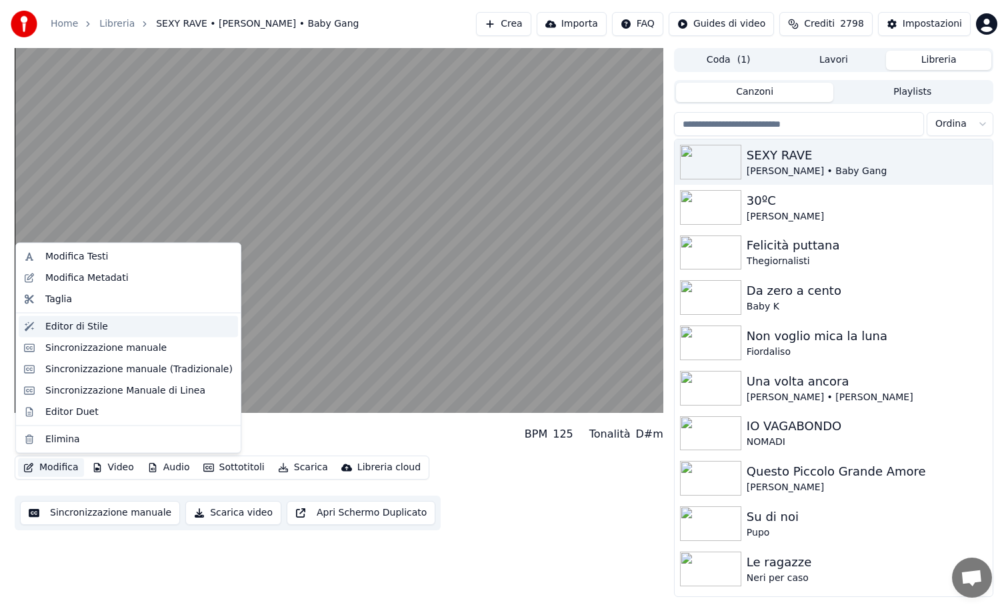
click at [74, 327] on div "Editor di Stile" at bounding box center [76, 325] width 63 height 13
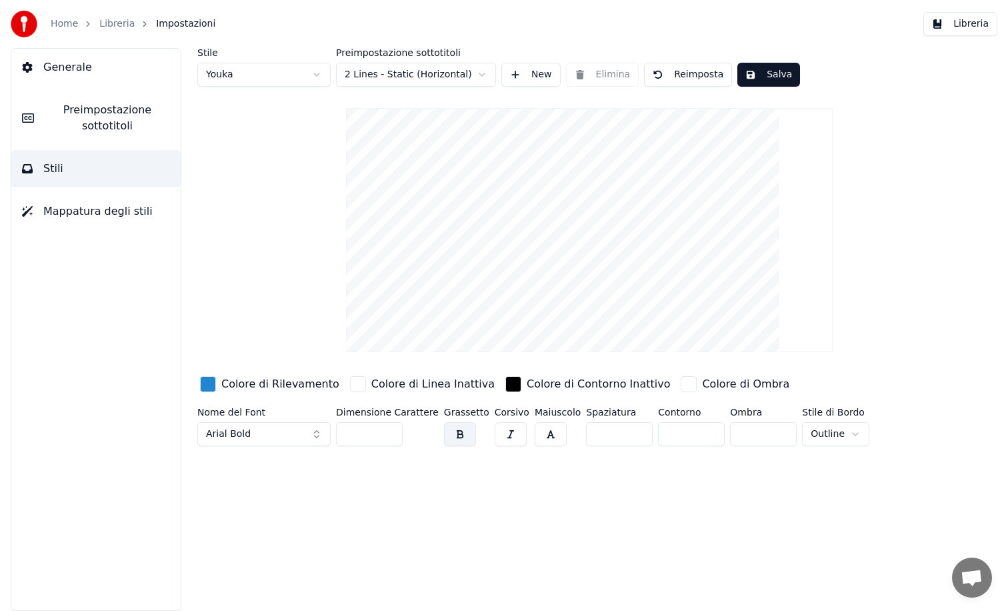
click at [107, 209] on span "Mappatura degli stili" at bounding box center [97, 211] width 109 height 16
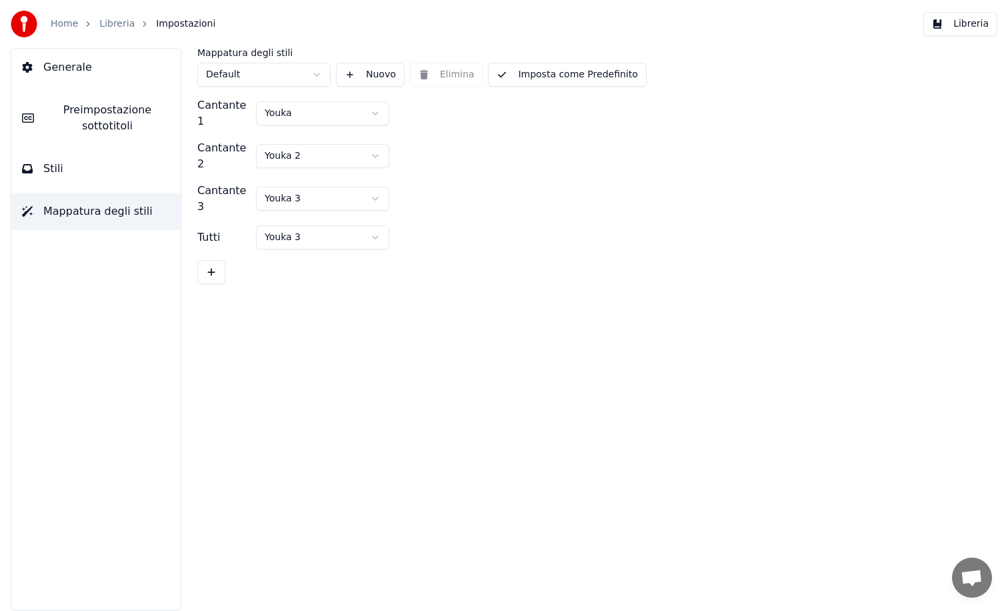
click at [74, 166] on button "Stili" at bounding box center [95, 168] width 169 height 37
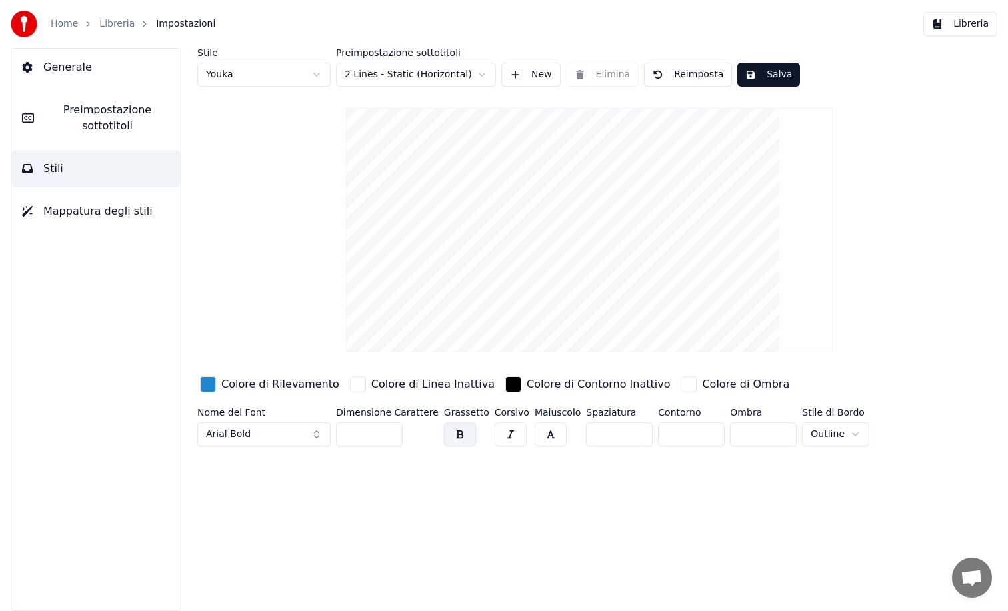
click at [941, 19] on button "Libreria" at bounding box center [960, 24] width 74 height 24
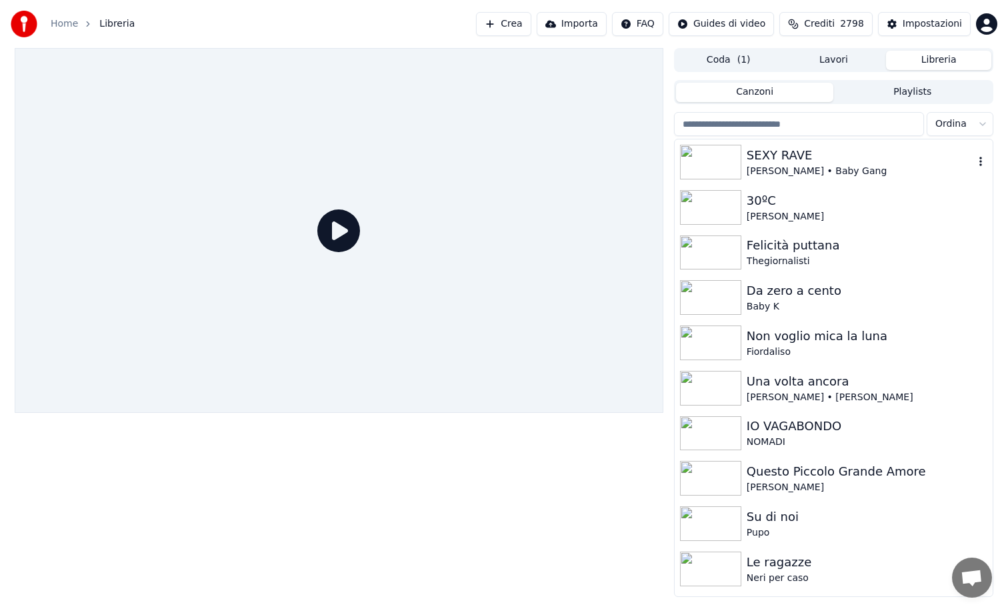
click at [713, 166] on img at bounding box center [710, 162] width 61 height 35
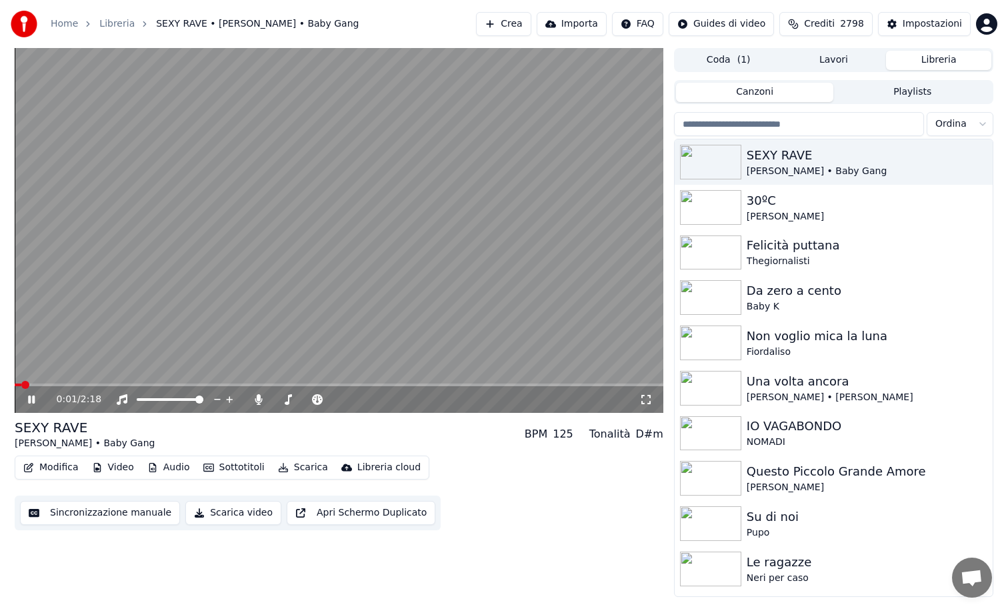
click at [111, 465] on button "Video" at bounding box center [113, 467] width 53 height 19
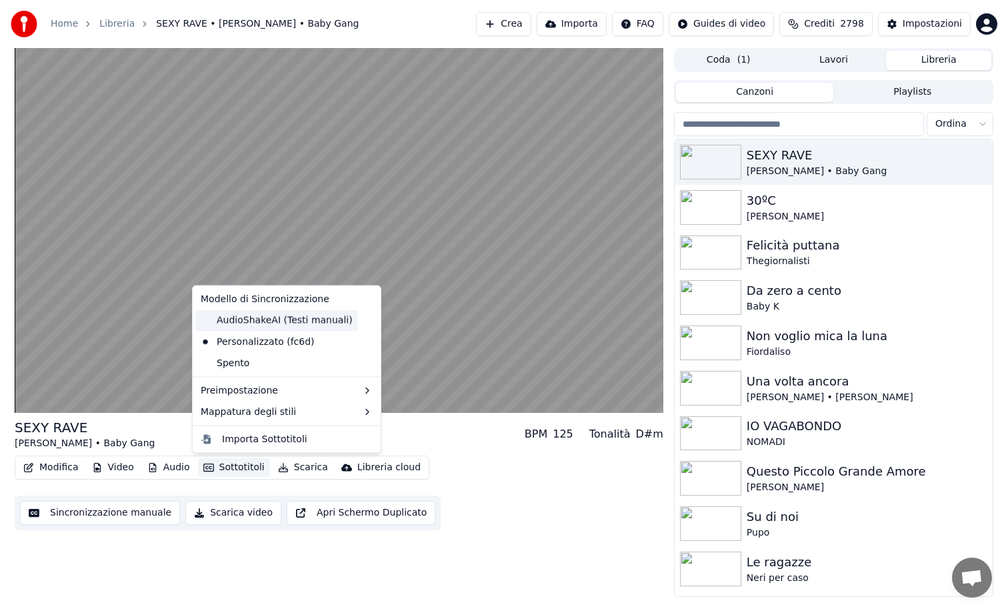
click at [214, 321] on div "AudioShakeAI (Testi manuali)" at bounding box center [276, 319] width 163 height 21
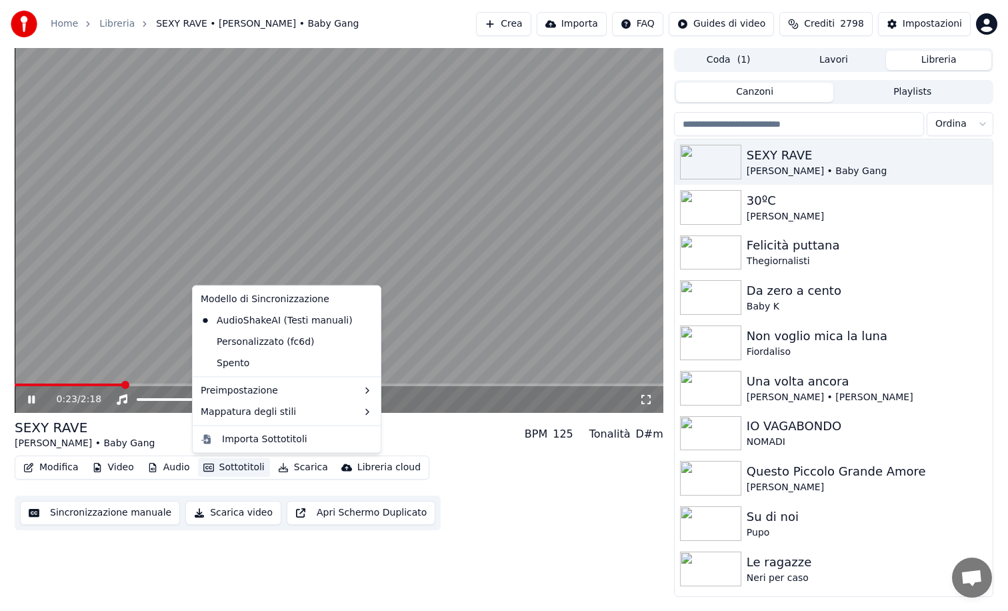
click at [245, 471] on button "Sottotitoli" at bounding box center [234, 467] width 72 height 19
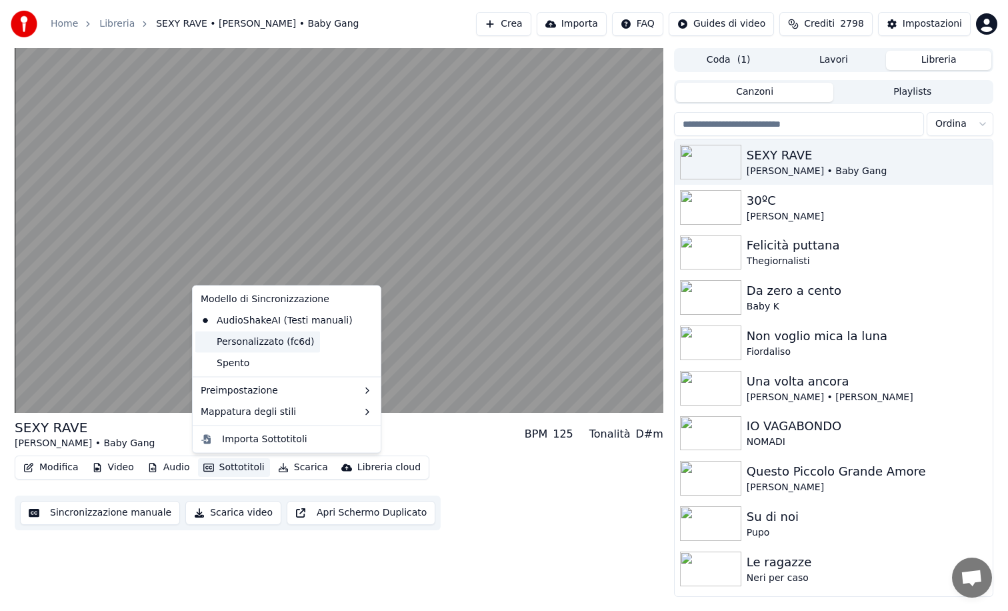
click at [234, 346] on div "Personalizzato (fc6d)" at bounding box center [257, 341] width 125 height 21
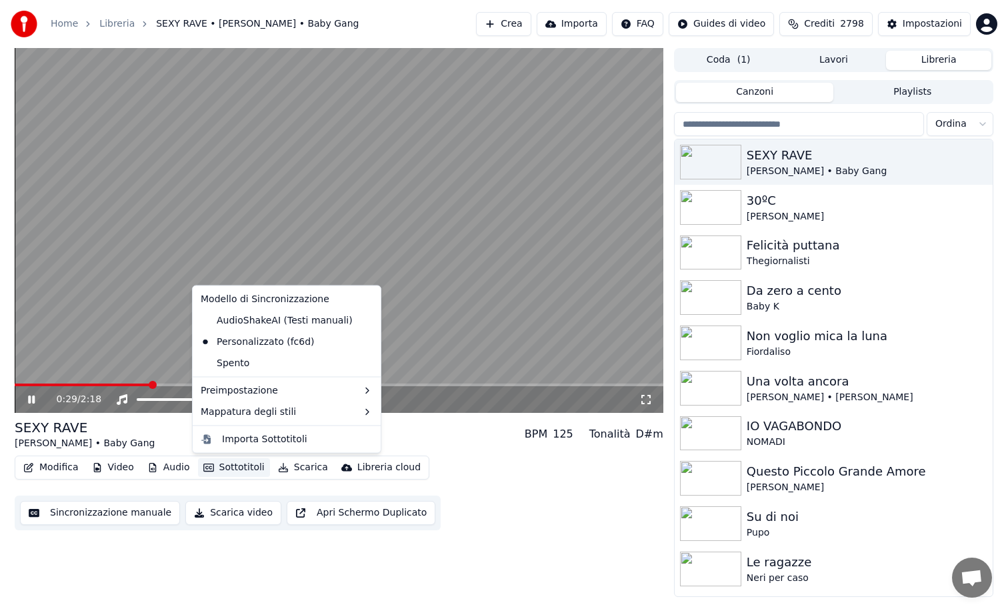
click at [249, 468] on button "Sottotitoli" at bounding box center [234, 467] width 72 height 19
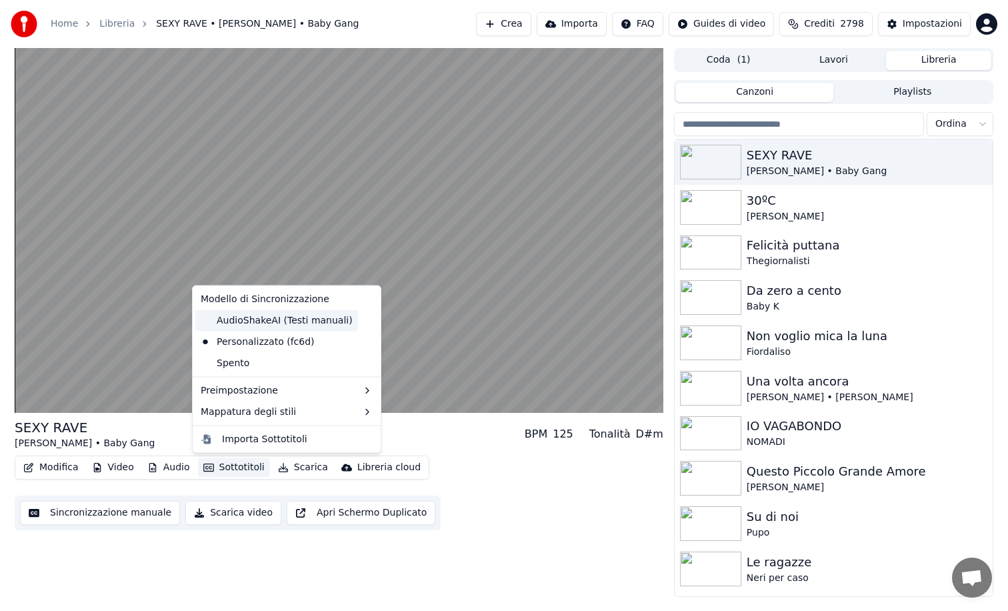
click at [236, 321] on div "AudioShakeAI (Testi manuali)" at bounding box center [276, 319] width 163 height 21
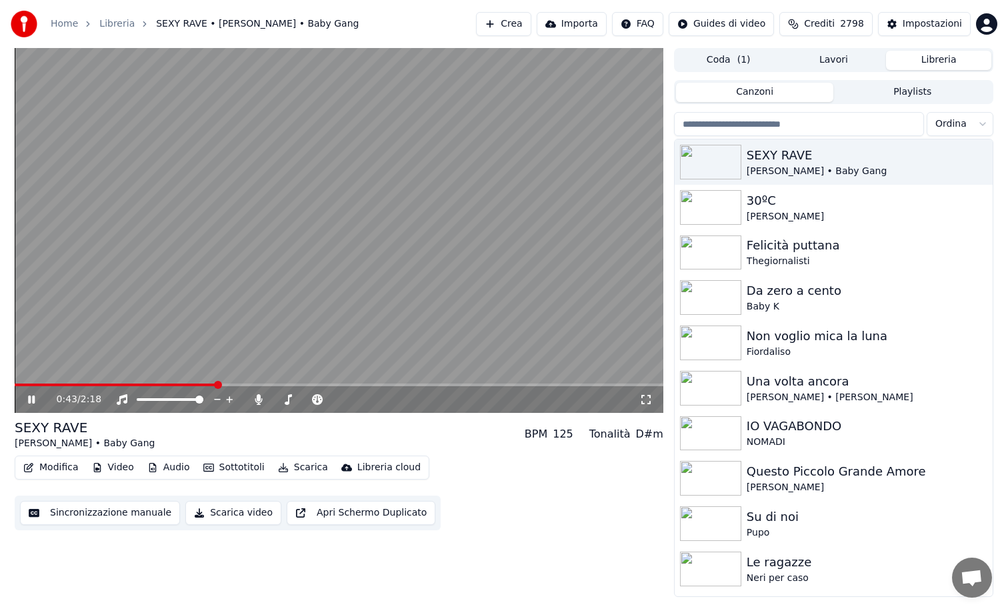
click at [30, 403] on icon at bounding box center [40, 399] width 31 height 11
